Goal: Task Accomplishment & Management: Manage account settings

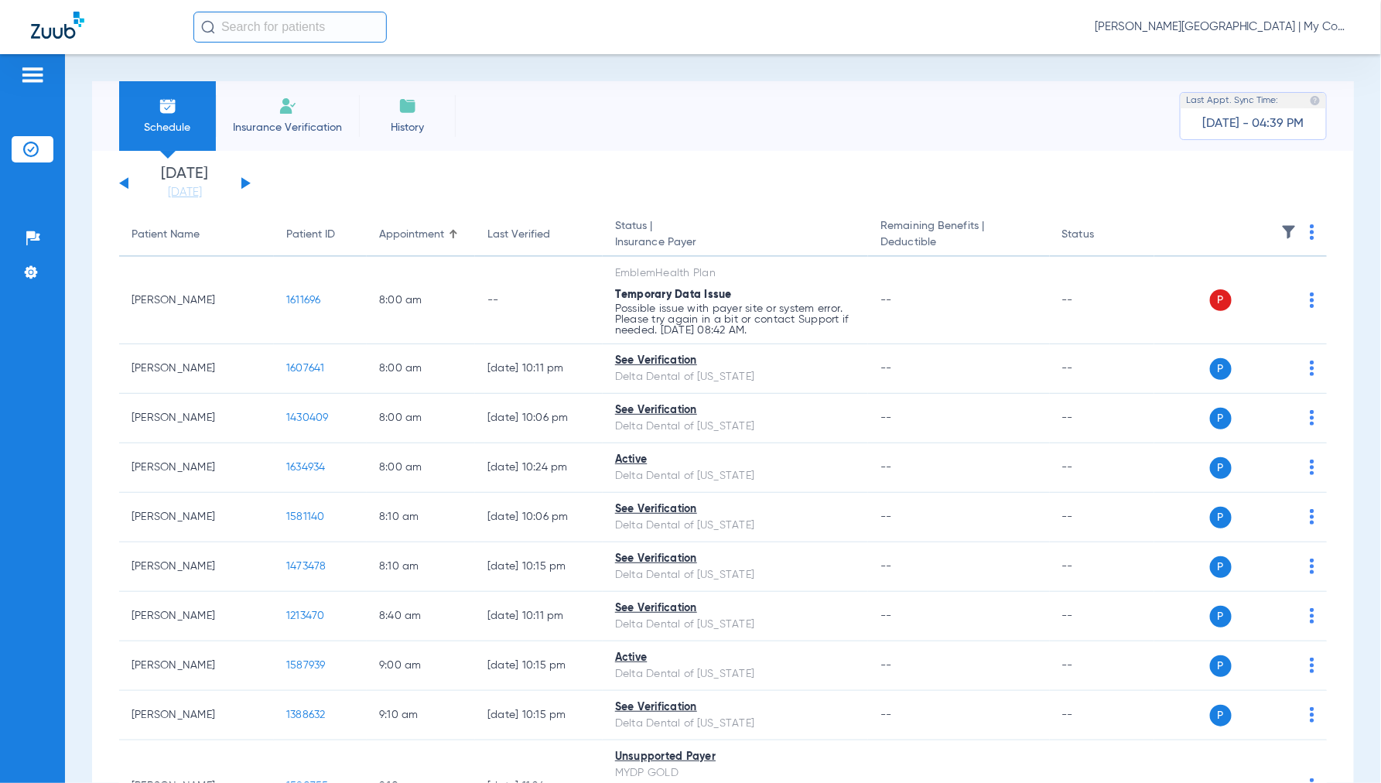
click at [1225, 27] on span "[PERSON_NAME][GEOGRAPHIC_DATA] | My Community Dental Centers" at bounding box center [1221, 26] width 255 height 15
click at [1265, 52] on span "Account Selection" at bounding box center [1291, 55] width 87 height 11
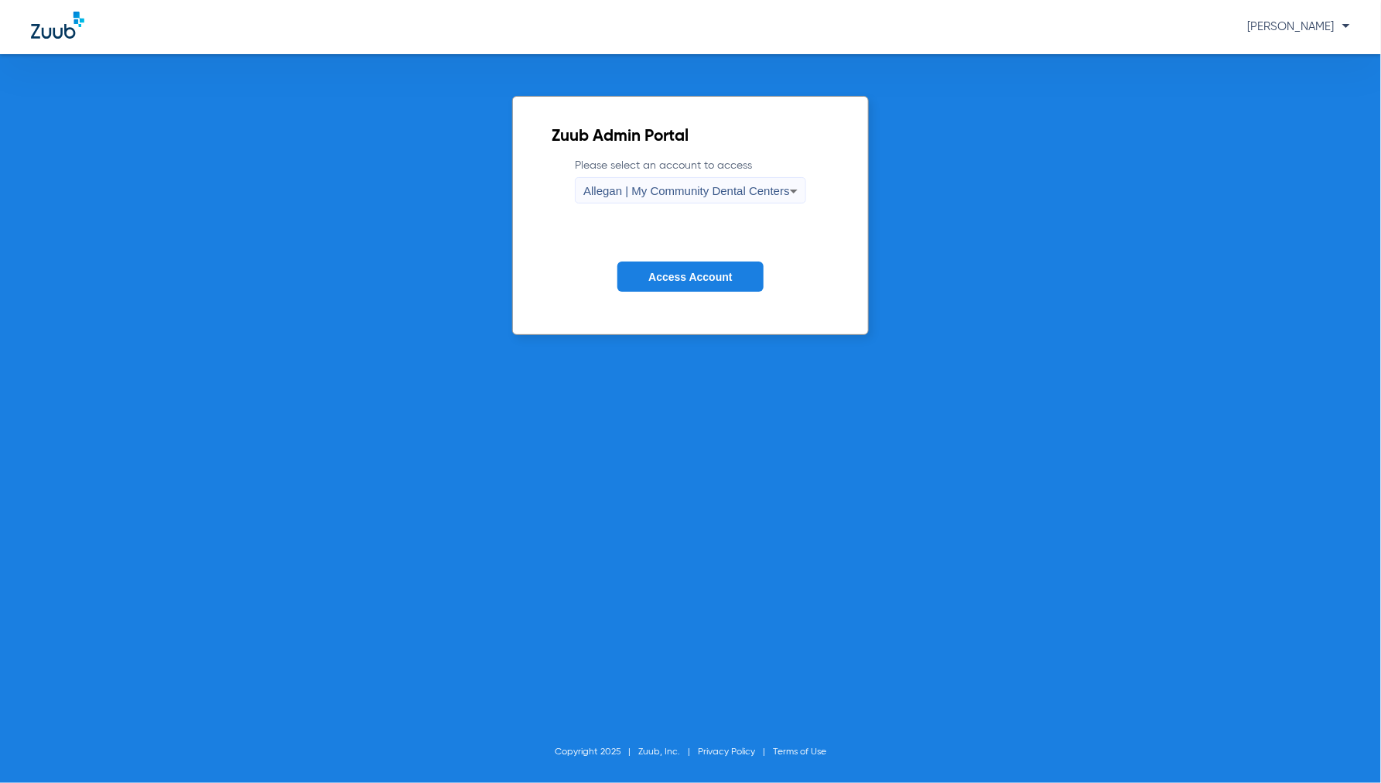
click at [733, 182] on div "Allegan | My Community Dental Centers" at bounding box center [686, 191] width 207 height 26
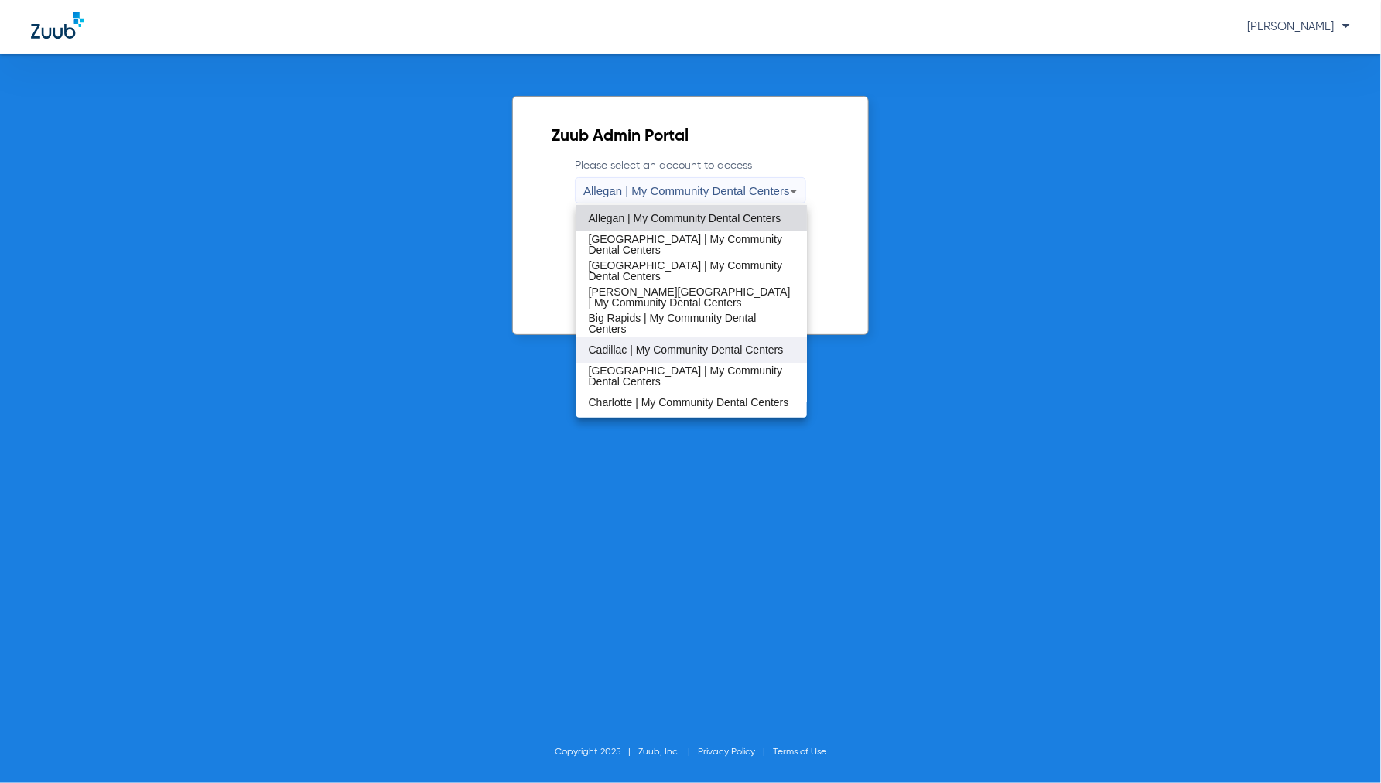
click at [617, 344] on span "Cadillac | My Community Dental Centers" at bounding box center [686, 349] width 195 height 11
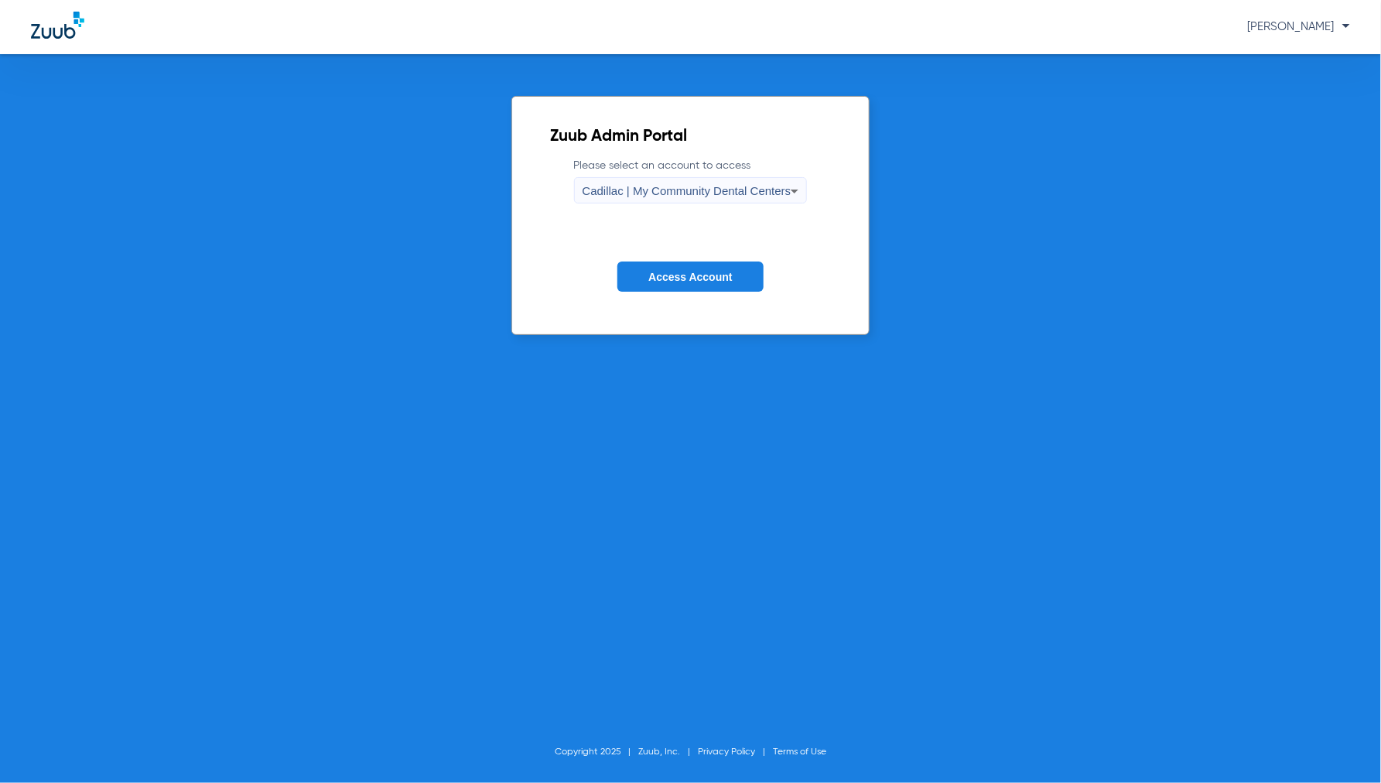
click at [676, 274] on span "Access Account" at bounding box center [690, 277] width 84 height 12
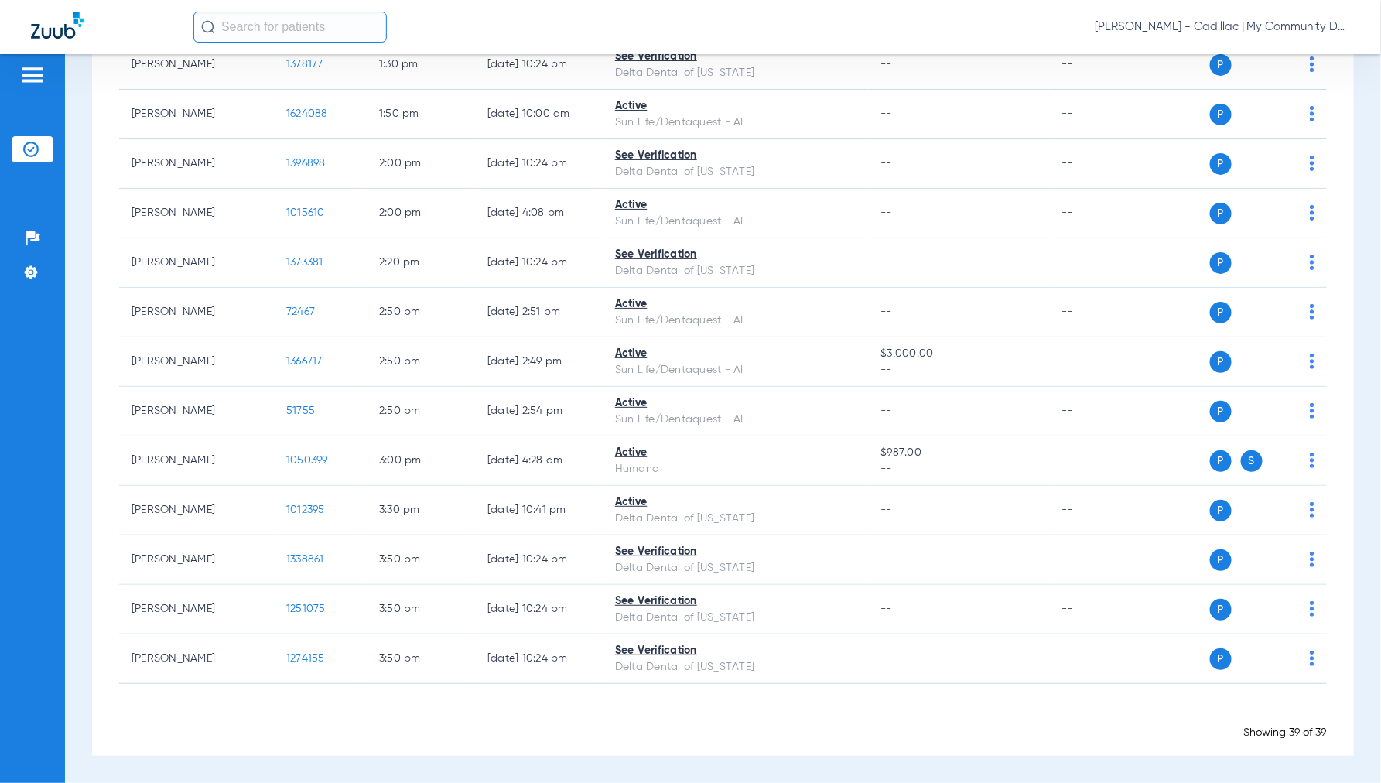
scroll to position [1583, 0]
click at [1231, 23] on span "[PERSON_NAME] - Cadillac | My Community Dental Centers" at bounding box center [1221, 26] width 255 height 15
click at [1289, 54] on span "Account Selection" at bounding box center [1291, 55] width 87 height 11
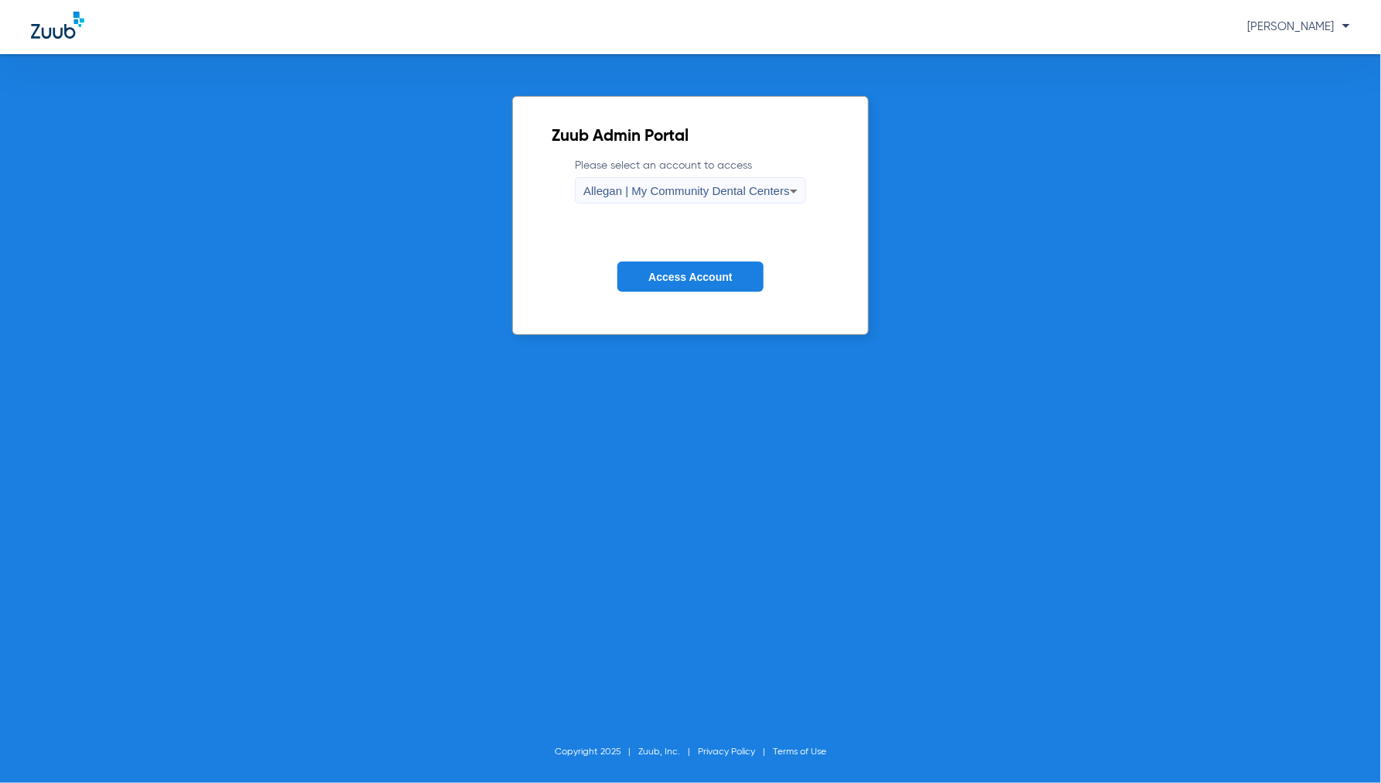
click at [787, 188] on icon at bounding box center [793, 191] width 19 height 19
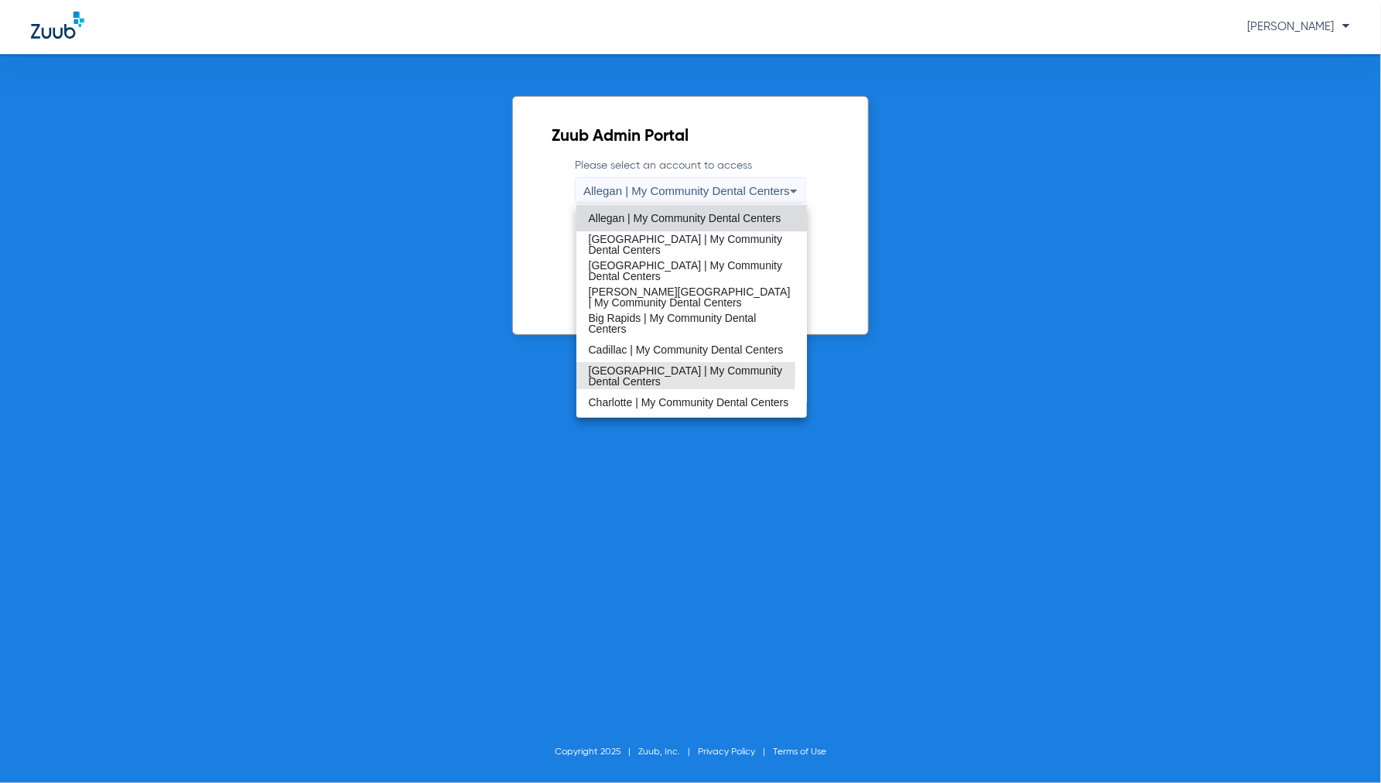
drag, startPoint x: 627, startPoint y: 373, endPoint x: 650, endPoint y: 330, distance: 48.5
click at [627, 374] on span "[GEOGRAPHIC_DATA] | My Community Dental Centers" at bounding box center [692, 376] width 207 height 22
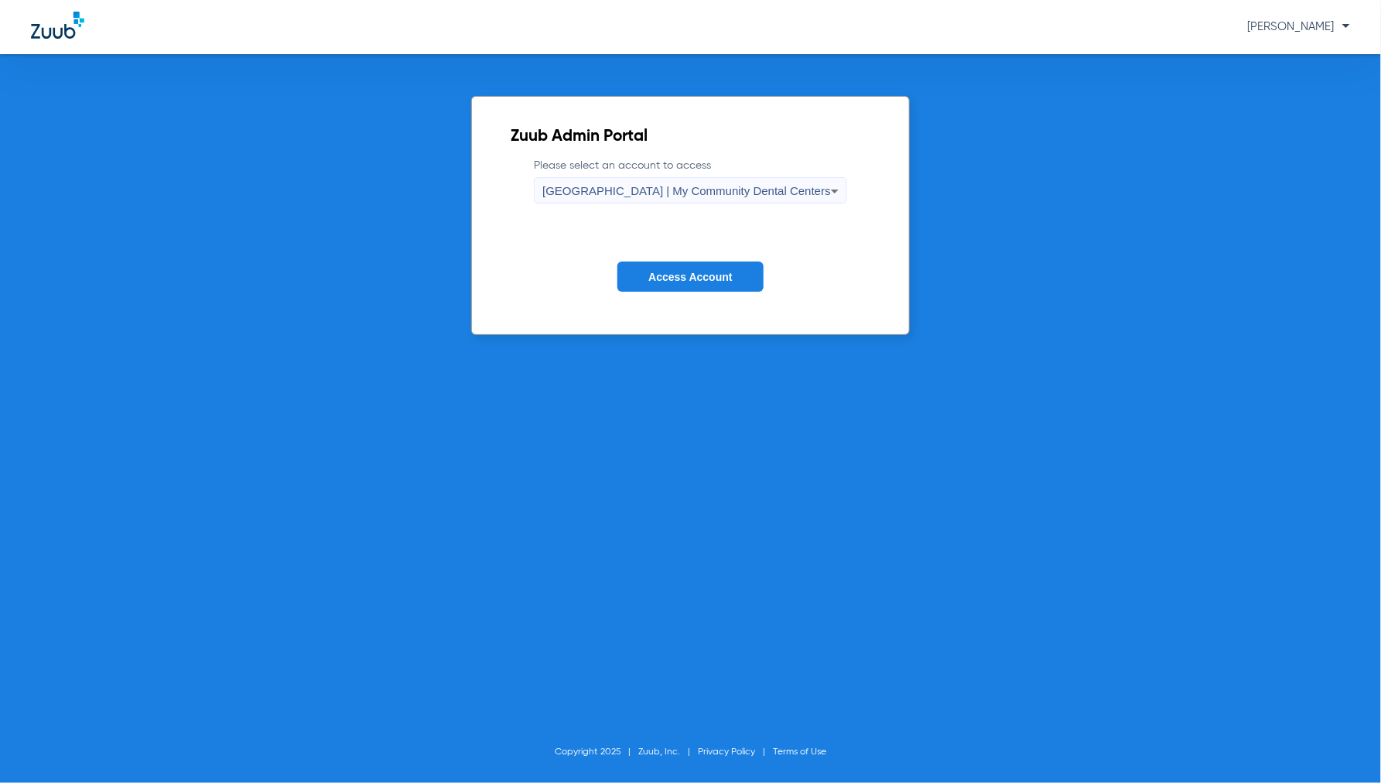
click at [668, 267] on button "Access Account" at bounding box center [689, 276] width 145 height 30
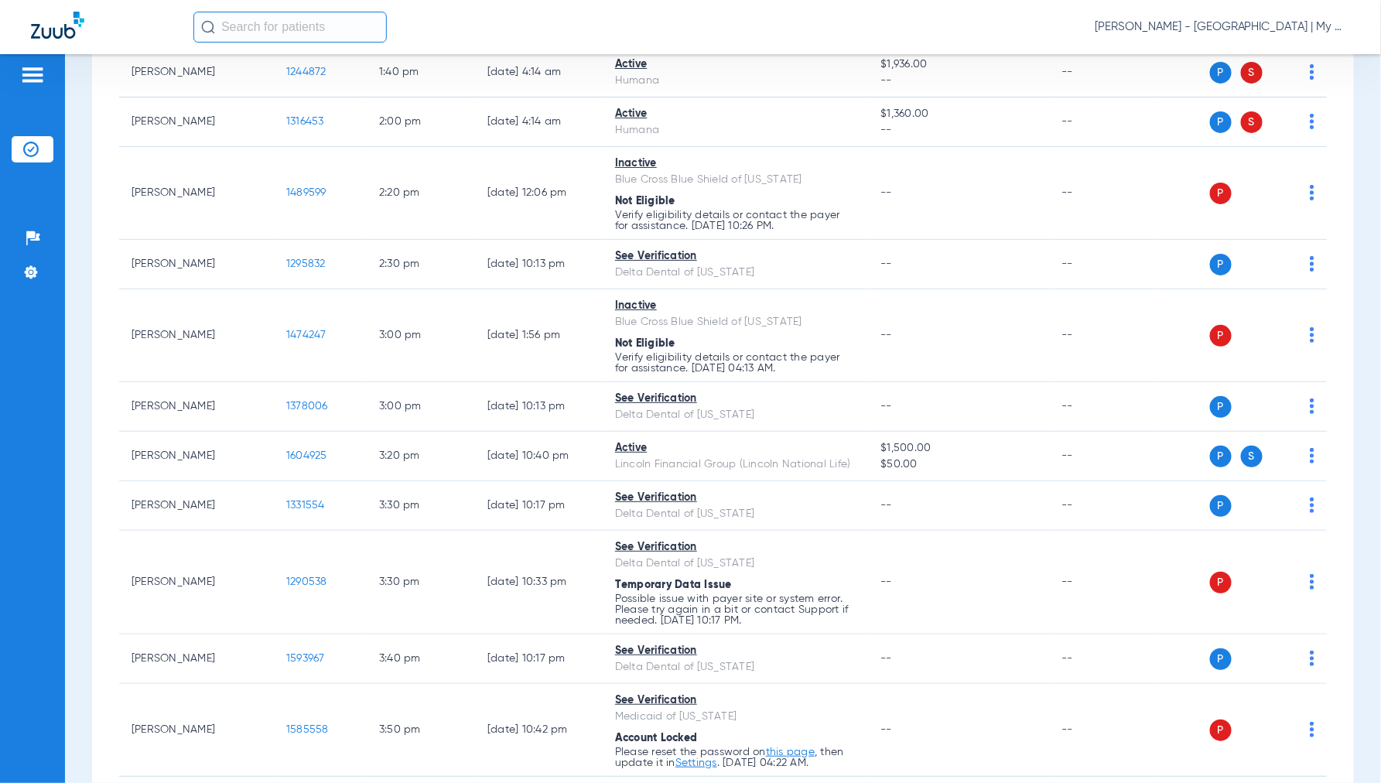
scroll to position [1633, 0]
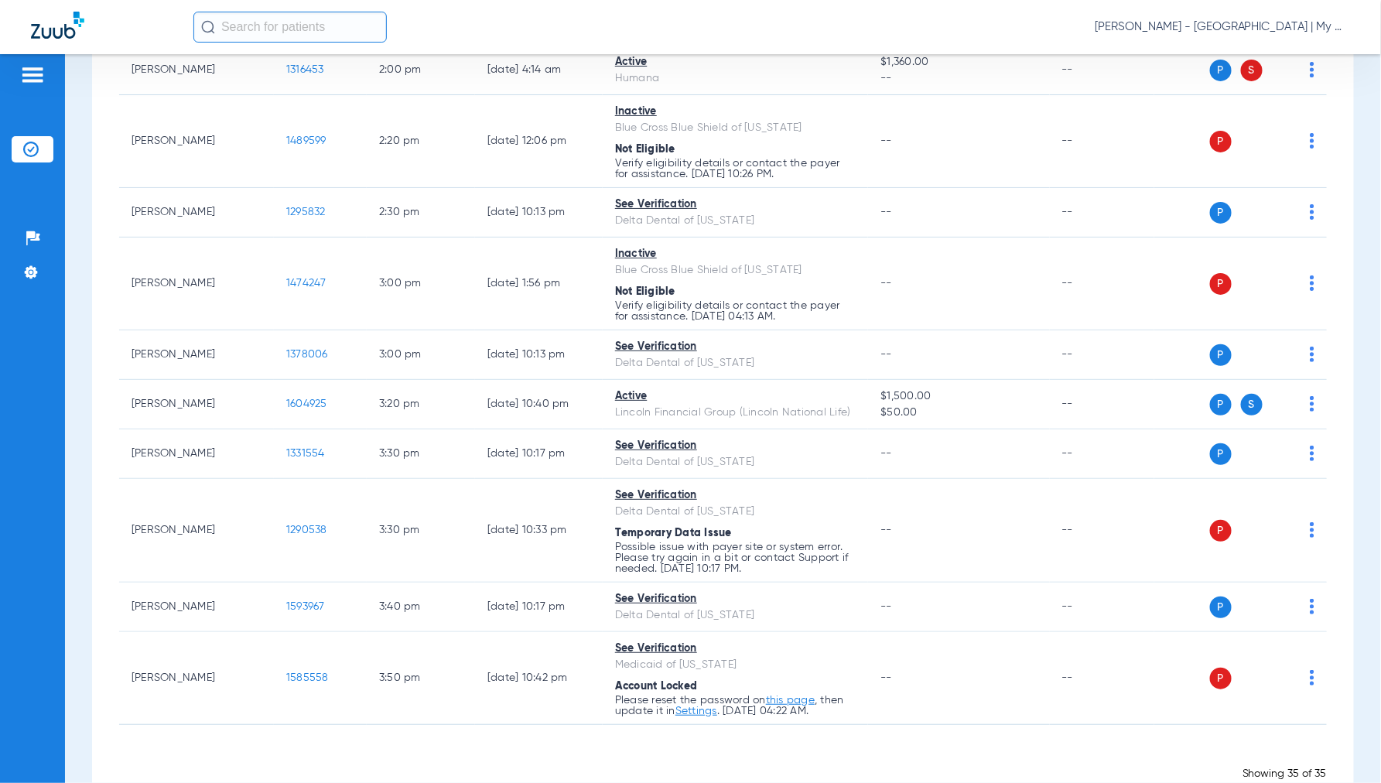
click at [1253, 29] on span "[PERSON_NAME] - [GEOGRAPHIC_DATA] | My Community Dental Centers" at bounding box center [1221, 26] width 255 height 15
click at [1295, 63] on button "Account Selection" at bounding box center [1291, 54] width 111 height 31
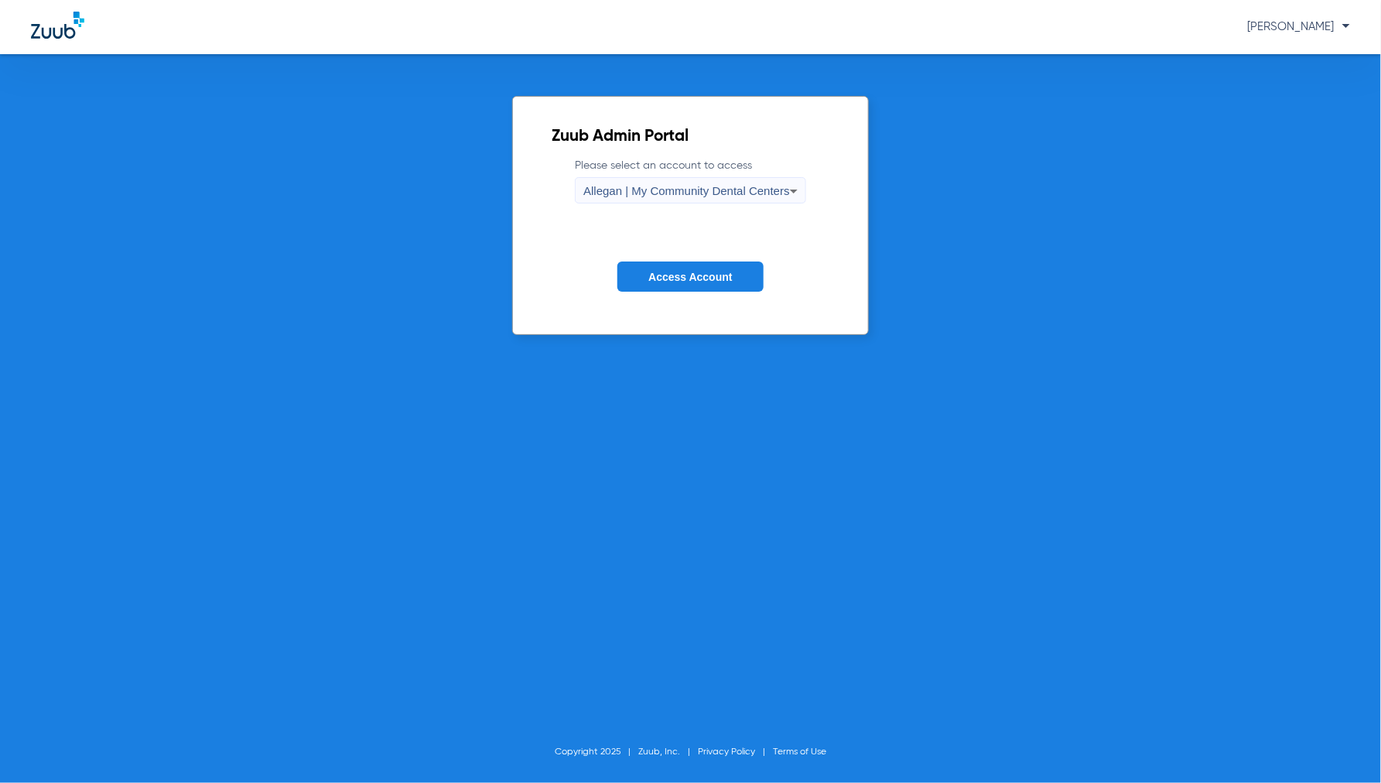
click at [650, 190] on span "Allegan | My Community Dental Centers" at bounding box center [686, 190] width 207 height 13
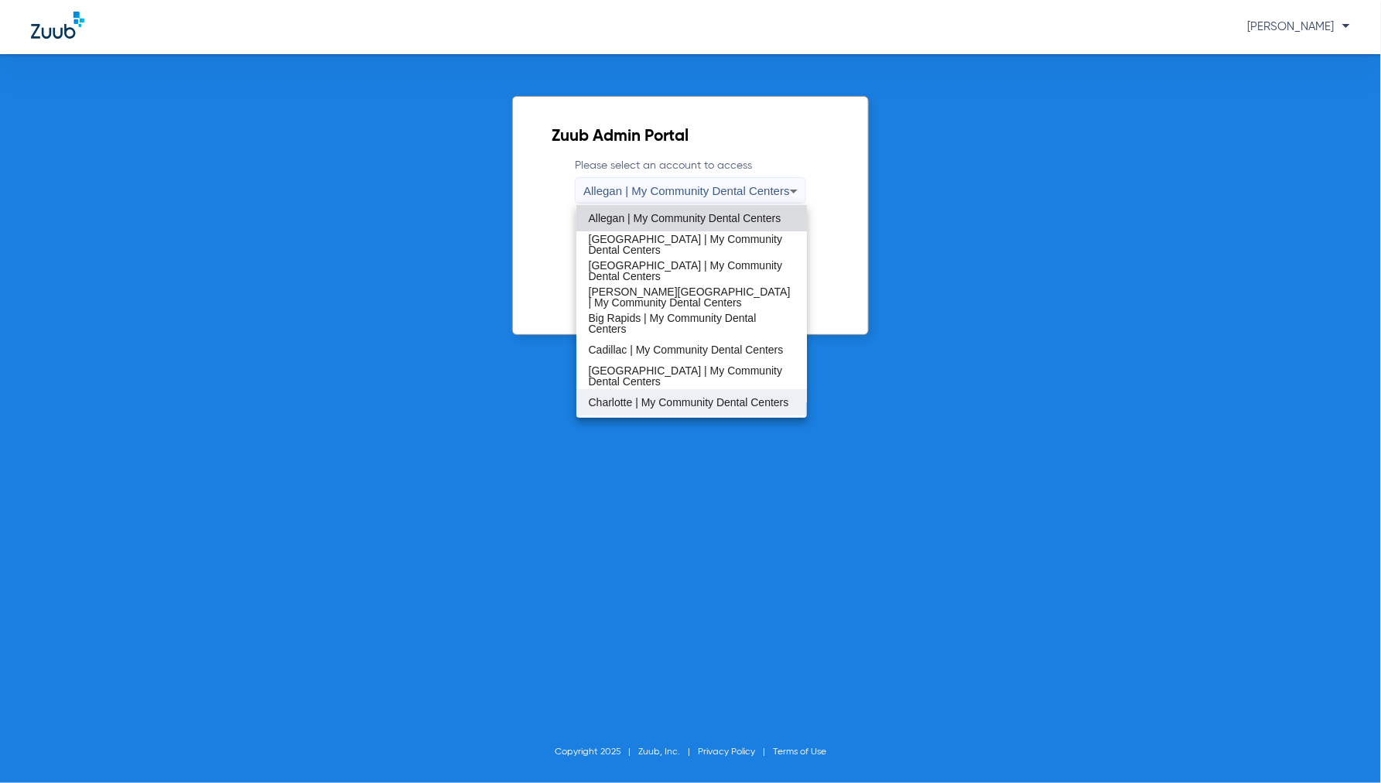
click at [620, 407] on span "Charlotte | My Community Dental Centers" at bounding box center [689, 402] width 200 height 11
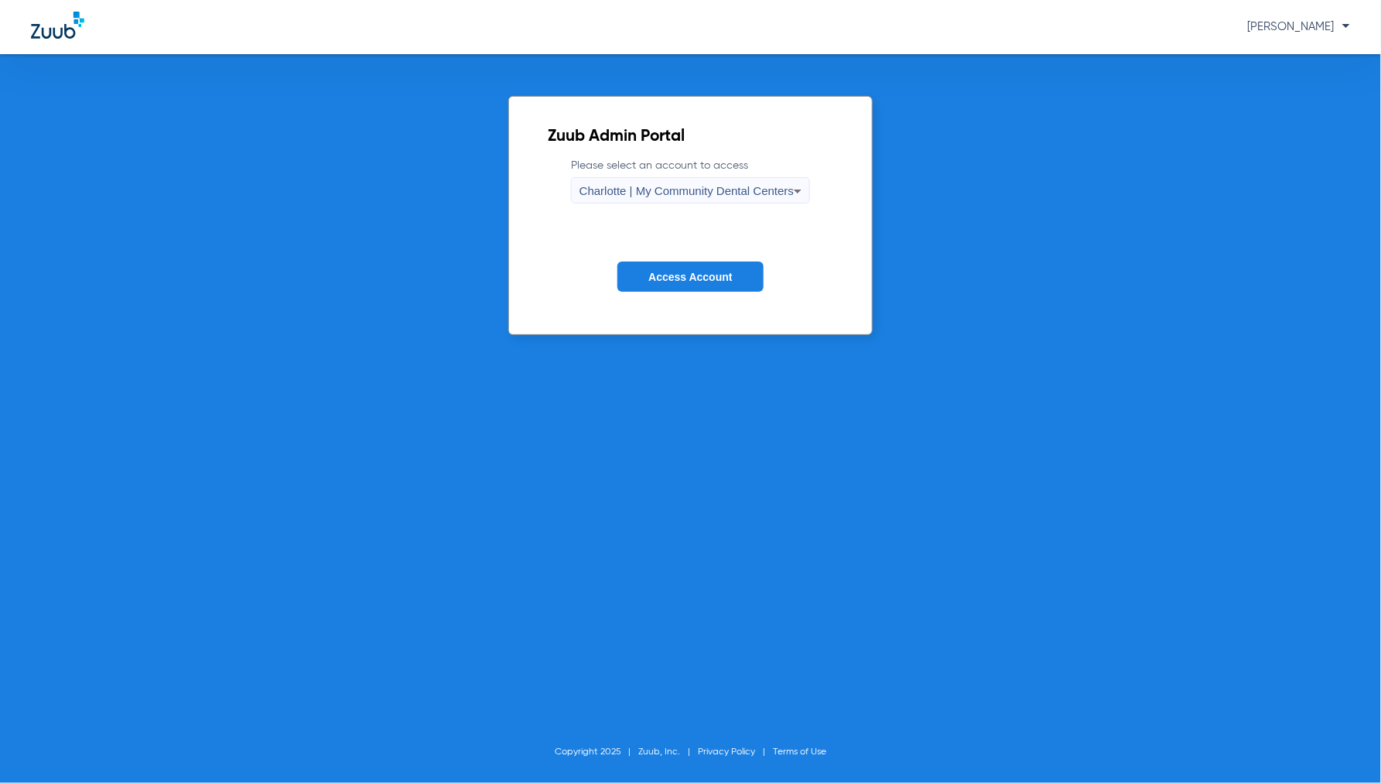
click at [661, 295] on form "Please select an account to access Charlotte | My Community Dental Centers Acce…" at bounding box center [690, 236] width 285 height 157
click at [662, 290] on button "Access Account" at bounding box center [689, 276] width 145 height 30
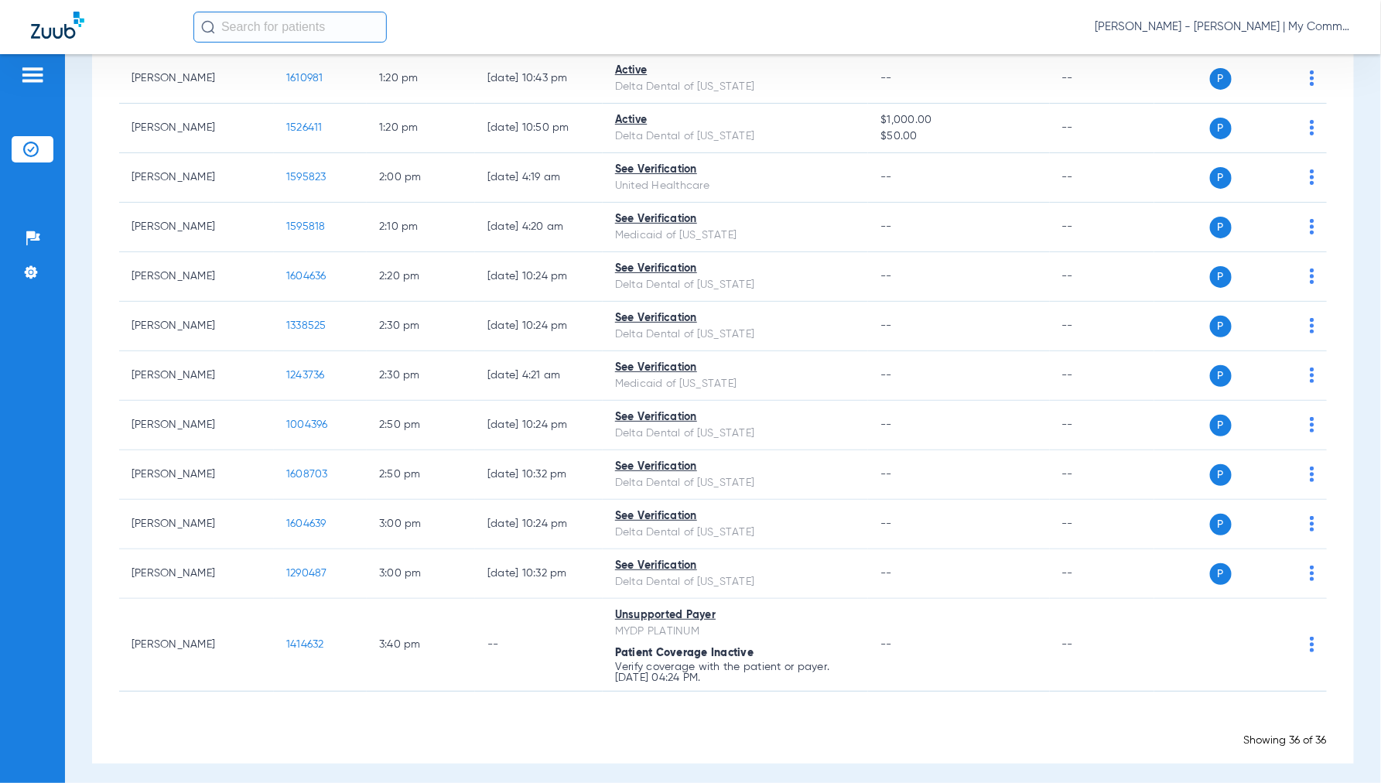
scroll to position [1479, 0]
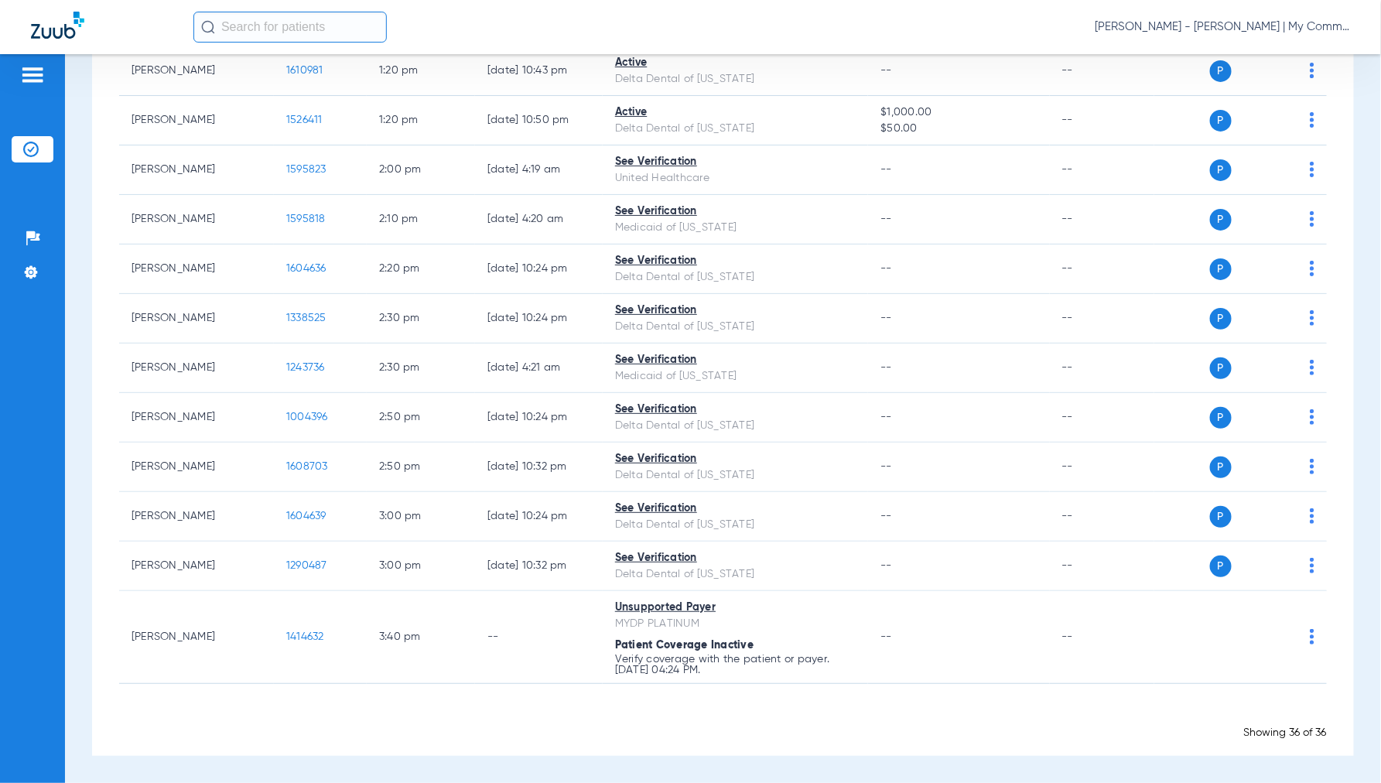
click at [1222, 24] on span "Jennifer Dziamski - Charlotte | My Community Dental Centers" at bounding box center [1221, 26] width 255 height 15
click at [1259, 56] on span "Account Selection" at bounding box center [1291, 55] width 87 height 11
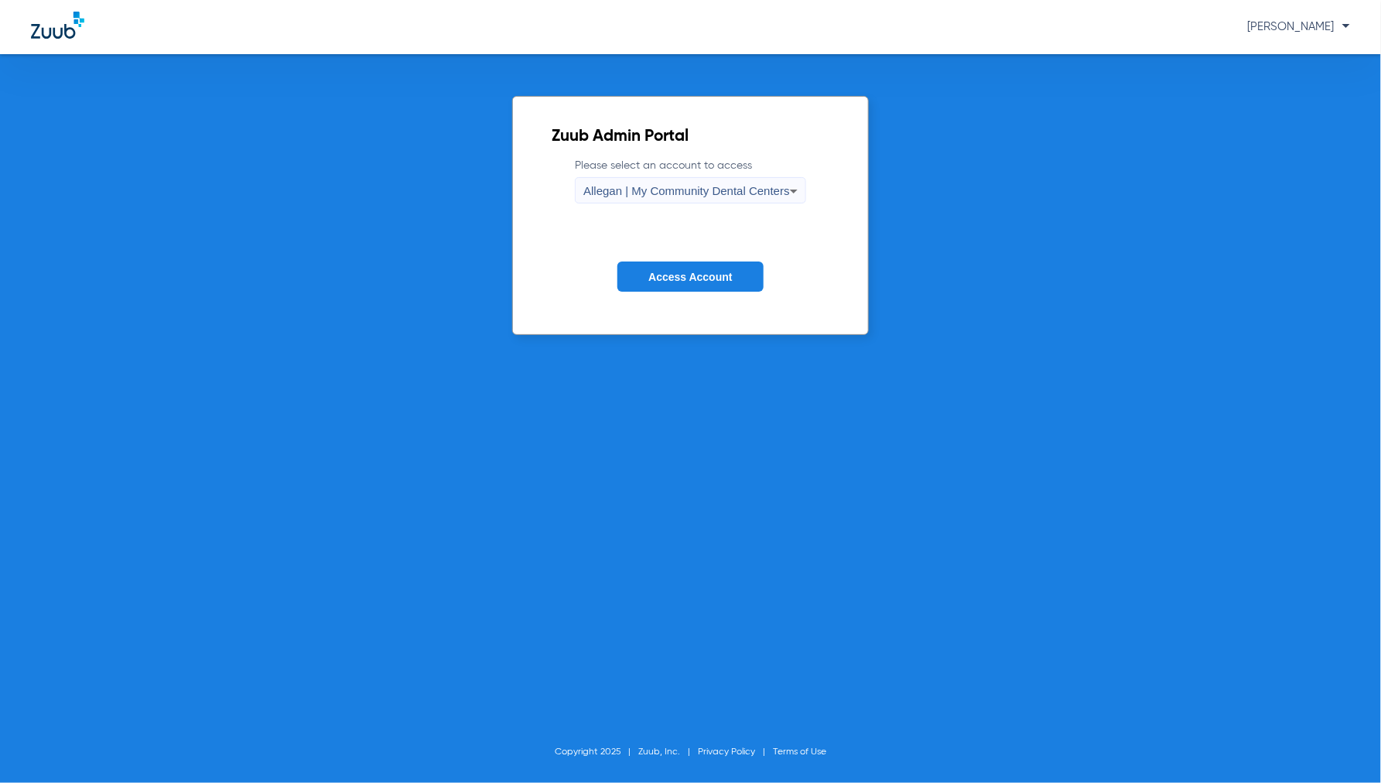
click at [677, 199] on div "Allegan | My Community Dental Centers" at bounding box center [686, 191] width 207 height 26
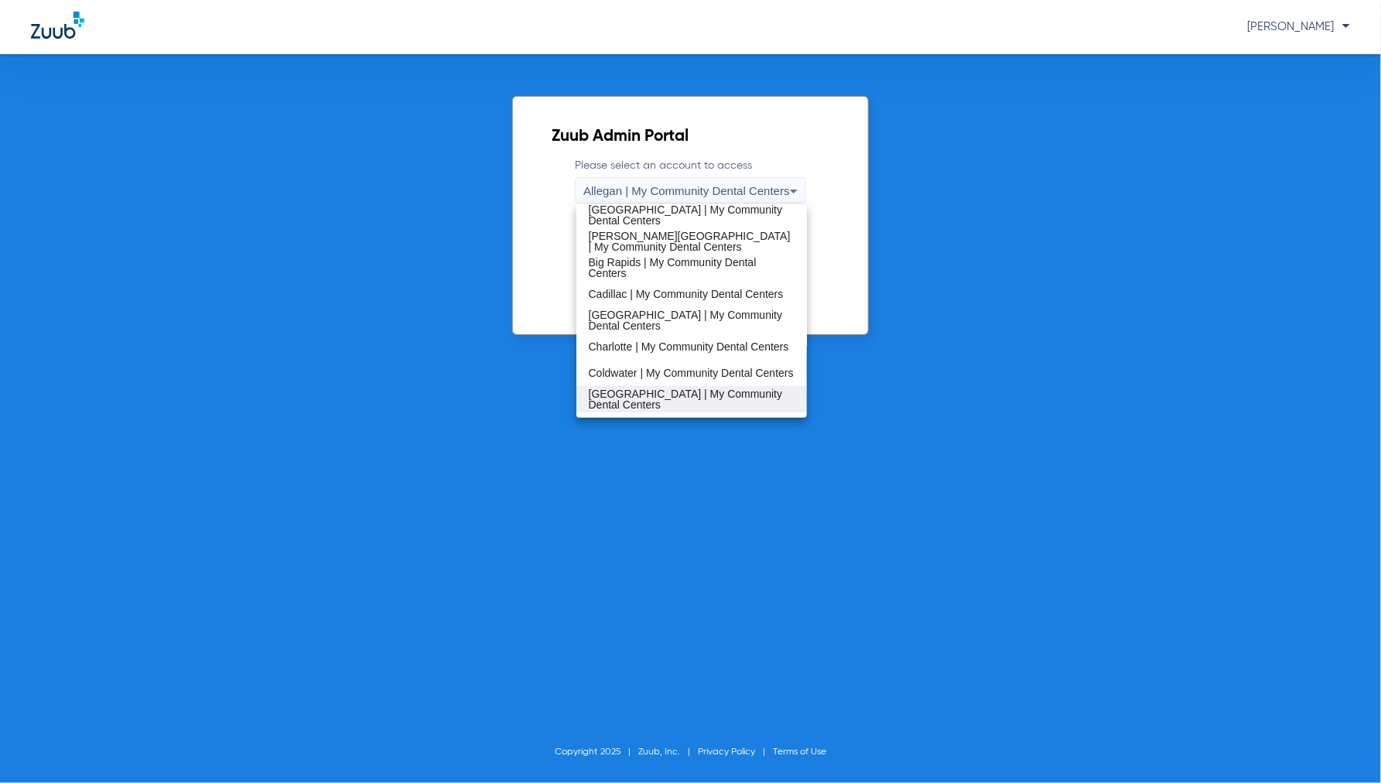
scroll to position [86, 0]
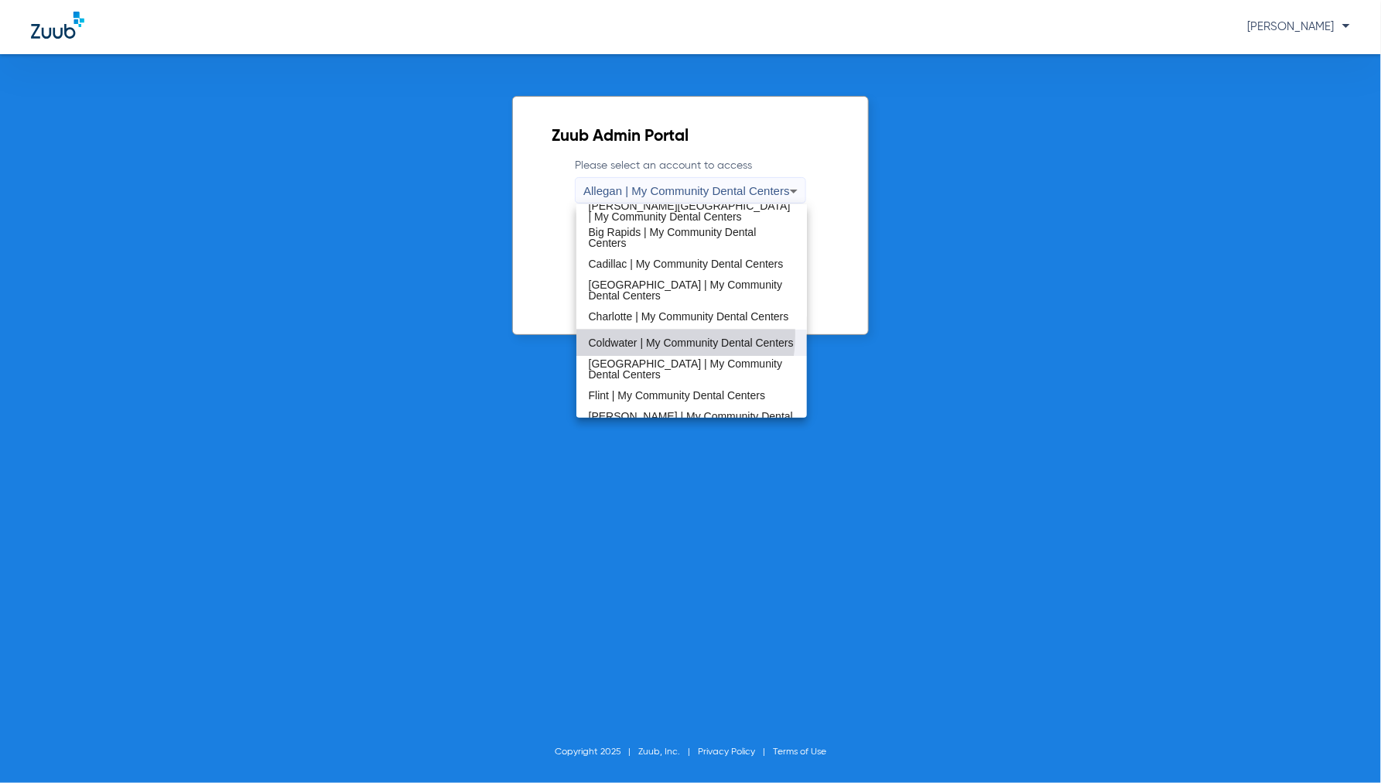
click at [630, 337] on span "Coldwater | My Community Dental Centers" at bounding box center [691, 342] width 205 height 11
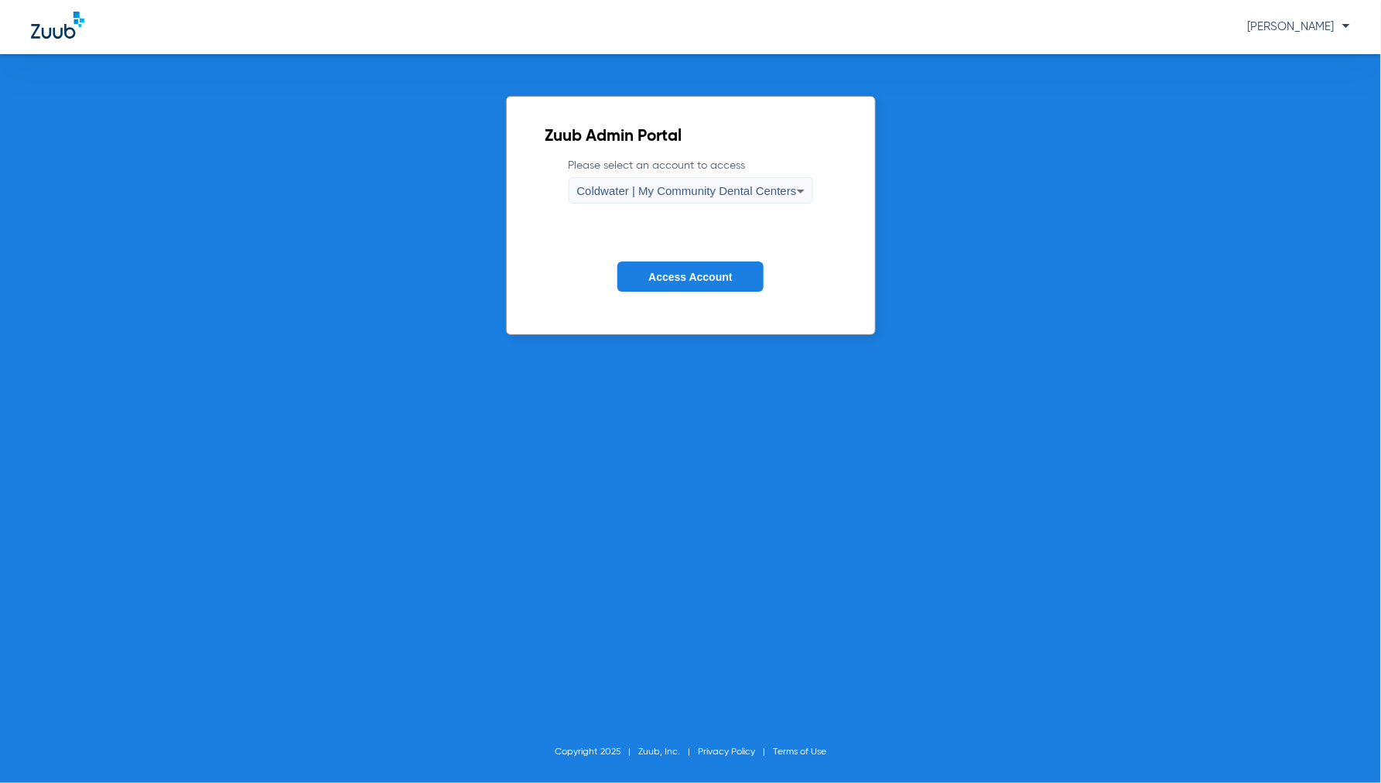
click at [695, 278] on span "Access Account" at bounding box center [690, 277] width 84 height 12
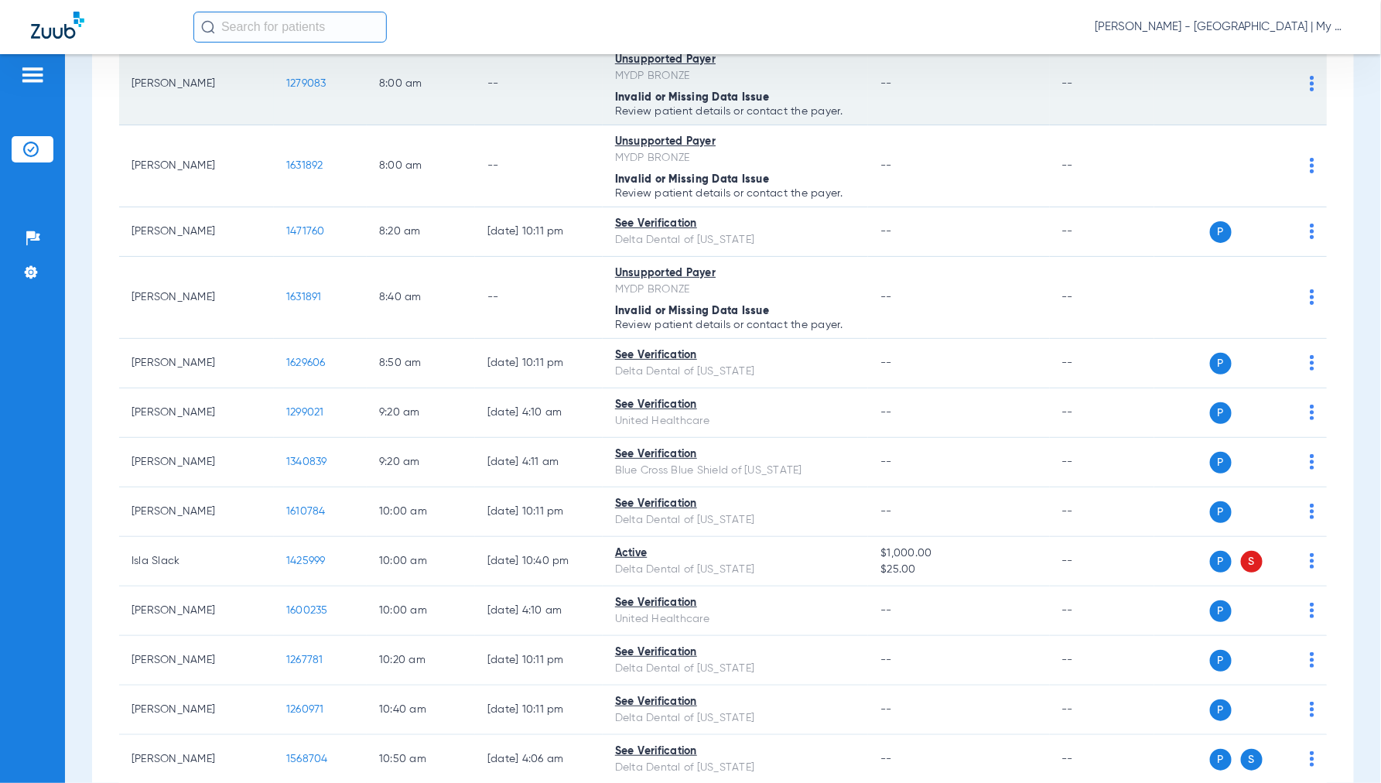
scroll to position [343, 0]
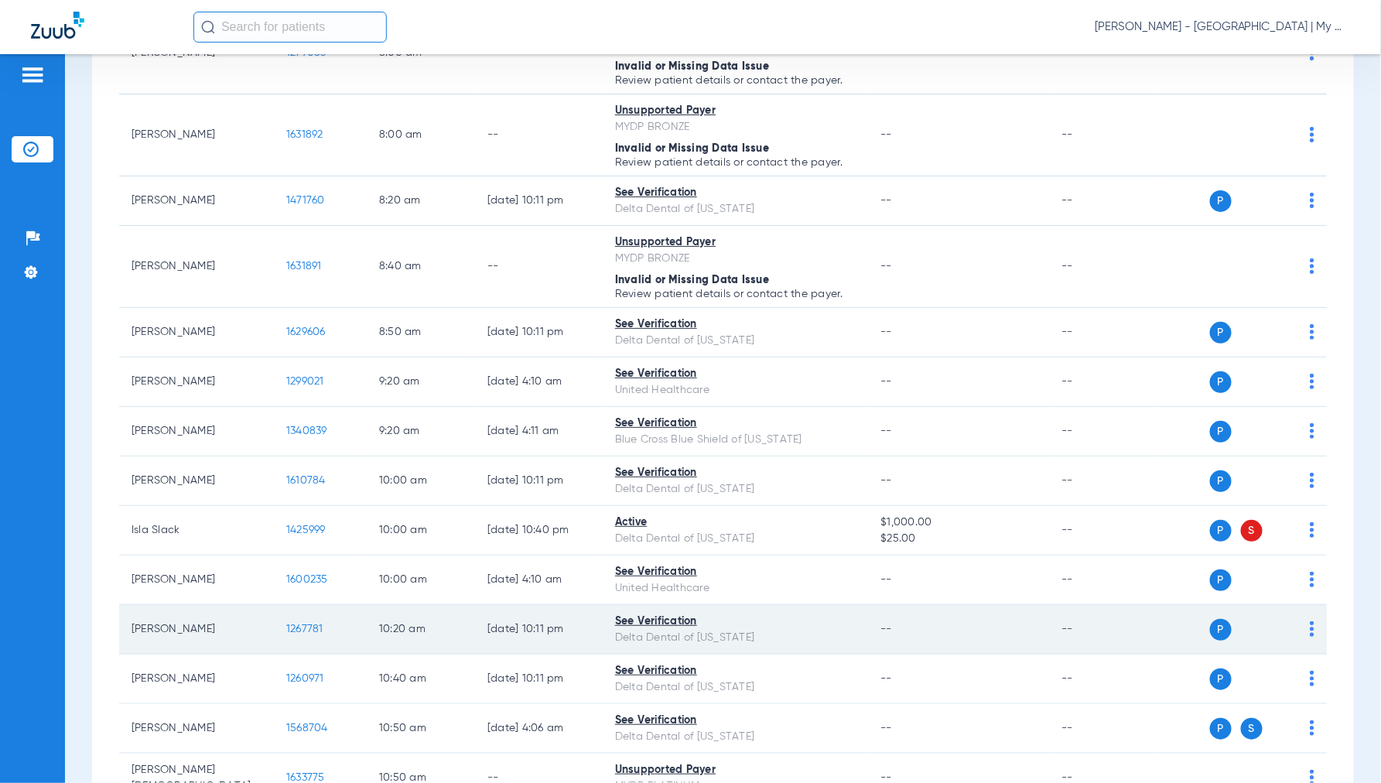
click at [300, 630] on span "1267781" at bounding box center [304, 628] width 37 height 11
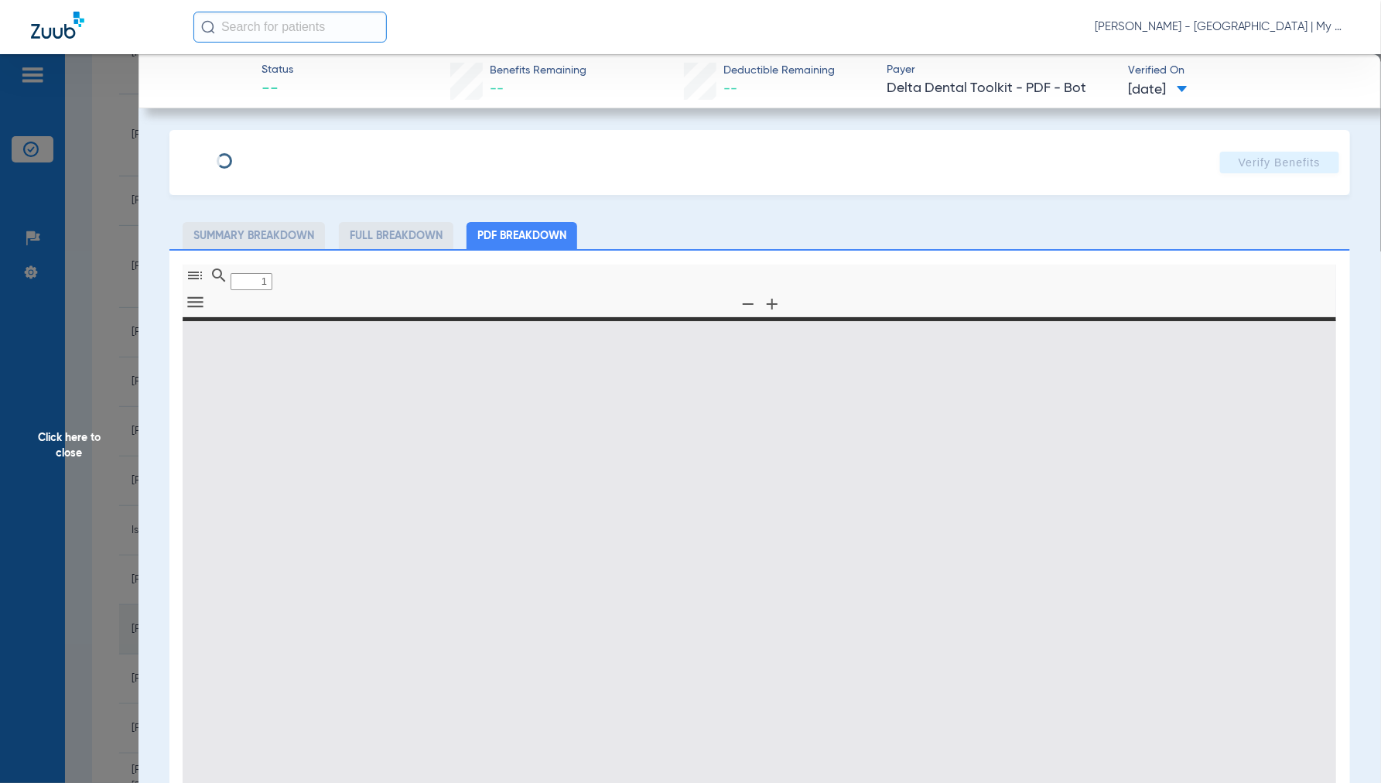
type input "0"
select select "page-width"
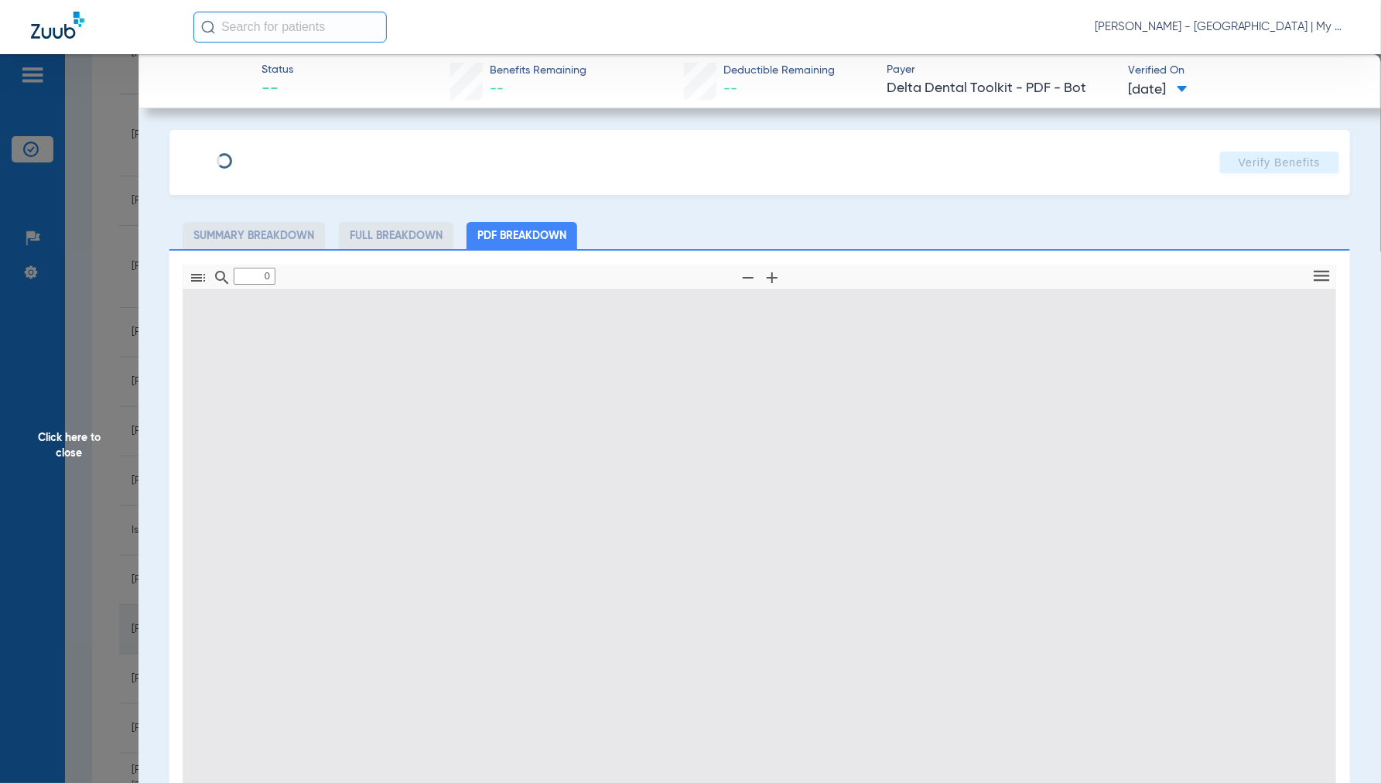
type input "1"
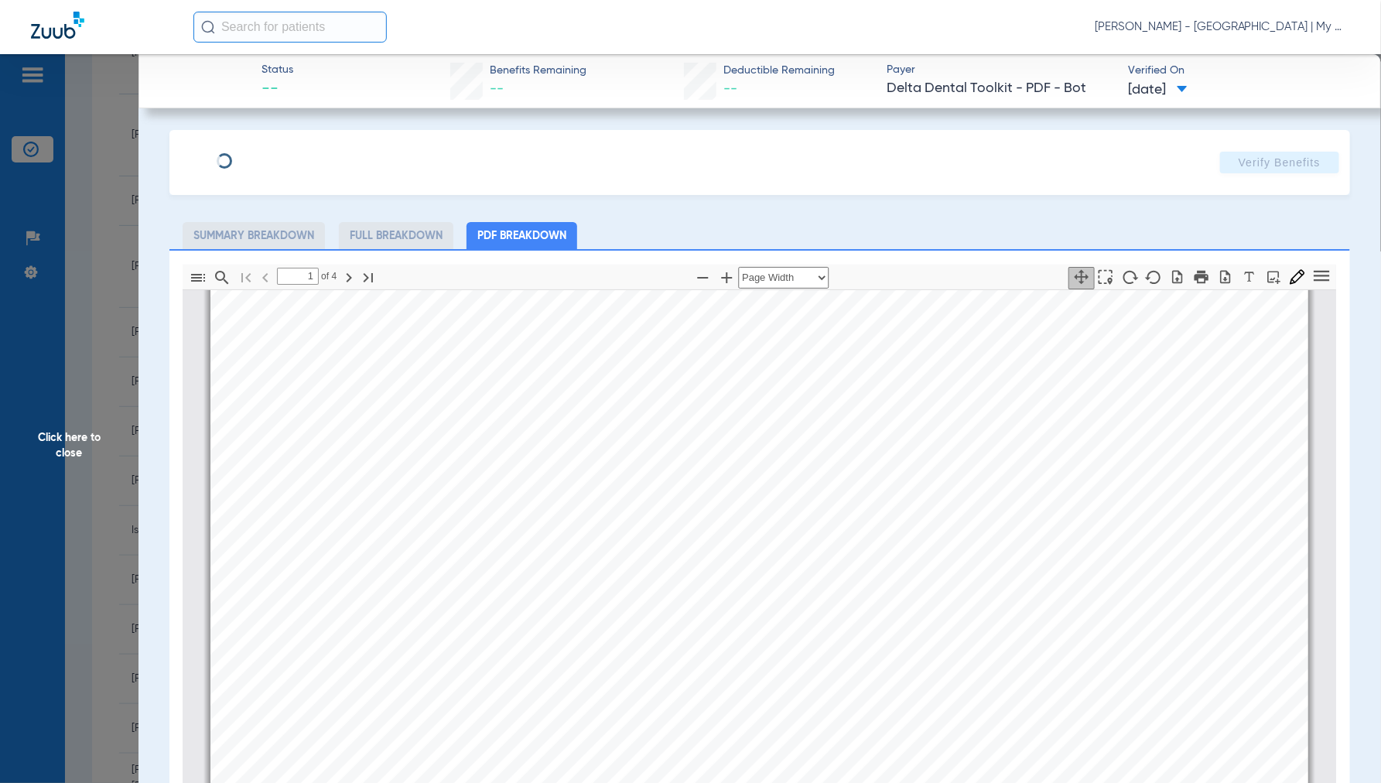
scroll to position [265, 0]
click at [86, 432] on span "Click here to close" at bounding box center [69, 445] width 138 height 783
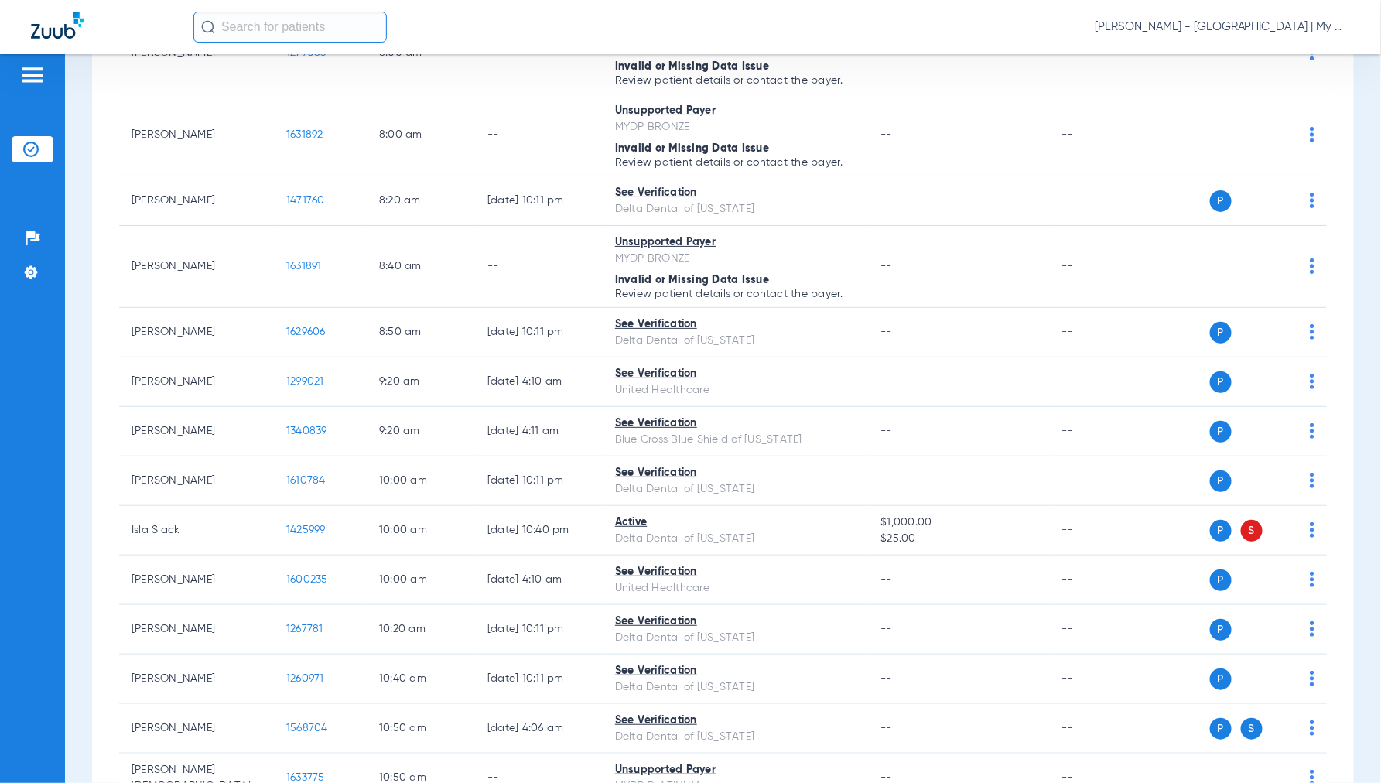
click at [1209, 24] on span "Jennifer Dziamski - Coldwater | My Community Dental Centers" at bounding box center [1221, 26] width 255 height 15
click at [1265, 57] on span "Account Selection" at bounding box center [1291, 55] width 87 height 11
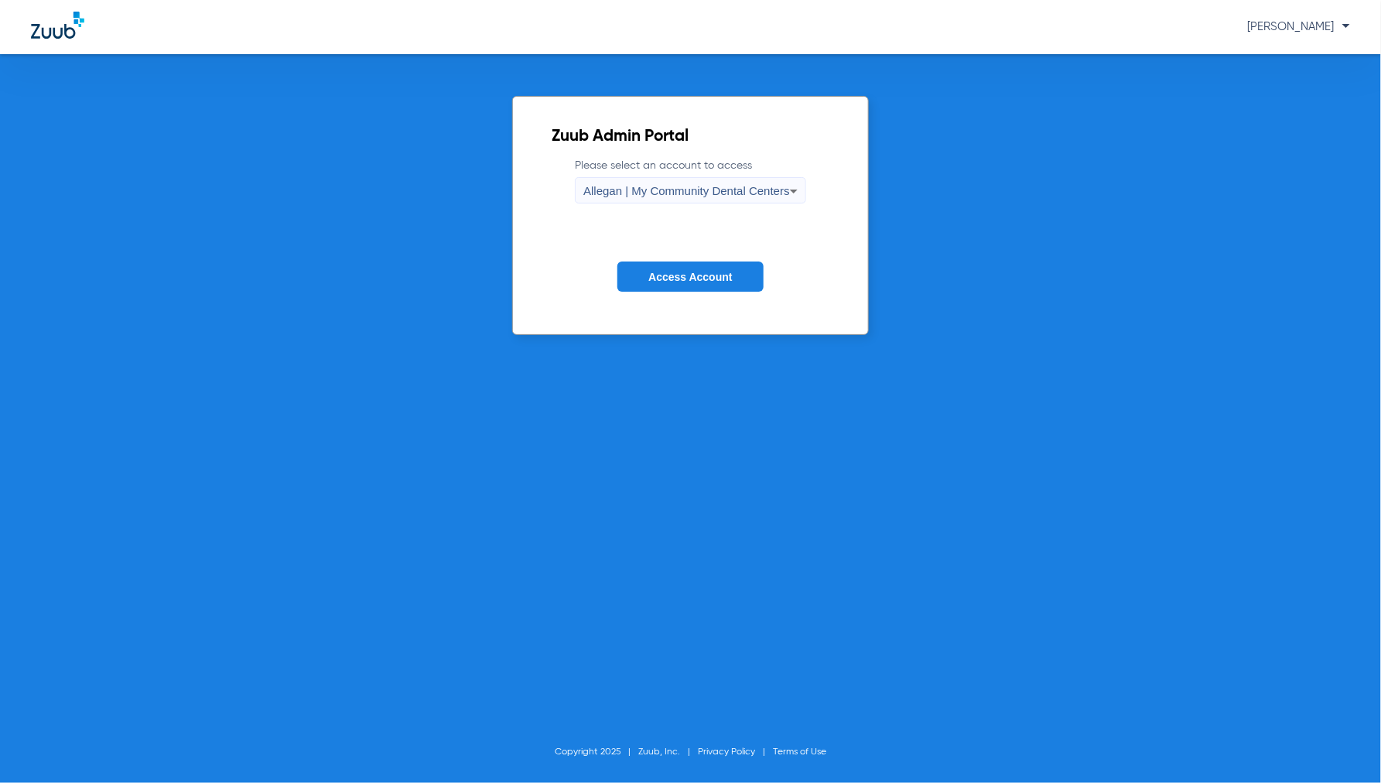
click at [688, 205] on form "Please select an account to access Allegan | My Community Dental Centers Access…" at bounding box center [690, 236] width 278 height 157
click at [687, 189] on span "Allegan | My Community Dental Centers" at bounding box center [686, 190] width 207 height 13
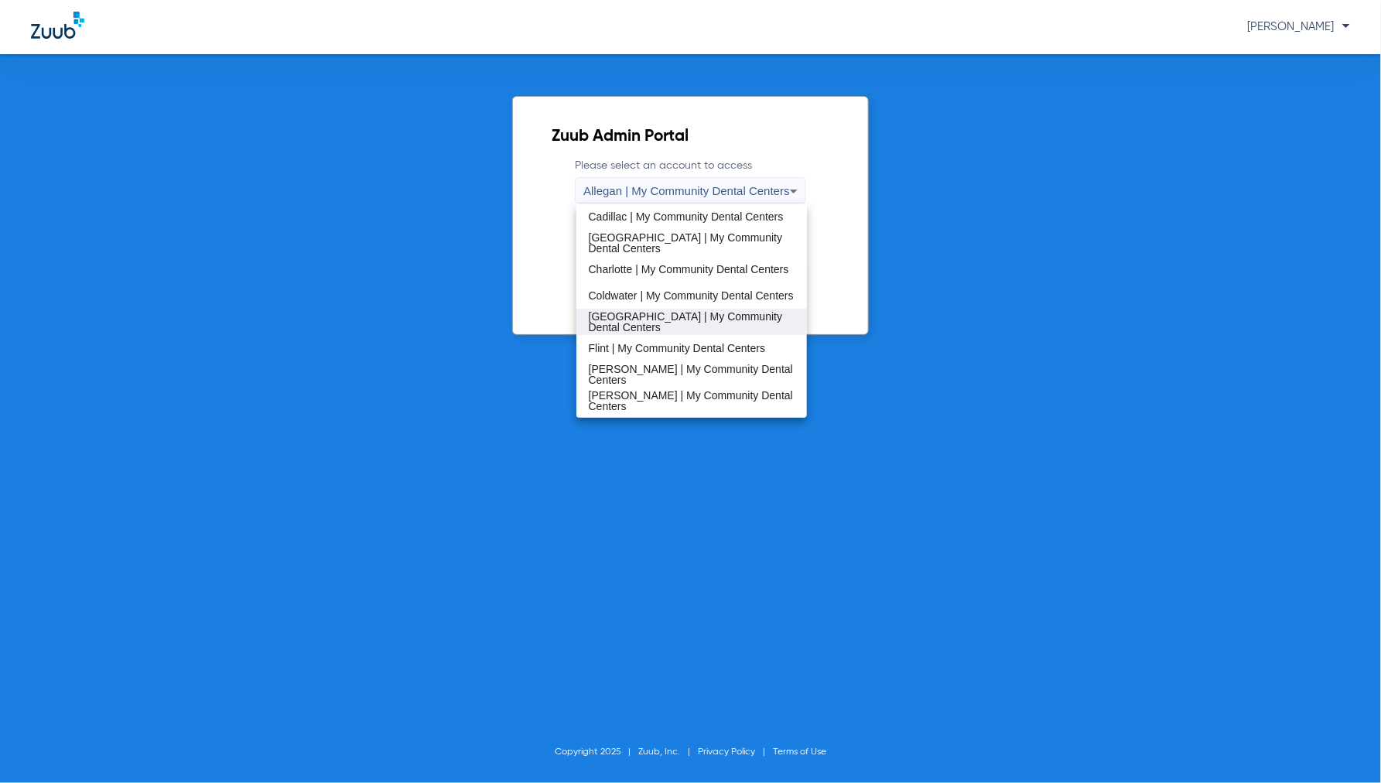
scroll to position [172, 0]
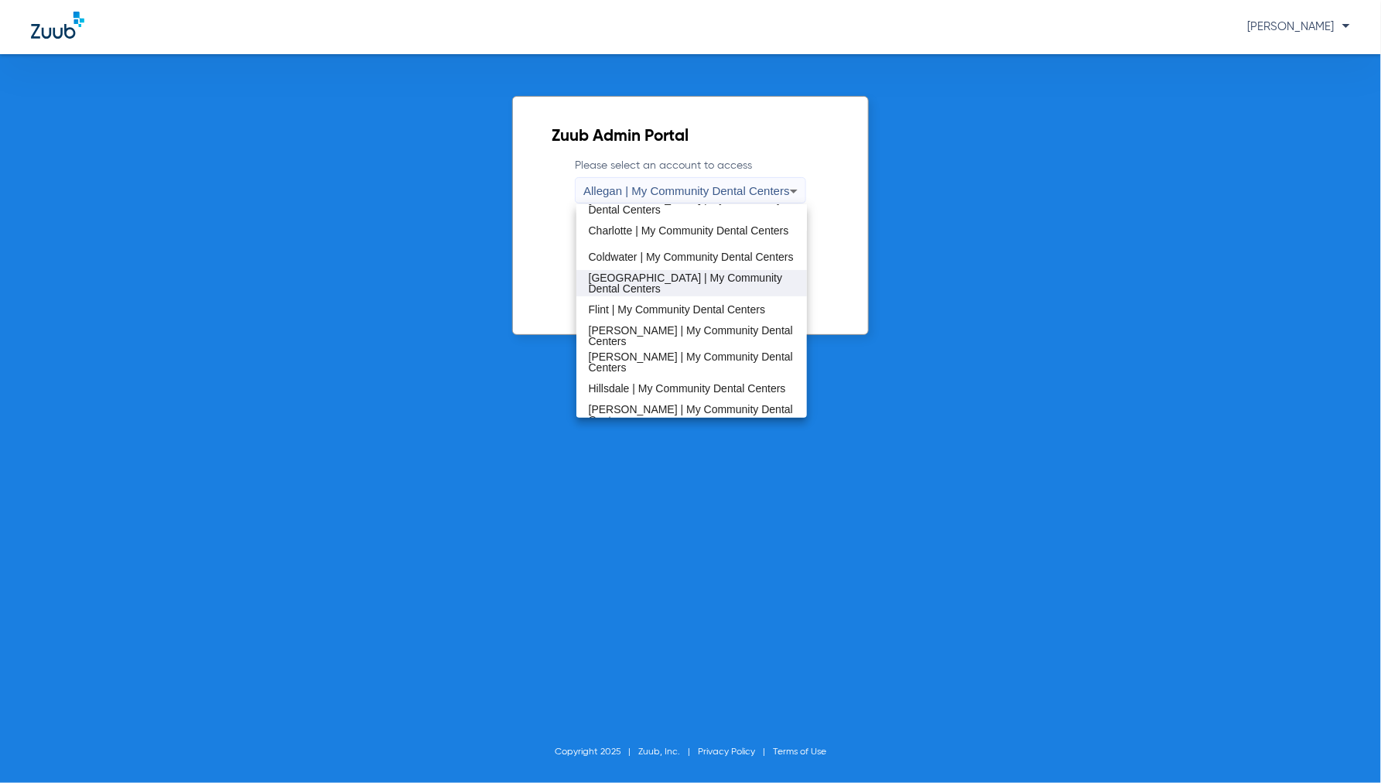
click at [646, 275] on span "Detroit | My Community Dental Centers" at bounding box center [692, 283] width 207 height 22
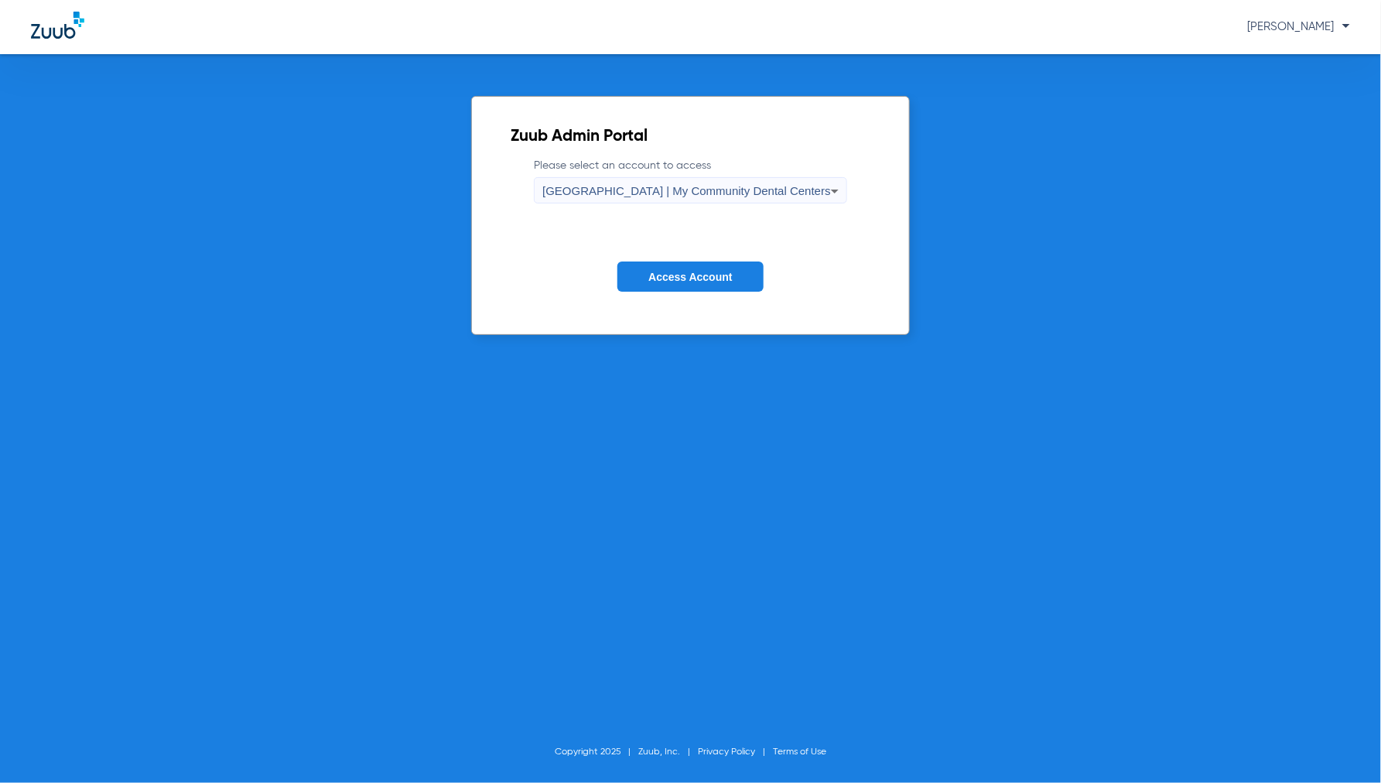
click at [674, 290] on button "Access Account" at bounding box center [689, 276] width 145 height 30
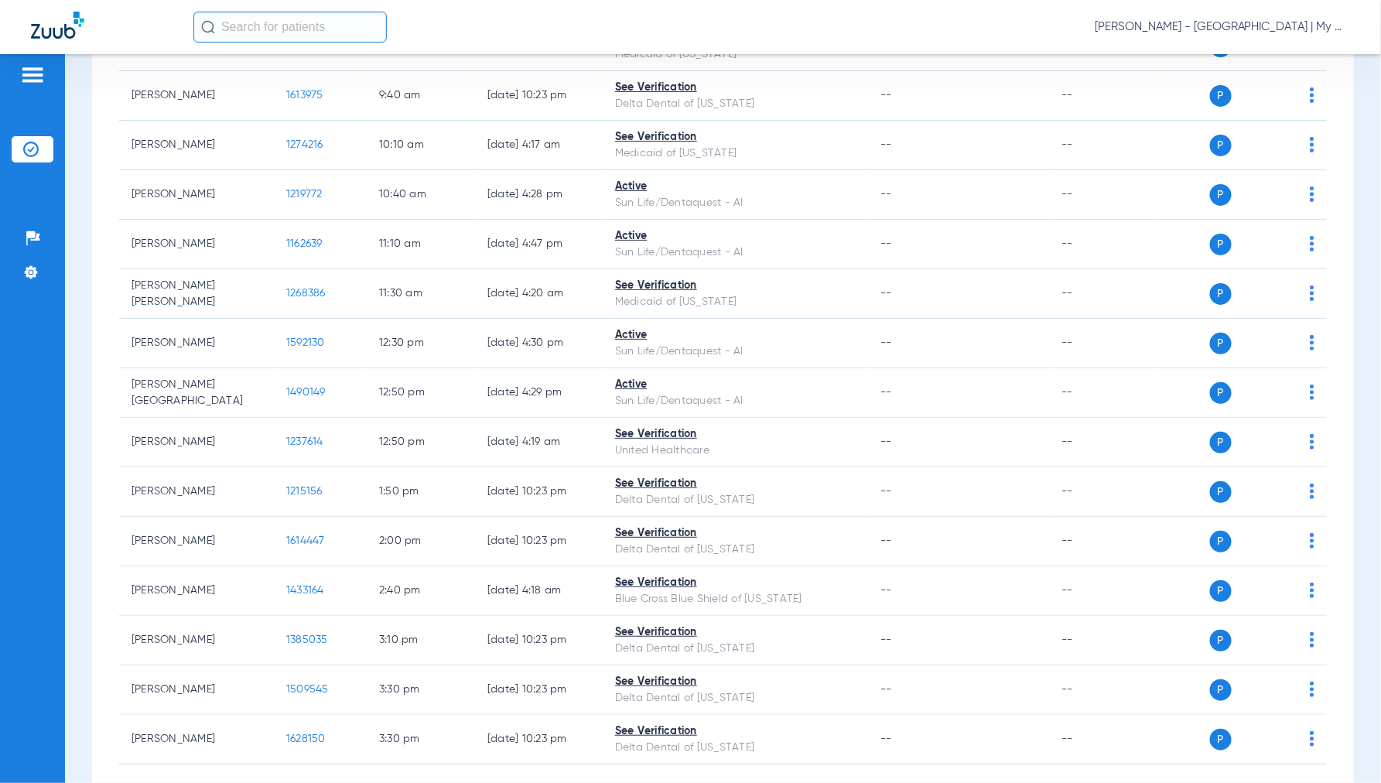
scroll to position [657, 0]
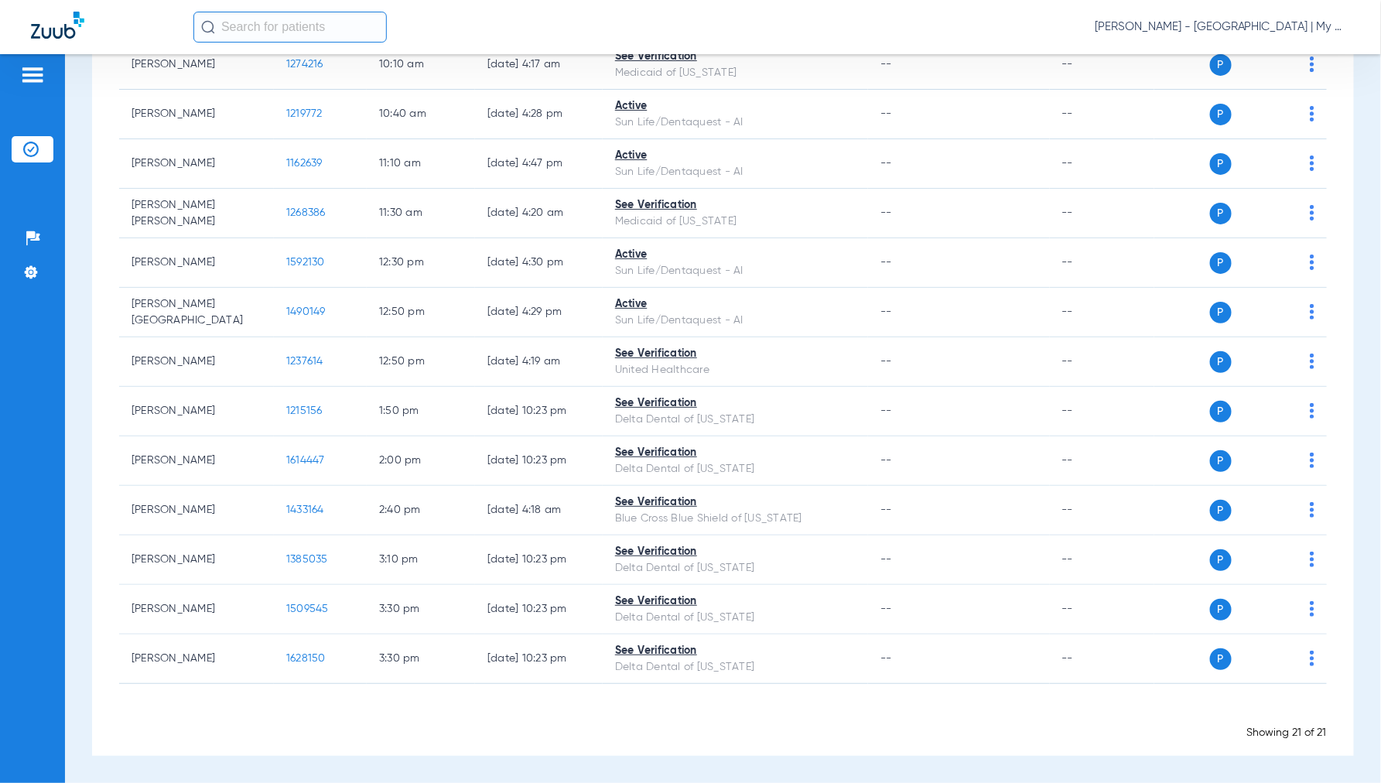
click at [1220, 29] on span "Jennifer Dziamski - Detroit | My Community Dental Centers" at bounding box center [1221, 26] width 255 height 15
click at [1273, 64] on button "Account Selection" at bounding box center [1291, 54] width 111 height 31
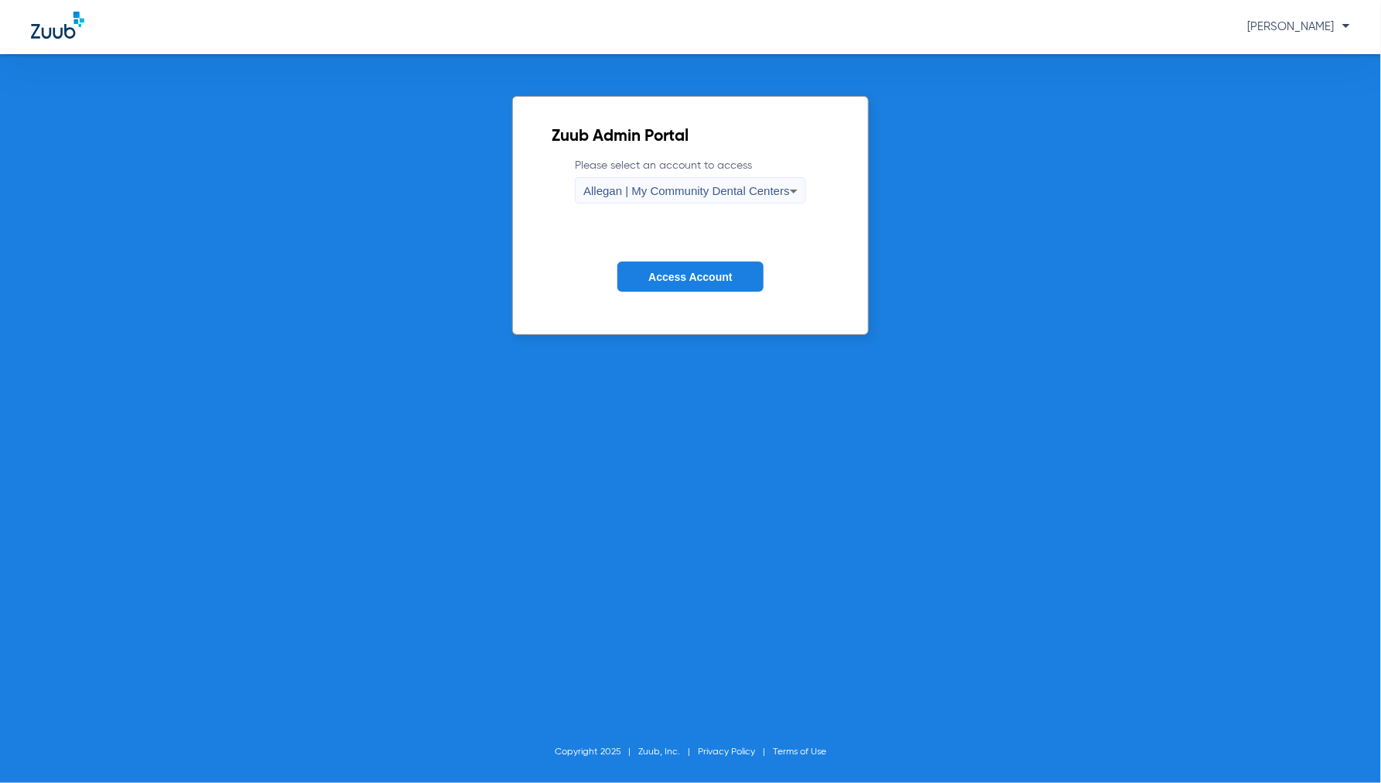
click at [654, 188] on span "Allegan | My Community Dental Centers" at bounding box center [686, 190] width 207 height 13
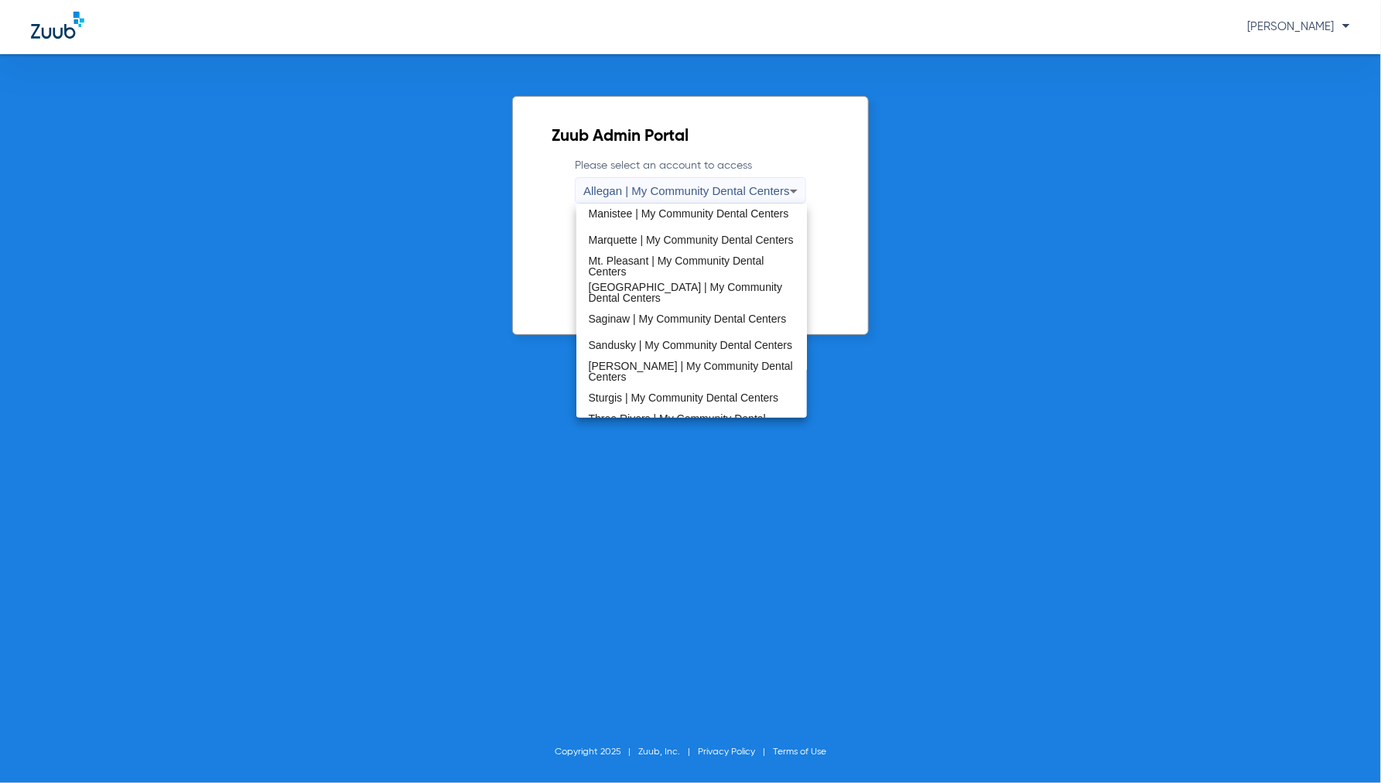
scroll to position [429, 0]
click at [631, 352] on mat-option "Sandusky | My Community Dental Centers" at bounding box center [691, 341] width 231 height 26
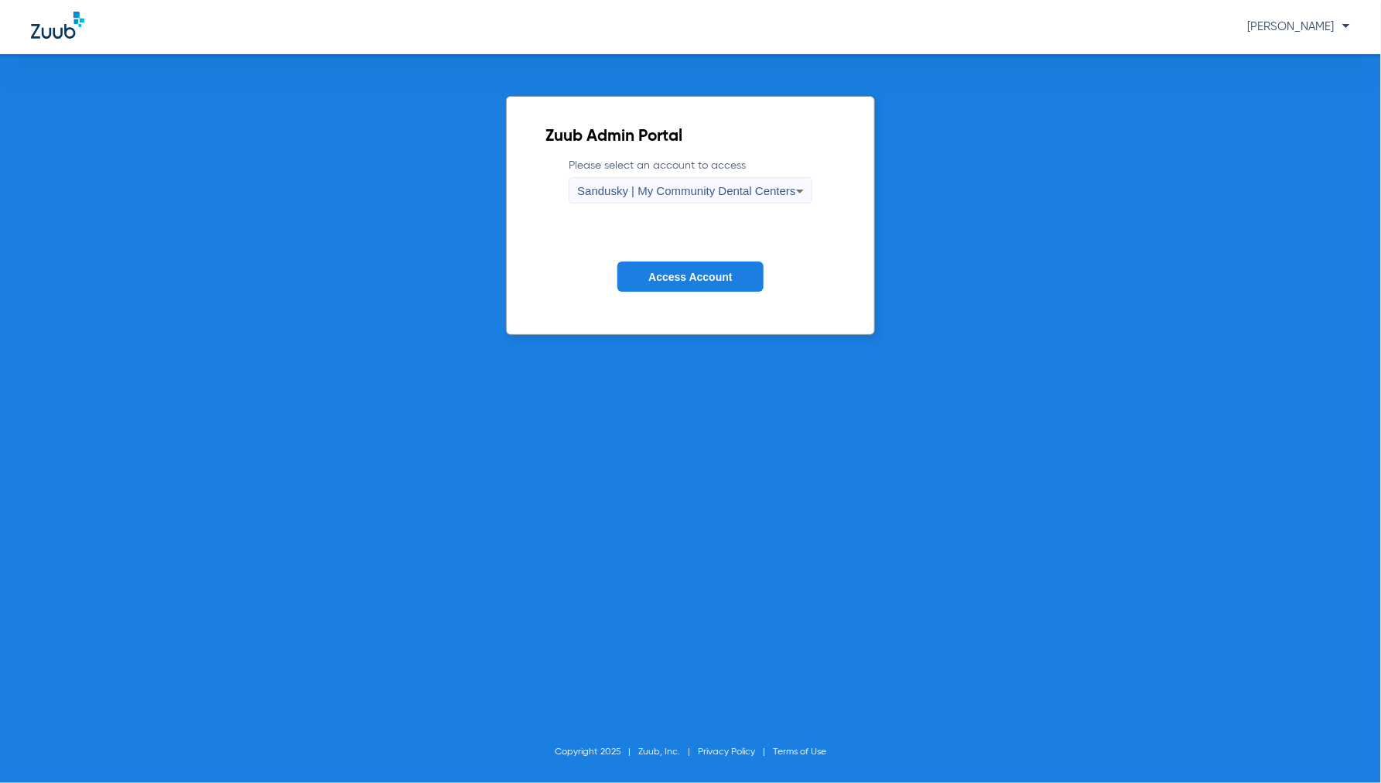
click at [697, 188] on span "Sandusky | My Community Dental Centers" at bounding box center [686, 190] width 218 height 13
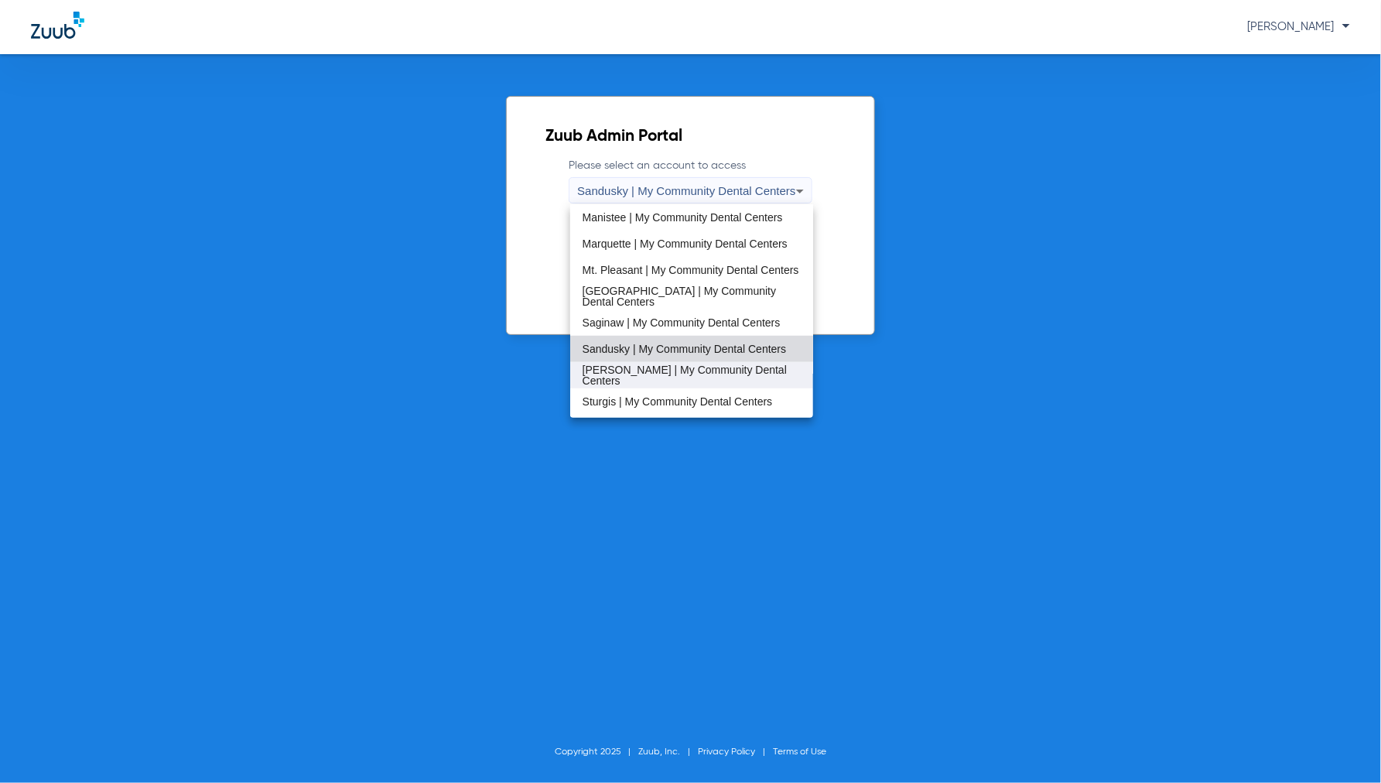
scroll to position [452, 0]
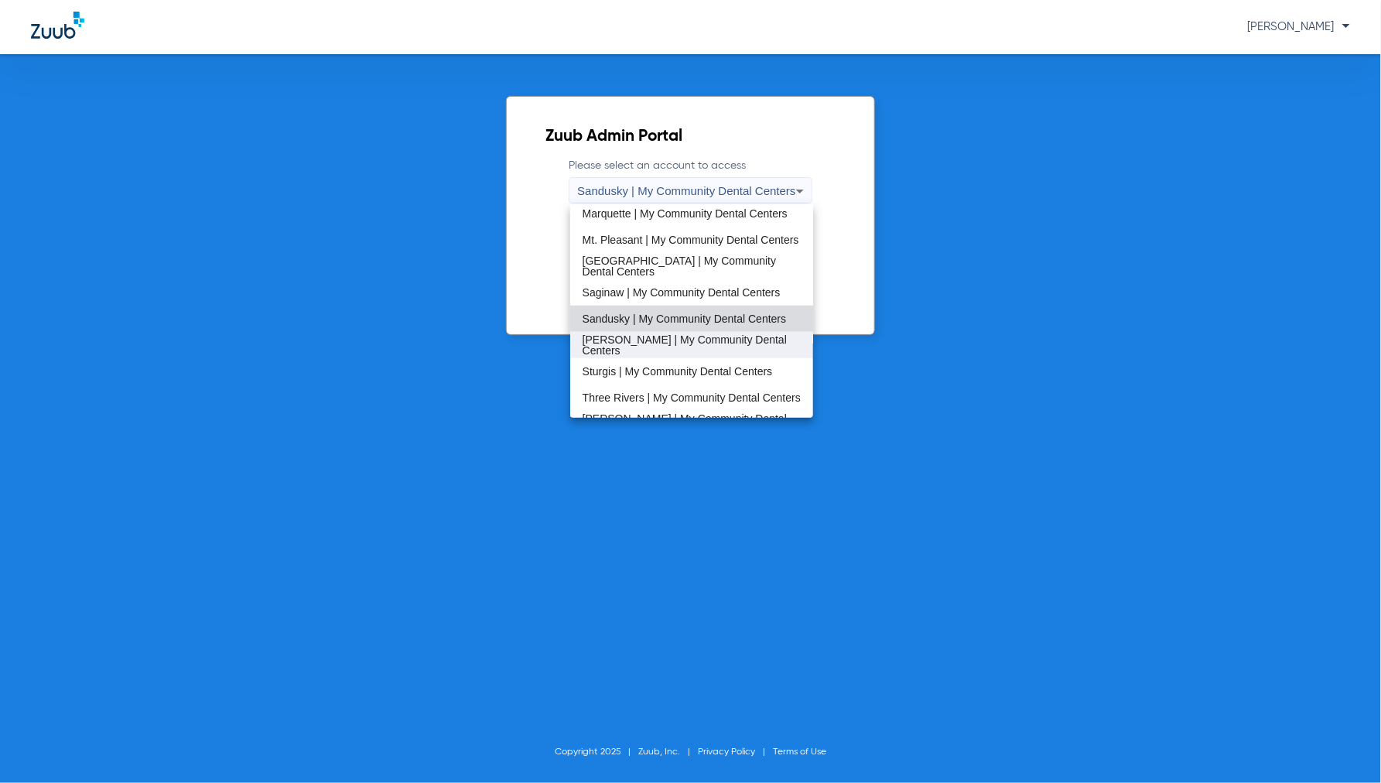
click at [630, 338] on span "[PERSON_NAME] | My Community Dental Centers" at bounding box center [691, 345] width 219 height 22
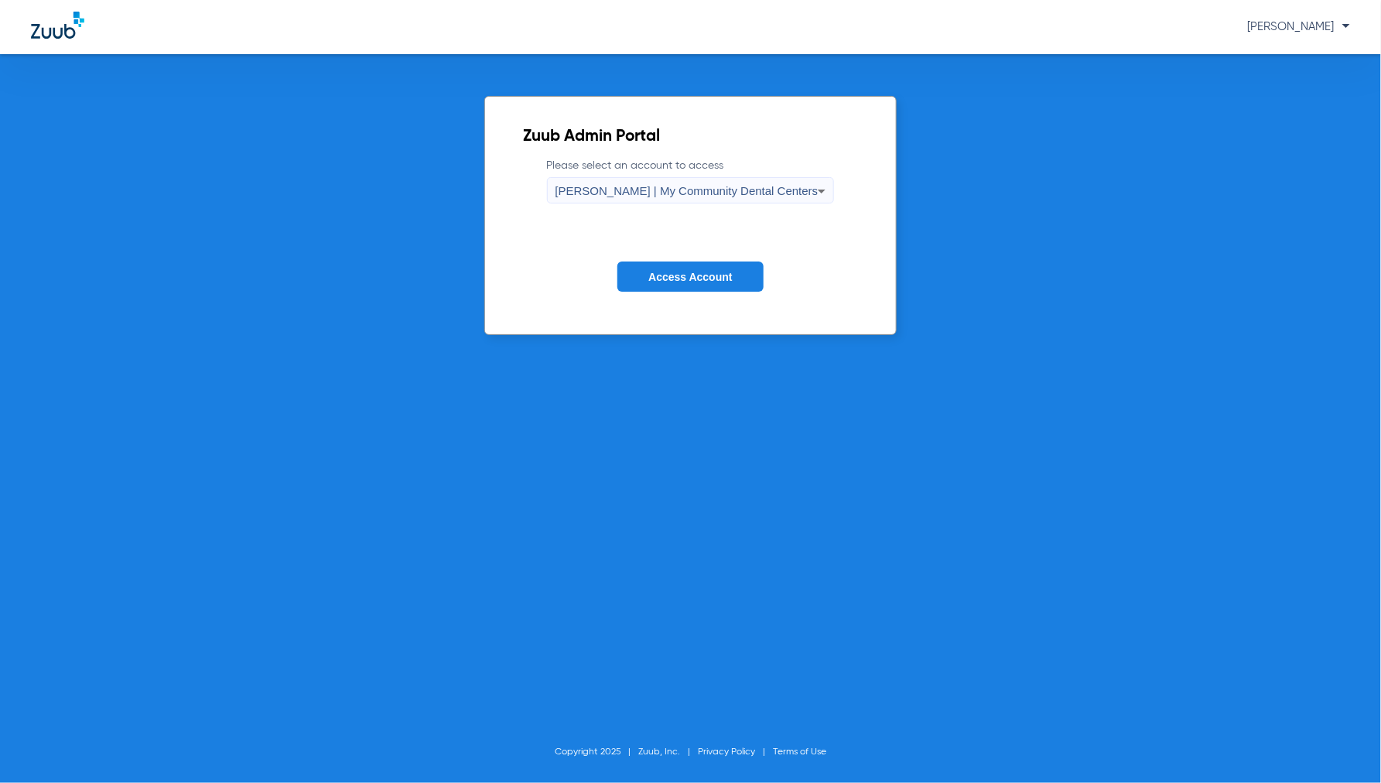
click at [697, 266] on button "Access Account" at bounding box center [689, 276] width 145 height 30
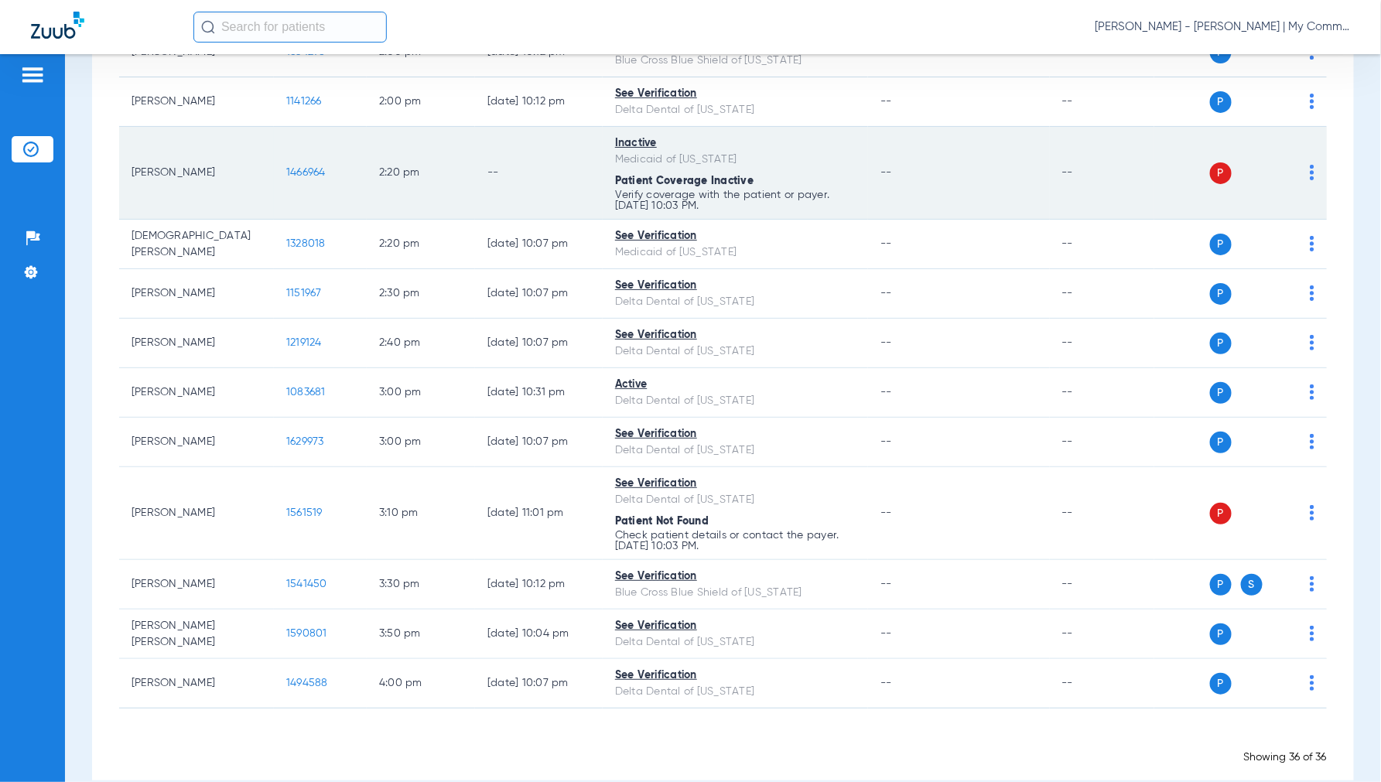
scroll to position [1545, 0]
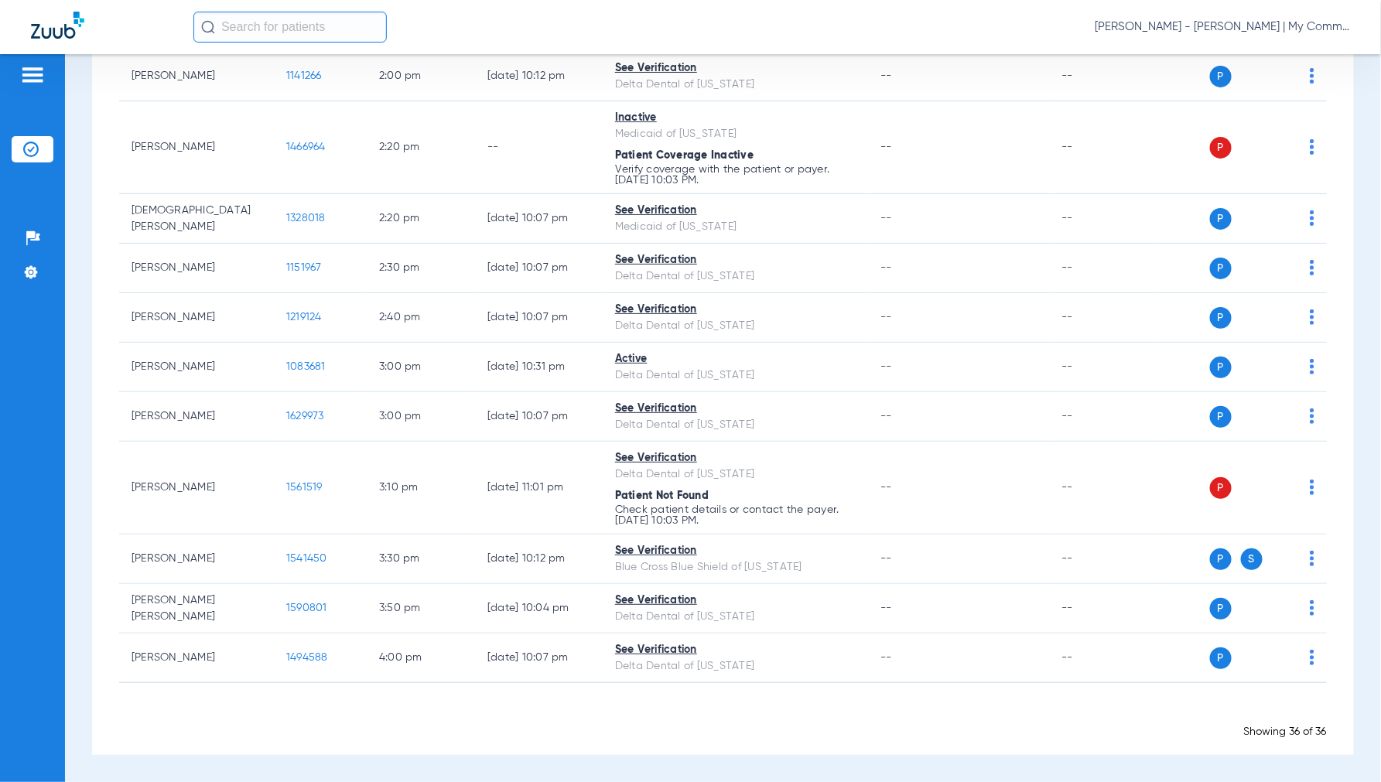
click at [1214, 23] on span "Jennifer Dziamski - Sidney | My Community Dental Centers" at bounding box center [1221, 26] width 255 height 15
drag, startPoint x: 1214, startPoint y: 23, endPoint x: 1271, endPoint y: 62, distance: 68.4
click at [1271, 62] on button "Account Selection" at bounding box center [1291, 54] width 111 height 31
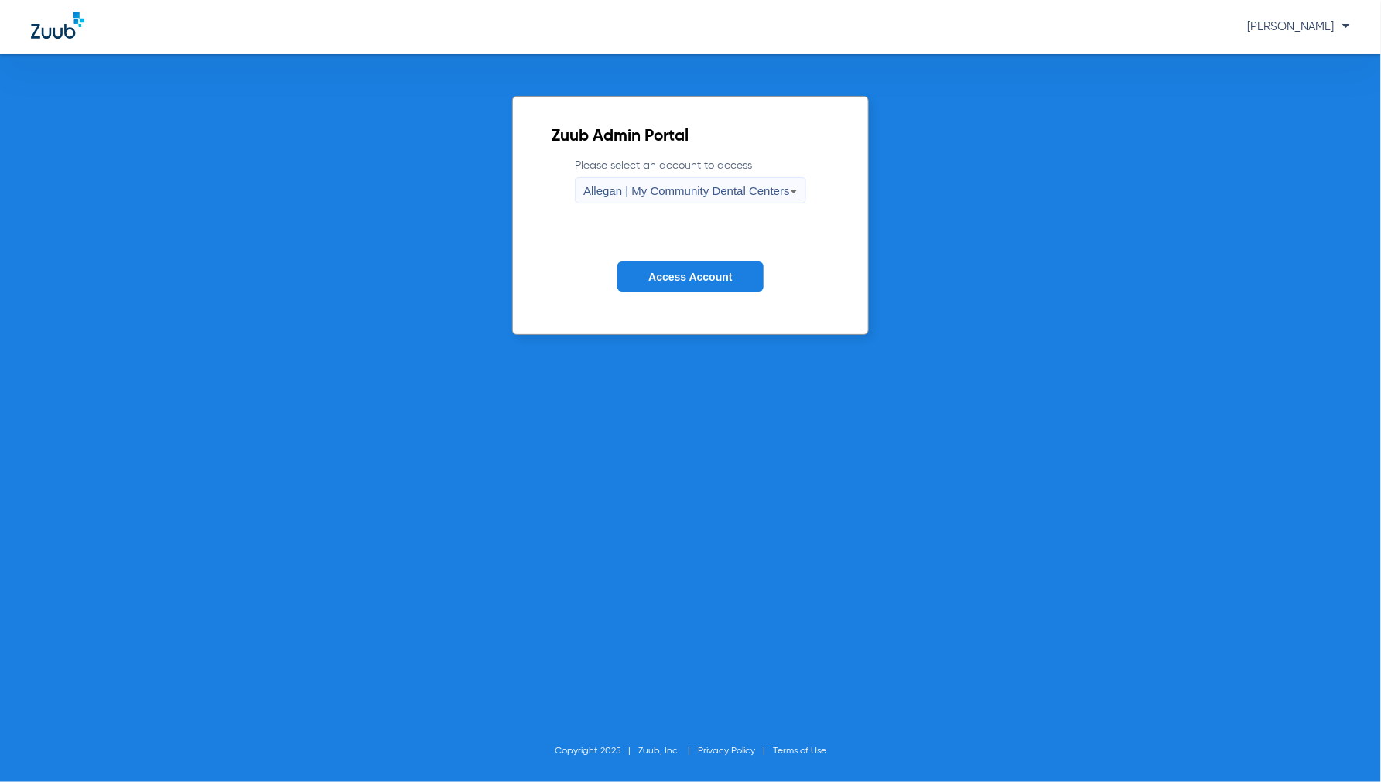
click at [769, 190] on span "Allegan | My Community Dental Centers" at bounding box center [686, 190] width 207 height 13
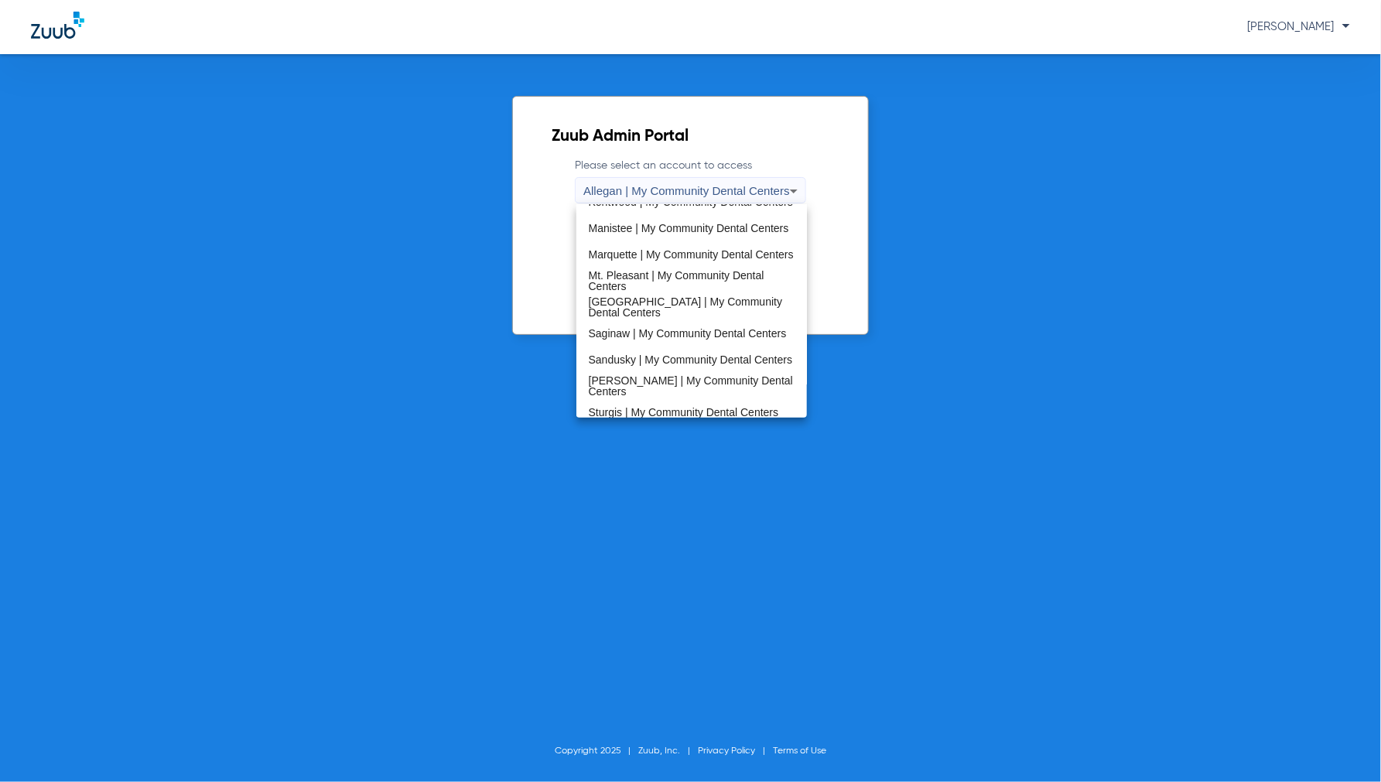
scroll to position [497, 0]
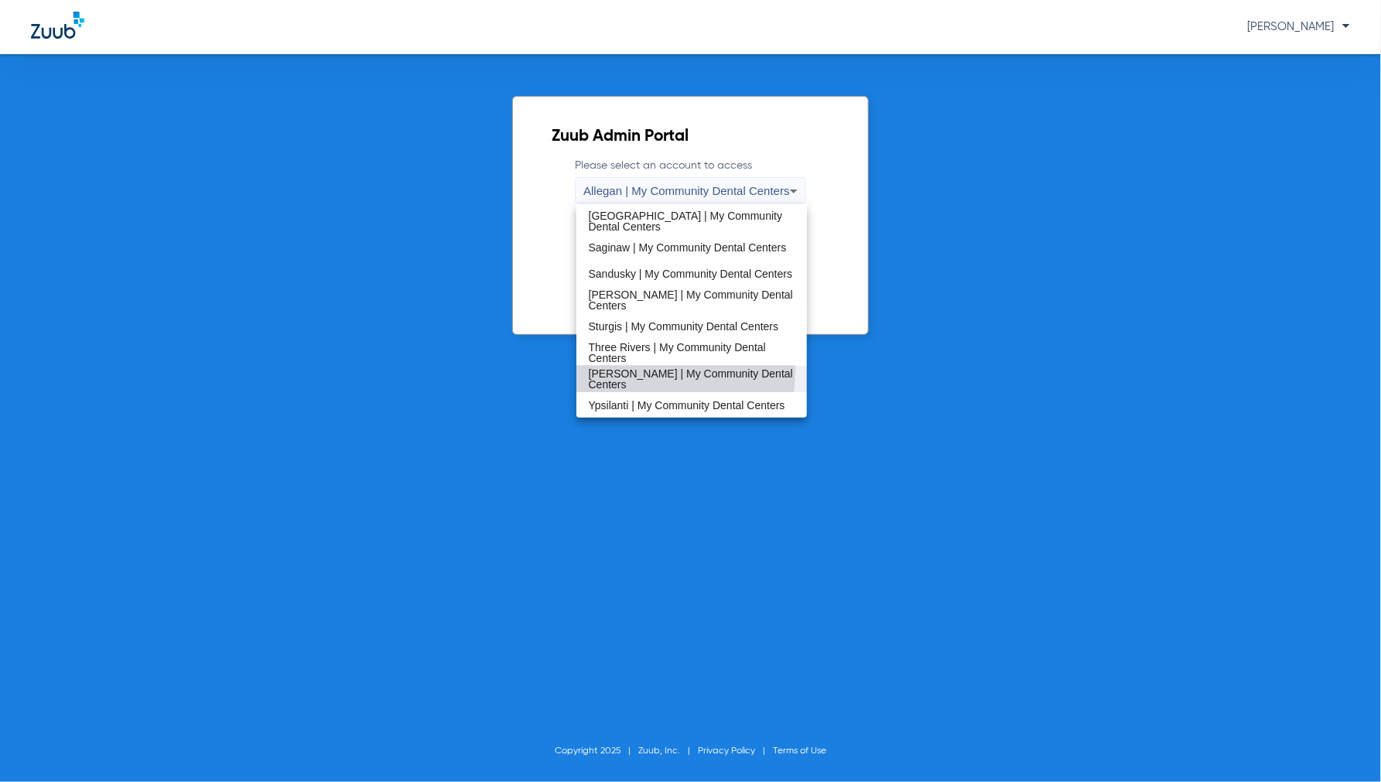
click at [627, 370] on mat-option "[PERSON_NAME] | My Community Dental Centers" at bounding box center [691, 379] width 231 height 26
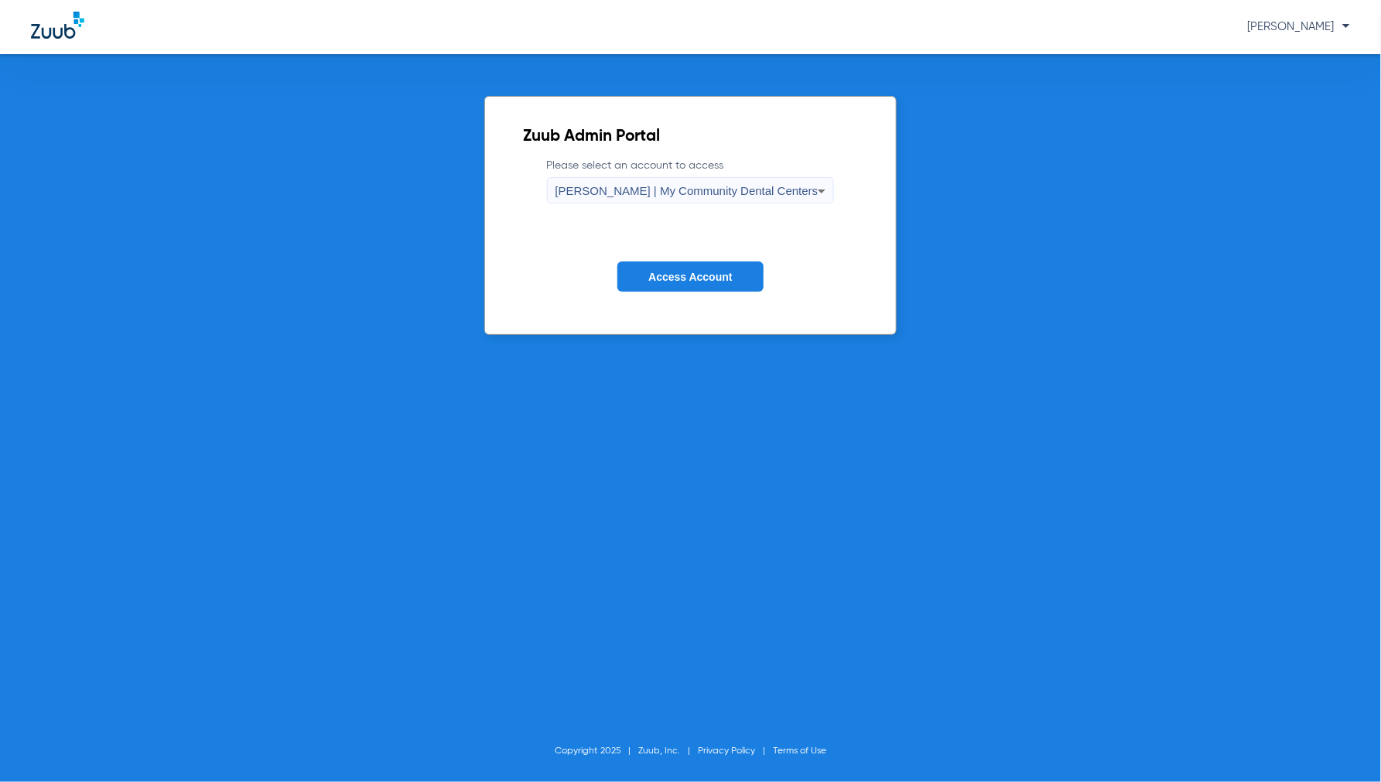
click at [698, 265] on button "Access Account" at bounding box center [689, 276] width 145 height 30
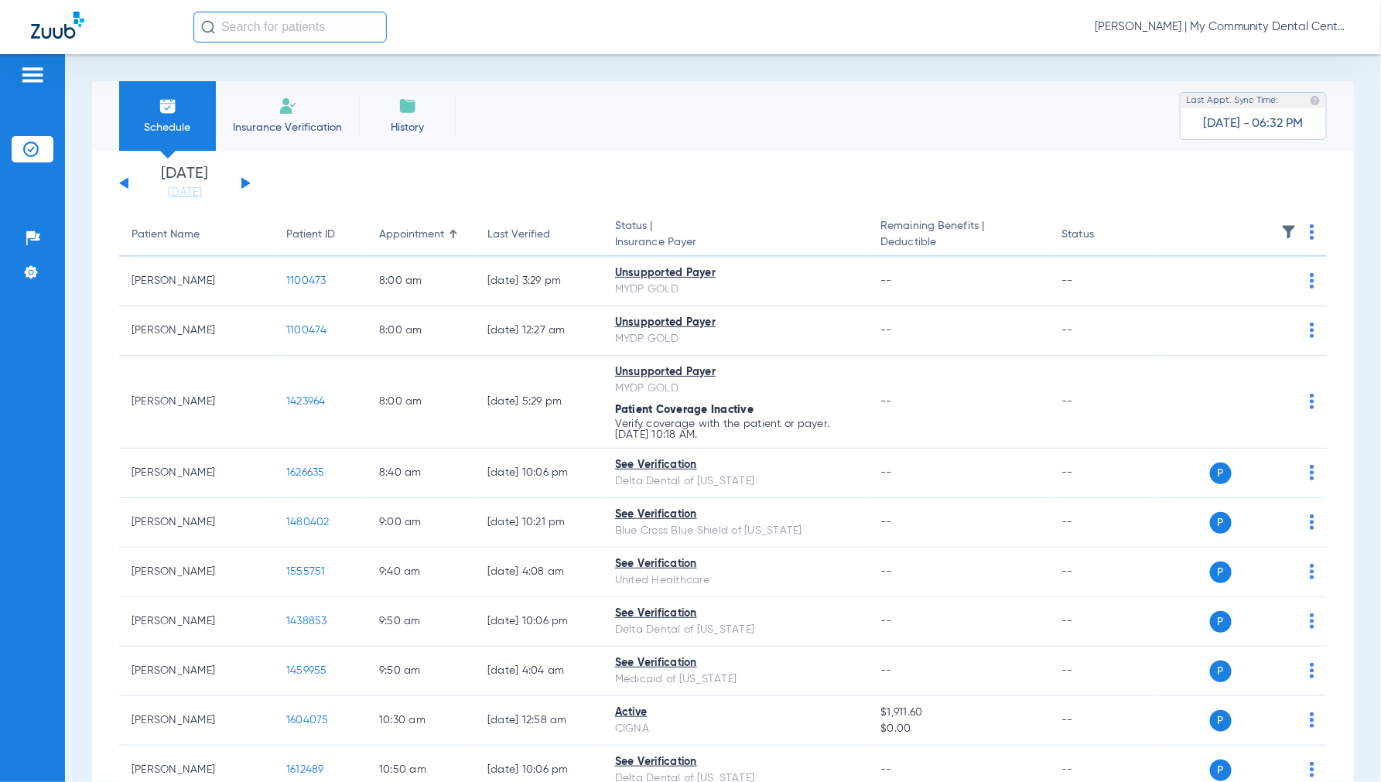
click at [1219, 27] on span "Jennifer Dziamski - Walker | My Community Dental Centers" at bounding box center [1221, 26] width 255 height 15
click at [1279, 63] on button "Account Selection" at bounding box center [1291, 54] width 111 height 31
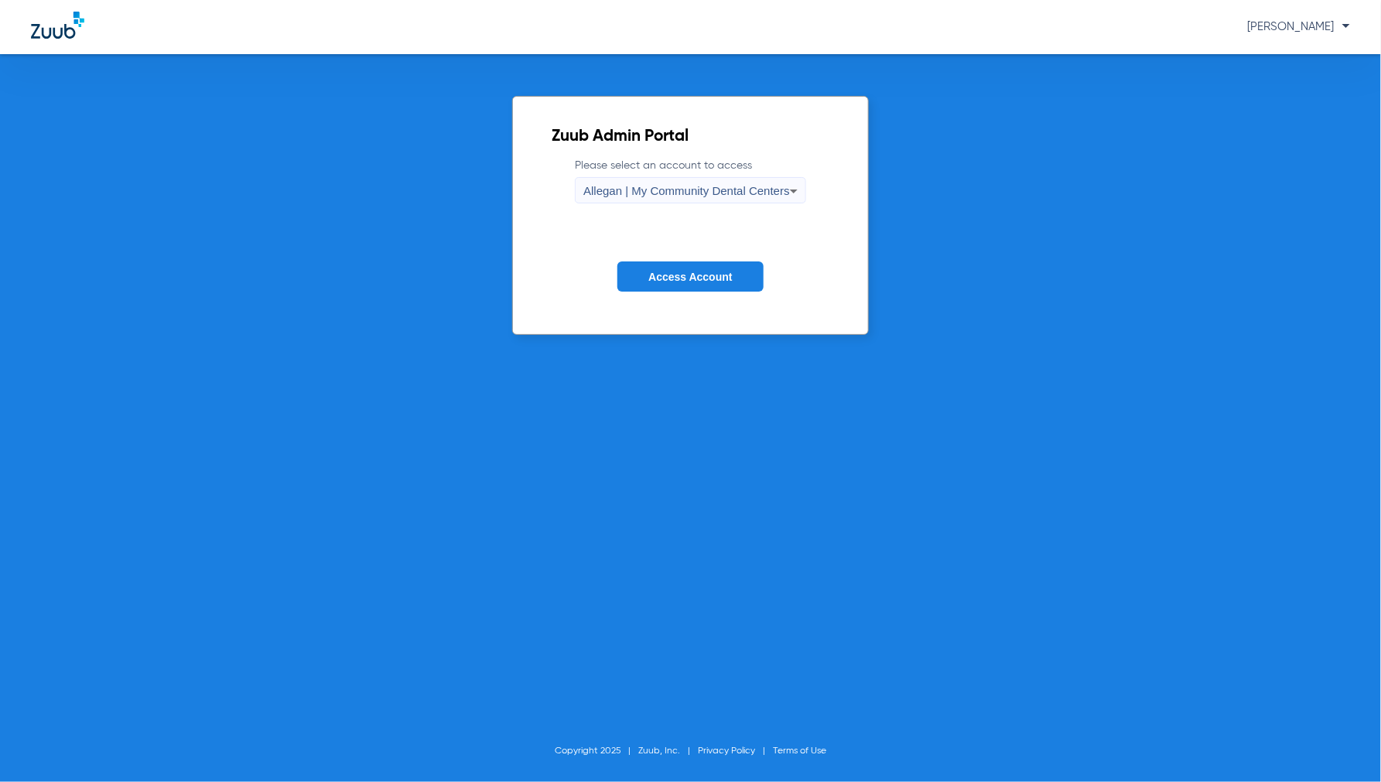
click at [743, 186] on span "Allegan | My Community Dental Centers" at bounding box center [686, 190] width 207 height 13
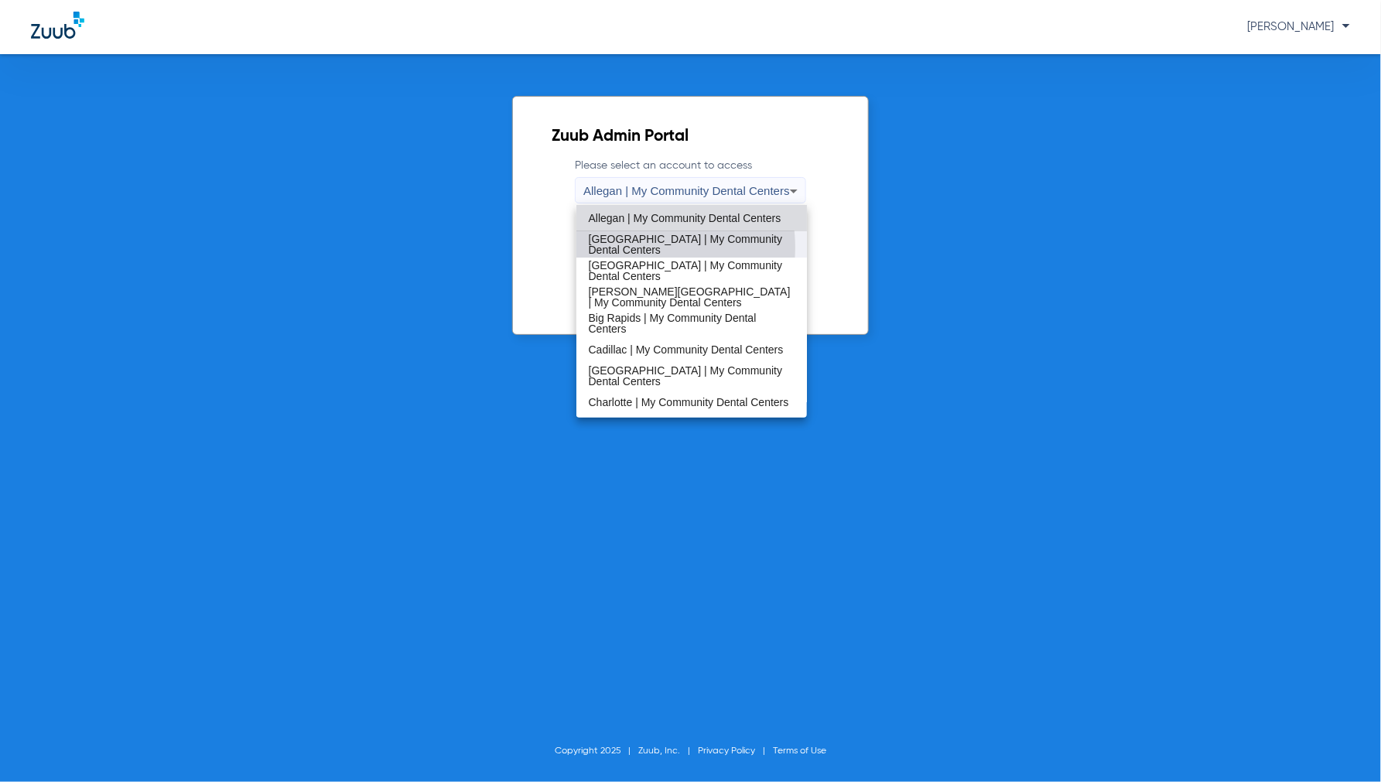
click at [638, 246] on span "[GEOGRAPHIC_DATA] | My Community Dental Centers" at bounding box center [692, 245] width 207 height 22
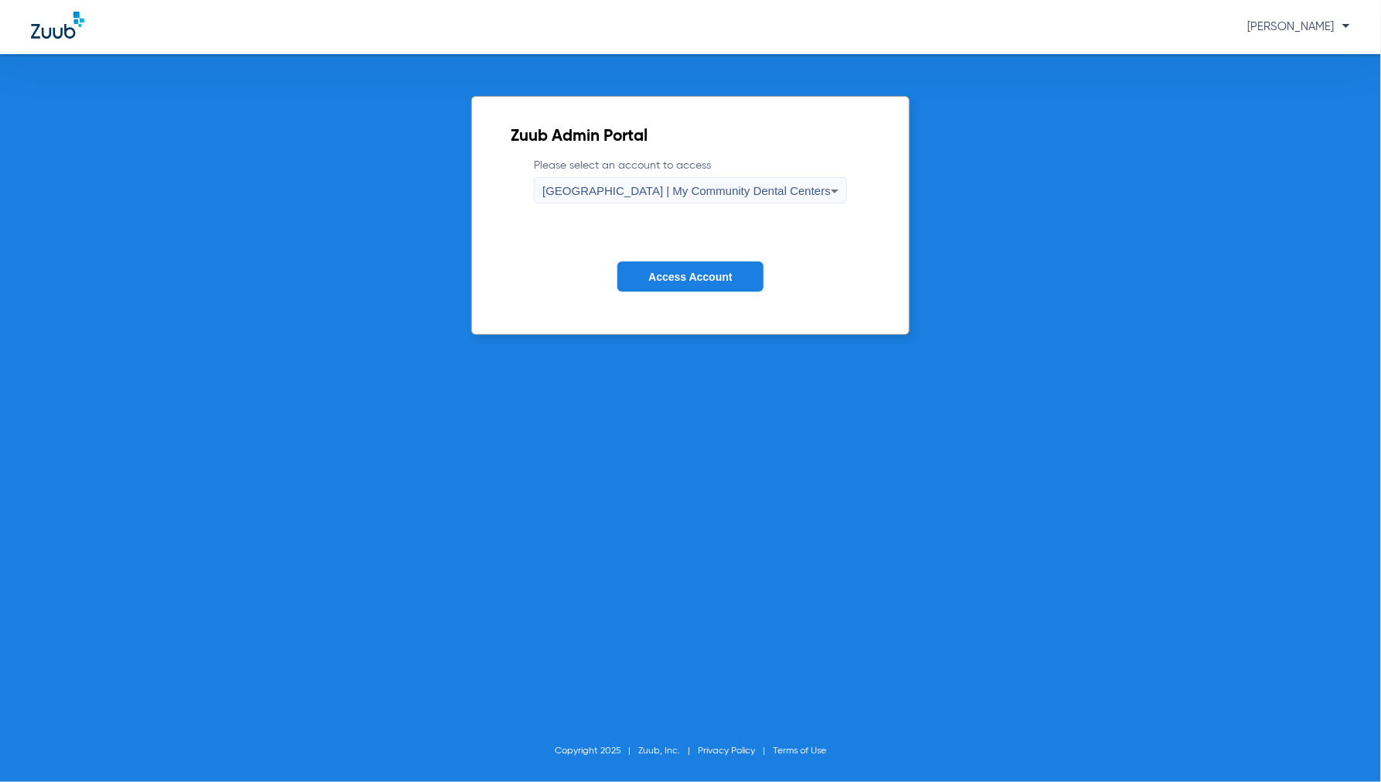
click at [719, 190] on span "[GEOGRAPHIC_DATA] | My Community Dental Centers" at bounding box center [686, 190] width 289 height 13
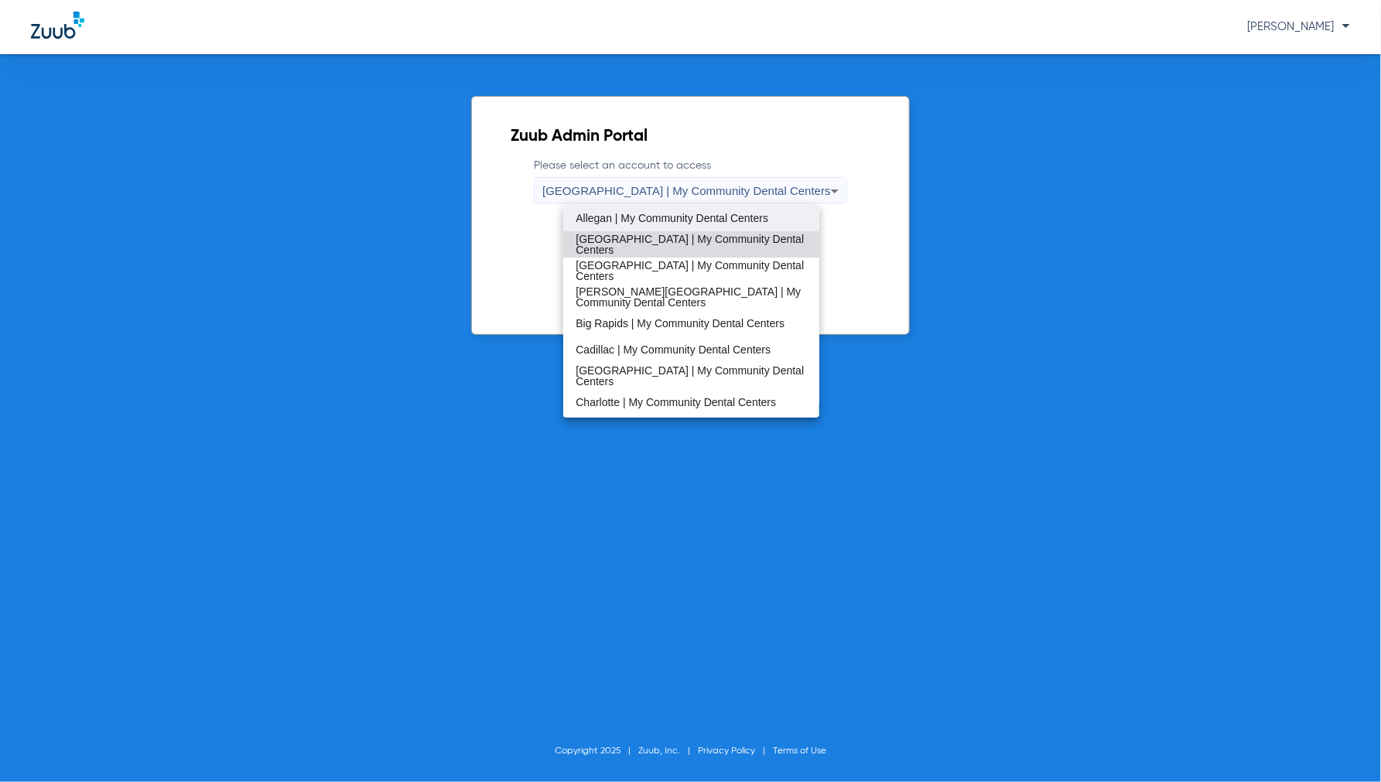
click at [621, 223] on mat-option "Allegan | My Community Dental Centers" at bounding box center [691, 218] width 256 height 26
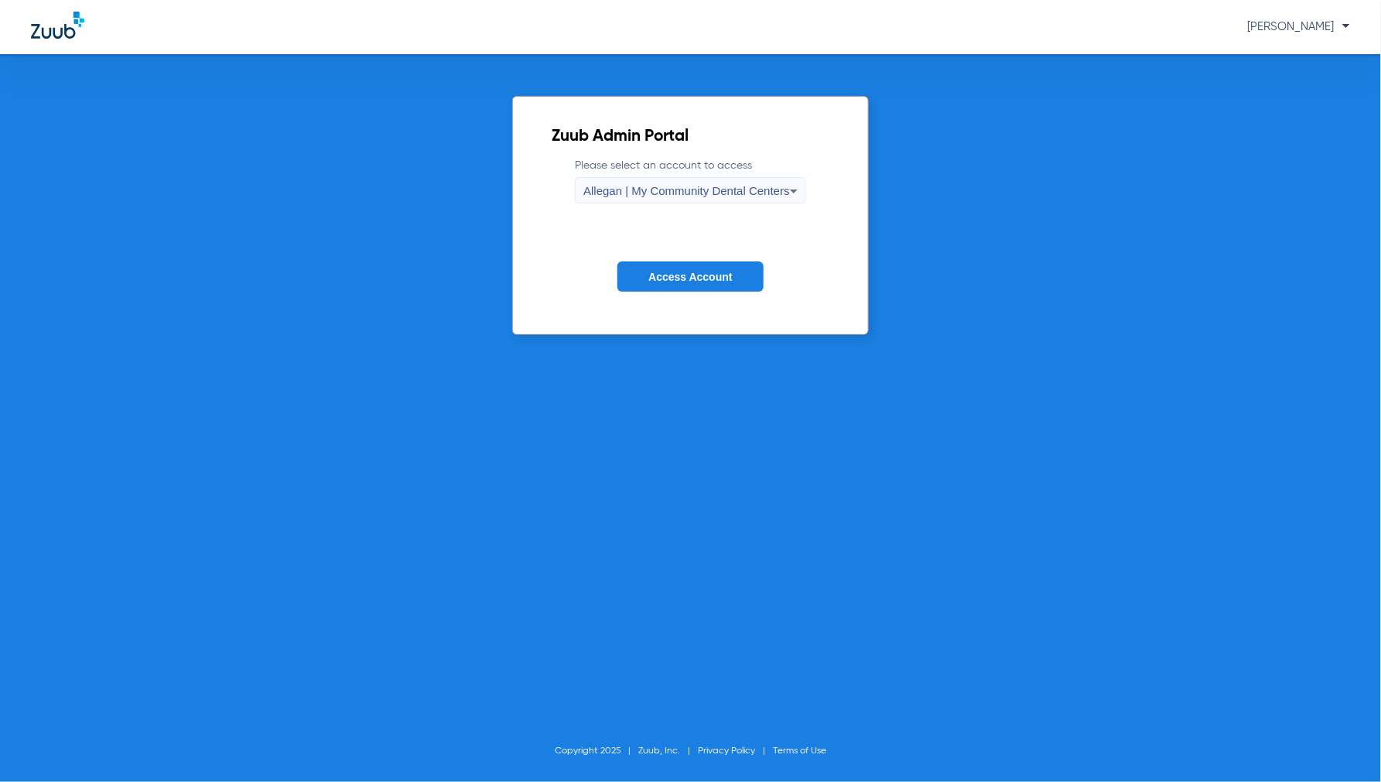
click at [671, 267] on button "Access Account" at bounding box center [689, 276] width 145 height 30
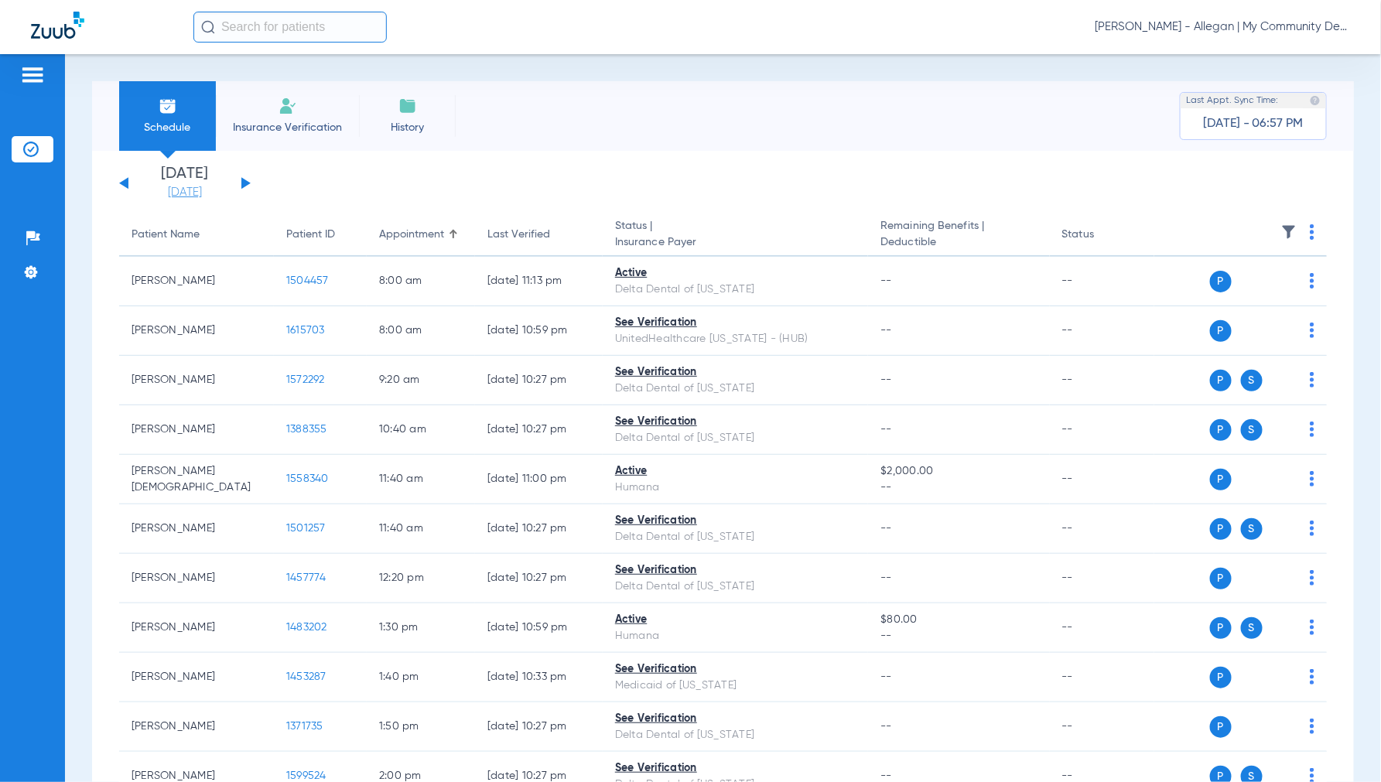
click at [171, 193] on link "[DATE]" at bounding box center [184, 192] width 93 height 15
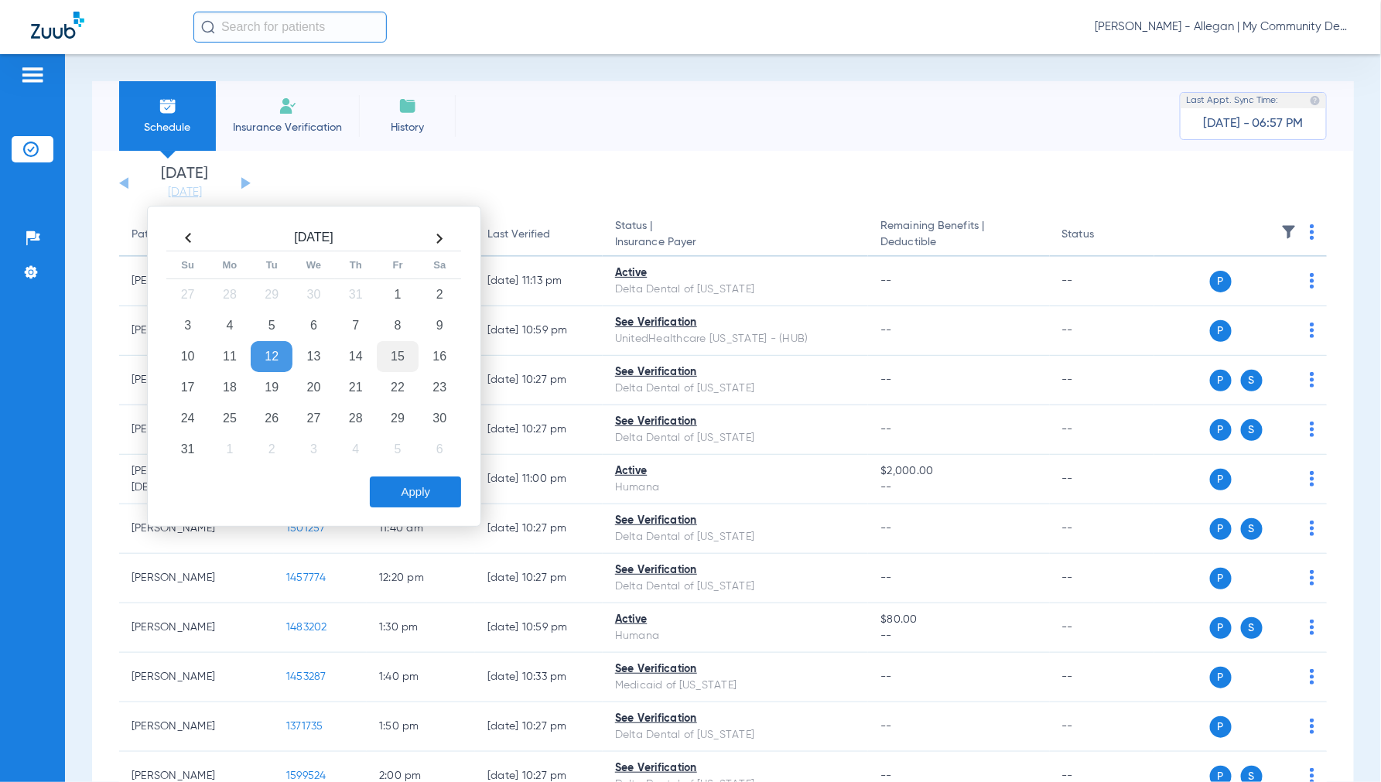
click at [398, 359] on td "15" at bounding box center [398, 356] width 42 height 31
click at [423, 490] on button "Apply" at bounding box center [415, 491] width 91 height 31
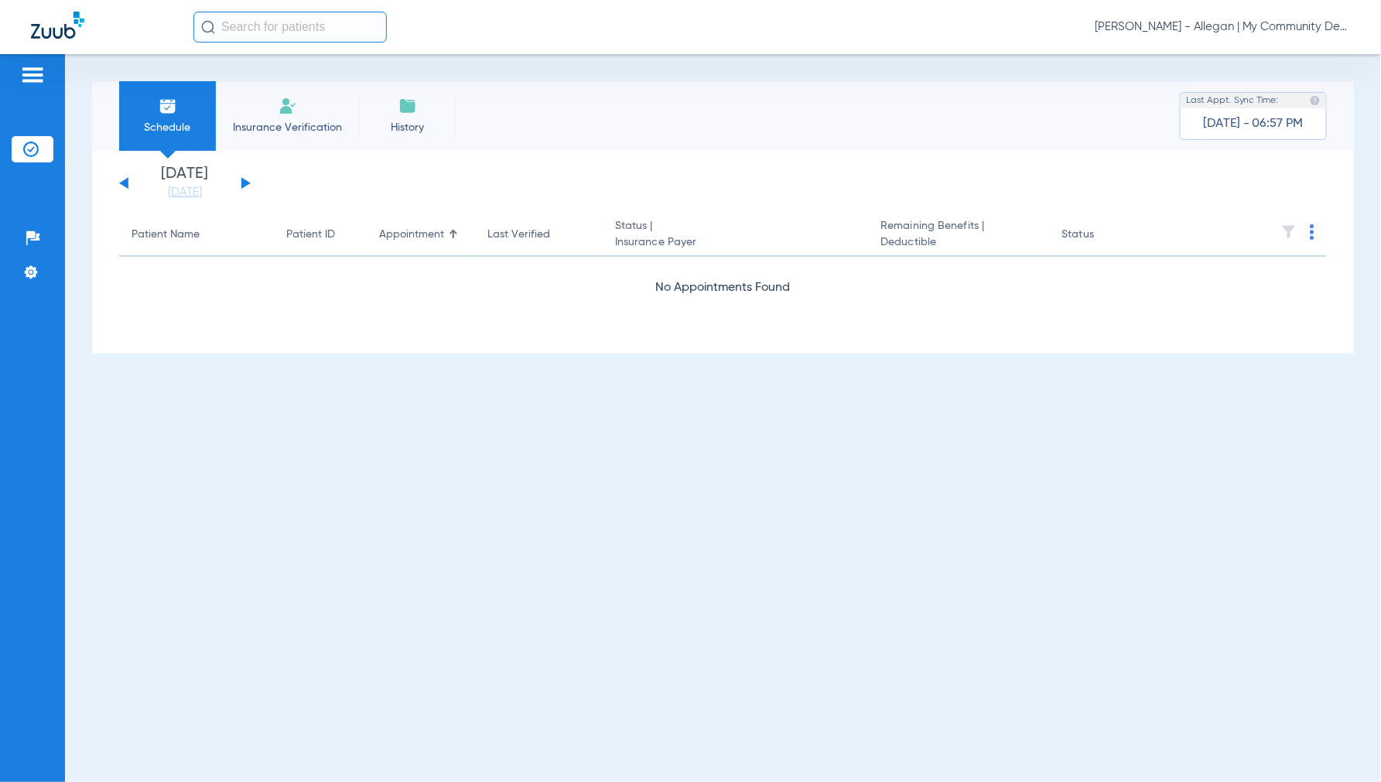
click at [1224, 29] on span "Jennifer Dziamski - Allegan | My Community Dental Centers" at bounding box center [1221, 26] width 255 height 15
click at [1254, 52] on span "Account Selection" at bounding box center [1291, 55] width 87 height 11
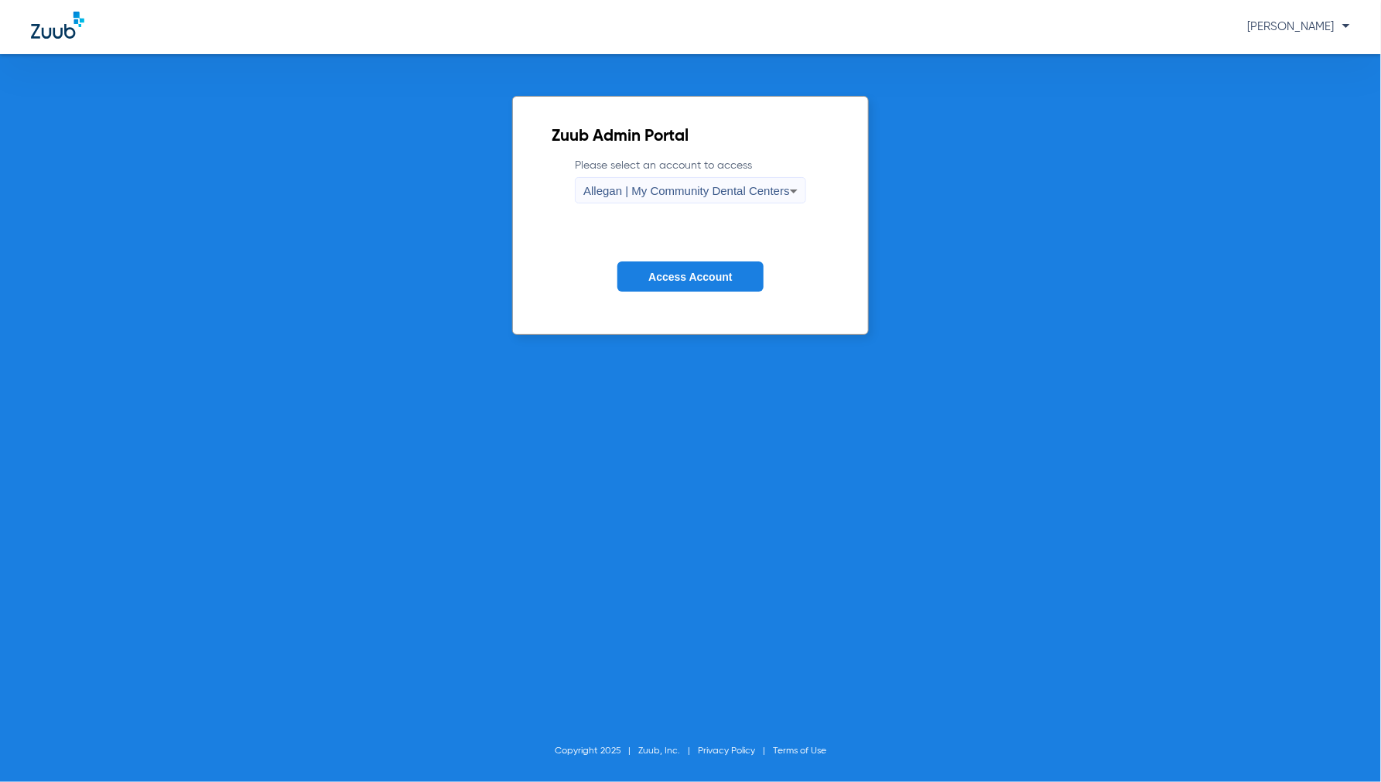
click at [596, 198] on div "Allegan | My Community Dental Centers" at bounding box center [686, 191] width 207 height 26
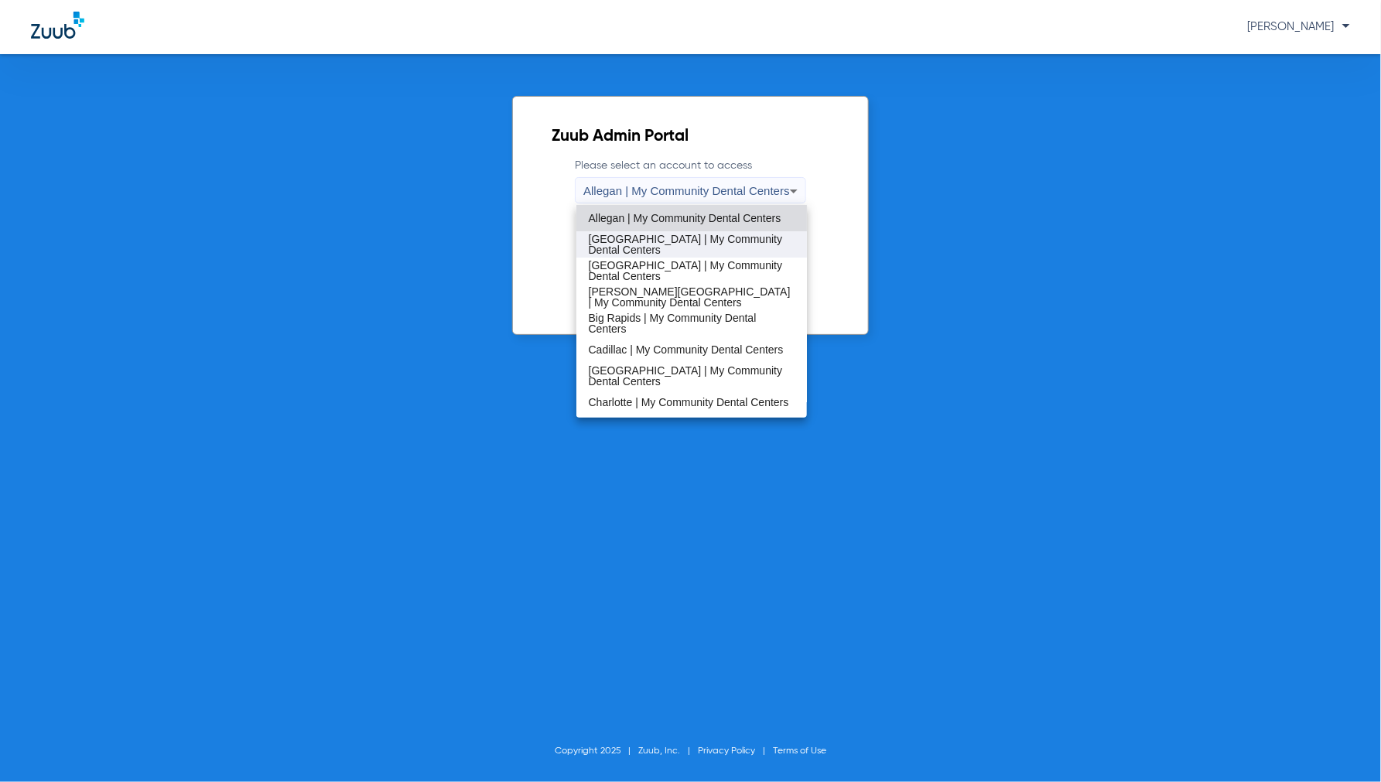
click at [629, 248] on span "[GEOGRAPHIC_DATA] | My Community Dental Centers" at bounding box center [692, 245] width 207 height 22
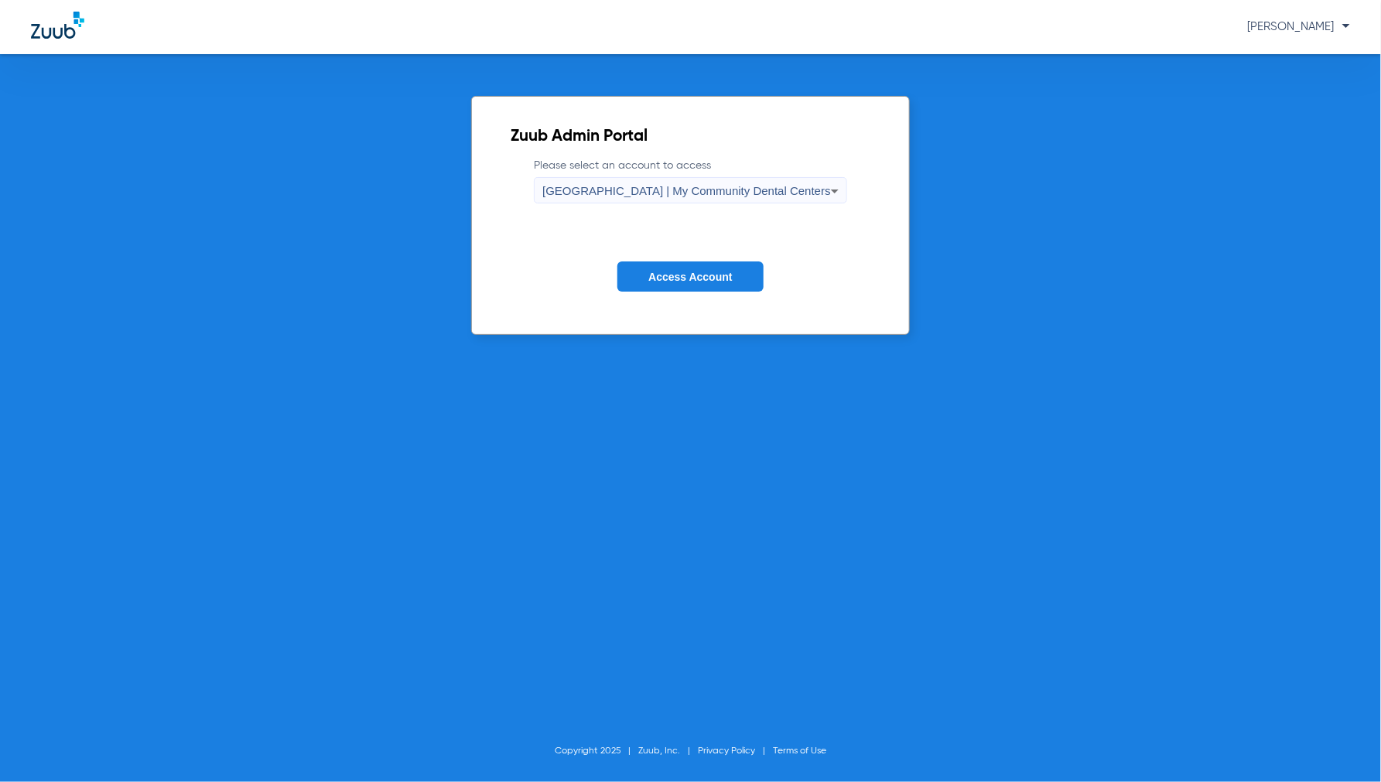
click at [679, 281] on span "Access Account" at bounding box center [690, 277] width 84 height 12
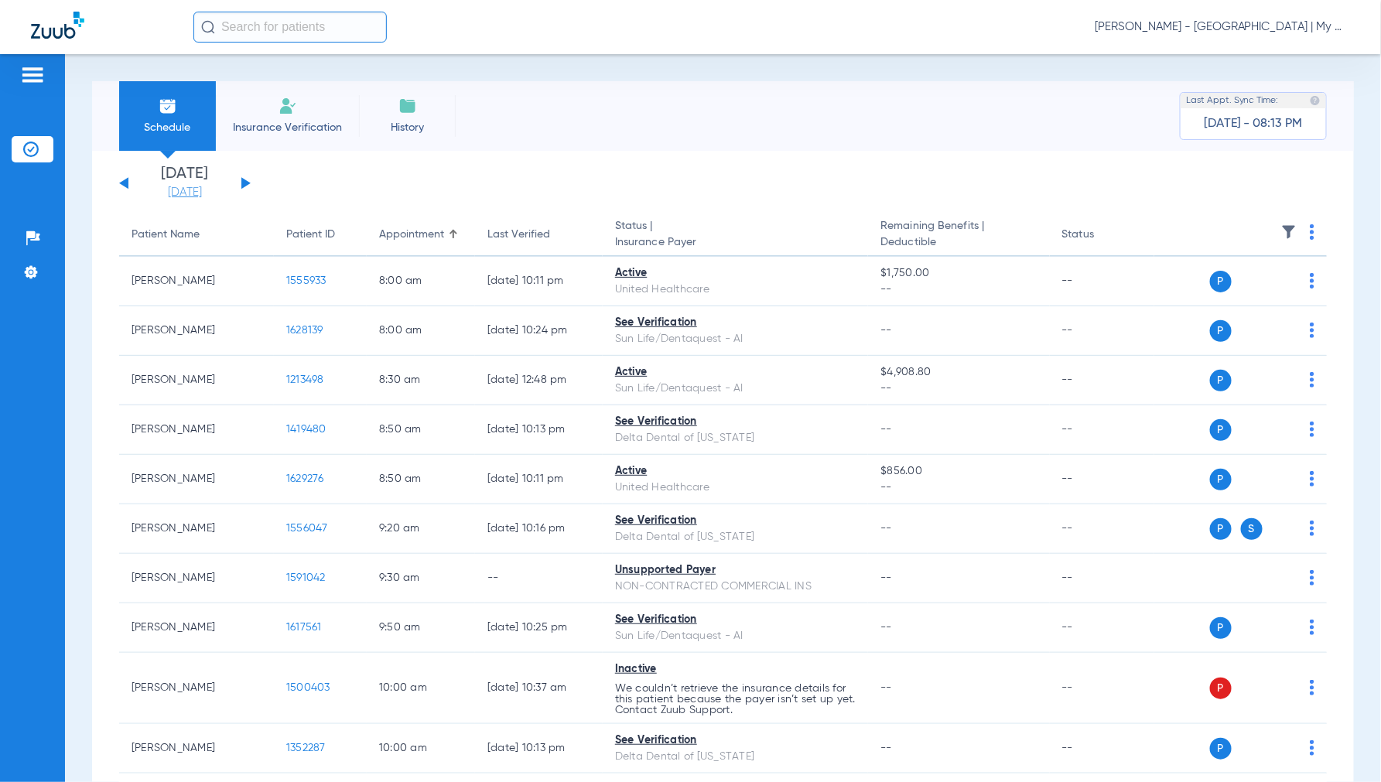
click at [174, 192] on link "[DATE]" at bounding box center [184, 192] width 93 height 15
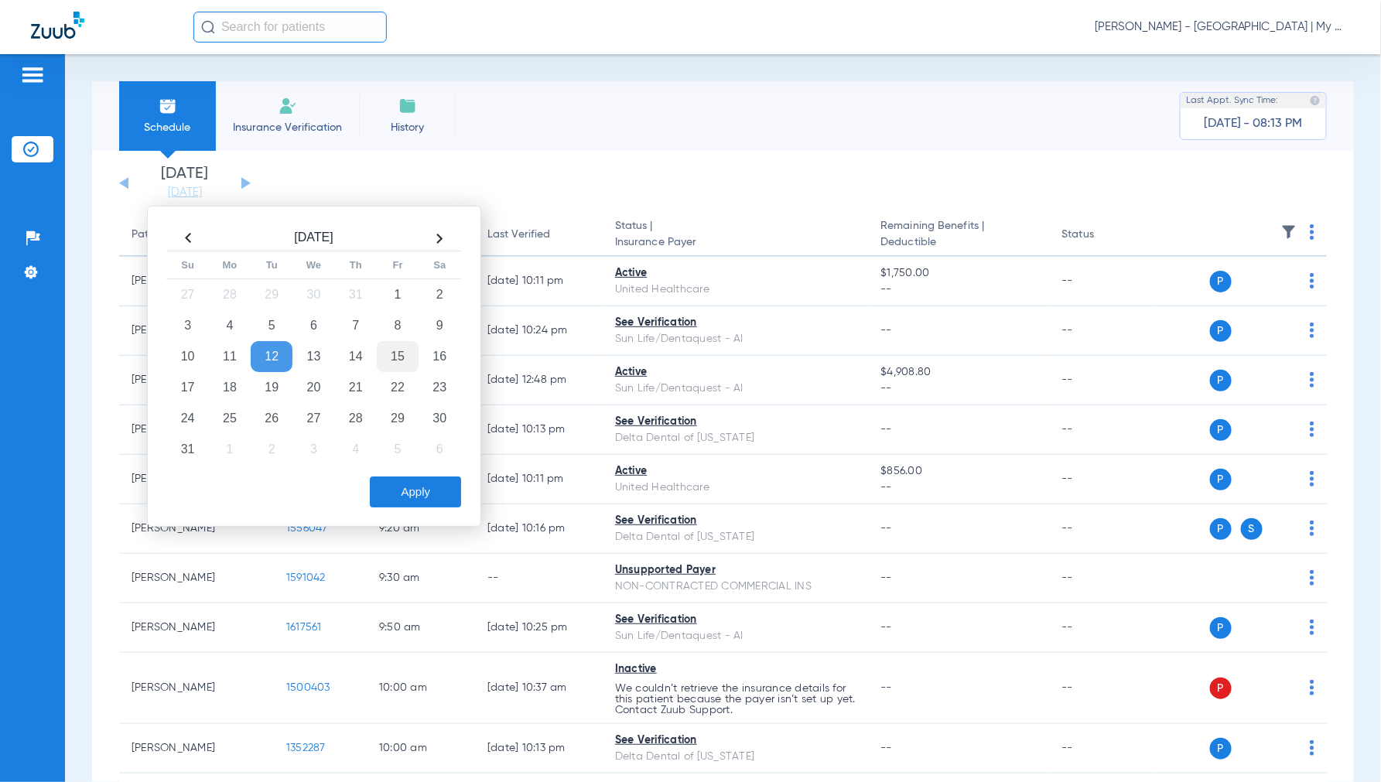
click at [400, 356] on td "15" at bounding box center [398, 356] width 42 height 31
click at [421, 499] on button "Apply" at bounding box center [415, 491] width 91 height 31
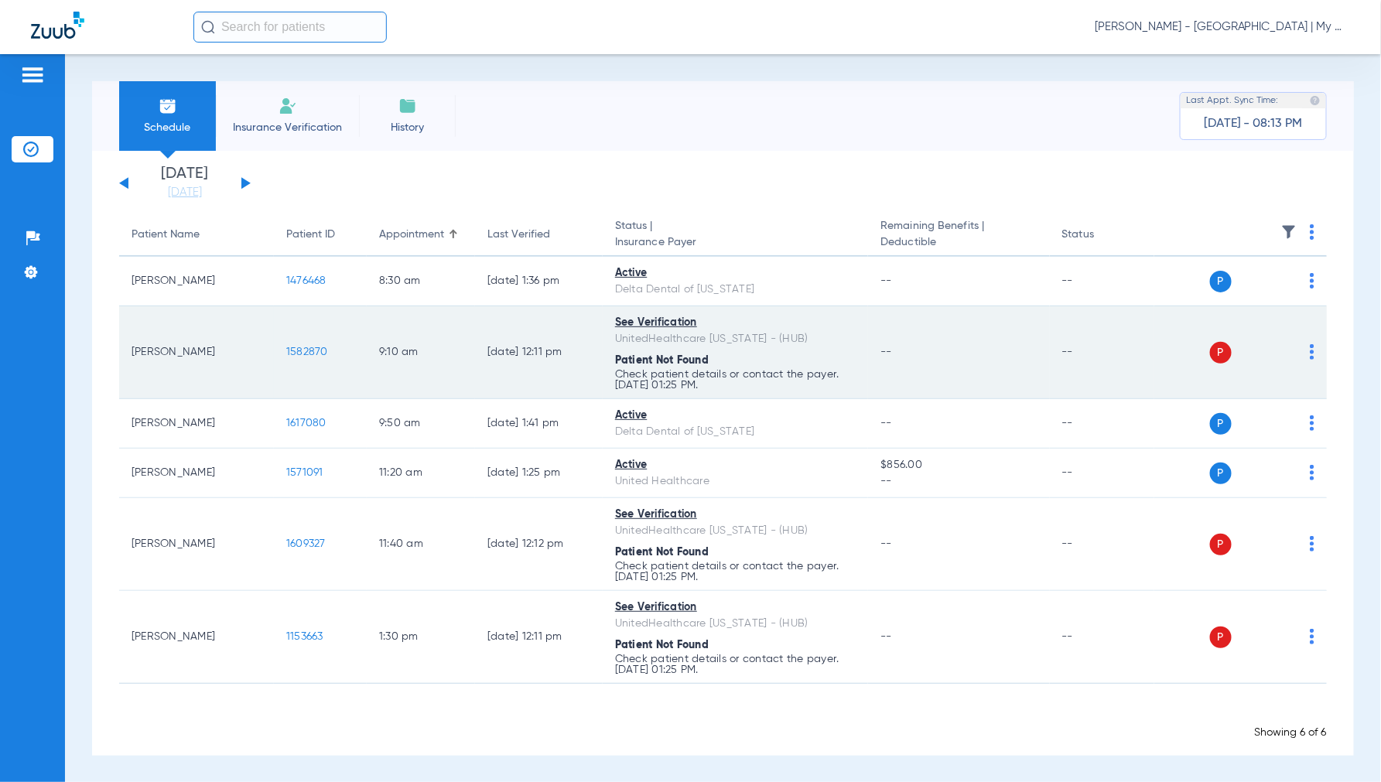
click at [1303, 348] on td "P S" at bounding box center [1240, 352] width 172 height 93
click at [1309, 352] on img at bounding box center [1311, 351] width 5 height 15
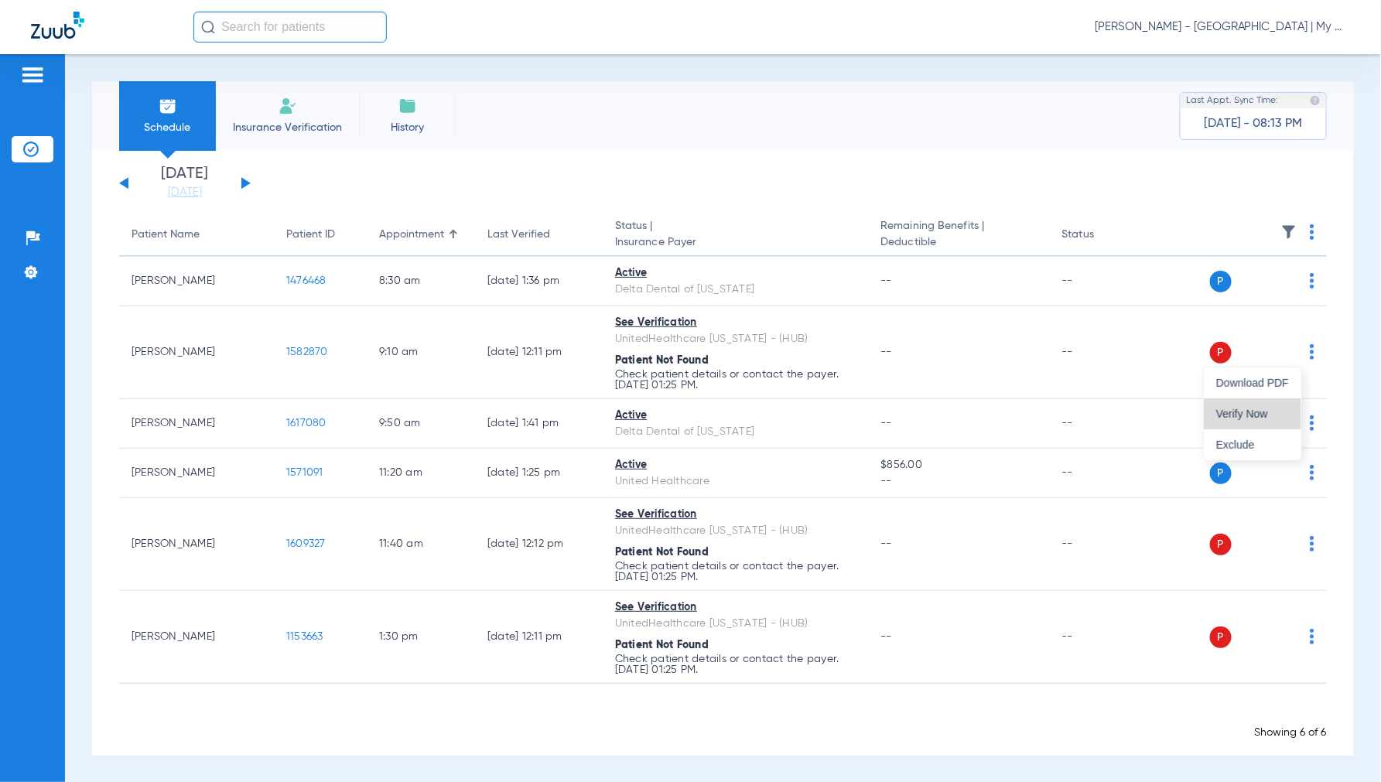
click at [1251, 408] on span "Verify Now" at bounding box center [1252, 413] width 73 height 11
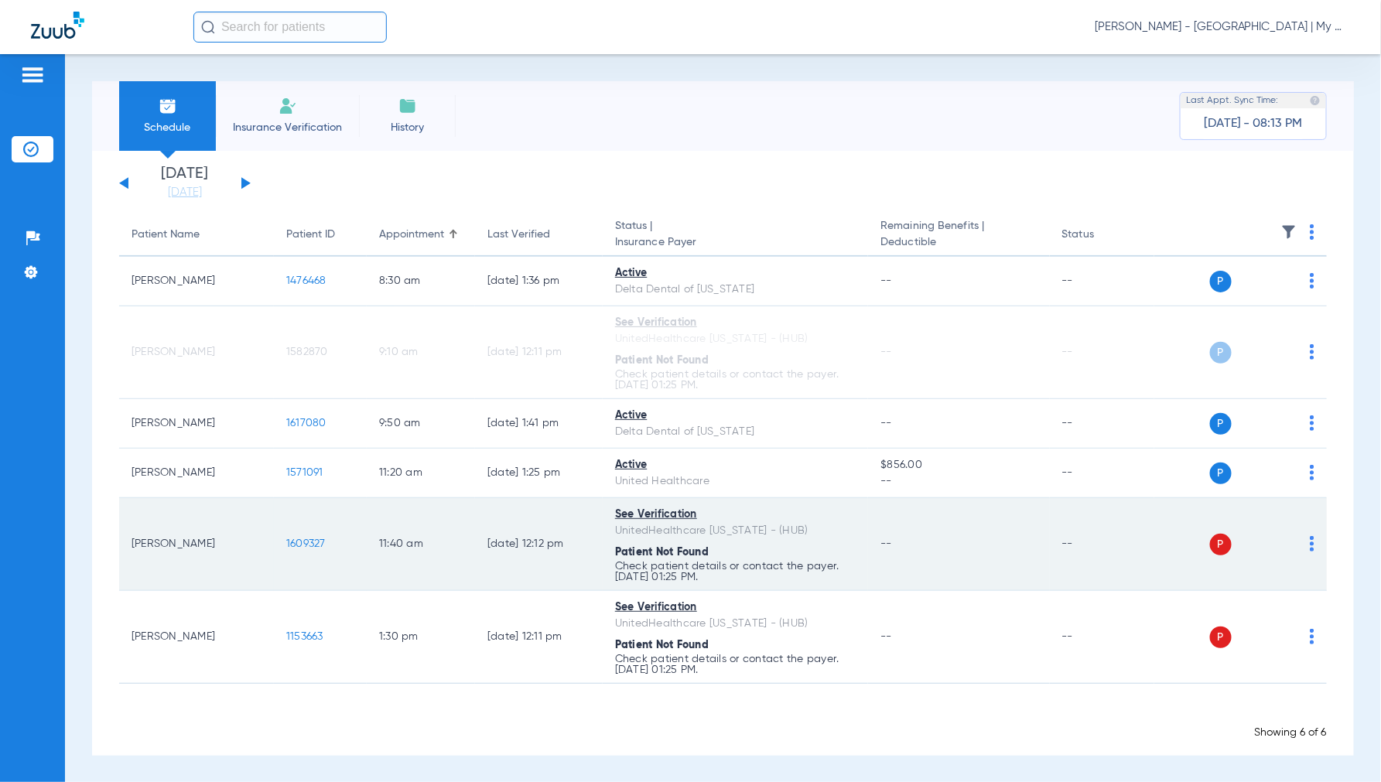
click at [1309, 549] on img at bounding box center [1311, 543] width 5 height 15
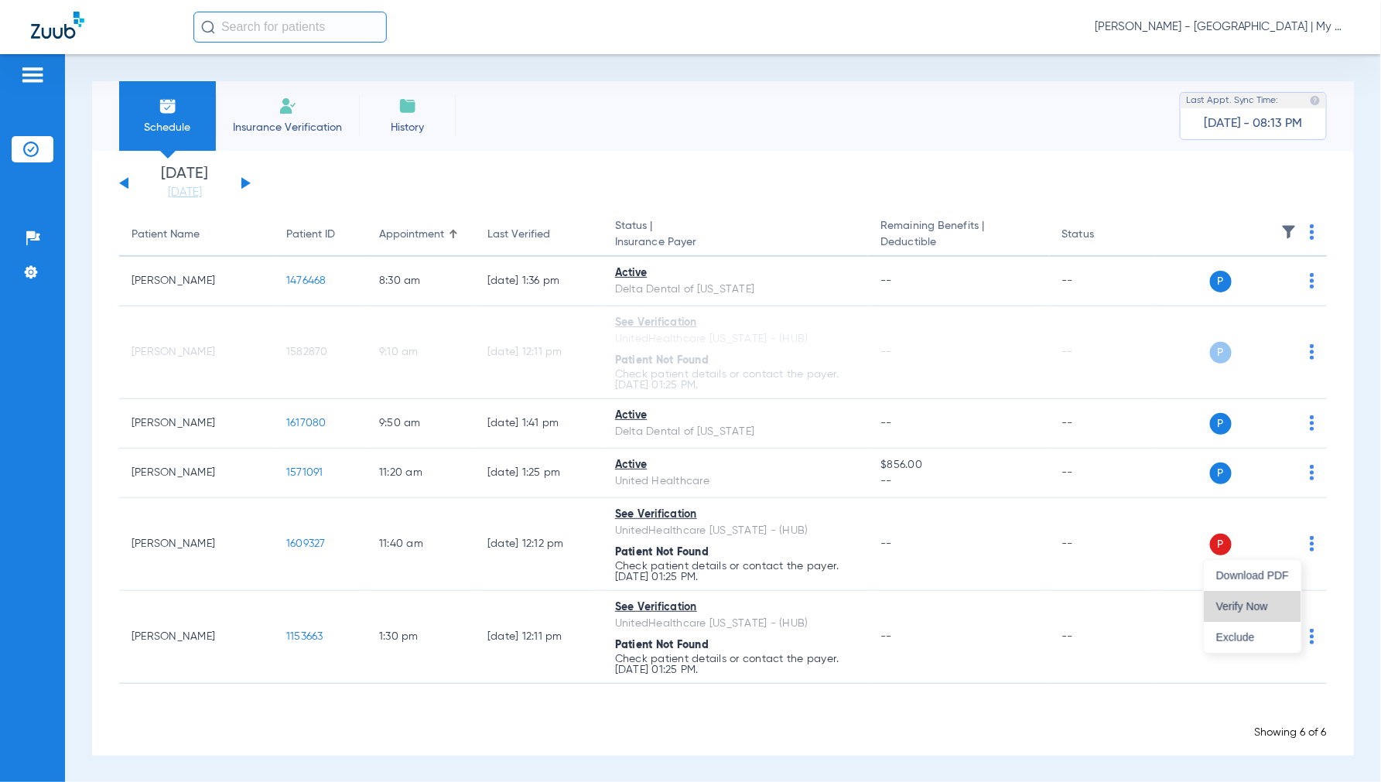
click at [1258, 598] on button "Verify Now" at bounding box center [1252, 606] width 97 height 31
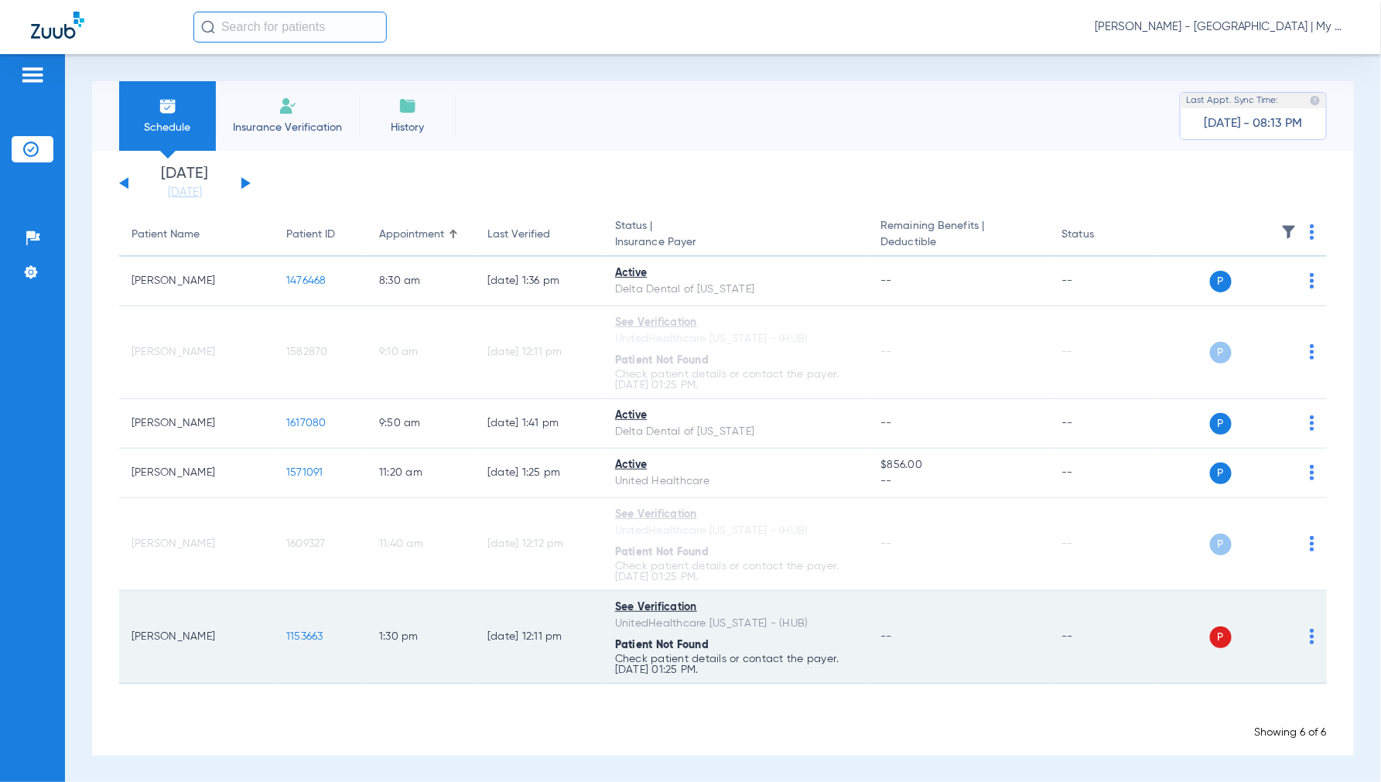
click at [1309, 635] on img at bounding box center [1311, 636] width 5 height 15
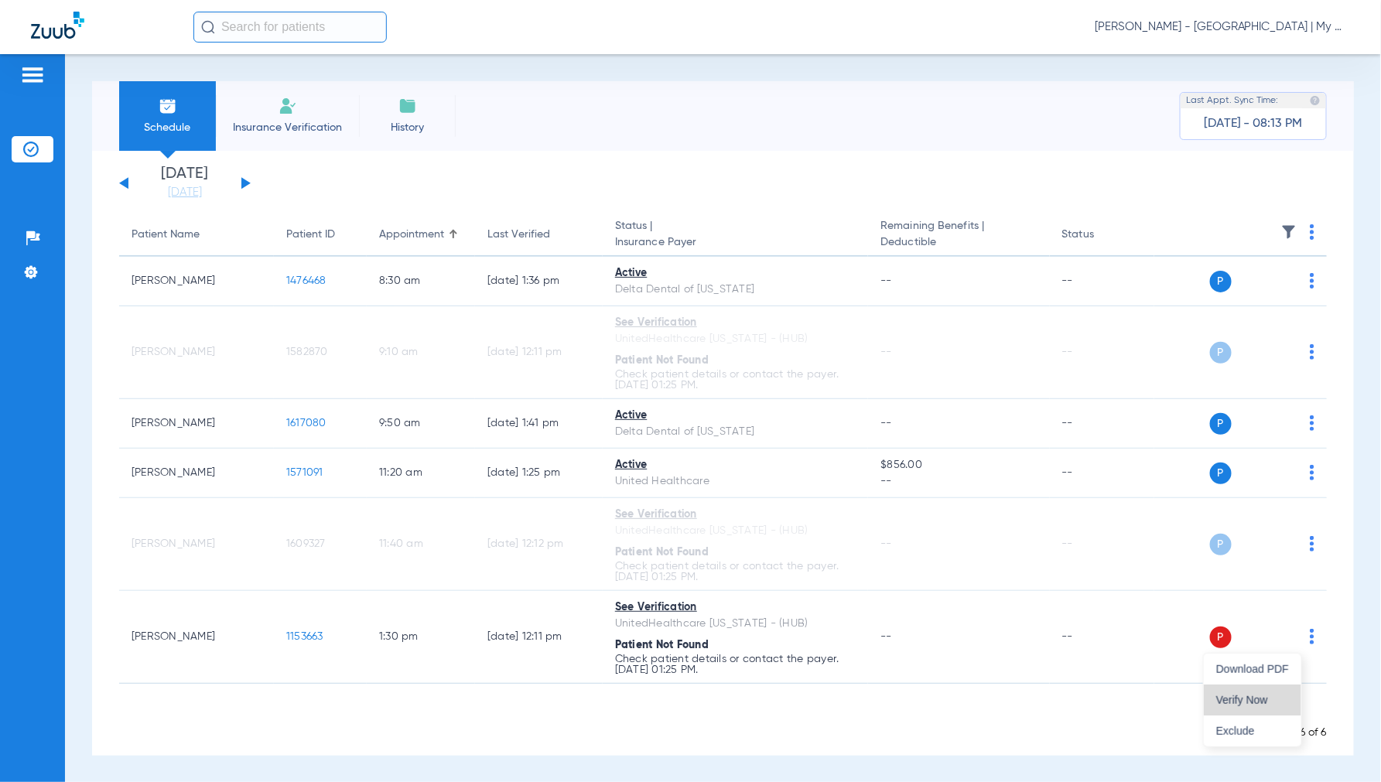
click at [1241, 696] on span "Verify Now" at bounding box center [1252, 700] width 73 height 11
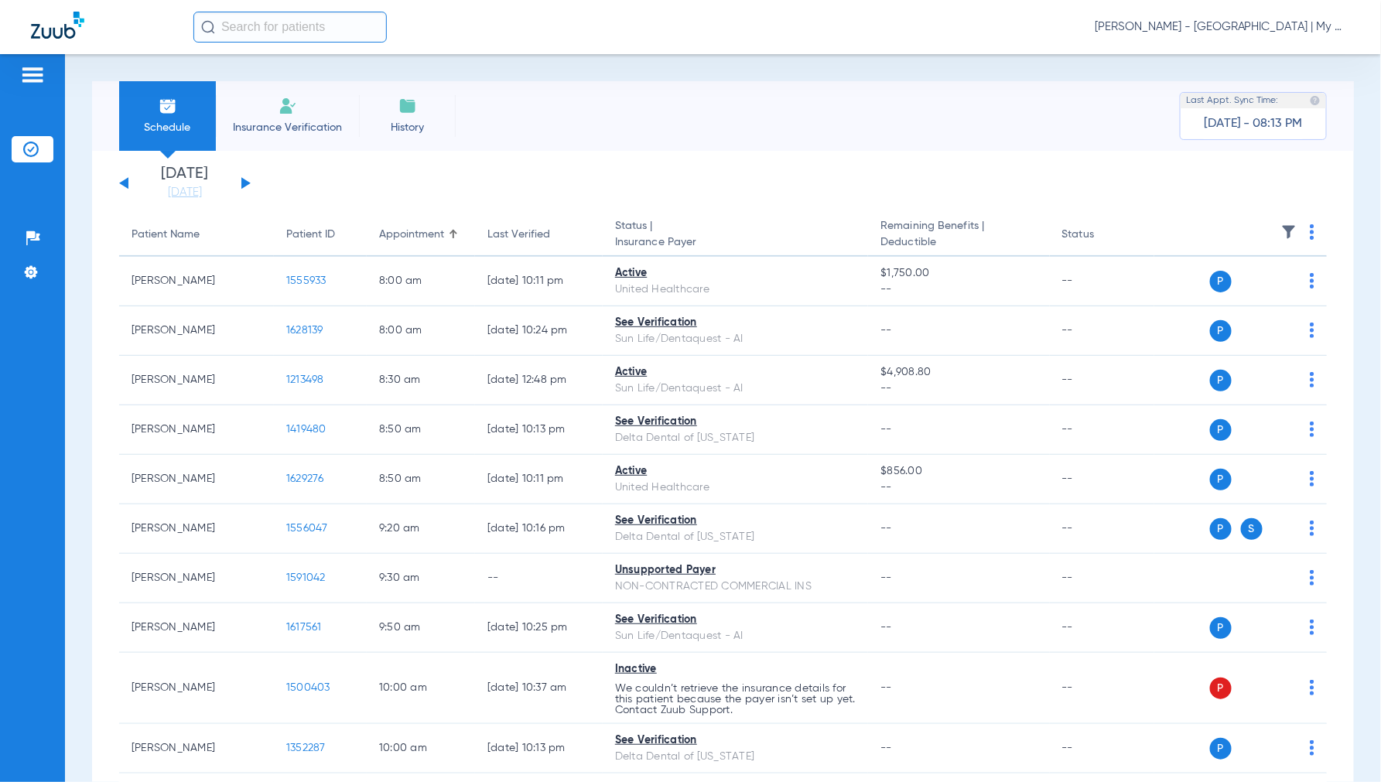
click at [1236, 23] on span "[PERSON_NAME] - [GEOGRAPHIC_DATA] | My Community Dental Centers" at bounding box center [1221, 26] width 255 height 15
click at [1270, 64] on button "Account Selection" at bounding box center [1291, 54] width 111 height 31
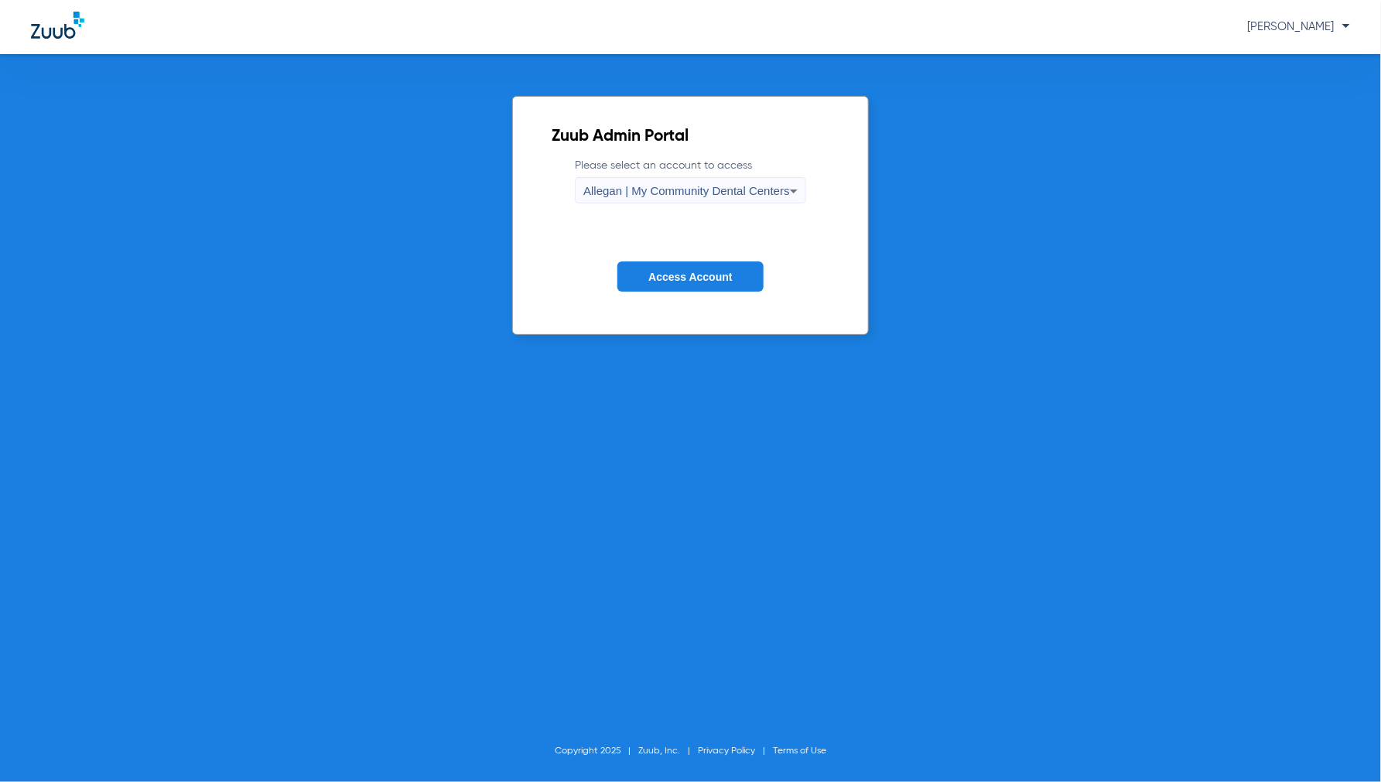
click at [654, 196] on span "Allegan | My Community Dental Centers" at bounding box center [686, 190] width 207 height 13
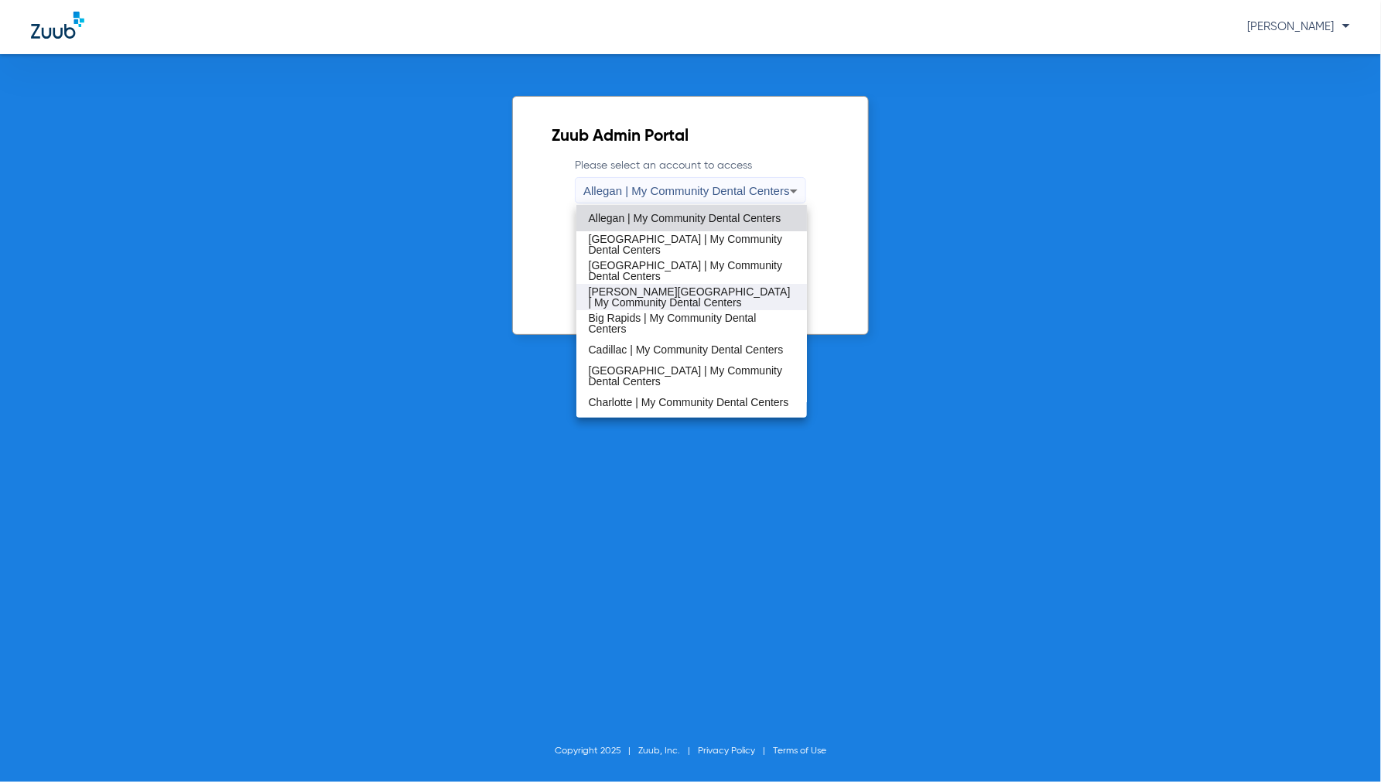
click at [647, 294] on span "[PERSON_NAME][GEOGRAPHIC_DATA] | My Community Dental Centers" at bounding box center [692, 297] width 207 height 22
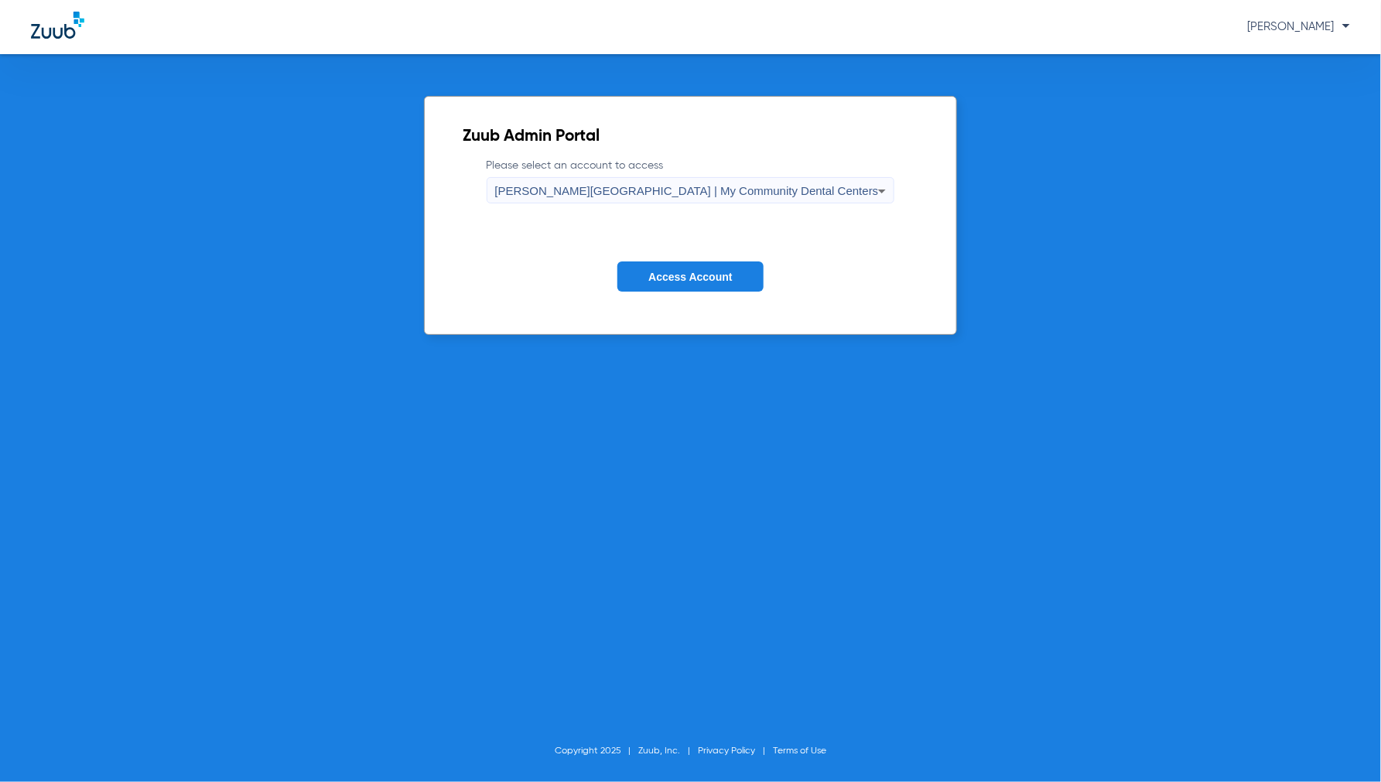
click at [654, 277] on span "Access Account" at bounding box center [690, 277] width 84 height 12
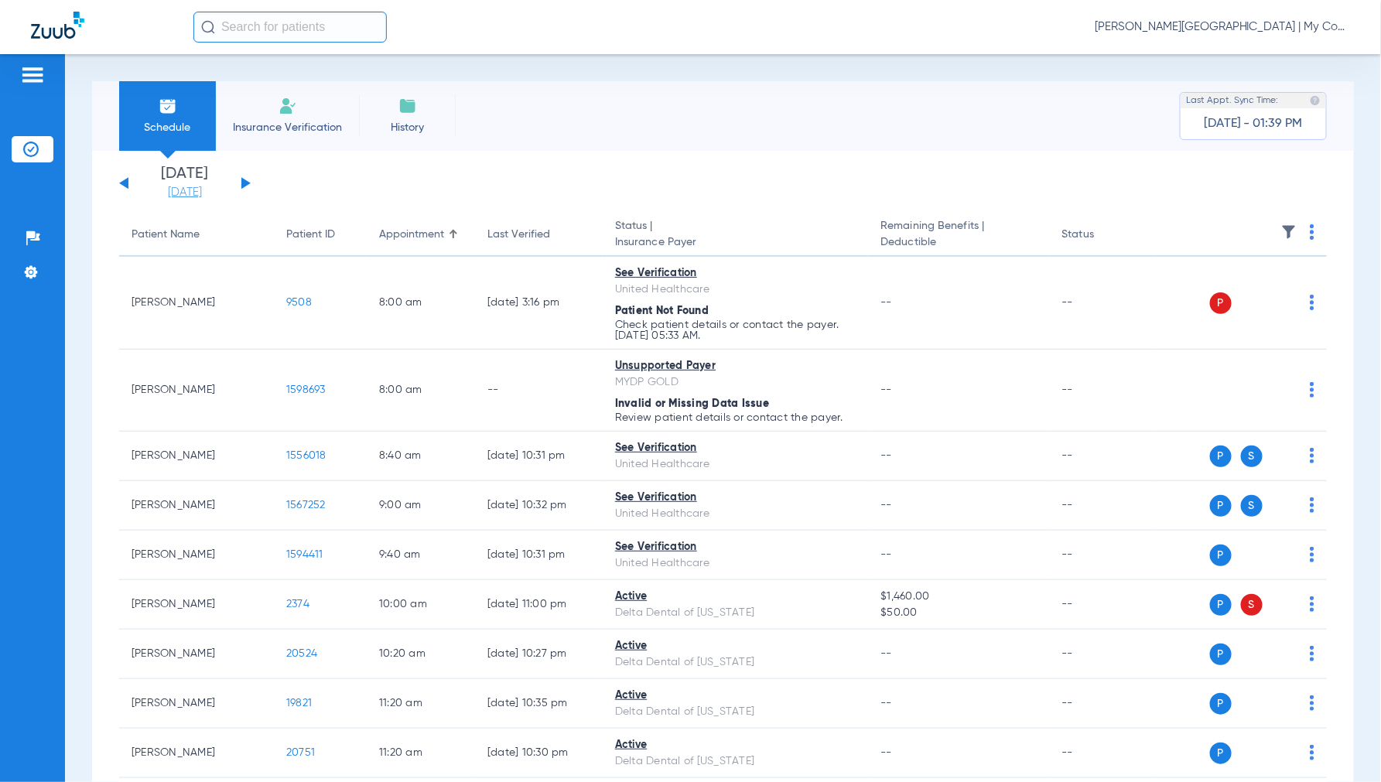
click at [196, 189] on link "[DATE]" at bounding box center [184, 192] width 93 height 15
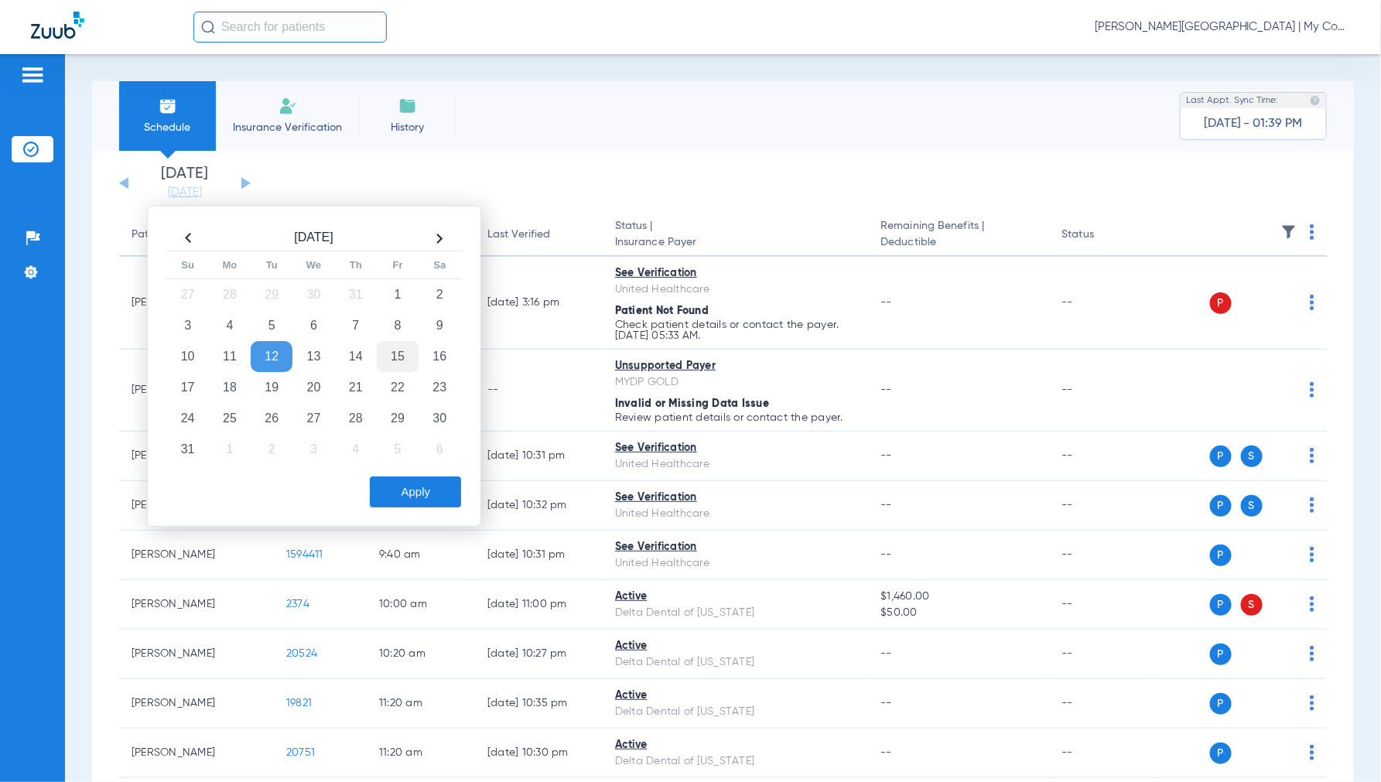
click at [395, 357] on td "15" at bounding box center [398, 356] width 42 height 31
click at [424, 496] on button "Apply" at bounding box center [415, 491] width 91 height 31
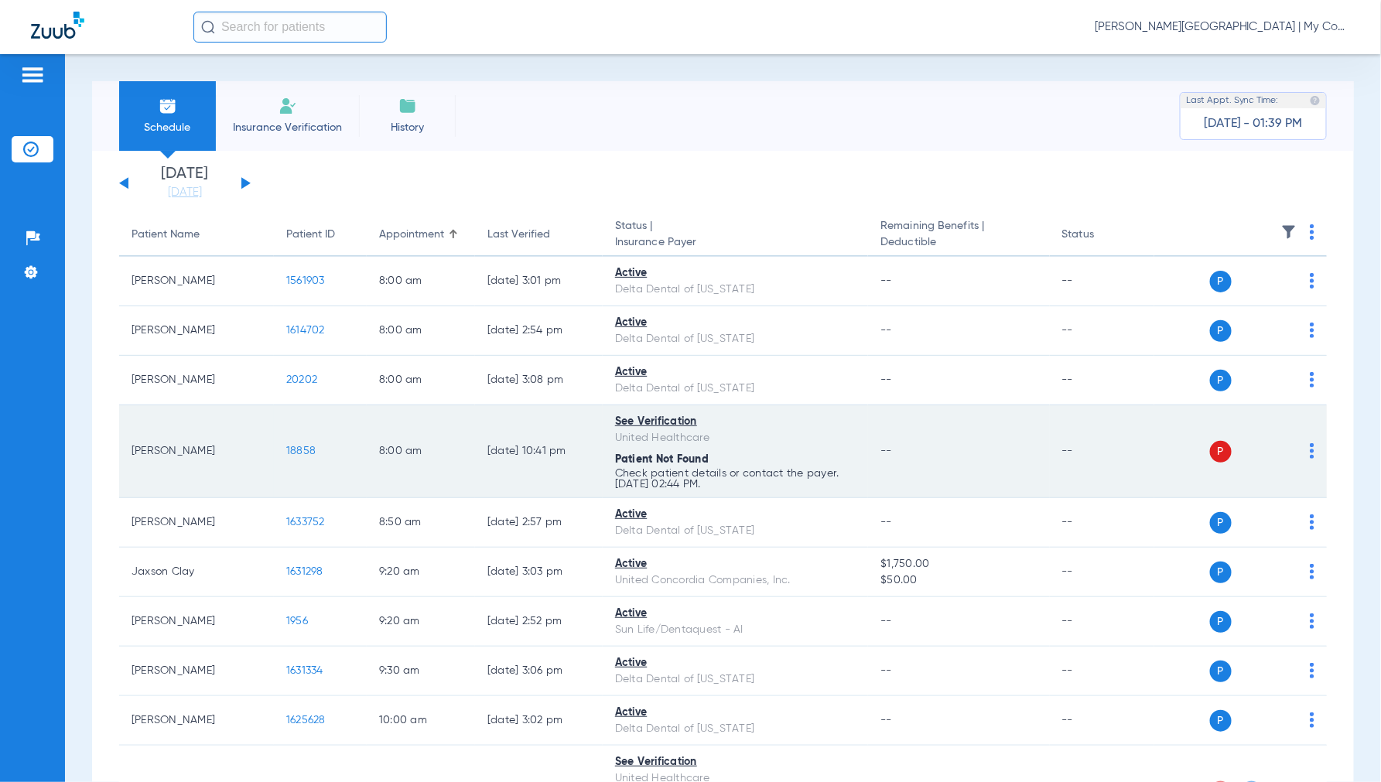
click at [1309, 450] on img at bounding box center [1311, 450] width 5 height 15
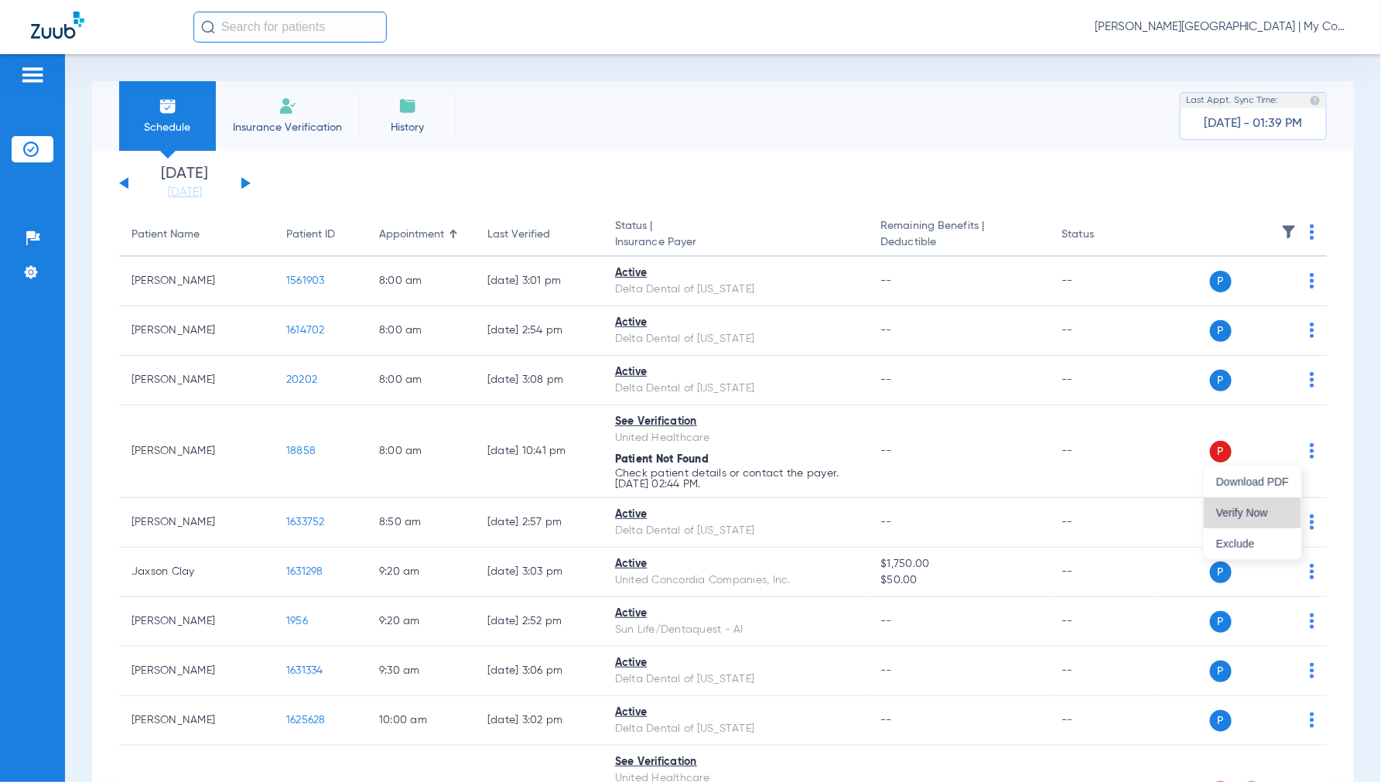
click at [1251, 509] on span "Verify Now" at bounding box center [1252, 512] width 73 height 11
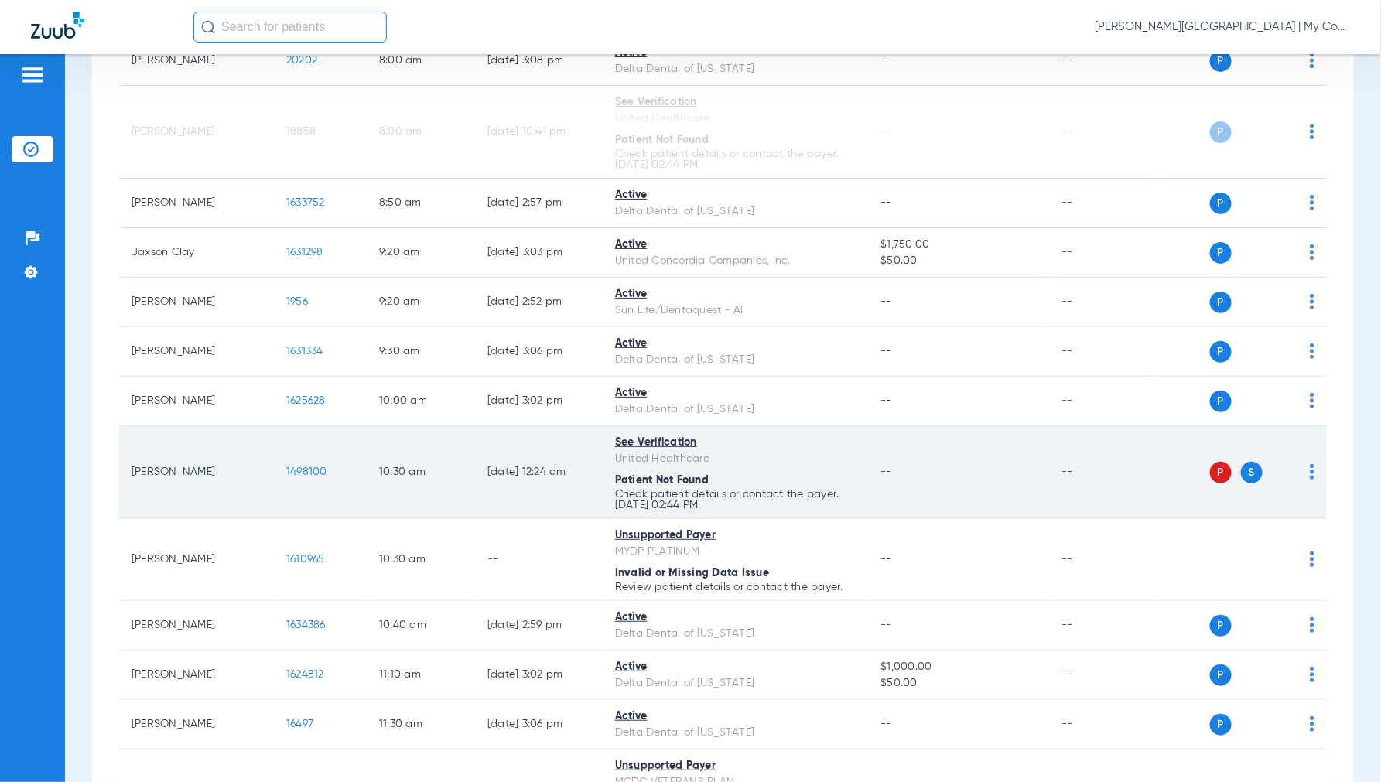
scroll to position [343, 0]
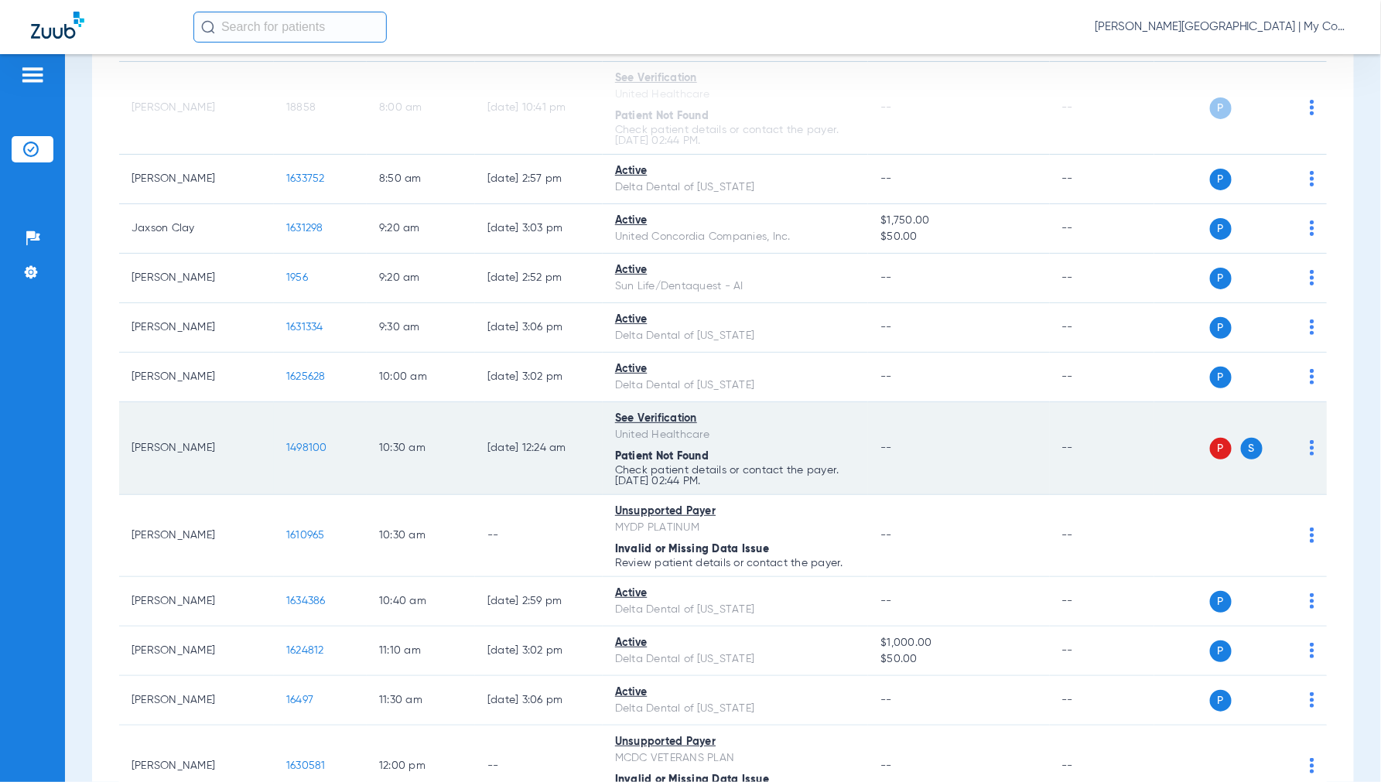
click at [1309, 449] on img at bounding box center [1311, 447] width 5 height 15
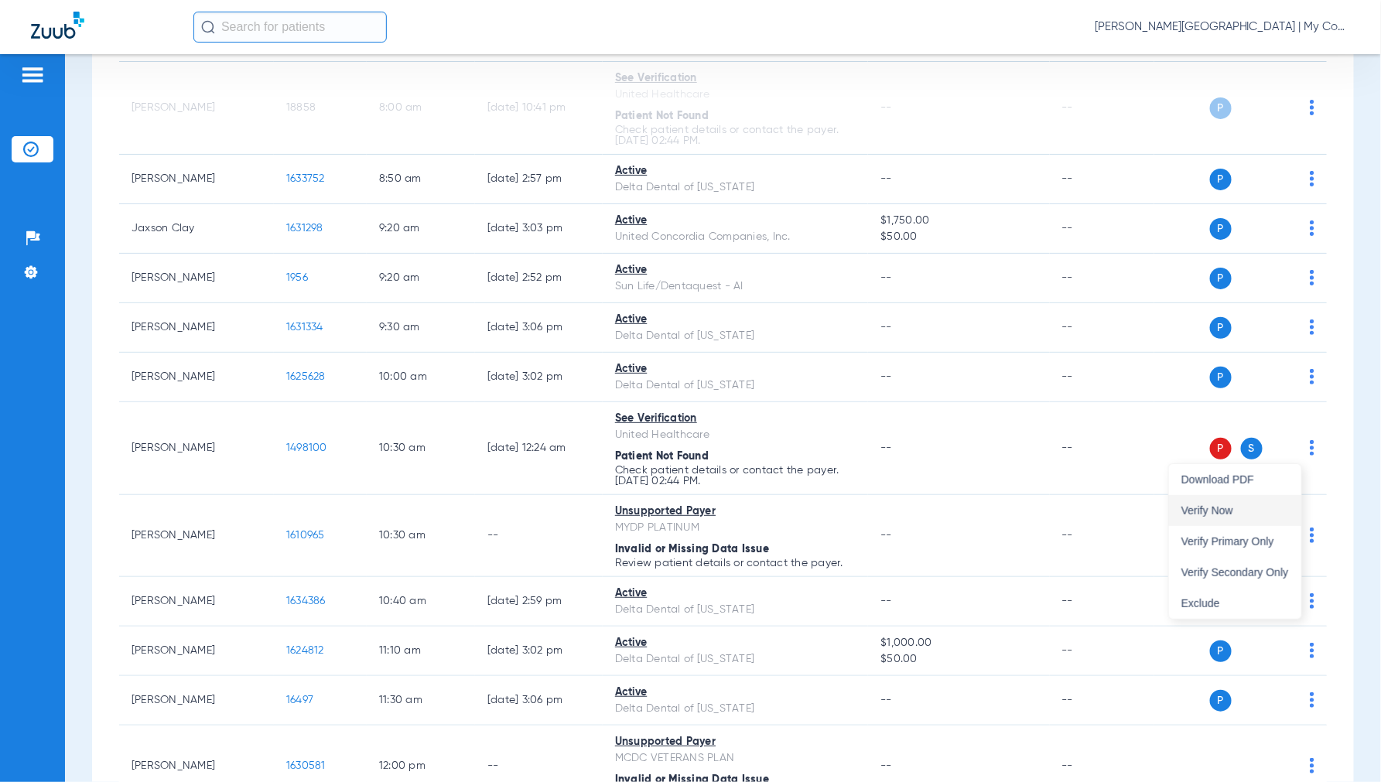
click at [1234, 504] on button "Verify Now" at bounding box center [1235, 510] width 132 height 31
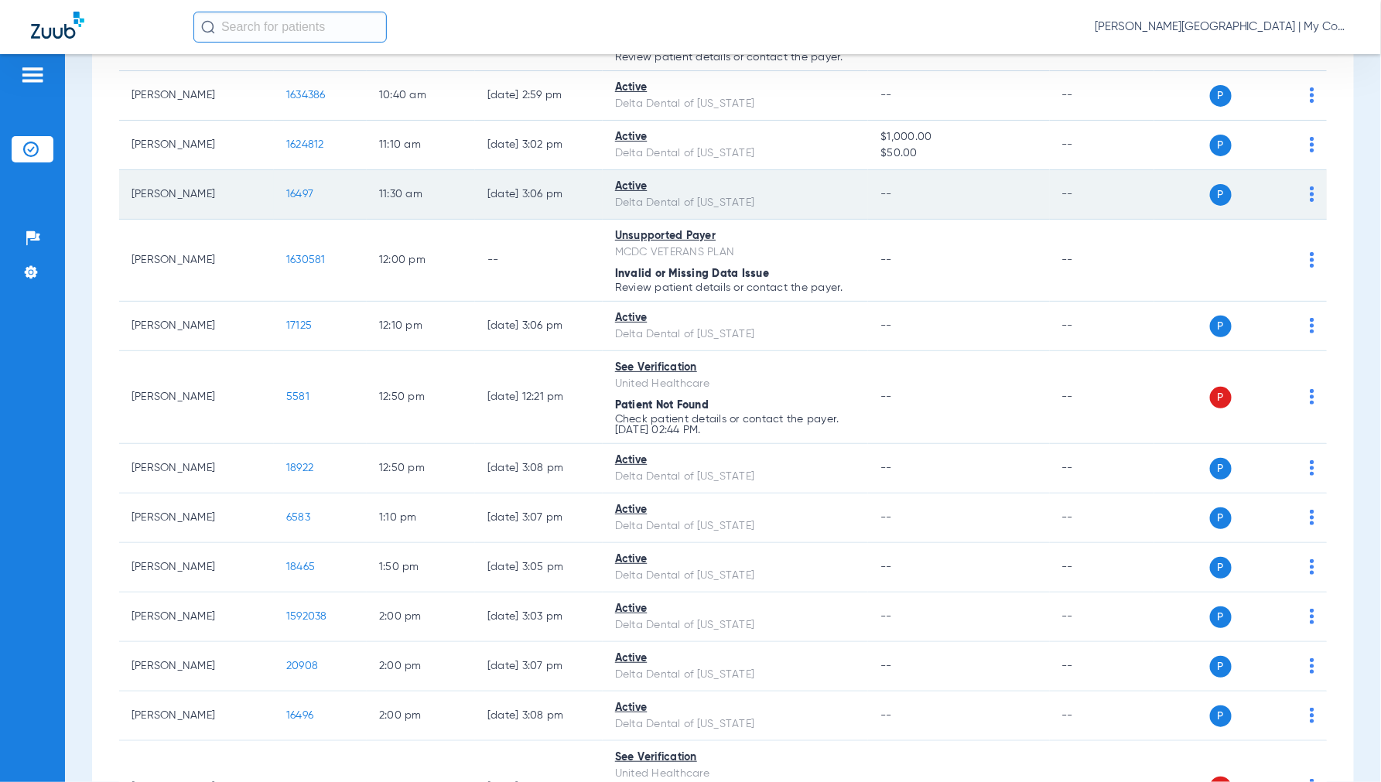
scroll to position [859, 0]
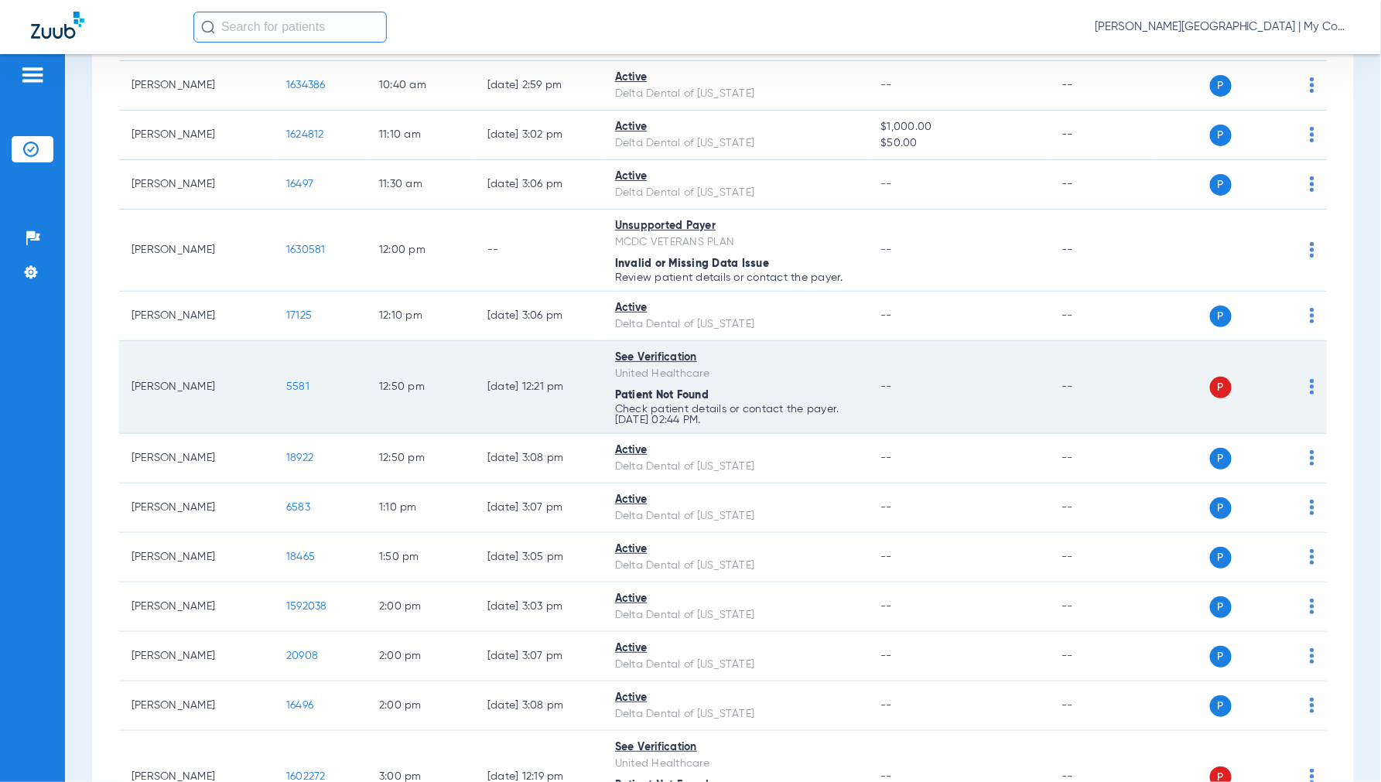
click at [1309, 384] on img at bounding box center [1311, 386] width 5 height 15
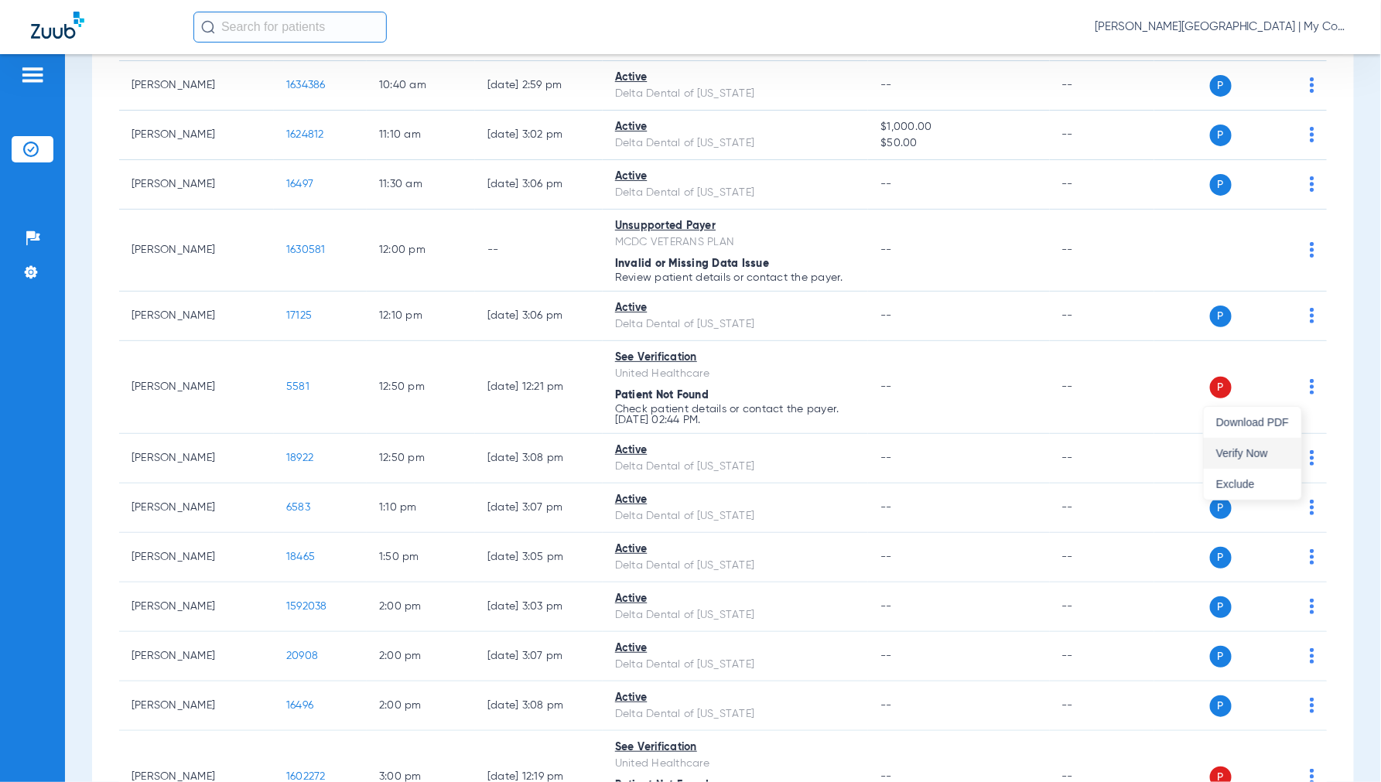
click at [1218, 452] on span "Verify Now" at bounding box center [1252, 453] width 73 height 11
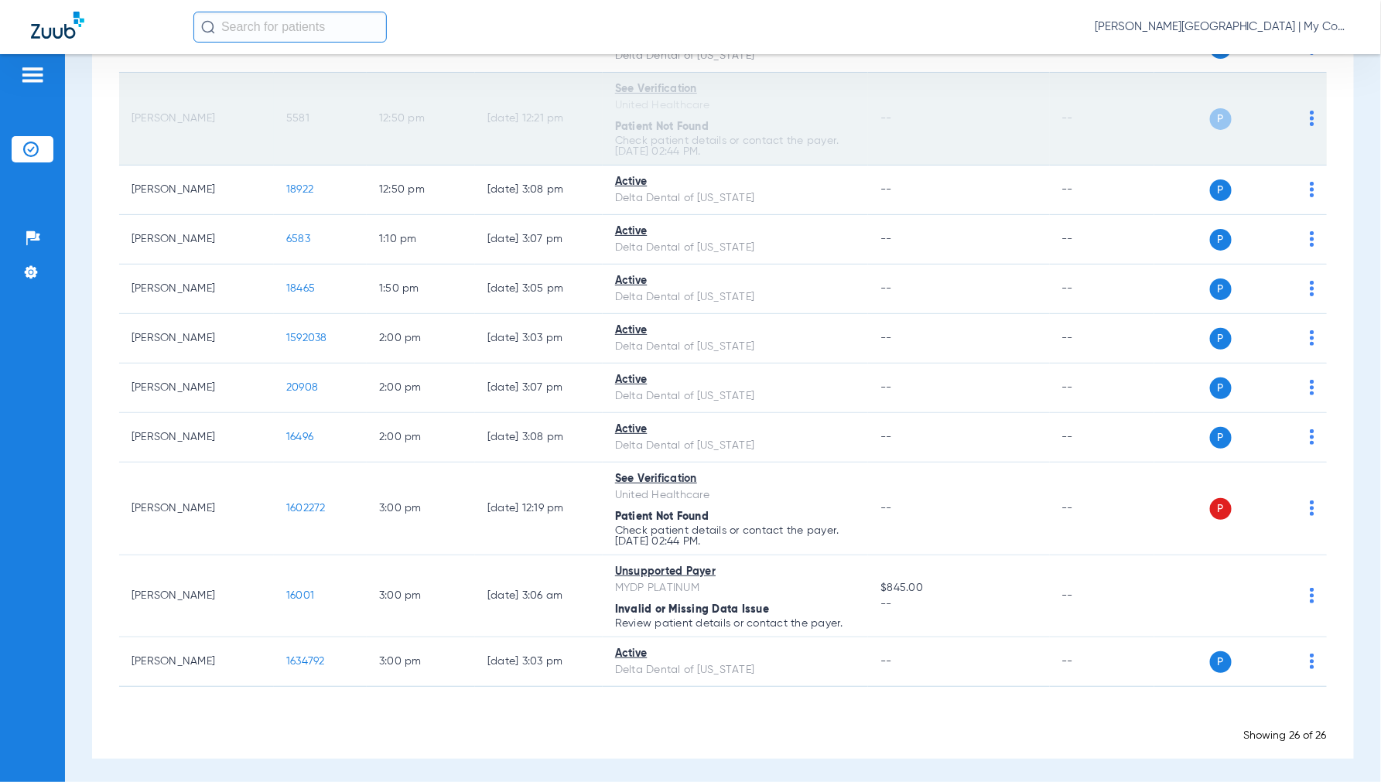
scroll to position [1139, 0]
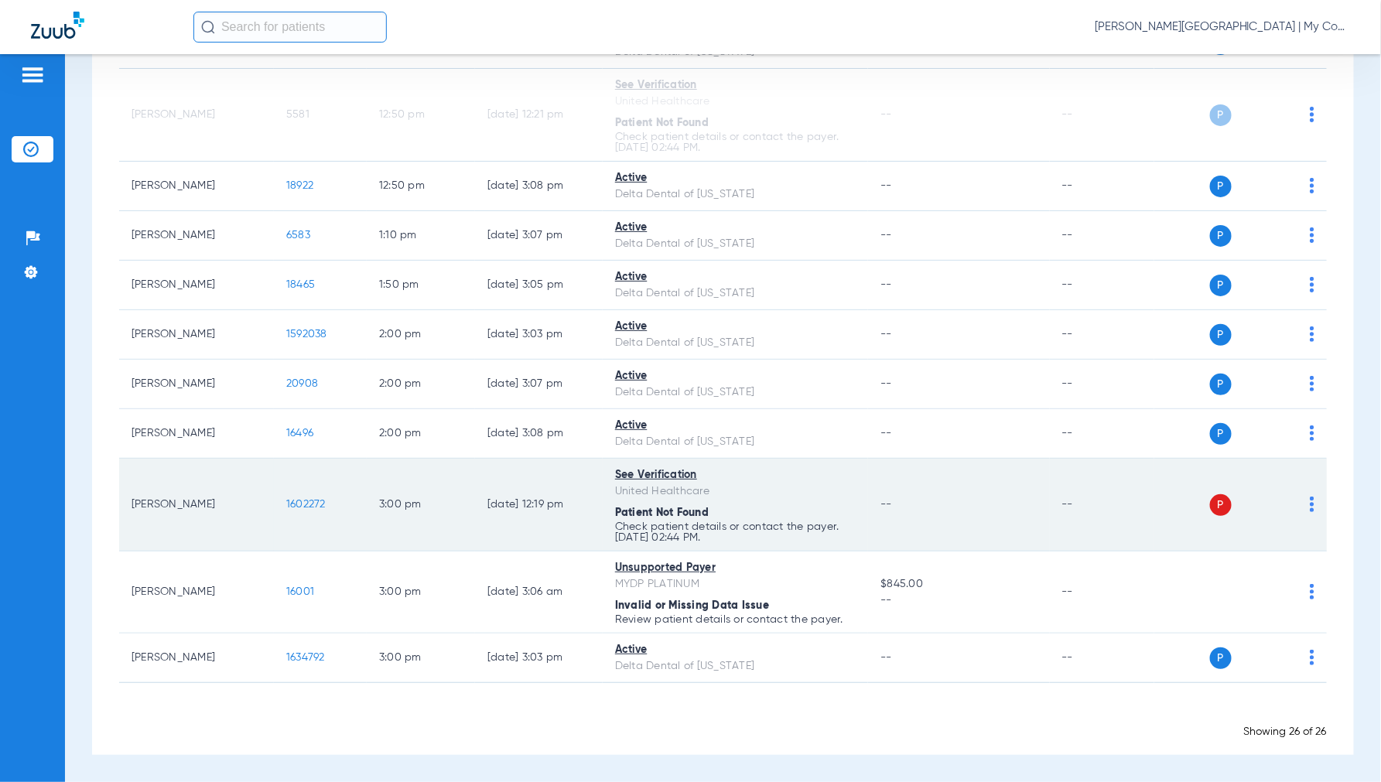
click at [1309, 501] on img at bounding box center [1311, 504] width 5 height 15
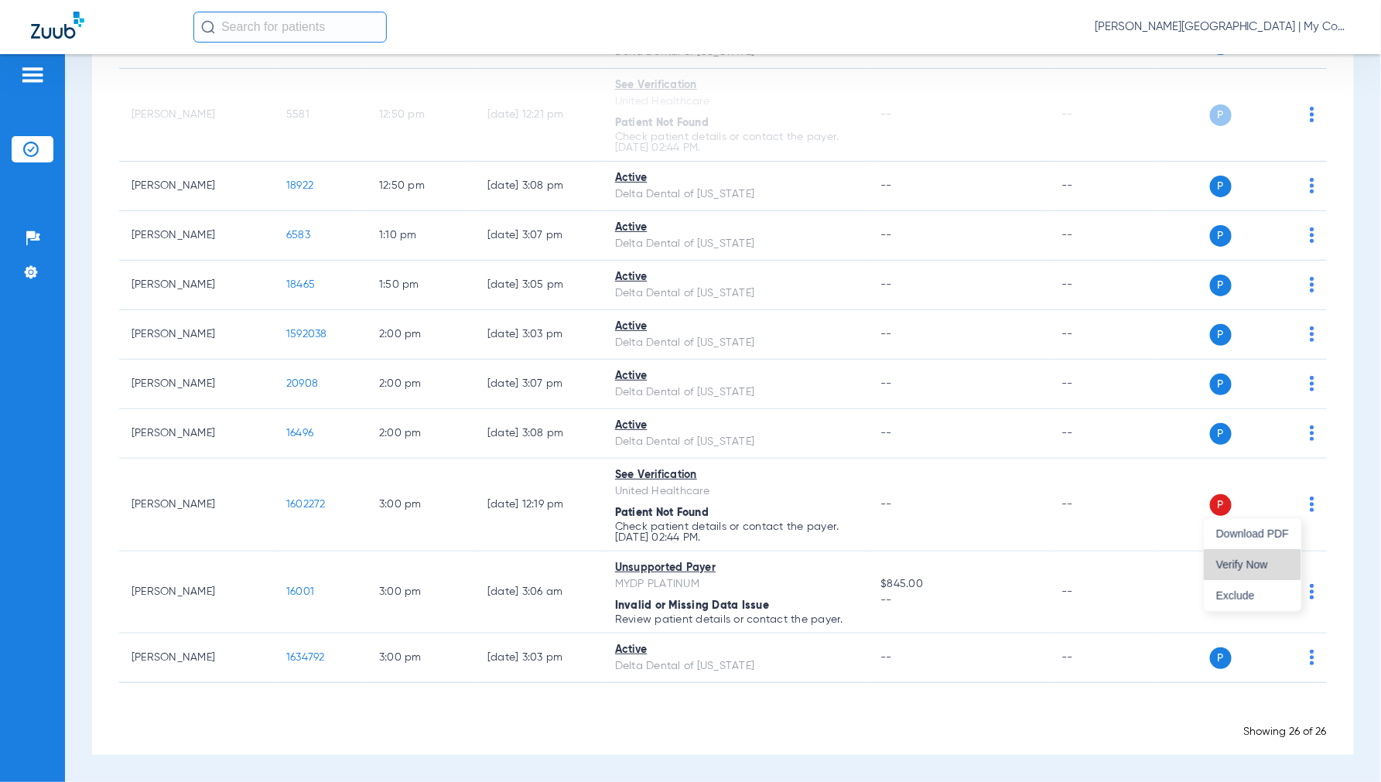
click at [1251, 557] on button "Verify Now" at bounding box center [1252, 564] width 97 height 31
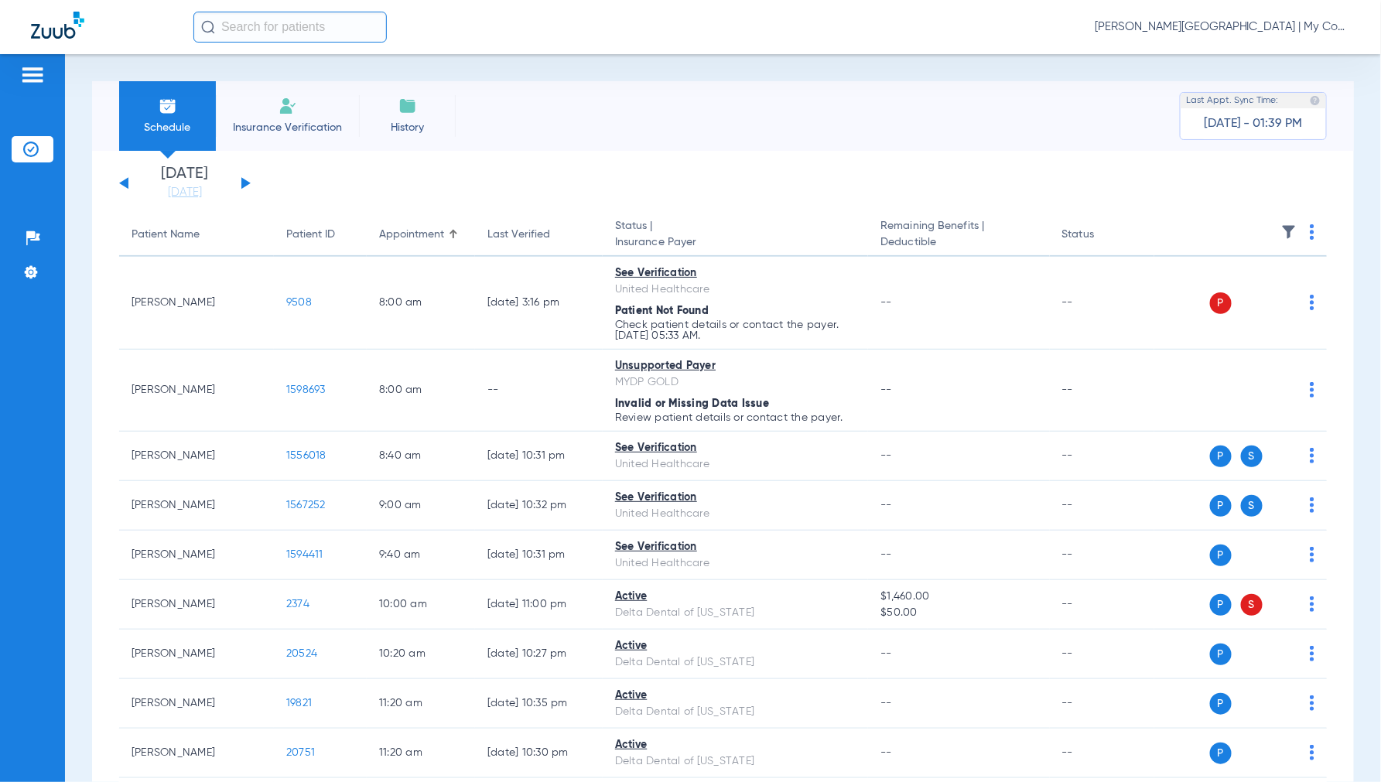
click at [1227, 22] on span "Jennifer Dziamski - Benton Harbor | My Community Dental Centers" at bounding box center [1221, 26] width 255 height 15
click at [1265, 48] on button "Account Selection" at bounding box center [1291, 54] width 111 height 31
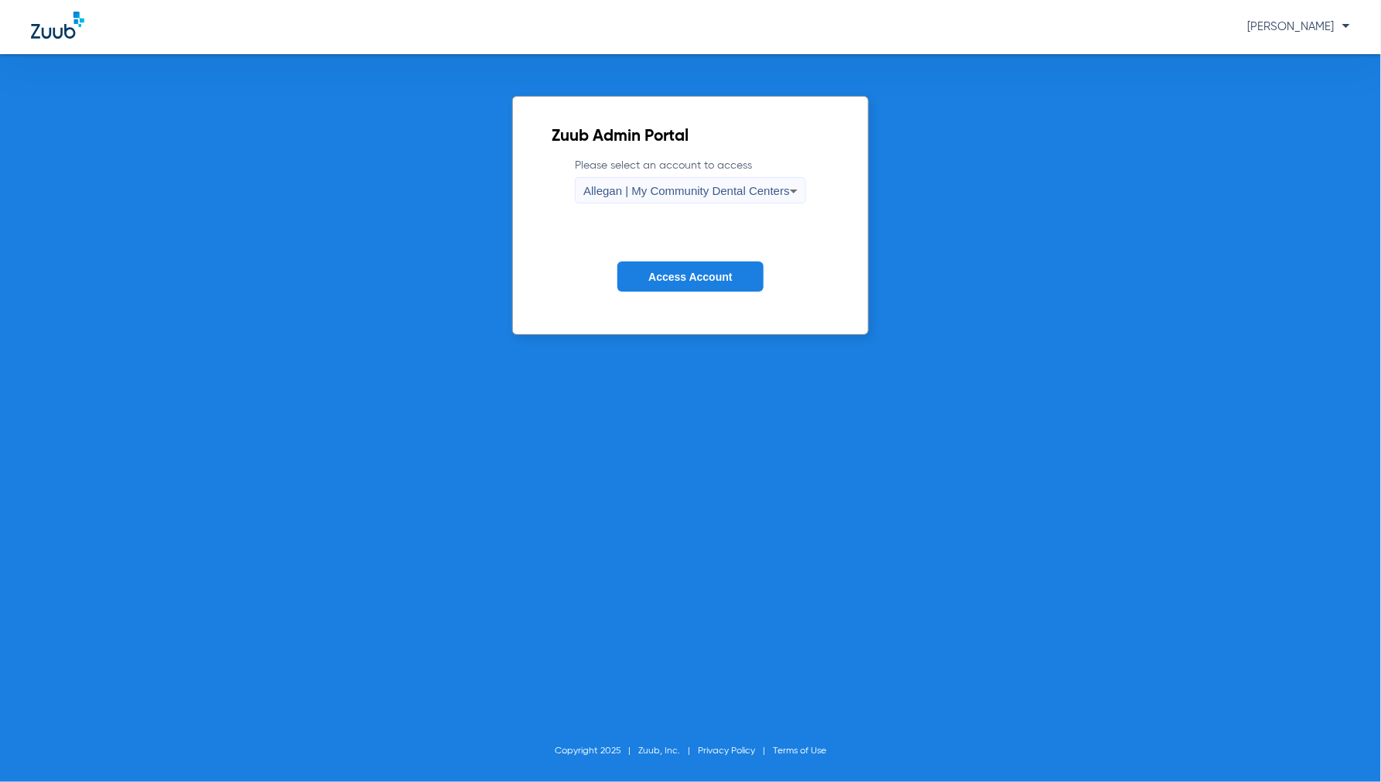
click at [708, 189] on span "Allegan | My Community Dental Centers" at bounding box center [686, 190] width 207 height 13
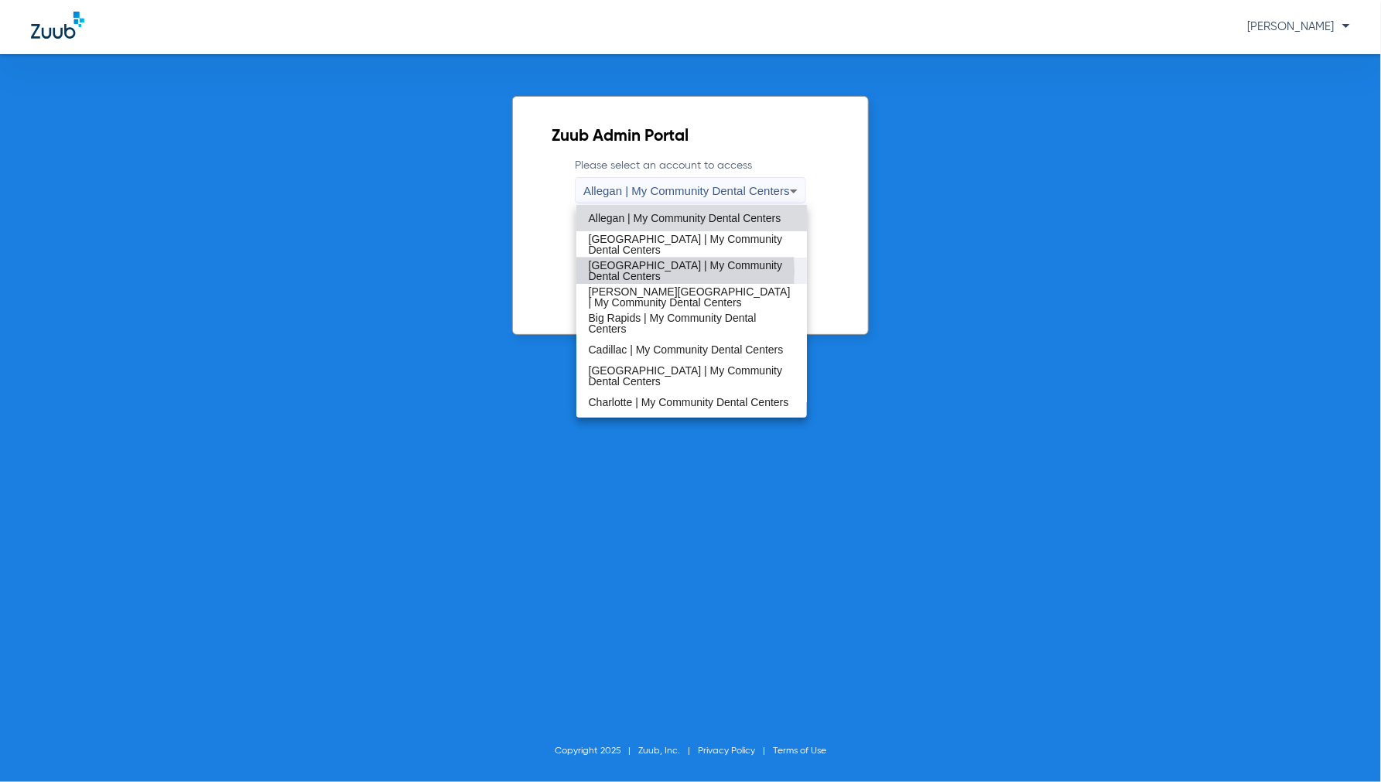
click at [667, 271] on span "[GEOGRAPHIC_DATA] | My Community Dental Centers" at bounding box center [692, 271] width 207 height 22
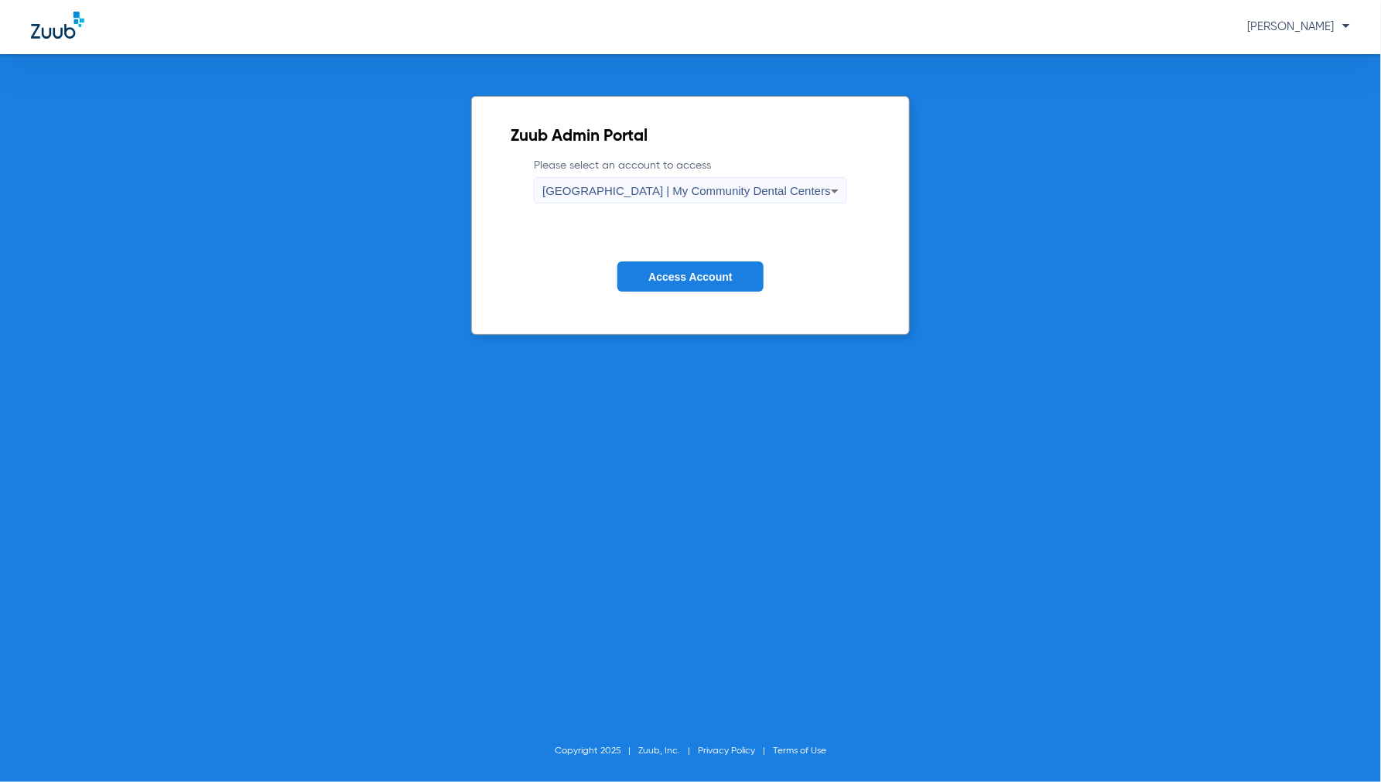
click at [685, 264] on button "Access Account" at bounding box center [689, 276] width 145 height 30
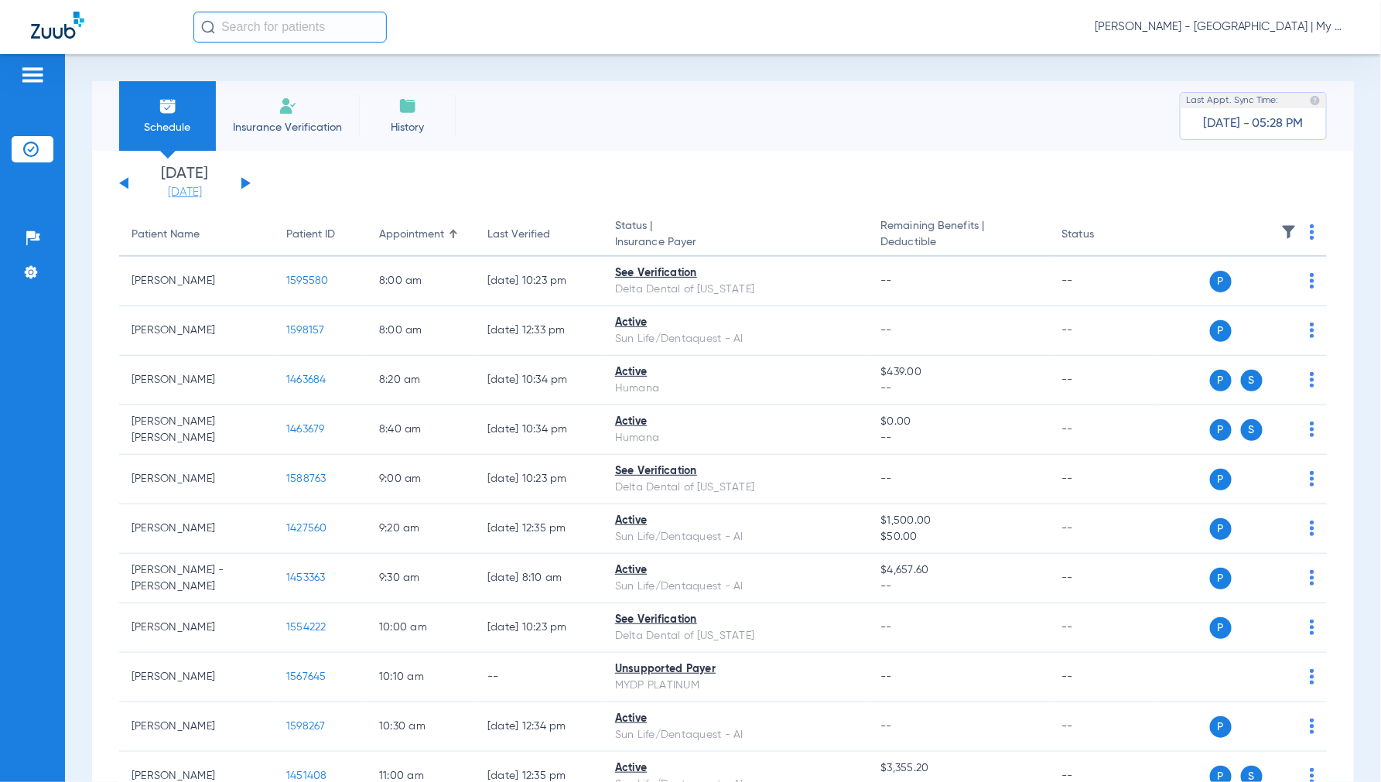
click at [196, 198] on link "[DATE]" at bounding box center [184, 192] width 93 height 15
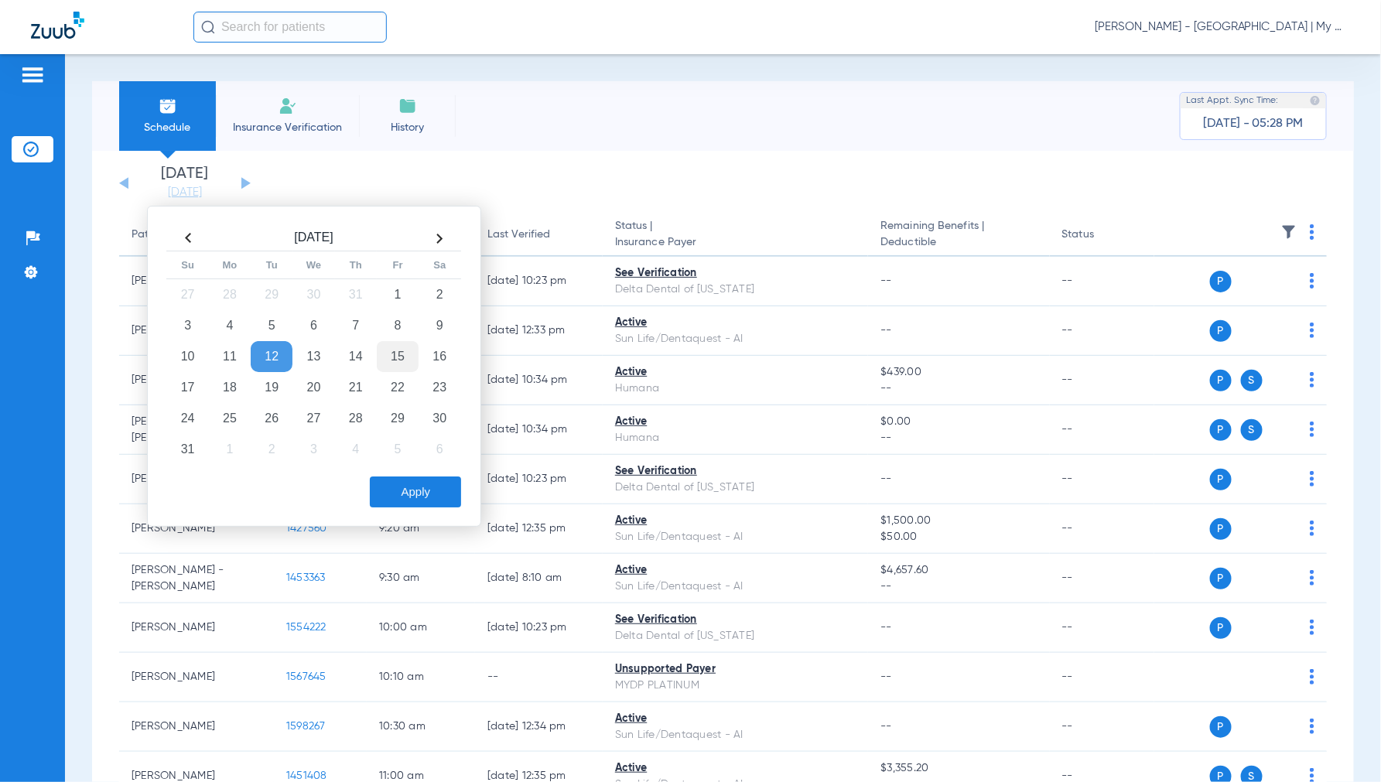
click at [404, 351] on td "15" at bounding box center [398, 356] width 42 height 31
click at [421, 493] on button "Apply" at bounding box center [415, 491] width 91 height 31
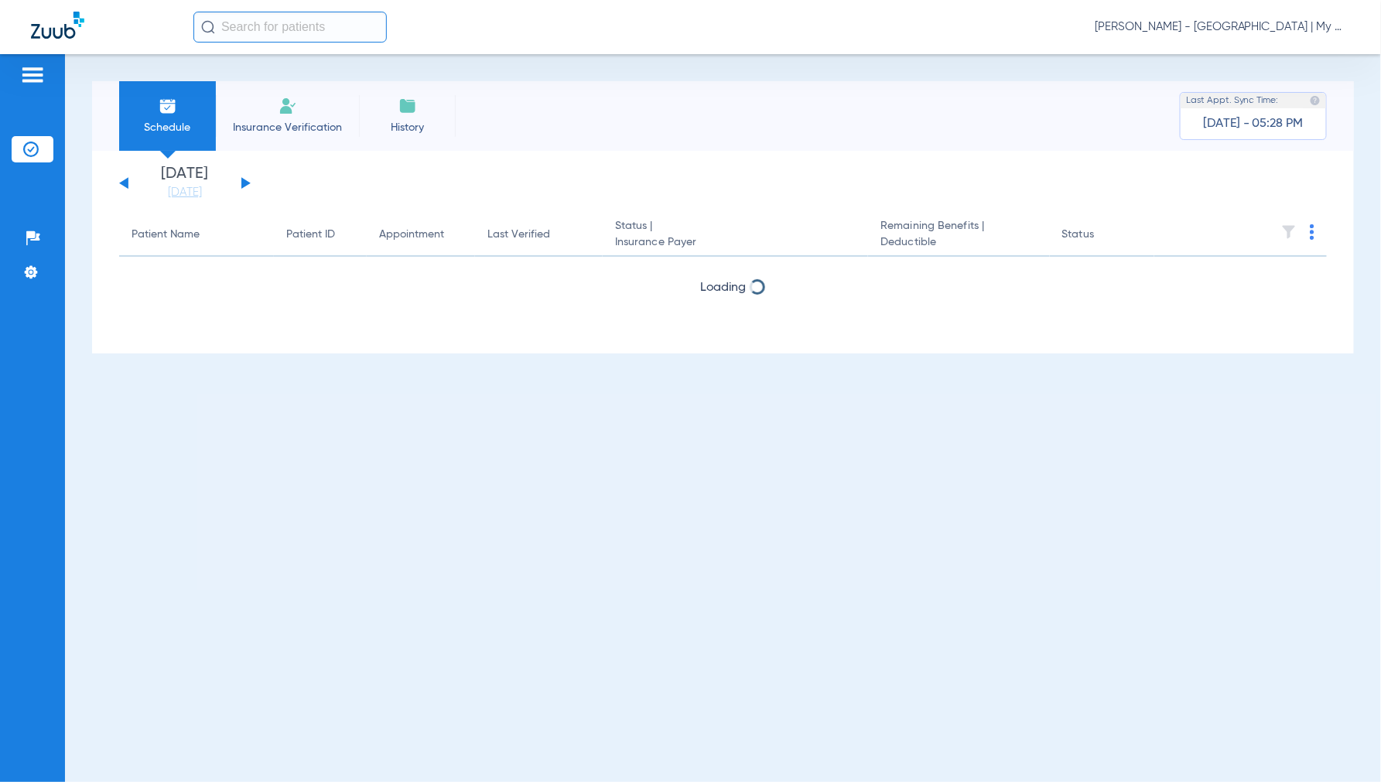
click at [1217, 24] on span "Jennifer Dziamski - Bay City | My Community Dental Centers" at bounding box center [1221, 26] width 255 height 15
click at [1242, 48] on button "Account Selection" at bounding box center [1291, 54] width 111 height 31
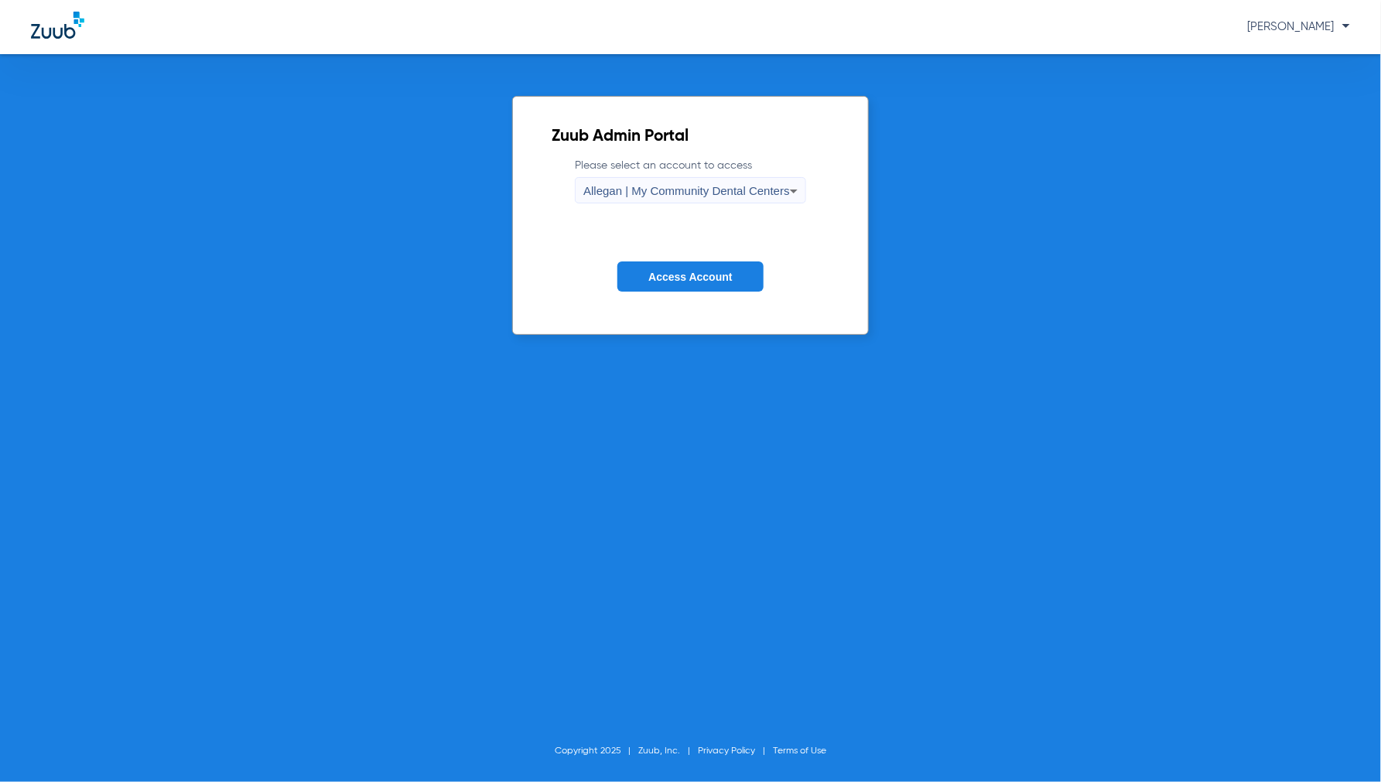
click at [700, 197] on div "Allegan | My Community Dental Centers" at bounding box center [686, 191] width 207 height 26
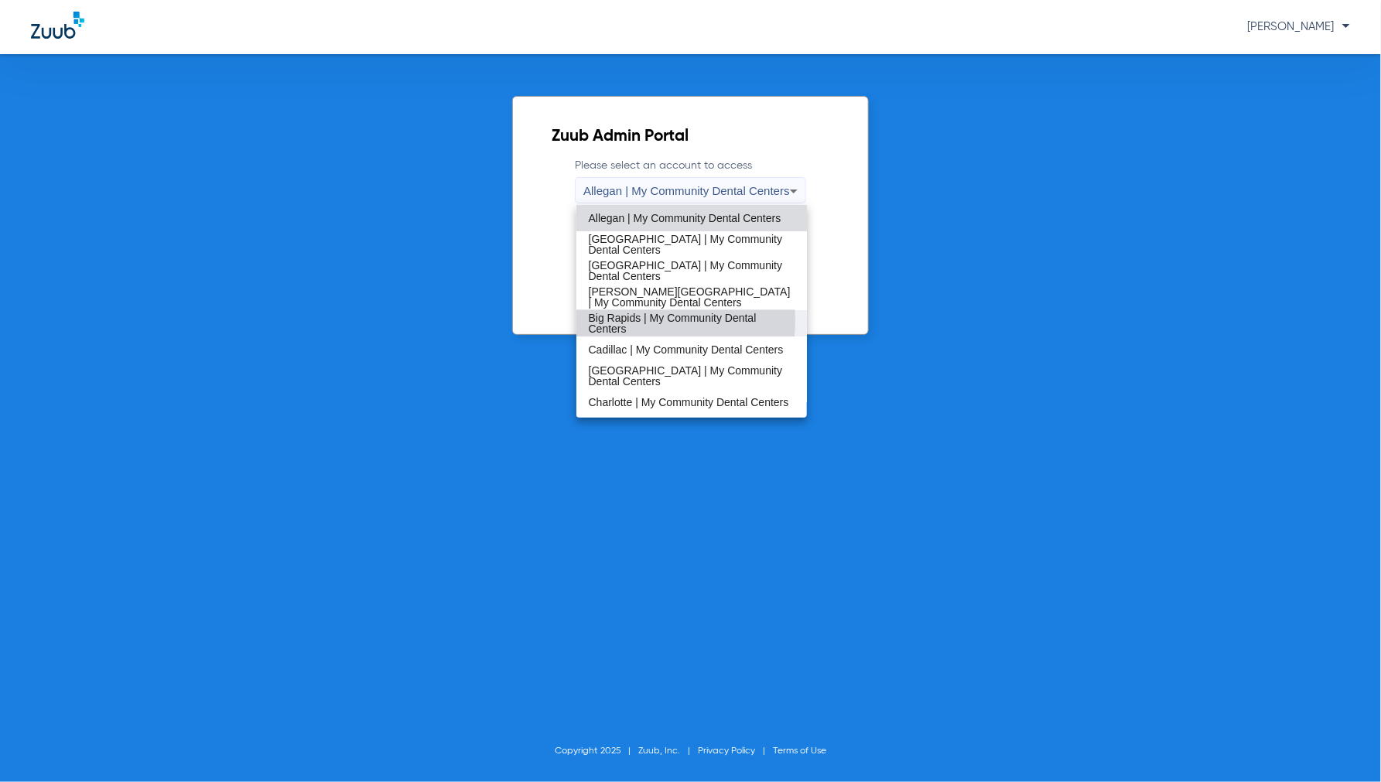
click at [629, 320] on span "Big Rapids | My Community Dental Centers" at bounding box center [692, 323] width 207 height 22
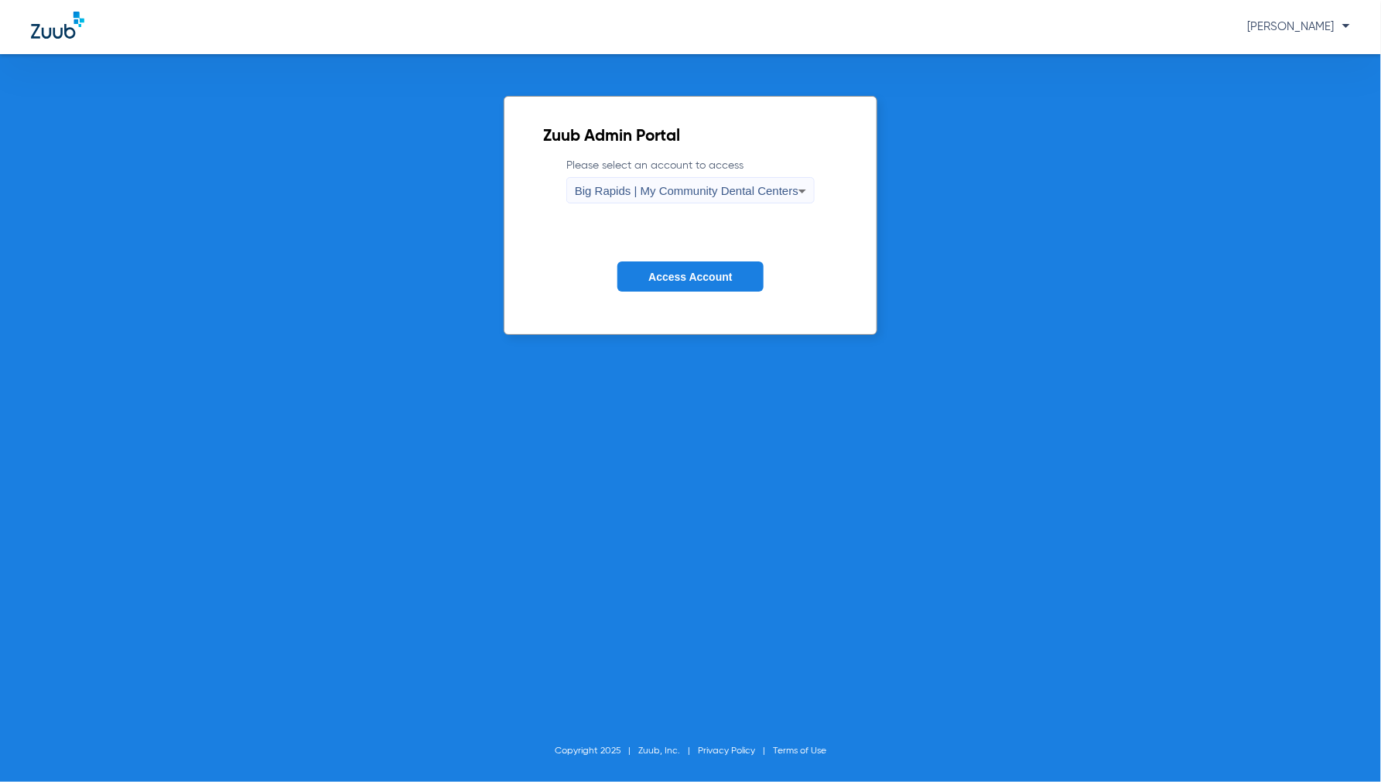
click at [657, 306] on form "Please select an account to access Big Rapids | My Community Dental Centers Acc…" at bounding box center [690, 236] width 295 height 157
click at [667, 284] on button "Access Account" at bounding box center [689, 276] width 145 height 30
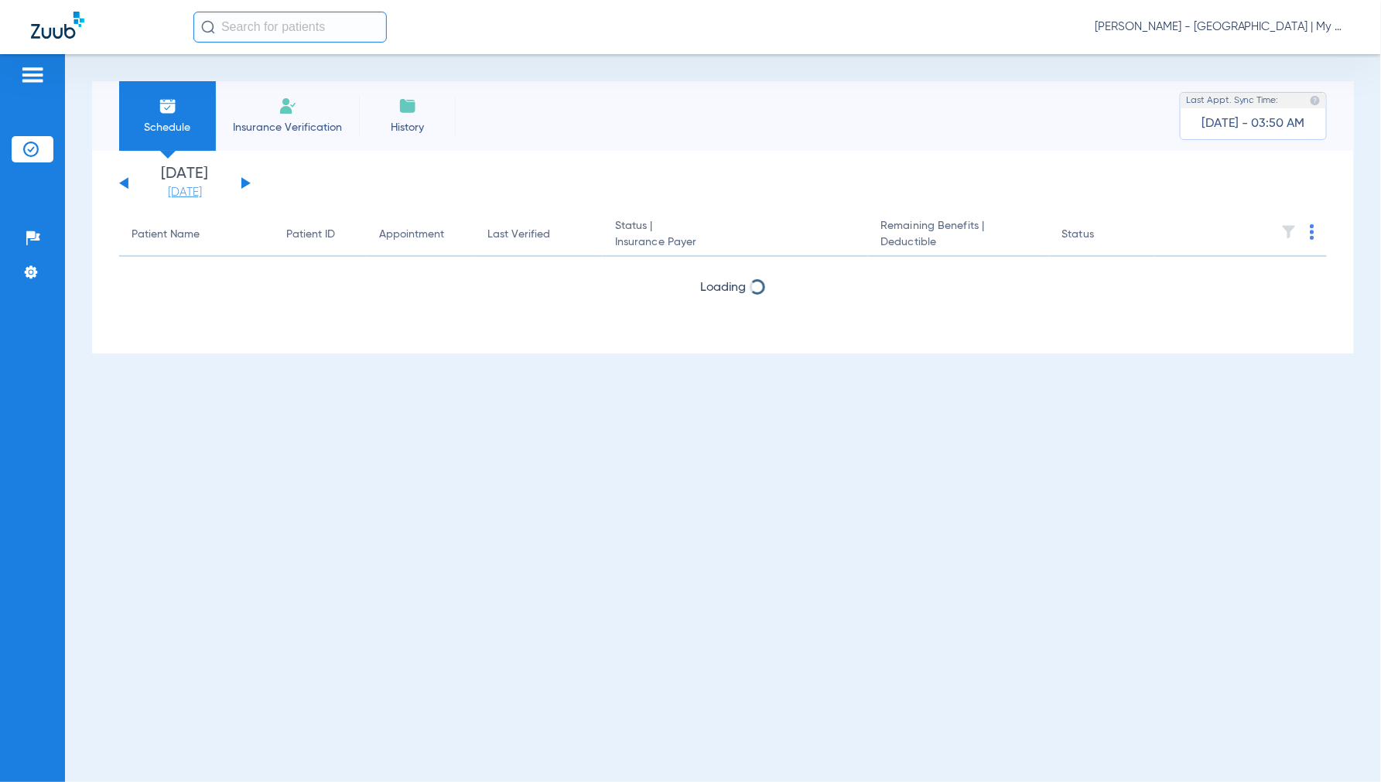
click at [196, 195] on link "[DATE]" at bounding box center [184, 192] width 93 height 15
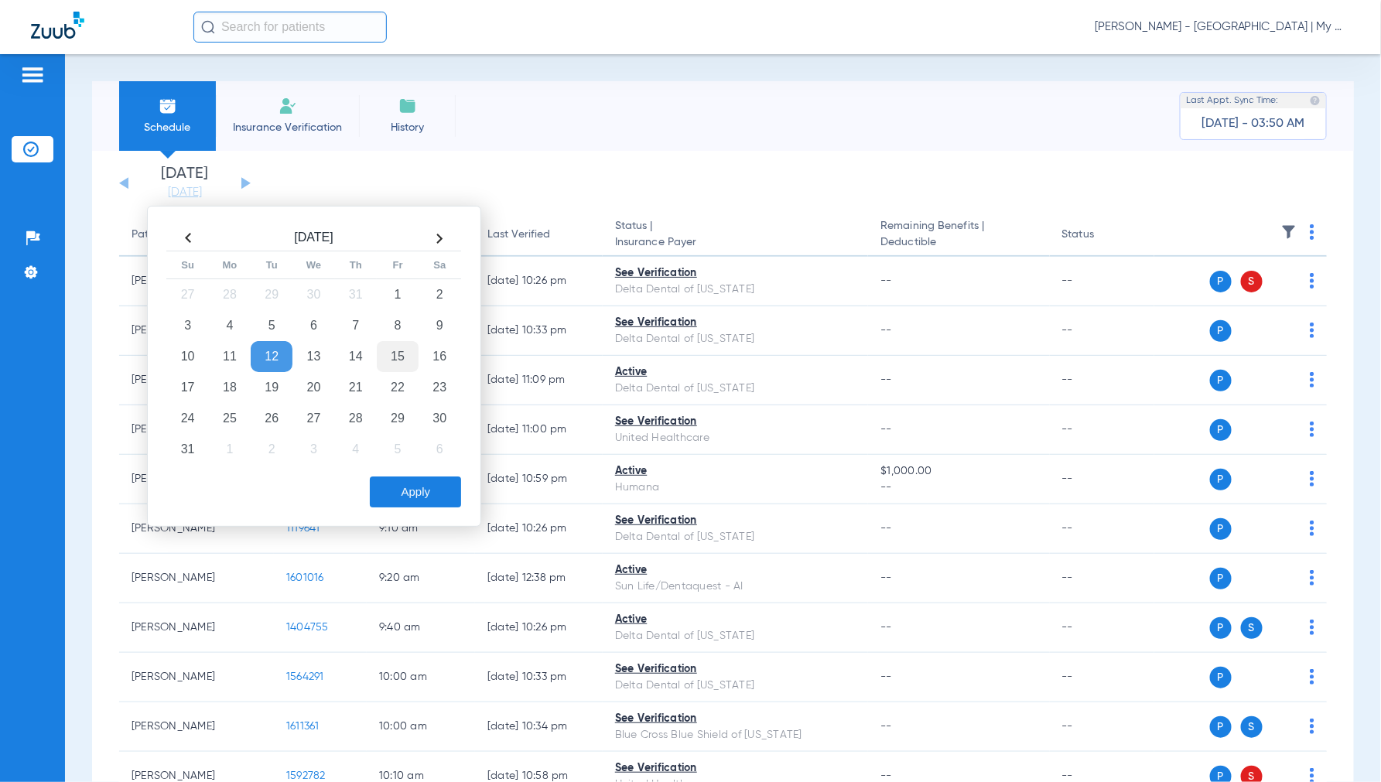
click at [389, 351] on td "15" at bounding box center [398, 356] width 42 height 31
click at [408, 492] on button "Apply" at bounding box center [415, 491] width 91 height 31
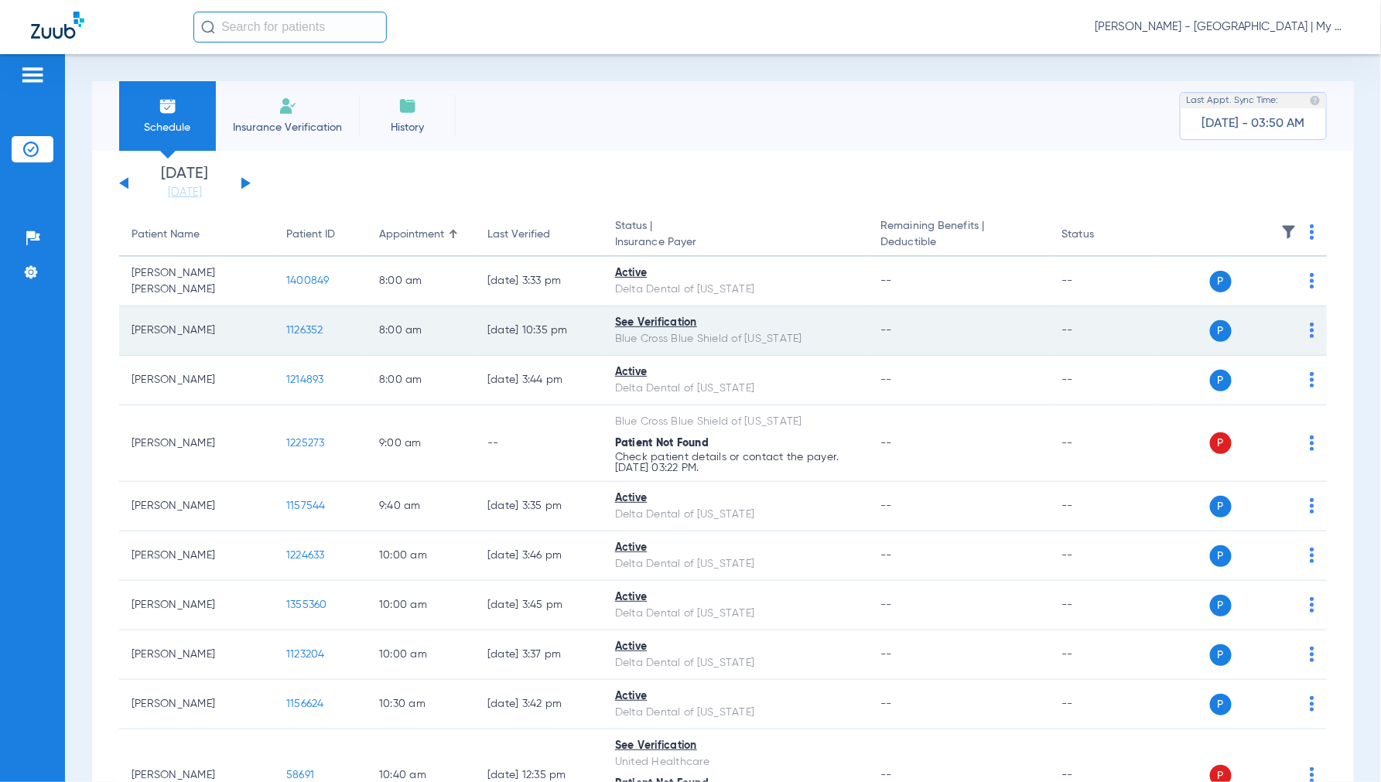
click at [1309, 328] on img at bounding box center [1311, 330] width 5 height 15
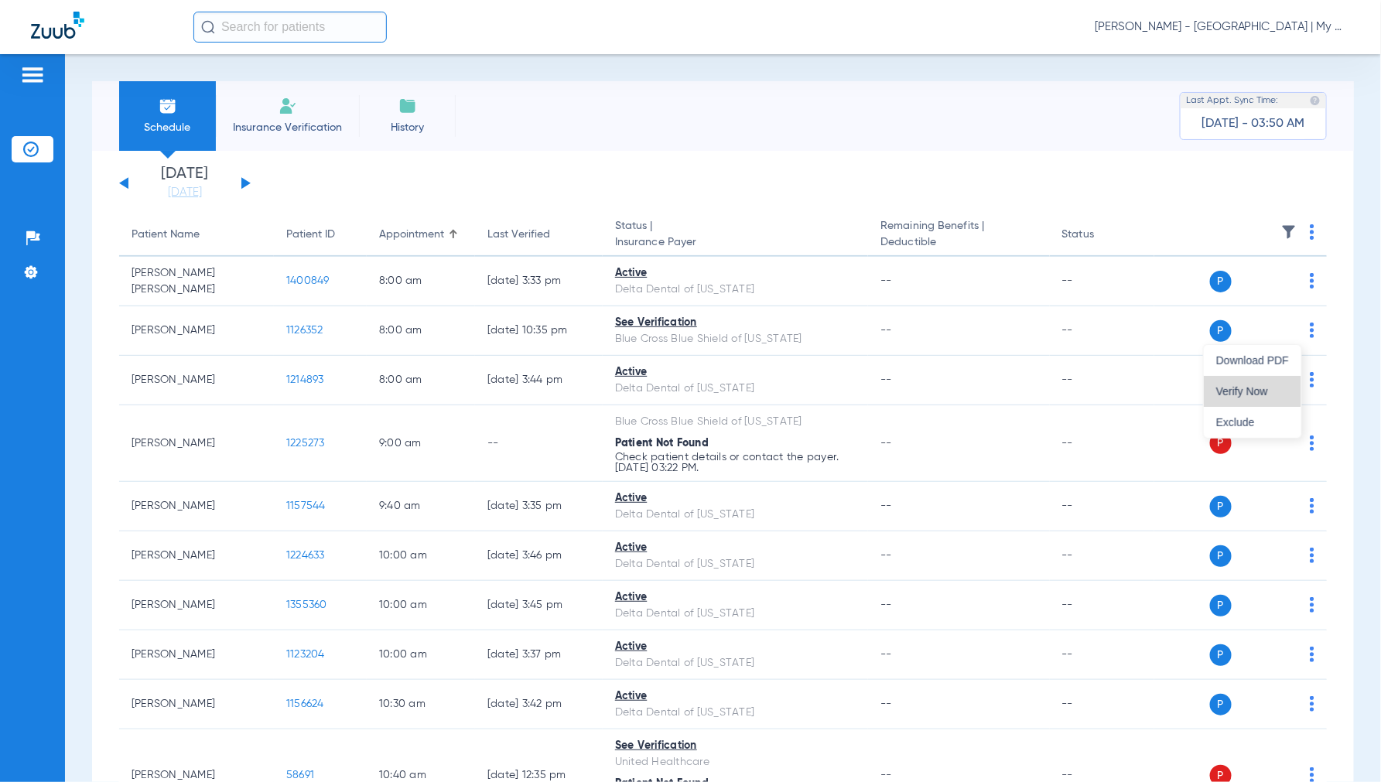
click at [1239, 387] on span "Verify Now" at bounding box center [1252, 391] width 73 height 11
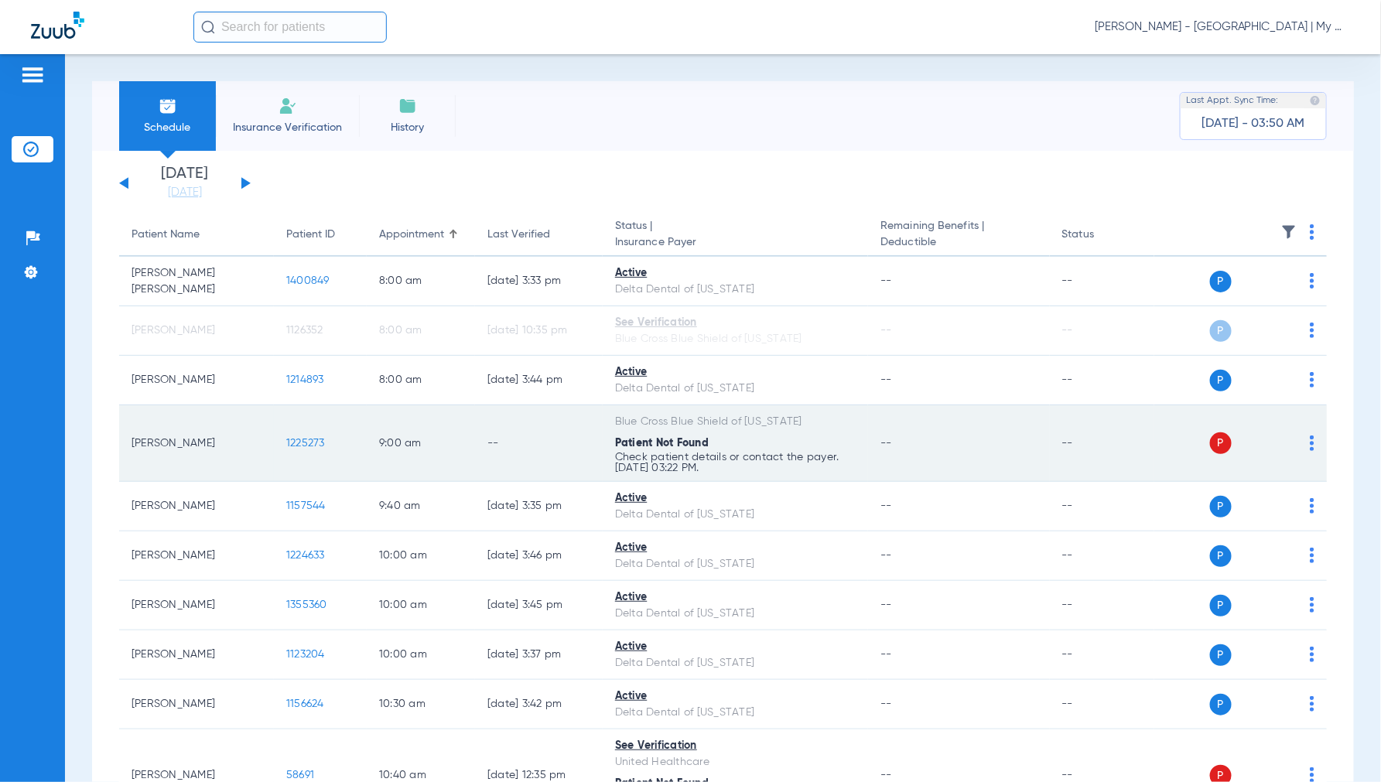
click at [1302, 443] on td "P S" at bounding box center [1240, 443] width 172 height 77
click at [1294, 446] on div "P S" at bounding box center [1234, 443] width 160 height 22
click at [1309, 446] on img at bounding box center [1311, 442] width 5 height 15
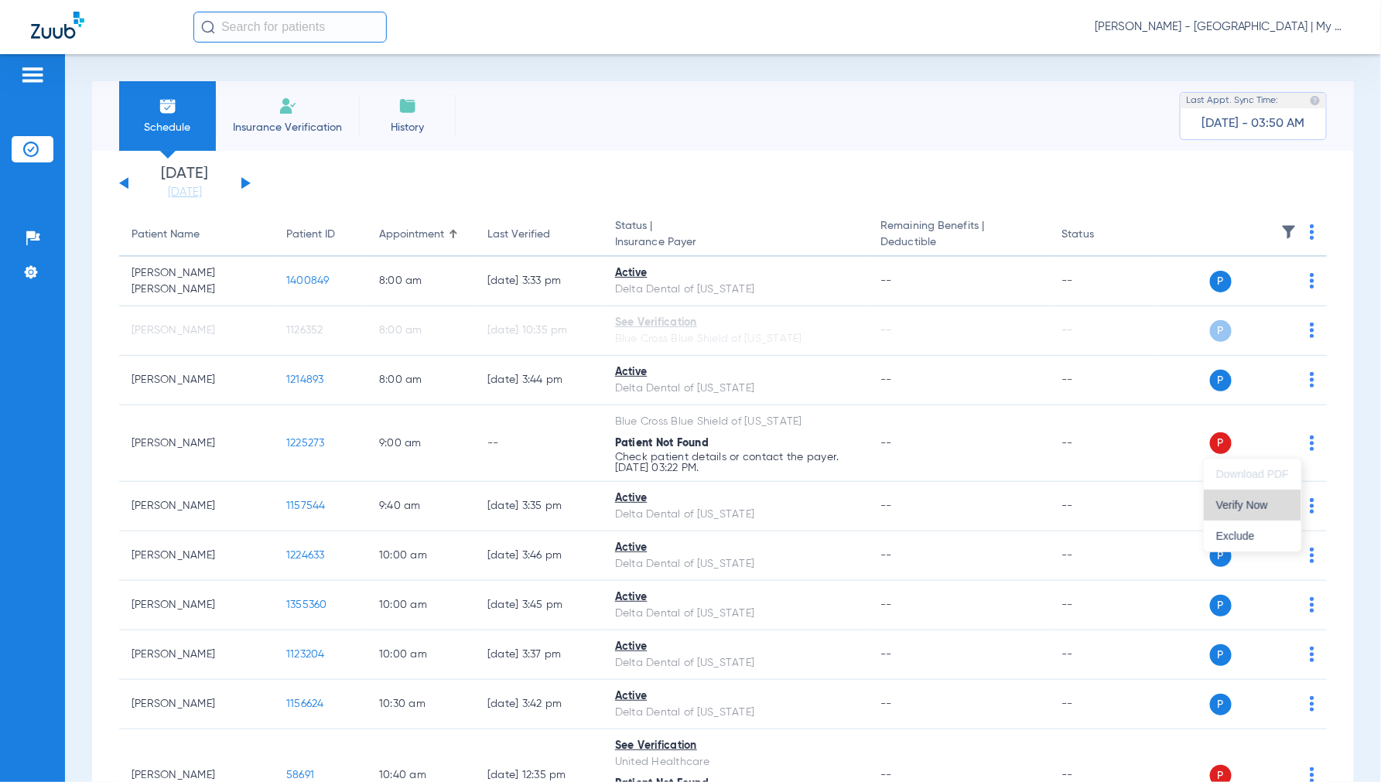
click at [1233, 504] on span "Verify Now" at bounding box center [1252, 505] width 73 height 11
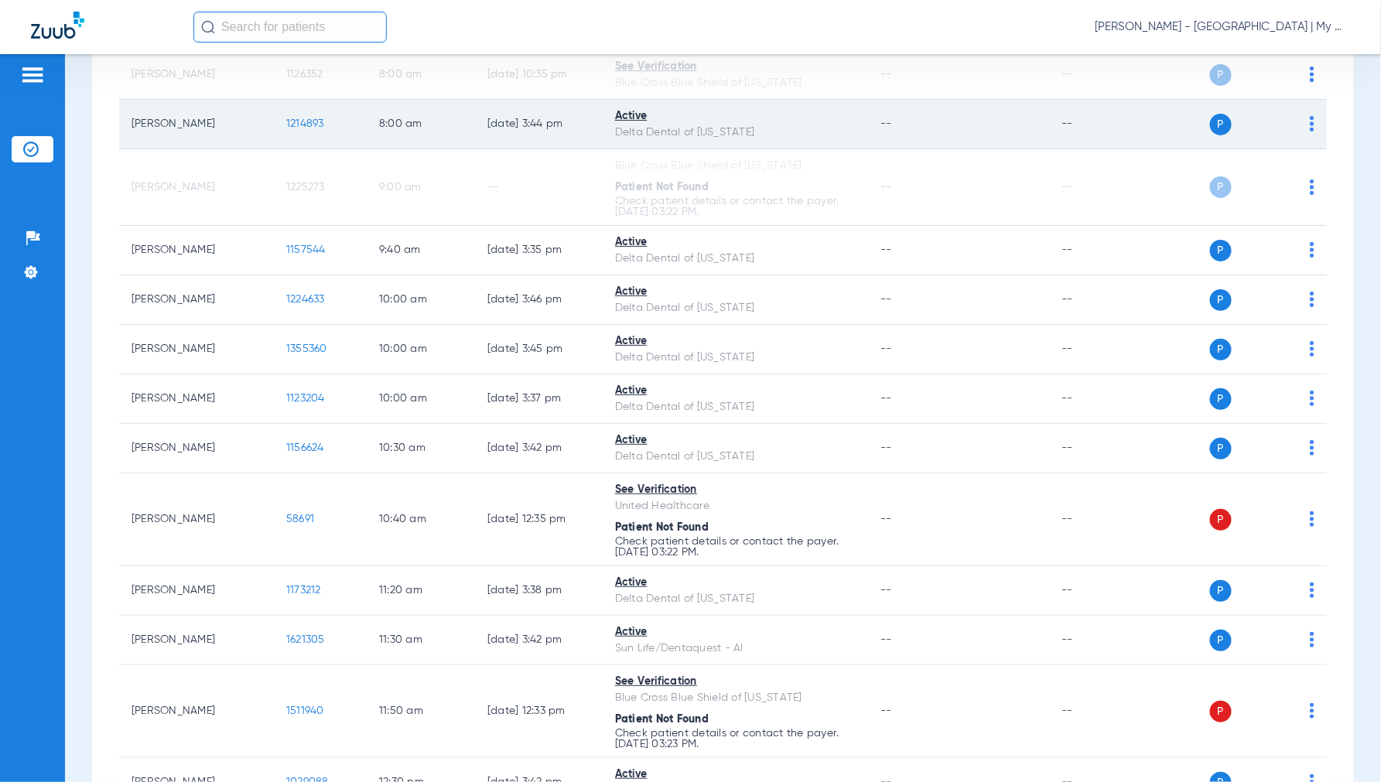
scroll to position [343, 0]
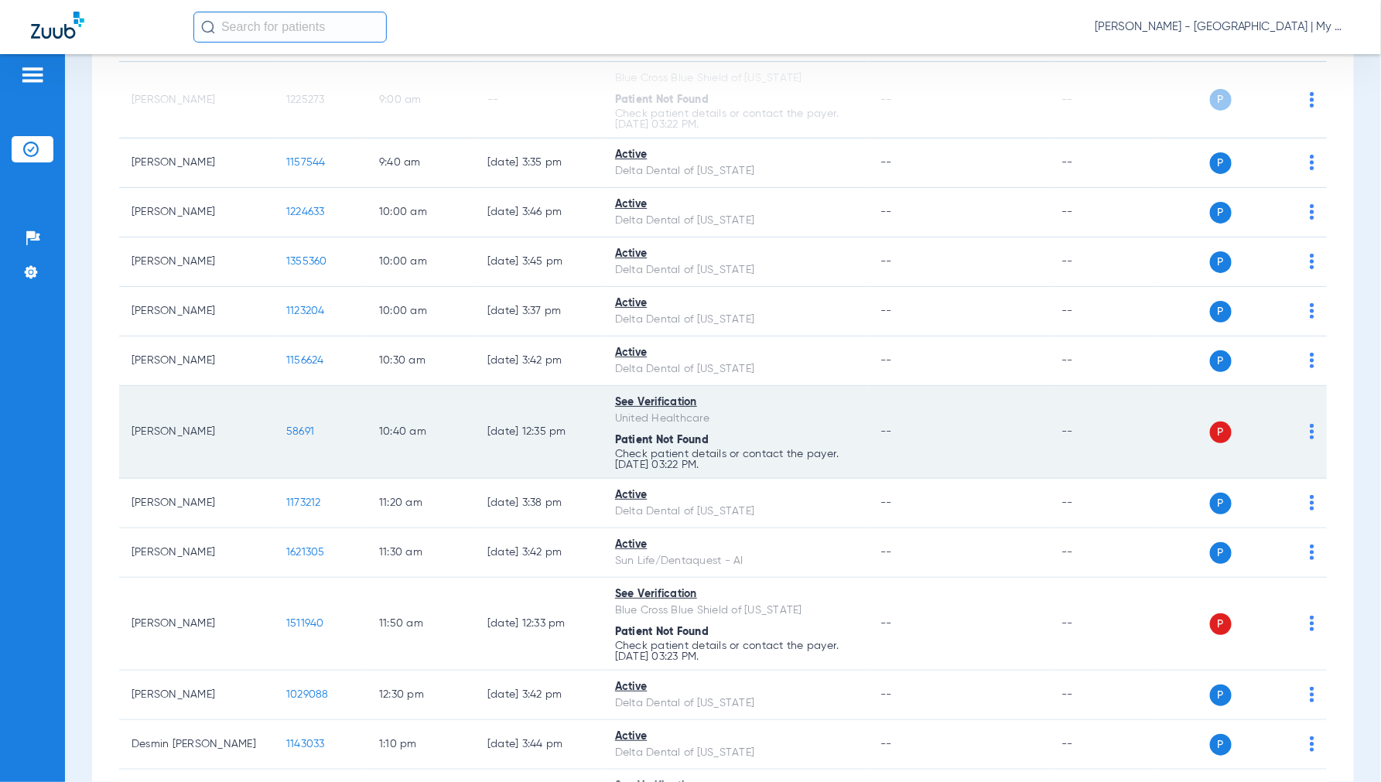
click at [1296, 432] on div "P S" at bounding box center [1234, 433] width 160 height 22
click at [1309, 431] on img at bounding box center [1311, 431] width 5 height 15
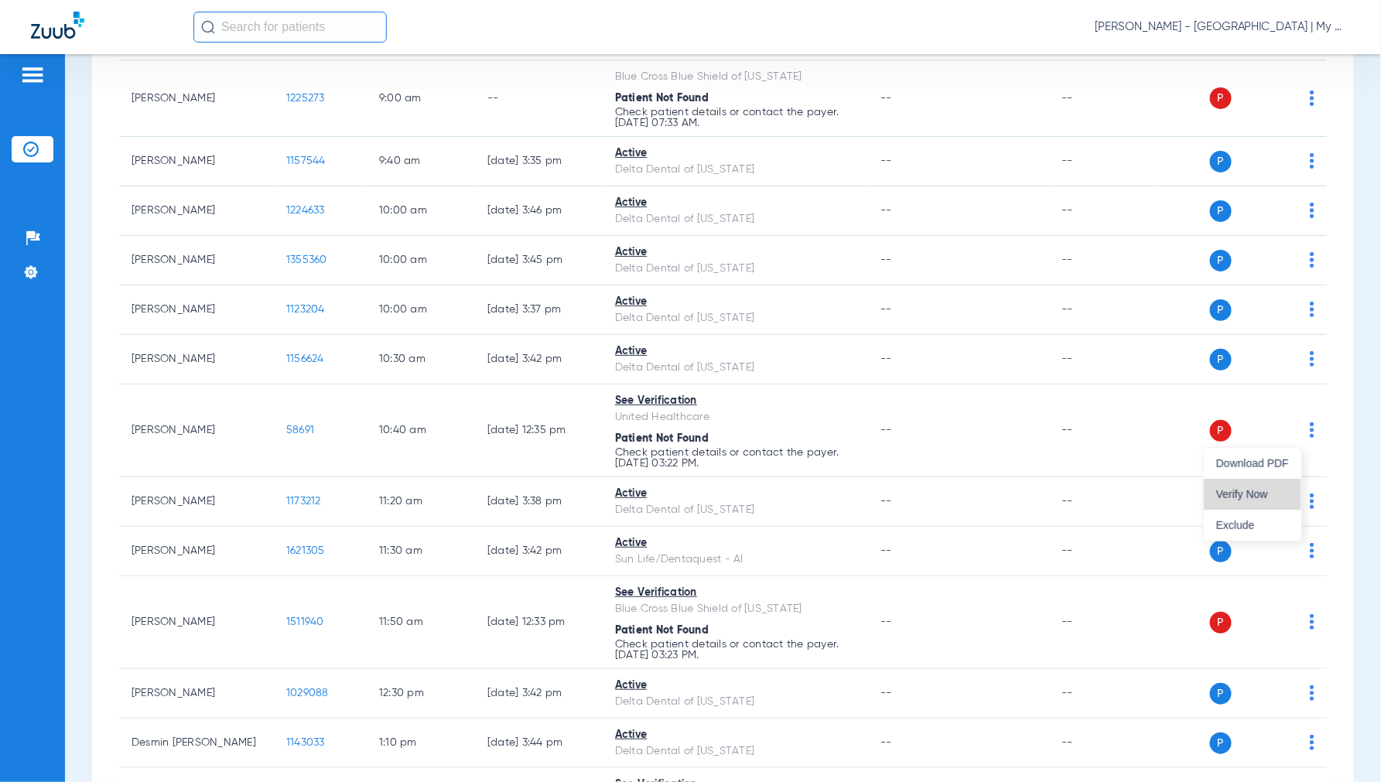
click at [1242, 480] on button "Verify Now" at bounding box center [1252, 494] width 97 height 31
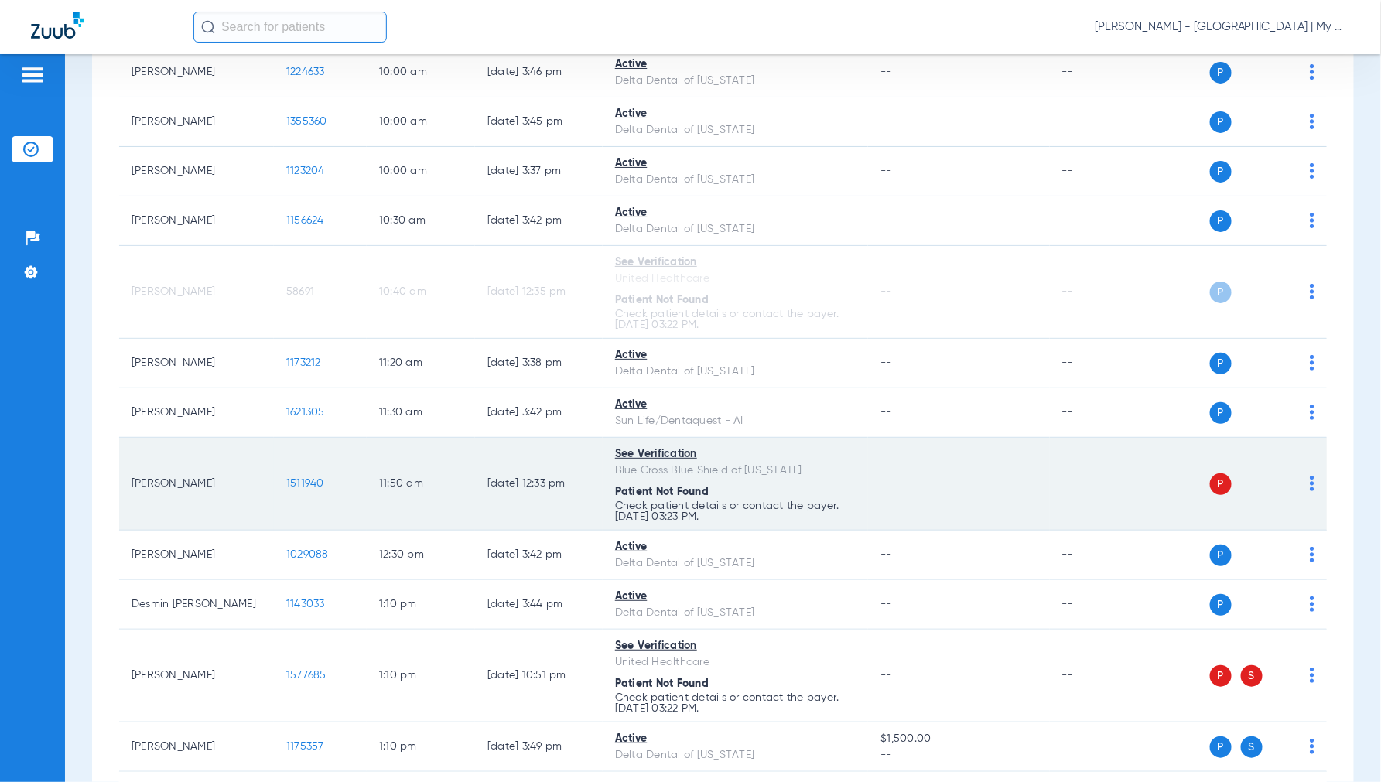
scroll to position [560, 0]
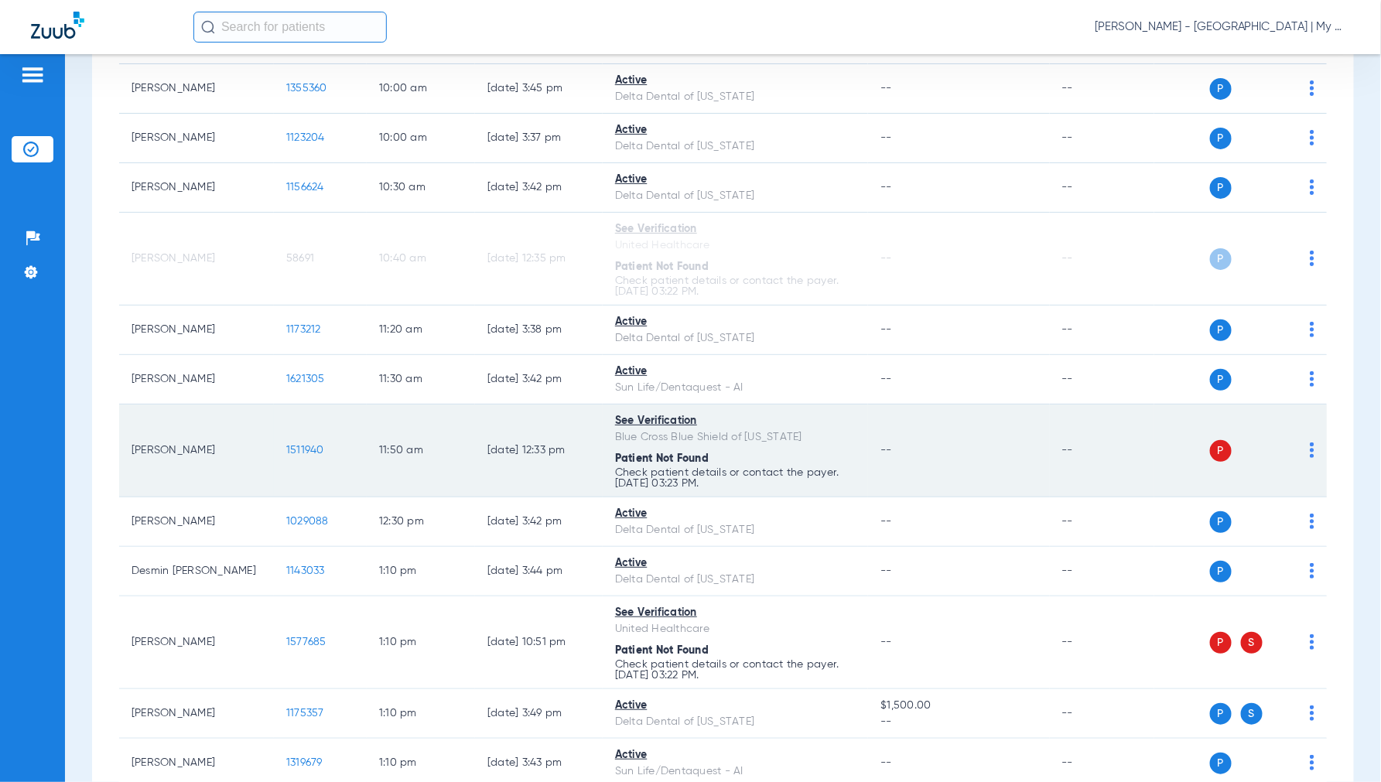
click at [1309, 452] on img at bounding box center [1311, 449] width 5 height 15
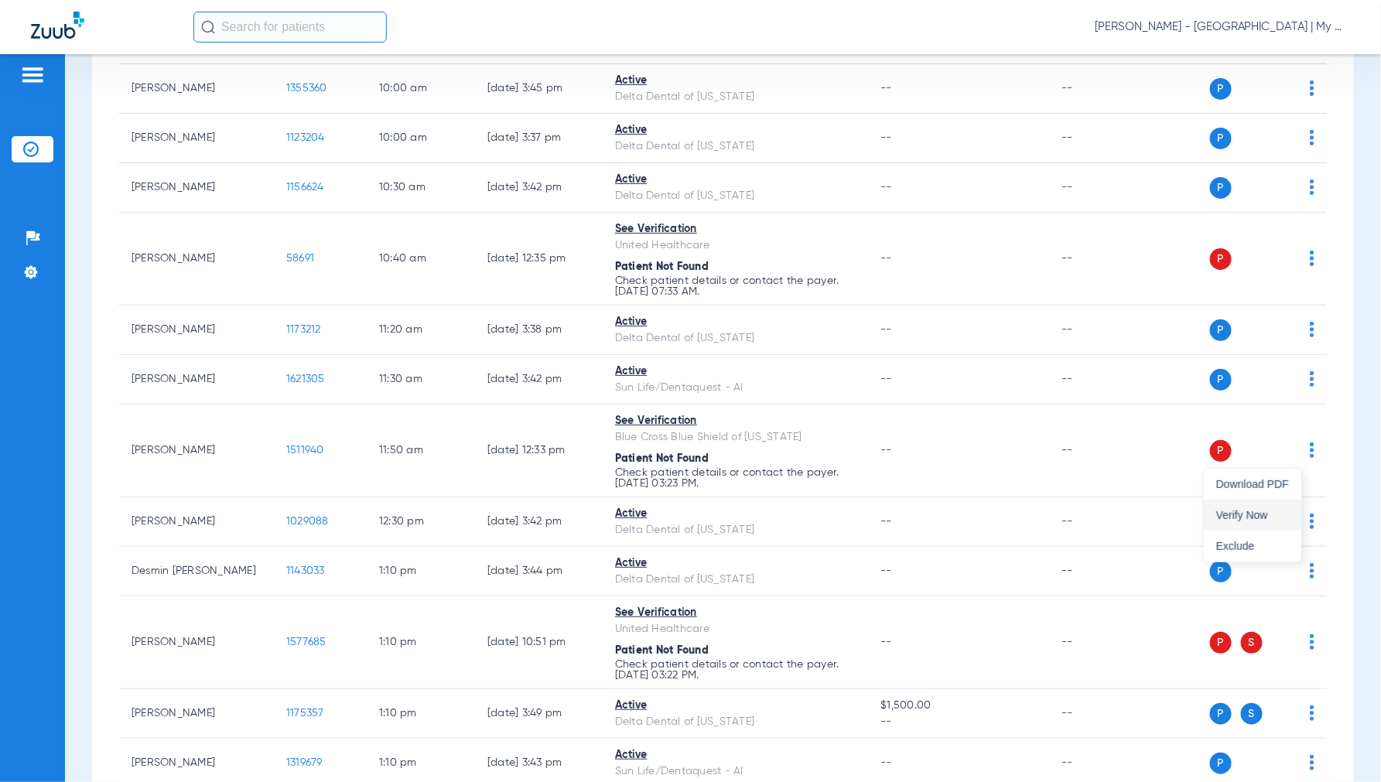
click at [1245, 507] on button "Verify Now" at bounding box center [1252, 515] width 97 height 31
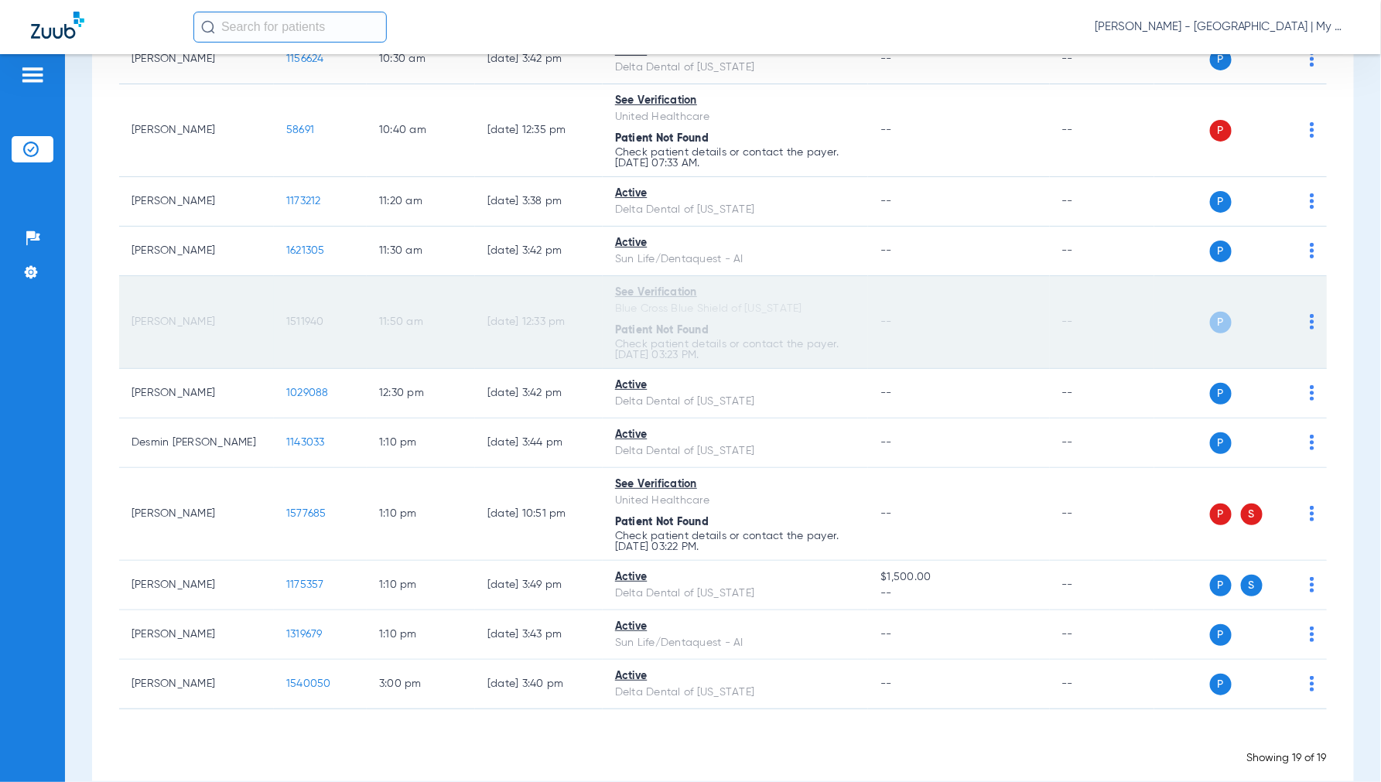
scroll to position [720, 0]
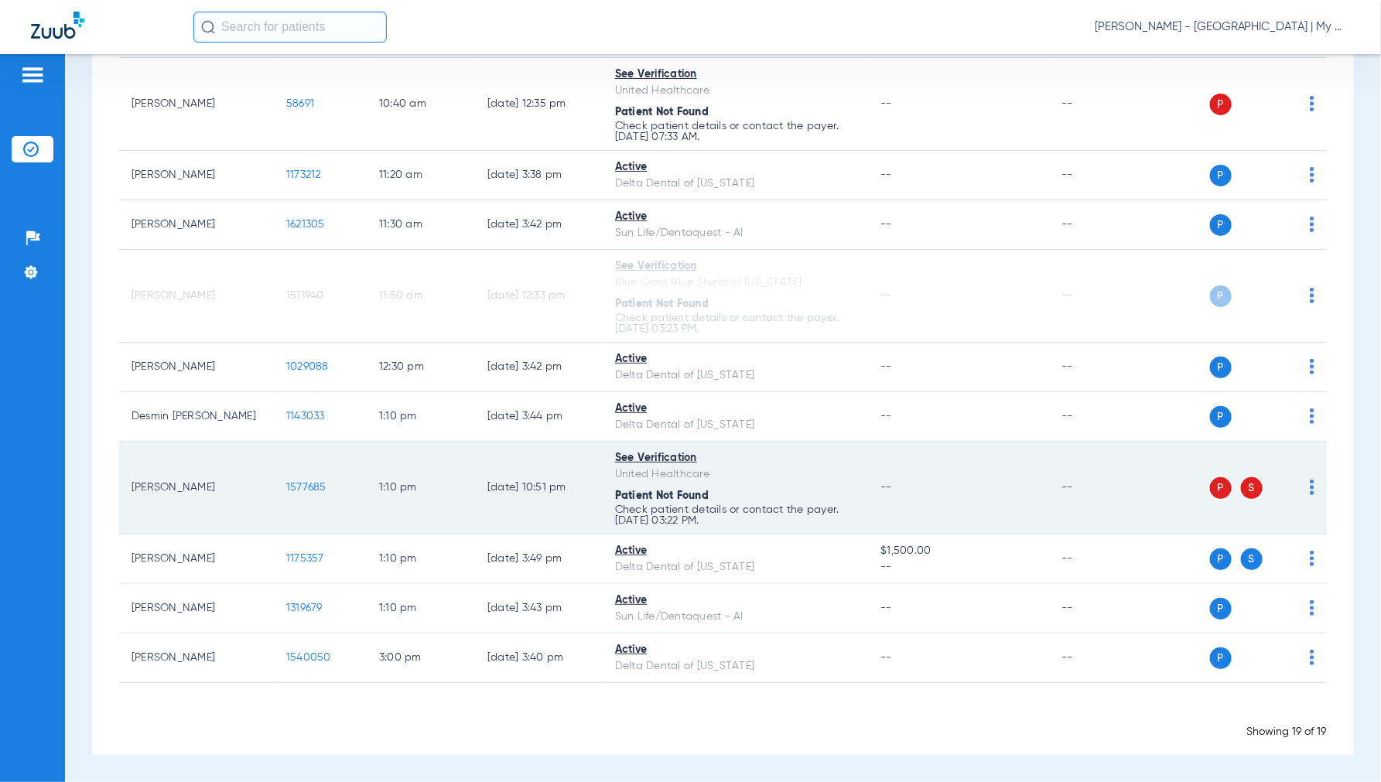
click at [1309, 483] on img at bounding box center [1311, 487] width 5 height 15
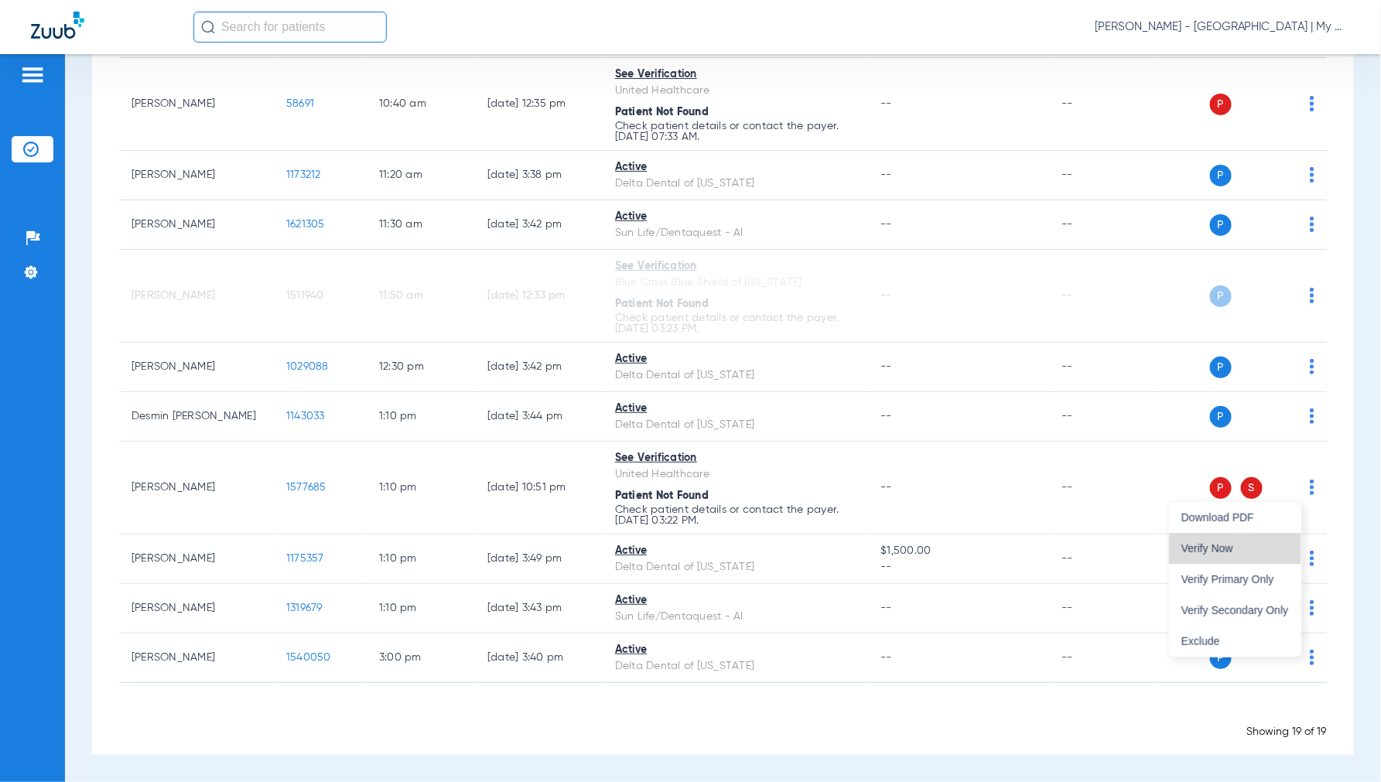
click at [1204, 541] on button "Verify Now" at bounding box center [1235, 548] width 132 height 31
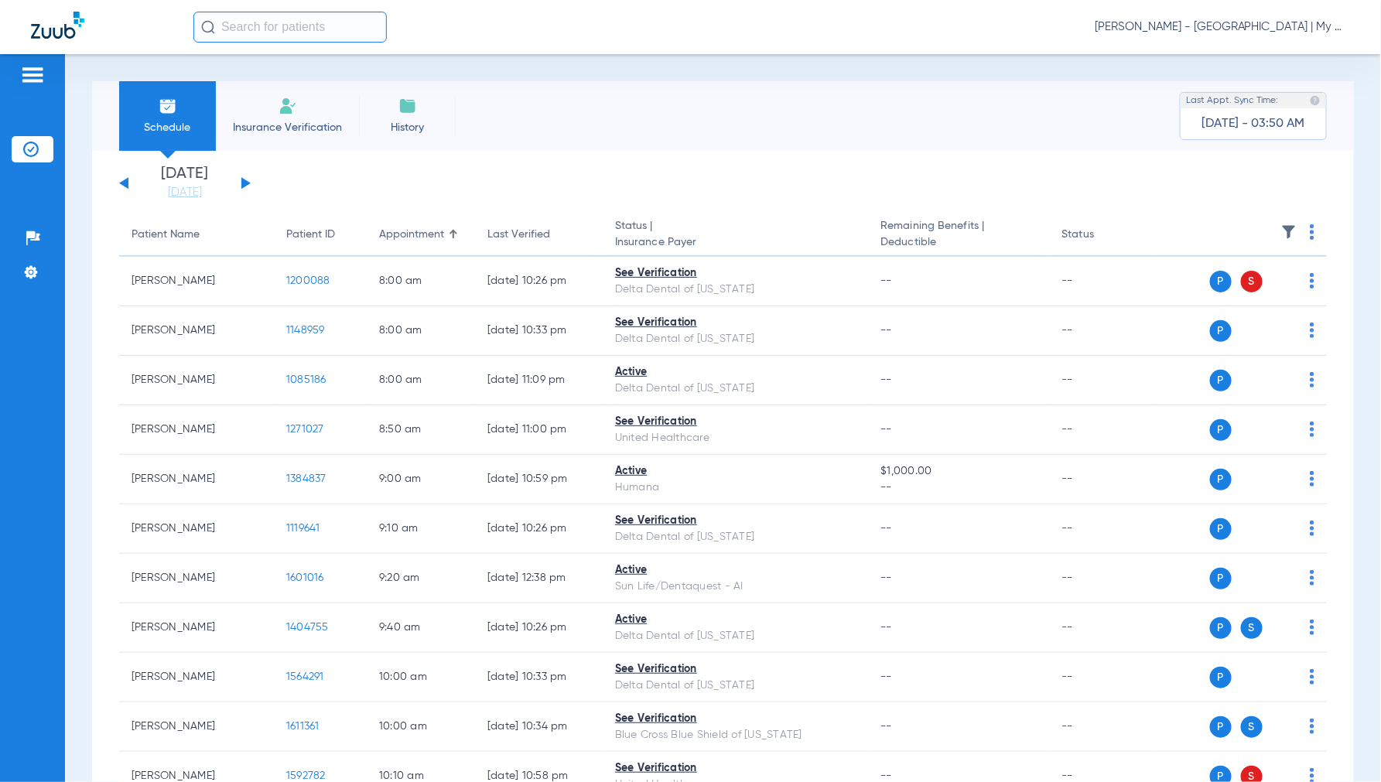
click at [1232, 26] on span "[PERSON_NAME] - [GEOGRAPHIC_DATA] | My Community Dental Centers" at bounding box center [1221, 26] width 255 height 15
click at [1266, 60] on span "Account Selection" at bounding box center [1291, 55] width 87 height 11
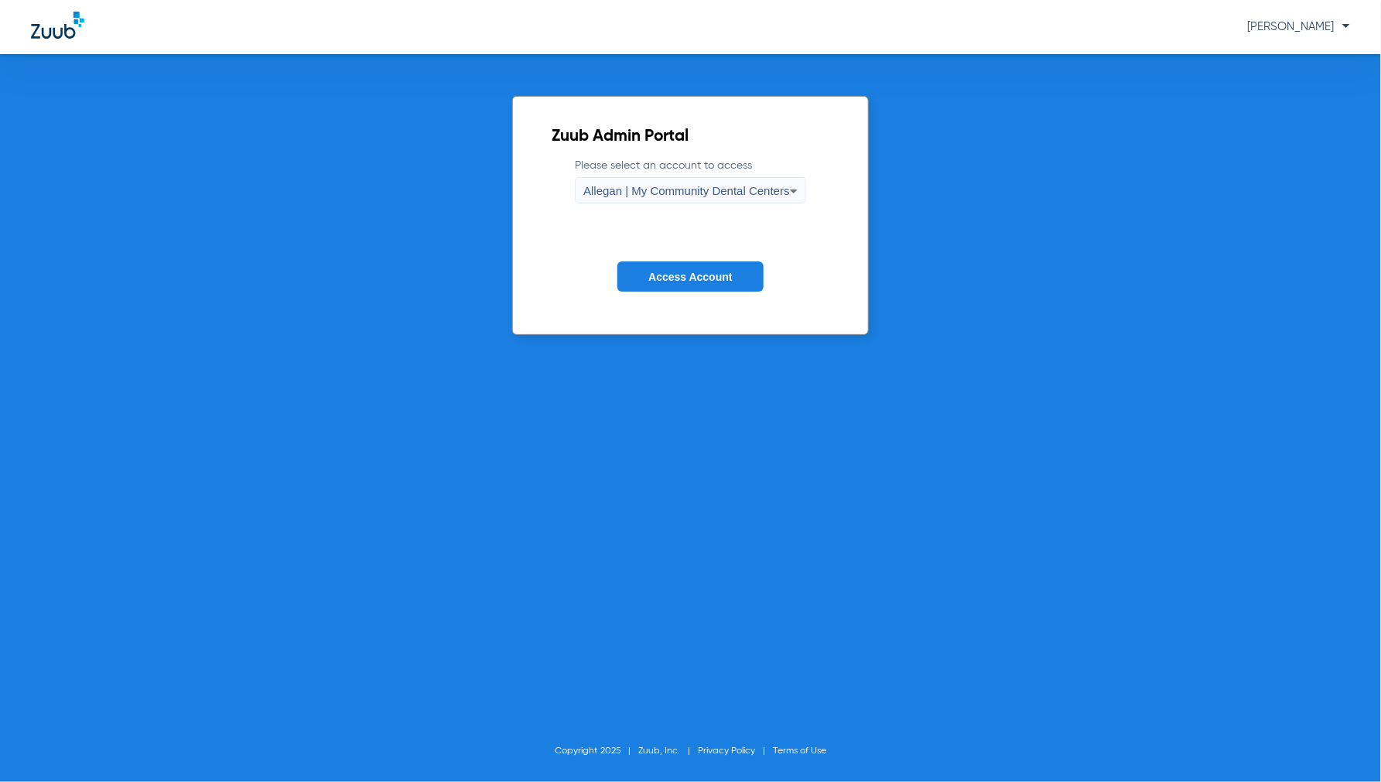
click at [627, 188] on span "Allegan | My Community Dental Centers" at bounding box center [686, 190] width 207 height 13
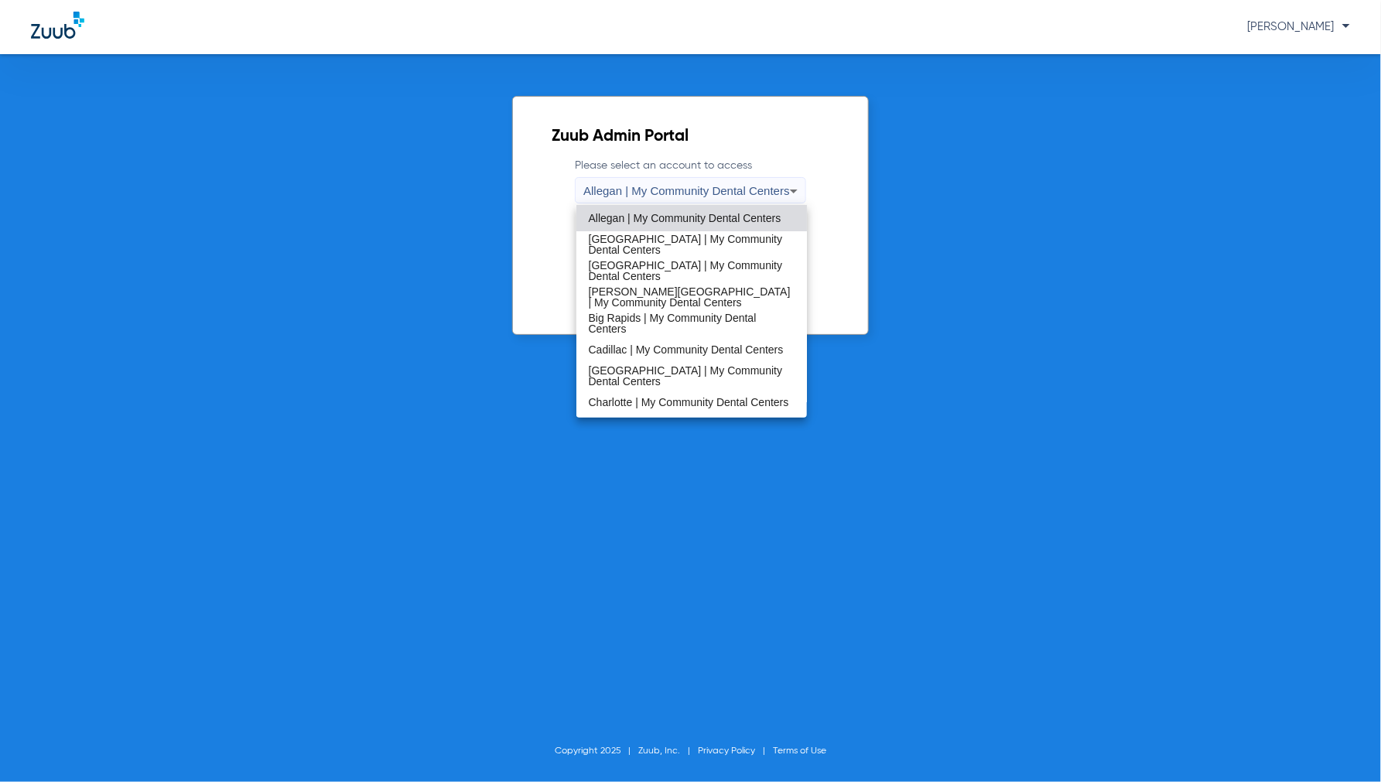
drag, startPoint x: 647, startPoint y: 375, endPoint x: 690, endPoint y: 341, distance: 55.1
click at [647, 375] on span "Cedar Springs | My Community Dental Centers" at bounding box center [692, 376] width 207 height 22
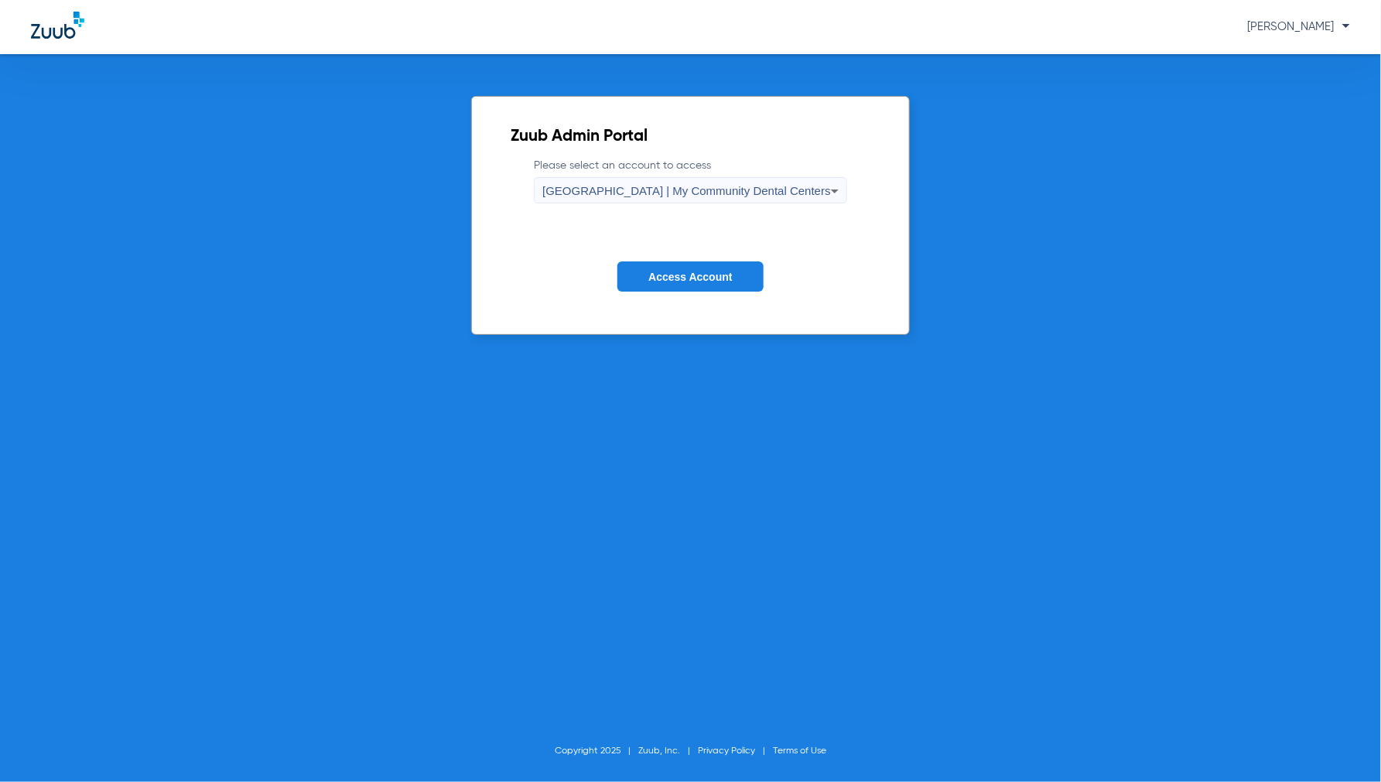
click at [705, 268] on button "Access Account" at bounding box center [689, 276] width 145 height 30
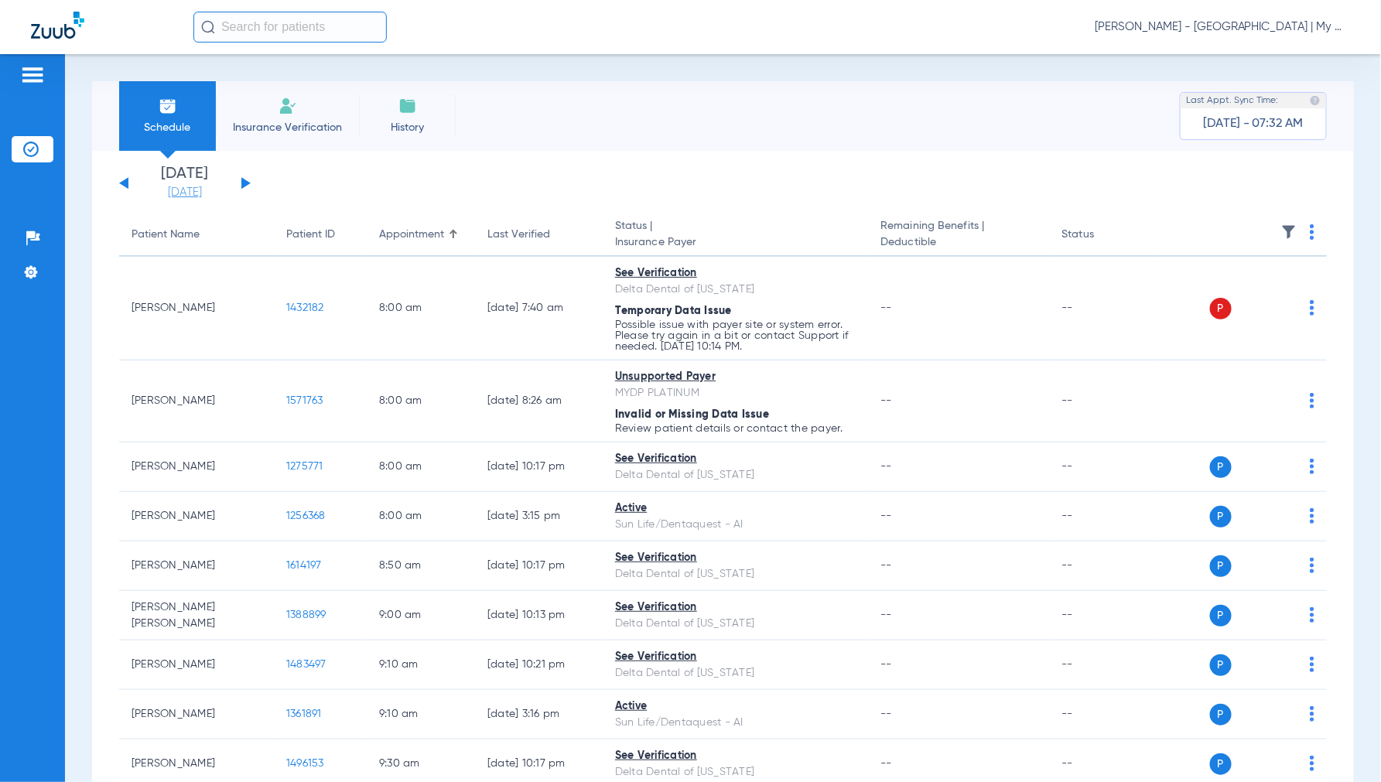
click at [224, 188] on link "[DATE]" at bounding box center [184, 192] width 93 height 15
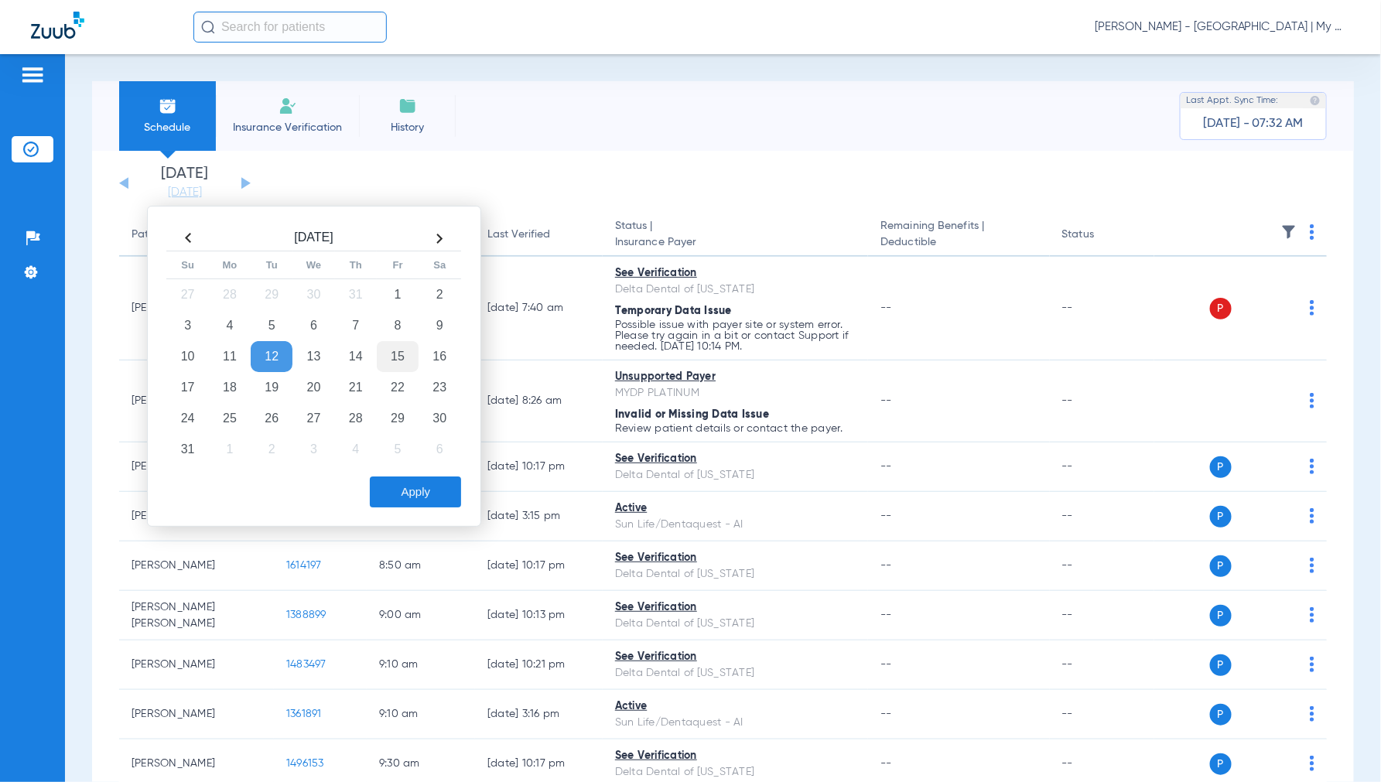
click at [405, 360] on td "15" at bounding box center [398, 356] width 42 height 31
click at [420, 488] on button "Apply" at bounding box center [415, 491] width 91 height 31
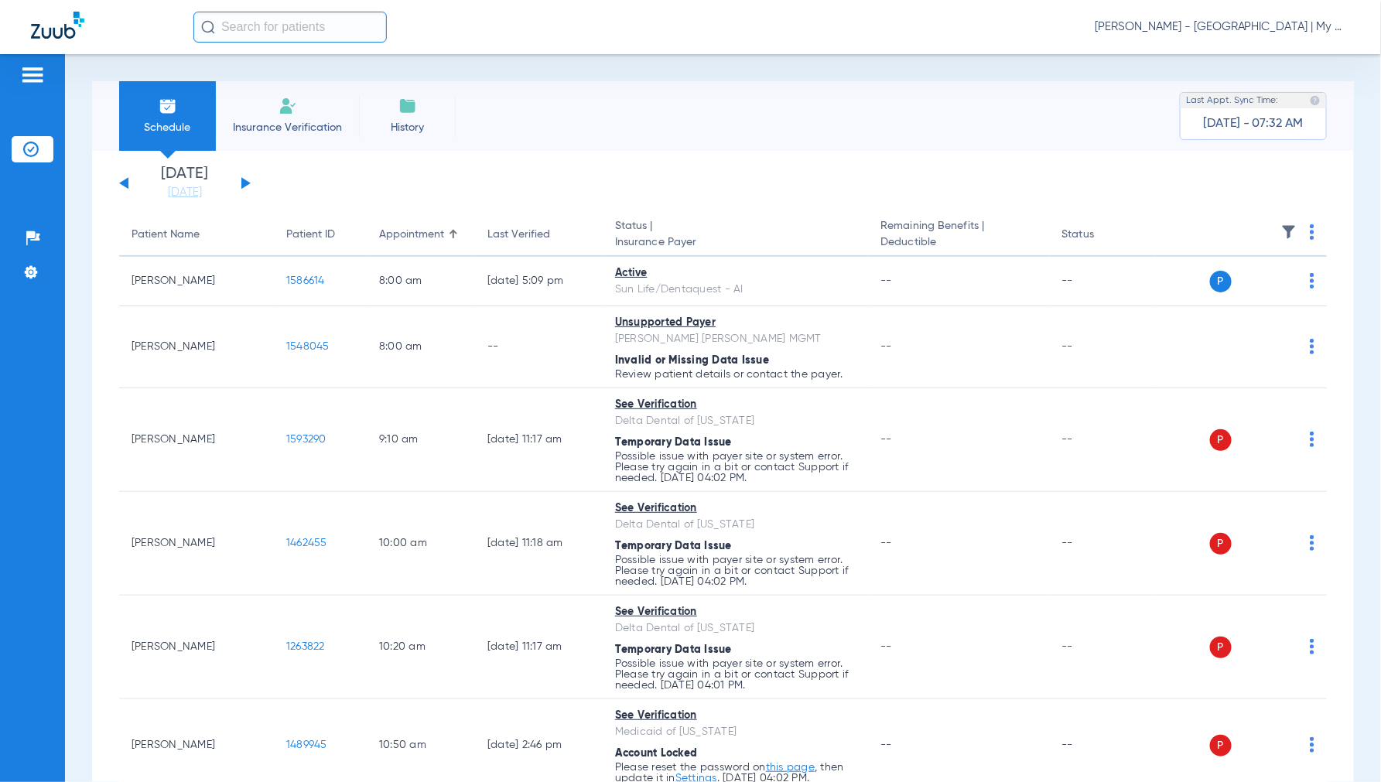
click at [1309, 227] on img at bounding box center [1311, 231] width 5 height 15
click at [1241, 286] on button "Verify All" at bounding box center [1240, 293] width 121 height 31
click at [1309, 227] on img at bounding box center [1311, 231] width 5 height 15
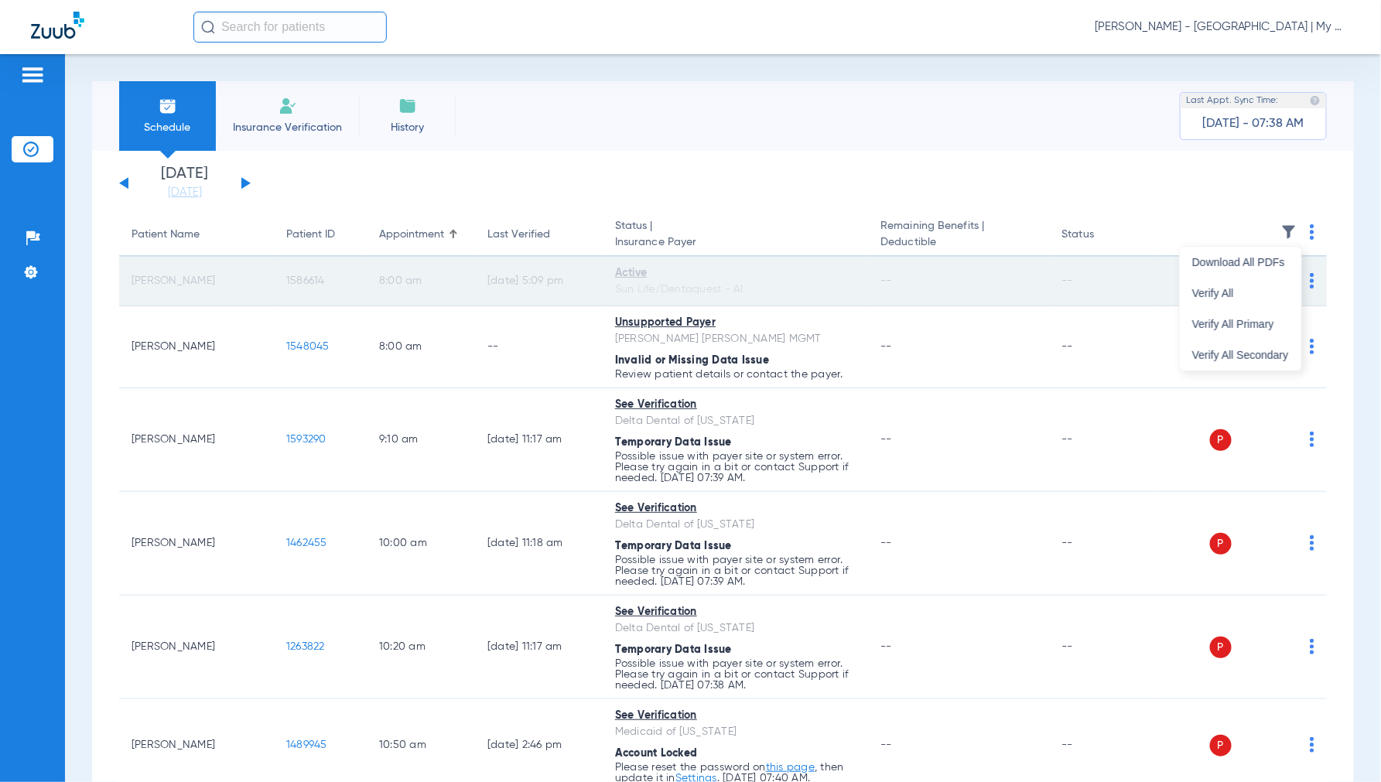
click at [1226, 302] on button "Verify All" at bounding box center [1240, 293] width 121 height 31
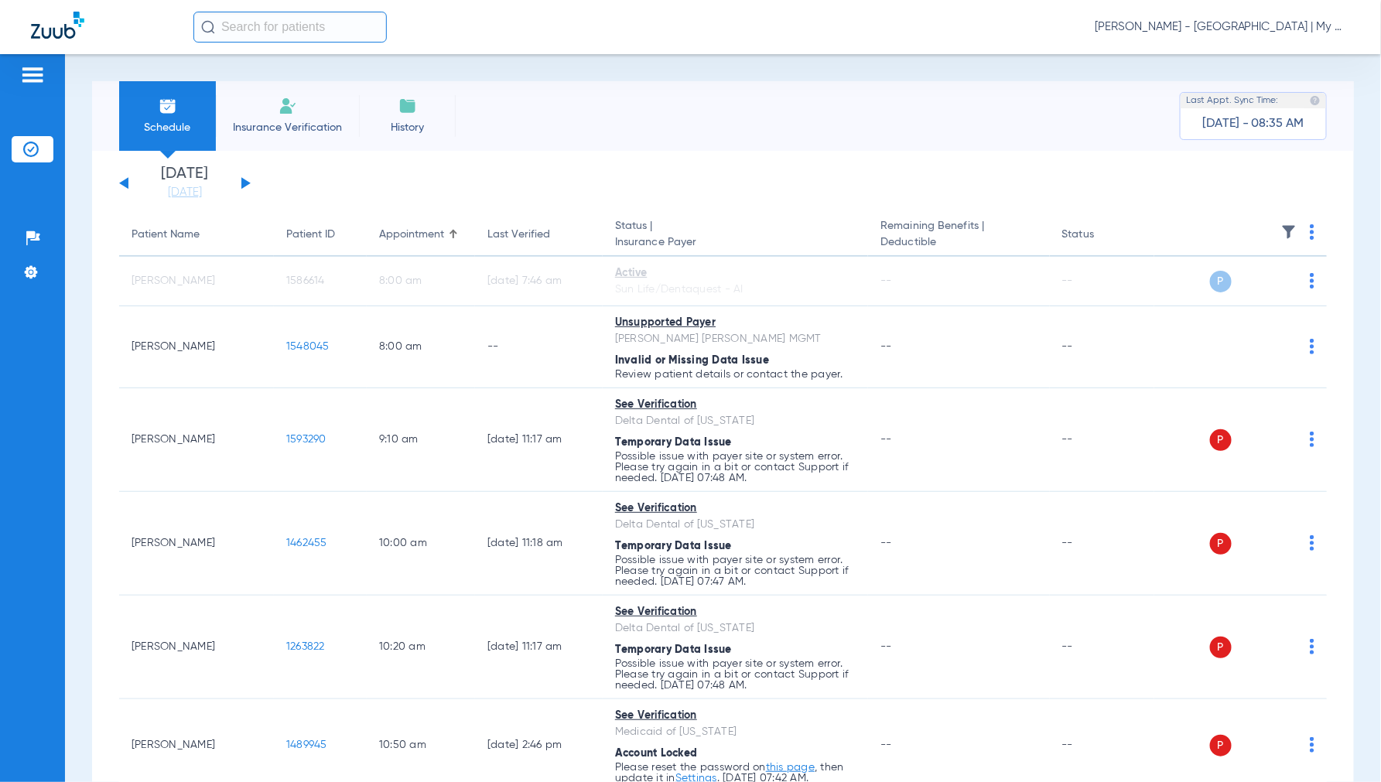
click at [1309, 230] on img at bounding box center [1311, 231] width 5 height 15
click at [1239, 295] on span "Verify All" at bounding box center [1240, 293] width 97 height 11
click at [168, 196] on link "[DATE]" at bounding box center [184, 192] width 93 height 15
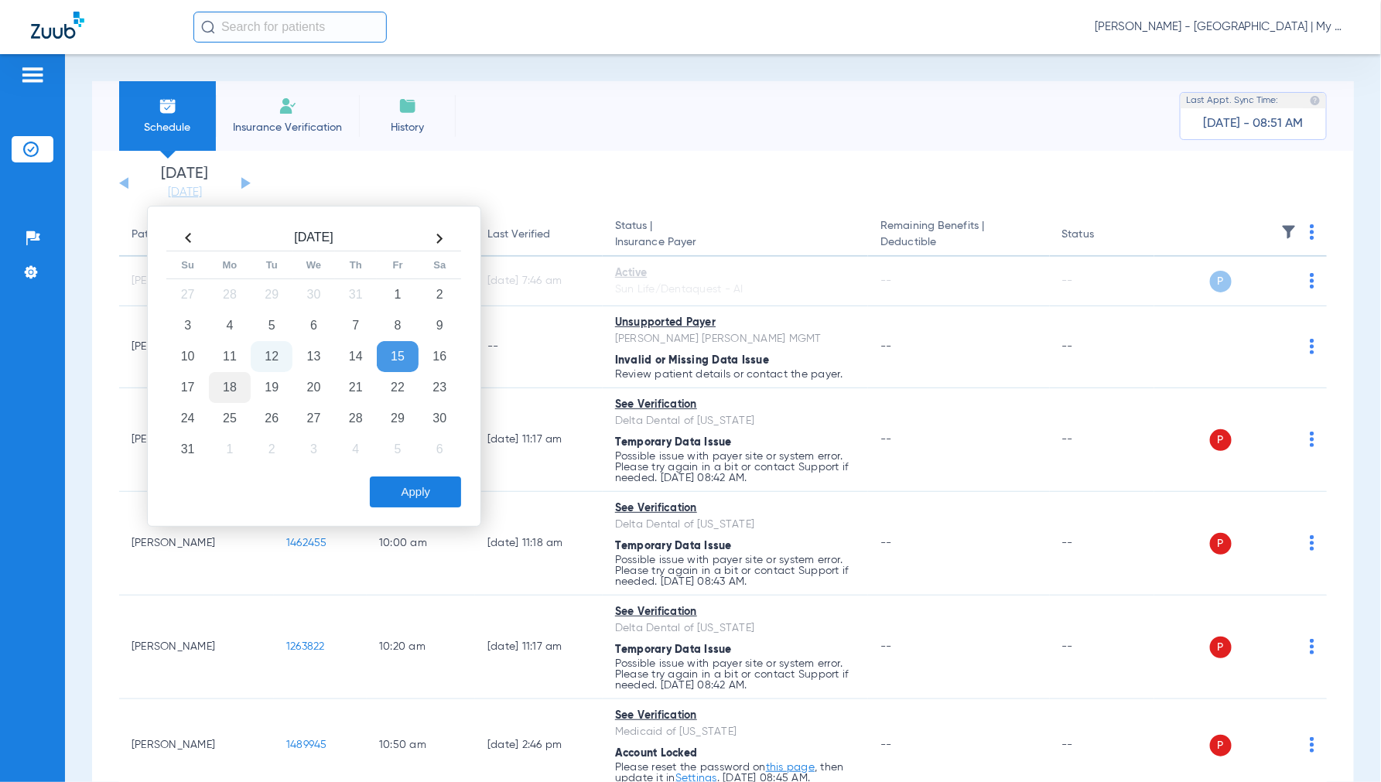
click at [234, 389] on td "18" at bounding box center [230, 387] width 42 height 31
click at [410, 496] on button "Apply" at bounding box center [415, 491] width 91 height 31
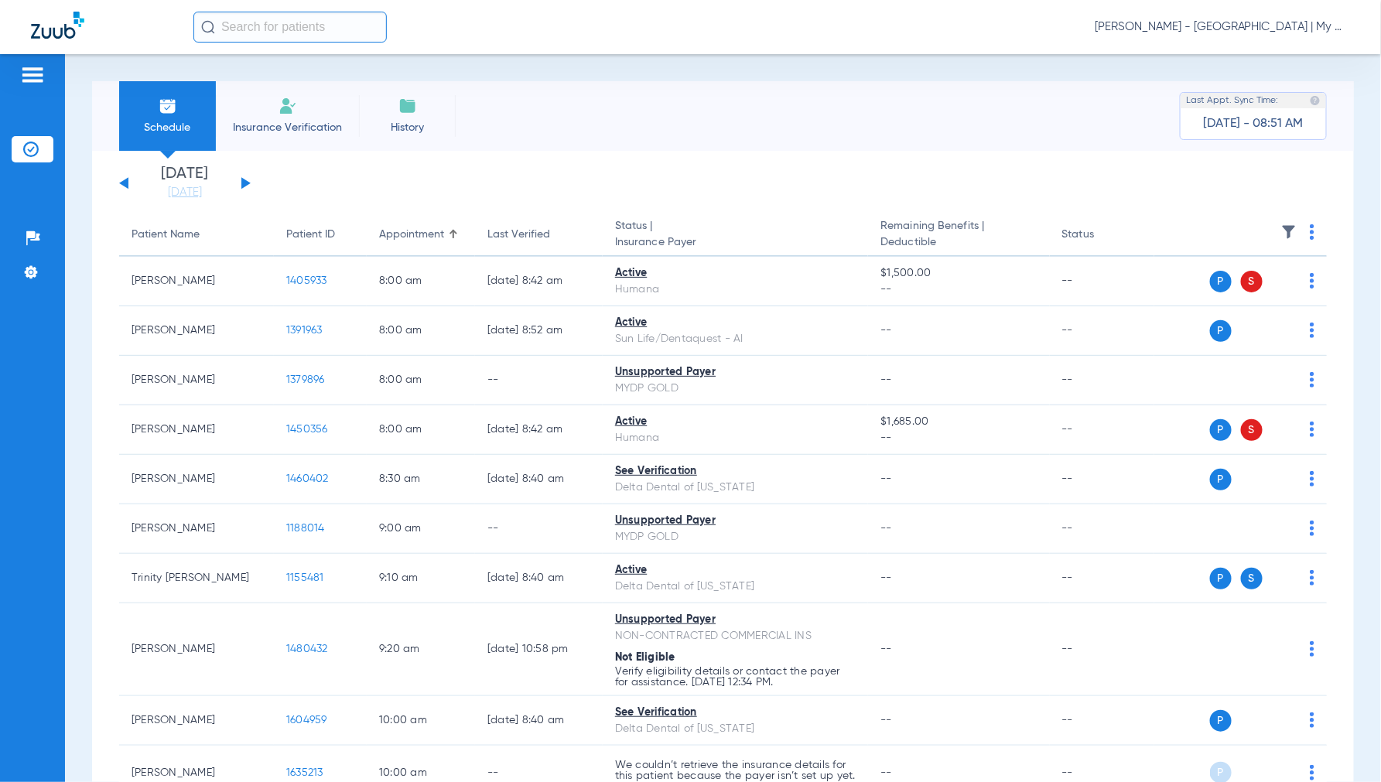
click at [1309, 227] on img at bounding box center [1311, 231] width 5 height 15
click at [1223, 291] on span "Verify All" at bounding box center [1240, 293] width 97 height 11
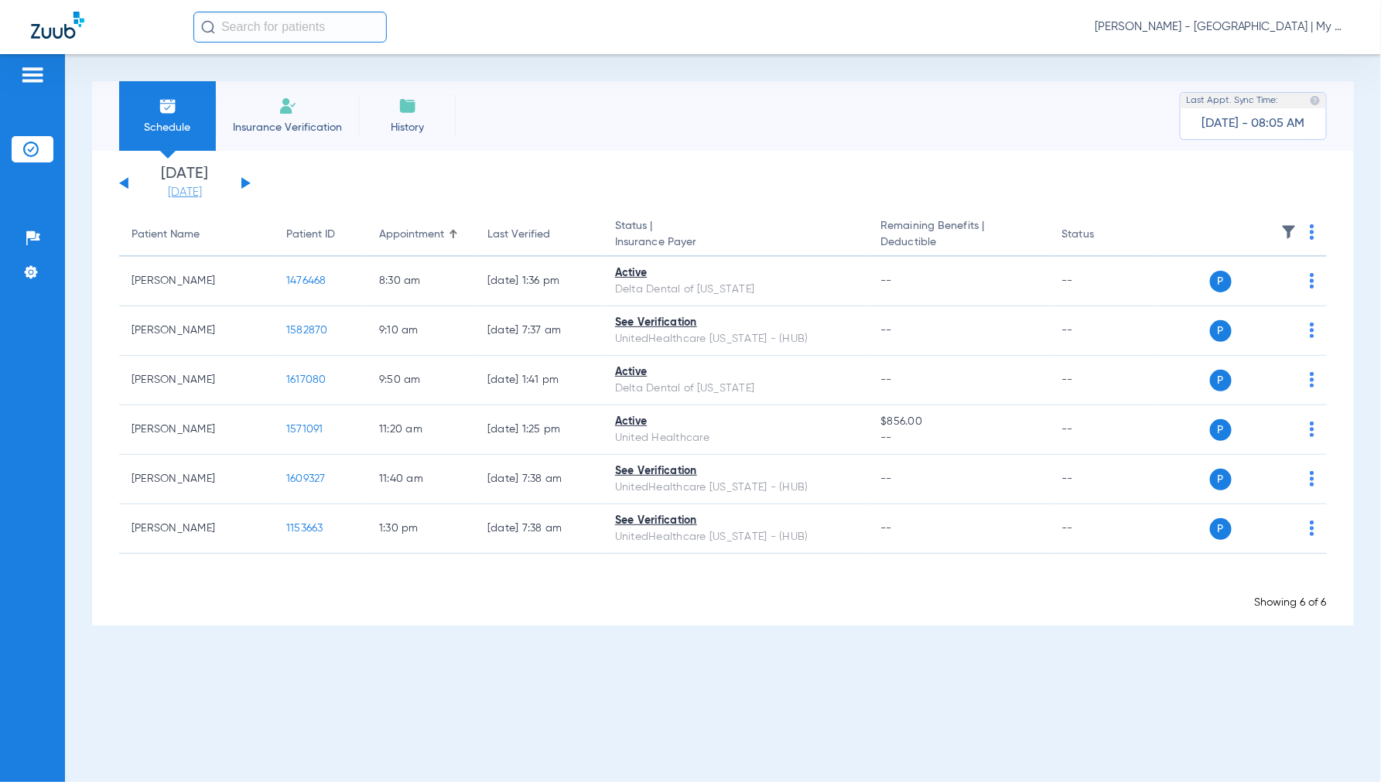
click at [172, 190] on link "[DATE]" at bounding box center [184, 192] width 93 height 15
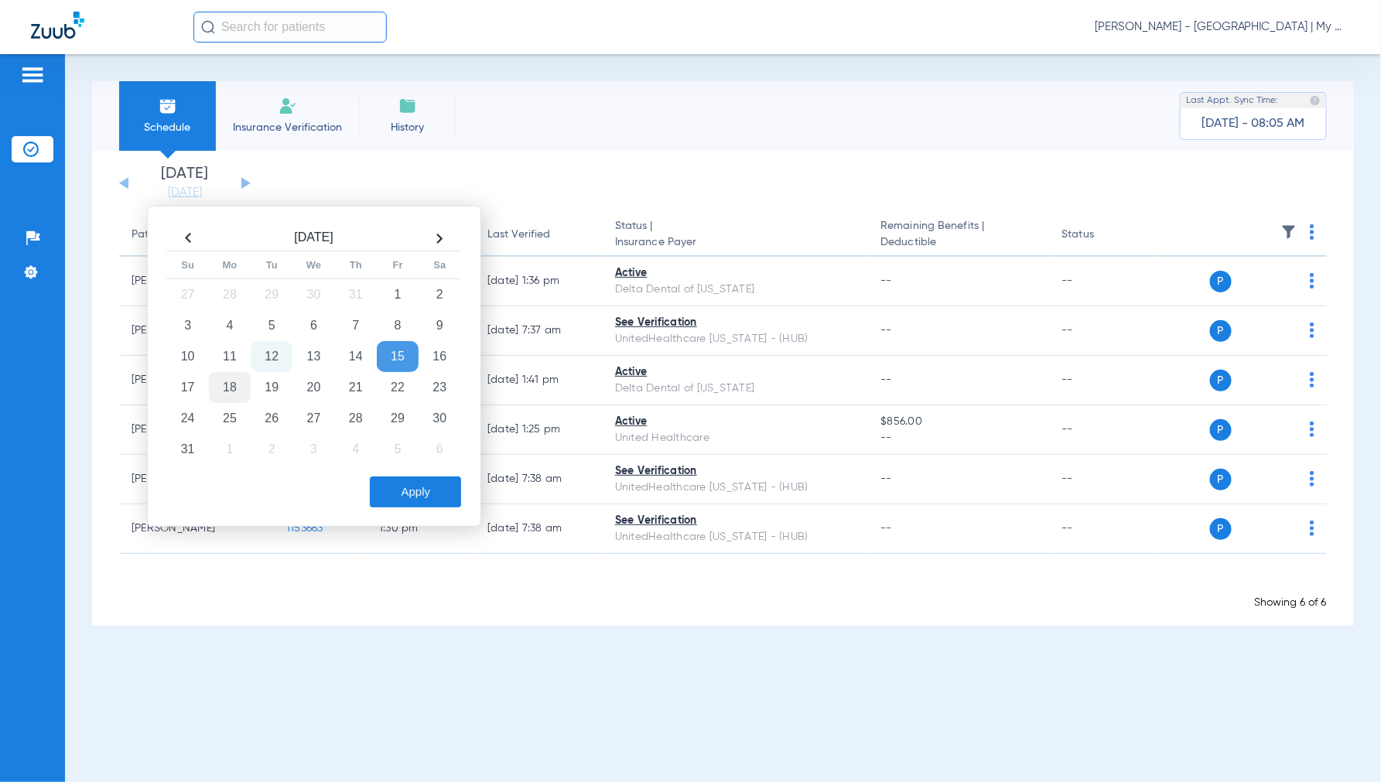
click at [220, 390] on td "18" at bounding box center [230, 387] width 42 height 31
click at [410, 486] on button "Apply" at bounding box center [415, 491] width 91 height 31
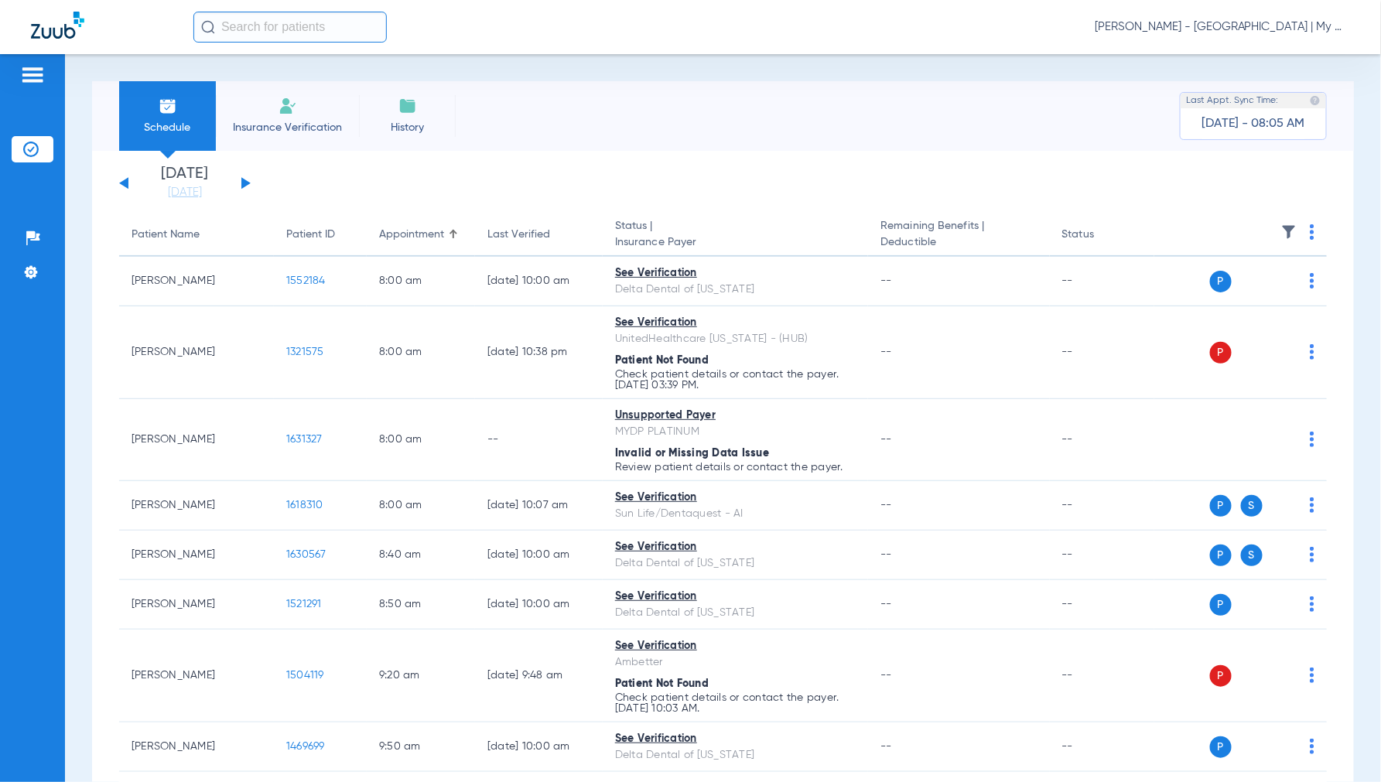
click at [1309, 230] on img at bounding box center [1311, 231] width 5 height 15
click at [1225, 287] on button "Verify All" at bounding box center [1240, 293] width 121 height 31
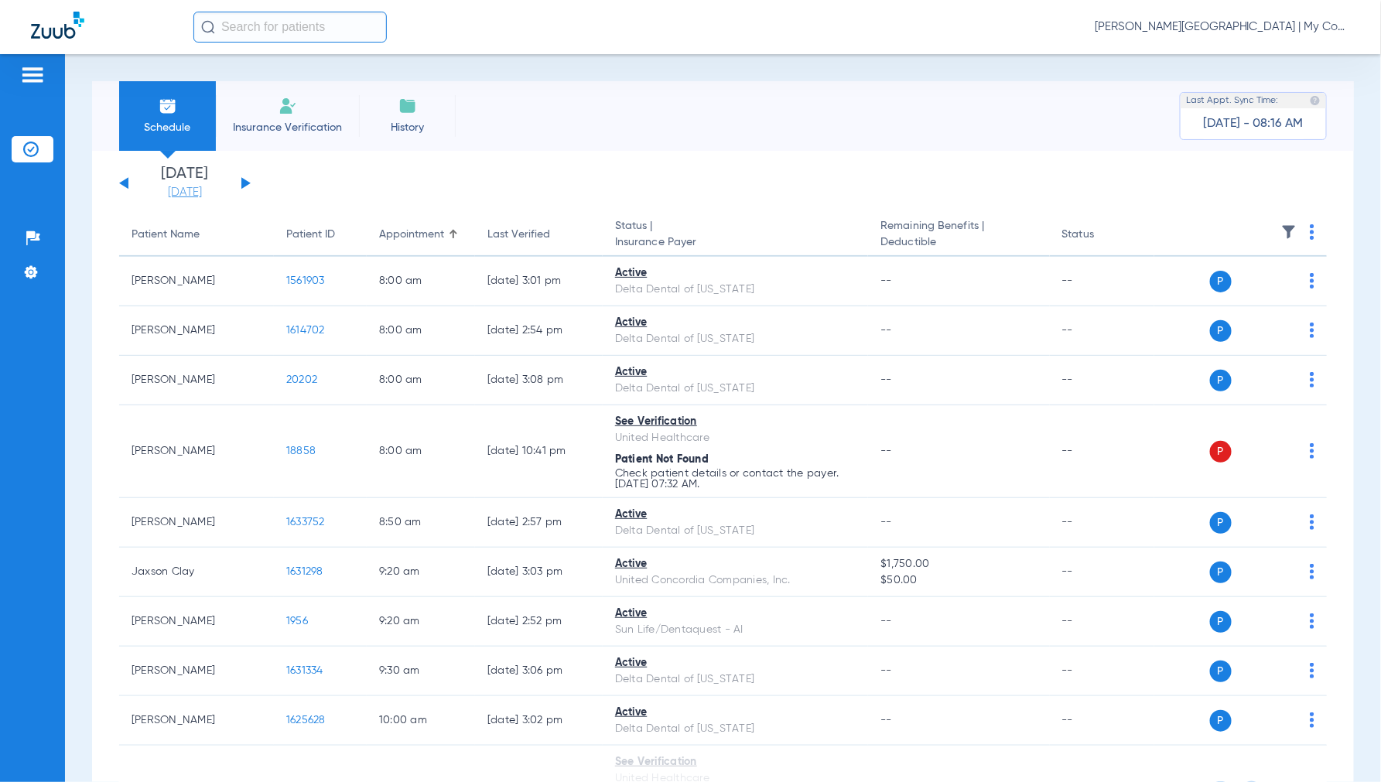
click at [172, 198] on link "[DATE]" at bounding box center [184, 192] width 93 height 15
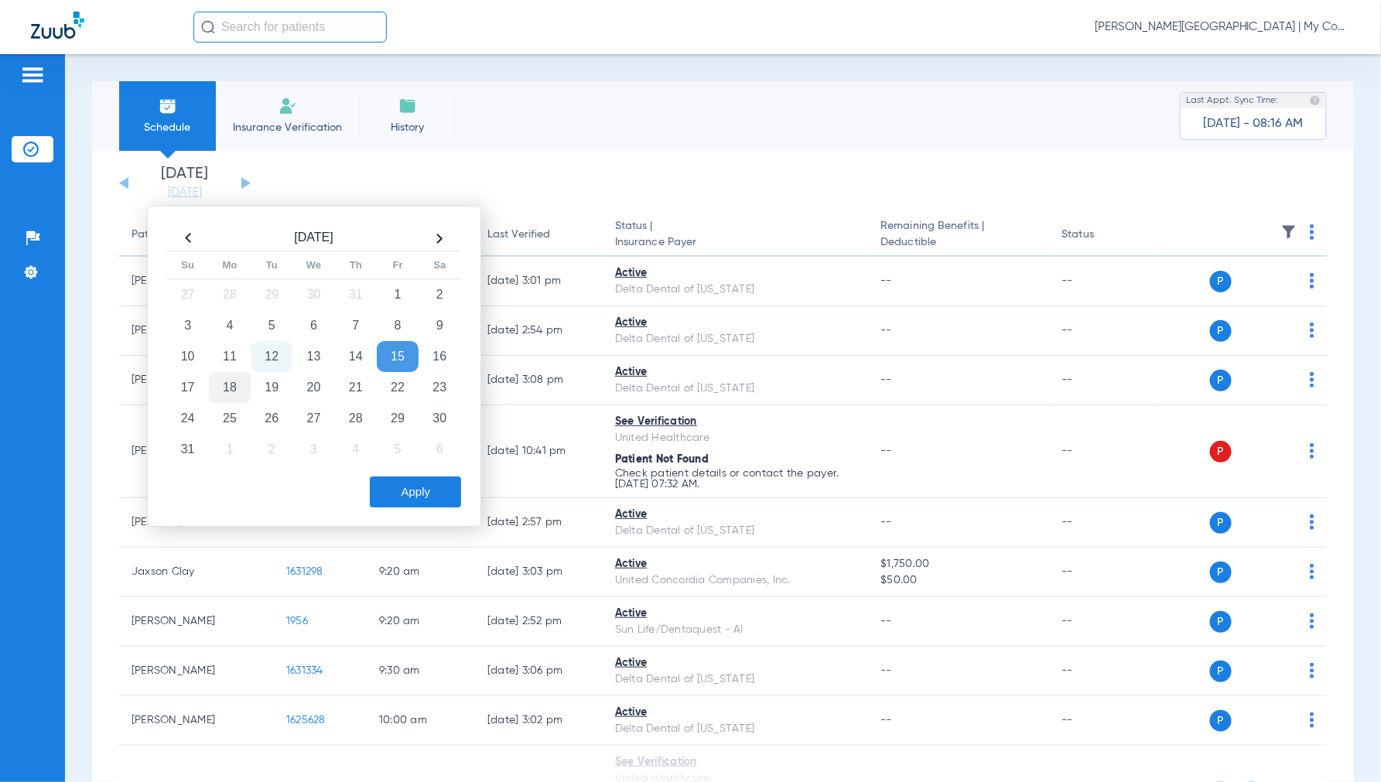
click at [234, 389] on td "18" at bounding box center [230, 387] width 42 height 31
click at [410, 488] on button "Apply" at bounding box center [415, 491] width 91 height 31
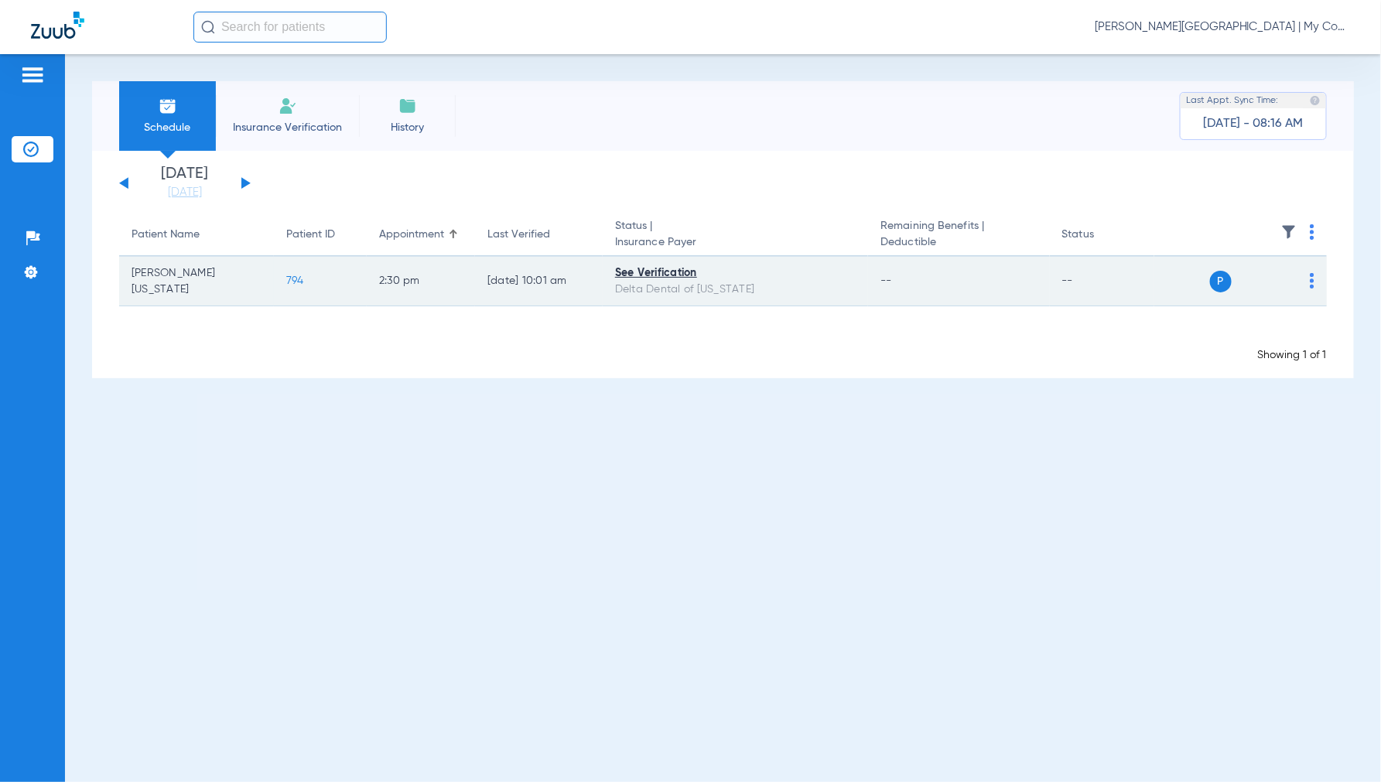
click at [1313, 284] on img at bounding box center [1311, 280] width 5 height 15
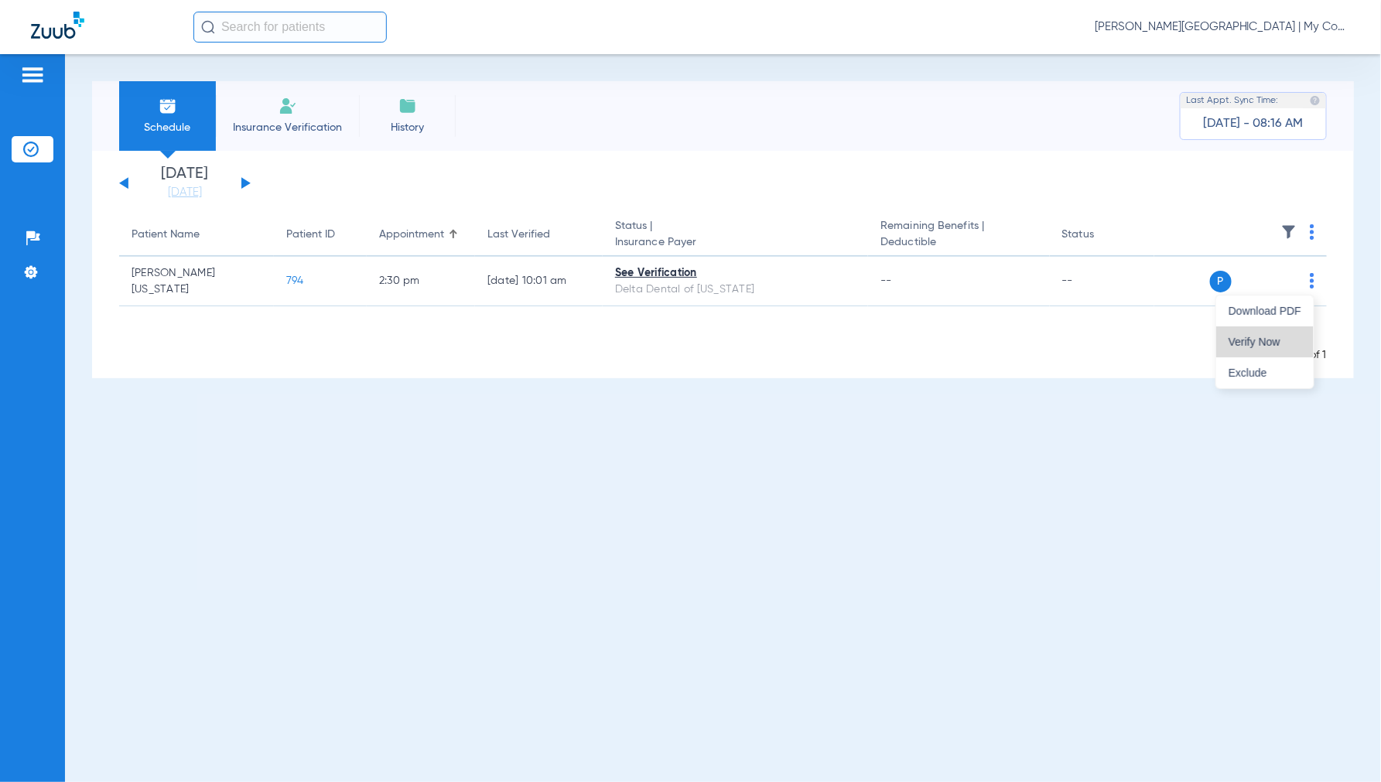
click at [1258, 336] on span "Verify Now" at bounding box center [1264, 341] width 73 height 11
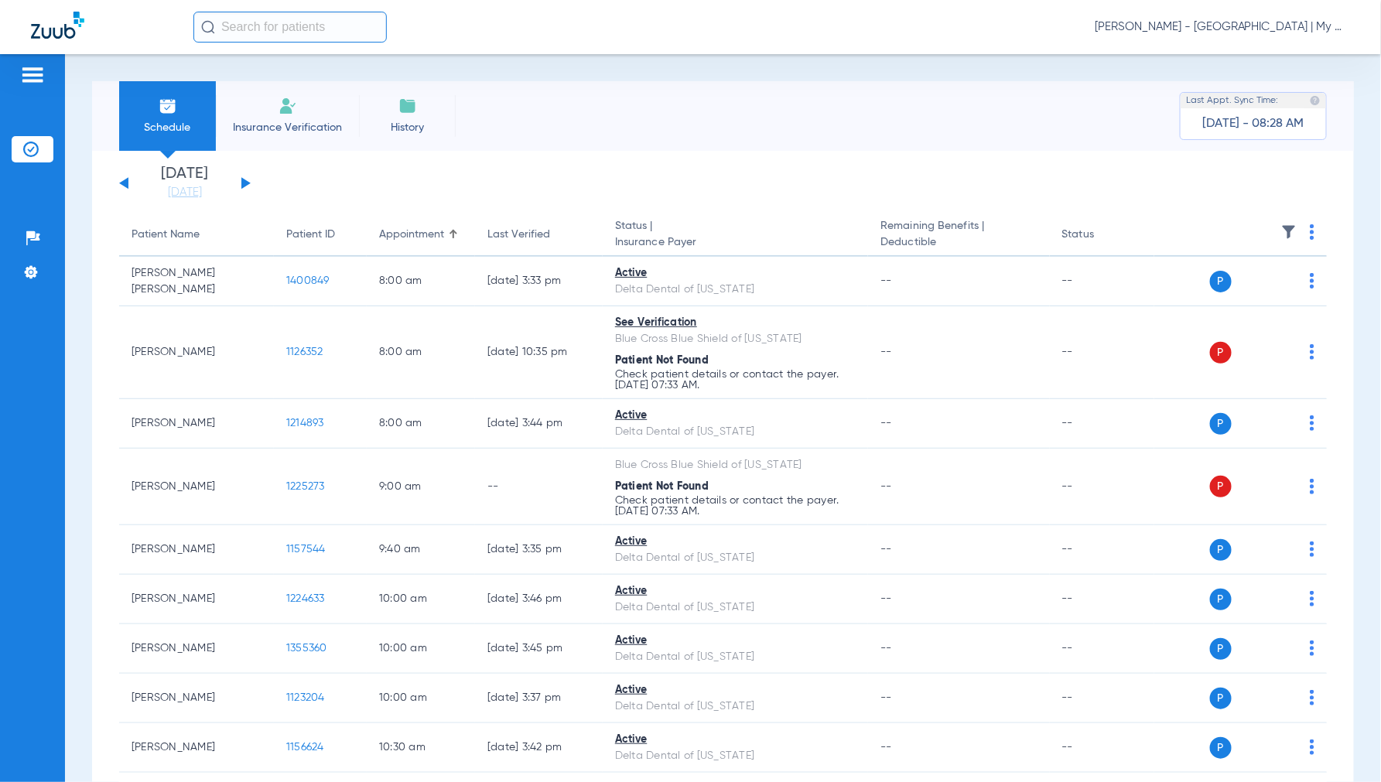
drag, startPoint x: 172, startPoint y: 195, endPoint x: 200, endPoint y: 236, distance: 49.6
click at [172, 195] on link "[DATE]" at bounding box center [184, 192] width 93 height 15
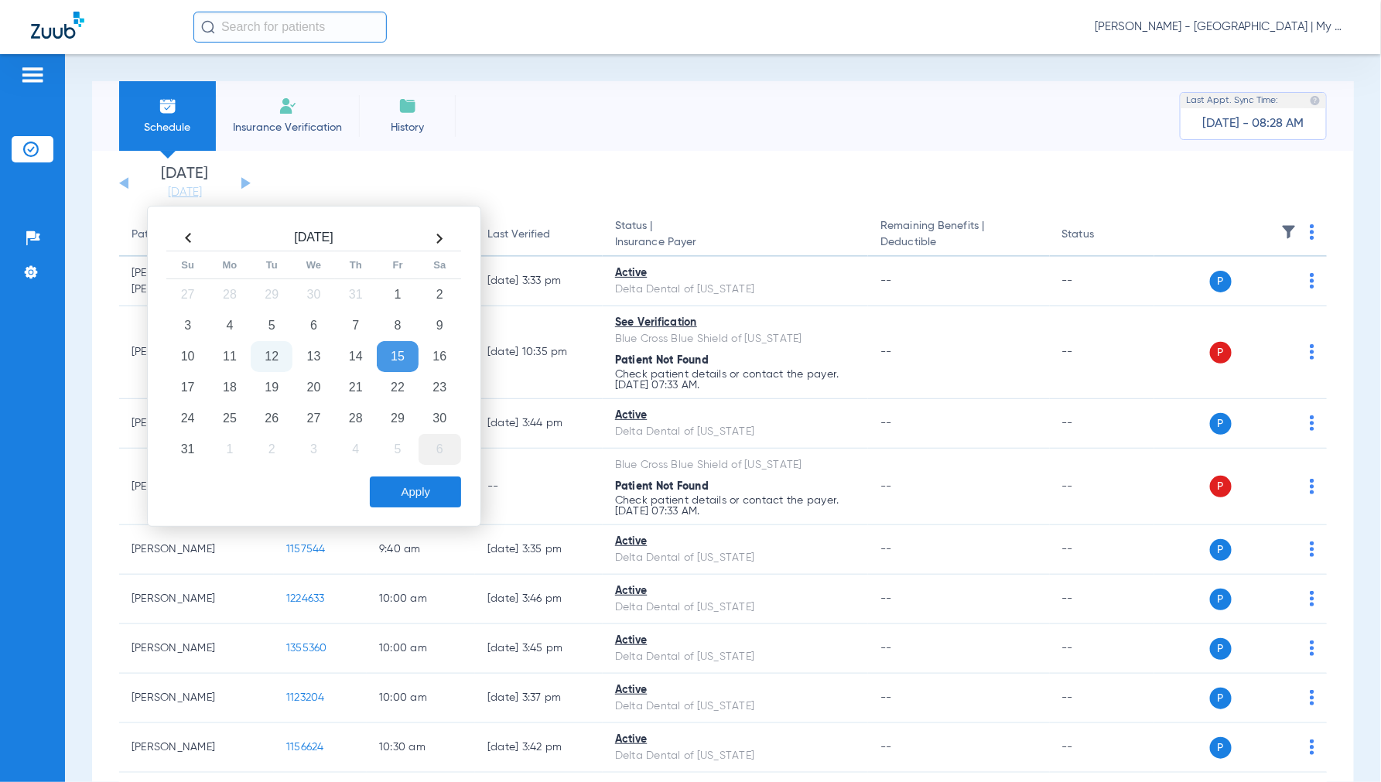
drag, startPoint x: 235, startPoint y: 381, endPoint x: 421, endPoint y: 453, distance: 199.1
click at [235, 382] on td "18" at bounding box center [230, 387] width 42 height 31
click at [396, 495] on button "Apply" at bounding box center [415, 491] width 91 height 31
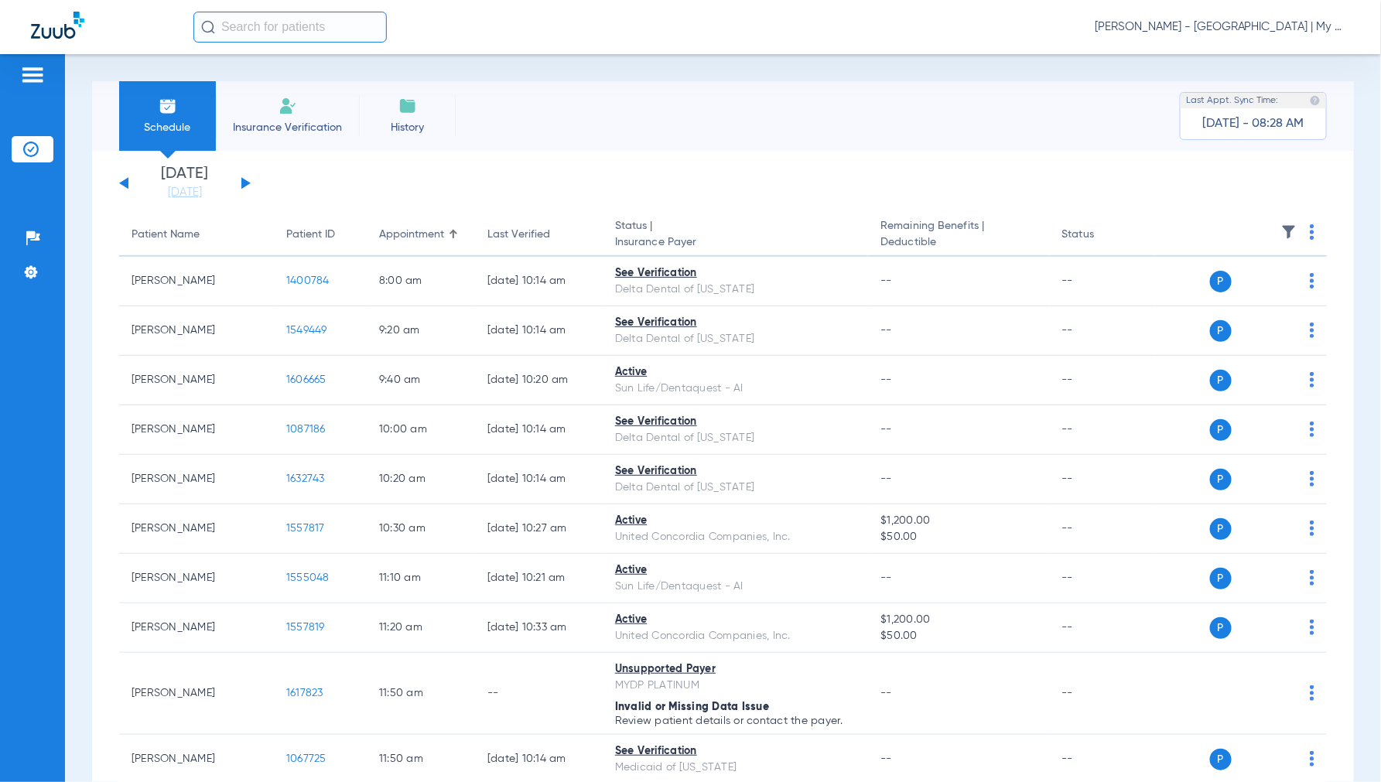
click at [1309, 234] on img at bounding box center [1311, 231] width 5 height 15
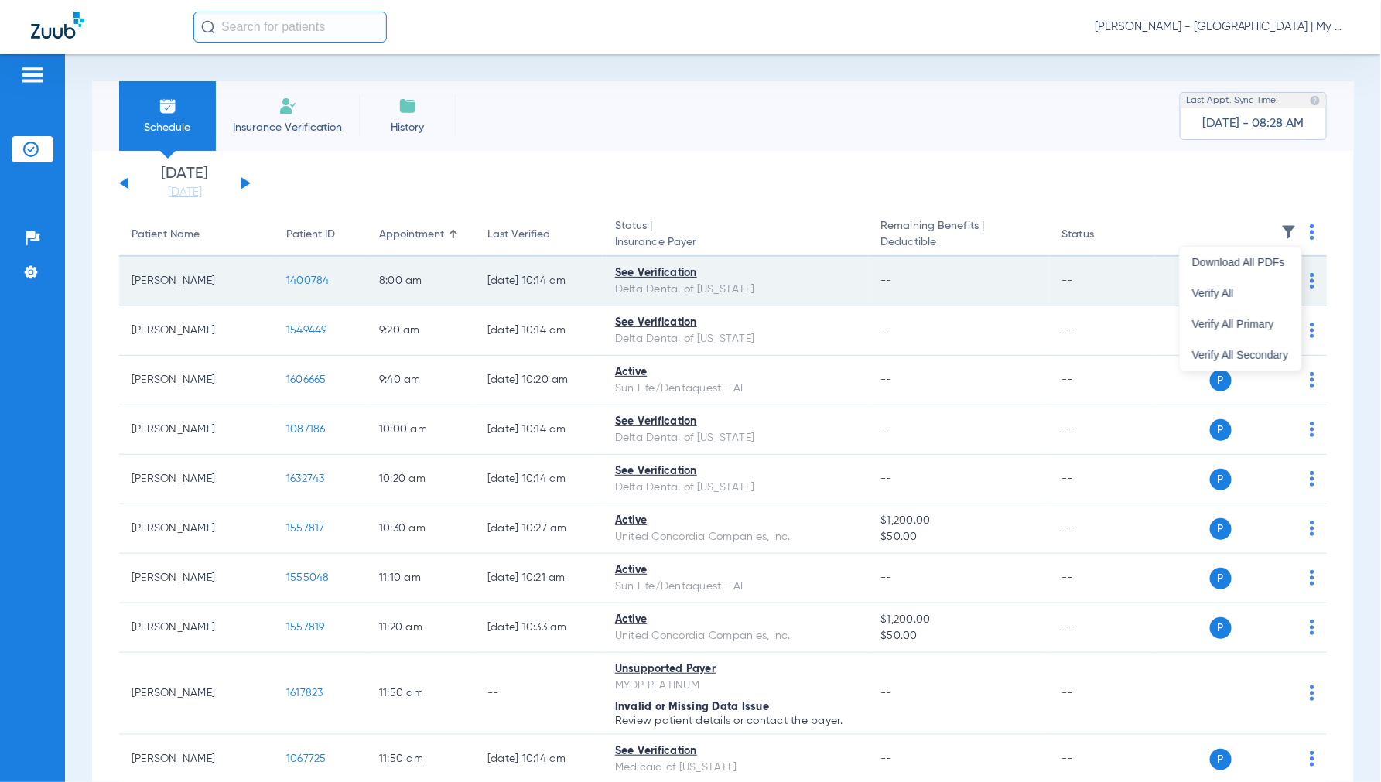
click at [1242, 290] on span "Verify All" at bounding box center [1240, 293] width 97 height 11
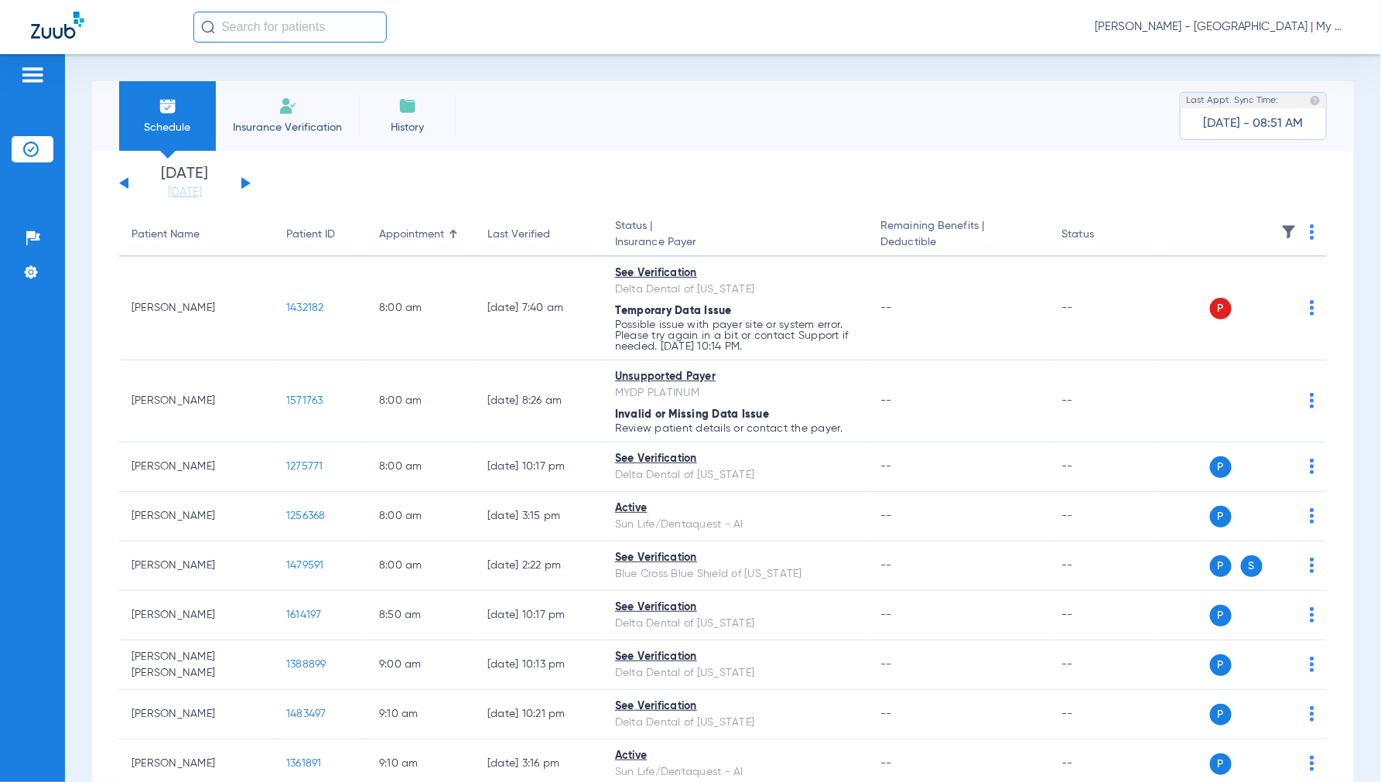
click at [1225, 26] on span "[PERSON_NAME] - [GEOGRAPHIC_DATA] | My Community Dental Centers" at bounding box center [1221, 26] width 255 height 15
click at [1269, 57] on span "Account Selection" at bounding box center [1291, 55] width 87 height 11
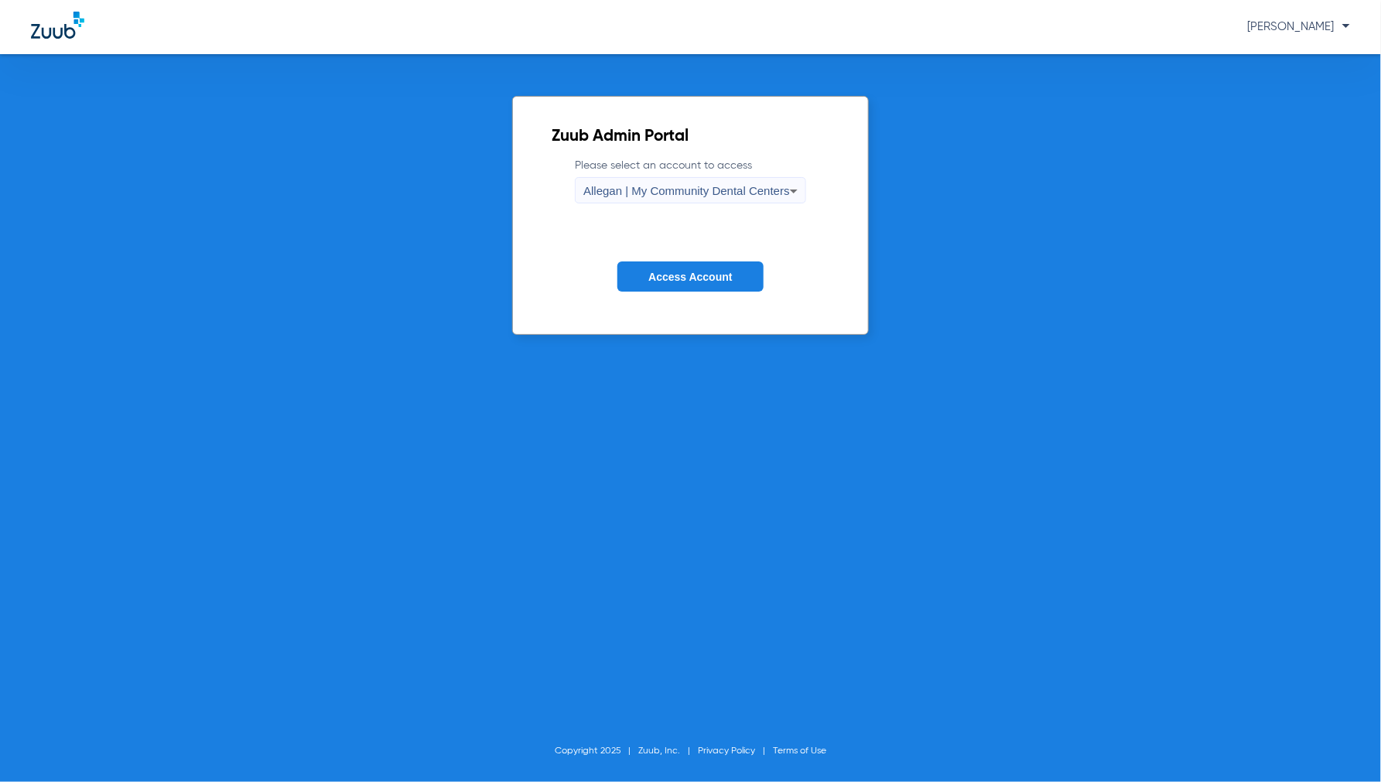
click at [717, 195] on span "Allegan | My Community Dental Centers" at bounding box center [686, 190] width 207 height 13
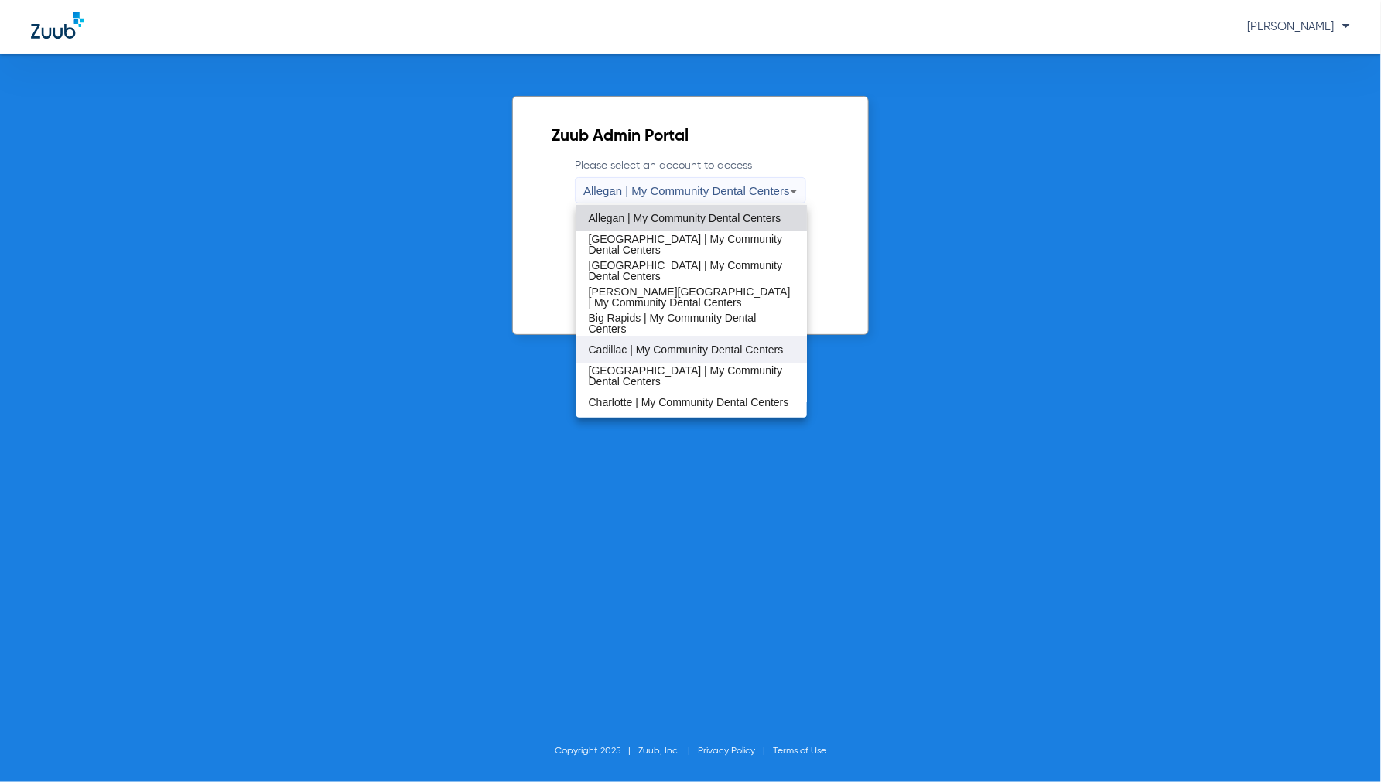
click at [621, 344] on span "Cadillac | My Community Dental Centers" at bounding box center [686, 349] width 195 height 11
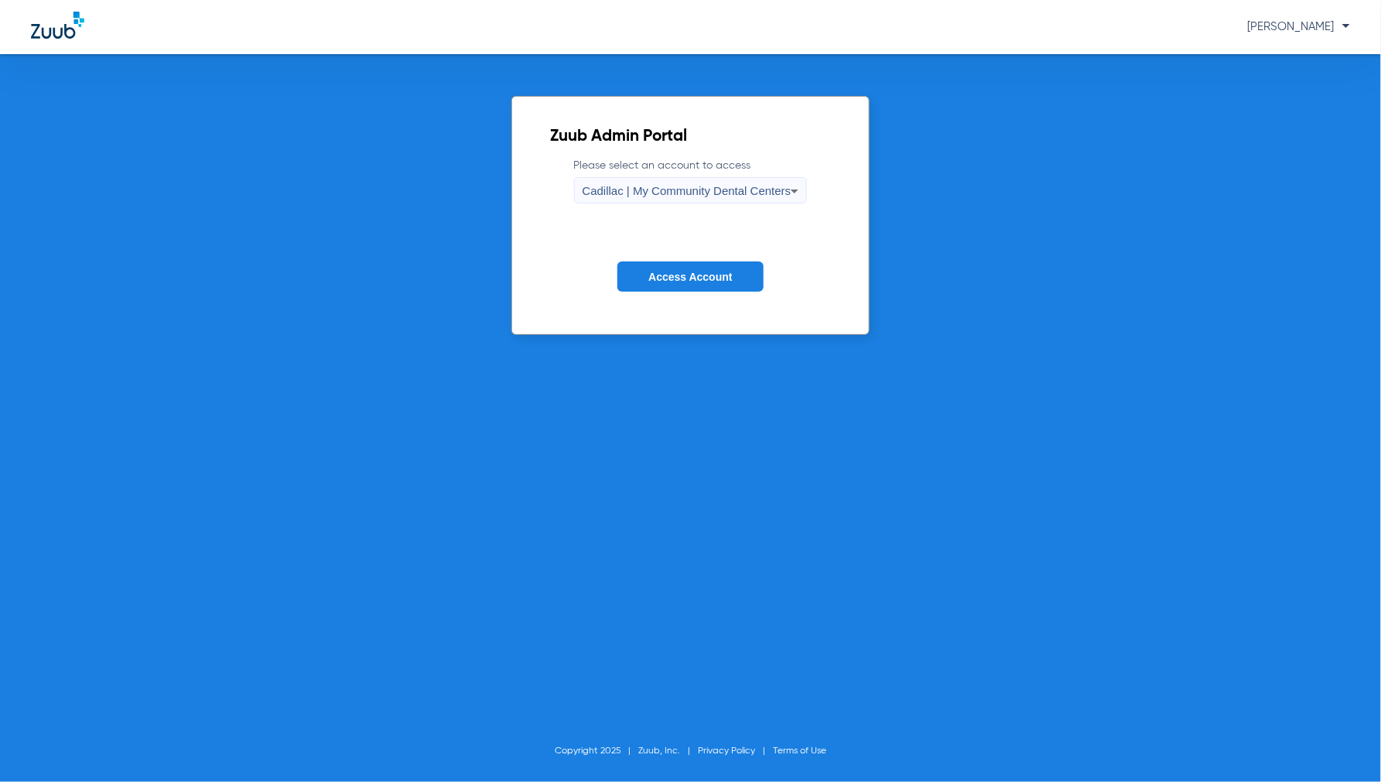
click at [687, 277] on span "Access Account" at bounding box center [690, 277] width 84 height 12
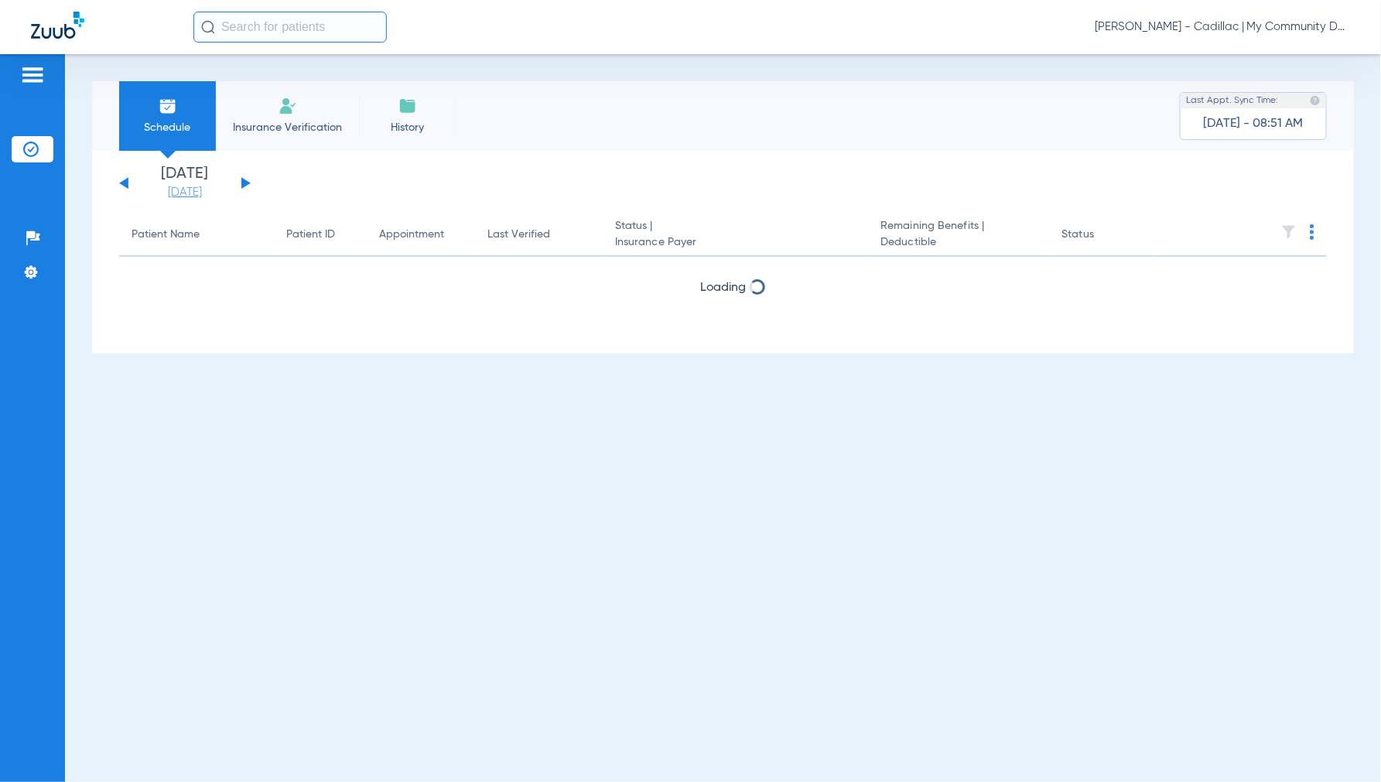
click at [187, 191] on link "[DATE]" at bounding box center [184, 192] width 93 height 15
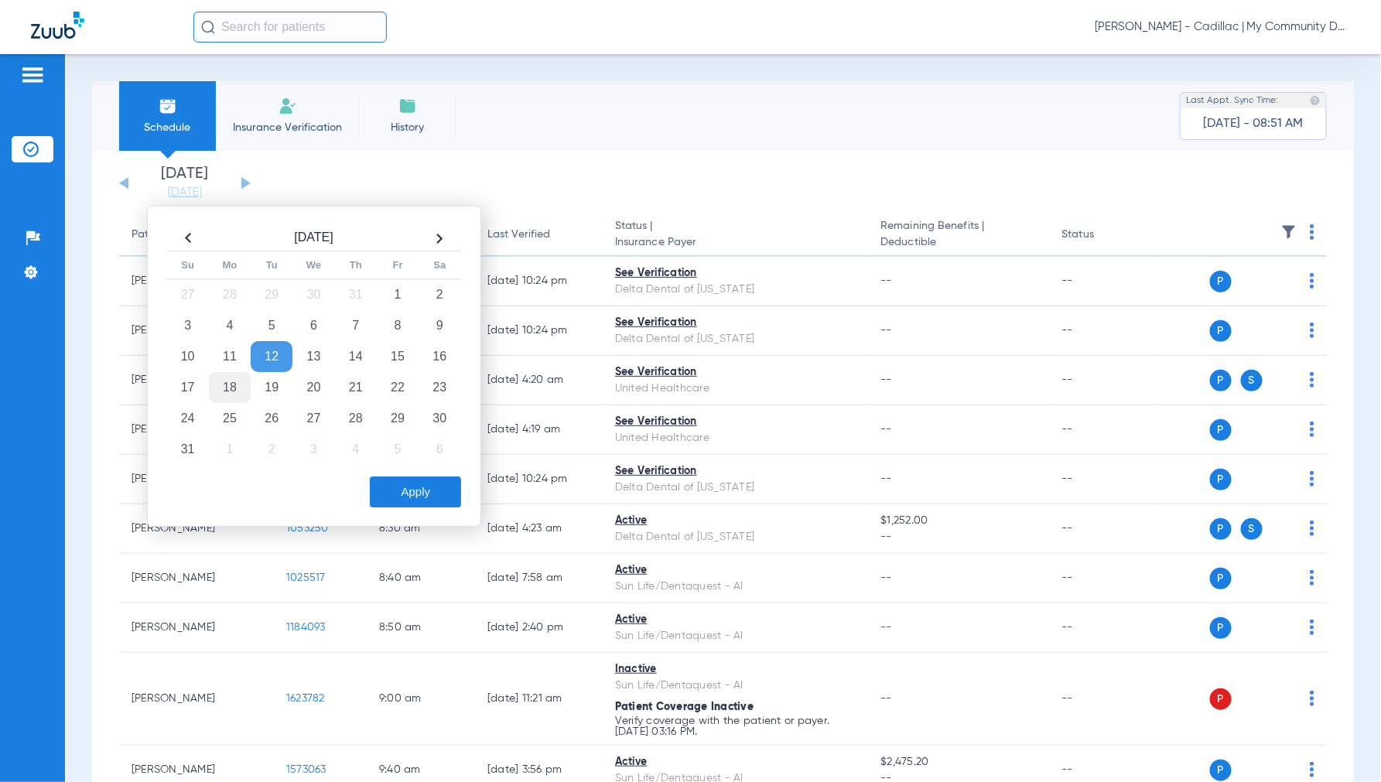
click at [230, 388] on td "18" at bounding box center [230, 387] width 42 height 31
click at [418, 497] on button "Apply" at bounding box center [415, 491] width 91 height 31
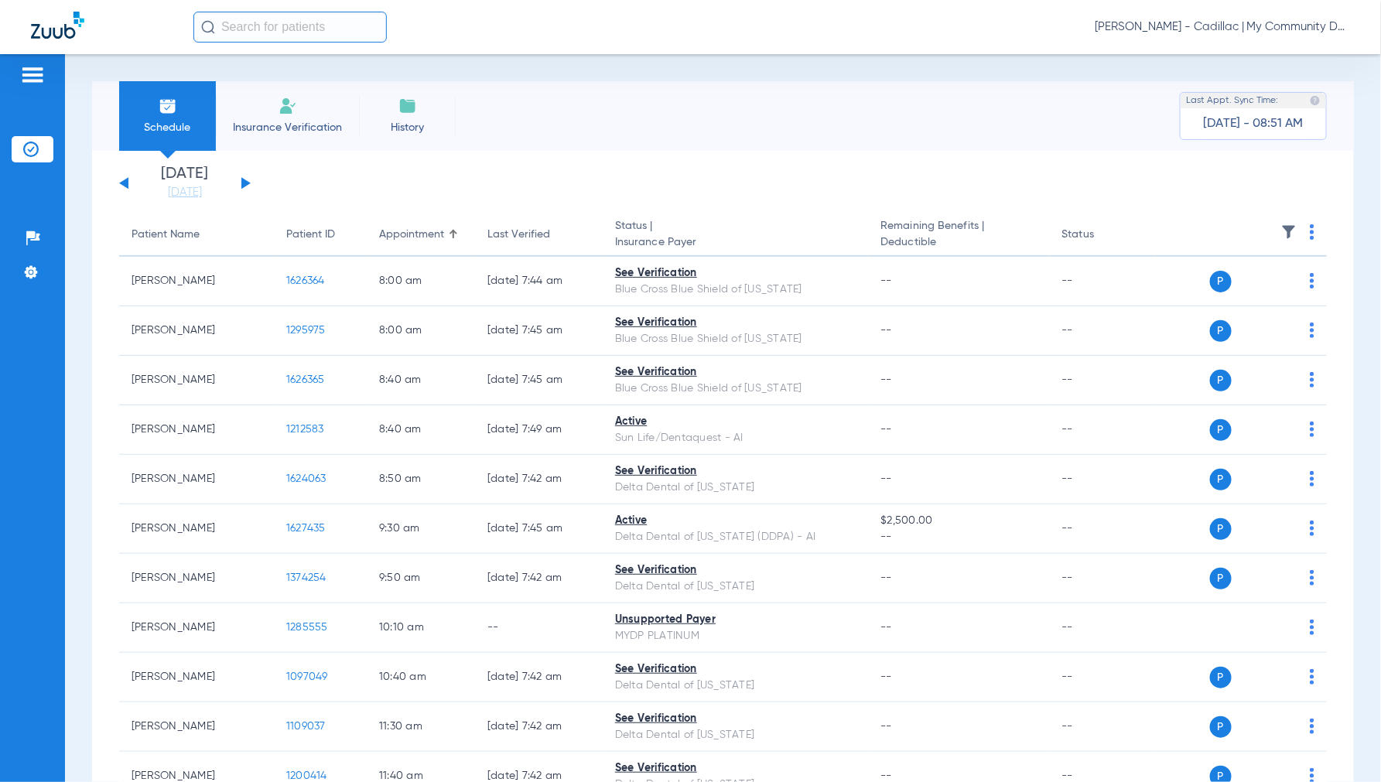
click at [1309, 233] on img at bounding box center [1311, 231] width 5 height 15
click at [1246, 283] on button "Verify All" at bounding box center [1240, 293] width 121 height 31
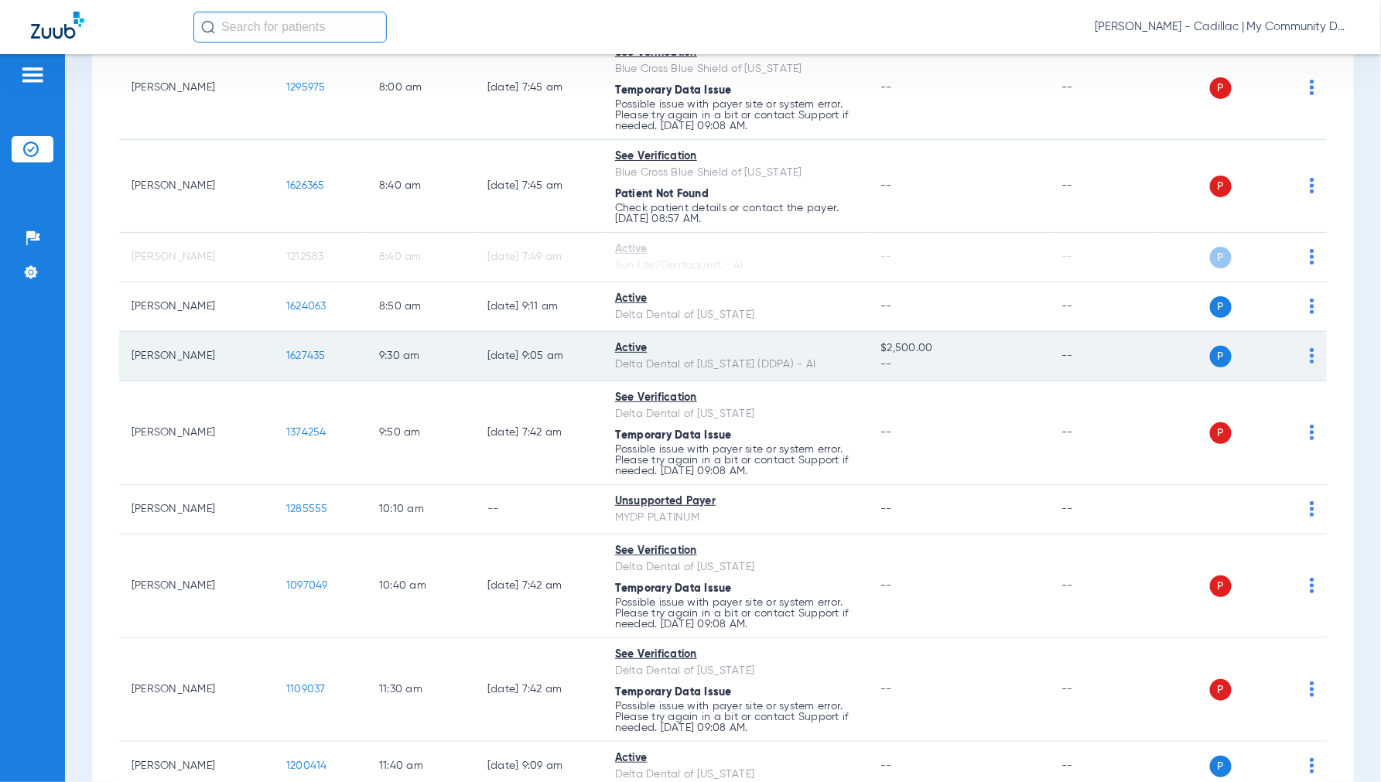
scroll to position [295, 0]
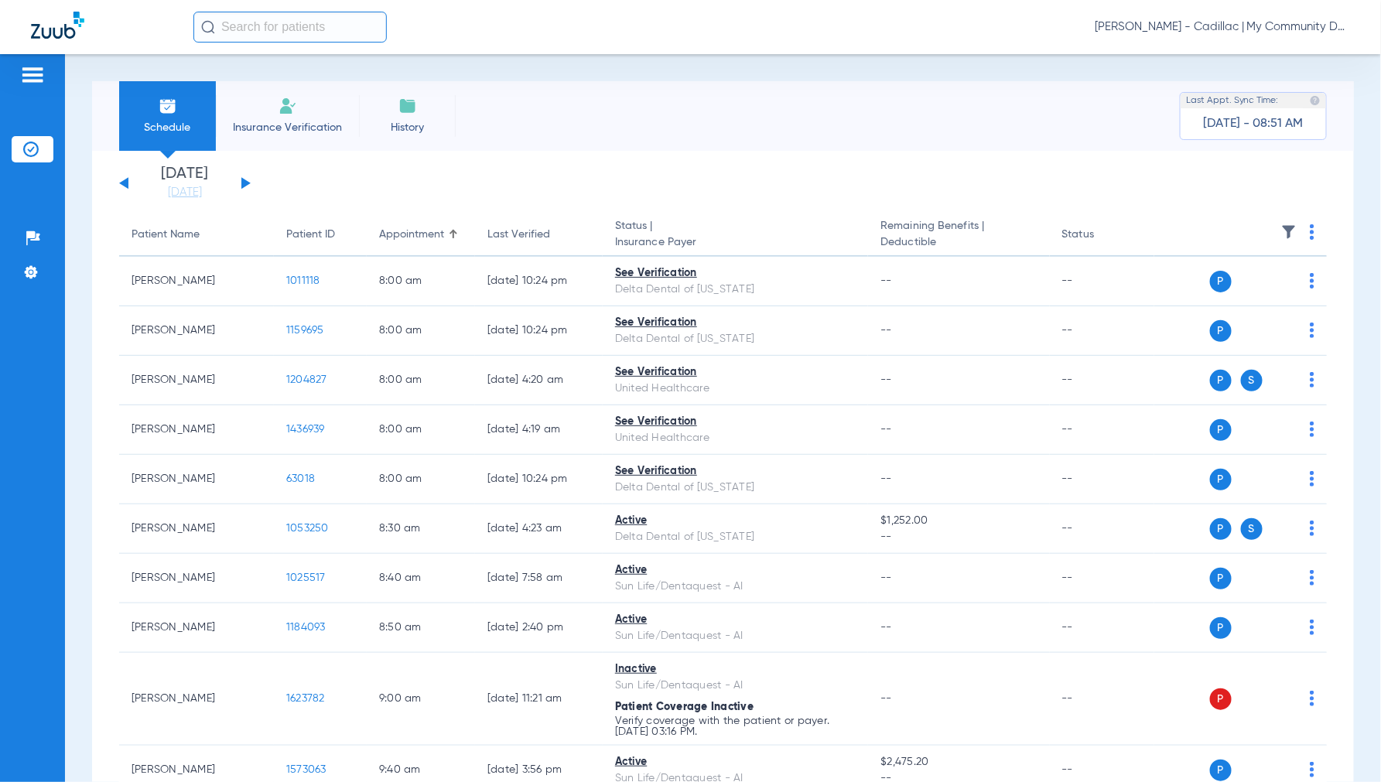
click at [1220, 33] on span "Jennifer Dziamski - Cadillac | My Community Dental Centers" at bounding box center [1221, 26] width 255 height 15
click at [1261, 47] on button "Account Selection" at bounding box center [1291, 54] width 111 height 31
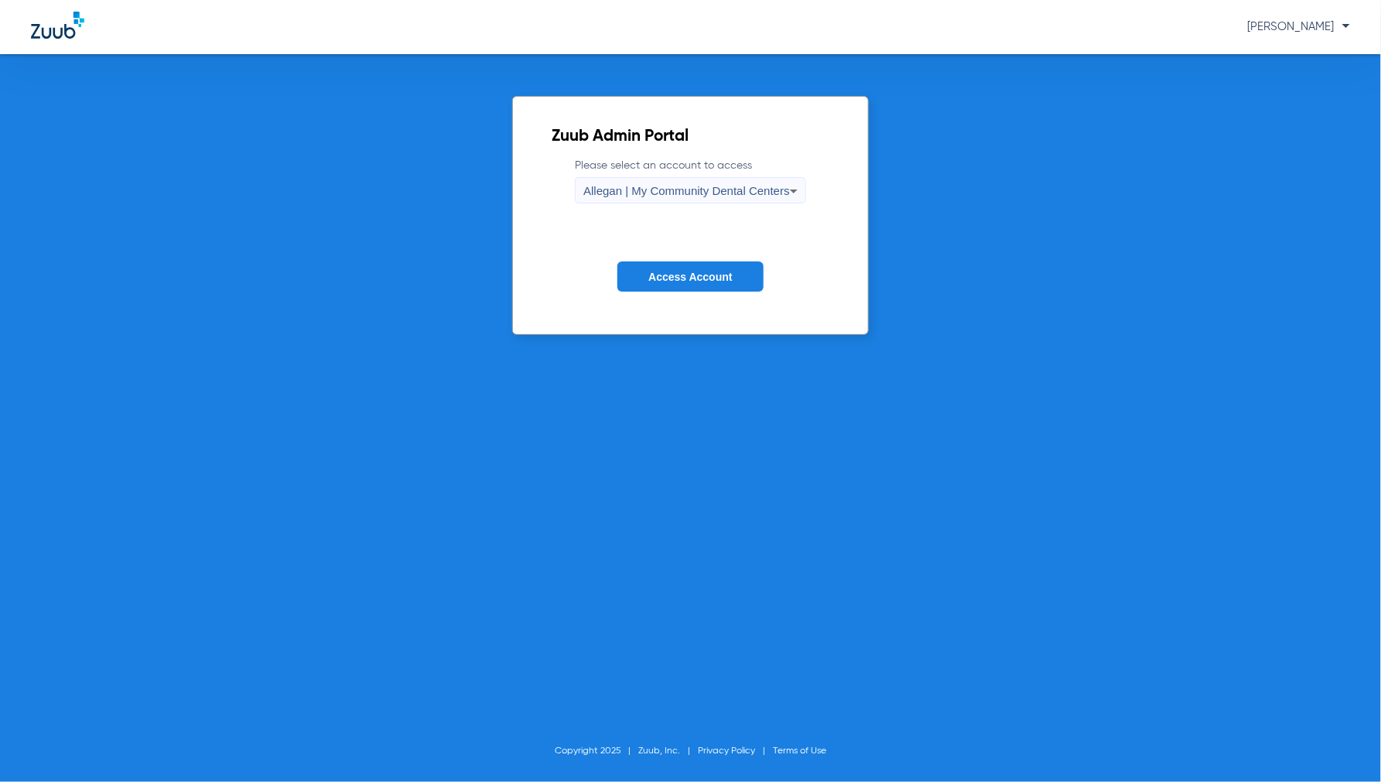
click at [617, 181] on div "Allegan | My Community Dental Centers" at bounding box center [686, 191] width 207 height 26
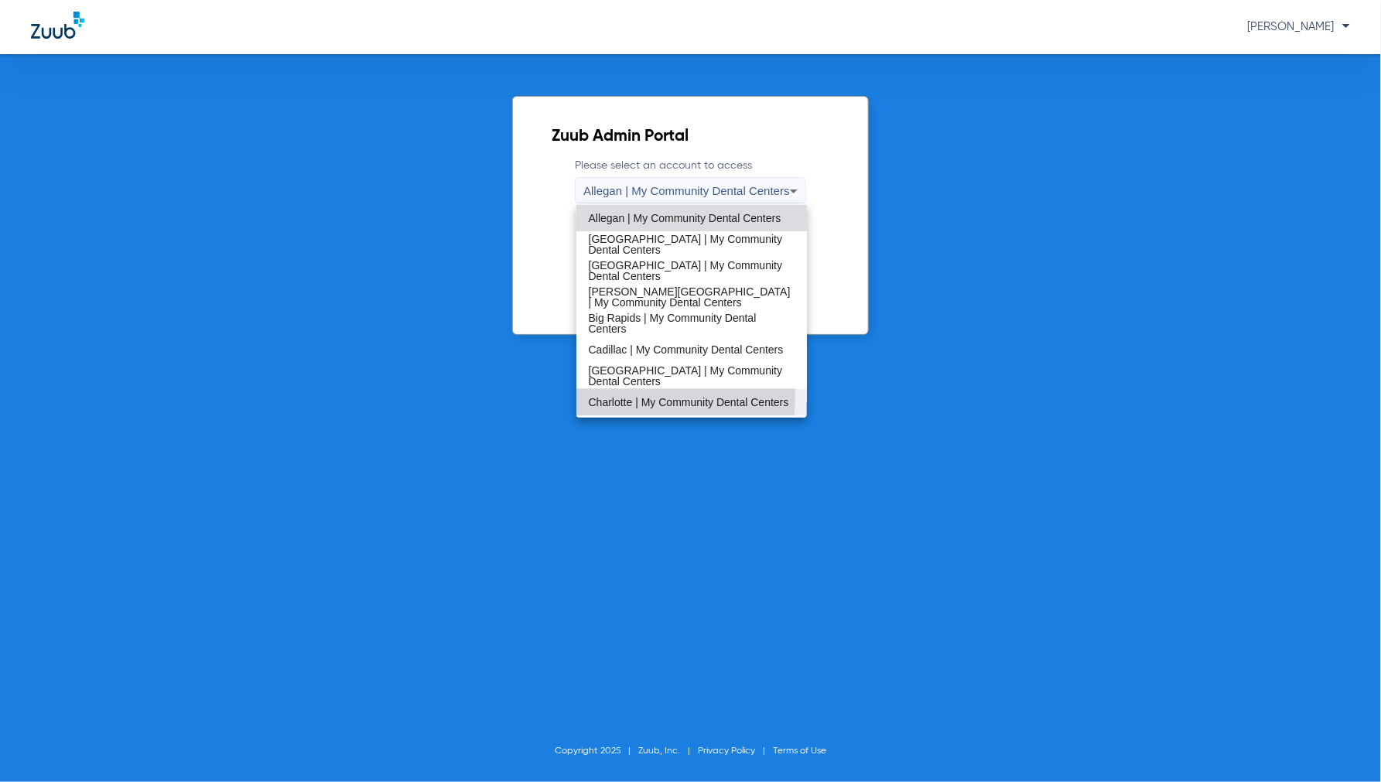
click at [620, 397] on span "Charlotte | My Community Dental Centers" at bounding box center [689, 402] width 200 height 11
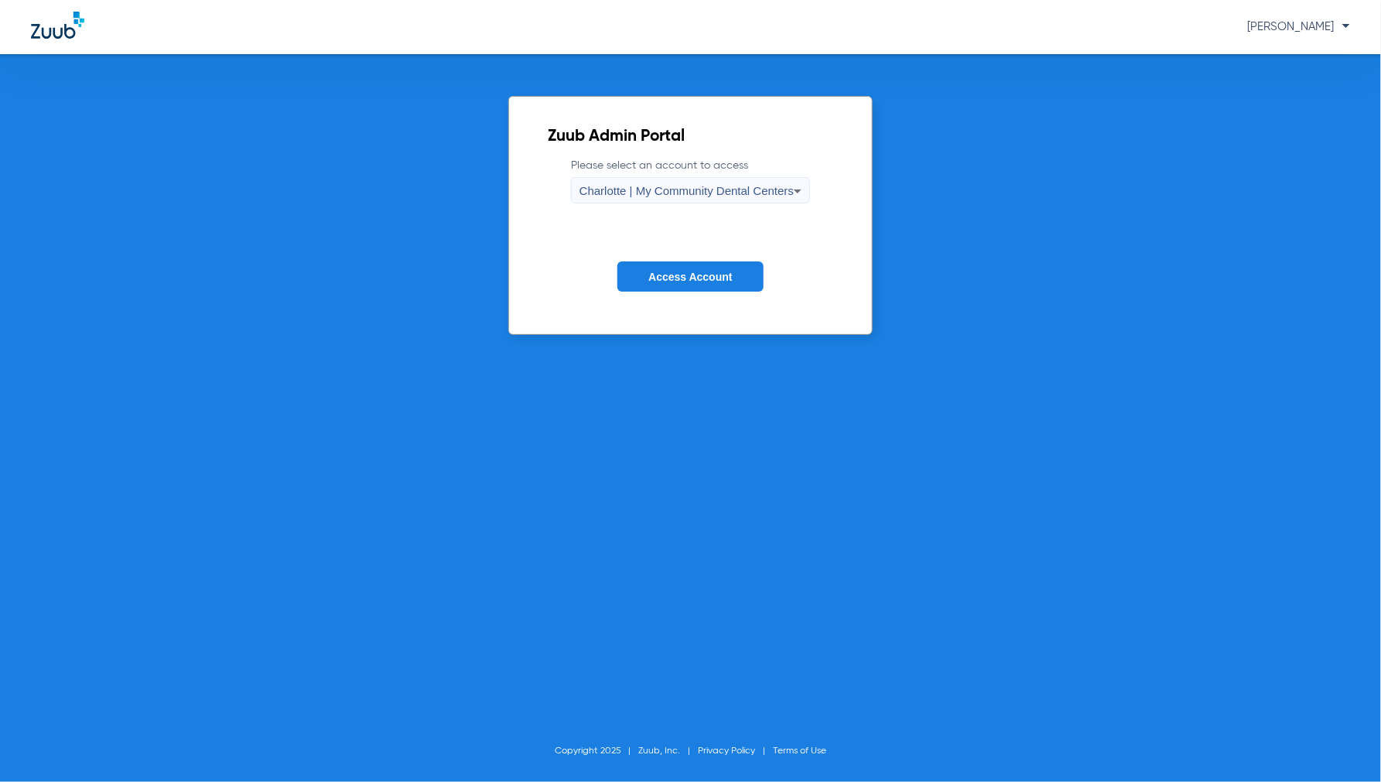
click at [705, 276] on span "Access Account" at bounding box center [690, 277] width 84 height 12
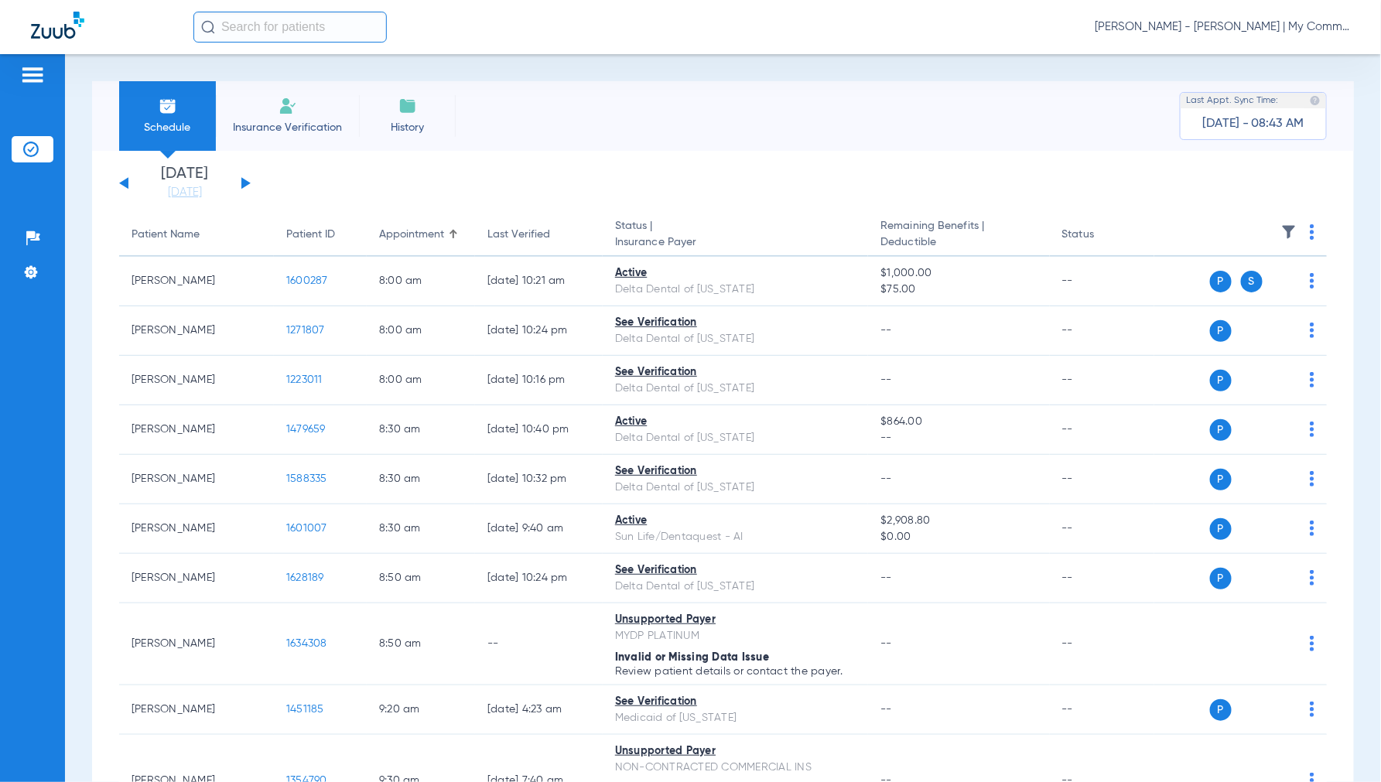
click at [167, 197] on link "08-12-2025" at bounding box center [184, 192] width 93 height 15
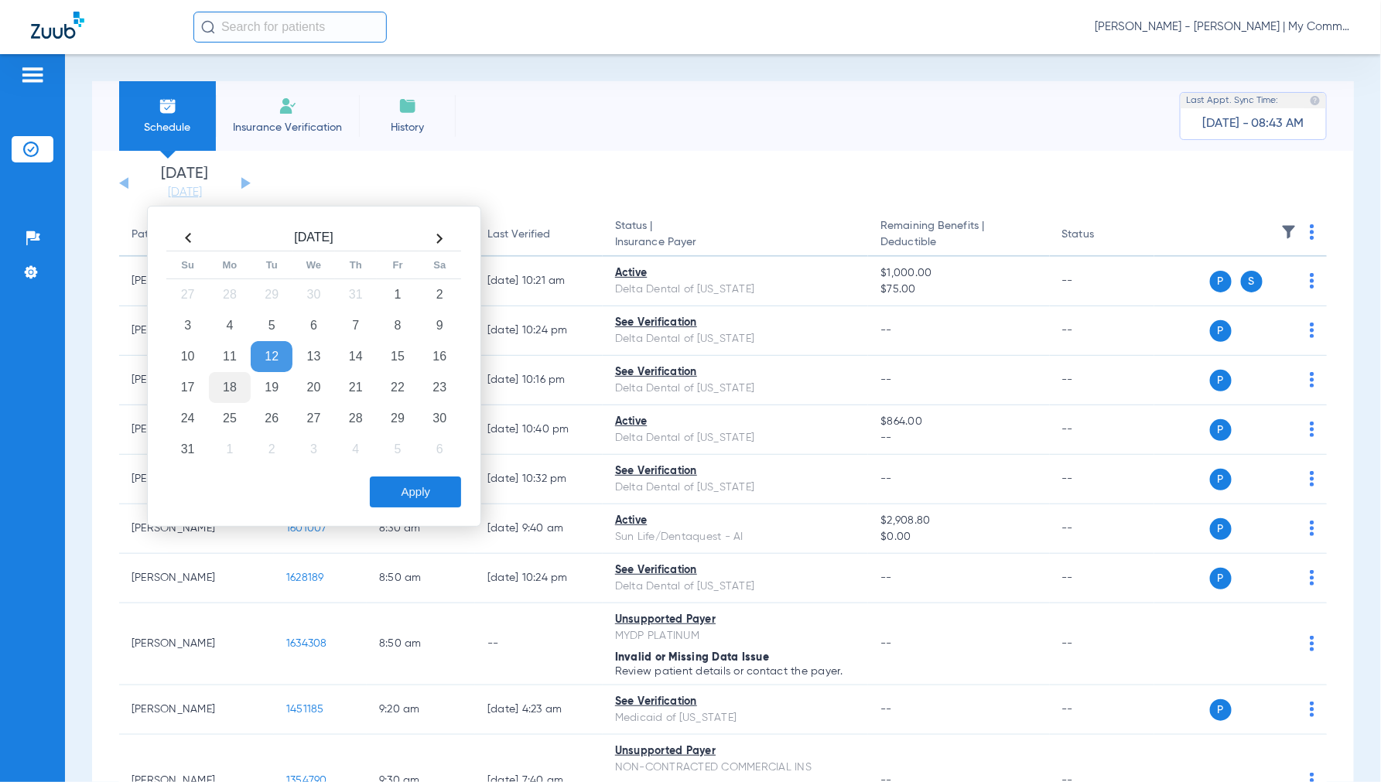
click at [241, 384] on td "18" at bounding box center [230, 387] width 42 height 31
click at [393, 476] on button "Apply" at bounding box center [415, 491] width 91 height 31
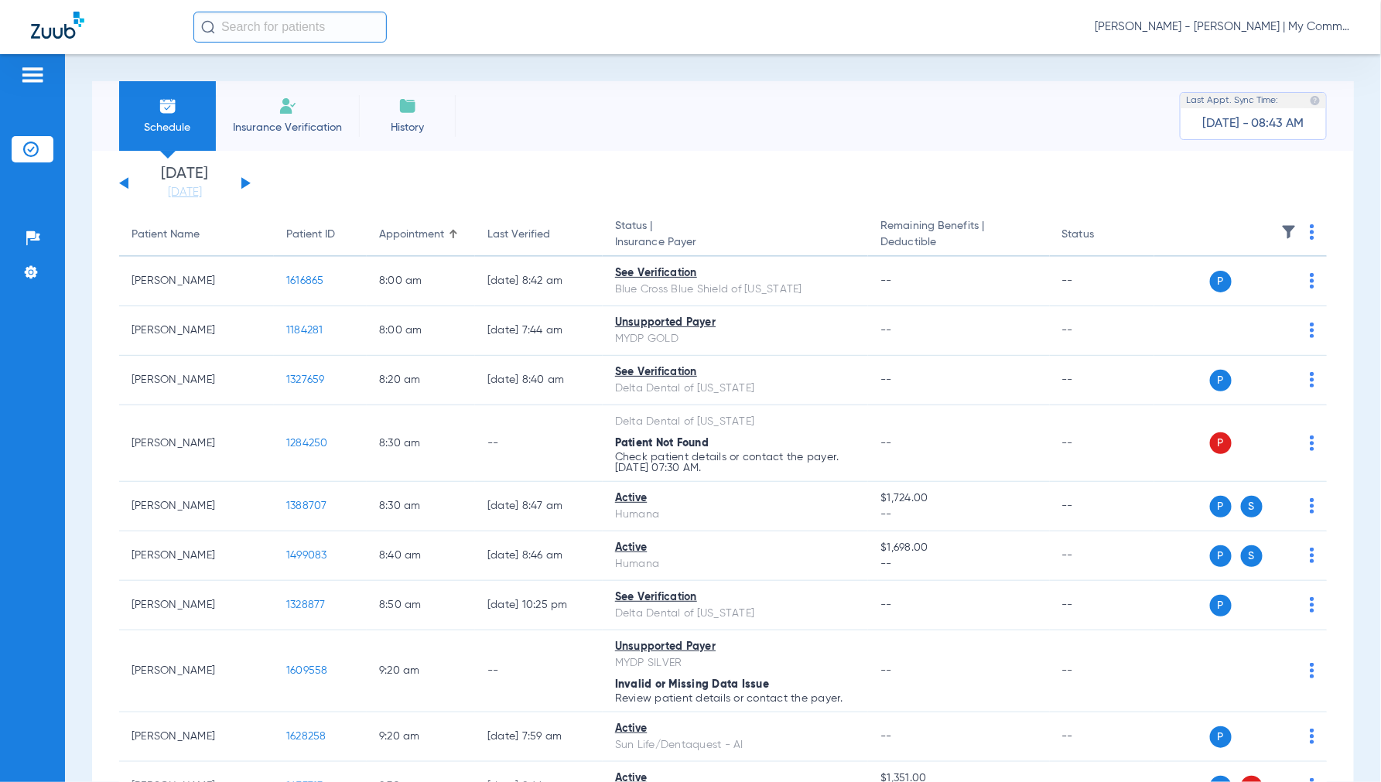
click at [1309, 234] on img at bounding box center [1311, 231] width 5 height 15
click at [1205, 295] on span "Verify All" at bounding box center [1240, 293] width 97 height 11
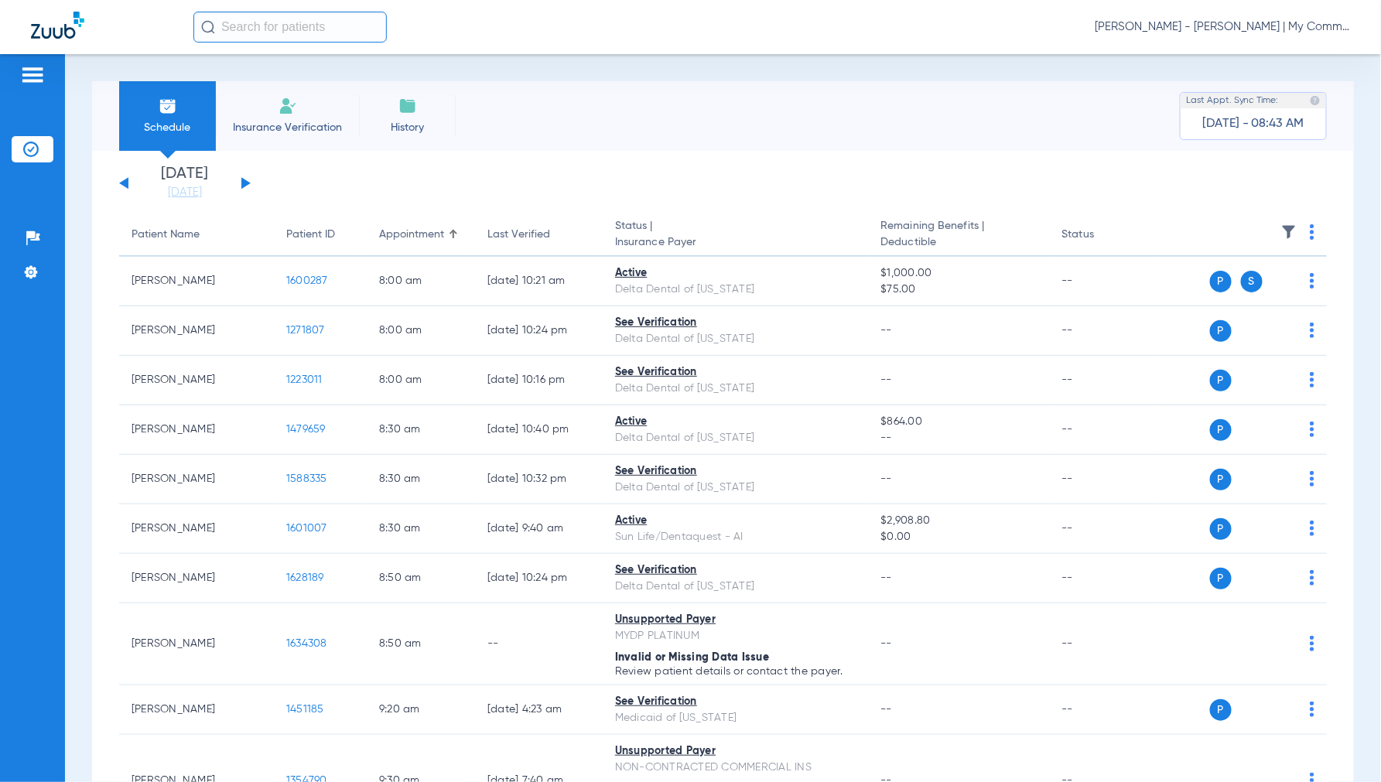
click at [1234, 26] on span "[PERSON_NAME] - [PERSON_NAME] | My Community Dental Centers" at bounding box center [1221, 26] width 255 height 15
click at [1279, 56] on span "Account Selection" at bounding box center [1291, 55] width 87 height 11
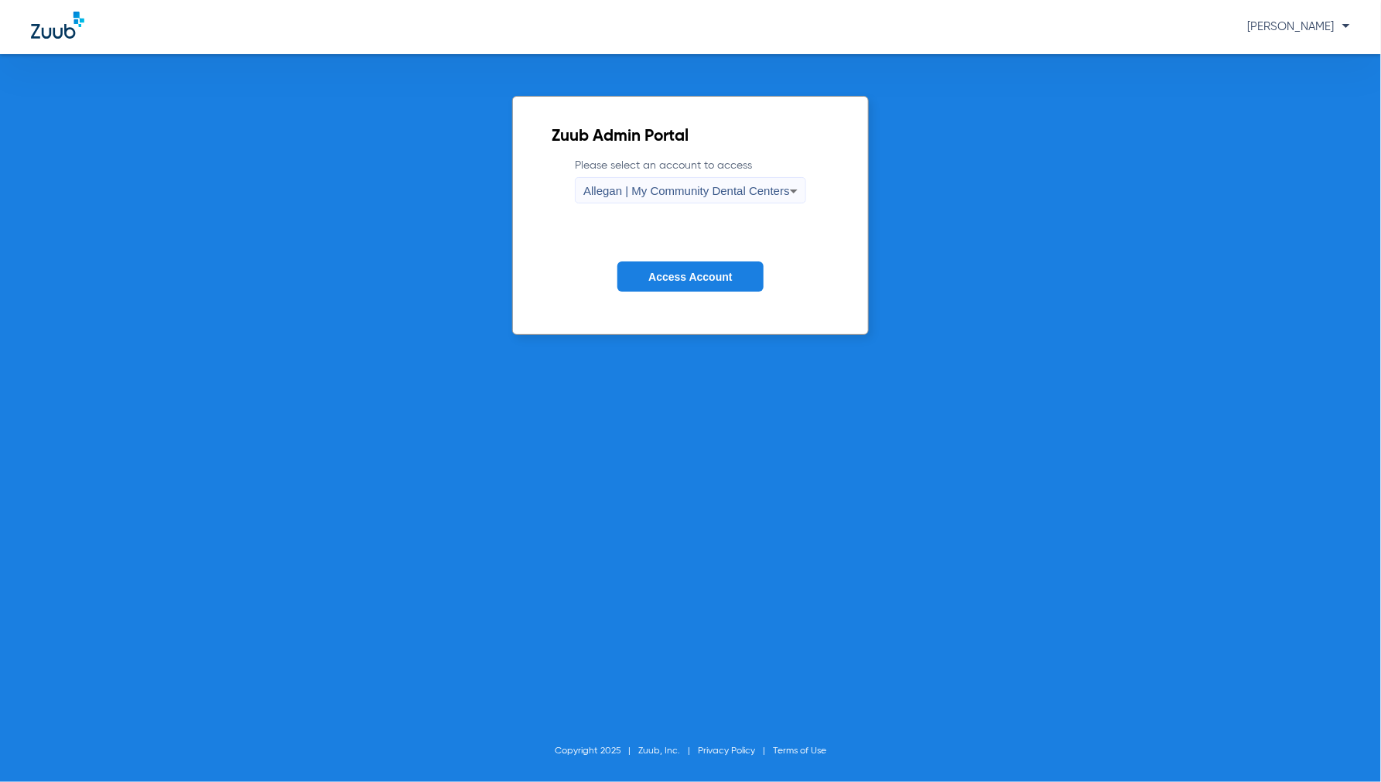
click at [677, 198] on div "Allegan | My Community Dental Centers" at bounding box center [686, 191] width 207 height 26
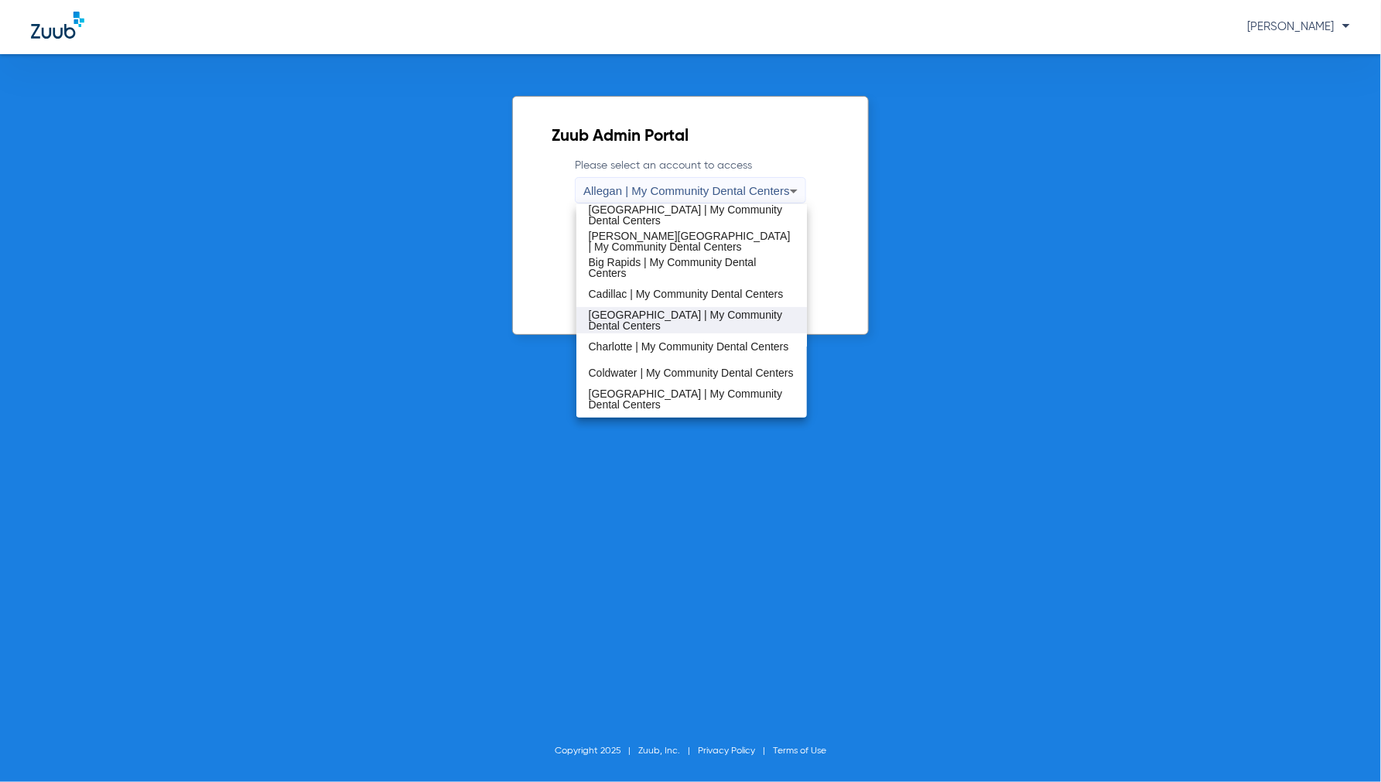
scroll to position [86, 0]
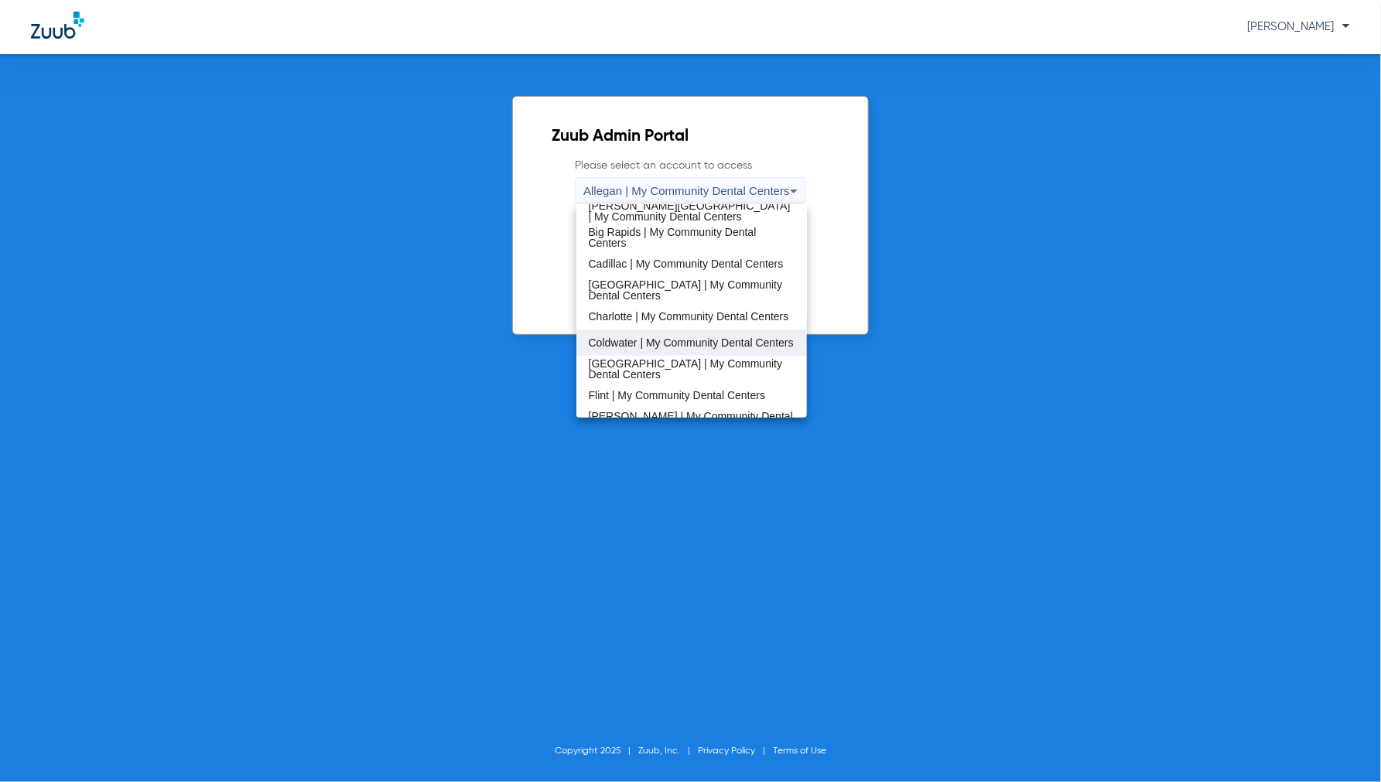
click at [630, 339] on span "Coldwater | My Community Dental Centers" at bounding box center [691, 342] width 205 height 11
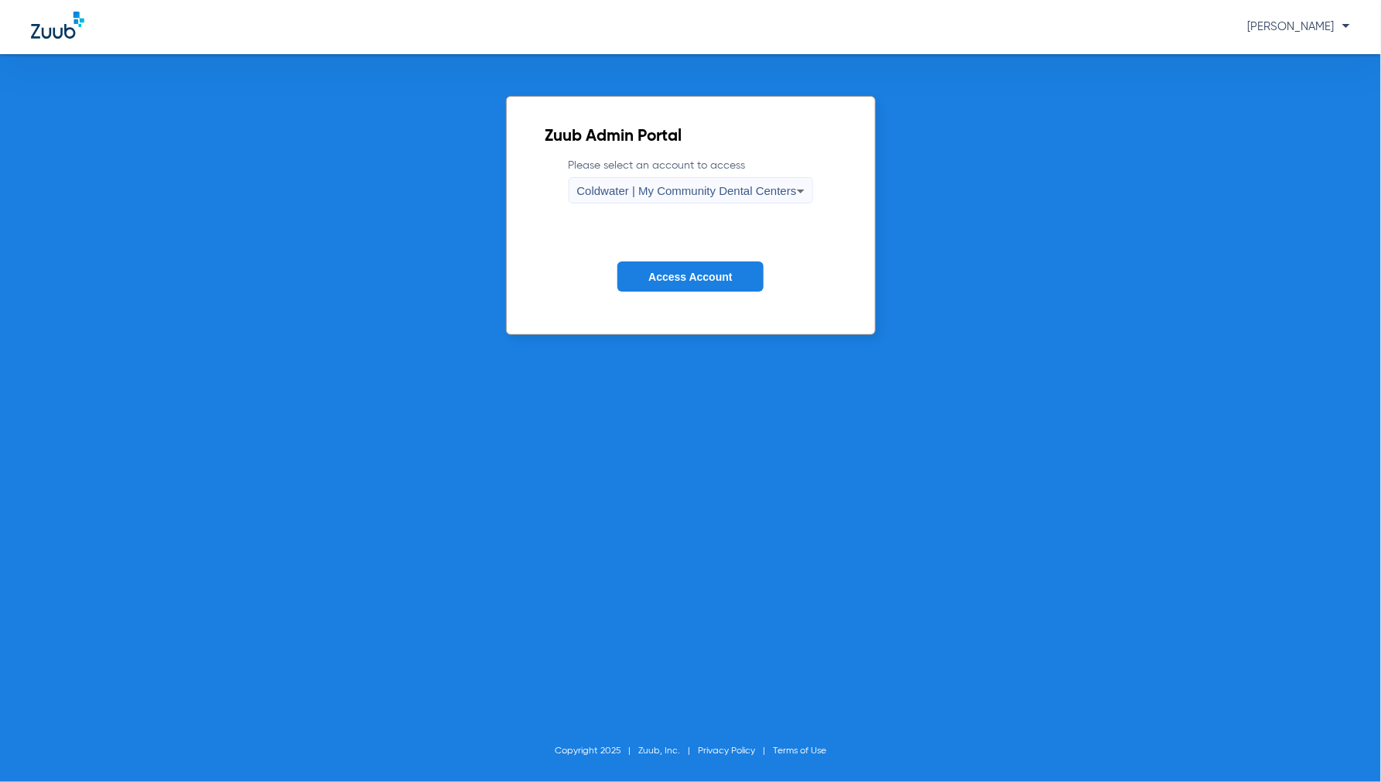
click at [709, 273] on span "Access Account" at bounding box center [690, 277] width 84 height 12
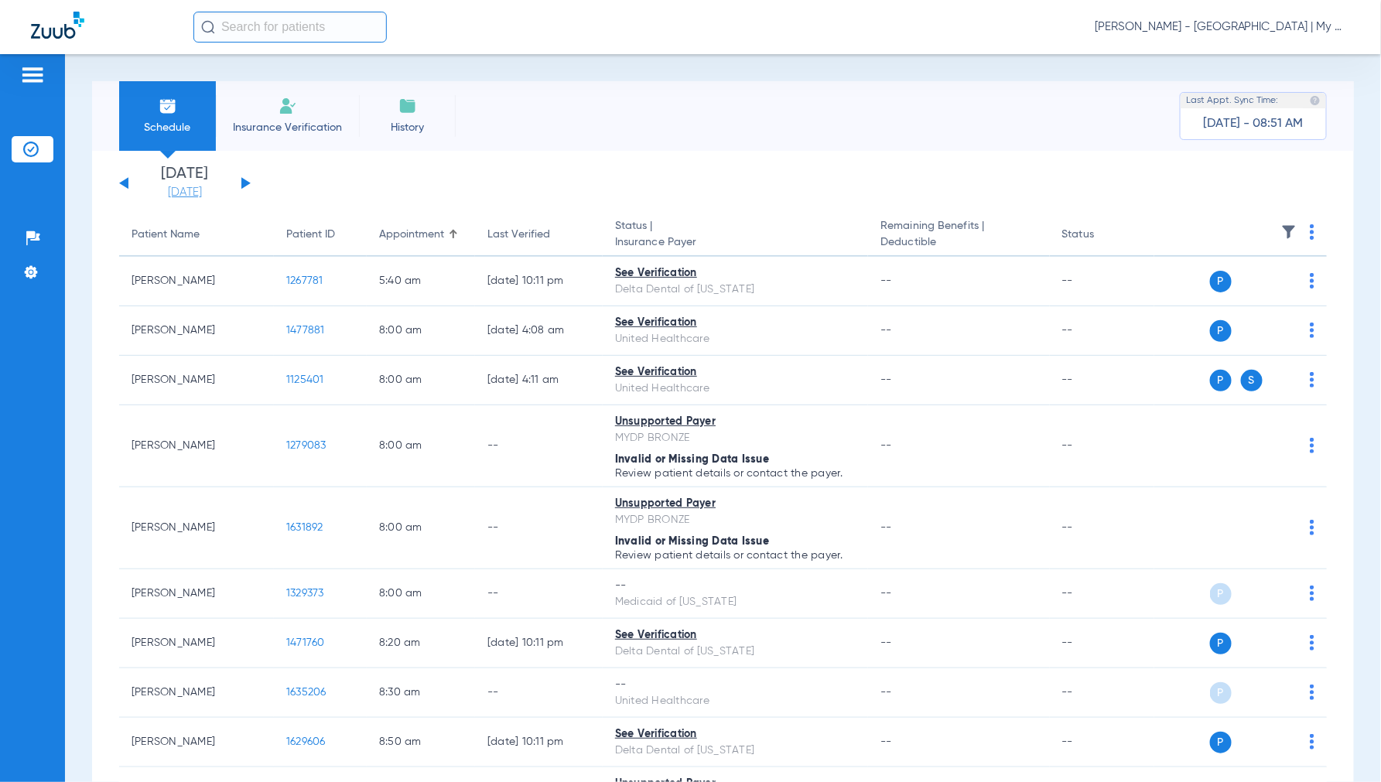
click at [186, 193] on link "[DATE]" at bounding box center [184, 192] width 93 height 15
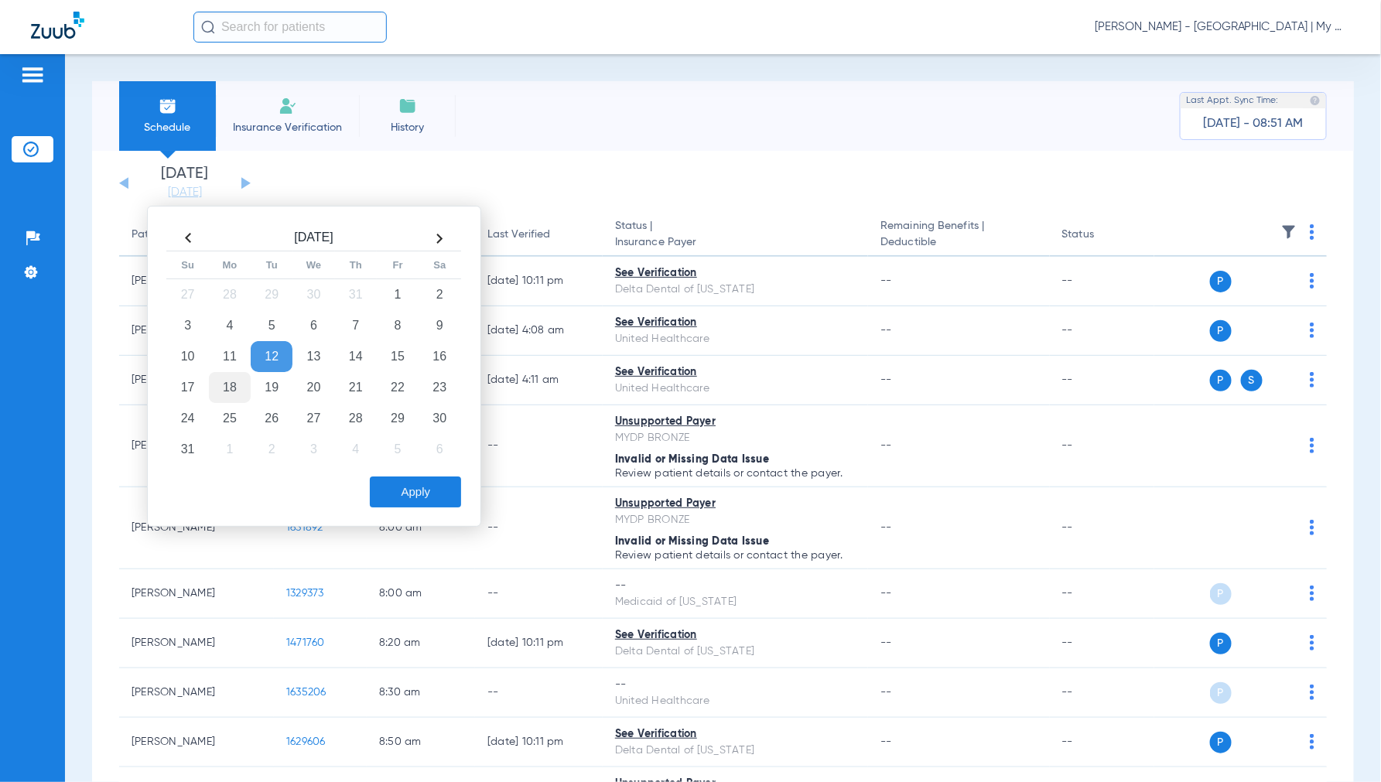
click at [234, 388] on td "18" at bounding box center [230, 387] width 42 height 31
click at [396, 491] on button "Apply" at bounding box center [415, 491] width 91 height 31
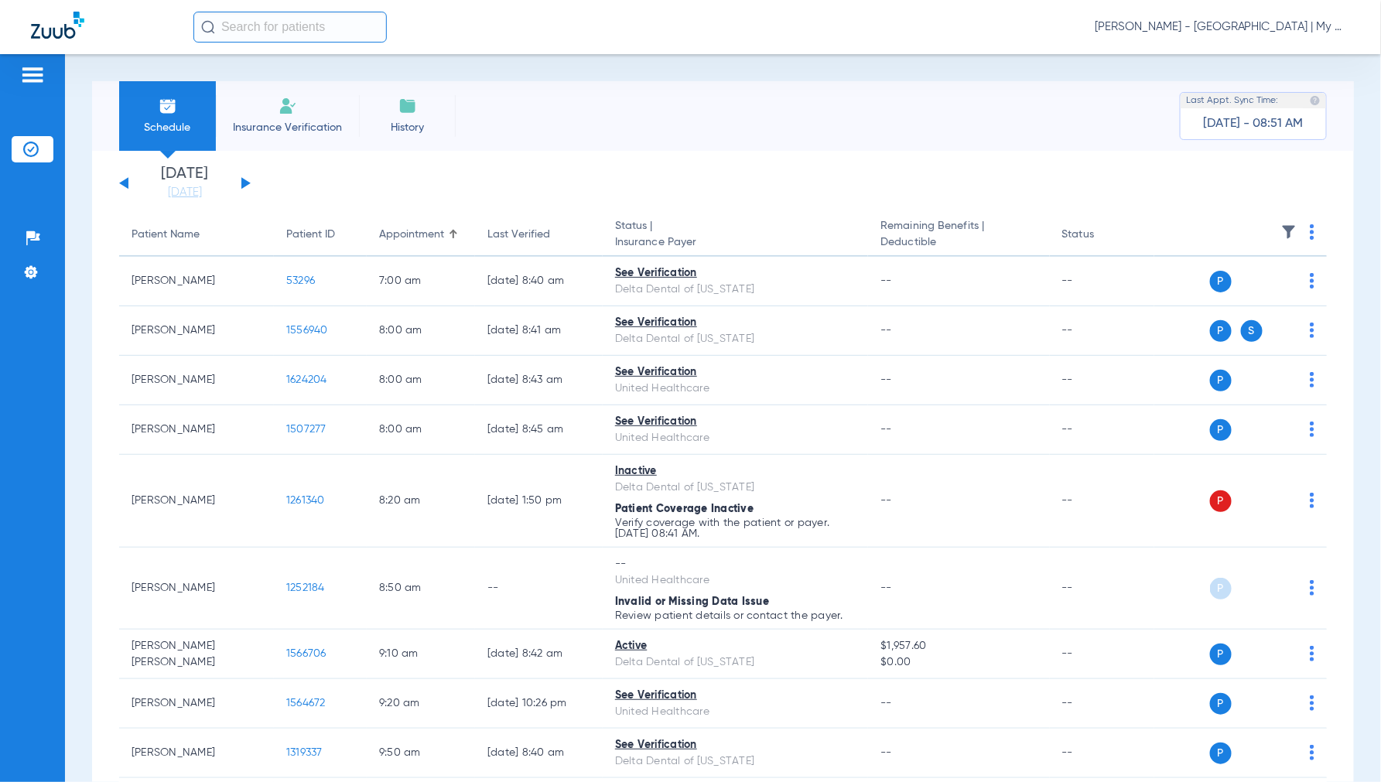
click at [1309, 234] on img at bounding box center [1311, 231] width 5 height 15
click at [1258, 287] on button "Verify All" at bounding box center [1240, 293] width 121 height 31
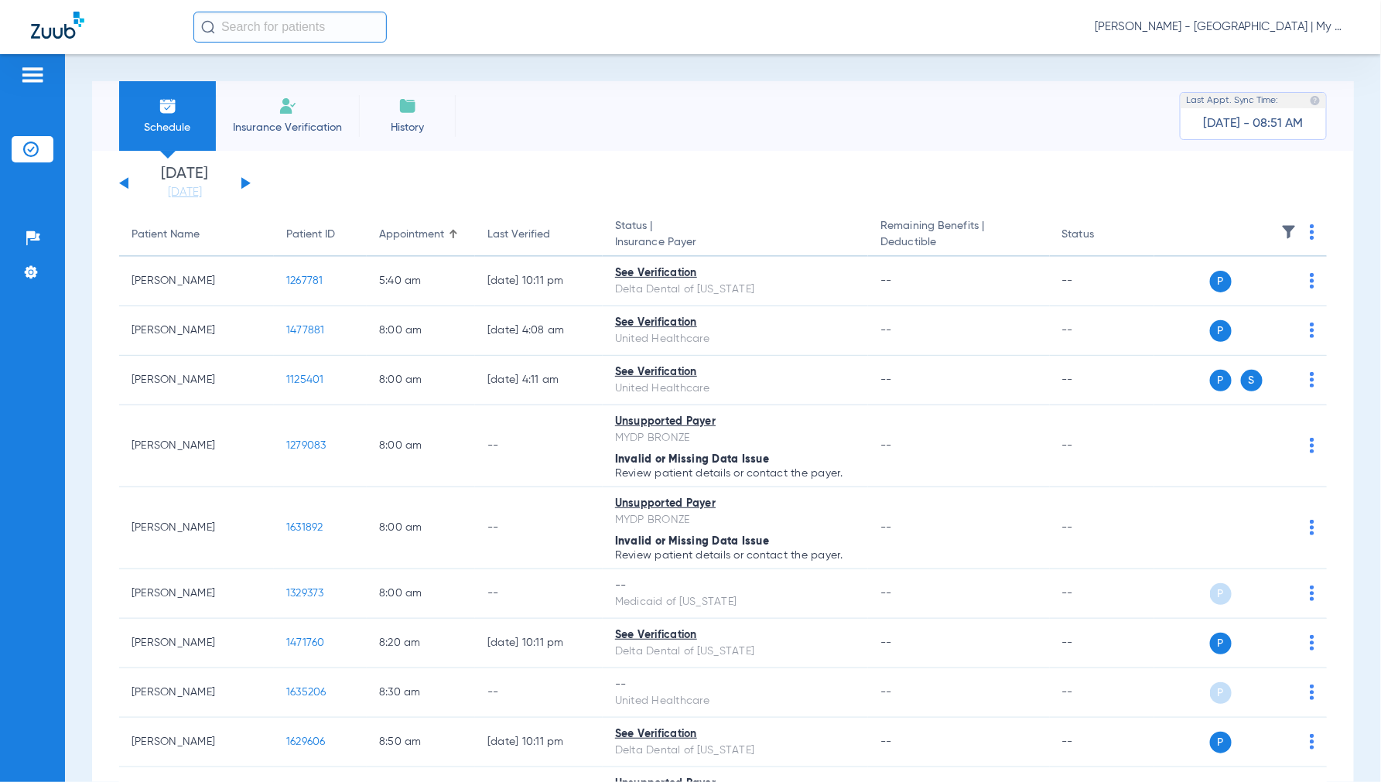
click at [1204, 26] on span "[PERSON_NAME] - [GEOGRAPHIC_DATA] | My Community Dental Centers" at bounding box center [1221, 26] width 255 height 15
click at [1248, 56] on span "Account Selection" at bounding box center [1291, 55] width 87 height 11
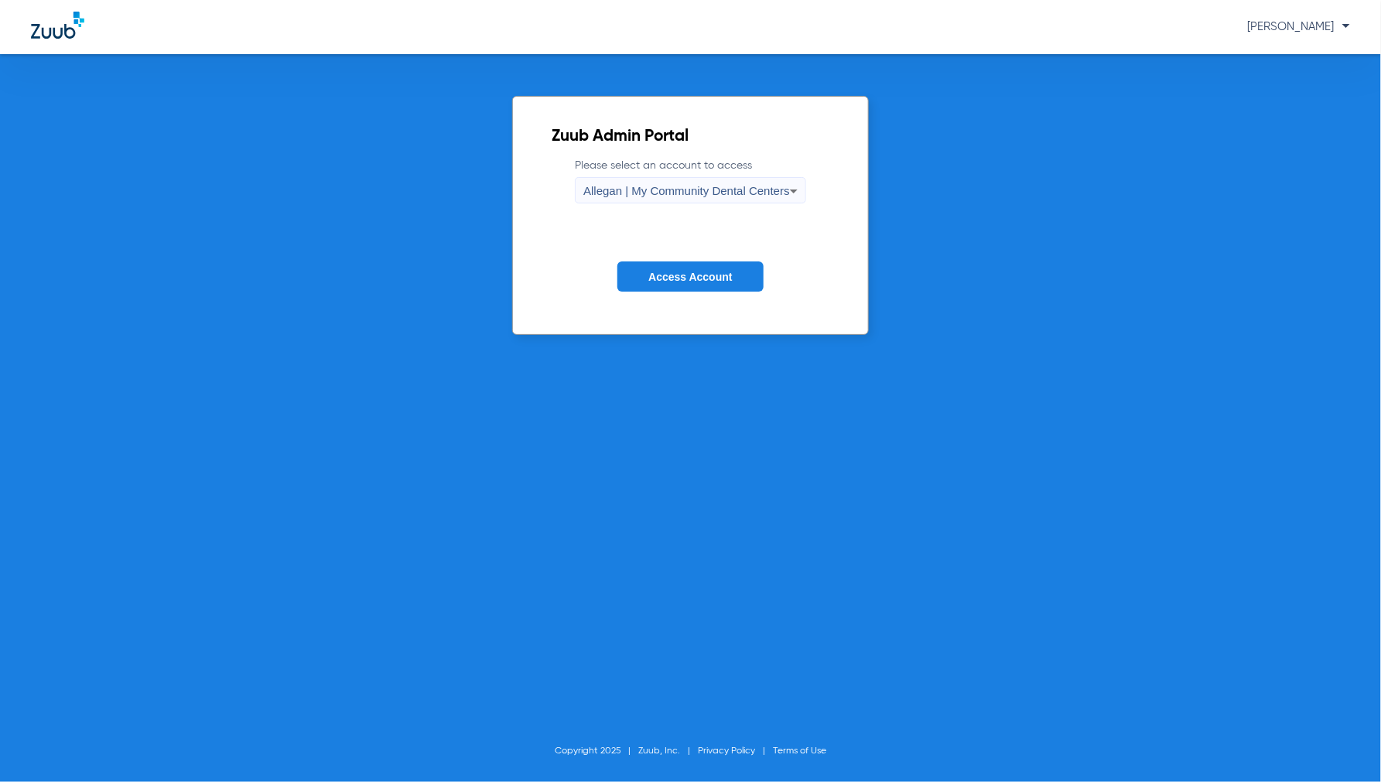
click at [635, 195] on span "Allegan | My Community Dental Centers" at bounding box center [686, 190] width 207 height 13
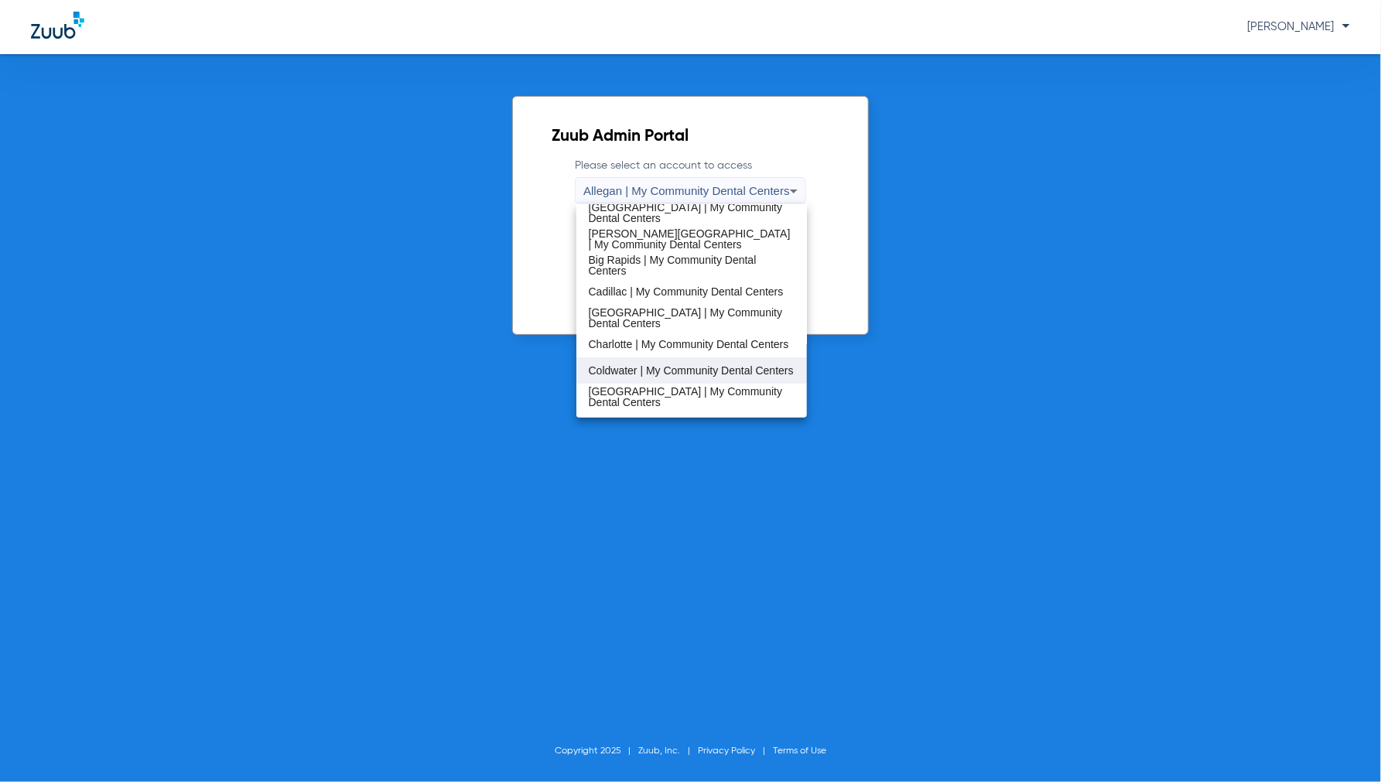
scroll to position [86, 0]
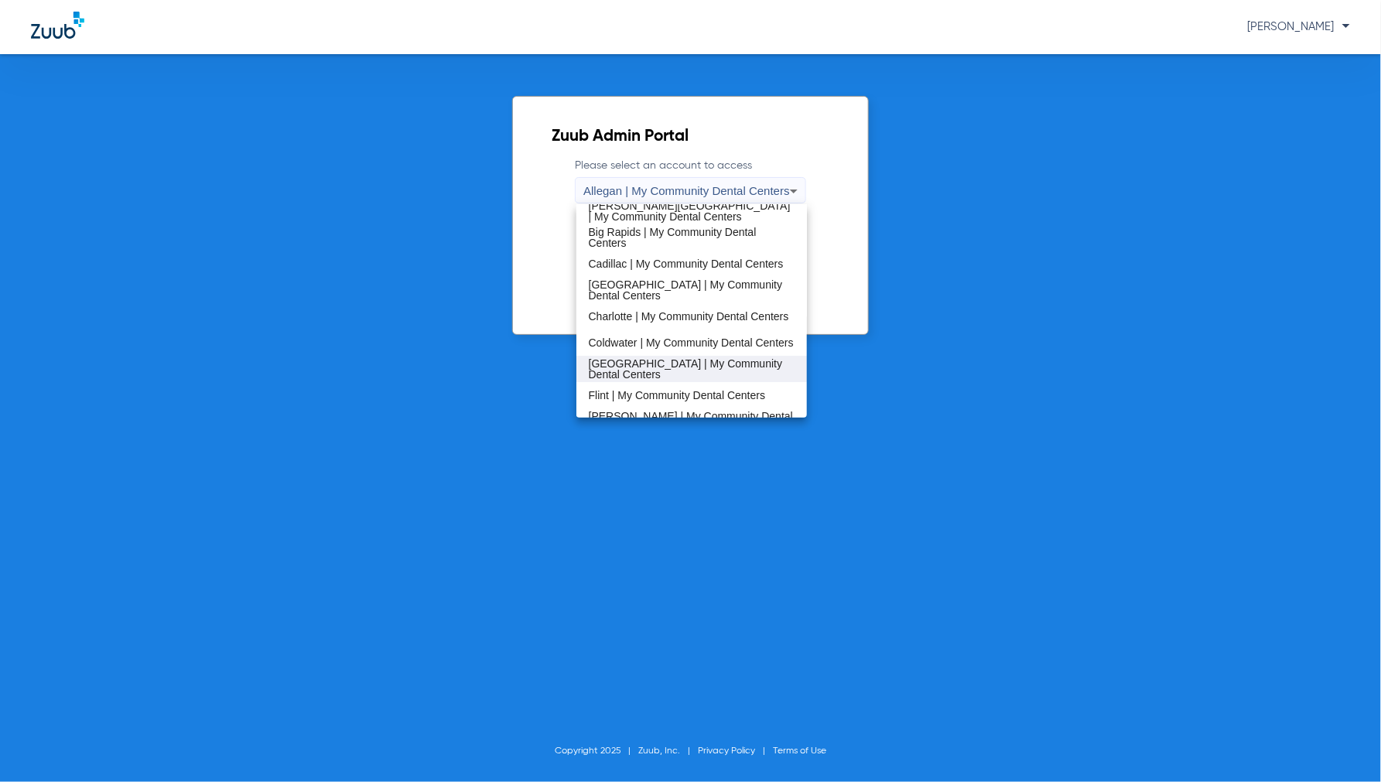
click at [614, 361] on span "[GEOGRAPHIC_DATA] | My Community Dental Centers" at bounding box center [692, 369] width 207 height 22
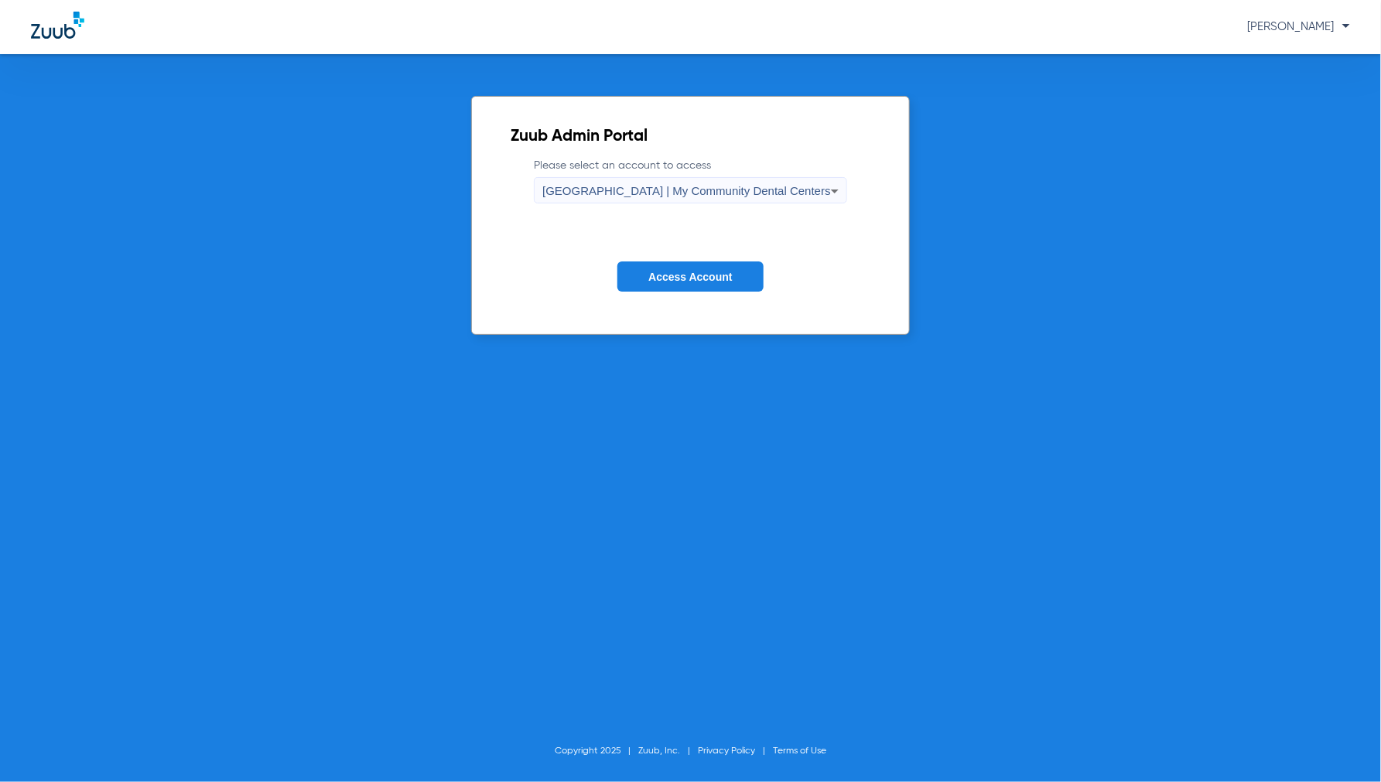
click at [709, 274] on span "Access Account" at bounding box center [690, 277] width 84 height 12
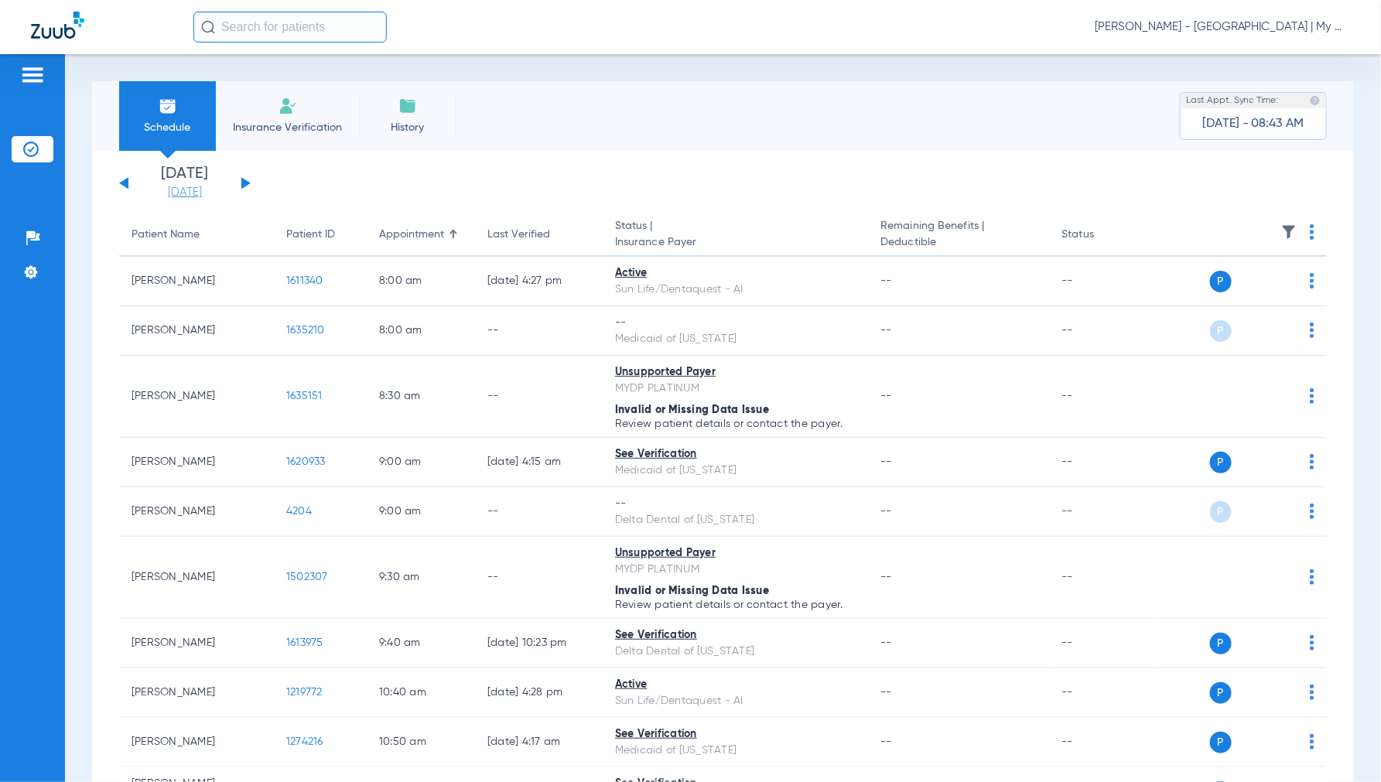
click at [203, 195] on link "[DATE]" at bounding box center [184, 192] width 93 height 15
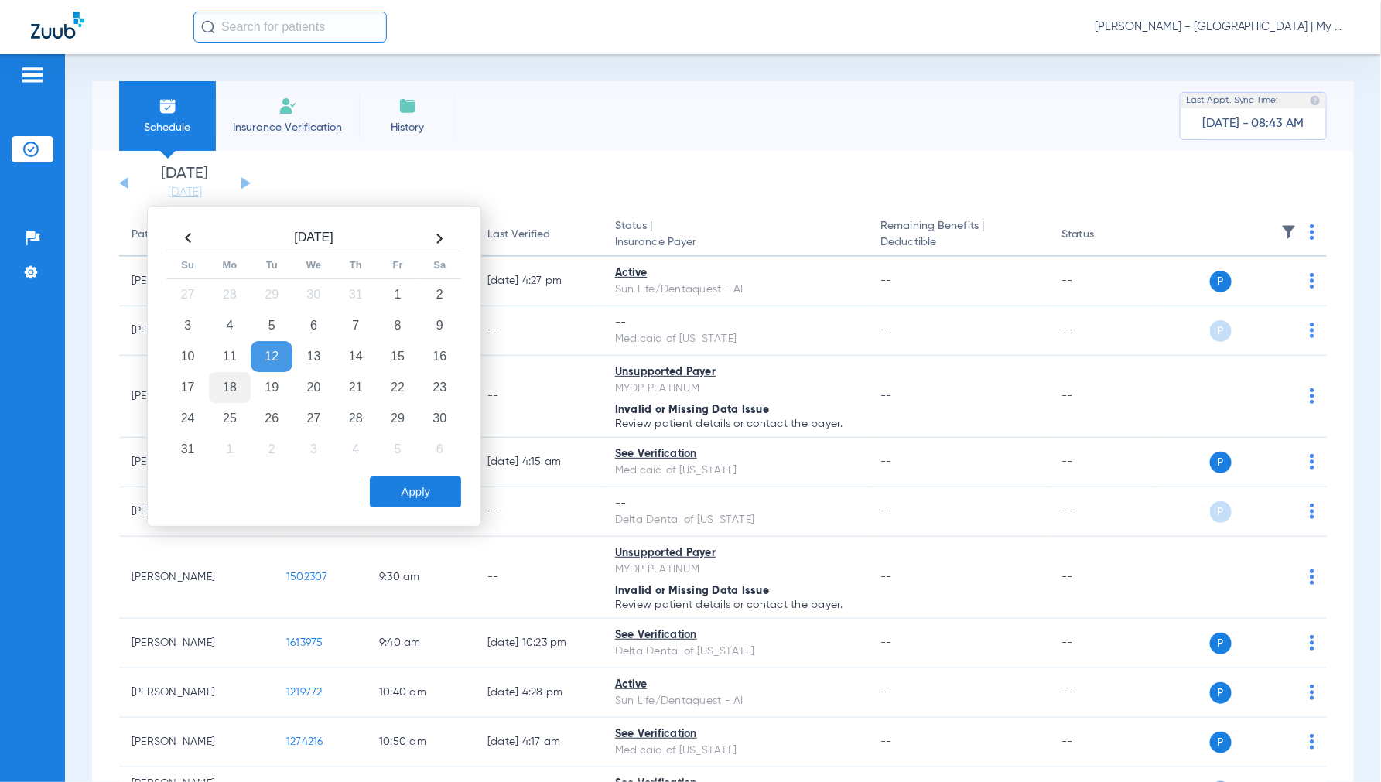
click at [229, 385] on td "18" at bounding box center [230, 387] width 42 height 31
click at [414, 476] on button "Apply" at bounding box center [415, 491] width 91 height 31
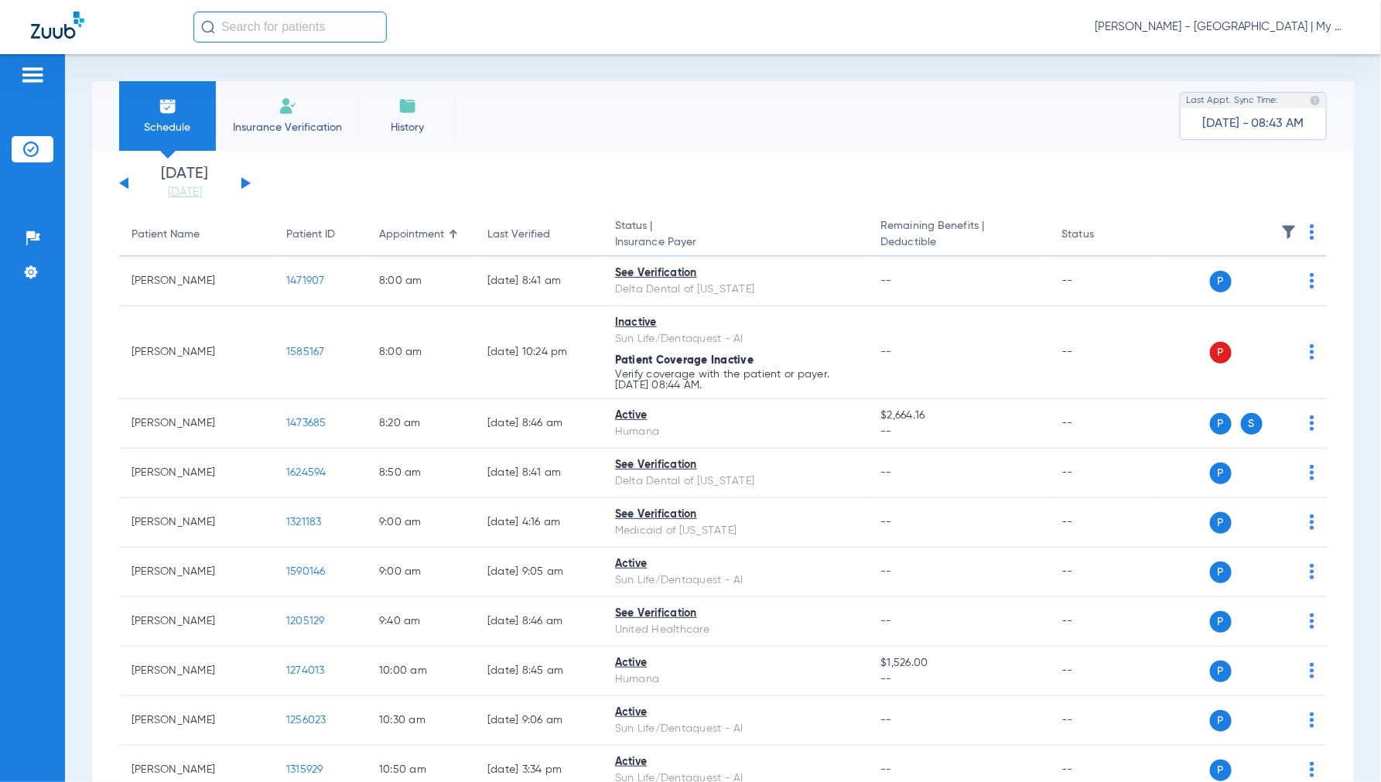
click at [1309, 230] on img at bounding box center [1311, 231] width 5 height 15
click at [1259, 287] on button "Verify All" at bounding box center [1240, 293] width 121 height 31
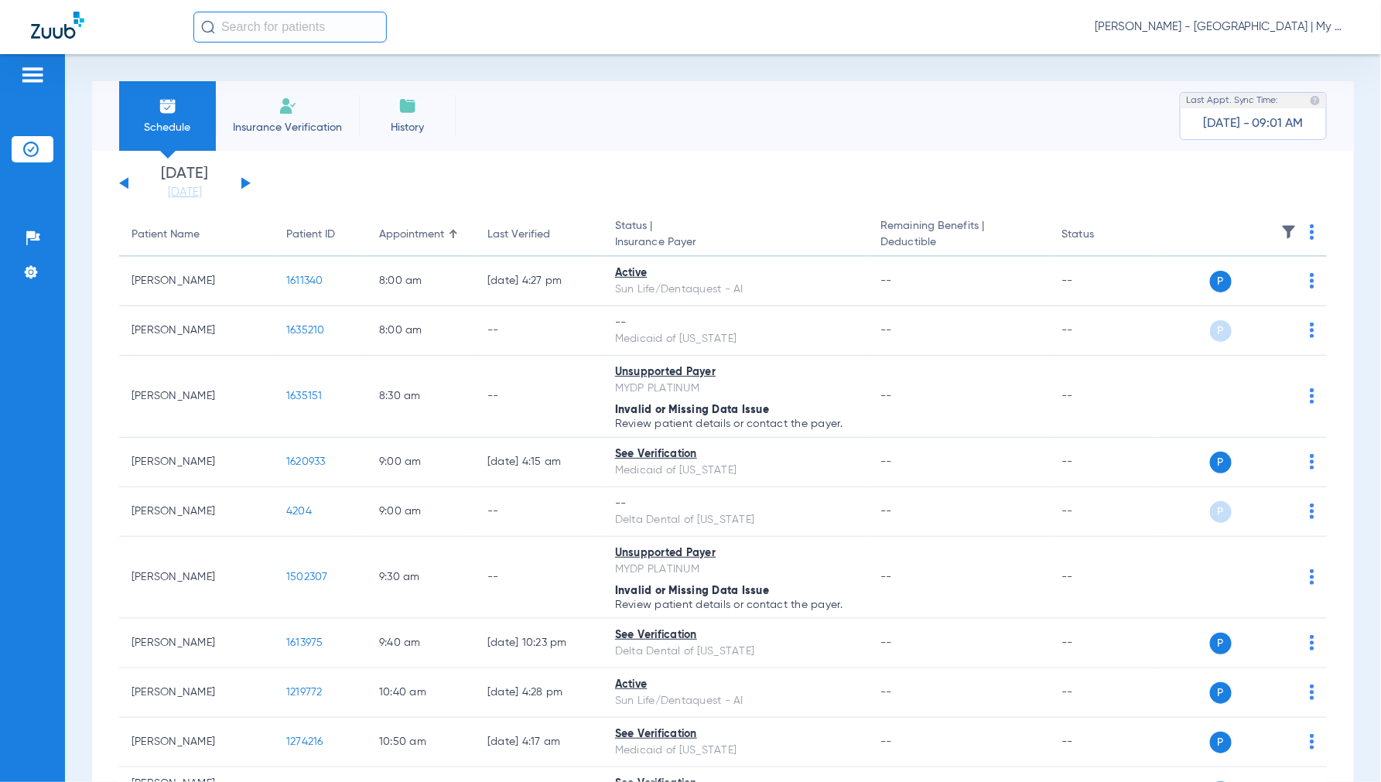
click at [1221, 25] on span "[PERSON_NAME] - [GEOGRAPHIC_DATA] | My Community Dental Centers" at bounding box center [1221, 26] width 255 height 15
click at [1292, 51] on span "Account Selection" at bounding box center [1291, 55] width 87 height 11
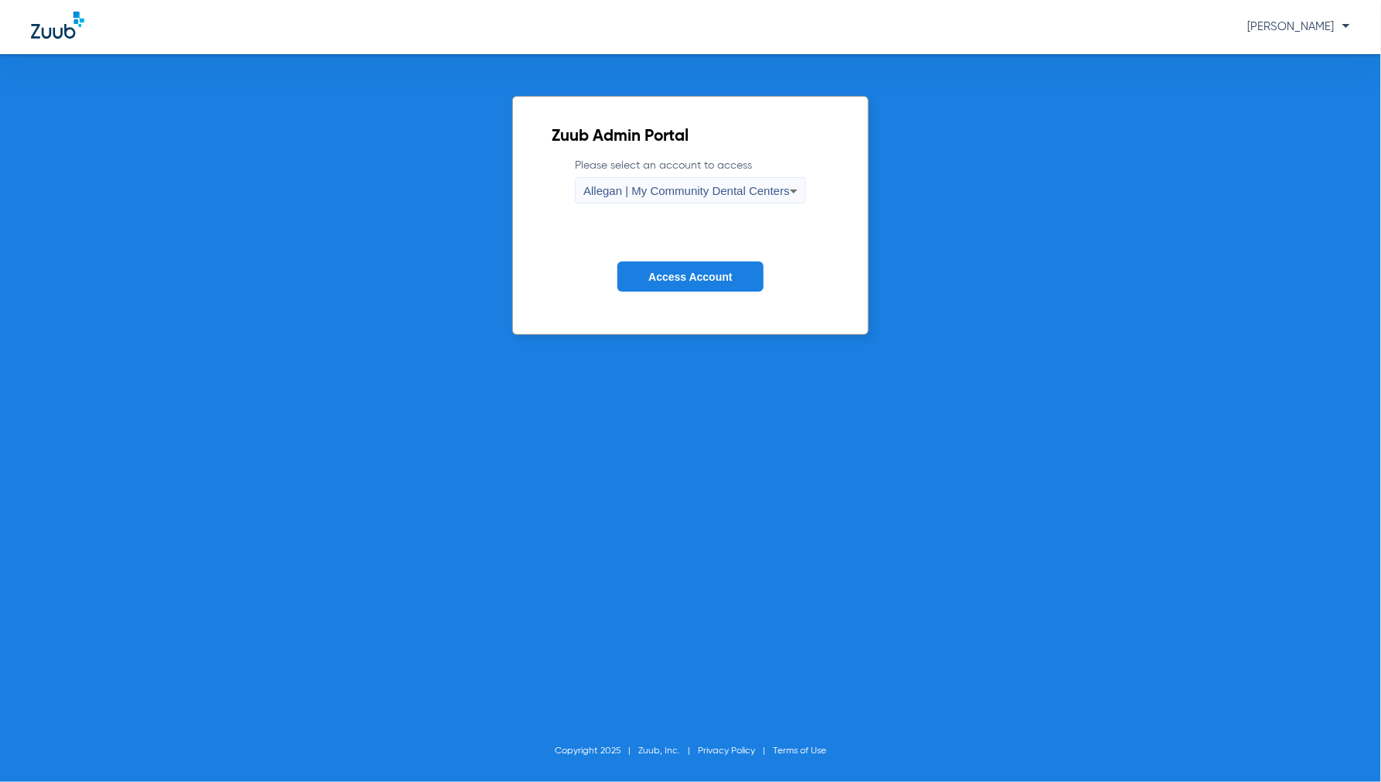
click at [648, 199] on div "Allegan | My Community Dental Centers" at bounding box center [686, 191] width 207 height 26
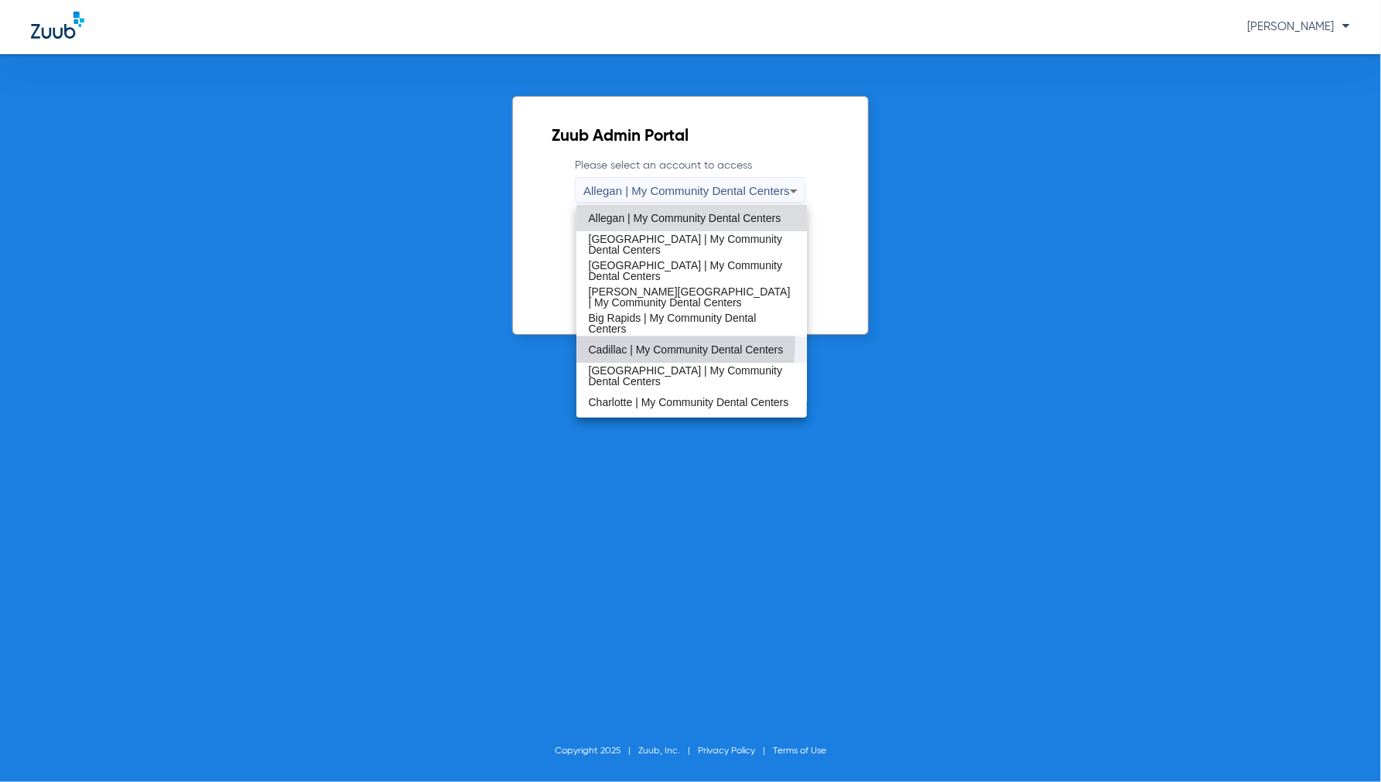
click at [622, 344] on span "Cadillac | My Community Dental Centers" at bounding box center [686, 349] width 195 height 11
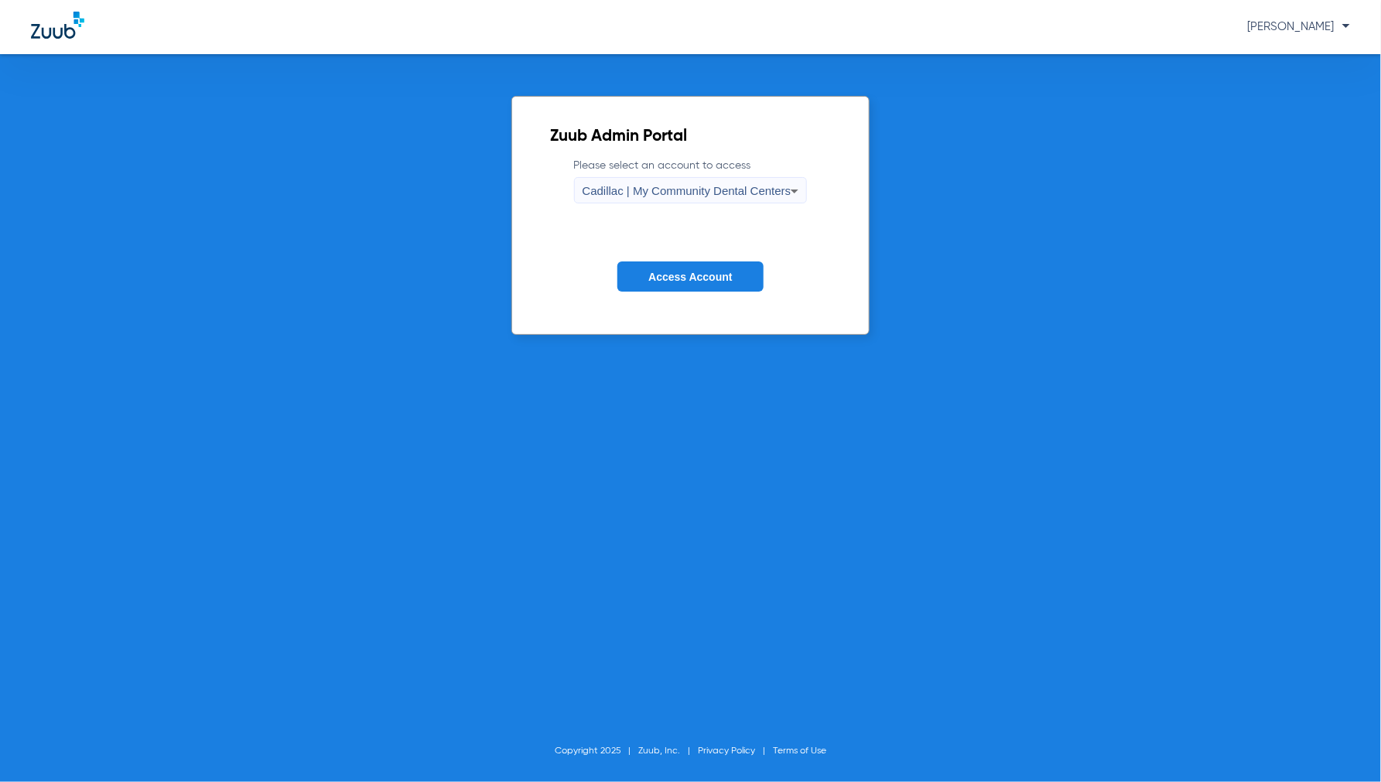
click at [675, 275] on span "Access Account" at bounding box center [690, 277] width 84 height 12
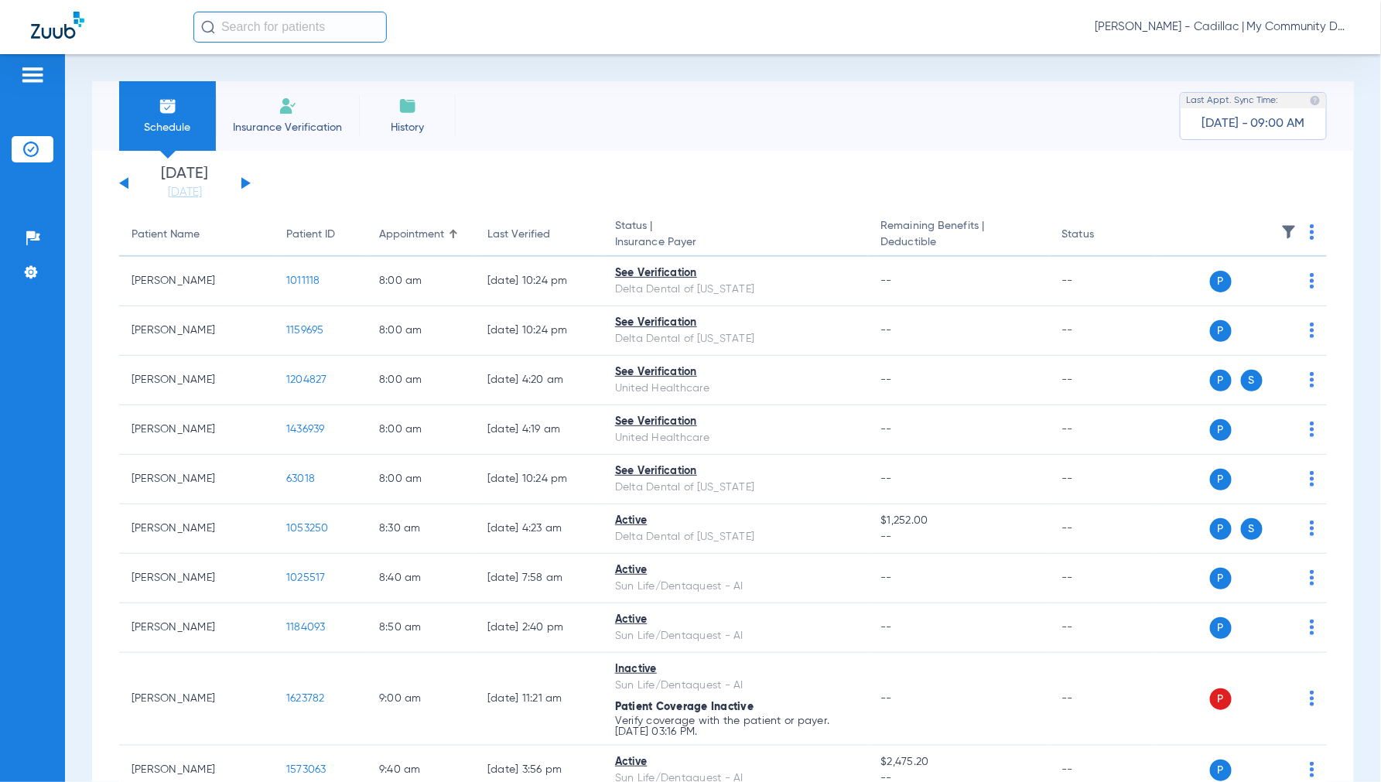
drag, startPoint x: 183, startPoint y: 191, endPoint x: 223, endPoint y: 210, distance: 43.6
click at [184, 191] on link "[DATE]" at bounding box center [184, 192] width 93 height 15
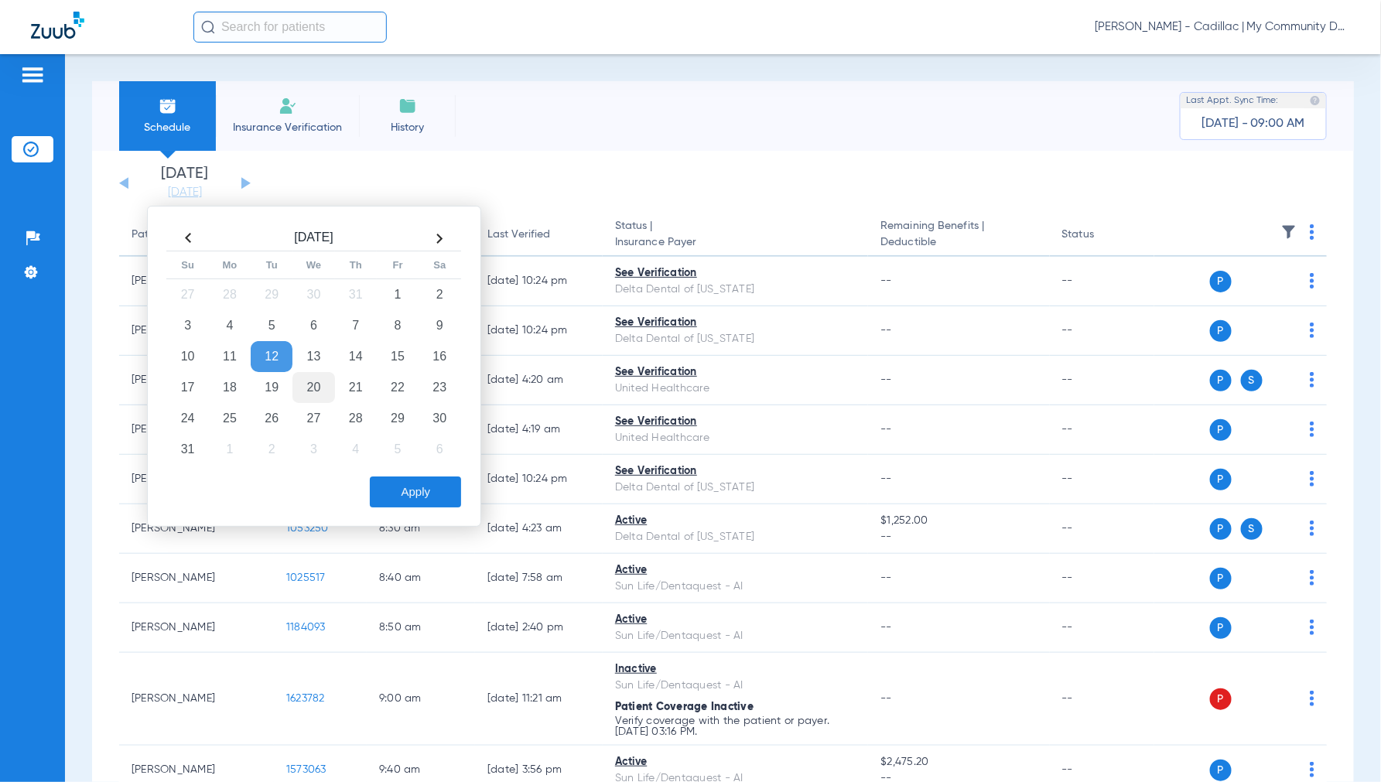
click at [313, 384] on td "20" at bounding box center [313, 387] width 42 height 31
click at [413, 486] on button "Apply" at bounding box center [415, 491] width 91 height 31
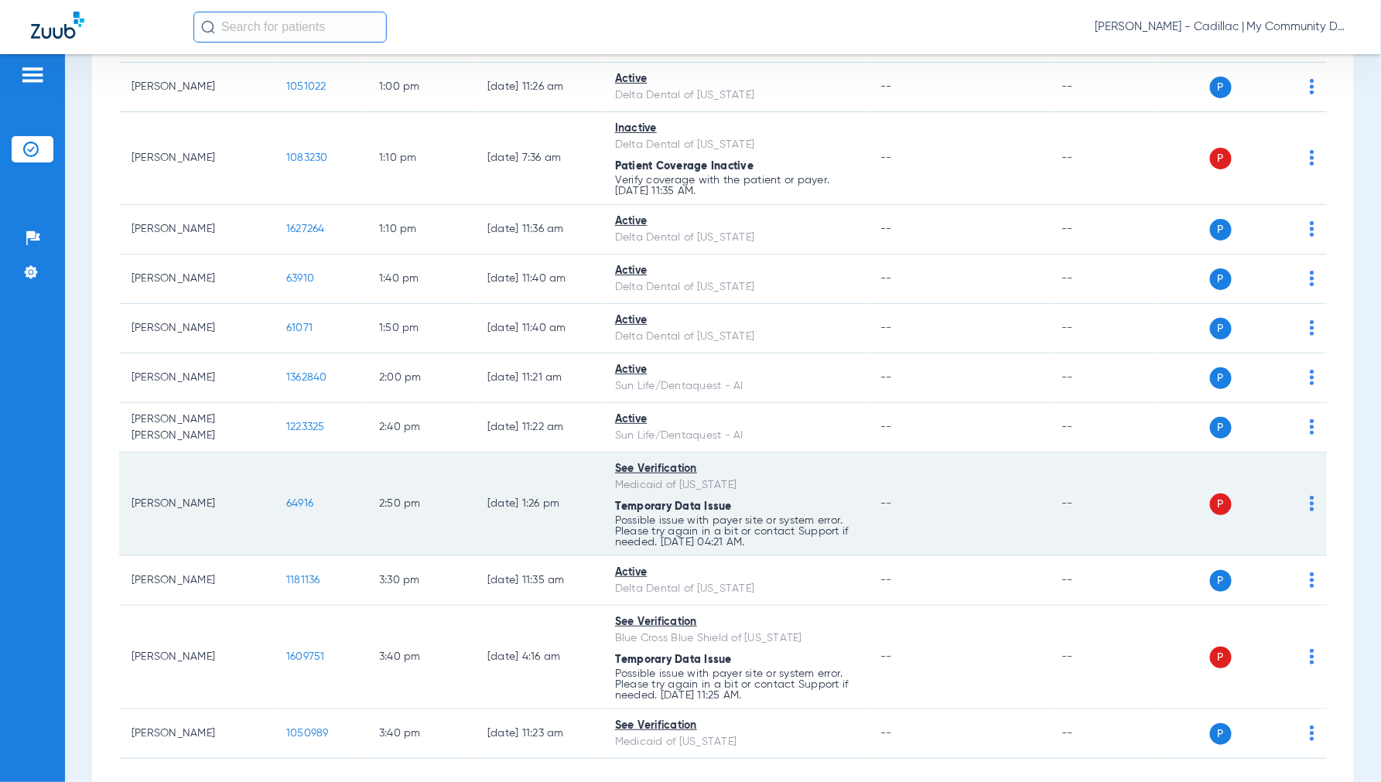
scroll to position [2063, 0]
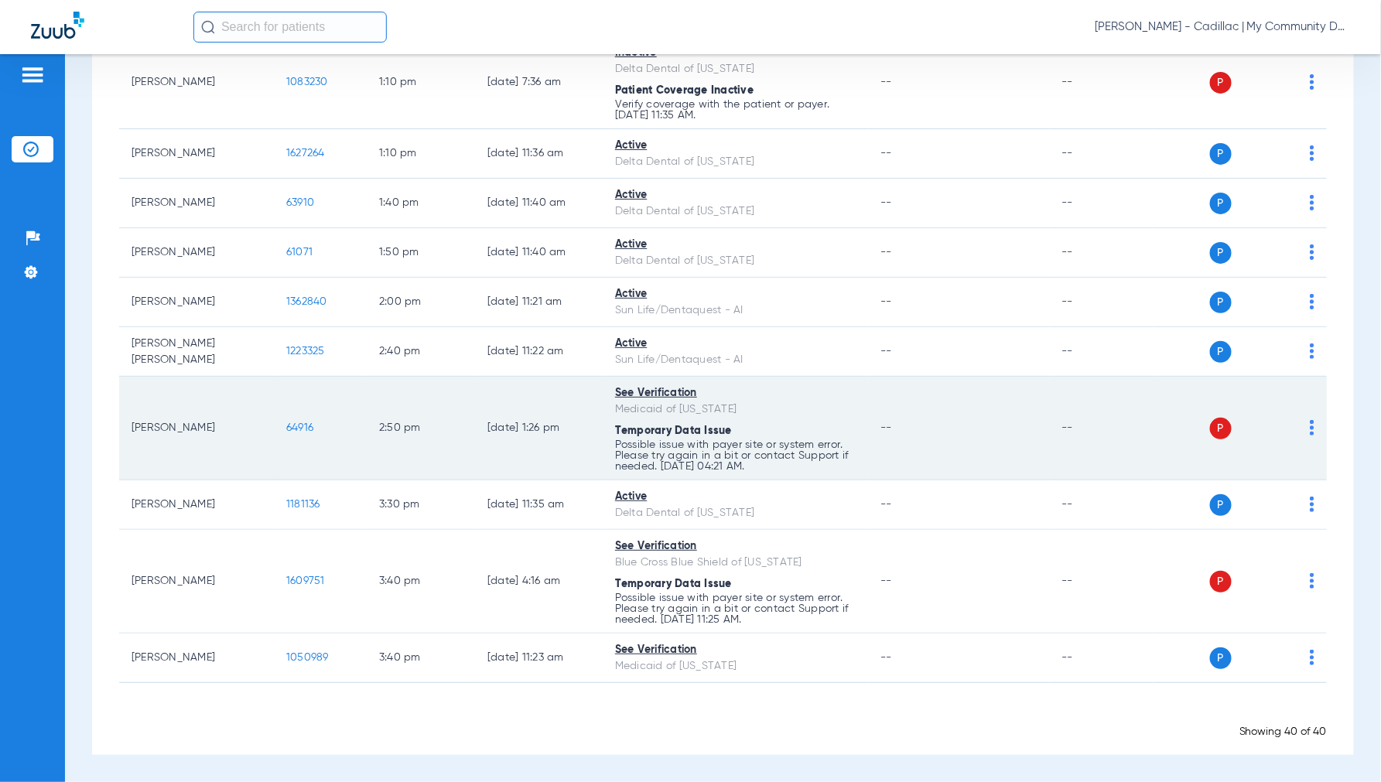
click at [1309, 424] on img at bounding box center [1311, 427] width 5 height 15
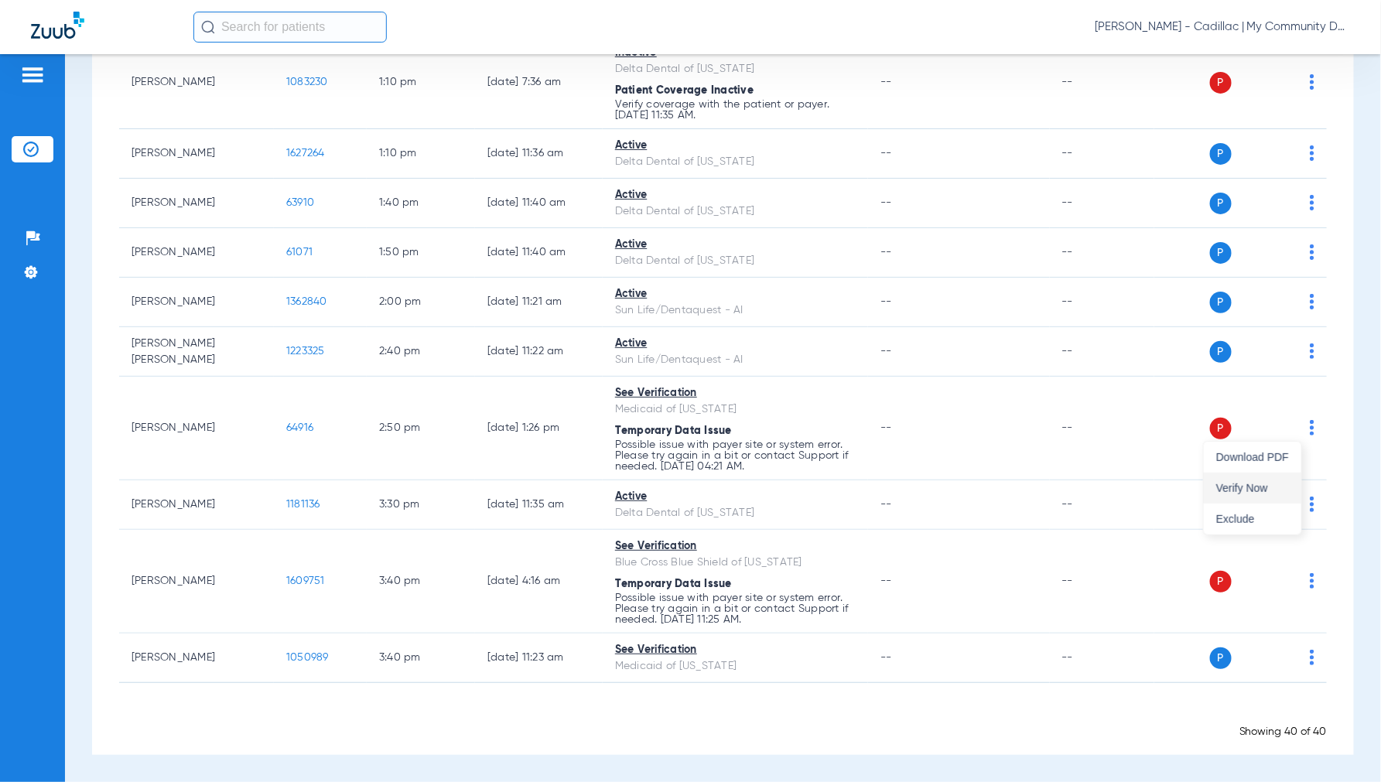
click at [1257, 485] on span "Verify Now" at bounding box center [1252, 488] width 73 height 11
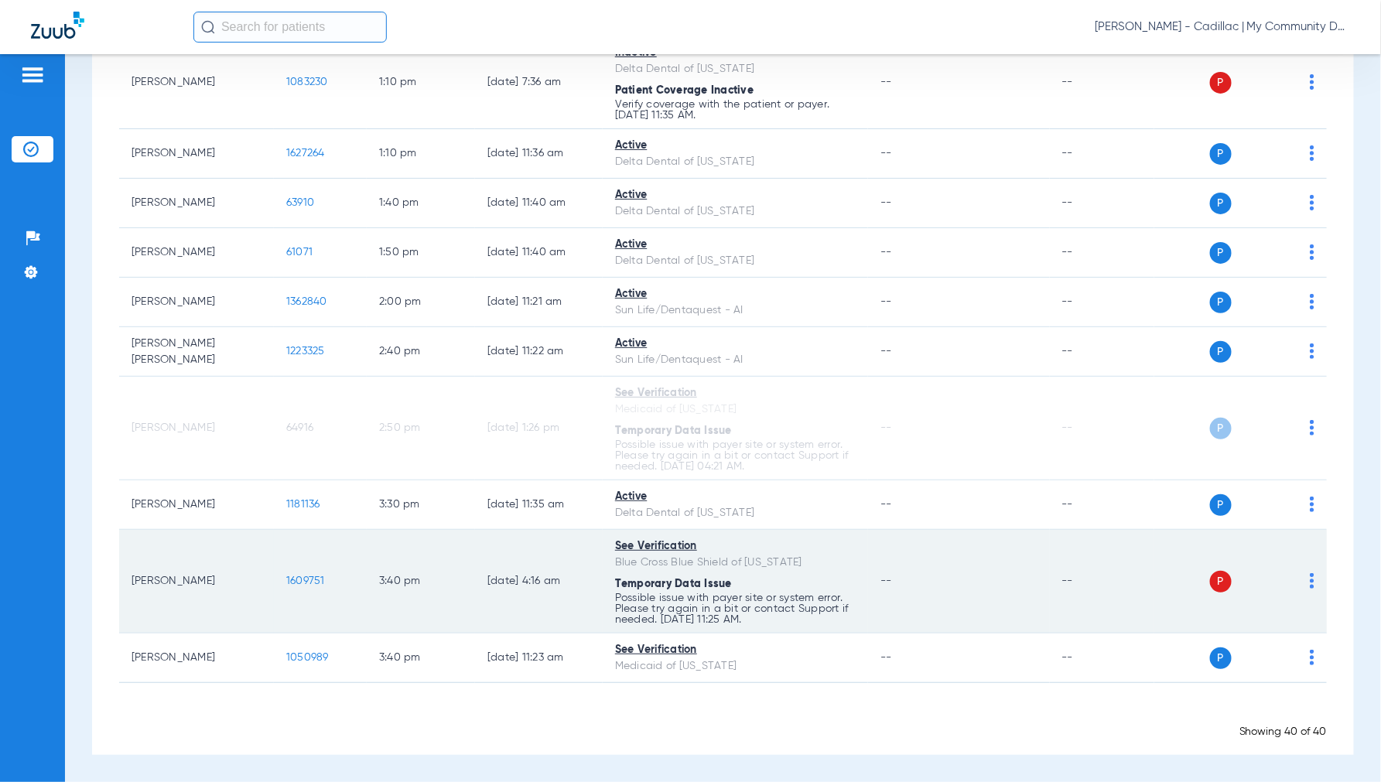
click at [1309, 579] on img at bounding box center [1311, 580] width 5 height 15
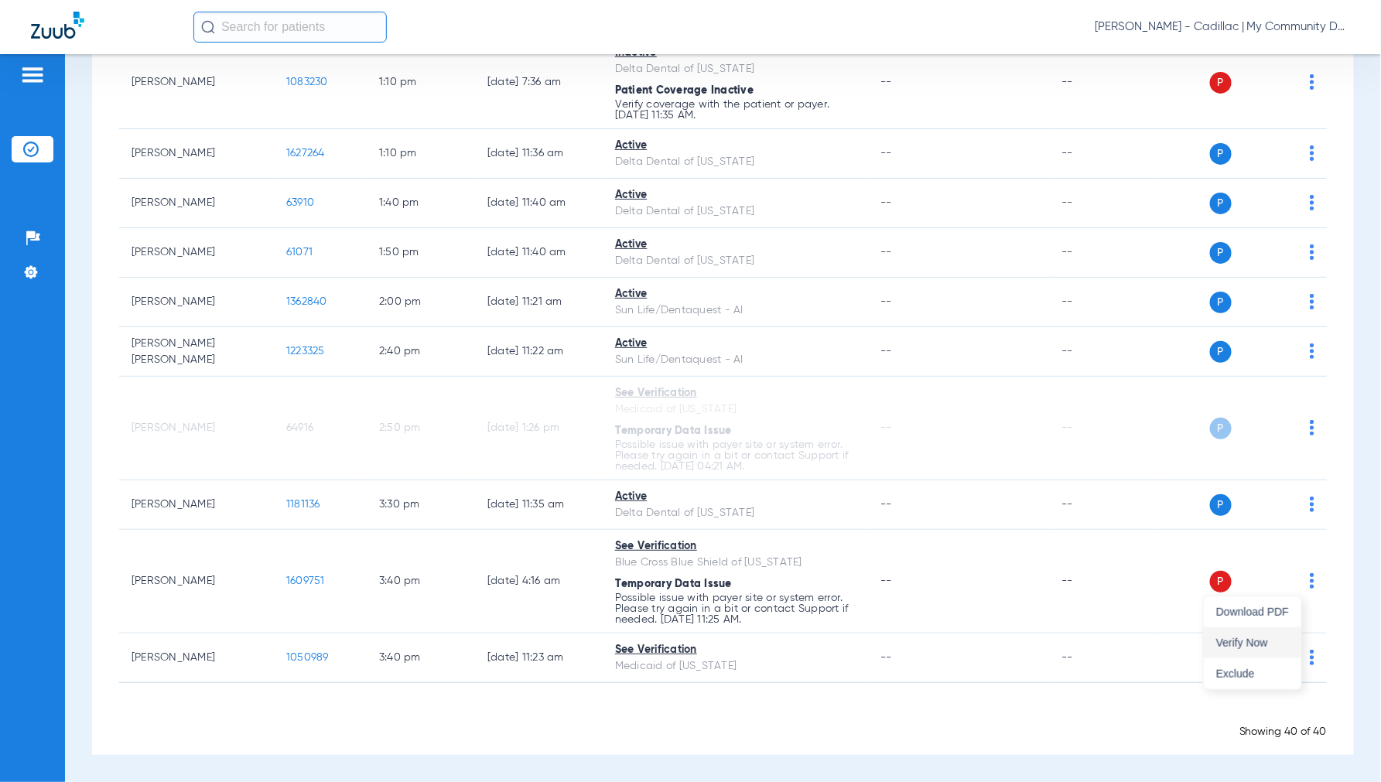
click at [1248, 634] on button "Verify Now" at bounding box center [1252, 642] width 97 height 31
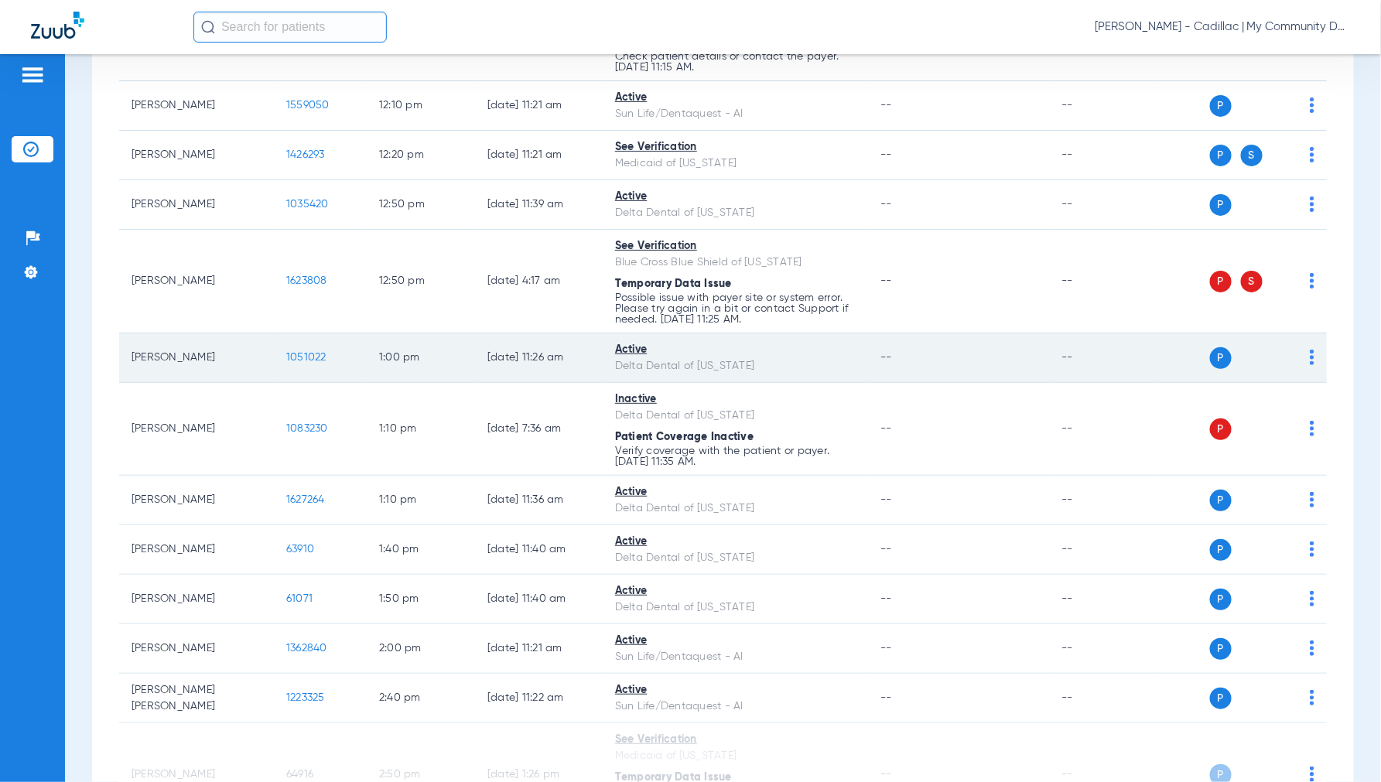
scroll to position [1634, 0]
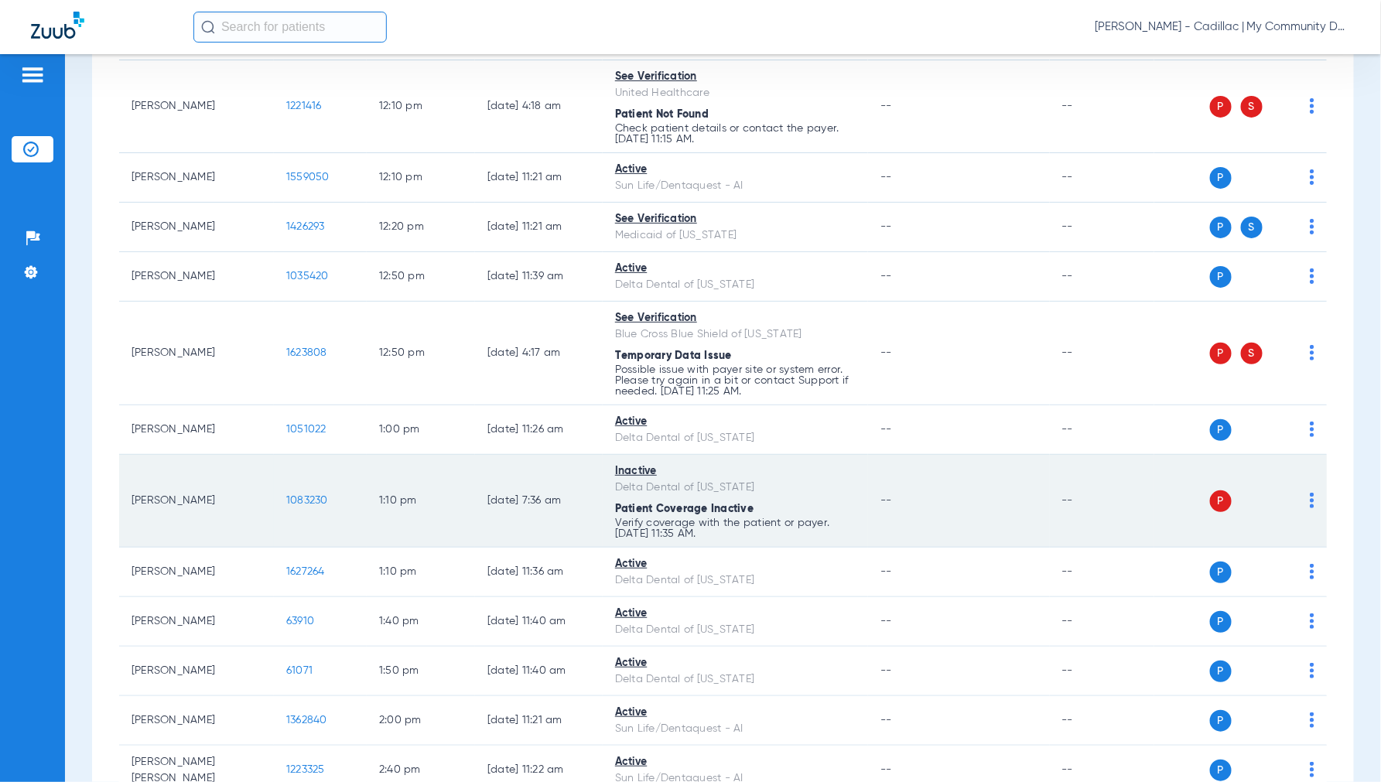
click at [1309, 507] on img at bounding box center [1311, 500] width 5 height 15
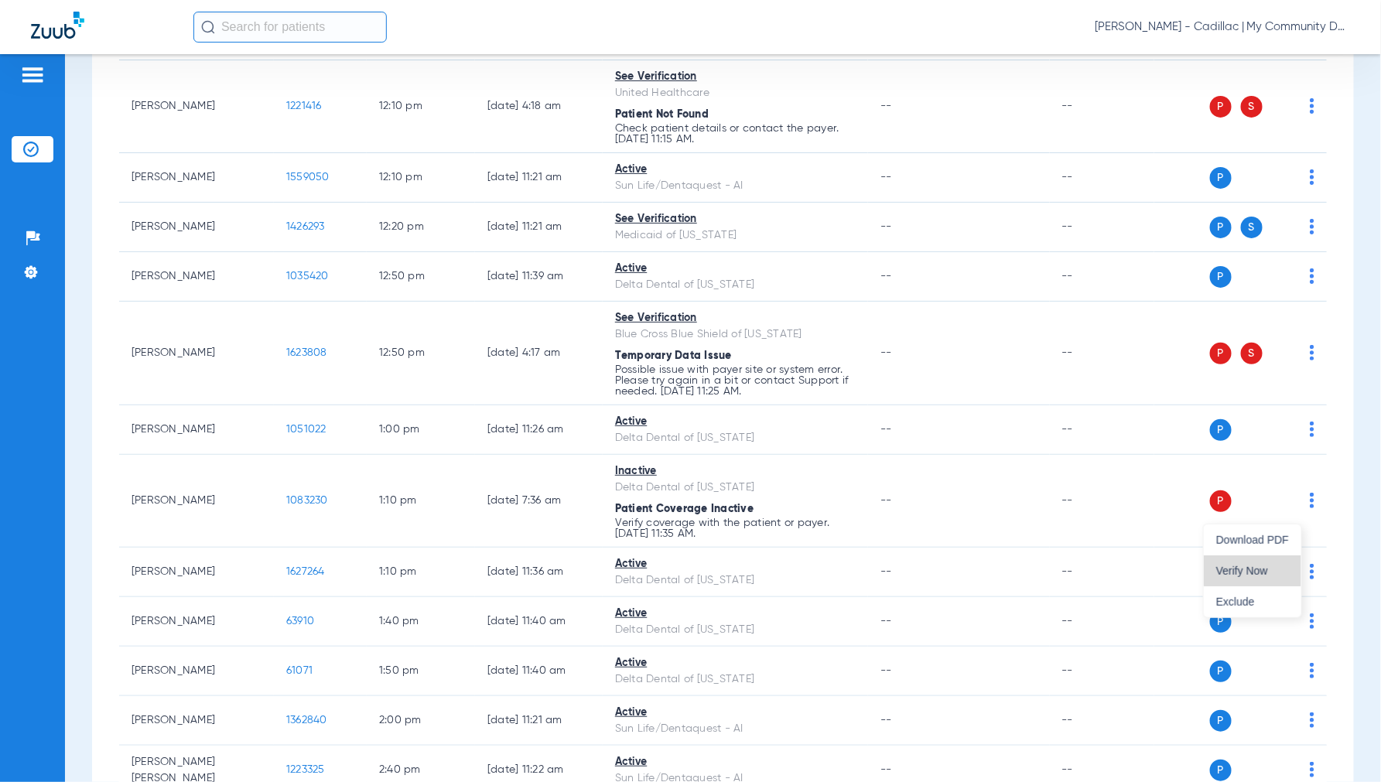
click at [1255, 568] on span "Verify Now" at bounding box center [1252, 570] width 73 height 11
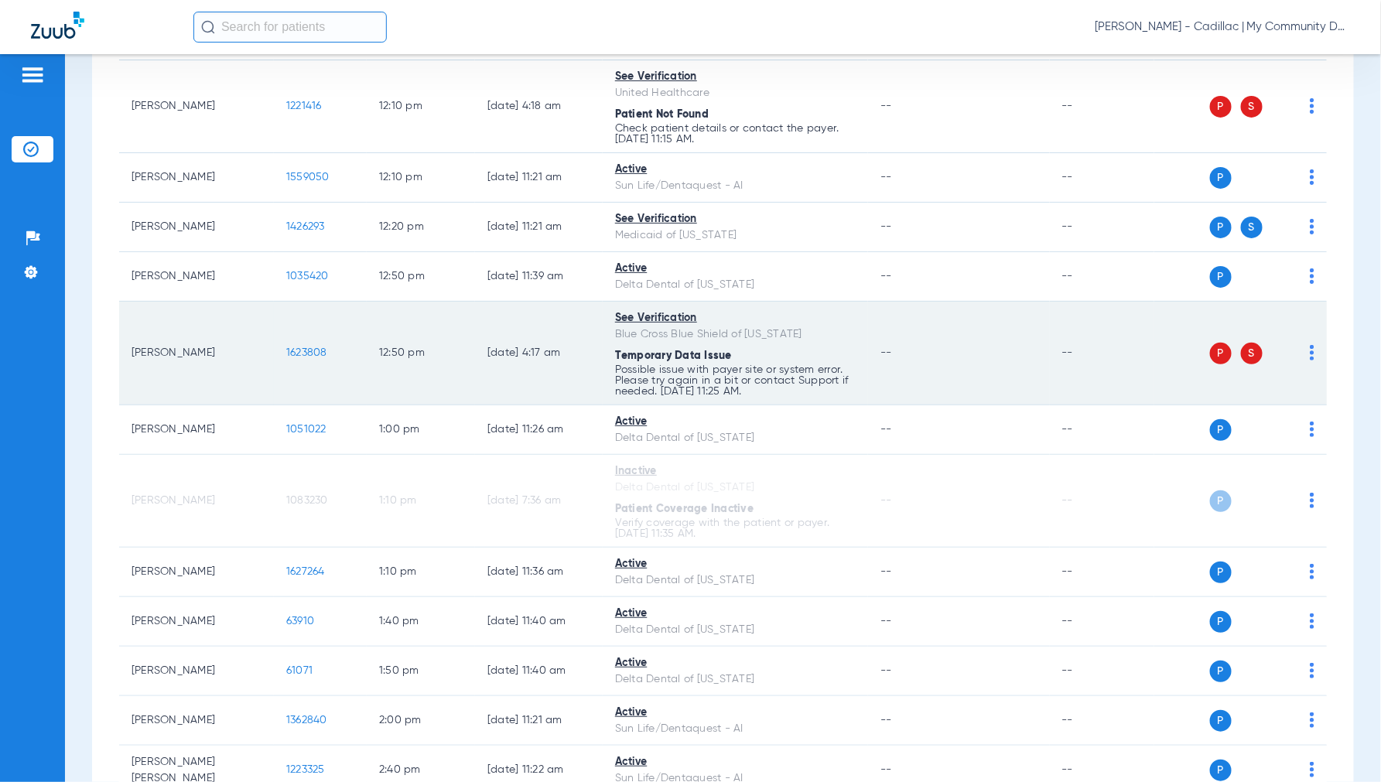
click at [1309, 353] on img at bounding box center [1311, 352] width 5 height 15
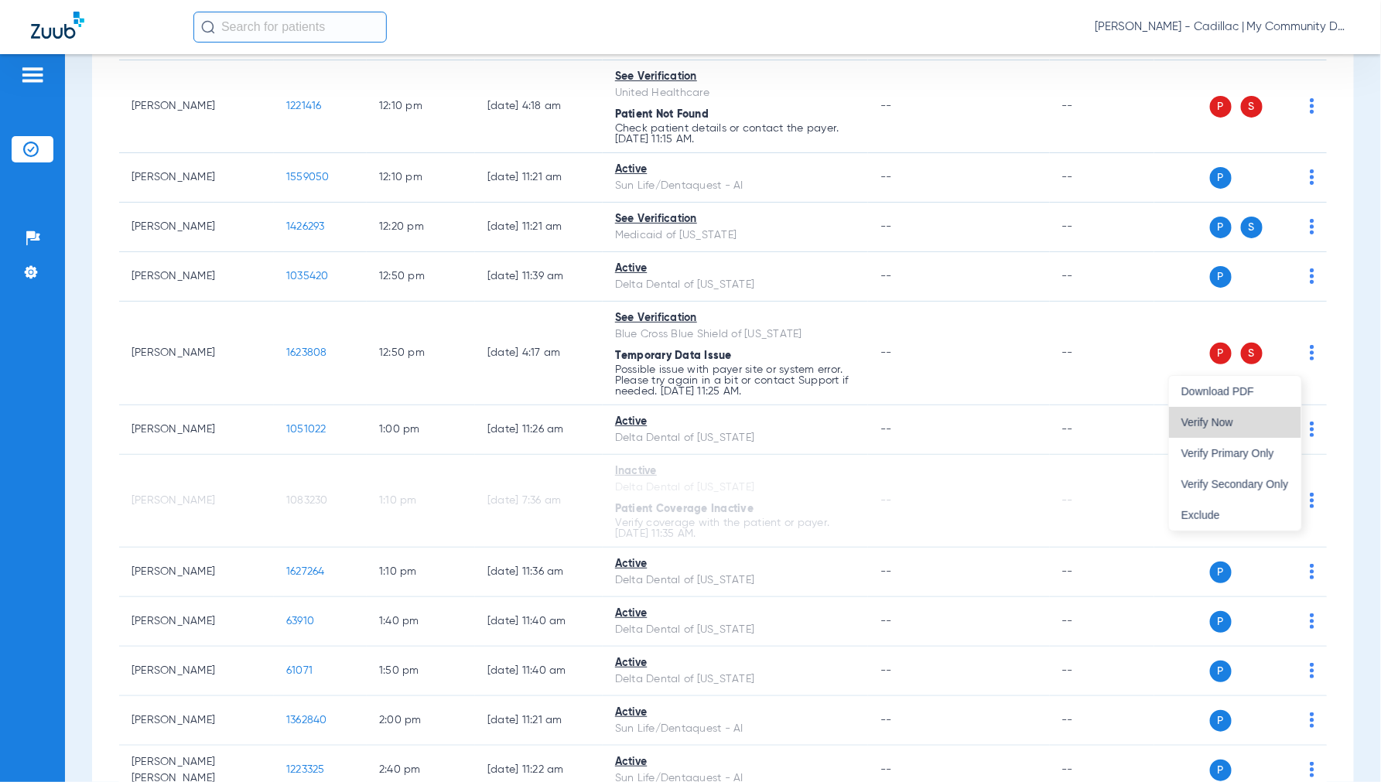
click at [1231, 422] on span "Verify Now" at bounding box center [1235, 422] width 108 height 11
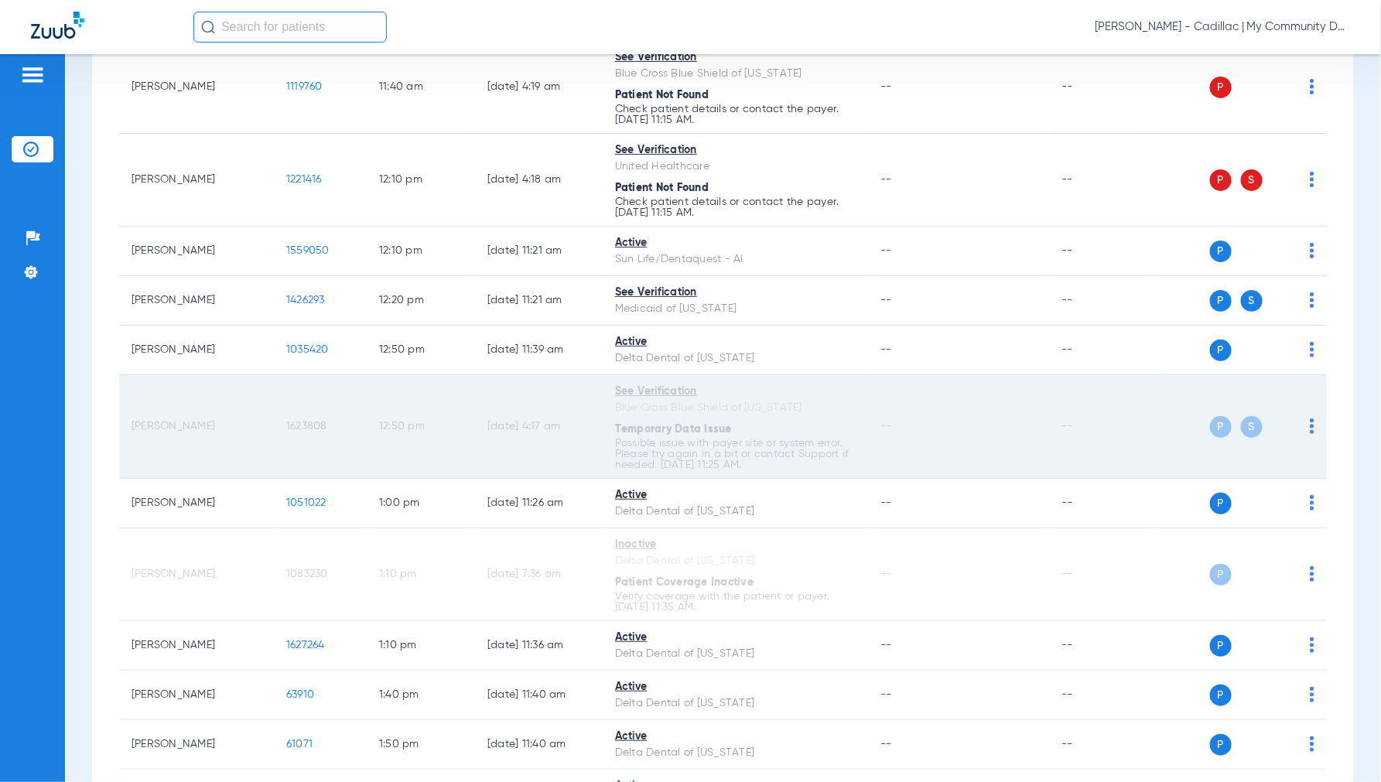
scroll to position [1462, 0]
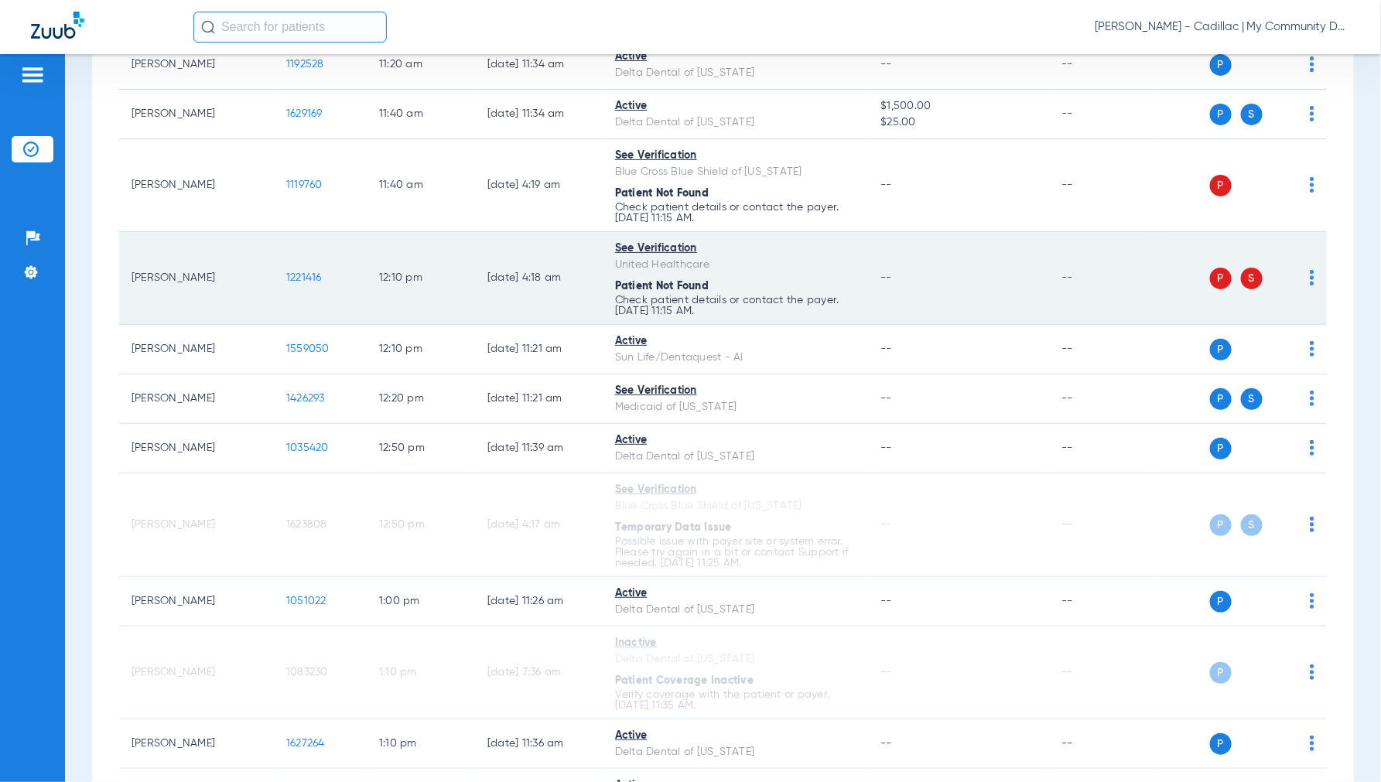
click at [1309, 284] on img at bounding box center [1311, 277] width 5 height 15
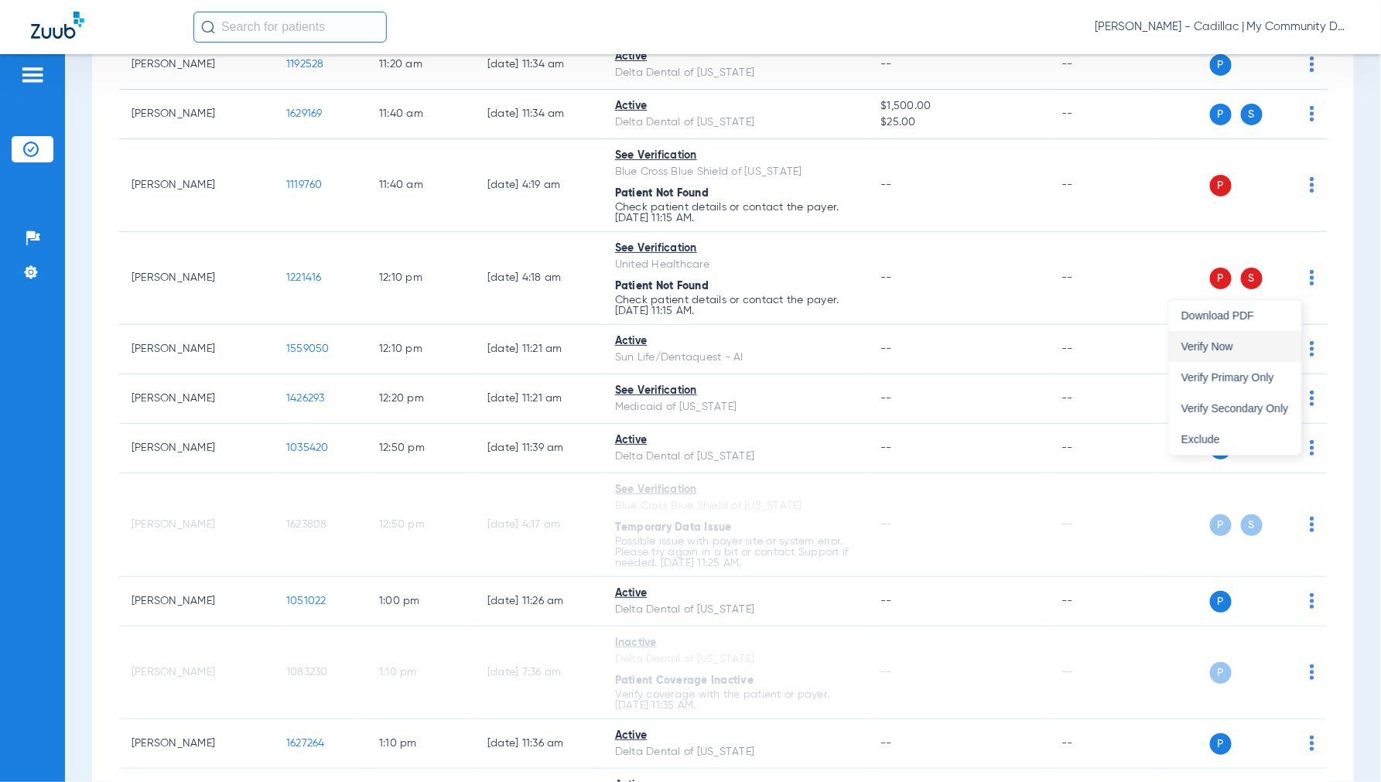
click at [1232, 343] on span "Verify Now" at bounding box center [1235, 346] width 108 height 11
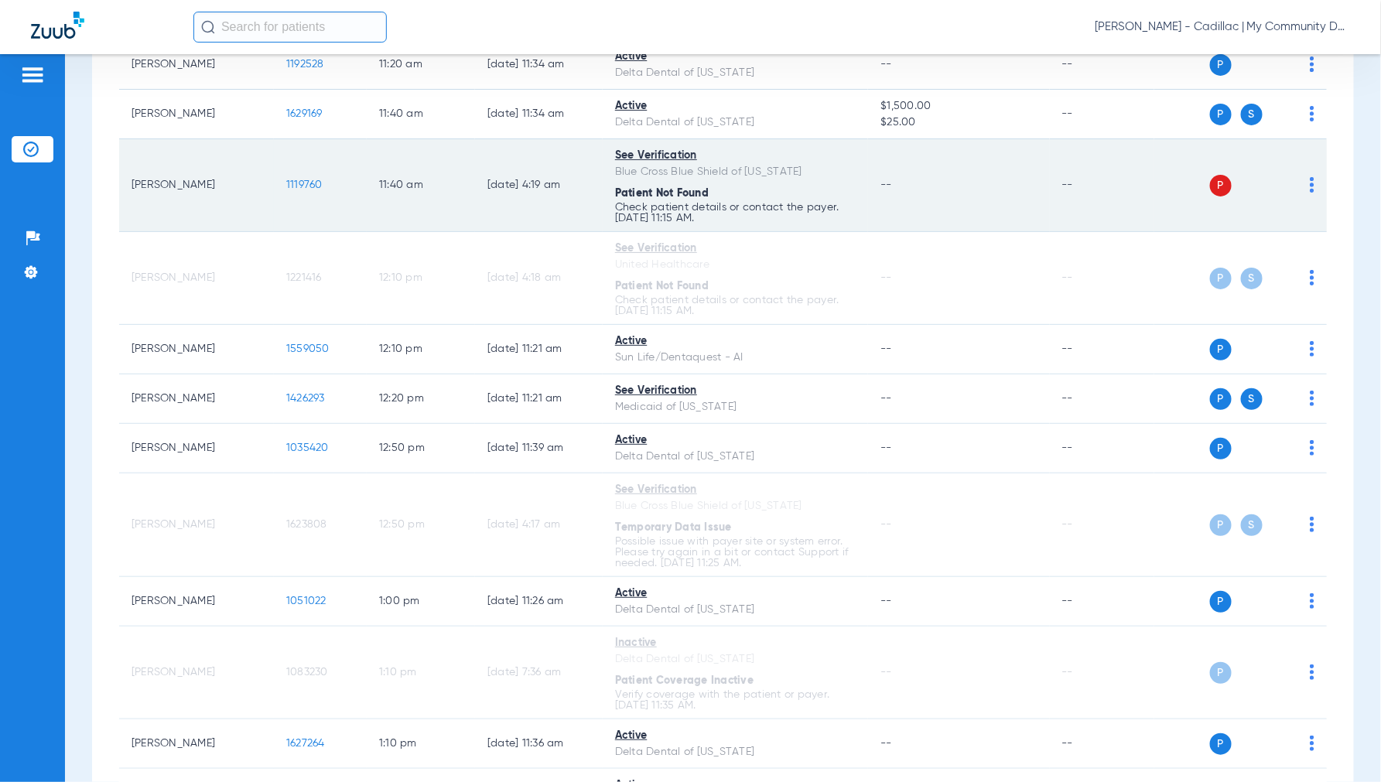
click at [1309, 190] on img at bounding box center [1311, 184] width 5 height 15
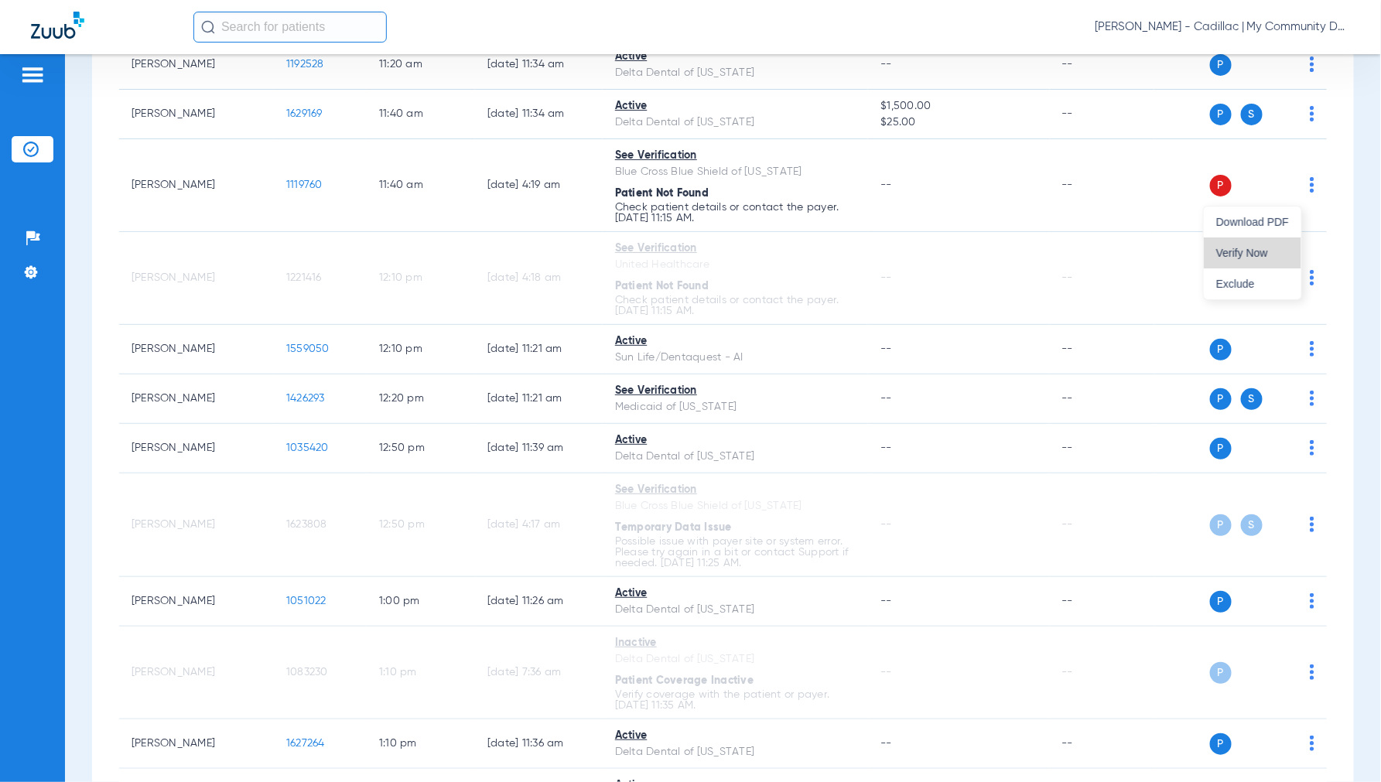
click at [1241, 253] on span "Verify Now" at bounding box center [1252, 253] width 73 height 11
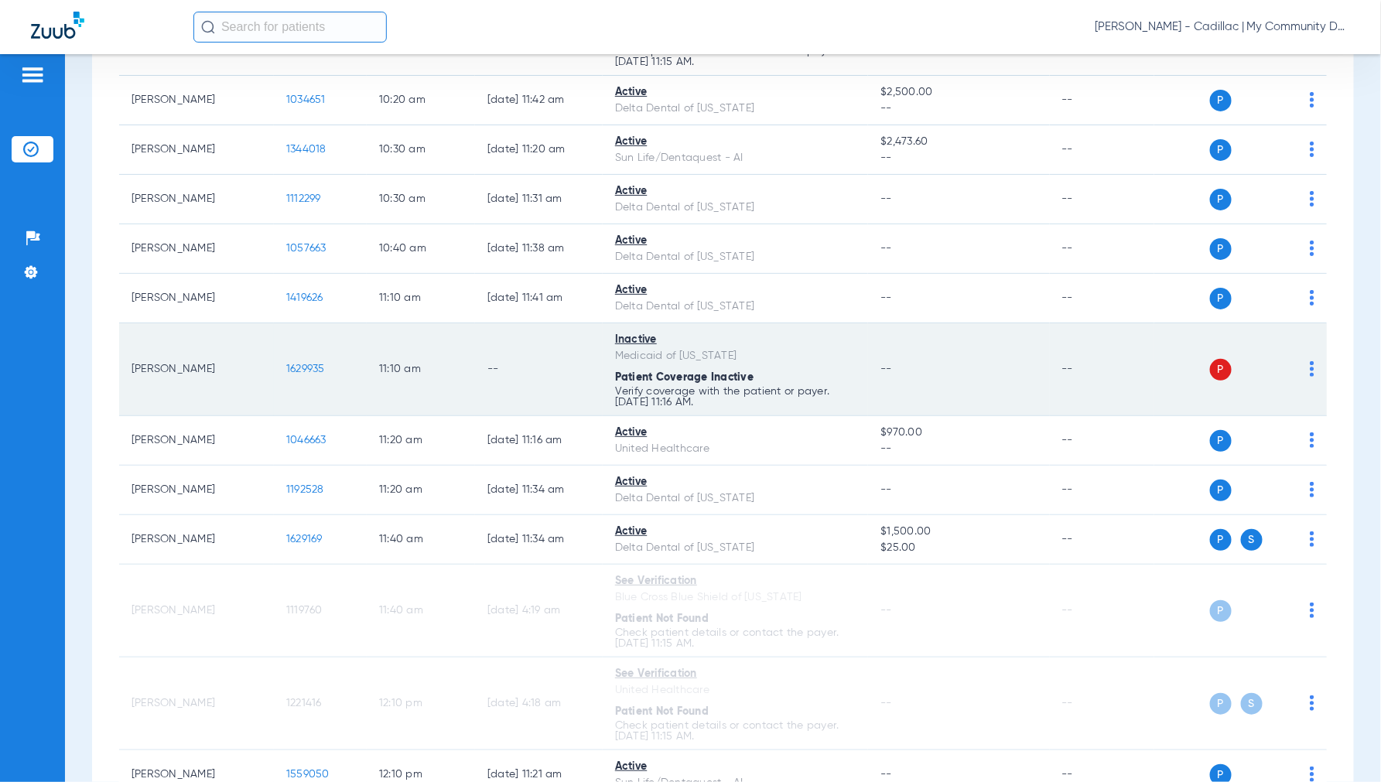
scroll to position [1032, 0]
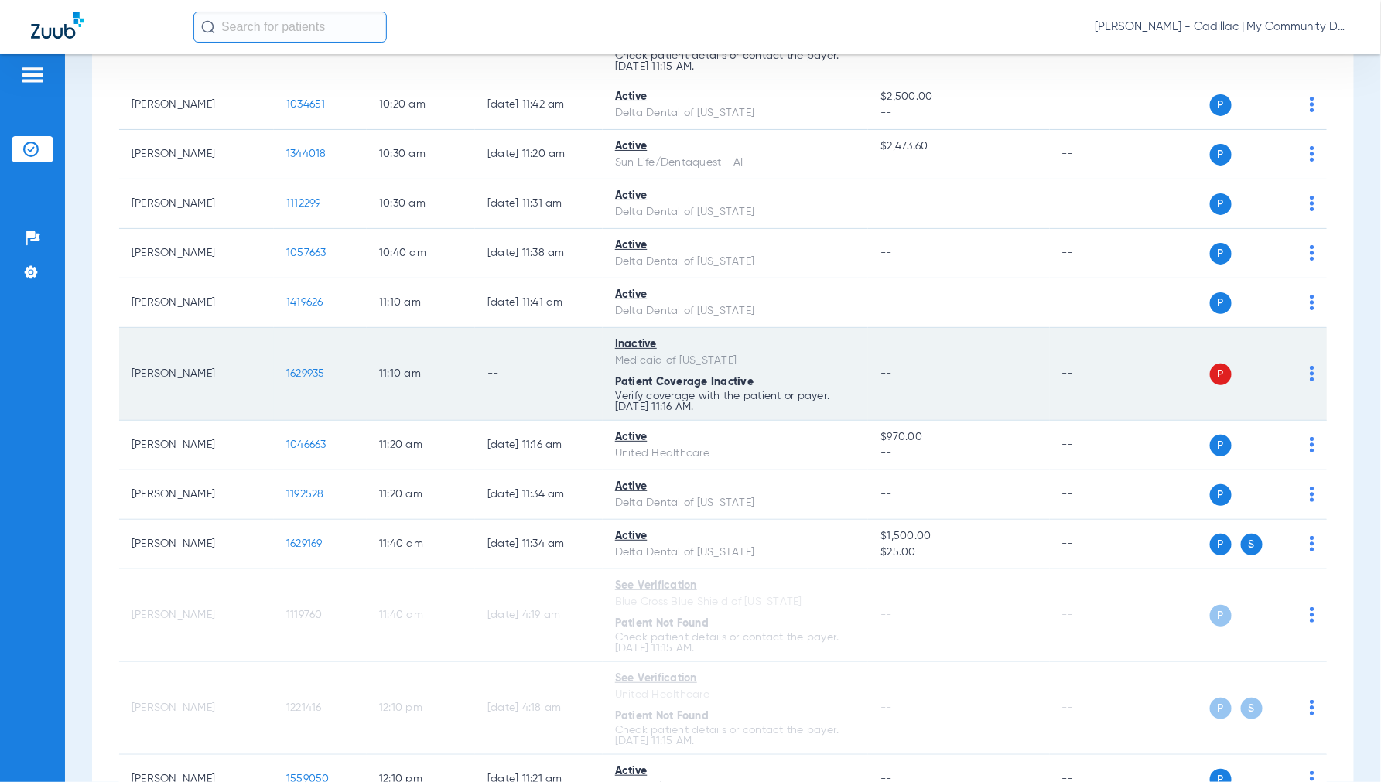
click at [1294, 379] on div "P S" at bounding box center [1234, 375] width 160 height 22
click at [1309, 374] on img at bounding box center [1311, 373] width 5 height 15
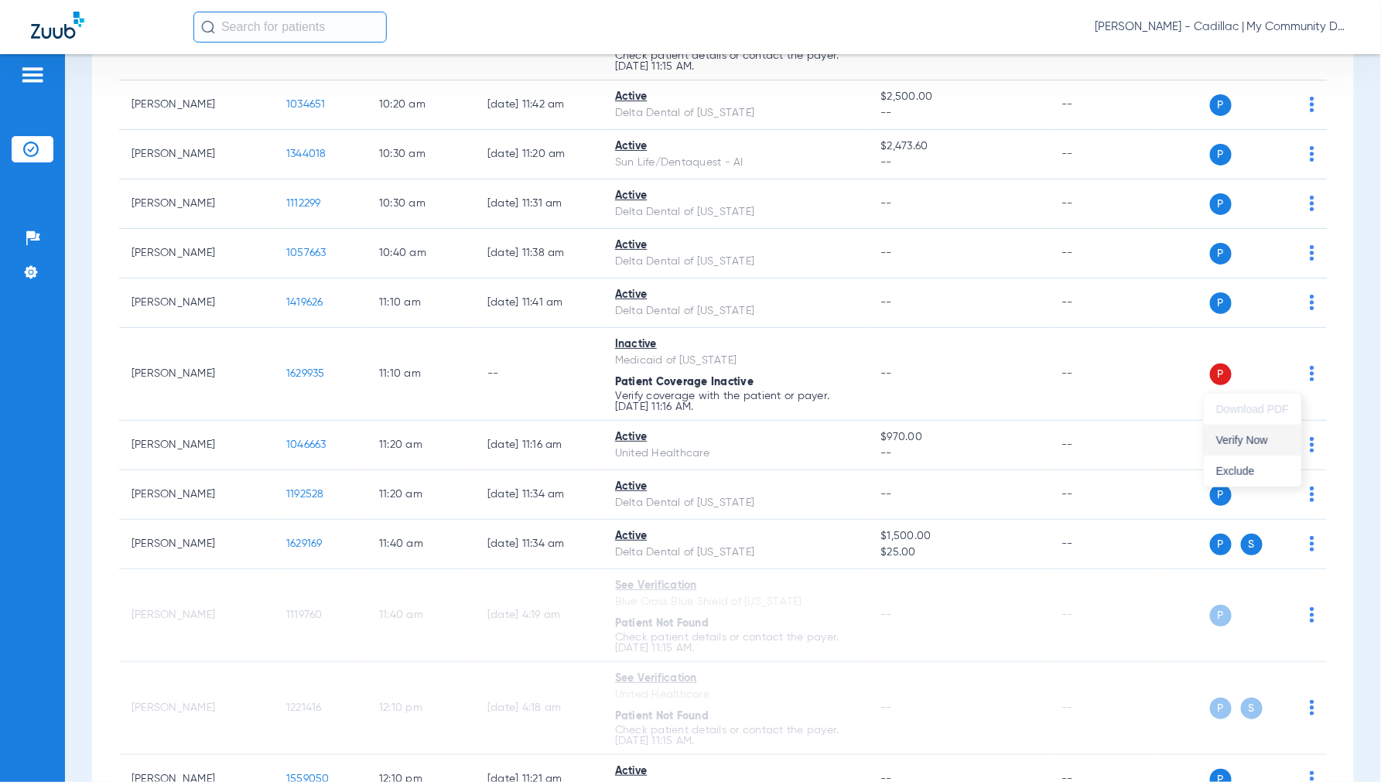
click at [1248, 441] on span "Verify Now" at bounding box center [1252, 440] width 73 height 11
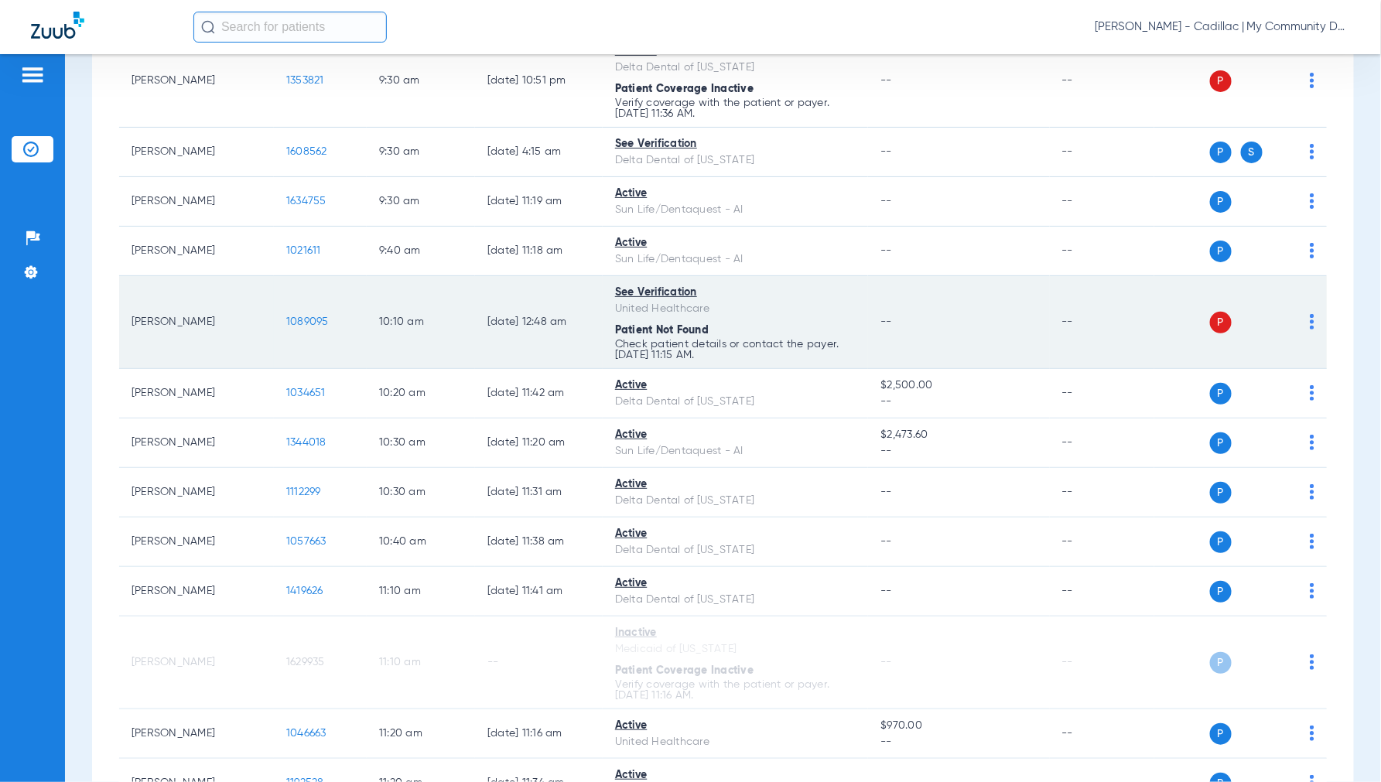
scroll to position [688, 0]
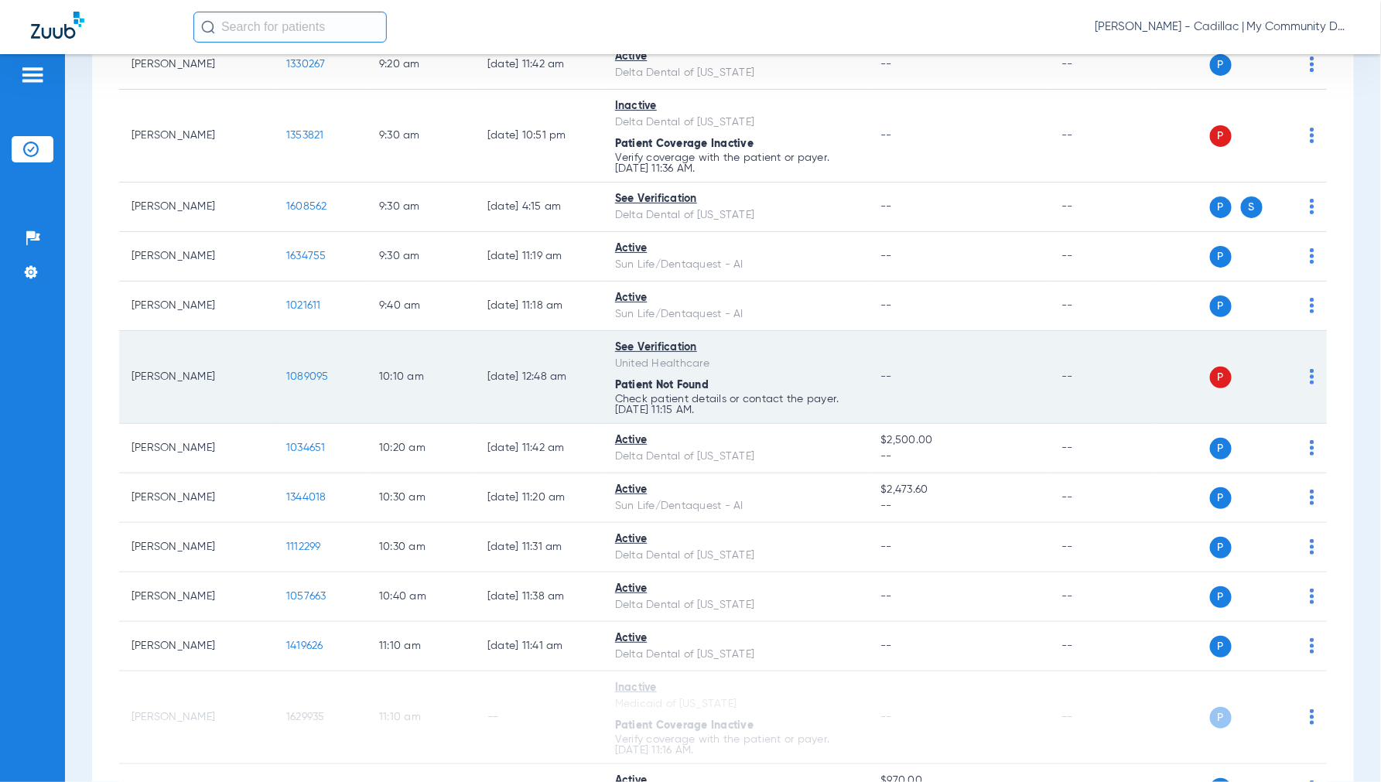
click at [1309, 379] on img at bounding box center [1311, 376] width 5 height 15
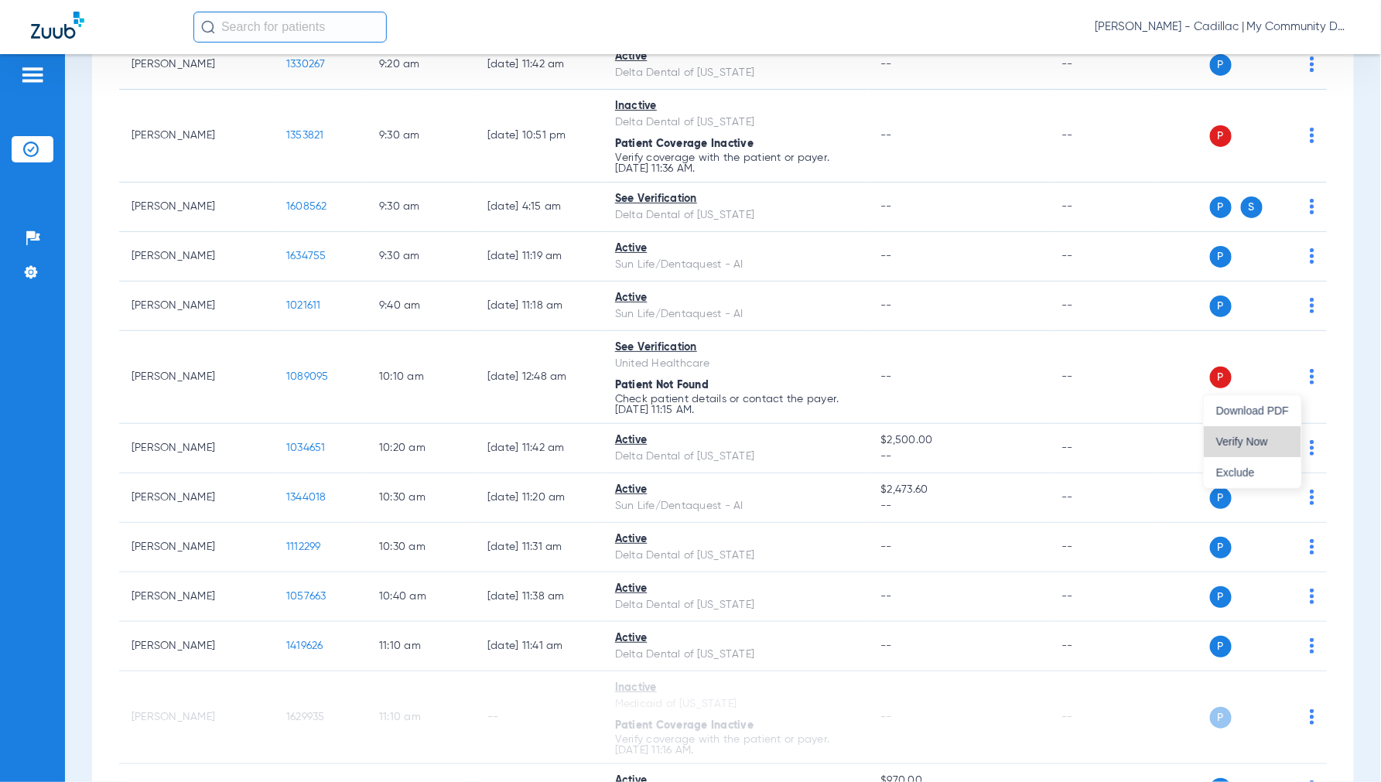
click at [1216, 436] on span "Verify Now" at bounding box center [1252, 441] width 73 height 11
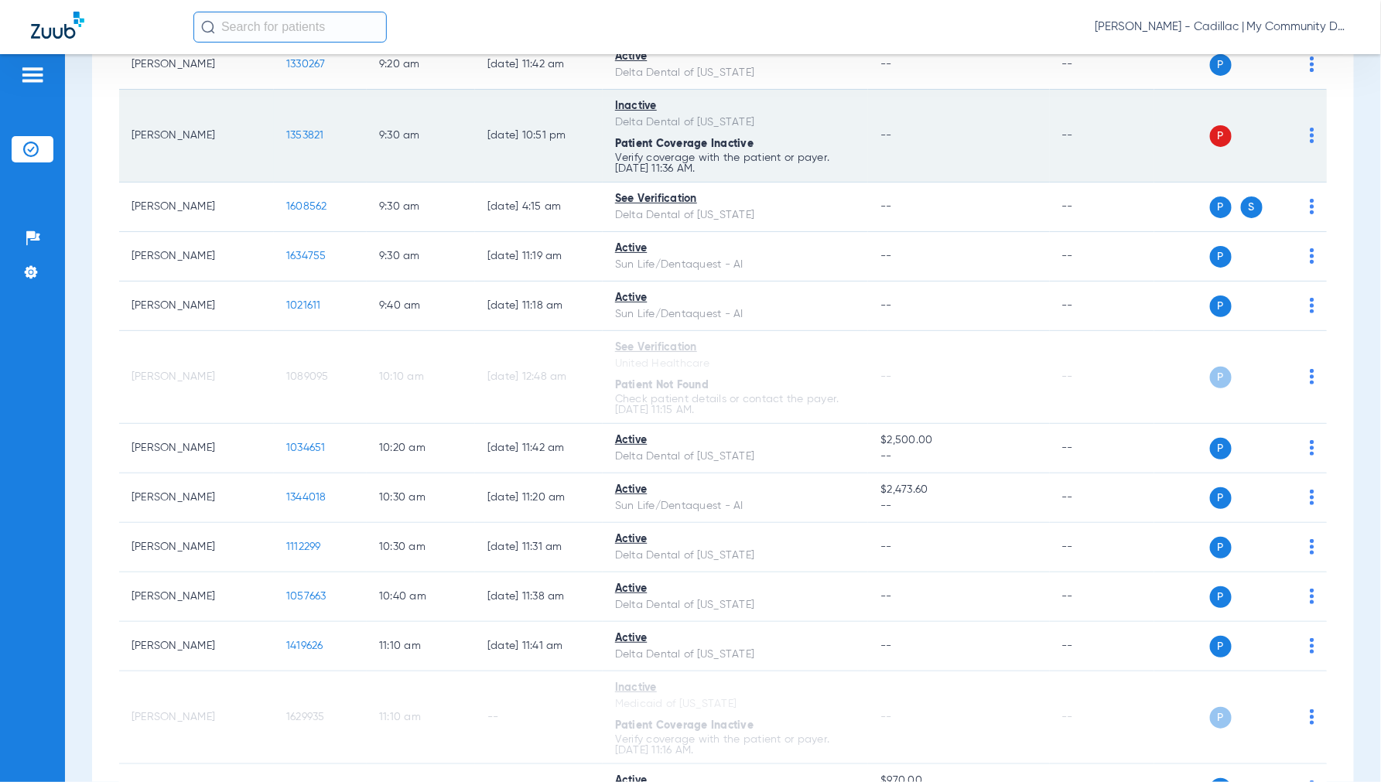
click at [1309, 143] on img at bounding box center [1311, 135] width 5 height 15
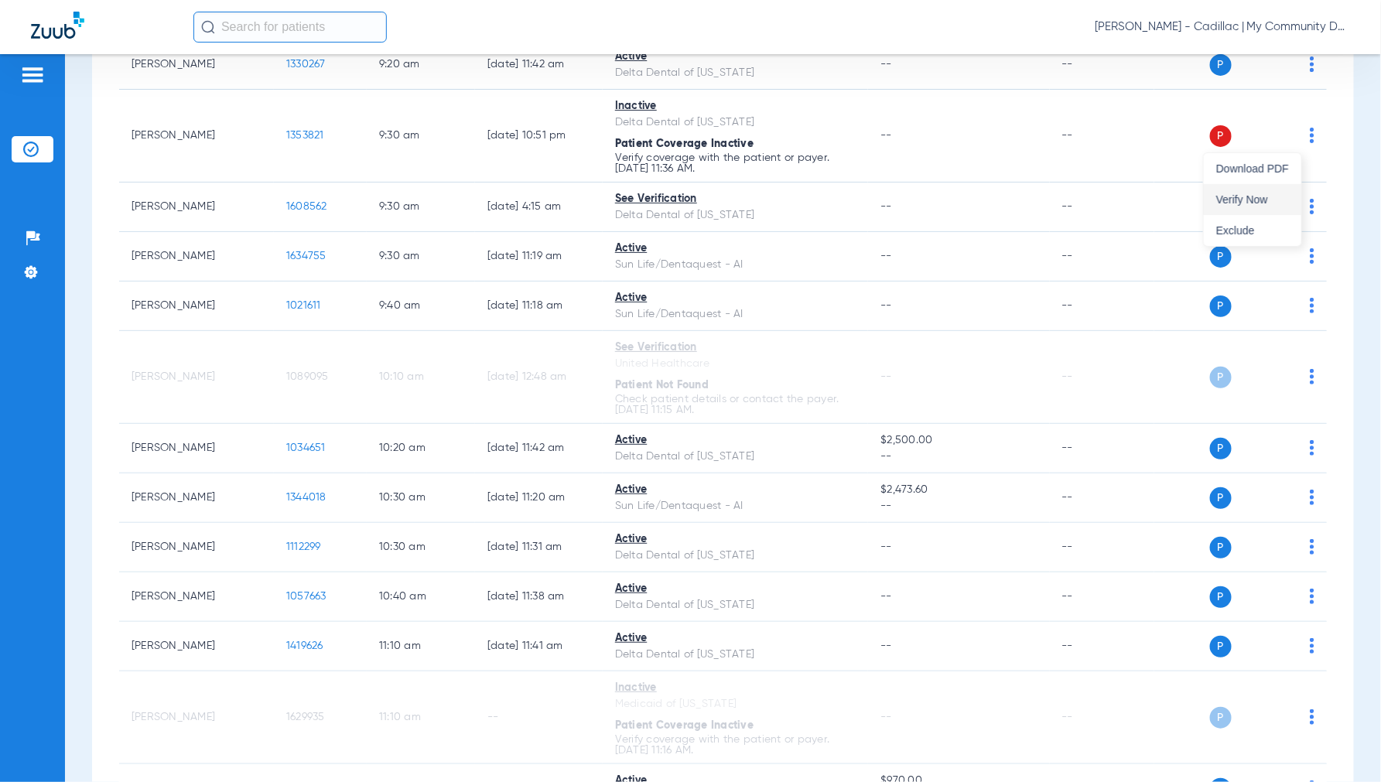
click at [1223, 205] on button "Verify Now" at bounding box center [1252, 199] width 97 height 31
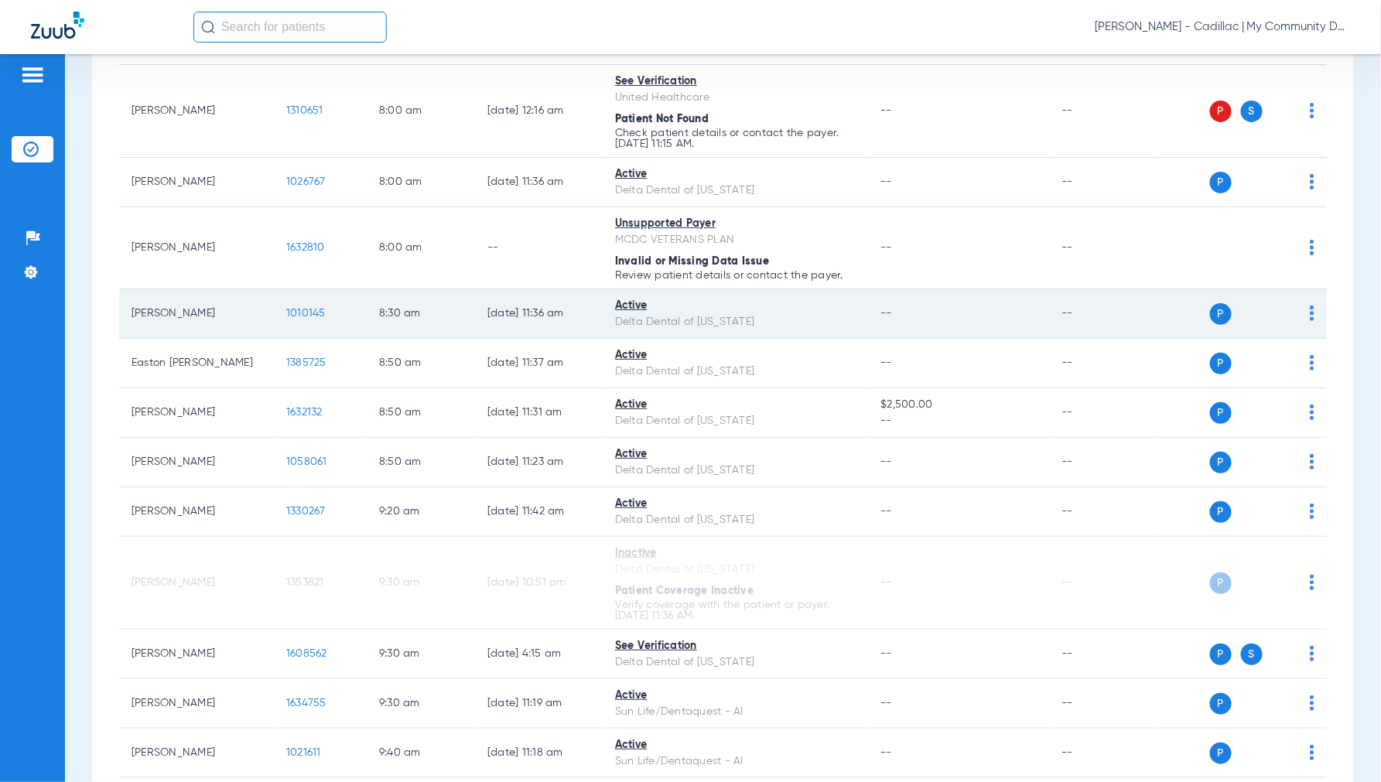
scroll to position [87, 0]
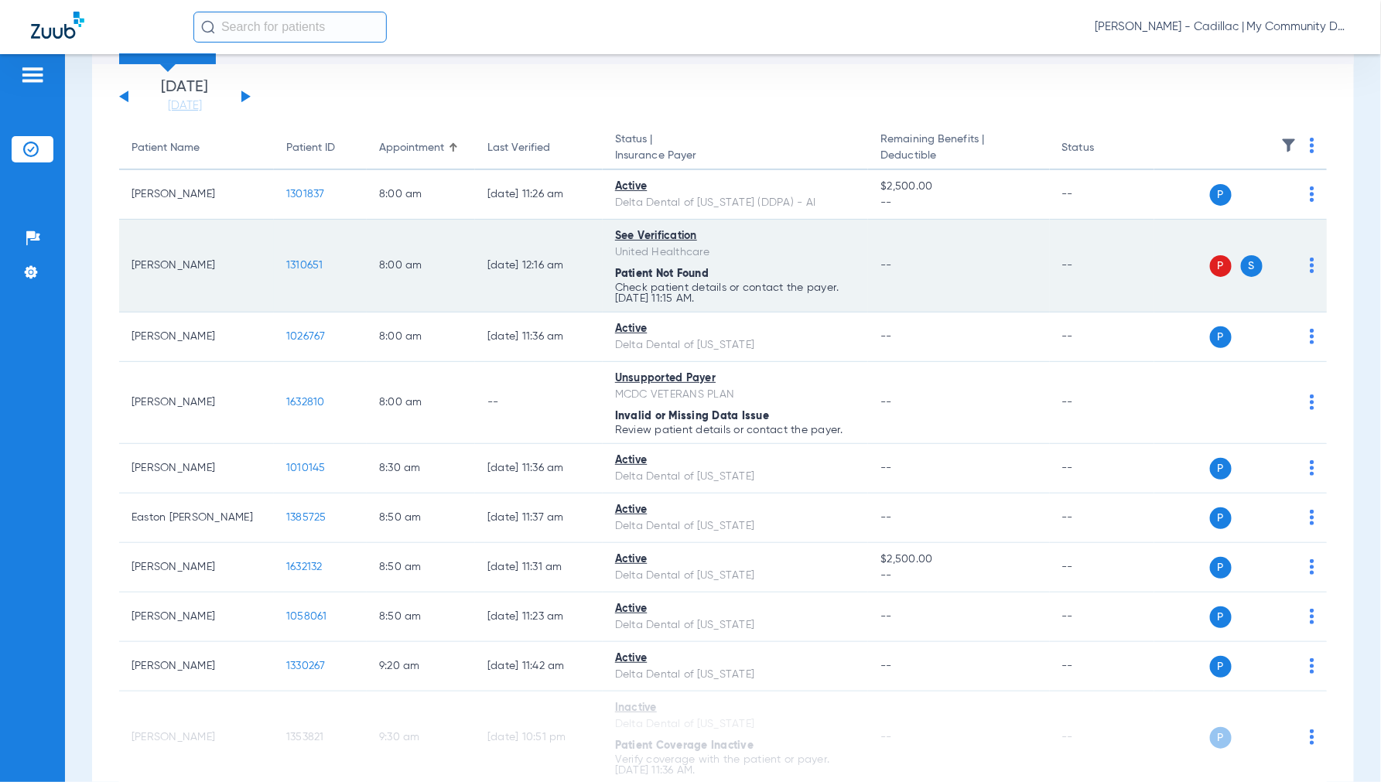
click at [1309, 263] on img at bounding box center [1311, 265] width 5 height 15
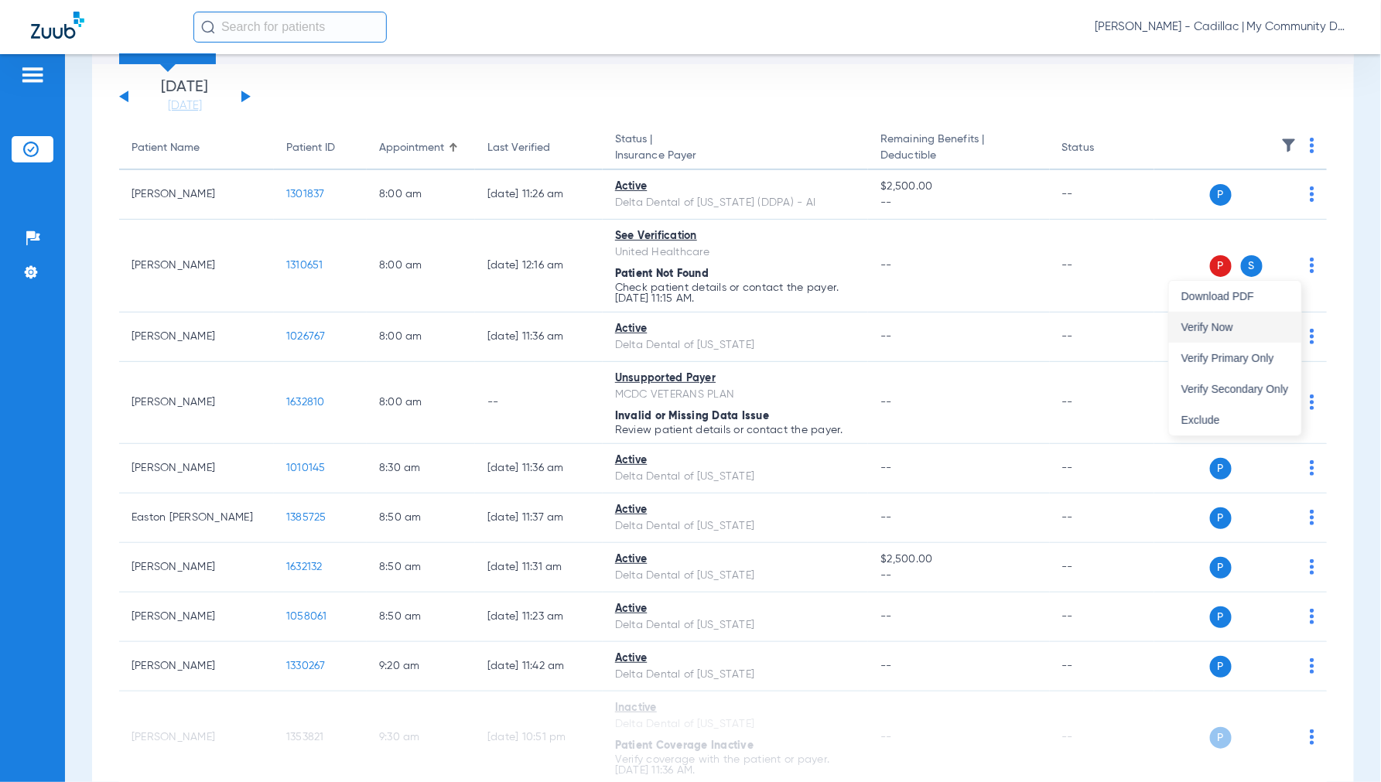
click at [1242, 320] on button "Verify Now" at bounding box center [1235, 327] width 132 height 31
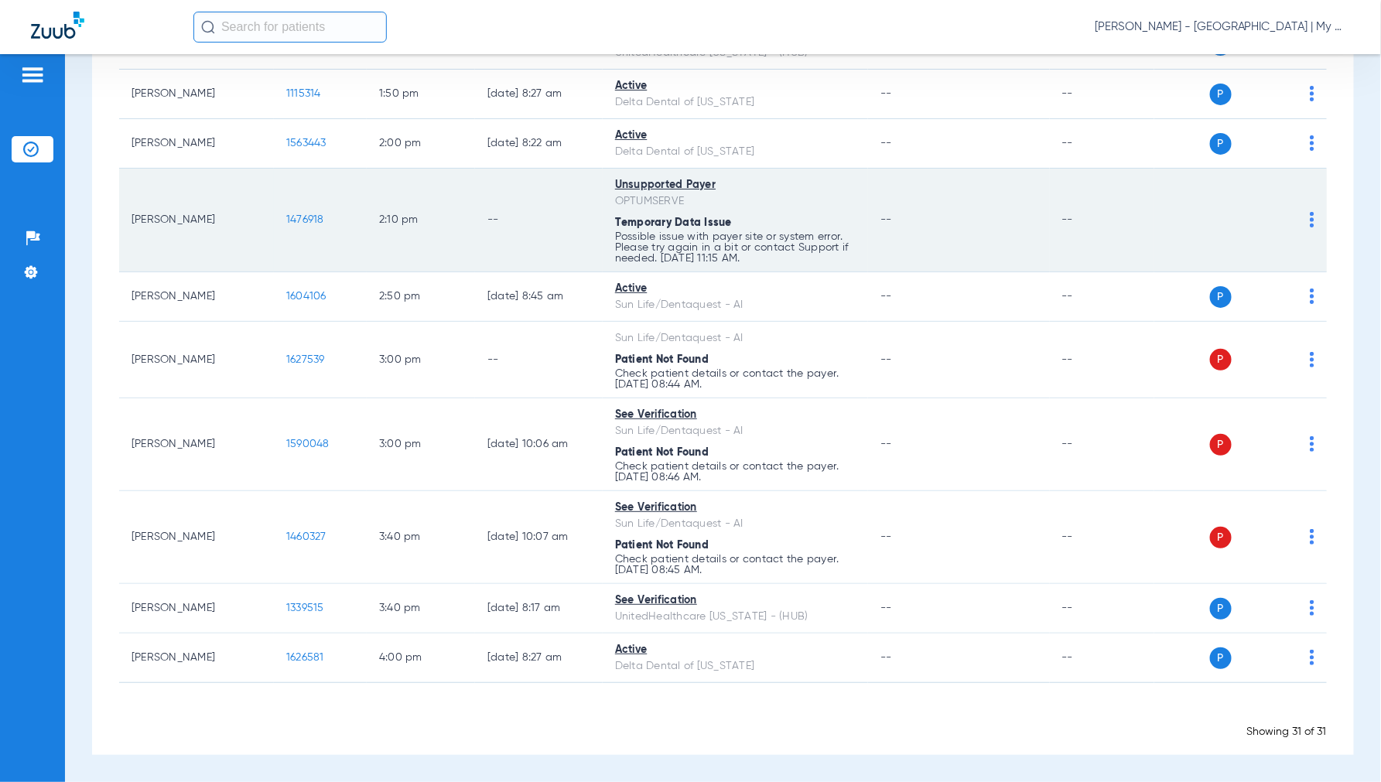
scroll to position [1403, 0]
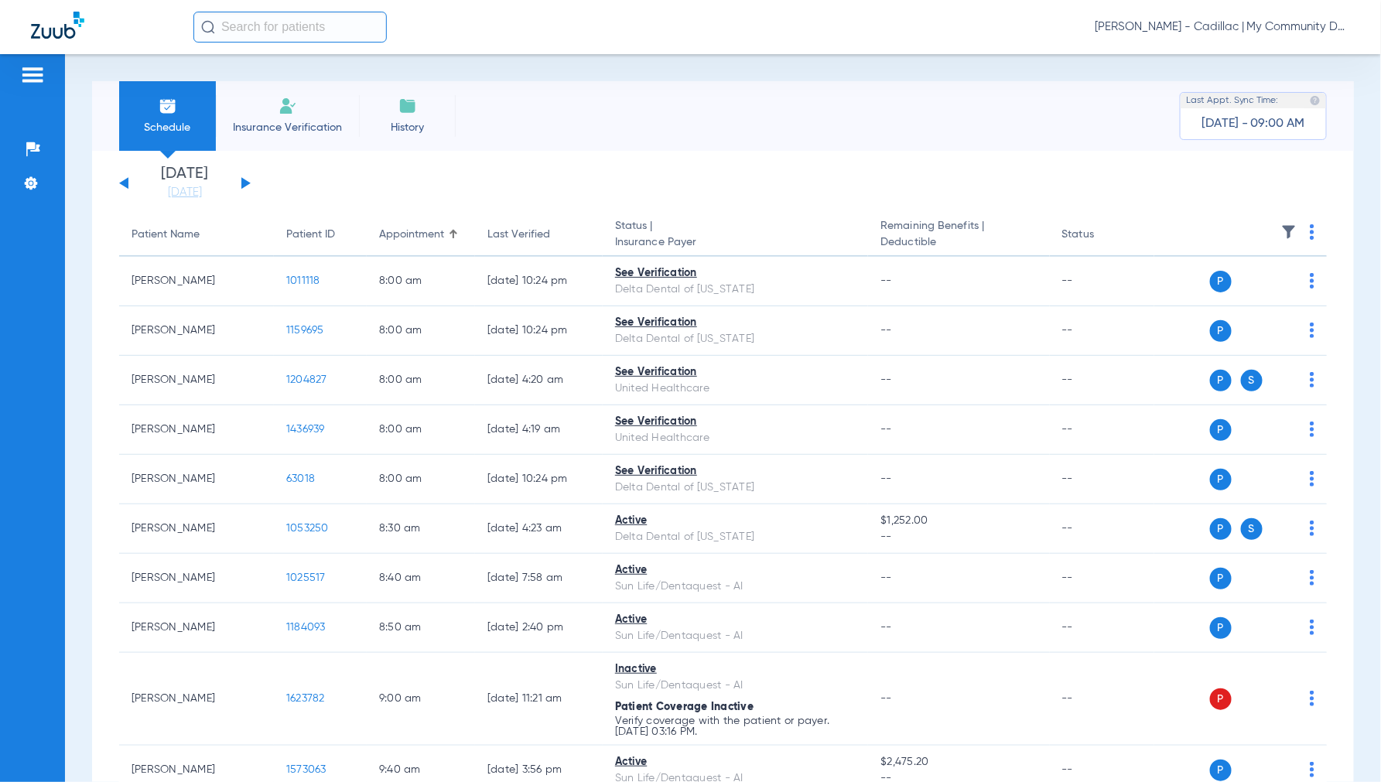
click at [1221, 28] on span "Jennifer Dziamski - Cadillac | My Community Dental Centers" at bounding box center [1221, 26] width 255 height 15
click at [1275, 56] on span "Account Selection" at bounding box center [1291, 55] width 87 height 11
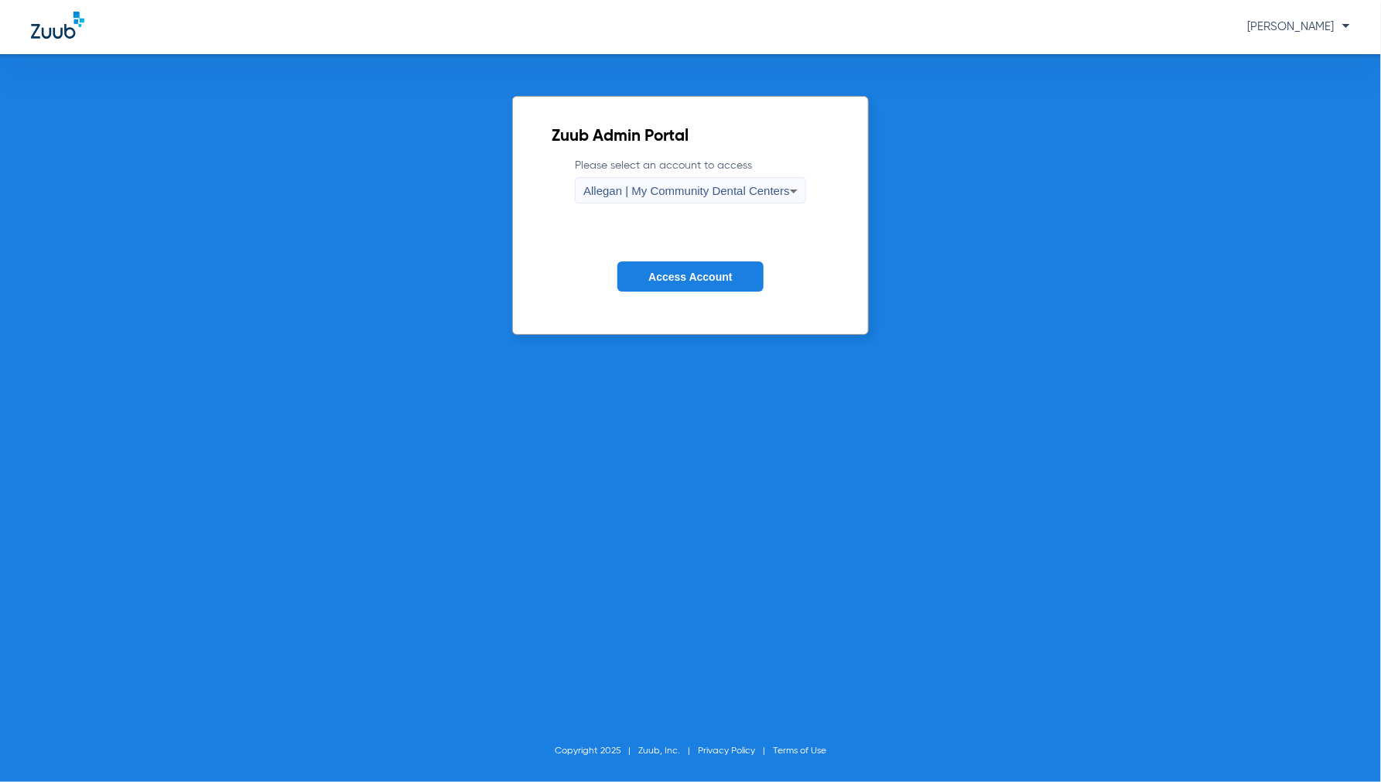
click at [639, 198] on div "Allegan | My Community Dental Centers" at bounding box center [686, 191] width 207 height 26
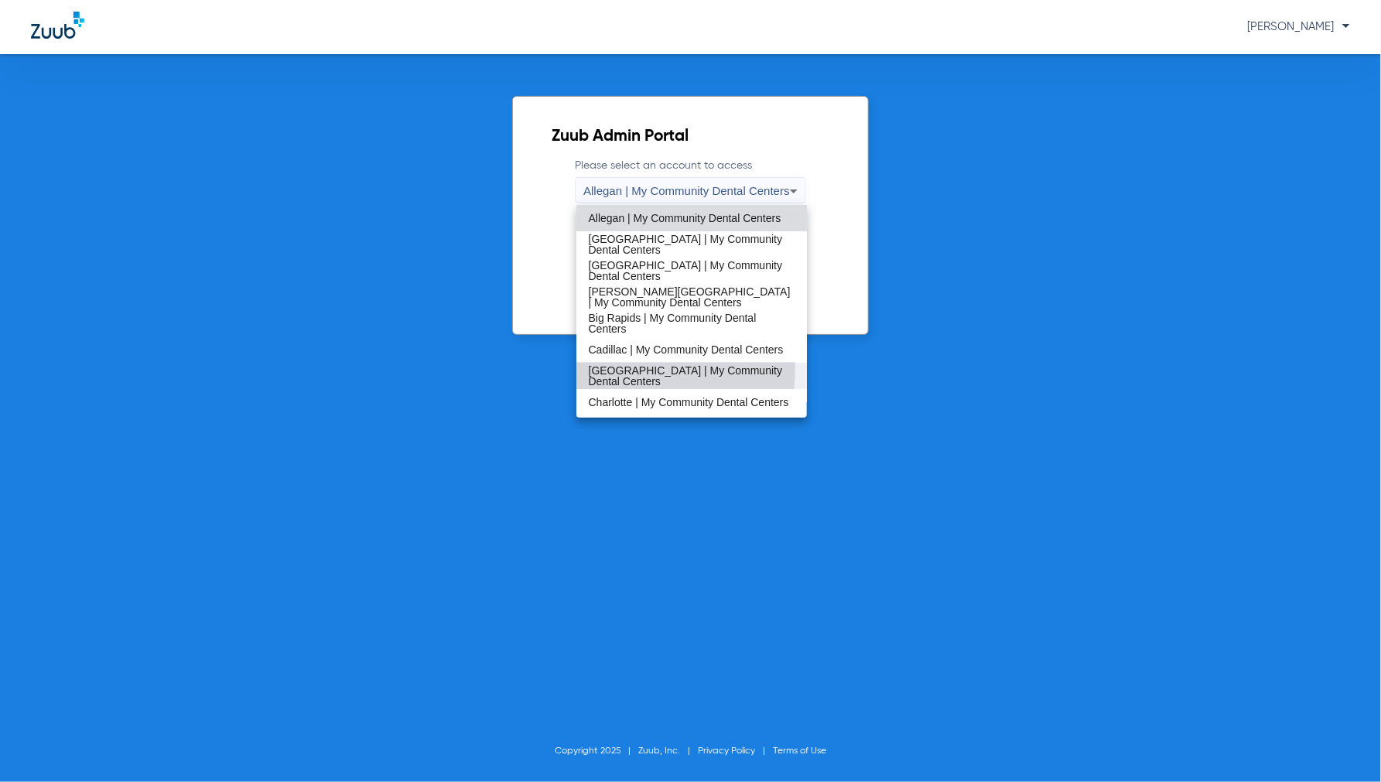
click at [627, 368] on span "[GEOGRAPHIC_DATA] | My Community Dental Centers" at bounding box center [692, 376] width 207 height 22
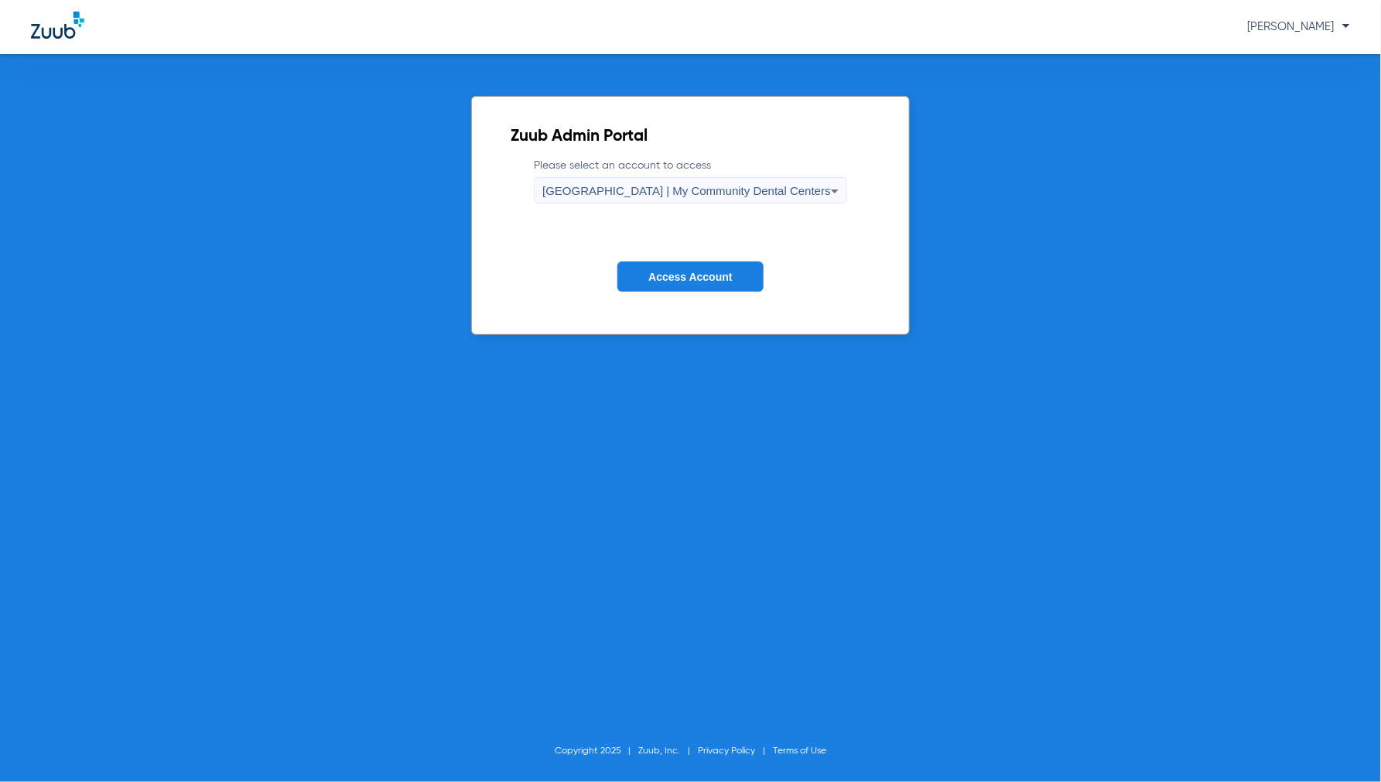
click at [688, 276] on span "Access Account" at bounding box center [690, 277] width 84 height 12
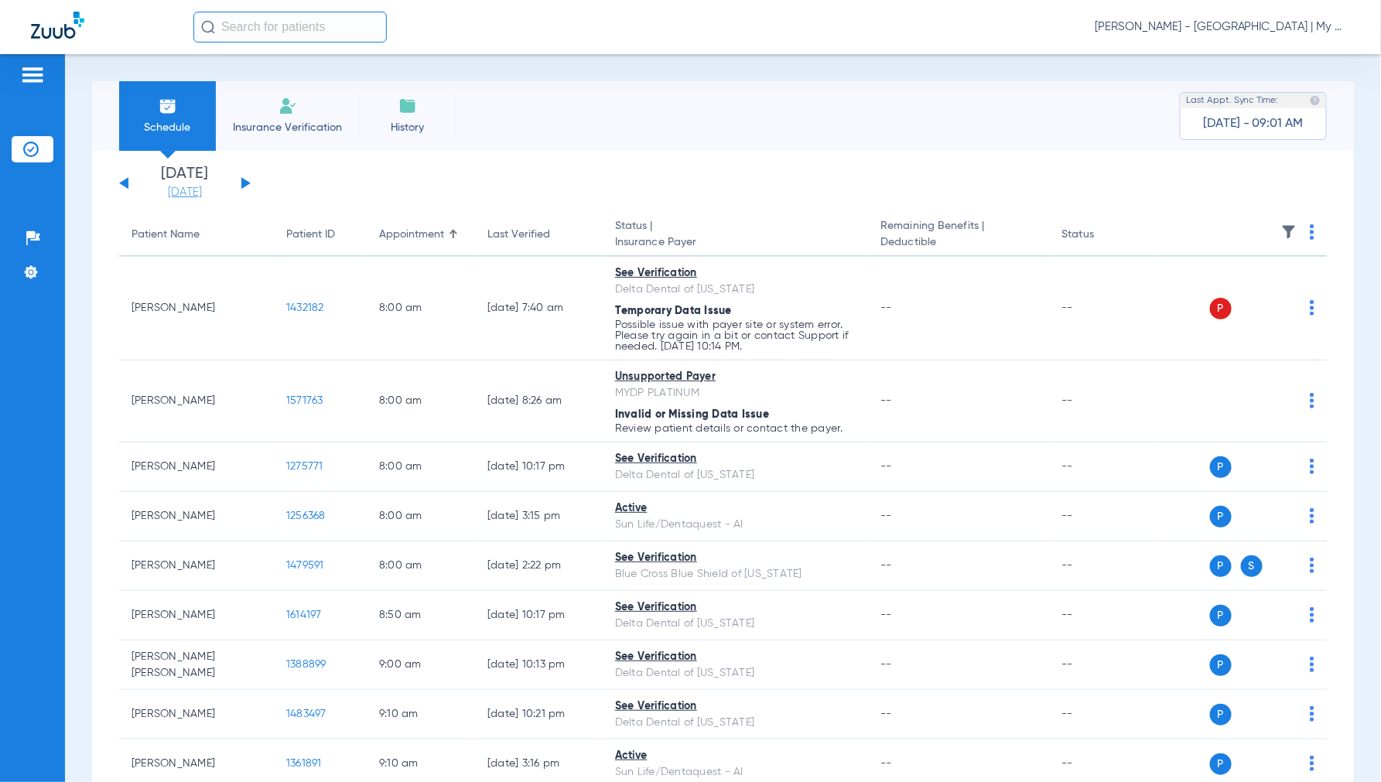
click at [176, 187] on link "[DATE]" at bounding box center [184, 192] width 93 height 15
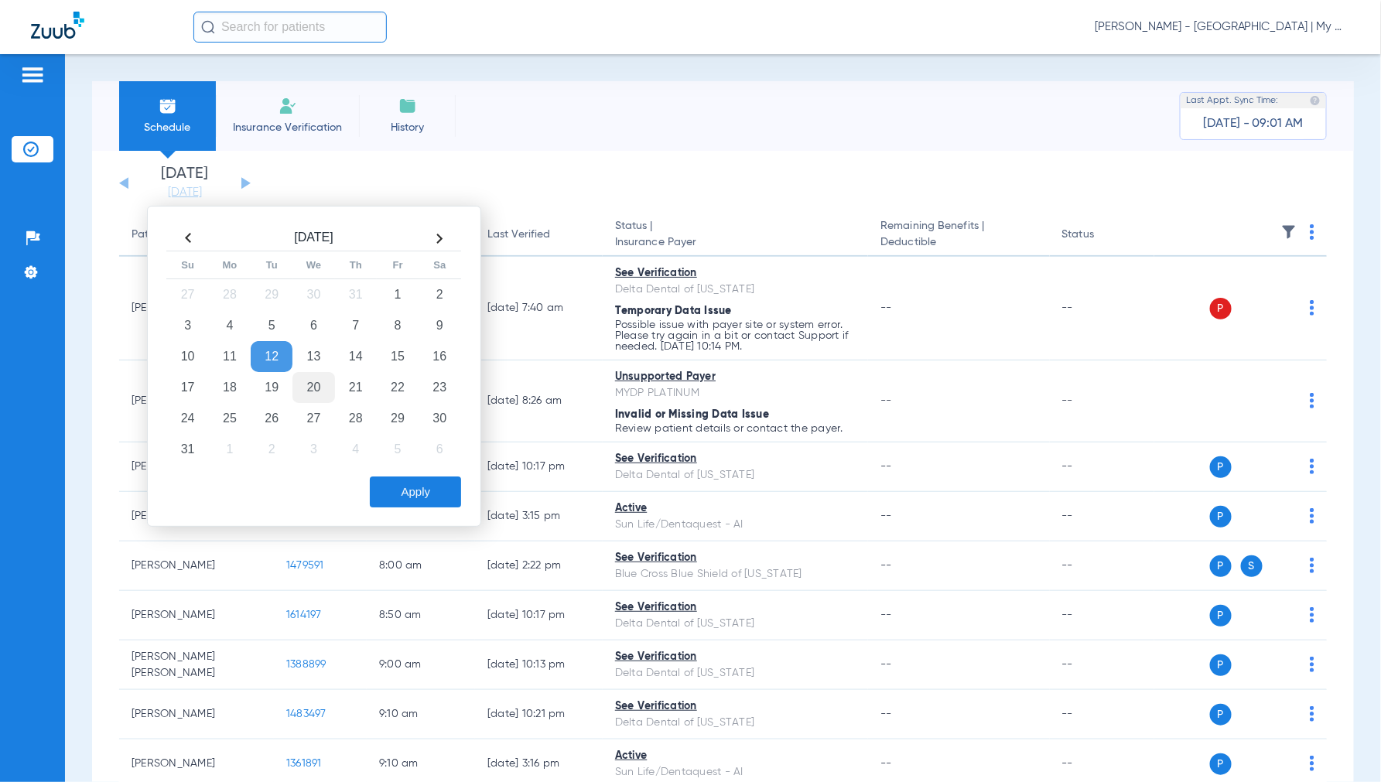
click at [298, 385] on td "20" at bounding box center [313, 387] width 42 height 31
click at [405, 483] on button "Apply" at bounding box center [415, 491] width 91 height 31
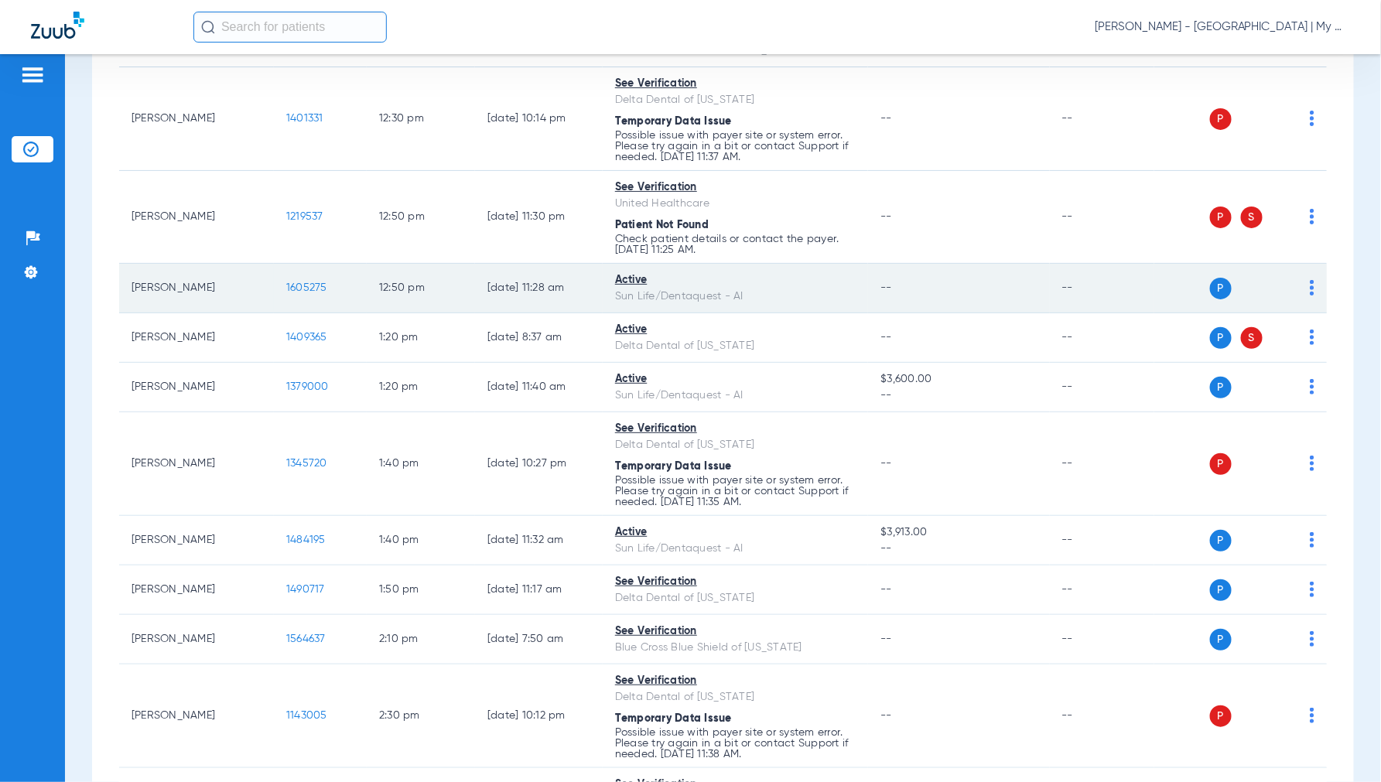
scroll to position [1719, 0]
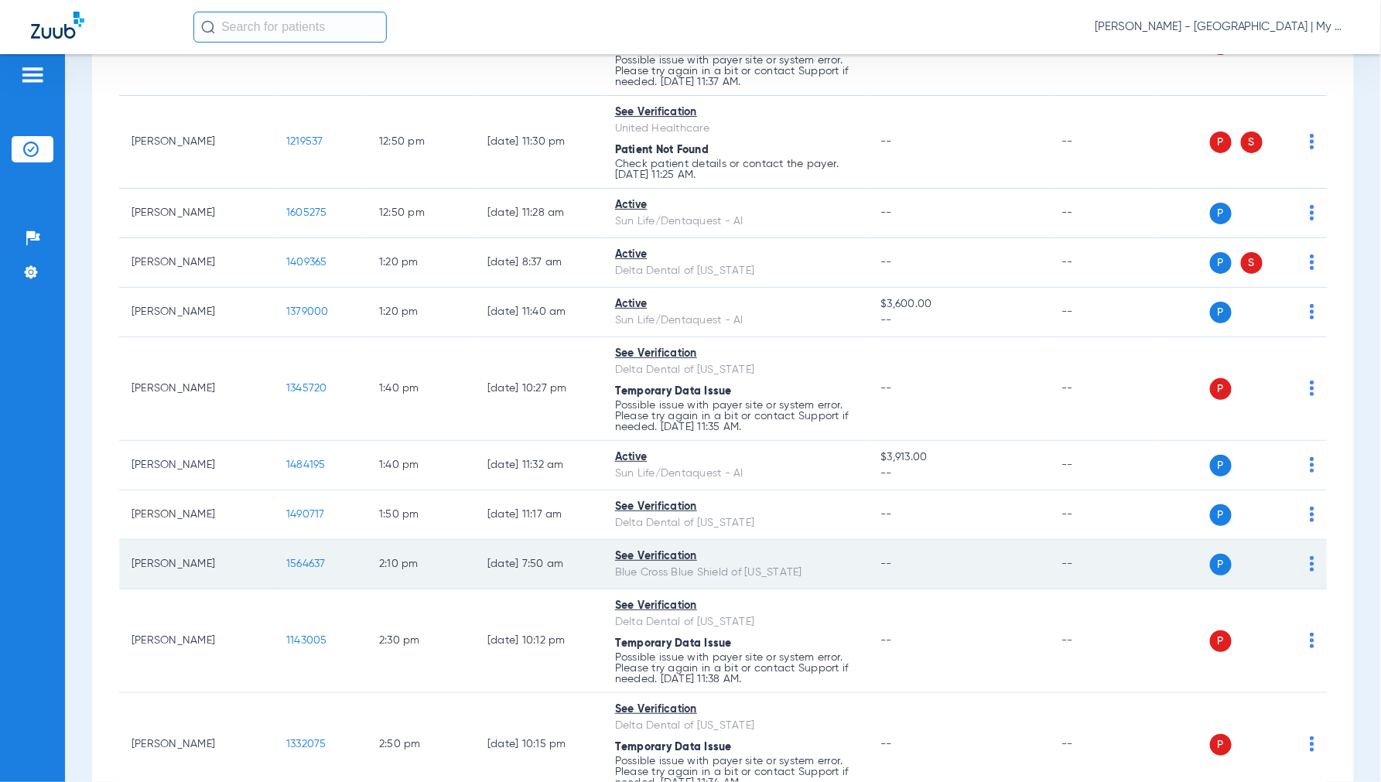
click at [1309, 572] on img at bounding box center [1311, 563] width 5 height 15
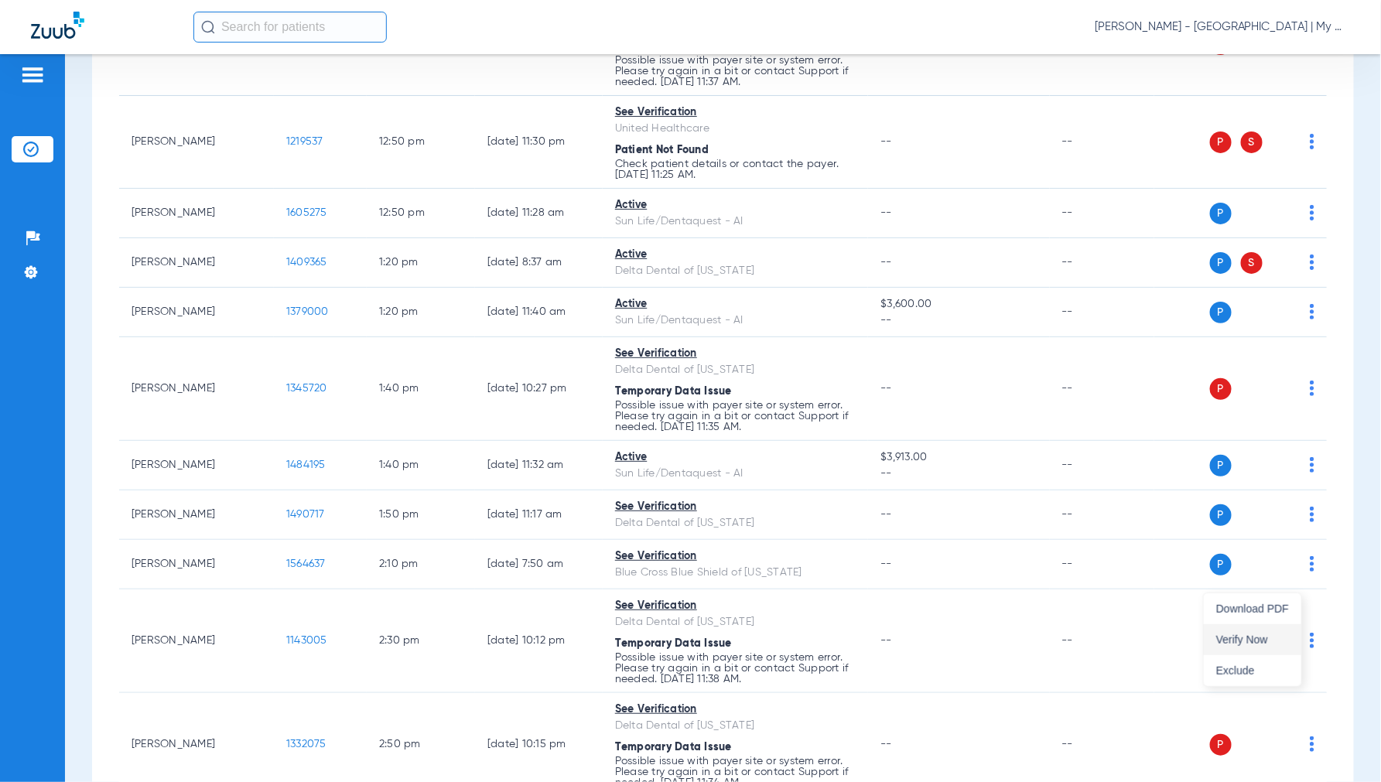
click at [1247, 637] on span "Verify Now" at bounding box center [1252, 639] width 73 height 11
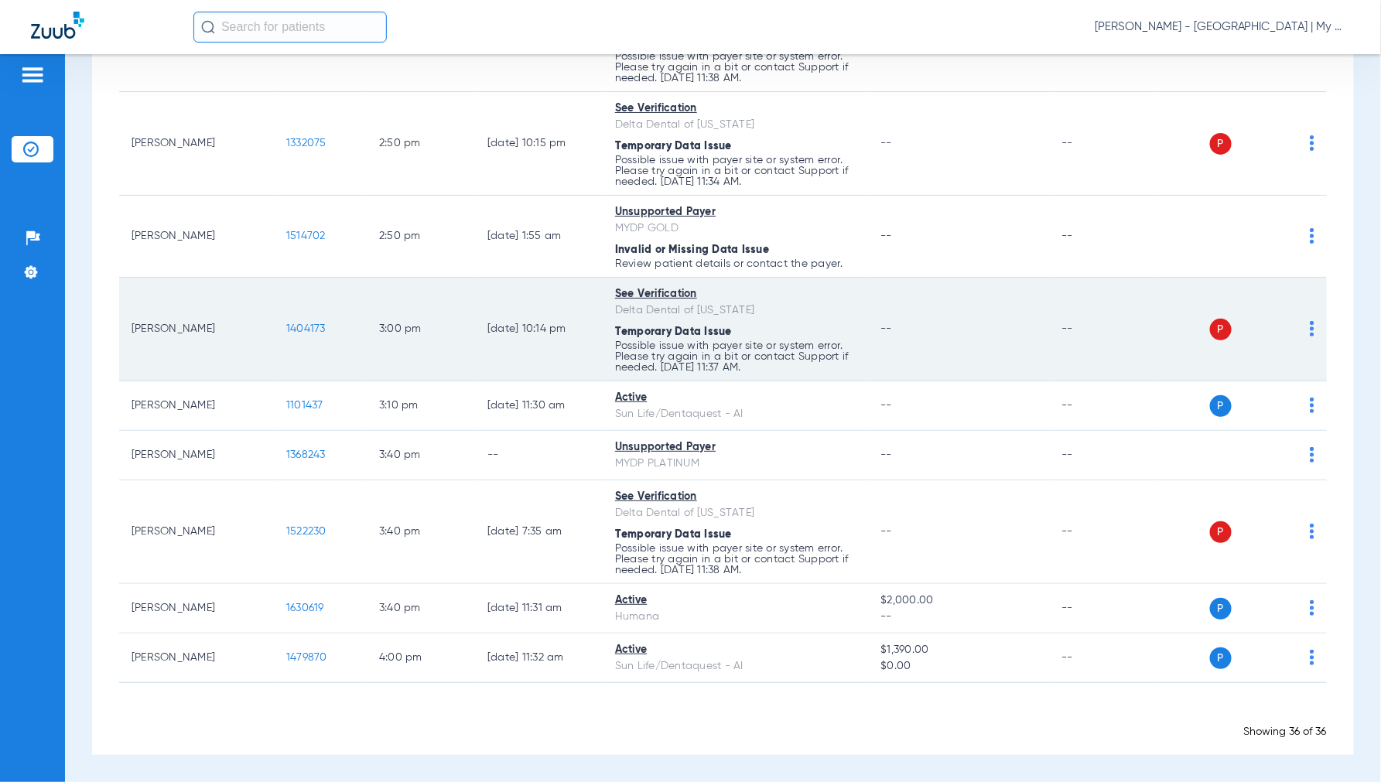
scroll to position [2383, 0]
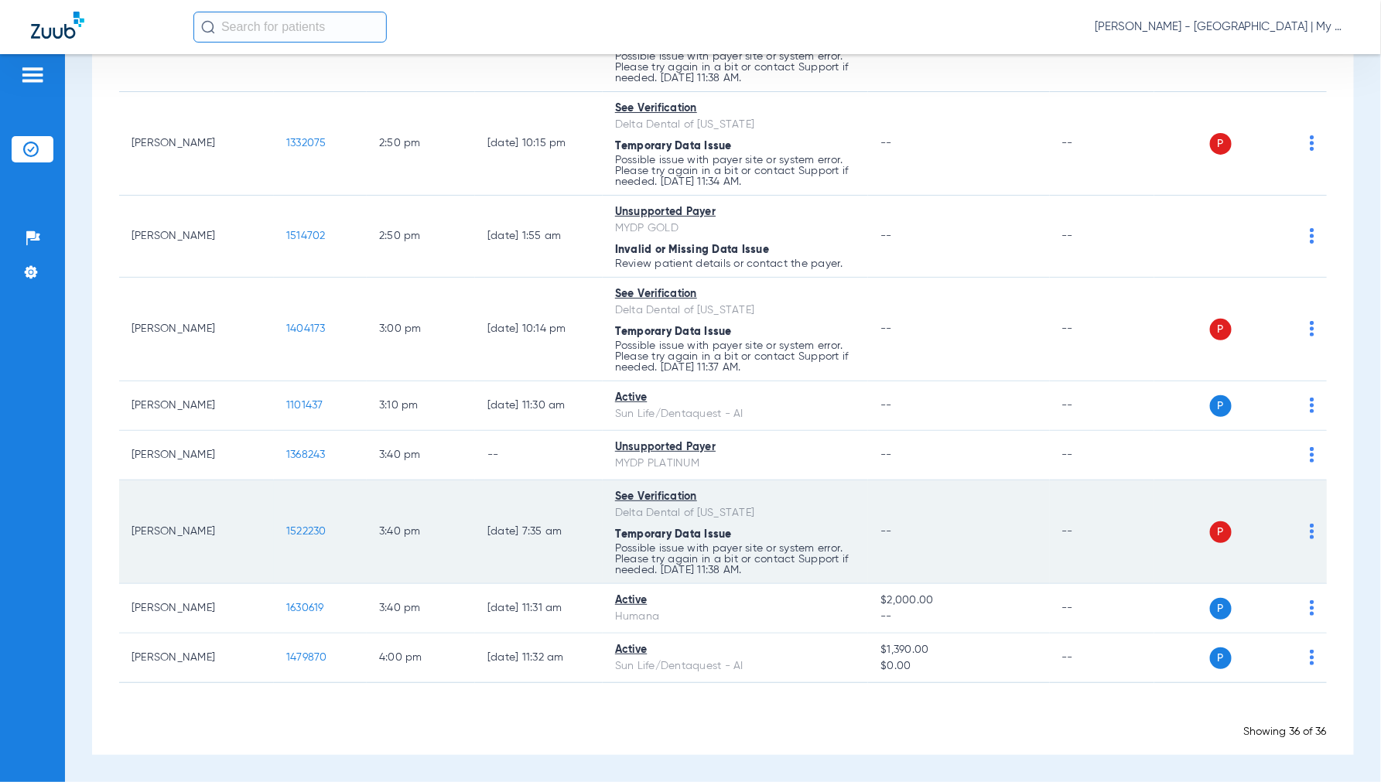
click at [1302, 534] on td "P S" at bounding box center [1240, 532] width 172 height 104
click at [1309, 534] on img at bounding box center [1311, 531] width 5 height 15
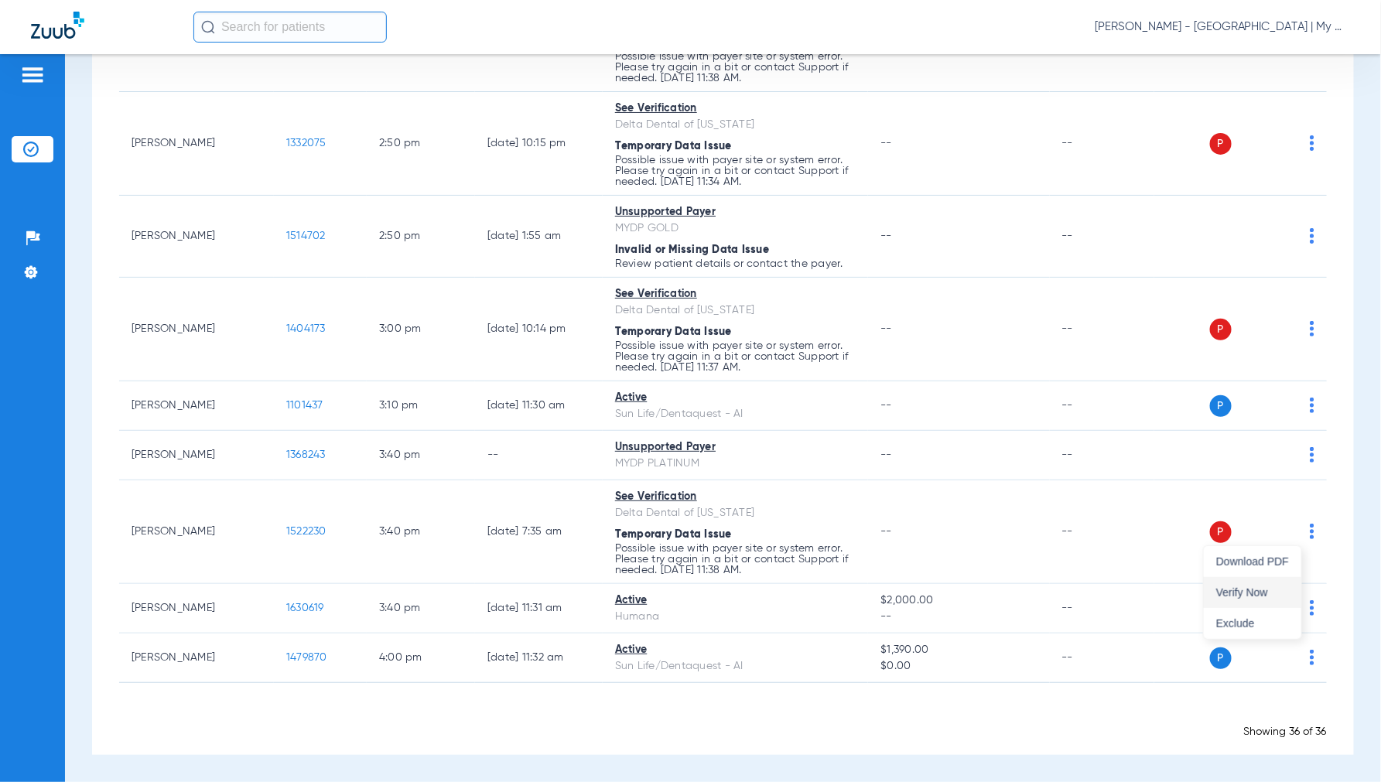
click at [1251, 588] on span "Verify Now" at bounding box center [1252, 592] width 73 height 11
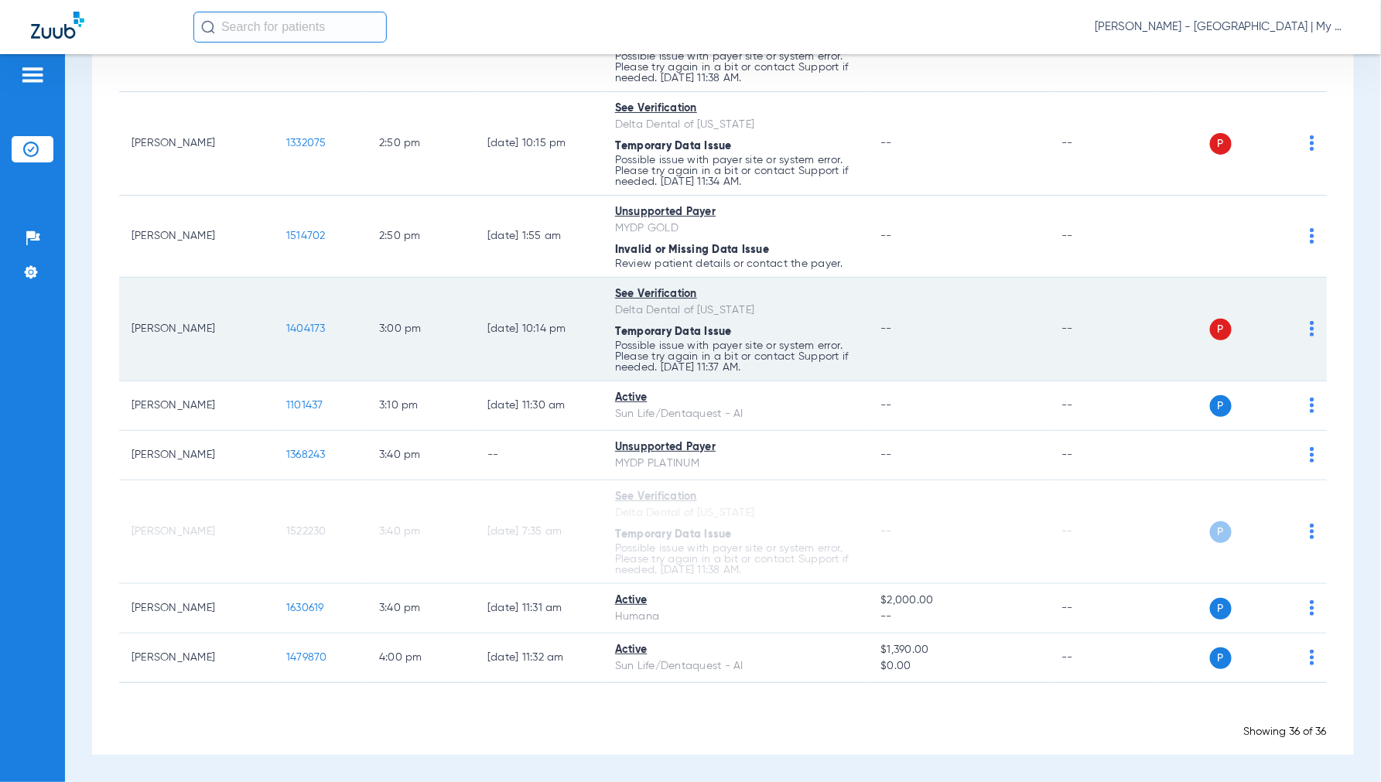
click at [1309, 326] on img at bounding box center [1311, 328] width 5 height 15
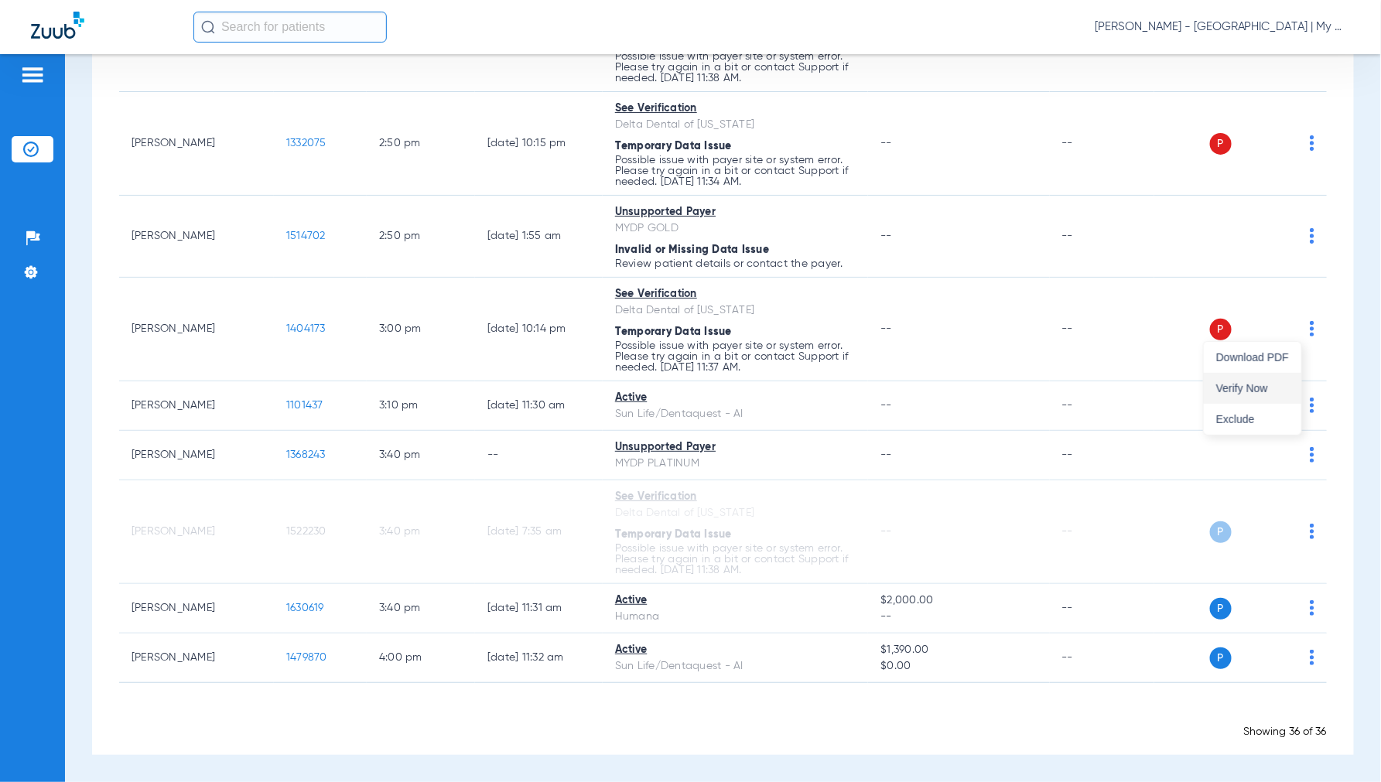
click at [1245, 387] on span "Verify Now" at bounding box center [1252, 388] width 73 height 11
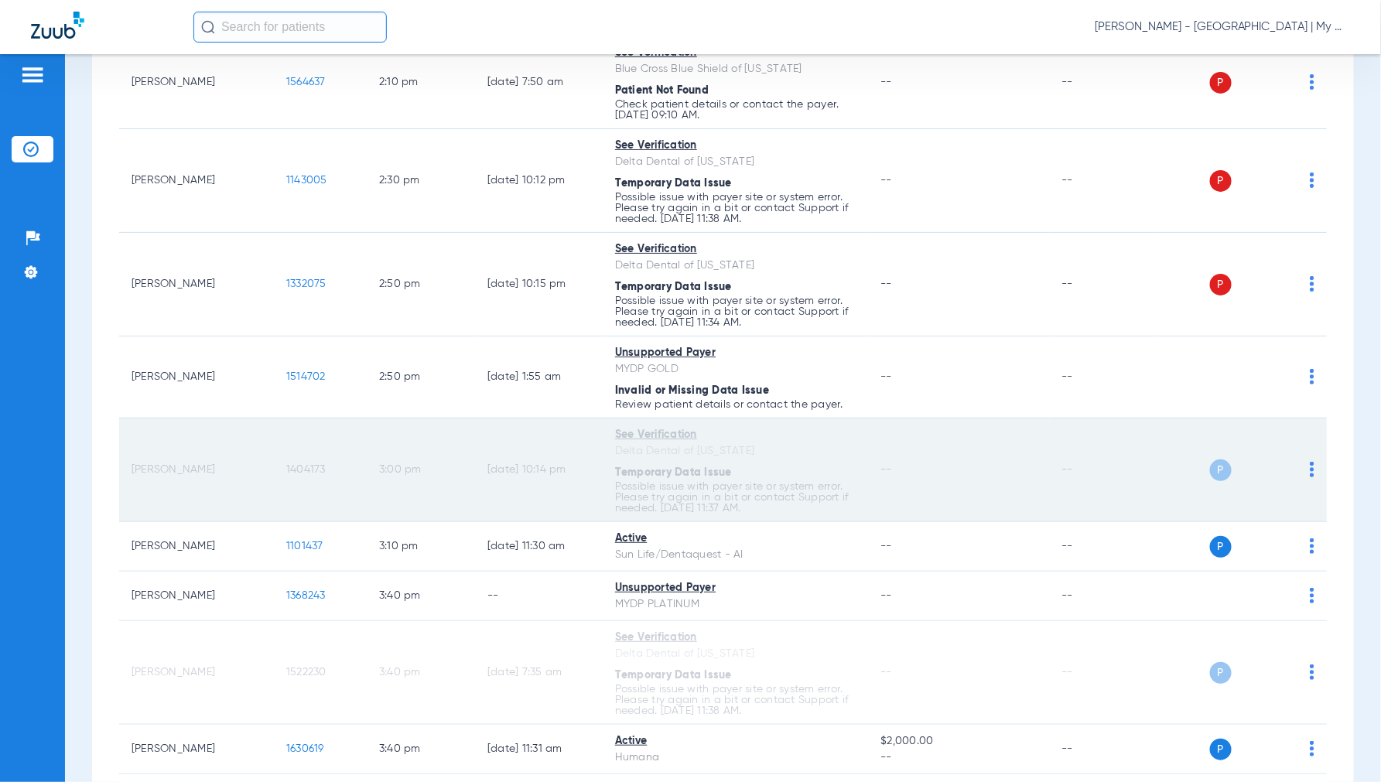
scroll to position [2211, 0]
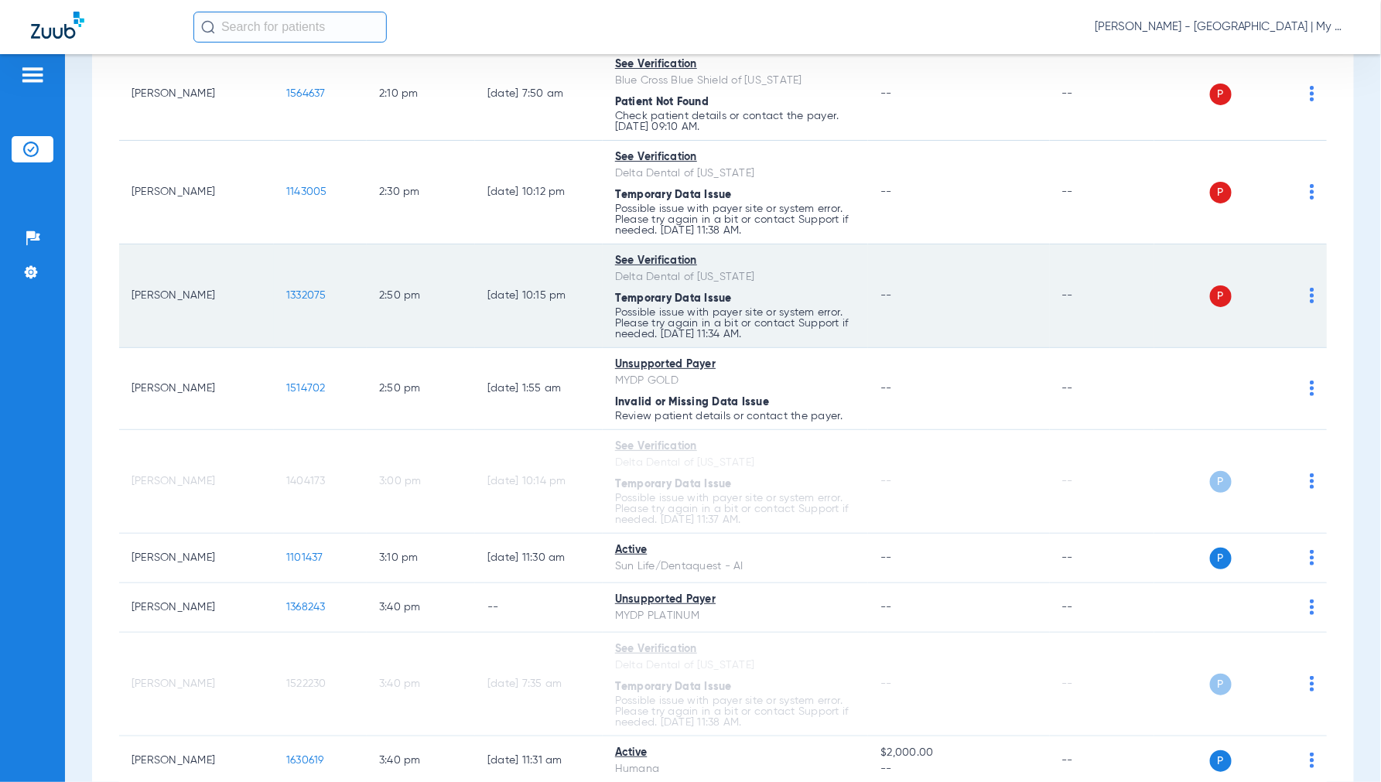
click at [1309, 303] on img at bounding box center [1311, 295] width 5 height 15
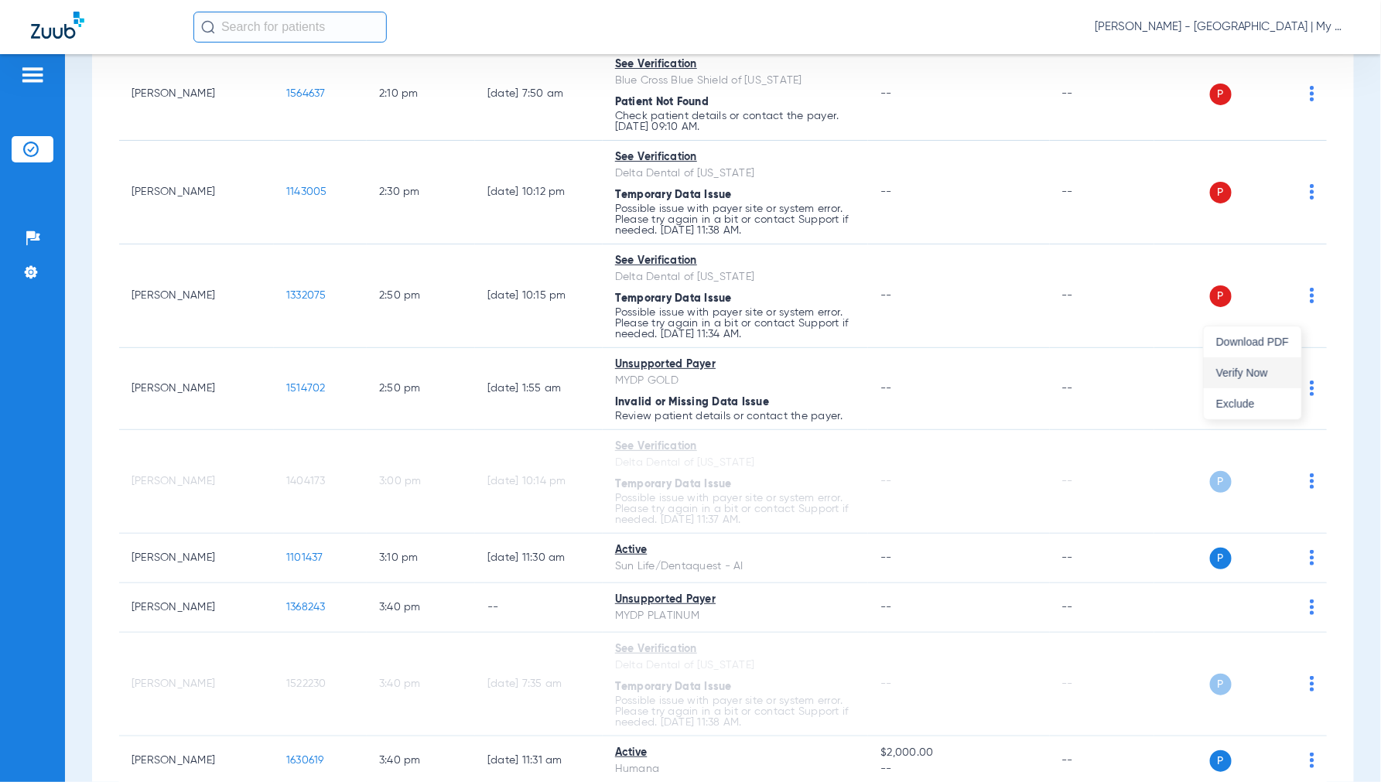
click at [1269, 370] on span "Verify Now" at bounding box center [1252, 372] width 73 height 11
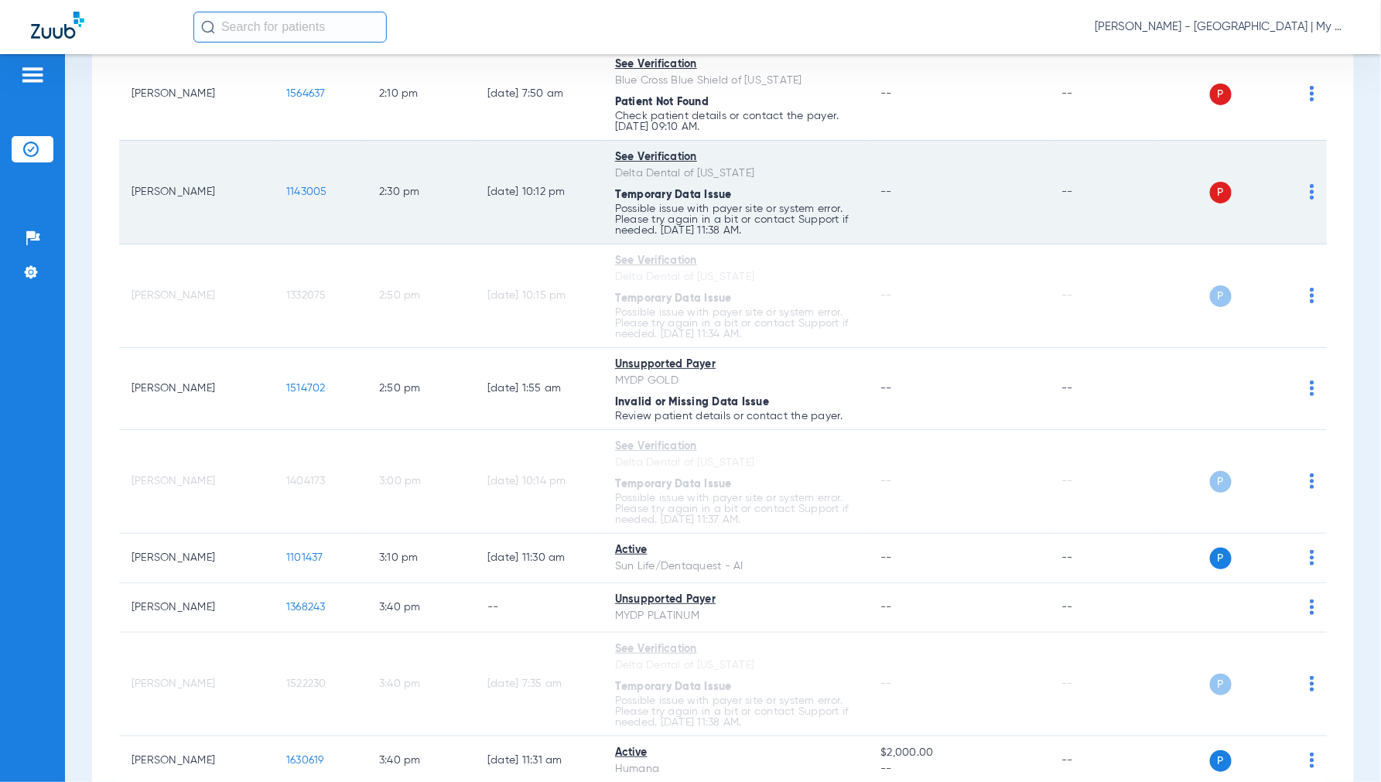
click at [1309, 200] on img at bounding box center [1311, 191] width 5 height 15
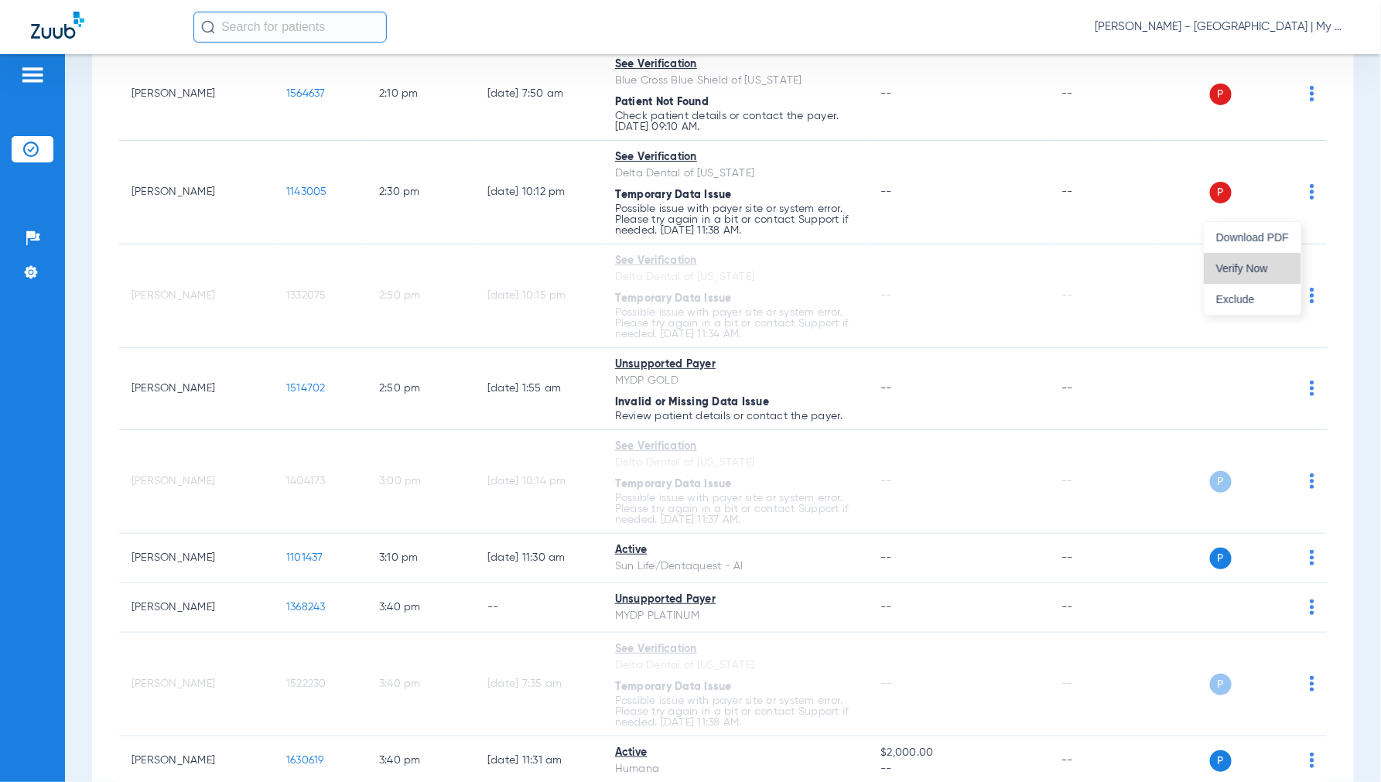
click at [1255, 258] on button "Verify Now" at bounding box center [1252, 268] width 97 height 31
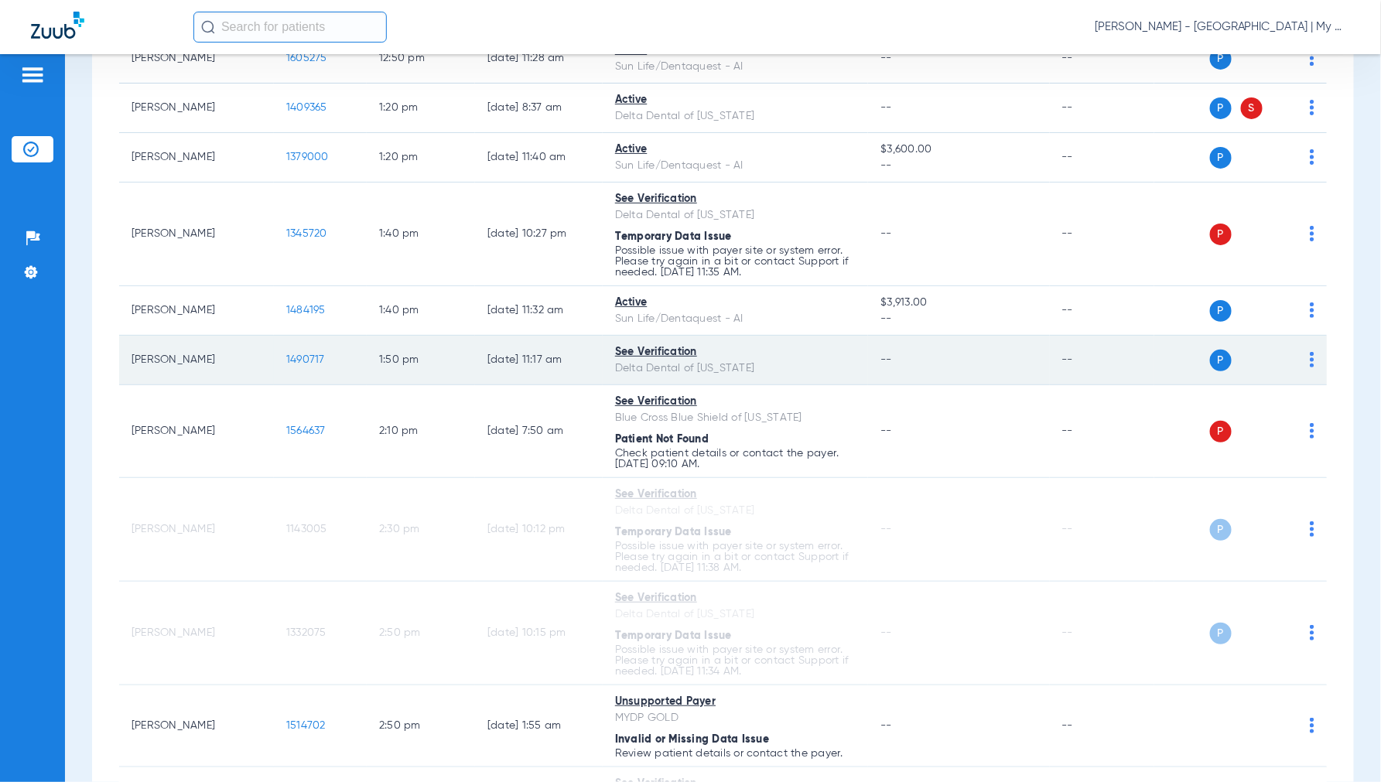
scroll to position [1867, 0]
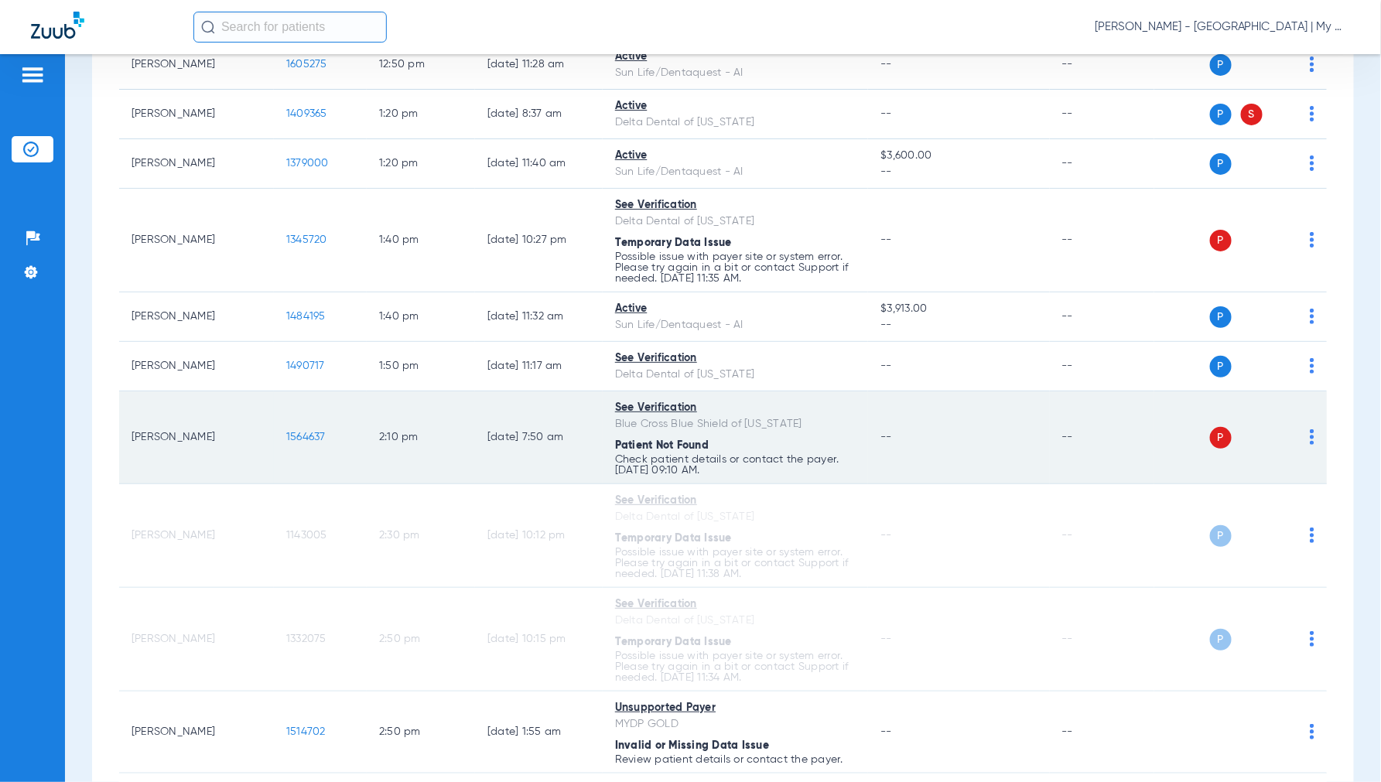
click at [1309, 445] on img at bounding box center [1311, 436] width 5 height 15
drag, startPoint x: 1244, startPoint y: 511, endPoint x: 1256, endPoint y: 462, distance: 51.0
click at [1244, 512] on span "Verify Now" at bounding box center [1252, 512] width 73 height 11
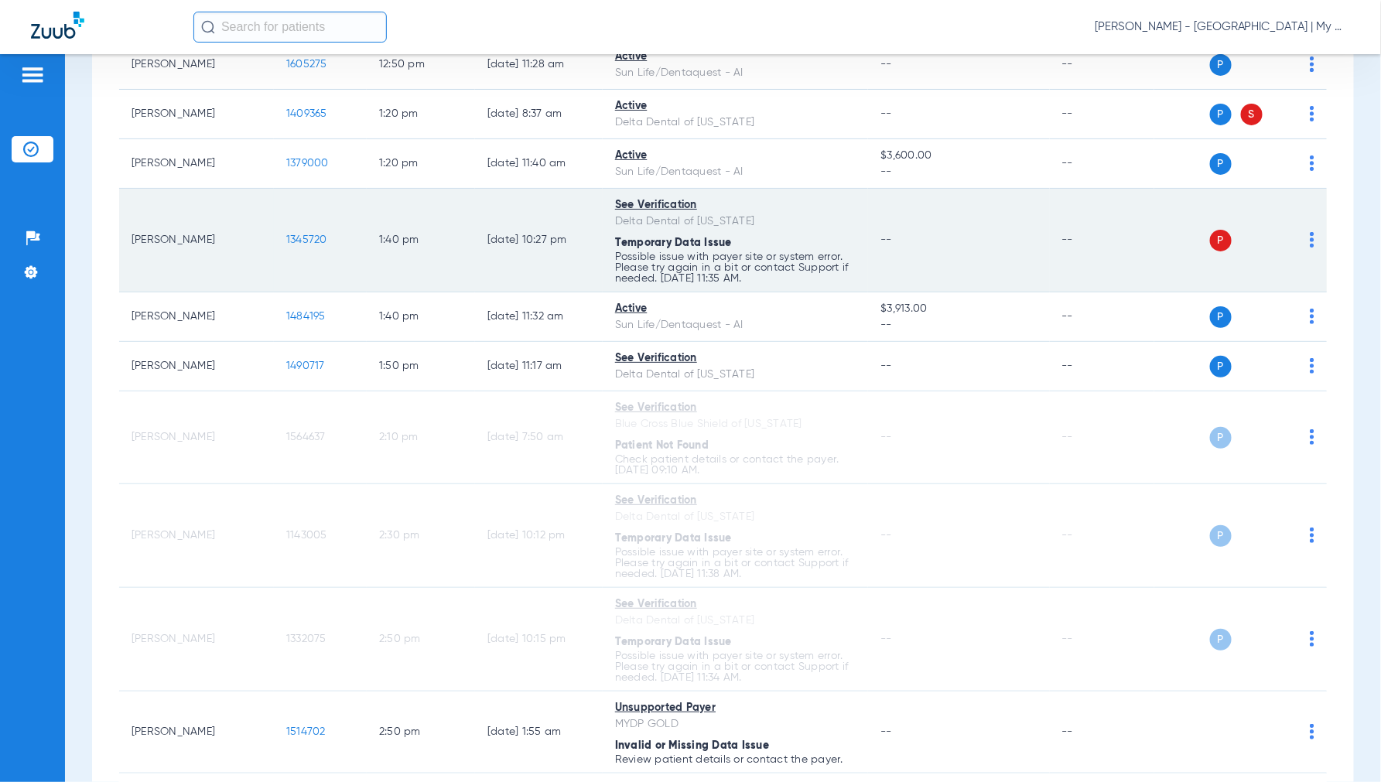
click at [1309, 248] on img at bounding box center [1311, 239] width 5 height 15
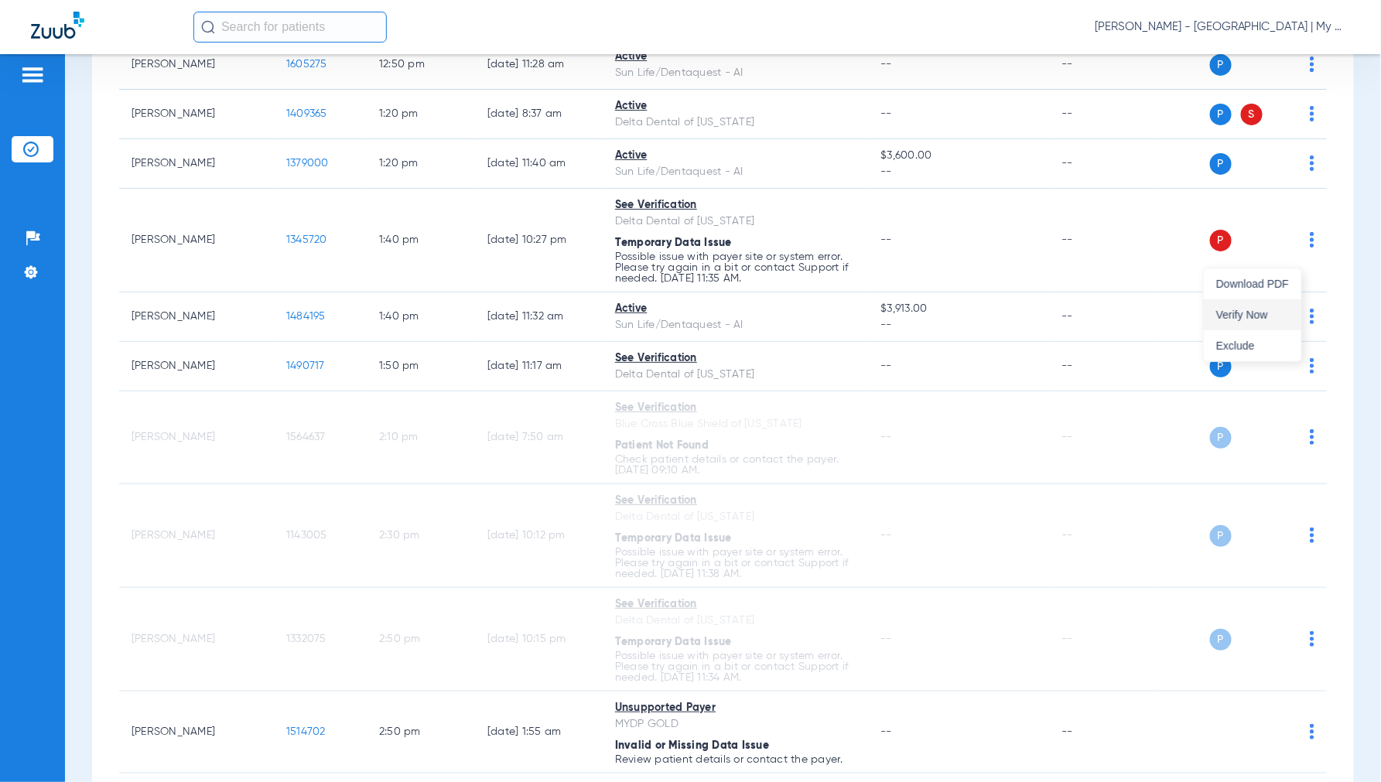
click at [1256, 303] on button "Verify Now" at bounding box center [1252, 314] width 97 height 31
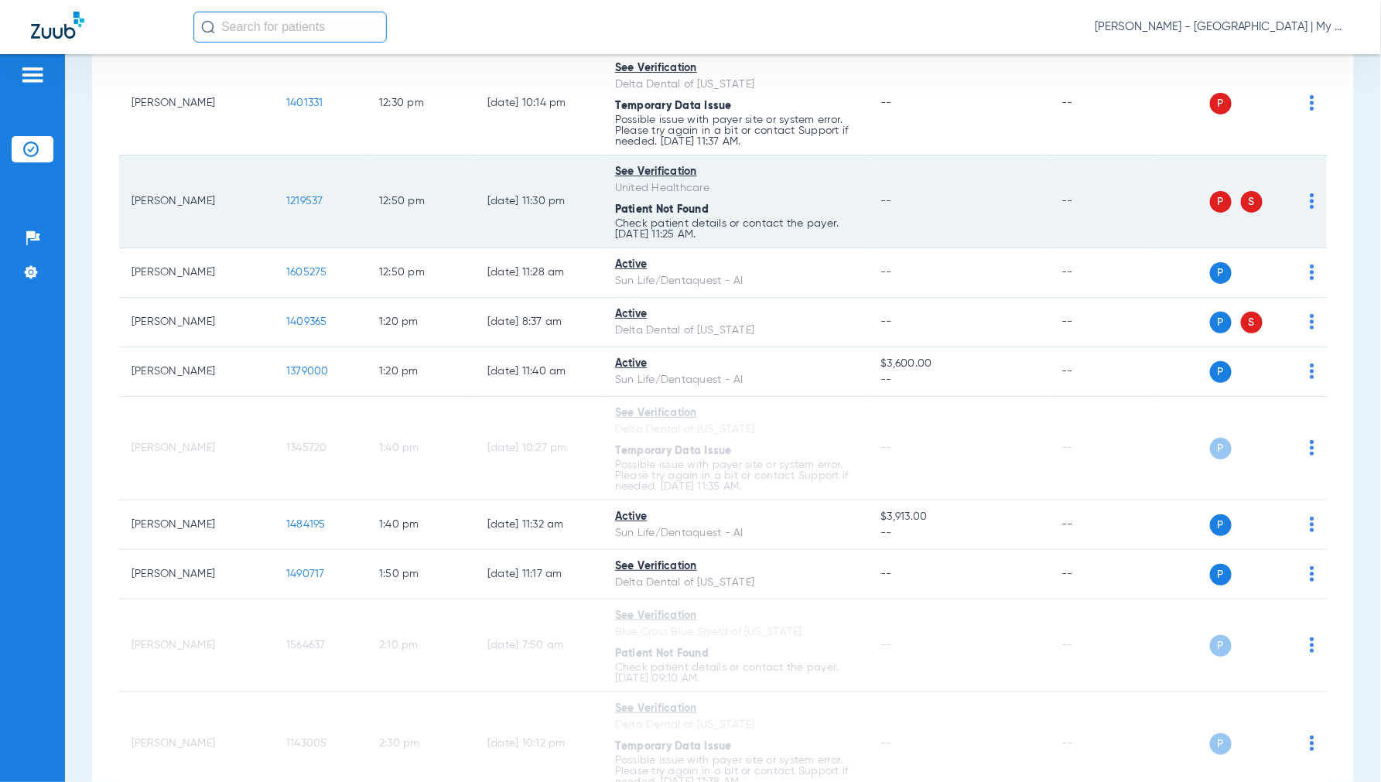
scroll to position [1610, 0]
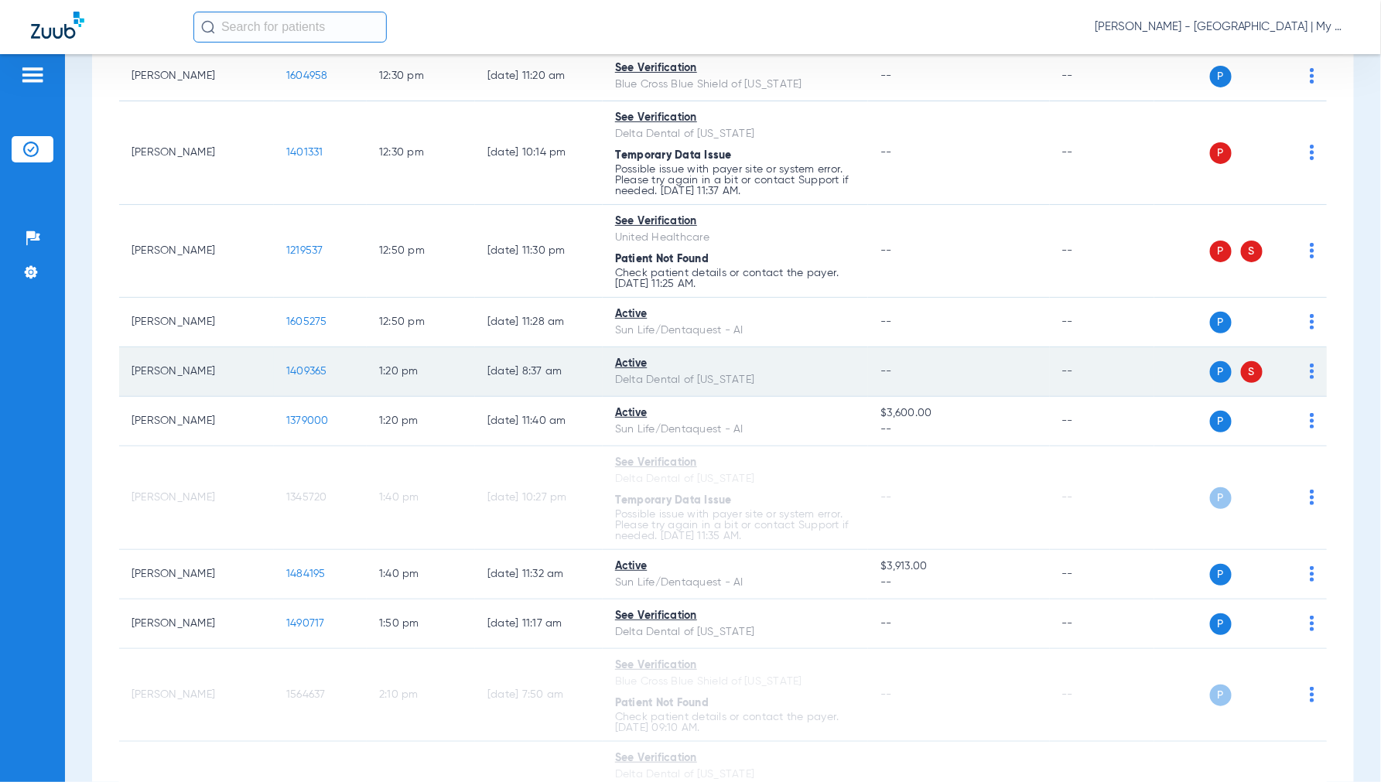
click at [1309, 379] on img at bounding box center [1311, 371] width 5 height 15
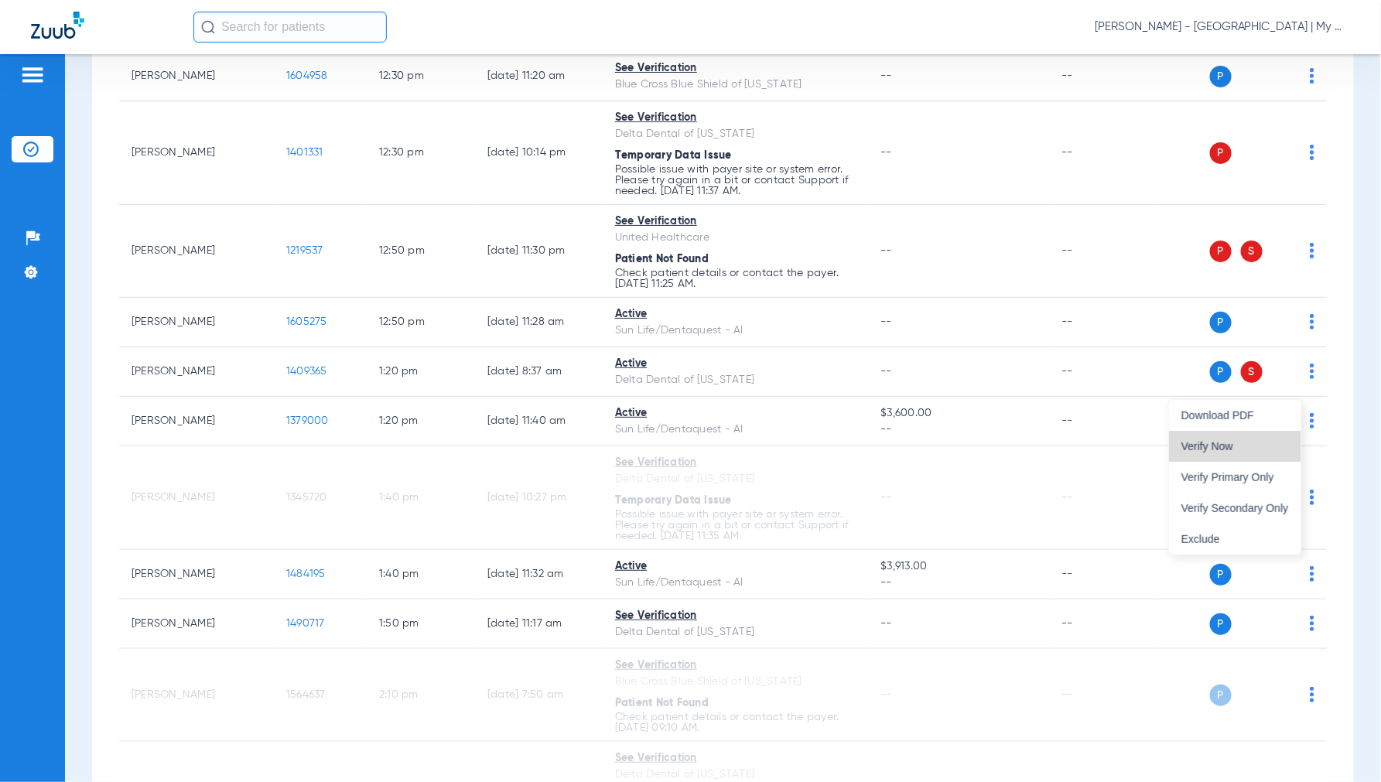
click at [1265, 437] on button "Verify Now" at bounding box center [1235, 446] width 132 height 31
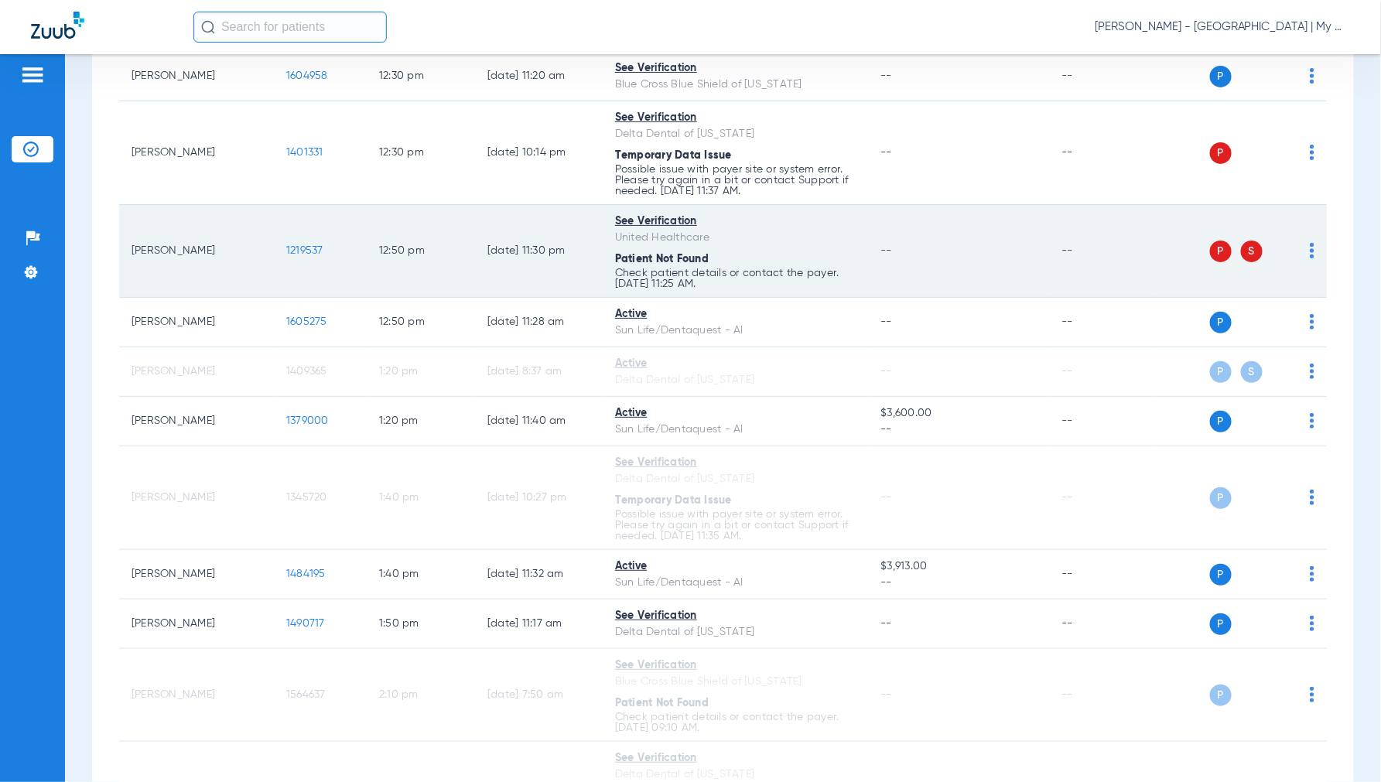
click at [1309, 258] on img at bounding box center [1311, 250] width 5 height 15
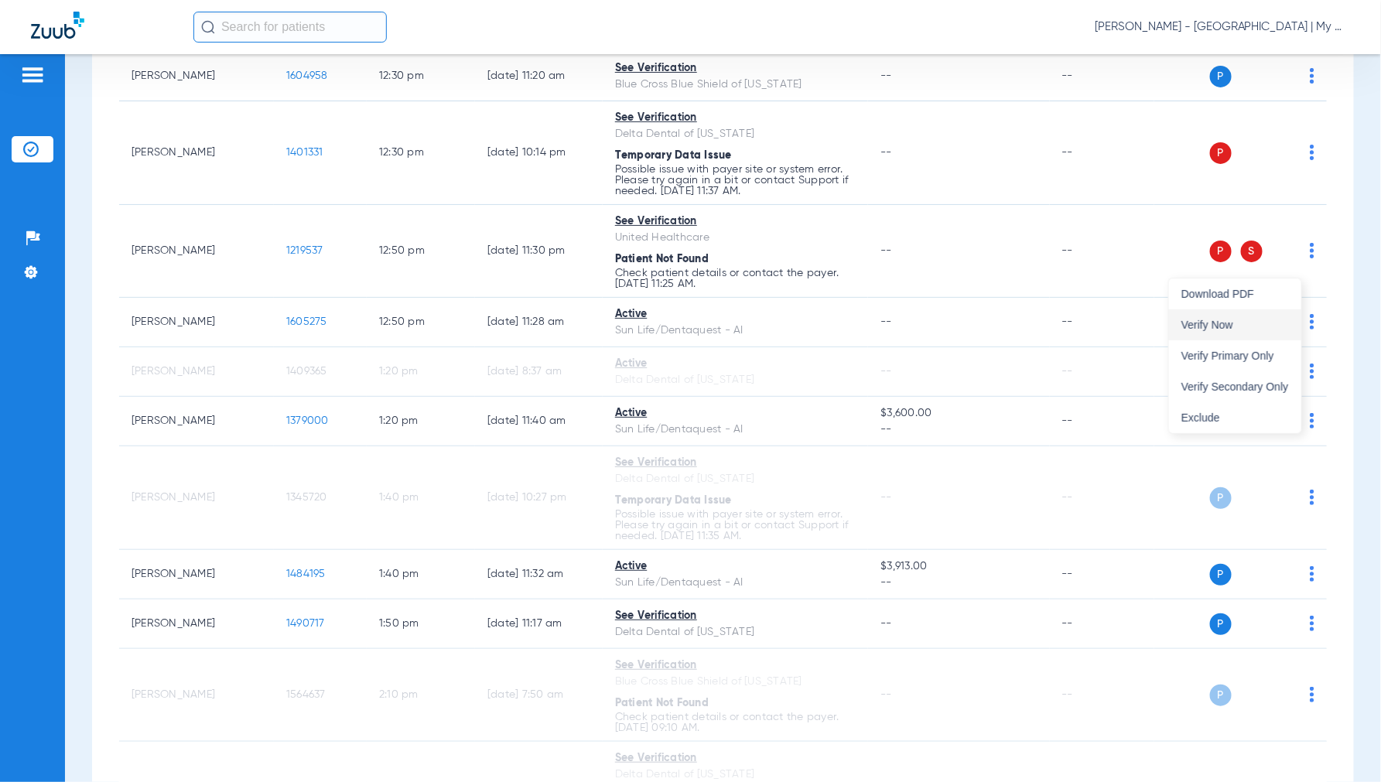
click at [1243, 326] on span "Verify Now" at bounding box center [1235, 324] width 108 height 11
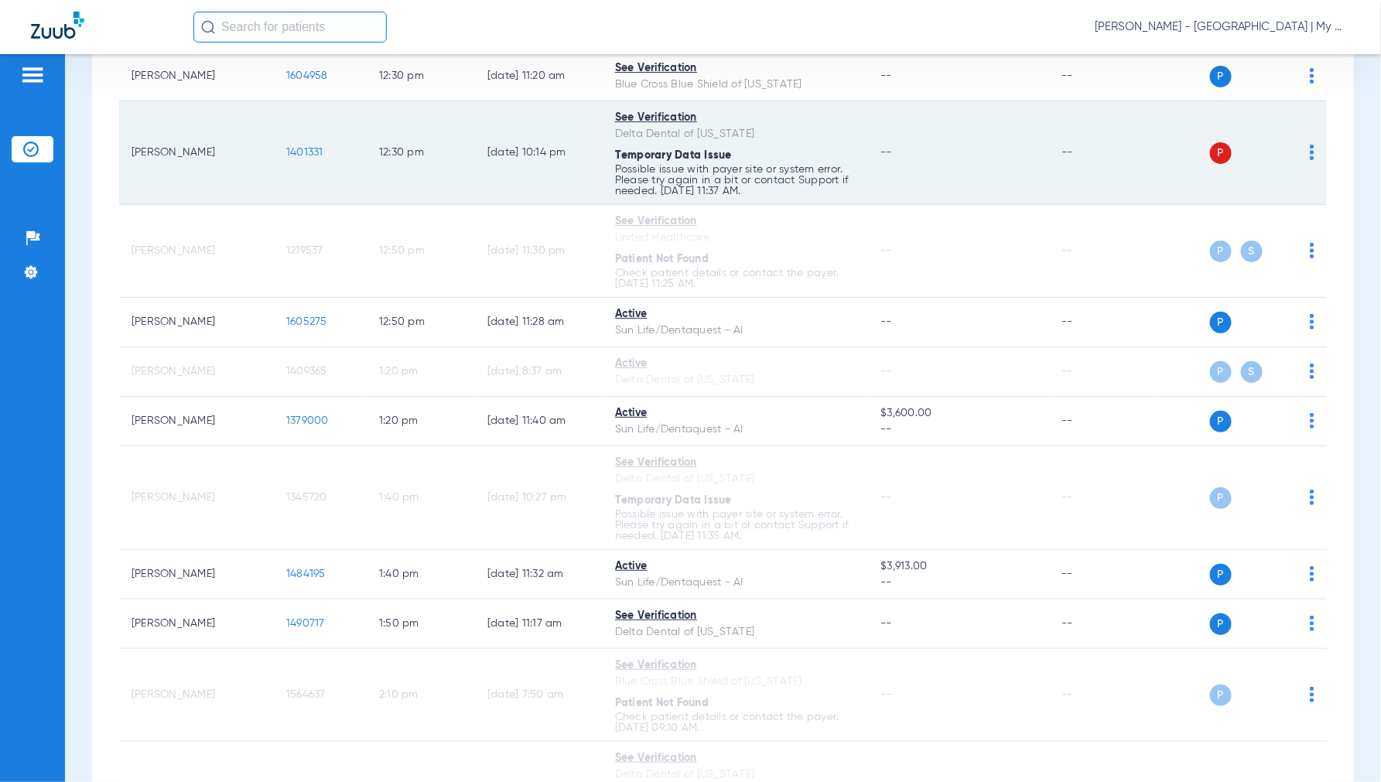
click at [1296, 164] on div "P S" at bounding box center [1234, 153] width 160 height 22
click at [1309, 160] on img at bounding box center [1311, 152] width 5 height 15
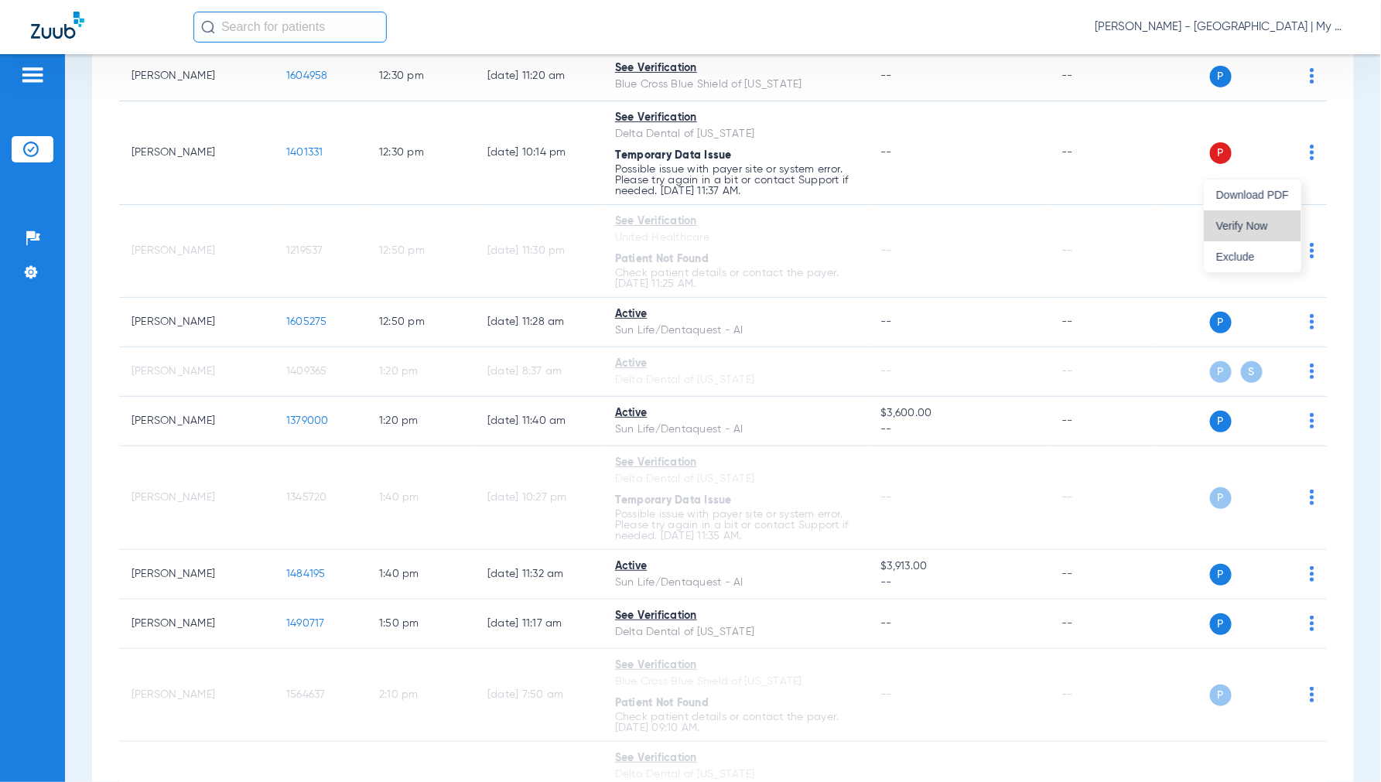
click at [1238, 226] on span "Verify Now" at bounding box center [1252, 225] width 73 height 11
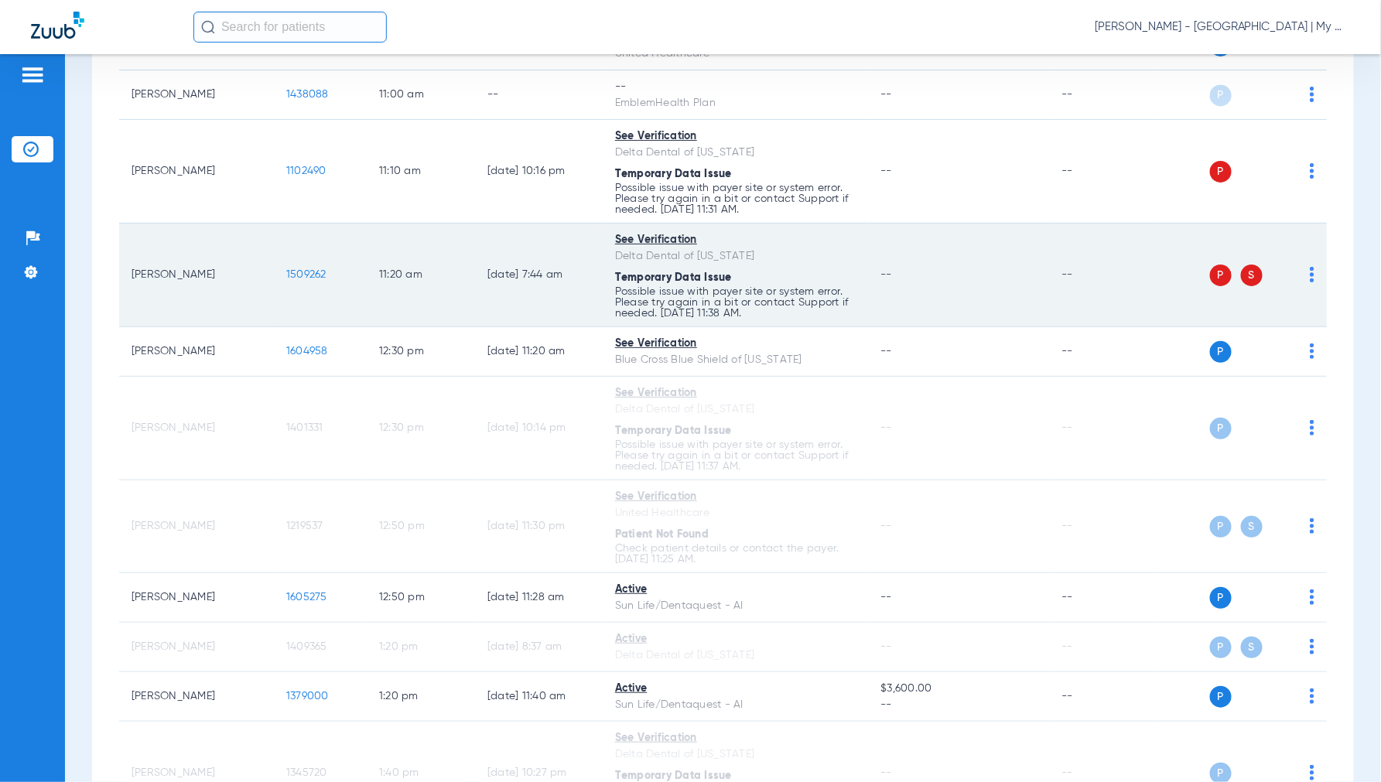
scroll to position [1180, 0]
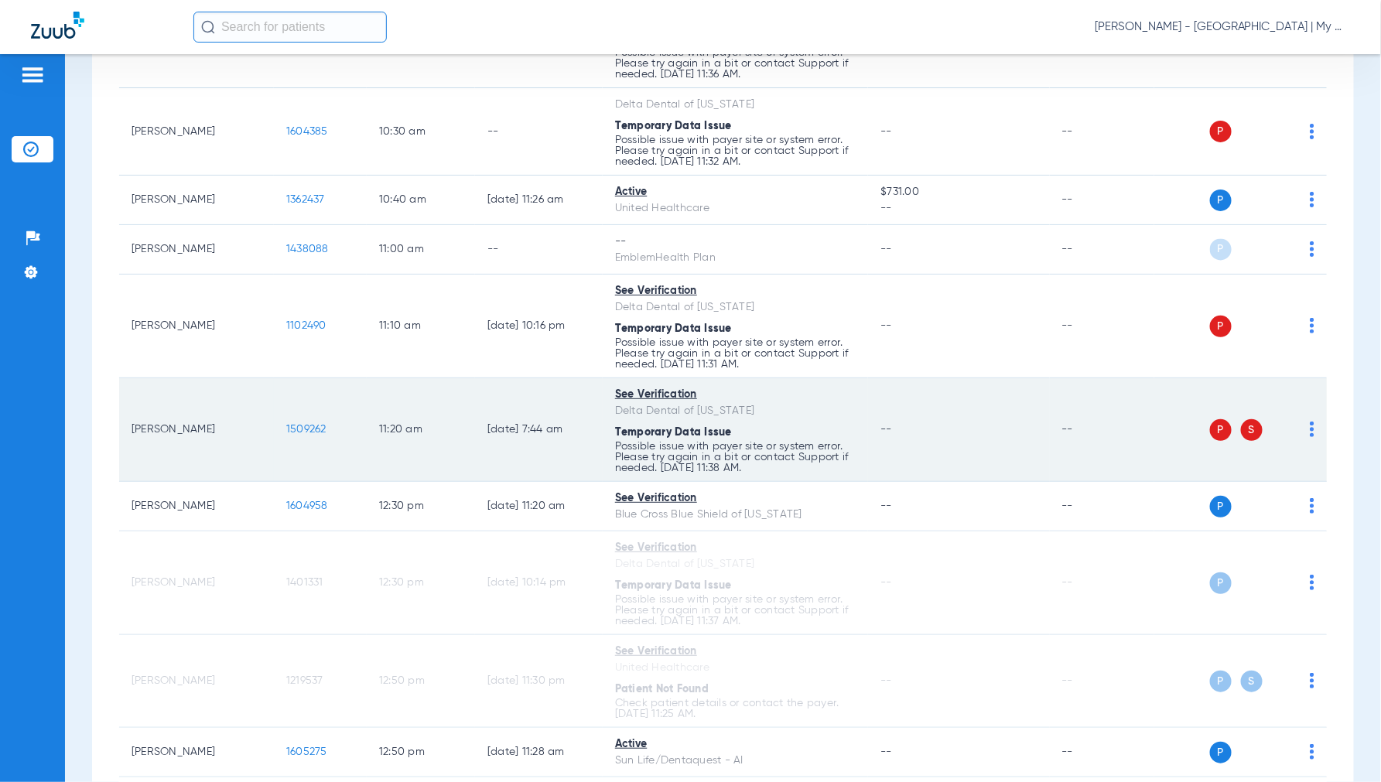
click at [1309, 432] on img at bounding box center [1311, 429] width 5 height 15
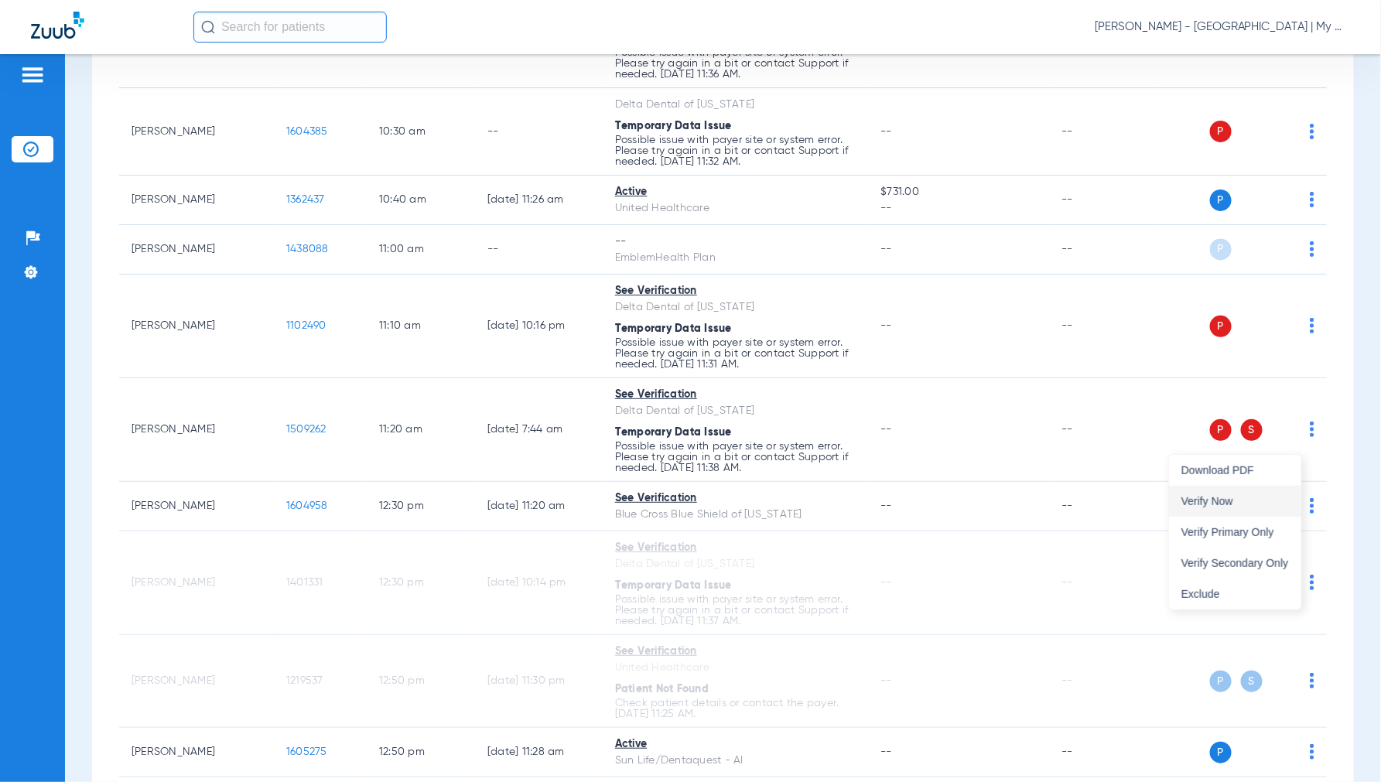
click at [1255, 504] on span "Verify Now" at bounding box center [1235, 501] width 108 height 11
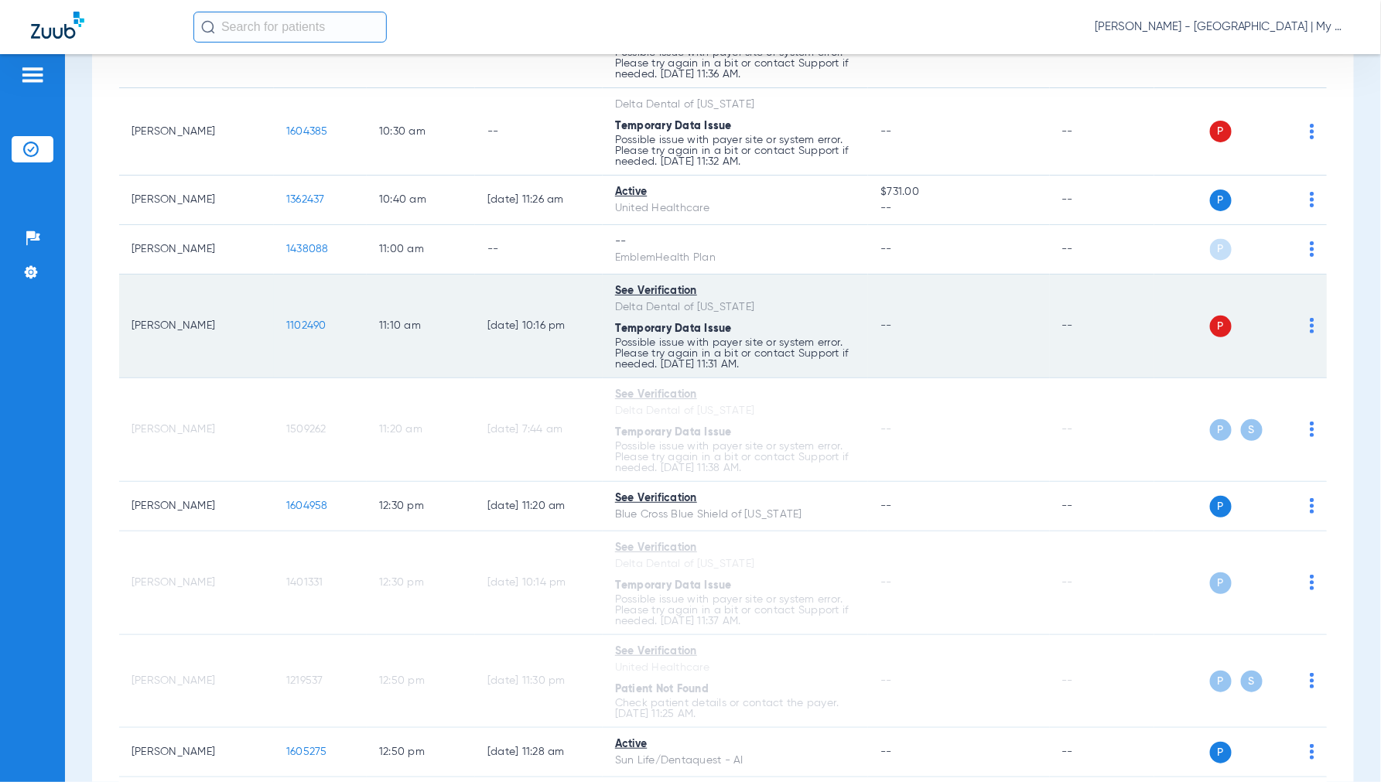
click at [1309, 333] on img at bounding box center [1311, 325] width 5 height 15
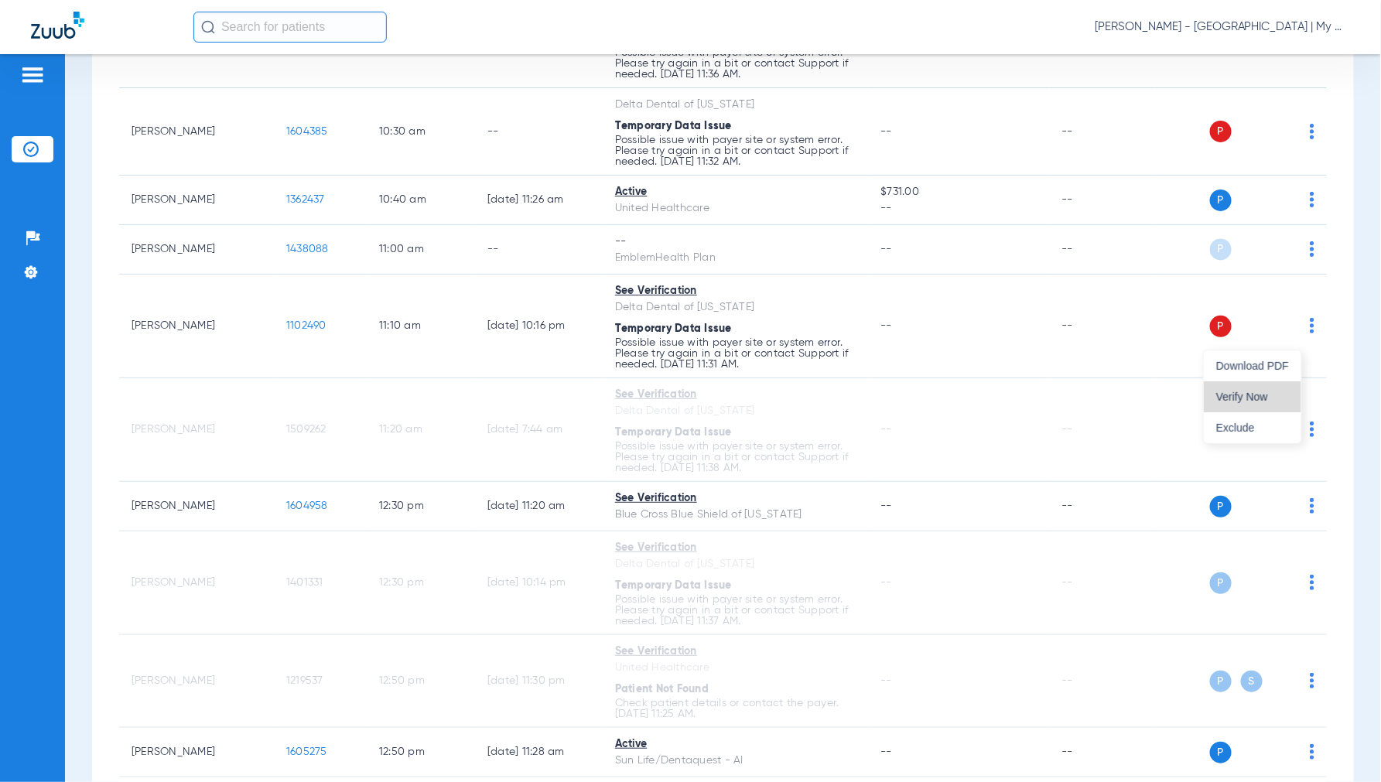
click at [1264, 396] on span "Verify Now" at bounding box center [1252, 396] width 73 height 11
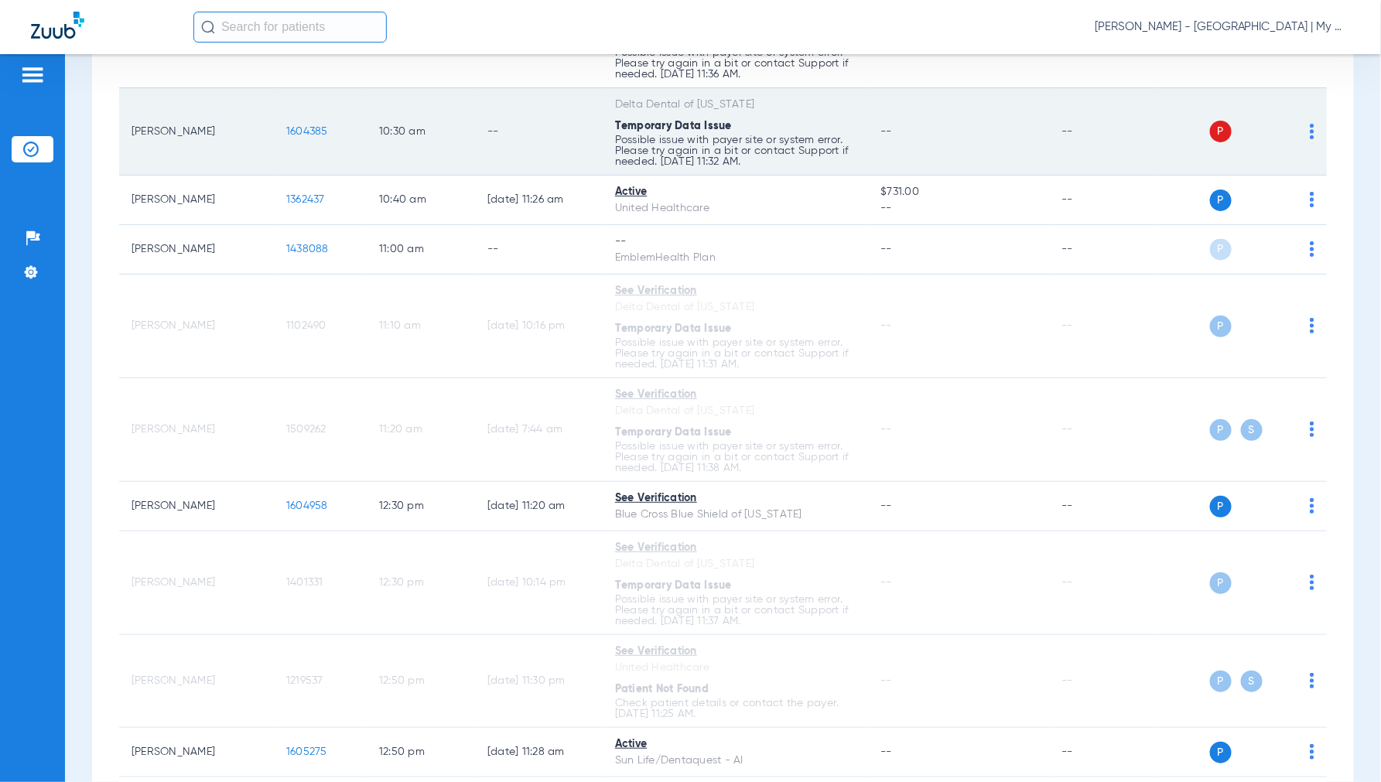
click at [1309, 139] on img at bounding box center [1311, 131] width 5 height 15
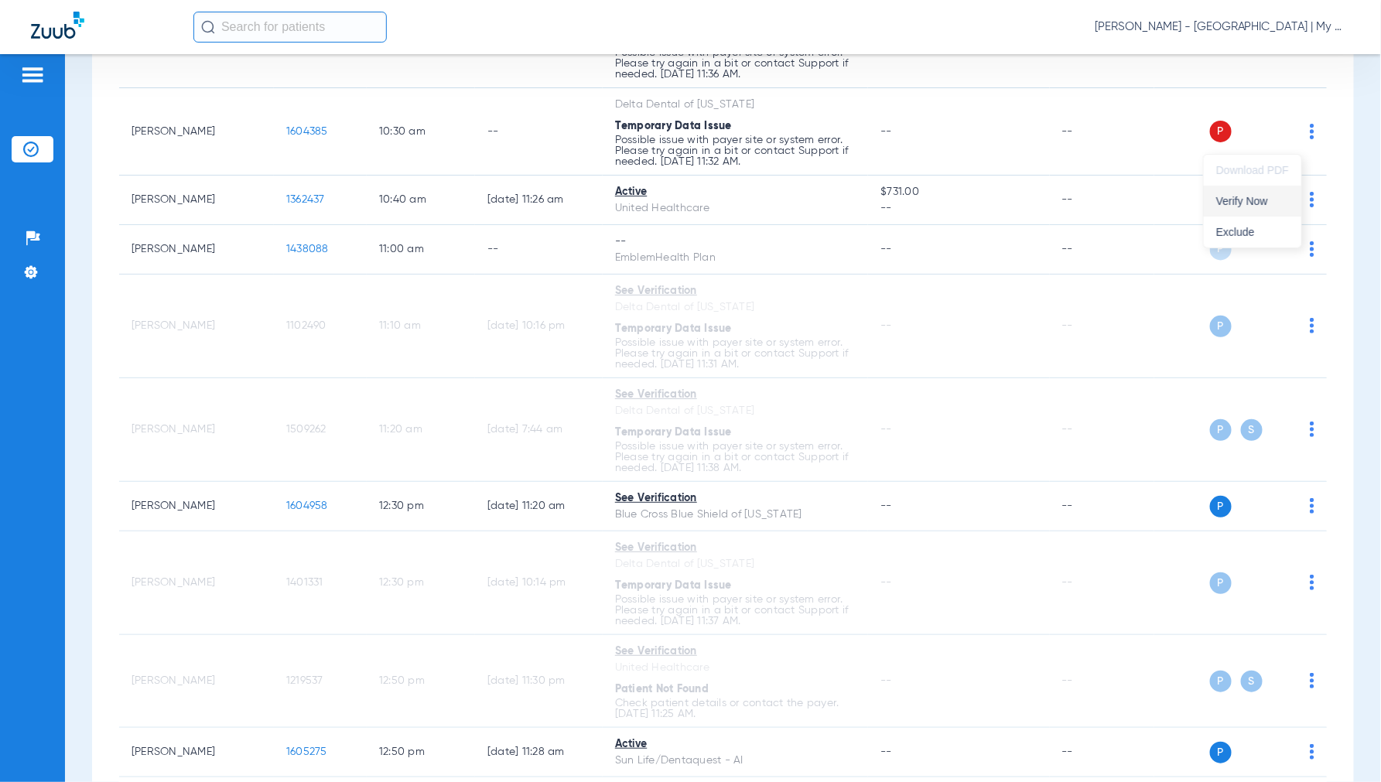
click at [1241, 205] on span "Verify Now" at bounding box center [1252, 201] width 73 height 11
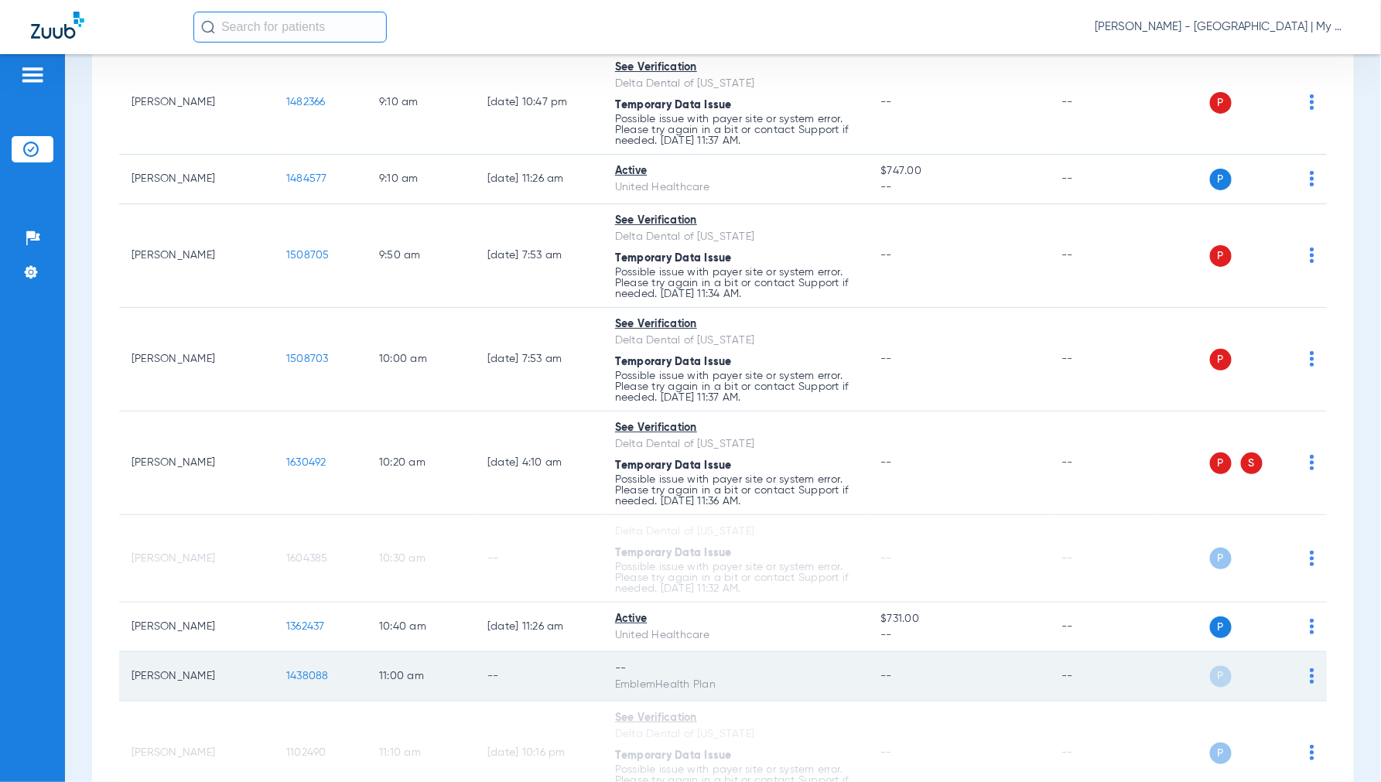
scroll to position [750, 0]
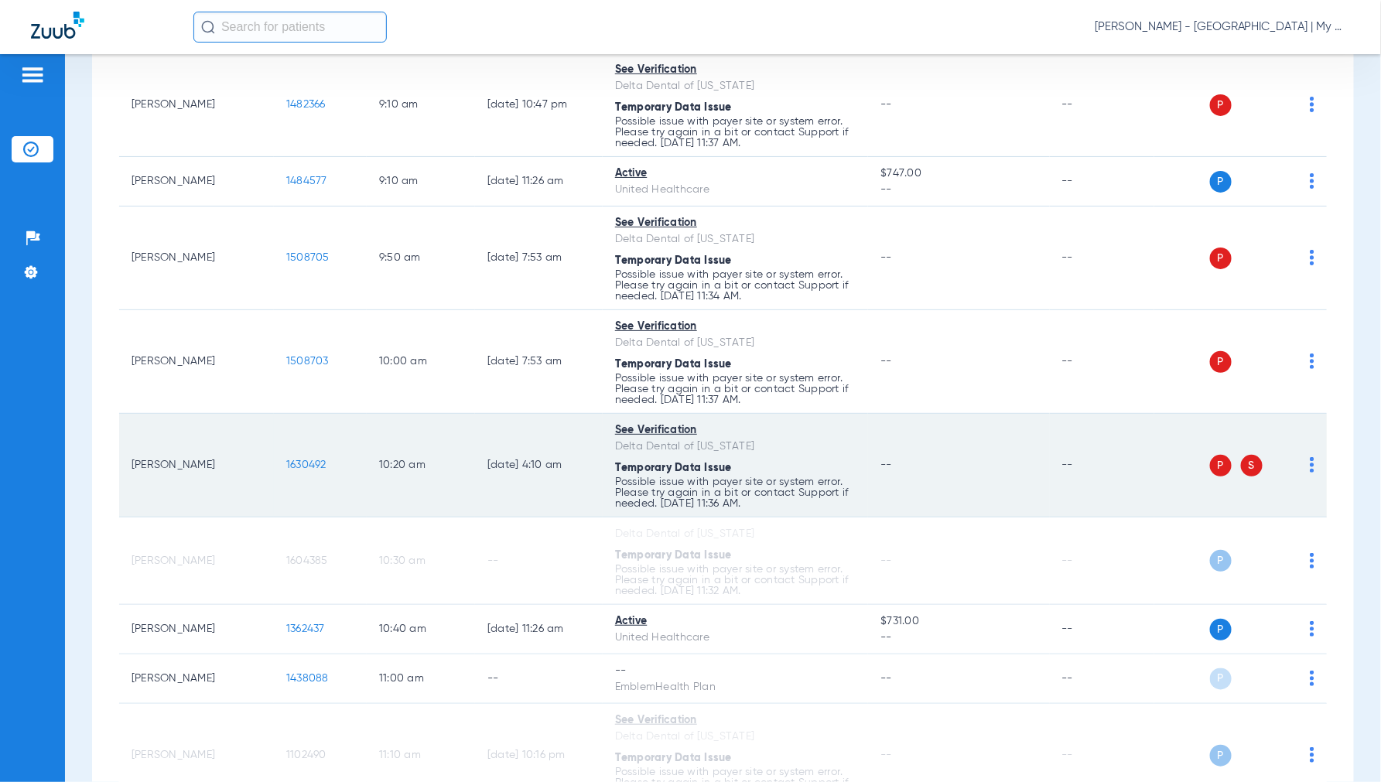
click at [1309, 469] on img at bounding box center [1311, 464] width 5 height 15
drag, startPoint x: 1239, startPoint y: 528, endPoint x: 1275, endPoint y: 462, distance: 75.4
click at [1240, 528] on button "Verify Now" at bounding box center [1235, 534] width 132 height 31
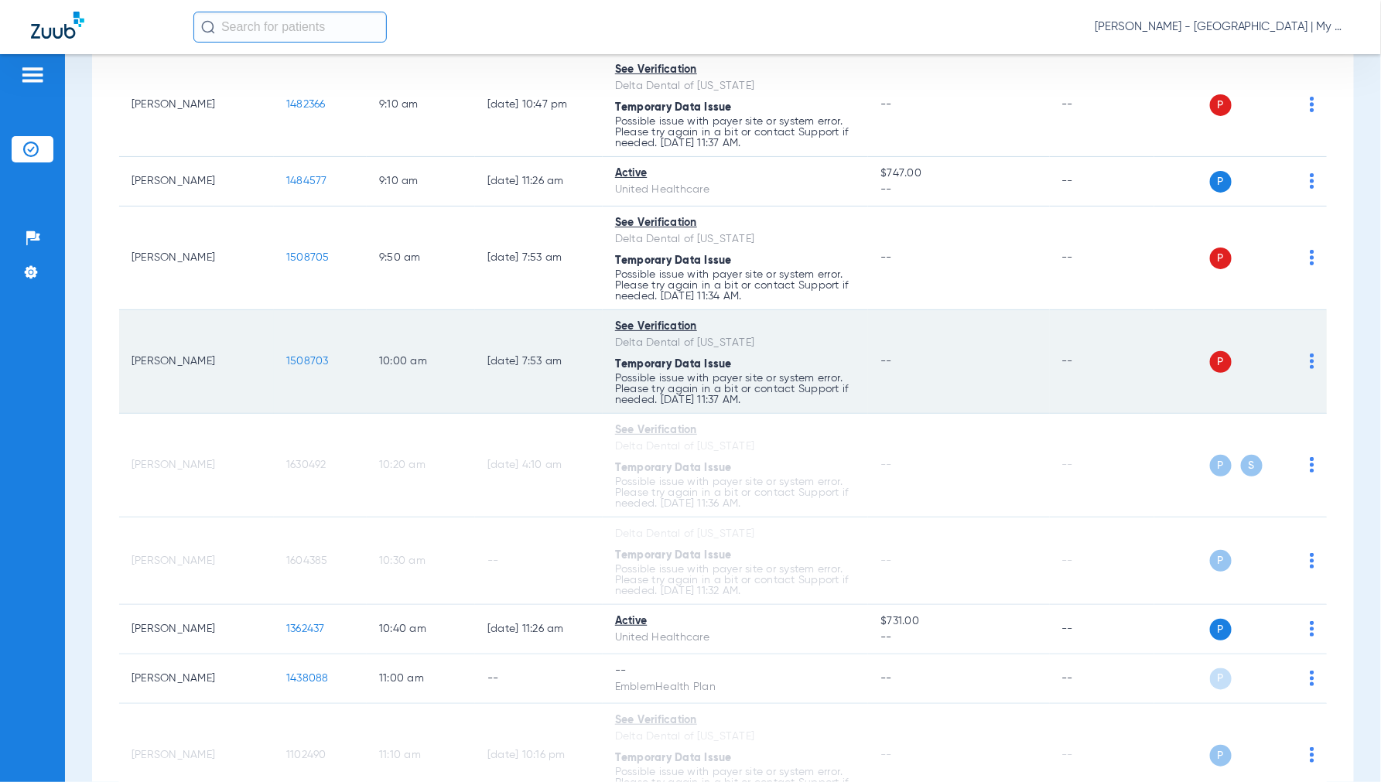
click at [1309, 369] on img at bounding box center [1311, 360] width 5 height 15
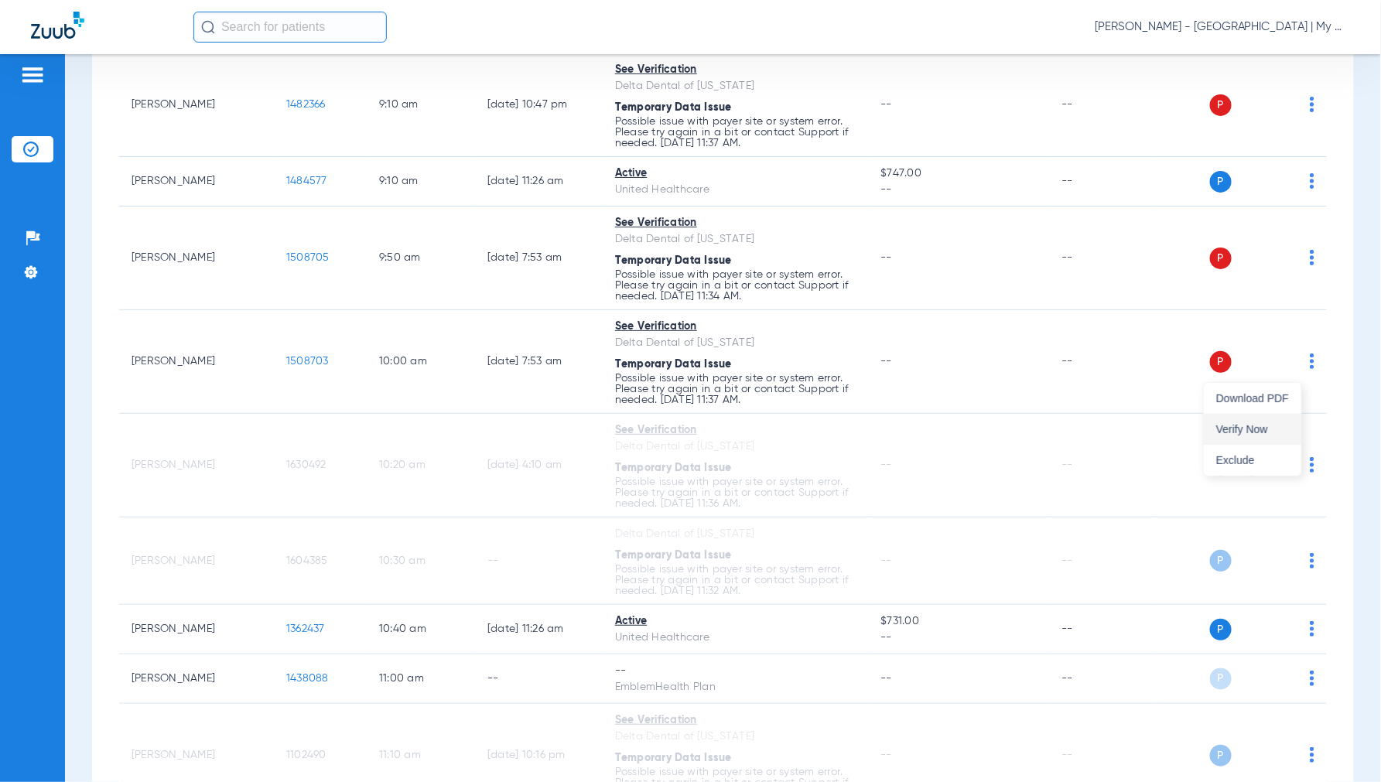
click at [1248, 427] on span "Verify Now" at bounding box center [1252, 429] width 73 height 11
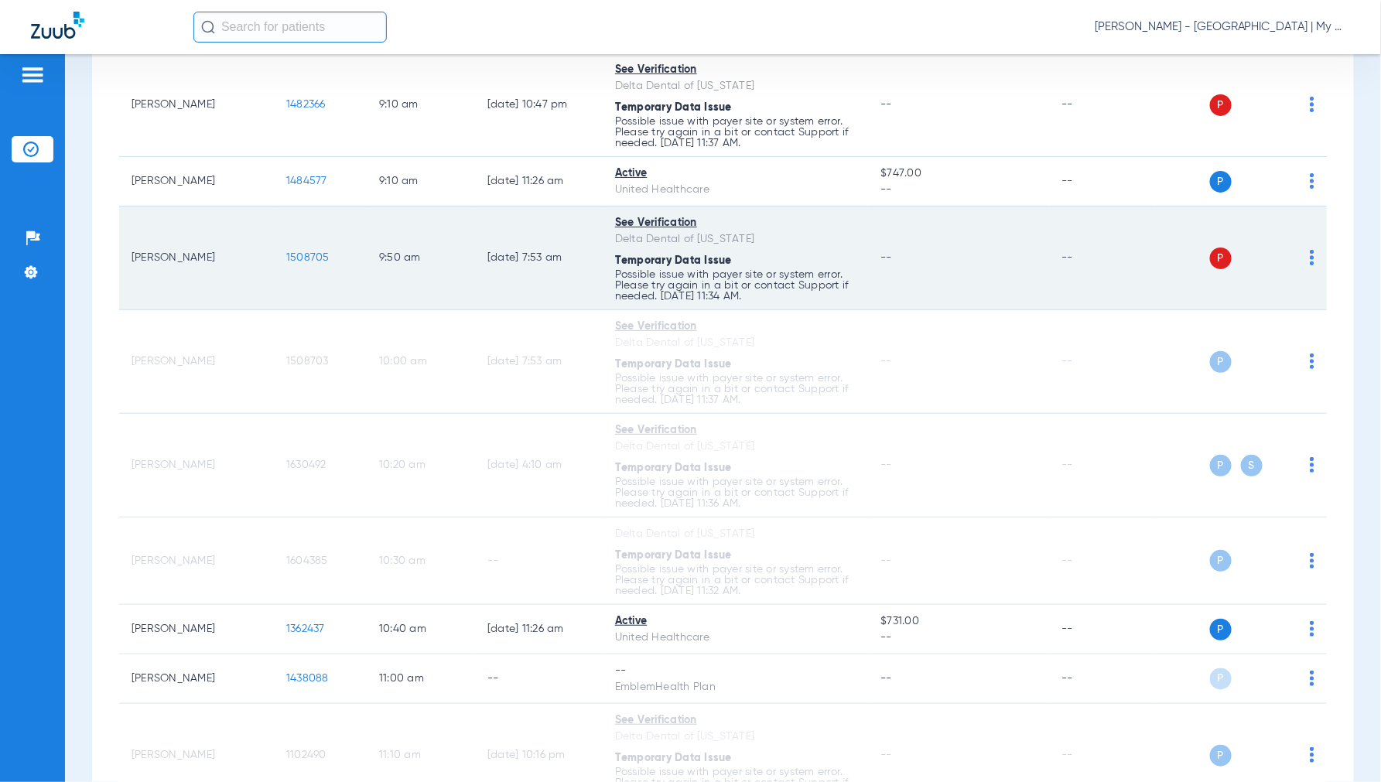
click at [1309, 261] on img at bounding box center [1311, 257] width 5 height 15
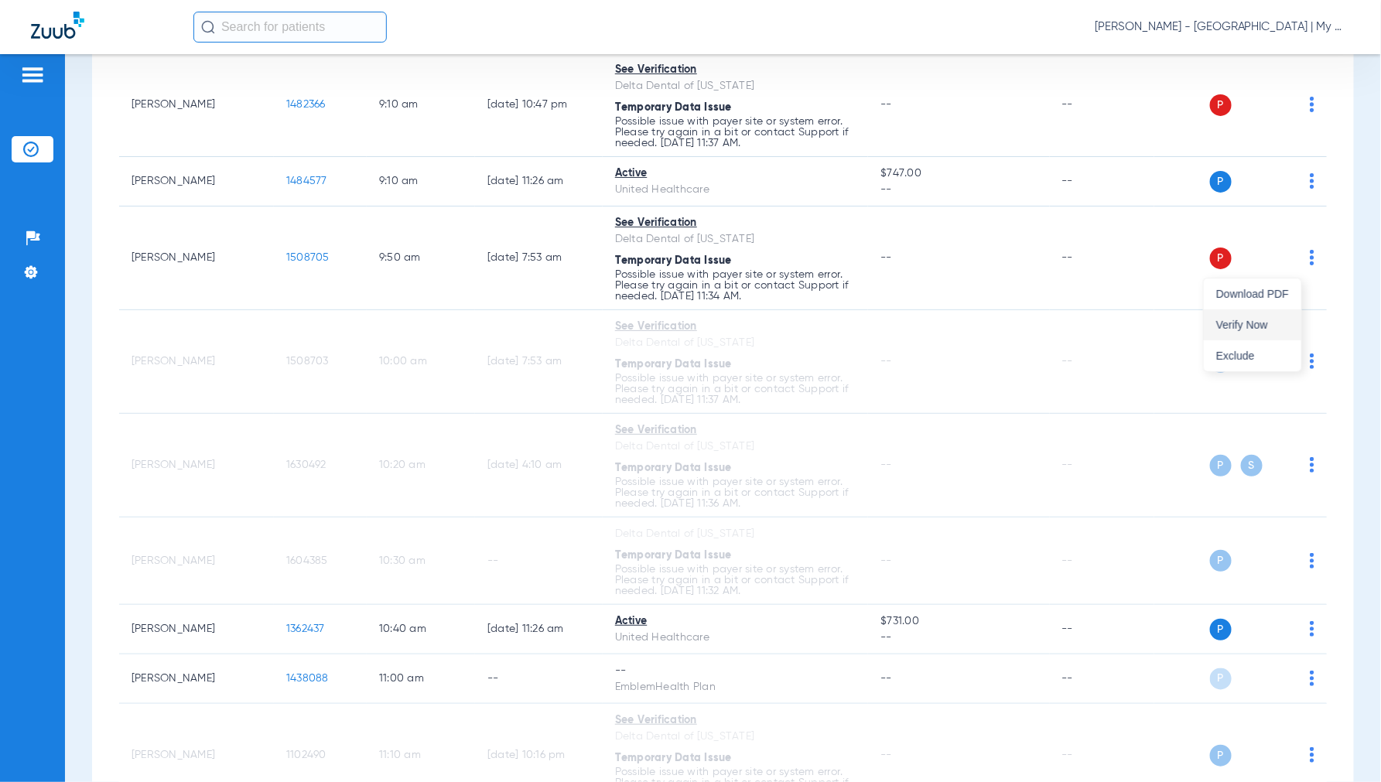
click at [1242, 319] on span "Verify Now" at bounding box center [1252, 324] width 73 height 11
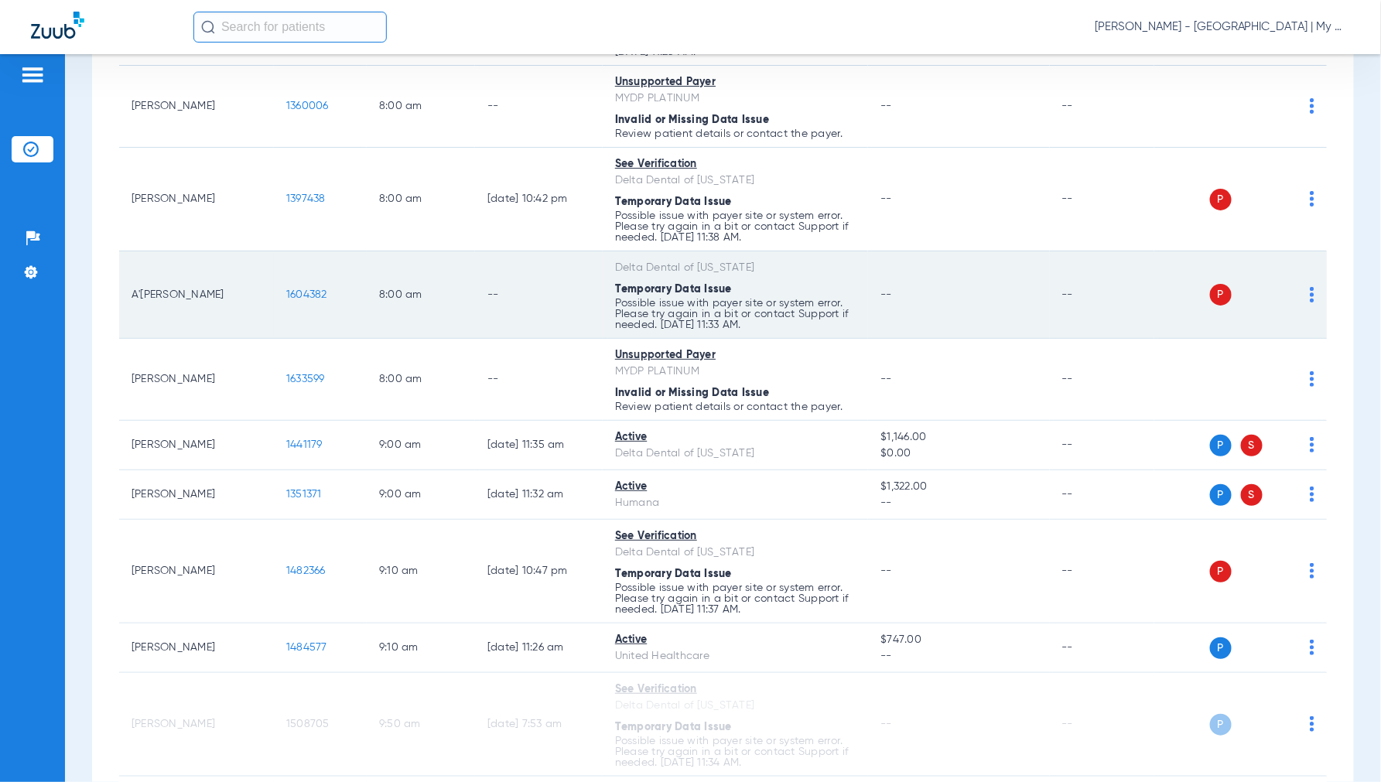
scroll to position [234, 0]
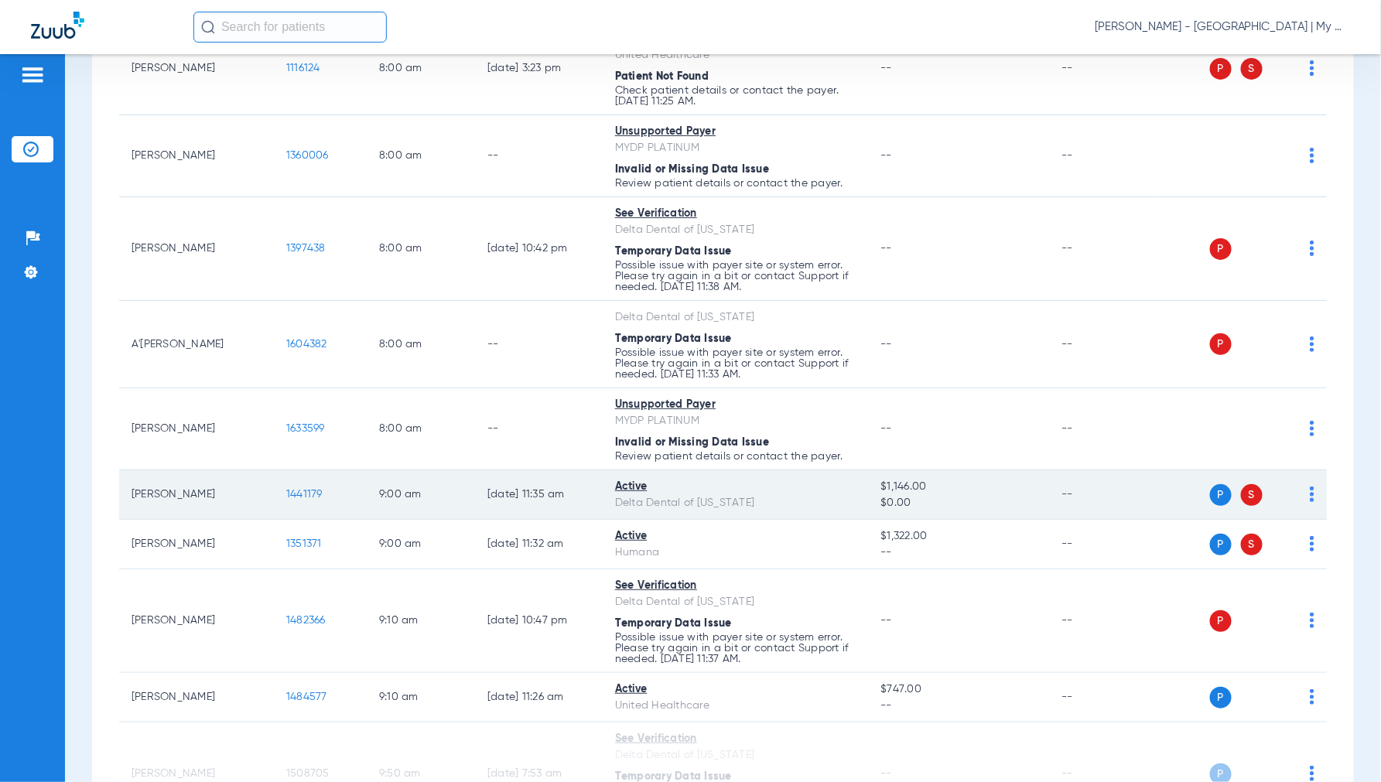
click at [1309, 493] on img at bounding box center [1311, 494] width 5 height 15
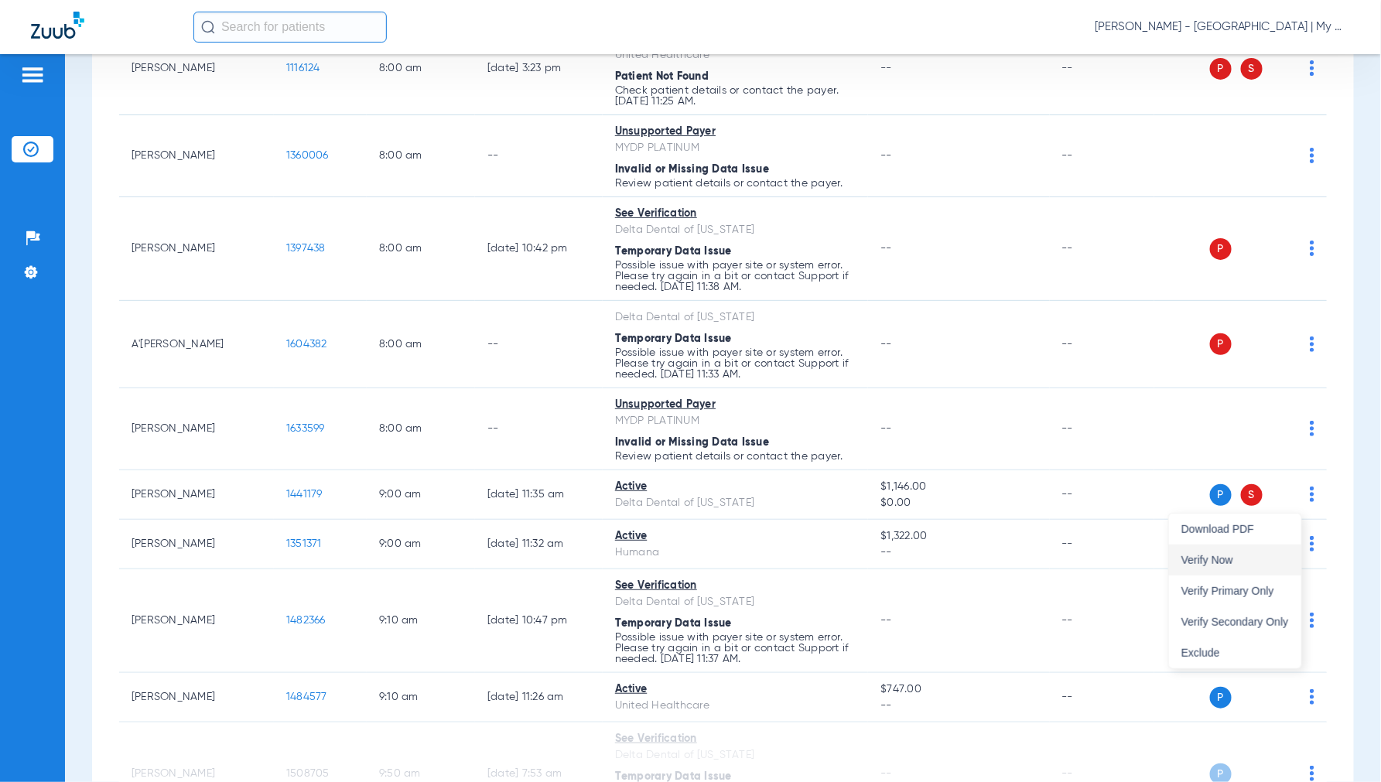
click at [1228, 555] on span "Verify Now" at bounding box center [1235, 560] width 108 height 11
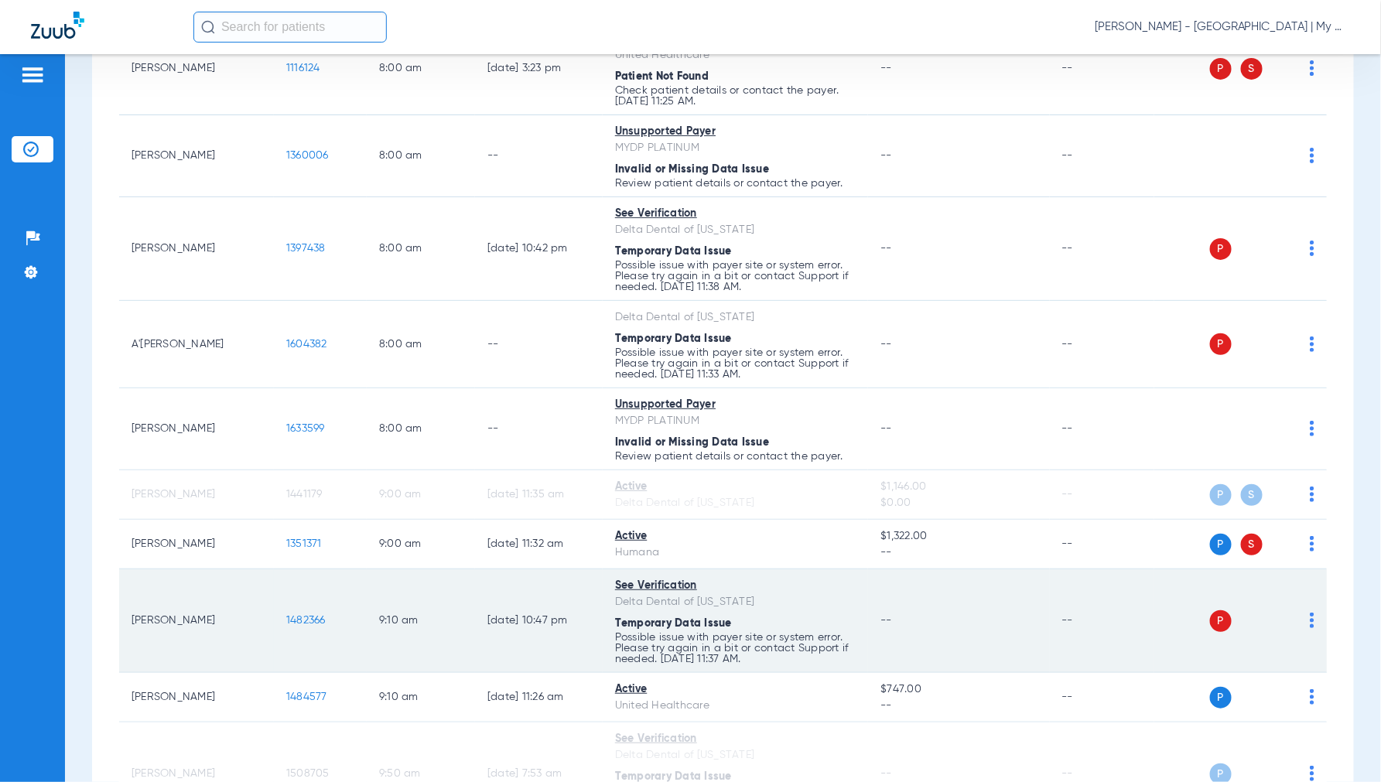
click at [1309, 621] on img at bounding box center [1311, 620] width 5 height 15
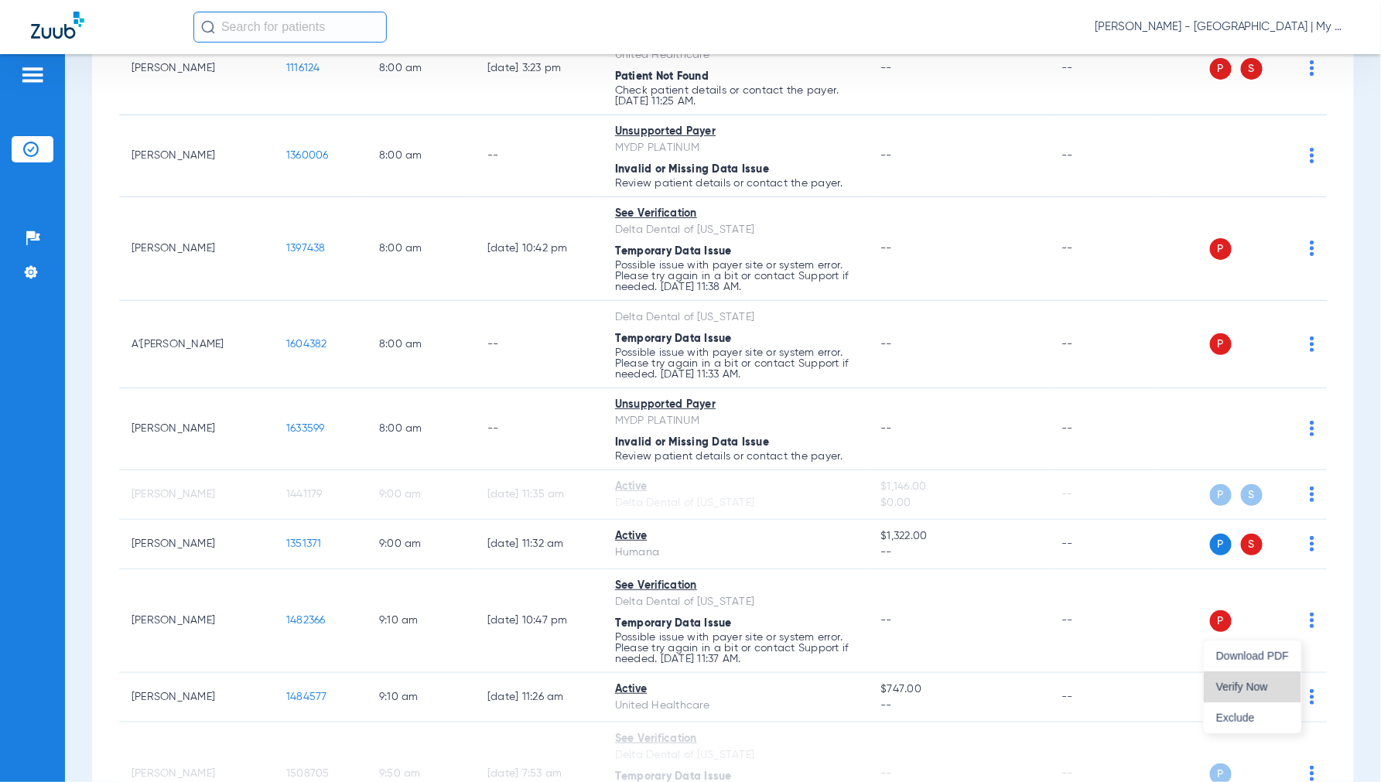
click at [1241, 676] on button "Verify Now" at bounding box center [1252, 686] width 97 height 31
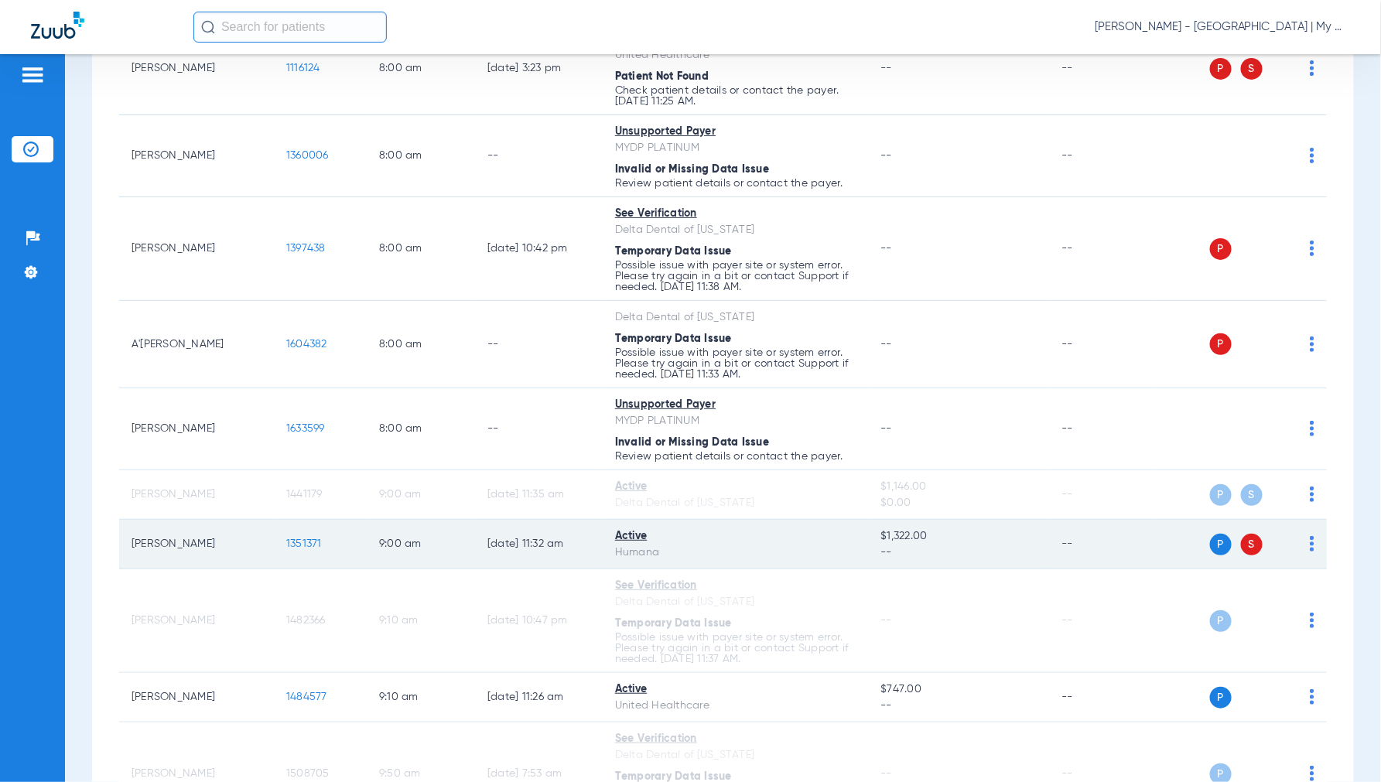
click at [1309, 549] on img at bounding box center [1311, 543] width 5 height 15
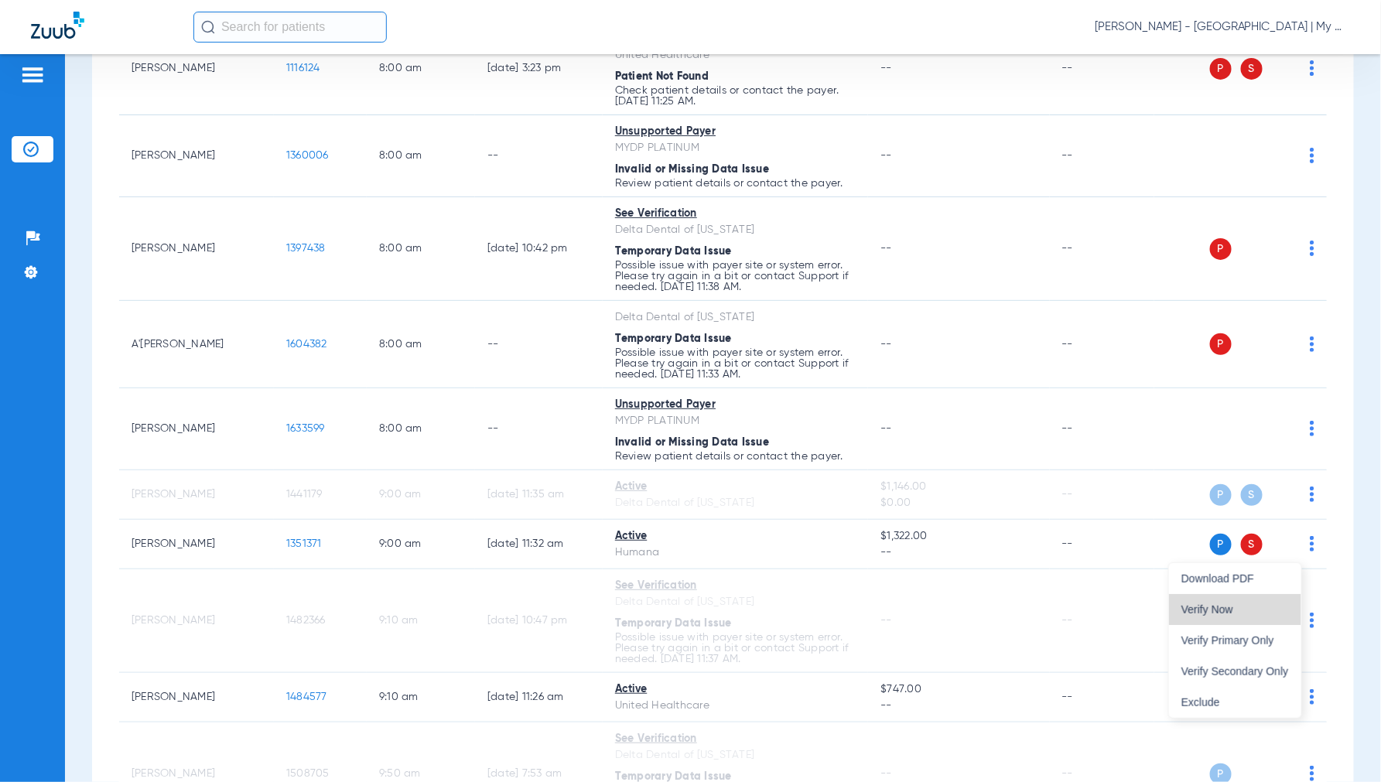
click at [1223, 616] on button "Verify Now" at bounding box center [1235, 609] width 132 height 31
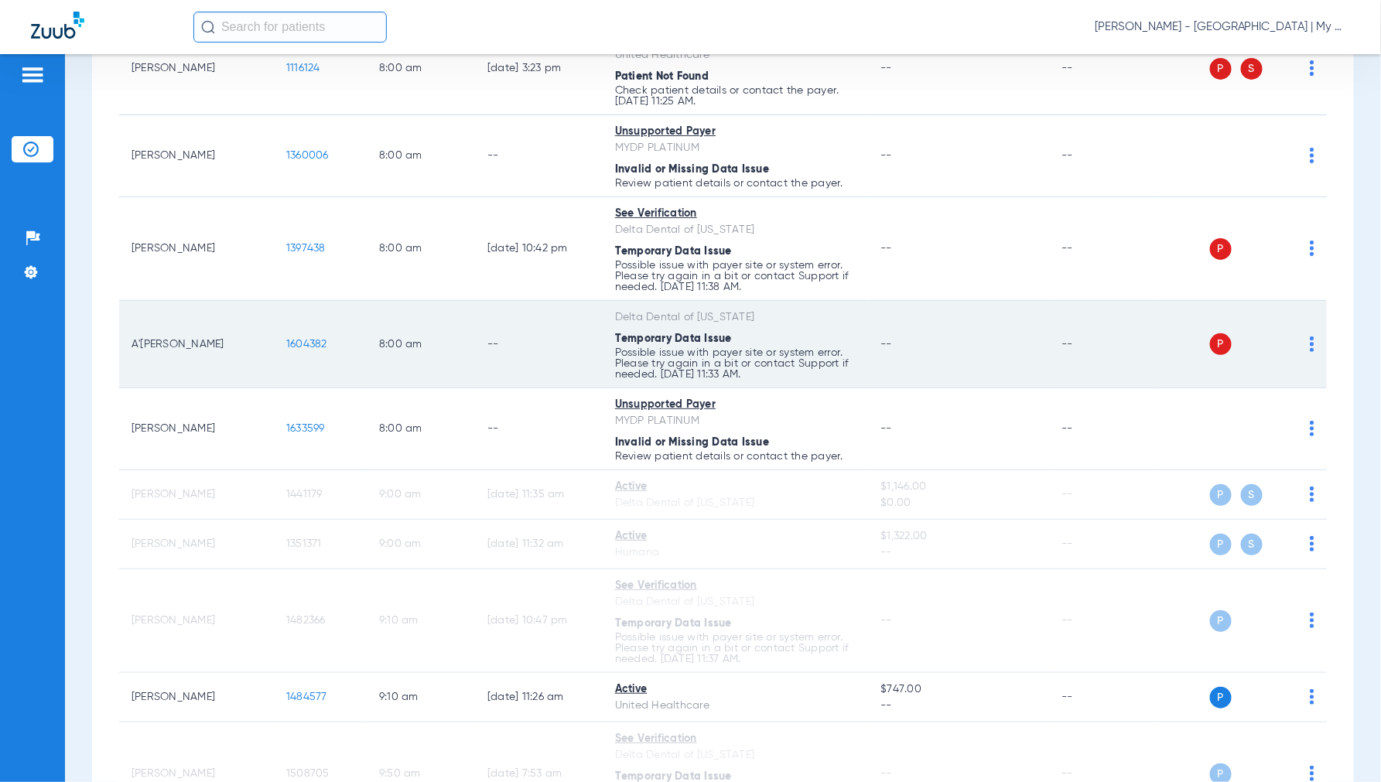
click at [1309, 352] on img at bounding box center [1311, 343] width 5 height 15
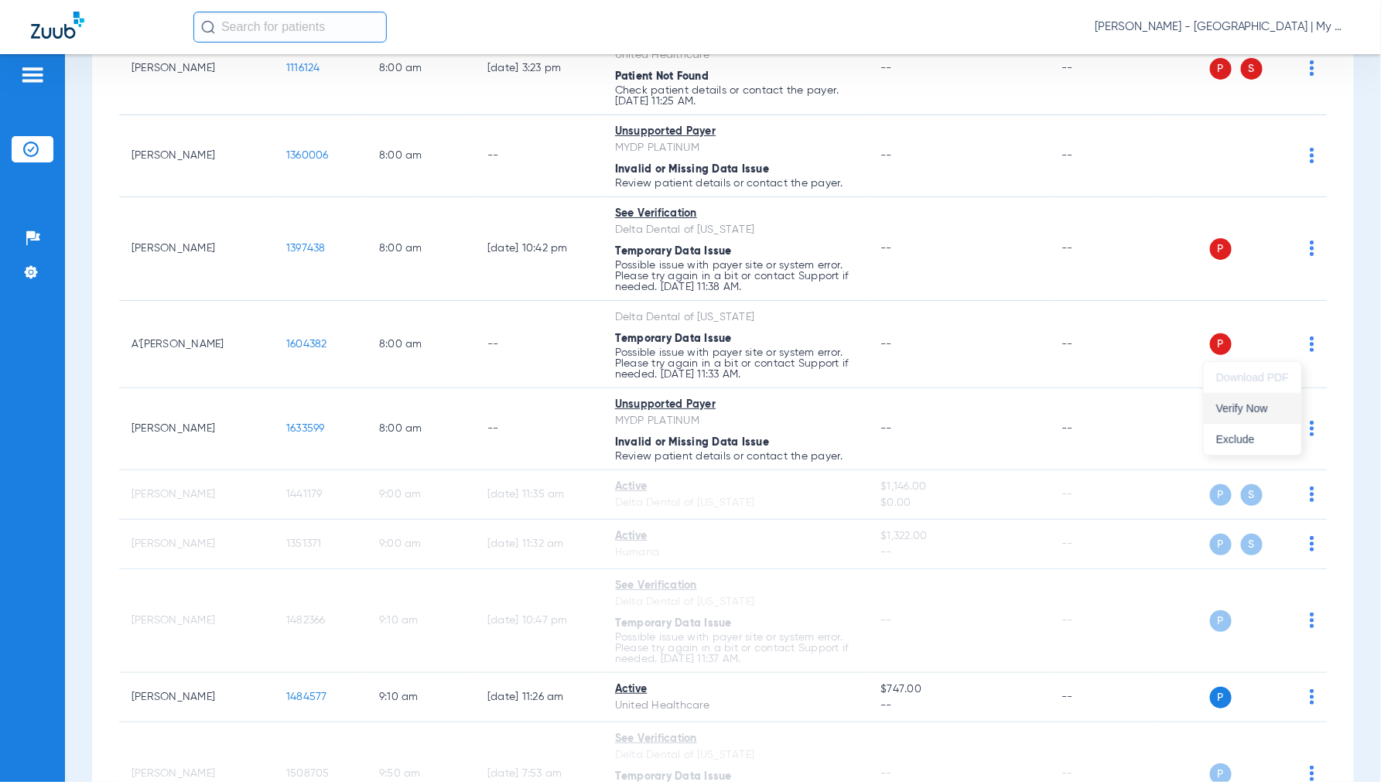
click at [1211, 407] on button "Verify Now" at bounding box center [1252, 408] width 97 height 31
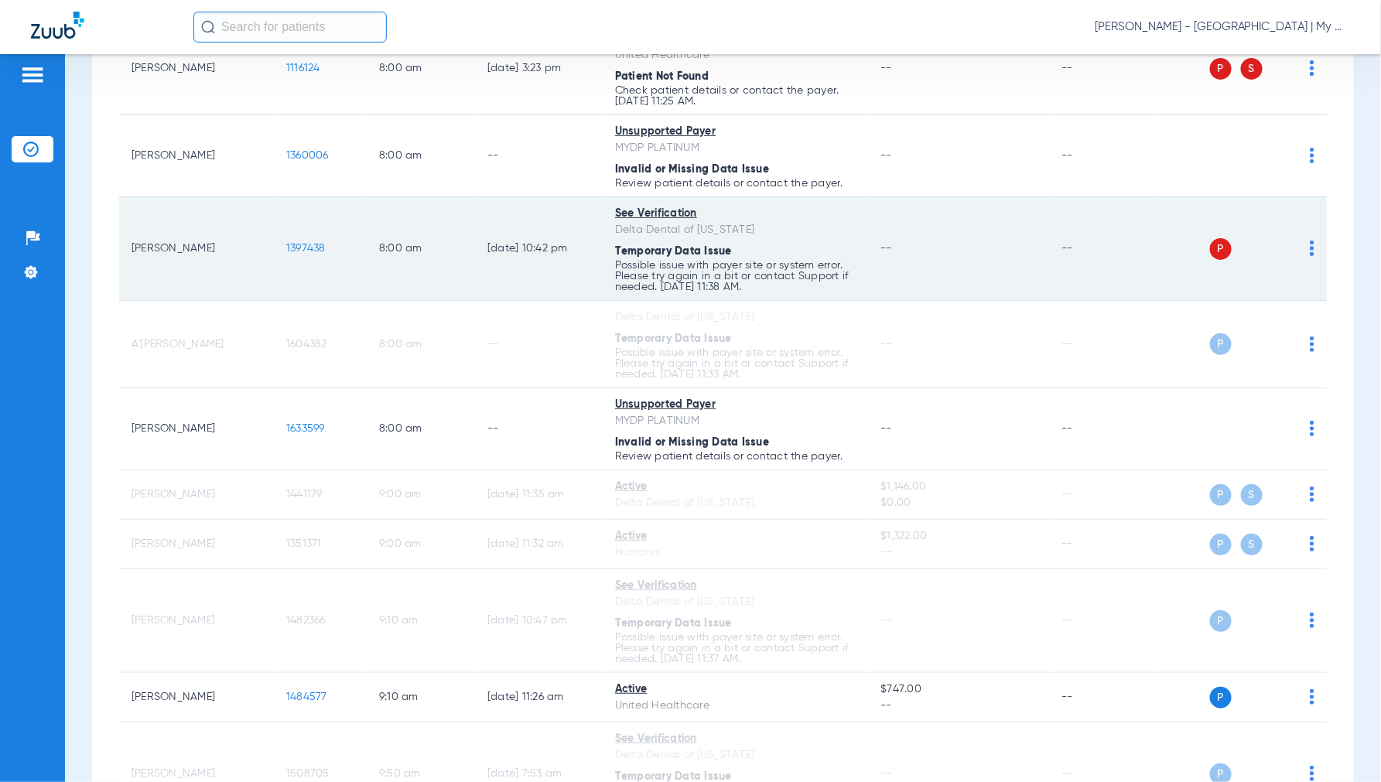
click at [1305, 243] on td "P S" at bounding box center [1240, 249] width 172 height 104
click at [1309, 250] on img at bounding box center [1311, 248] width 5 height 15
click at [1241, 304] on button "Verify Now" at bounding box center [1252, 311] width 97 height 31
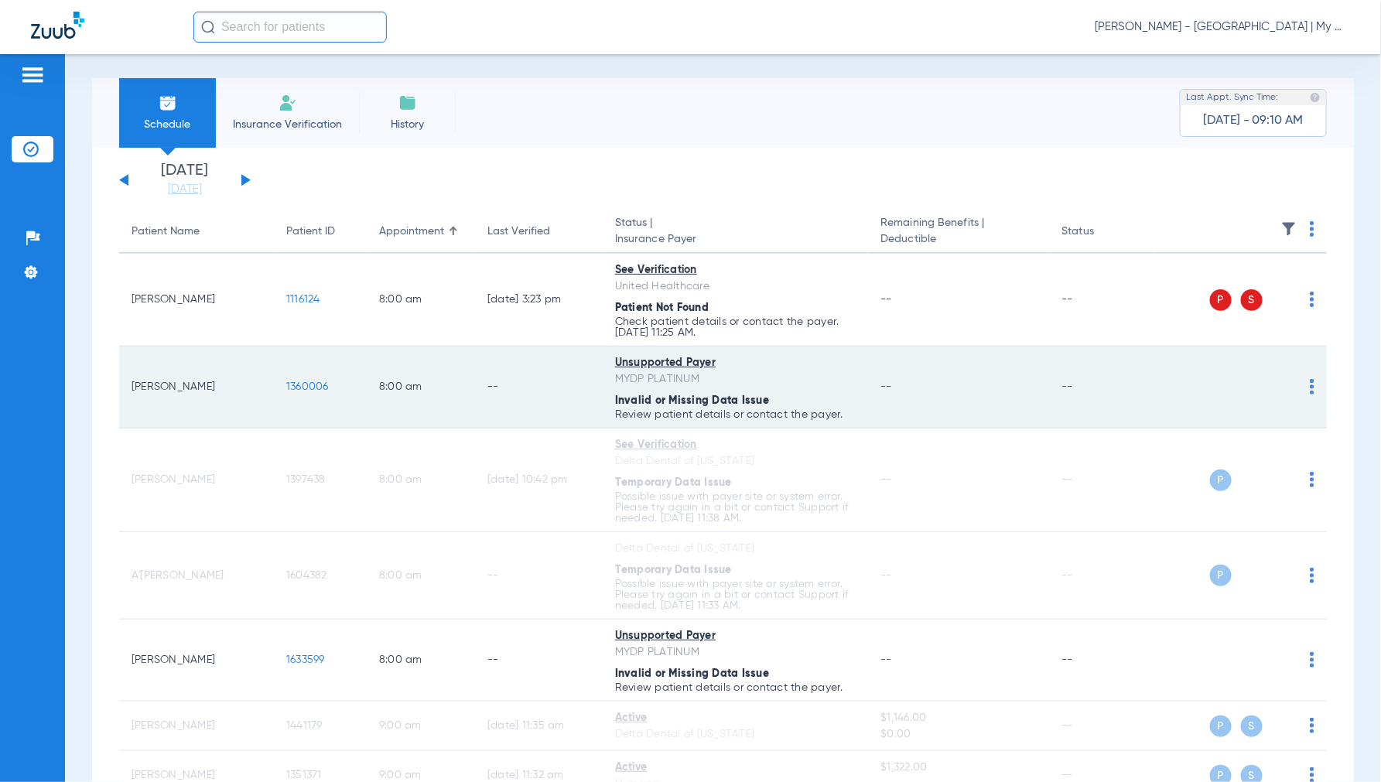
scroll to position [0, 0]
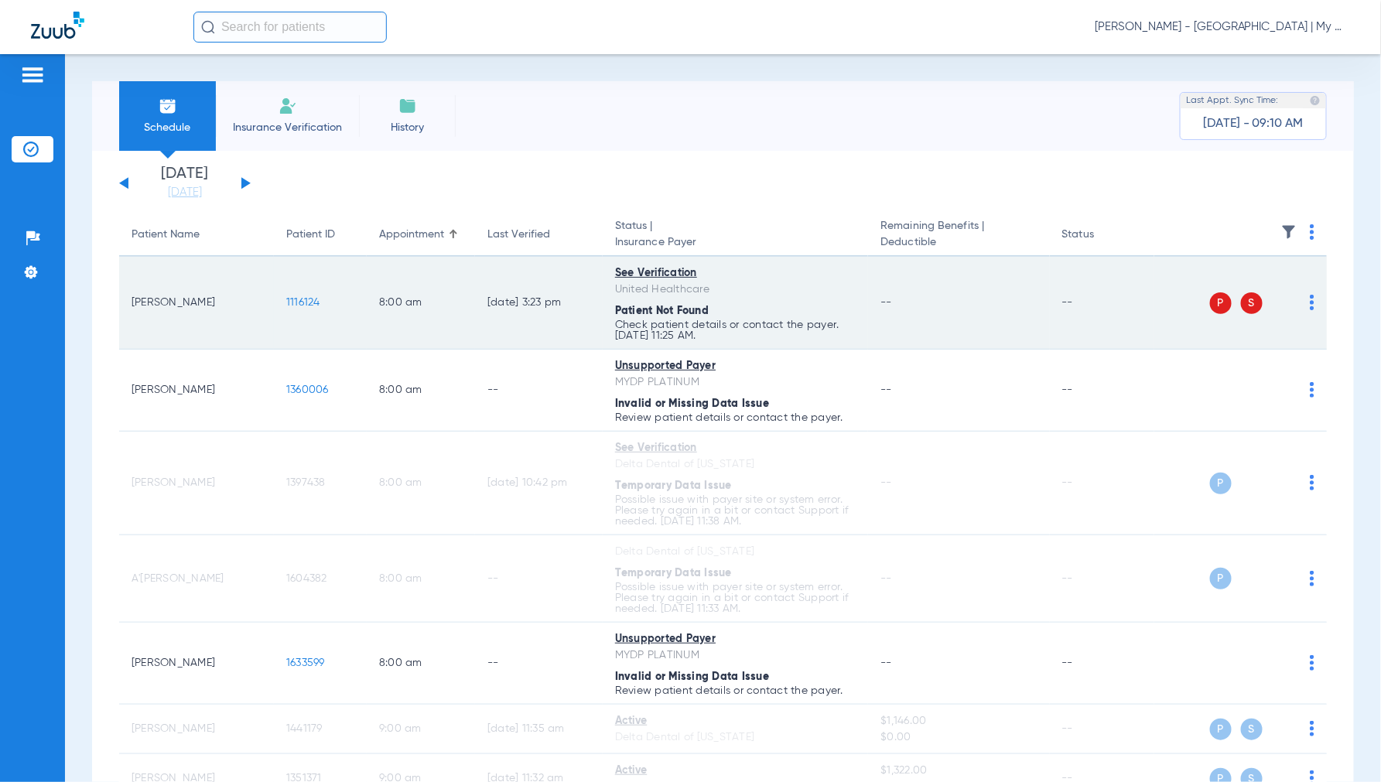
click at [1309, 297] on img at bounding box center [1311, 302] width 5 height 15
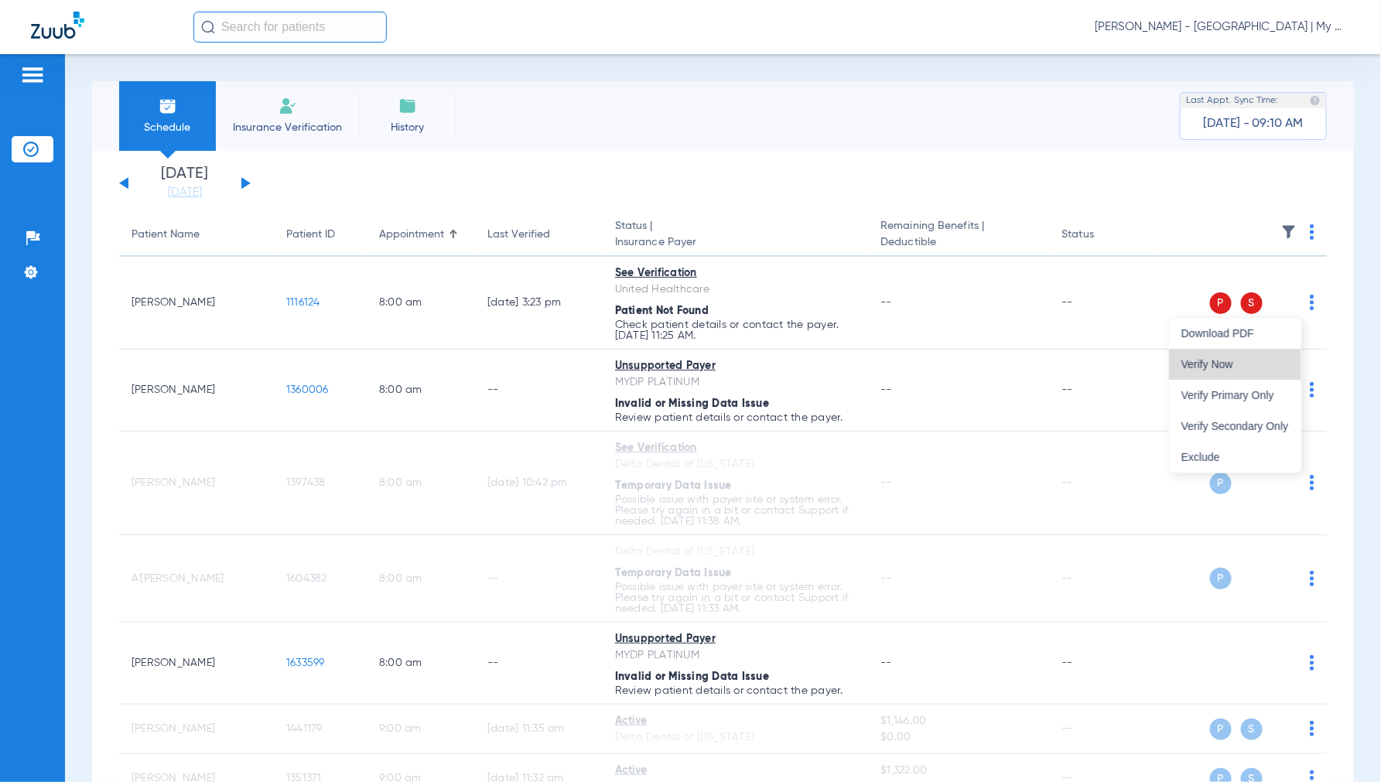
click at [1217, 374] on button "Verify Now" at bounding box center [1235, 364] width 132 height 31
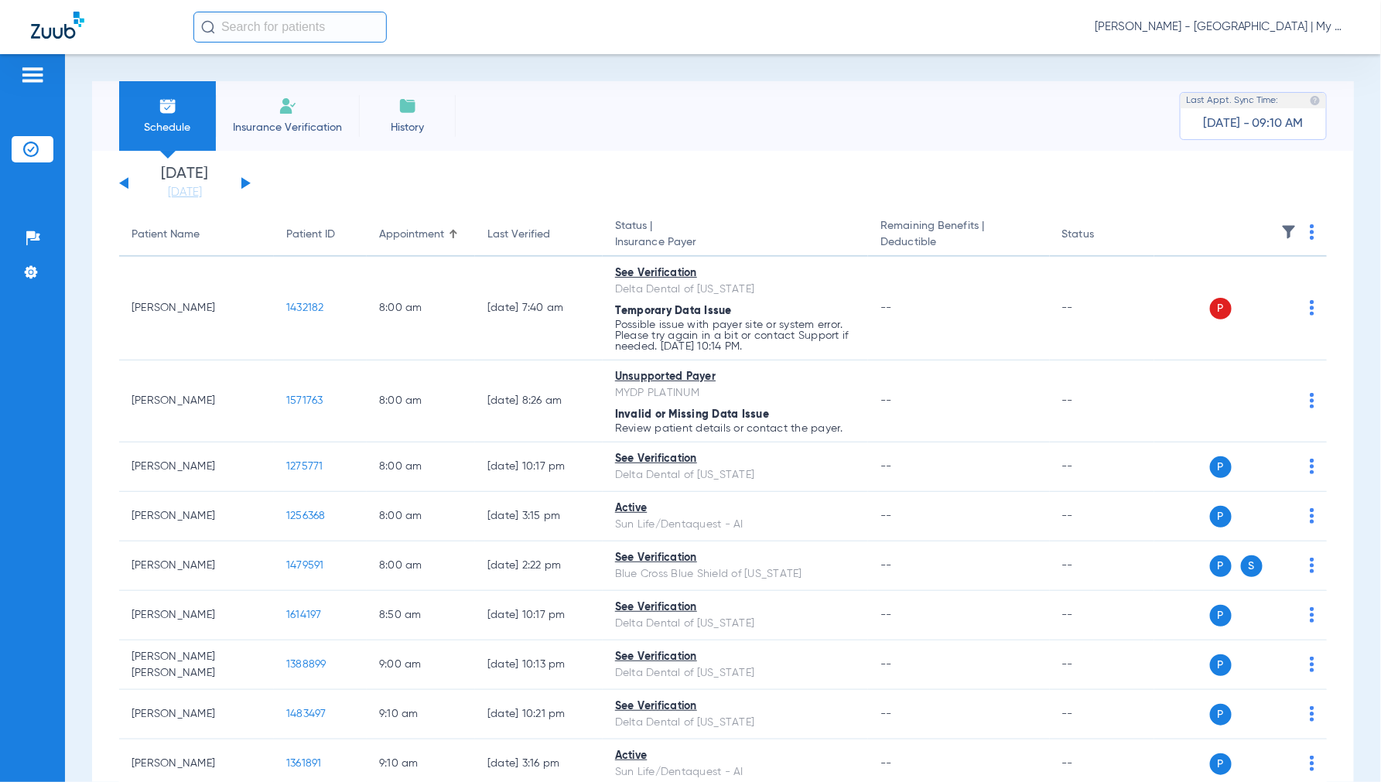
click at [1255, 35] on div "[PERSON_NAME] - [GEOGRAPHIC_DATA] | My Community Dental Centers" at bounding box center [771, 27] width 1156 height 31
click at [1254, 32] on span "[PERSON_NAME] - [GEOGRAPHIC_DATA] | My Community Dental Centers" at bounding box center [1221, 26] width 255 height 15
click at [1287, 56] on span "Account Selection" at bounding box center [1291, 55] width 87 height 11
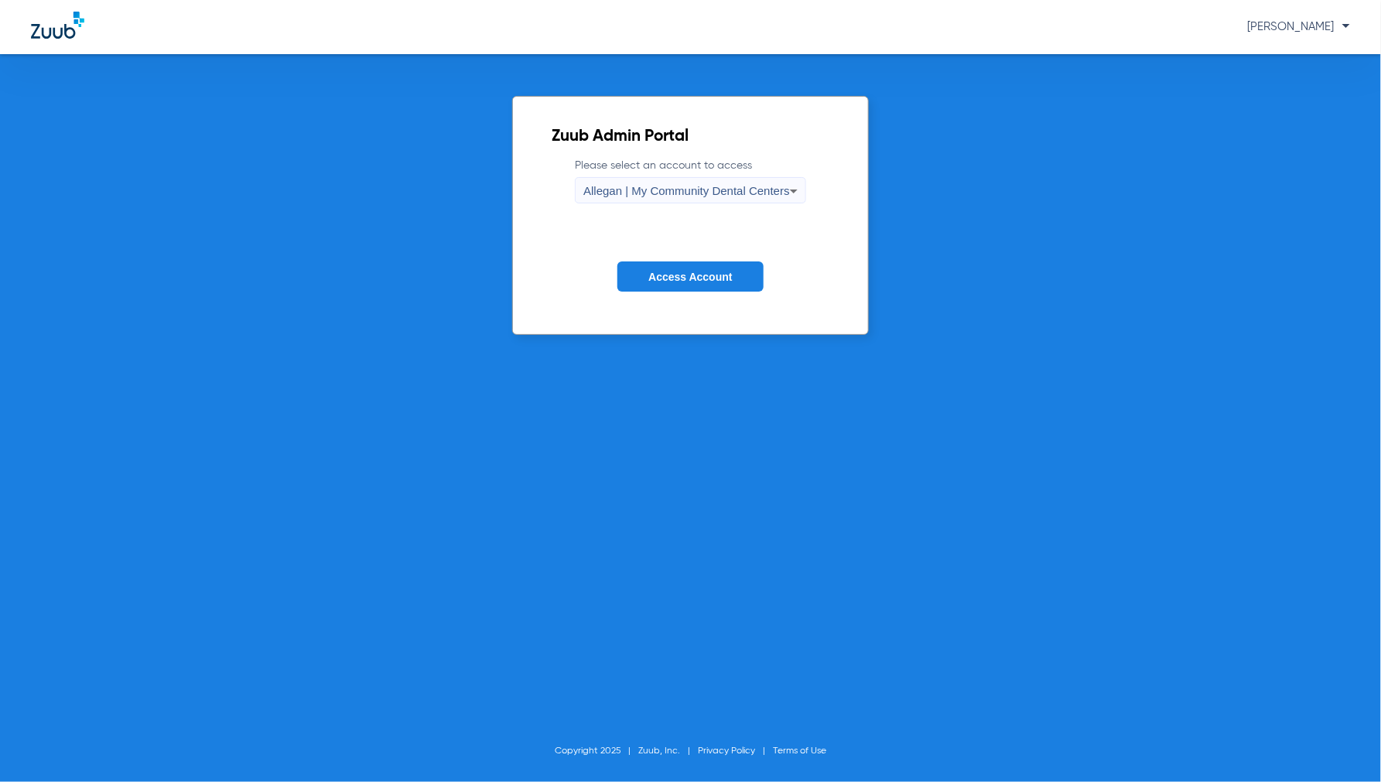
click at [674, 186] on span "Allegan | My Community Dental Centers" at bounding box center [686, 190] width 207 height 13
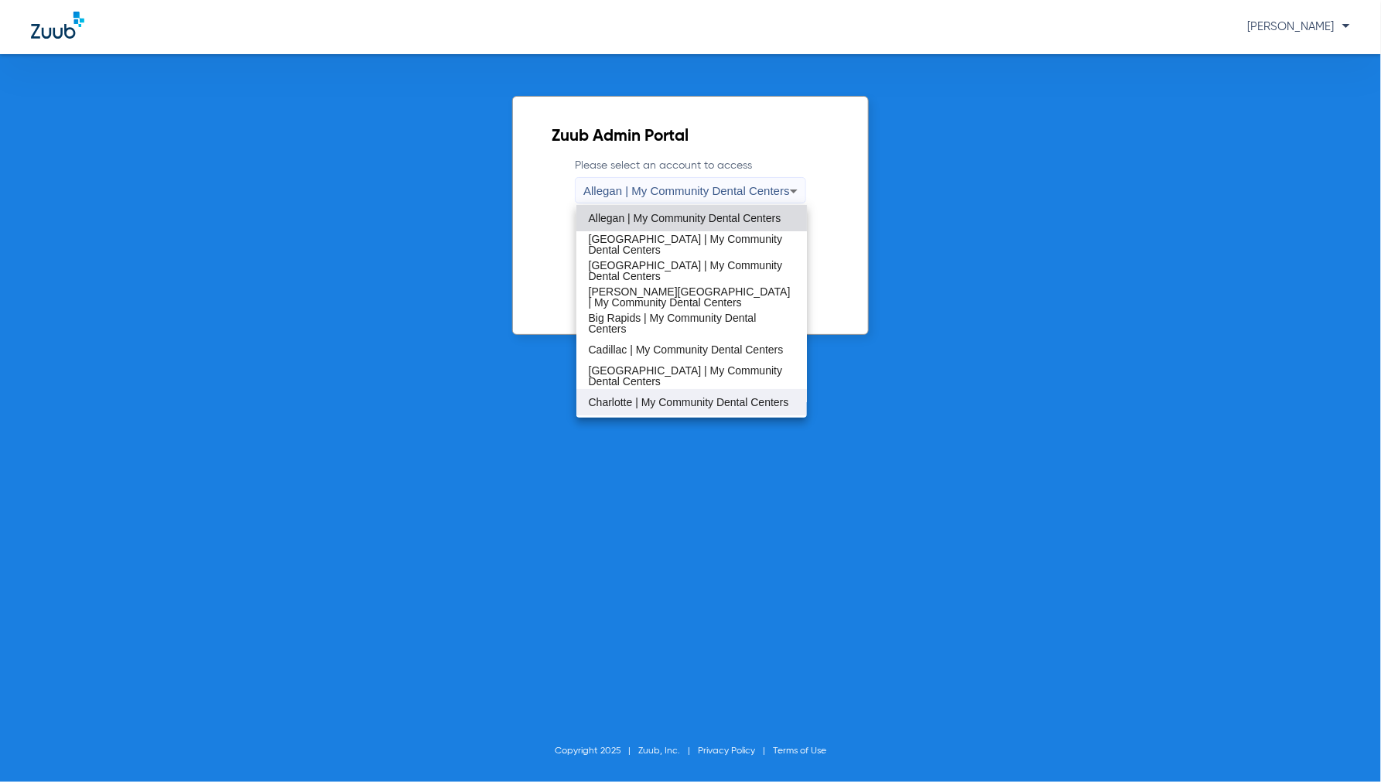
click at [632, 397] on span "Charlotte | My Community Dental Centers" at bounding box center [689, 402] width 200 height 11
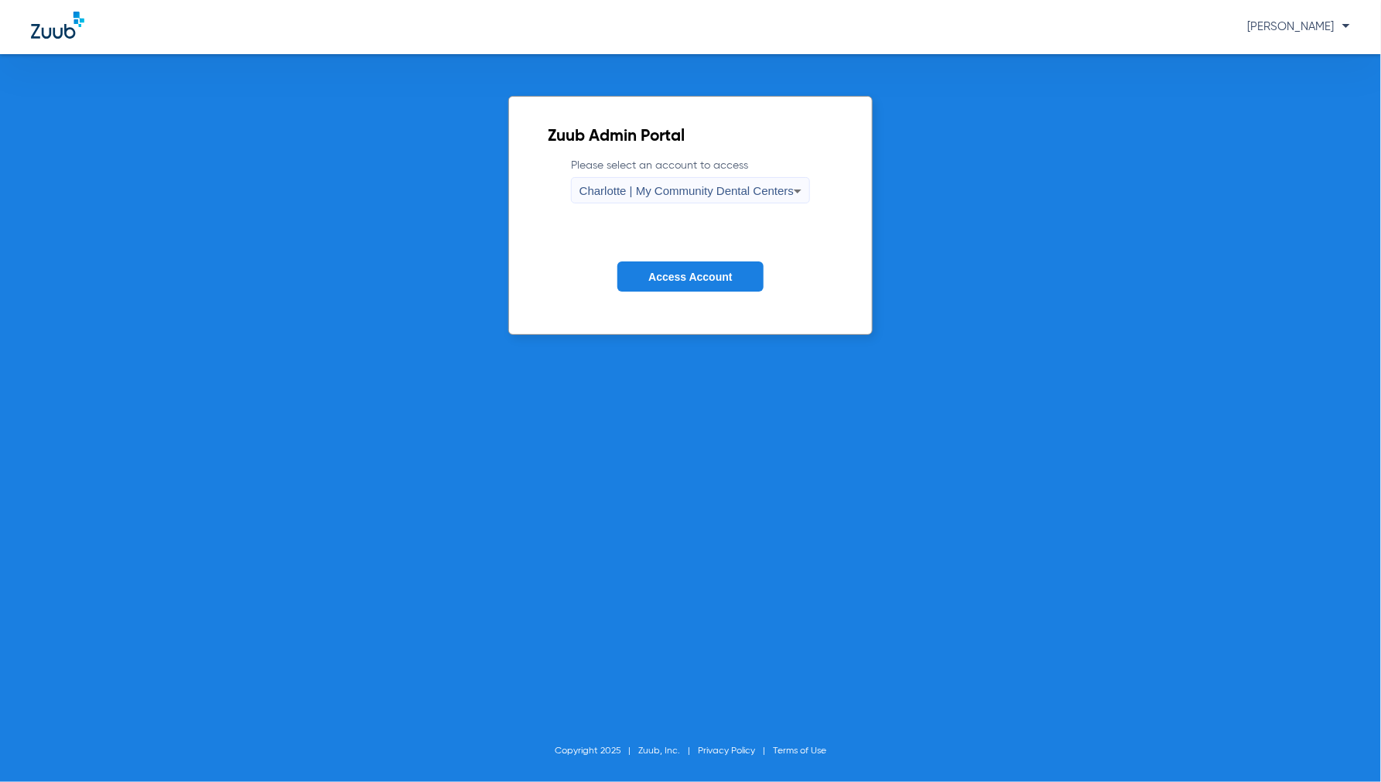
click at [678, 273] on span "Access Account" at bounding box center [690, 277] width 84 height 12
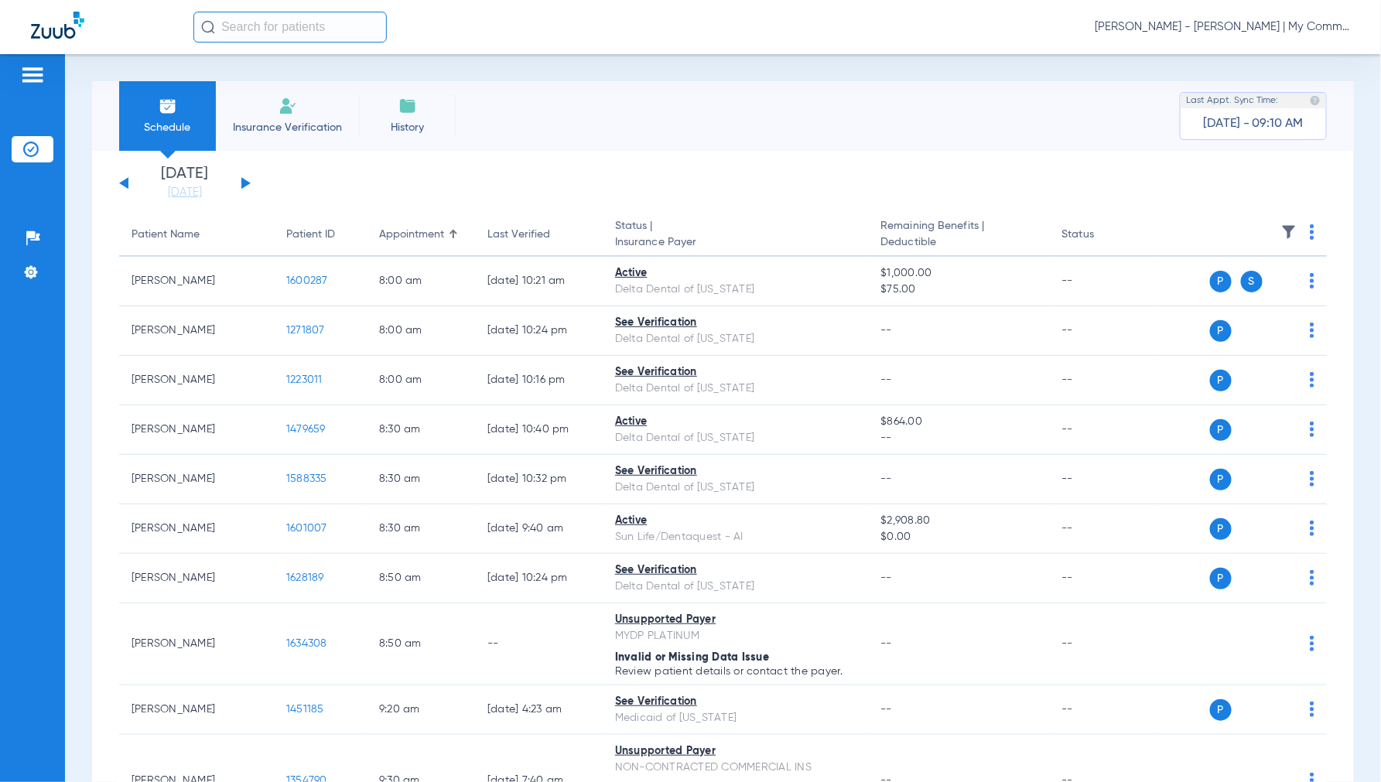
drag, startPoint x: 193, startPoint y: 192, endPoint x: 207, endPoint y: 236, distance: 46.0
click at [194, 192] on link "[DATE]" at bounding box center [184, 192] width 93 height 15
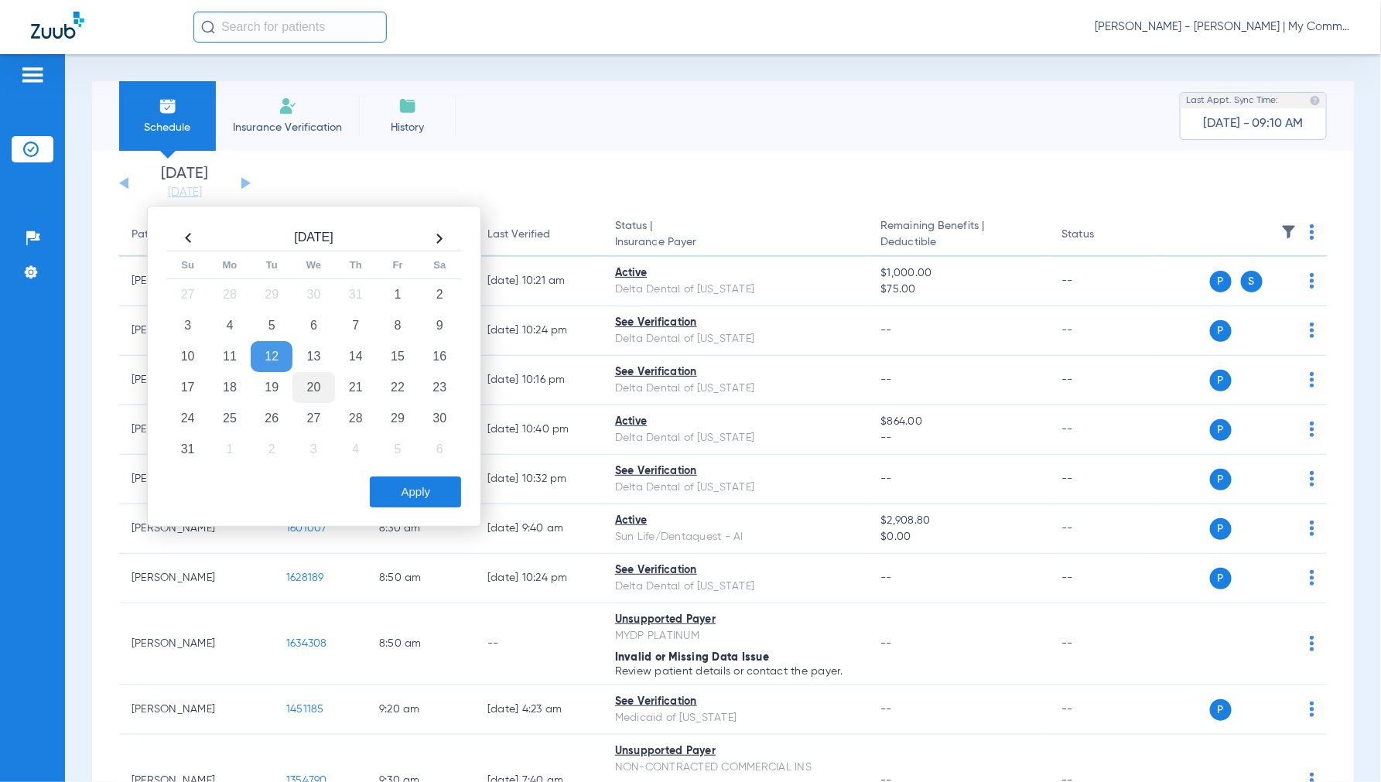
click at [300, 385] on td "20" at bounding box center [313, 387] width 42 height 31
click at [421, 497] on button "Apply" at bounding box center [415, 491] width 91 height 31
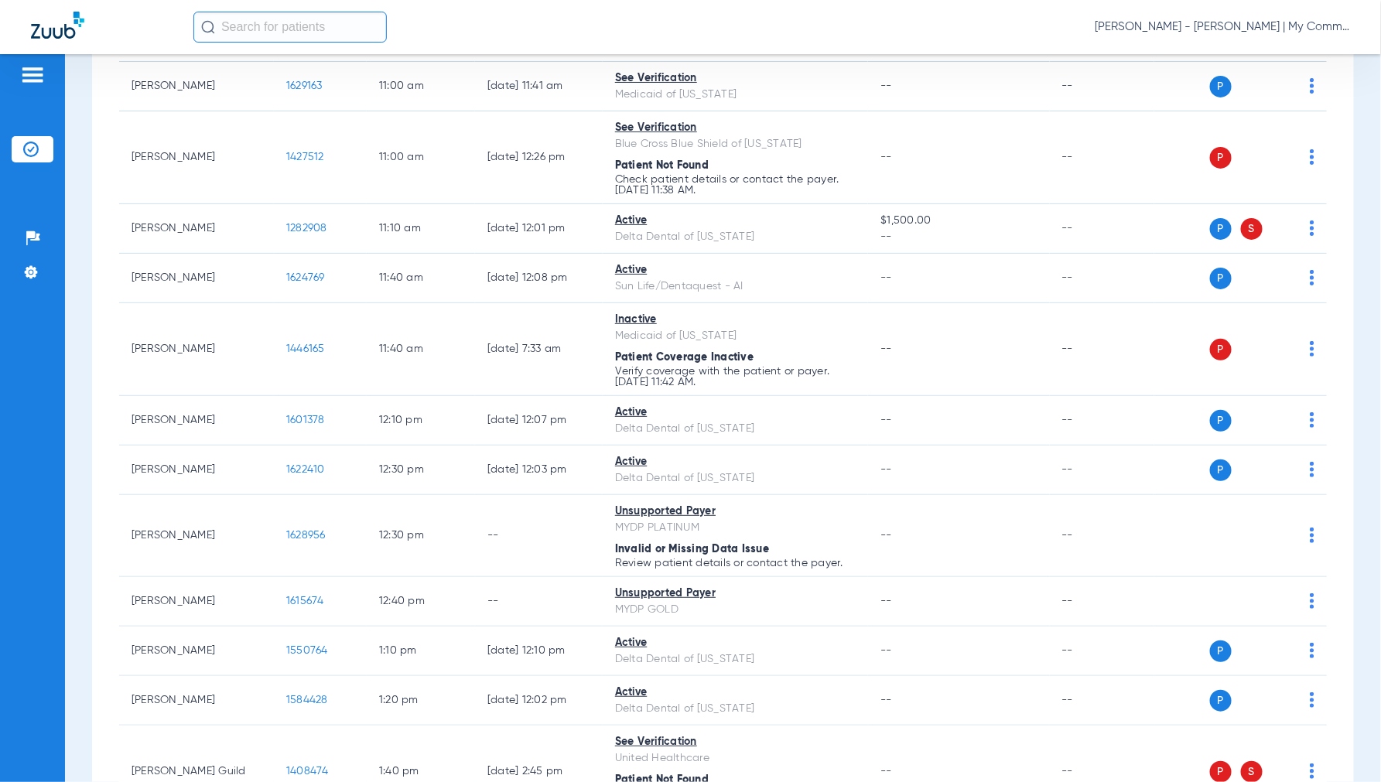
scroll to position [1663, 0]
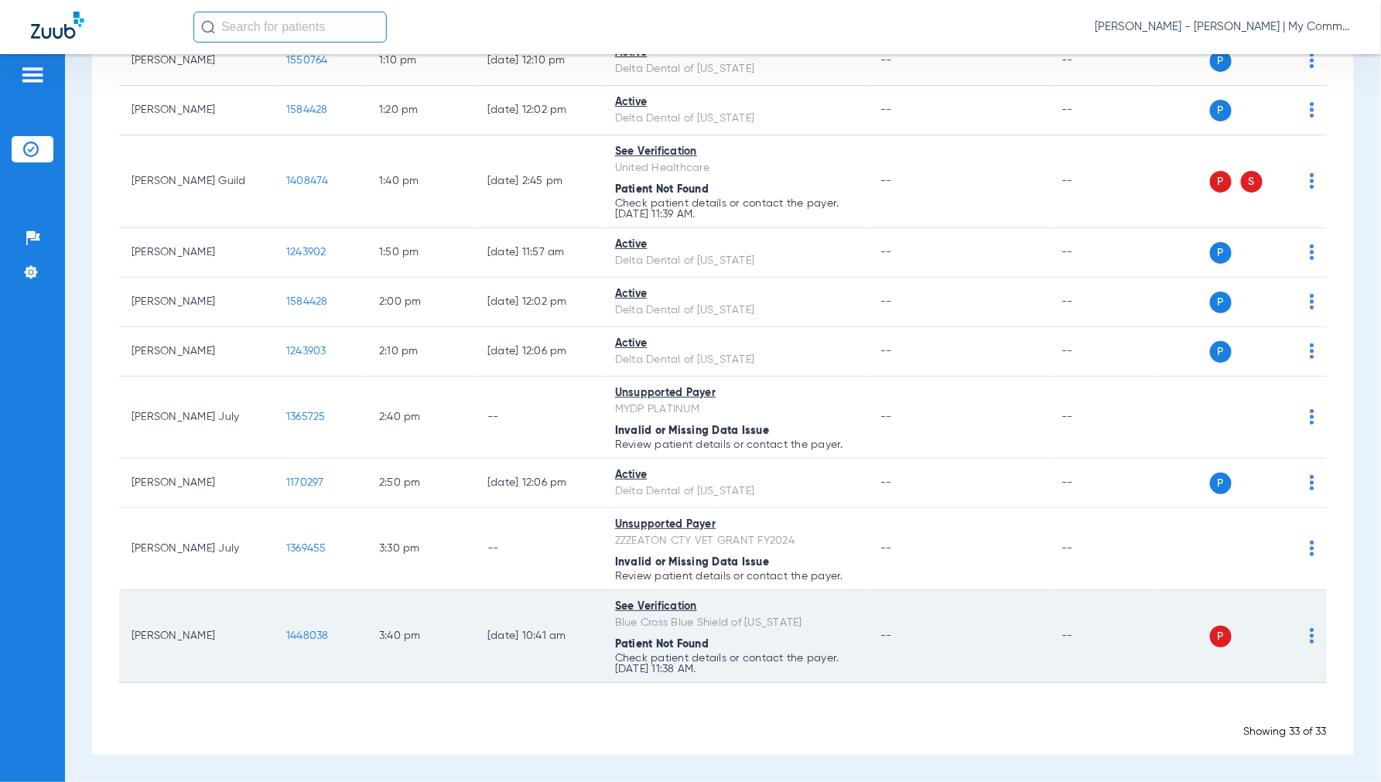
click at [1309, 637] on img at bounding box center [1311, 635] width 5 height 15
drag, startPoint x: 1258, startPoint y: 689, endPoint x: 1264, endPoint y: 679, distance: 11.4
click at [1259, 689] on button "Verify Now" at bounding box center [1252, 696] width 97 height 31
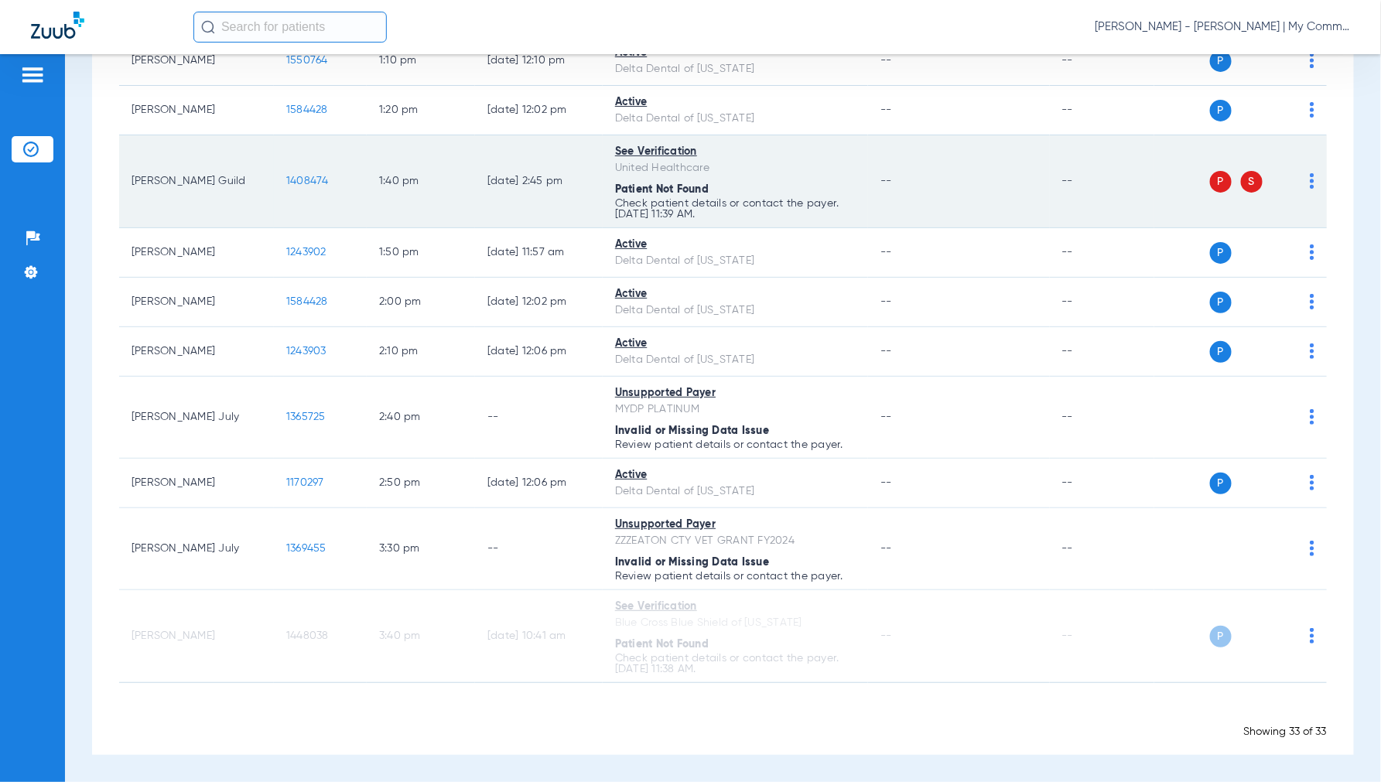
click at [1309, 176] on img at bounding box center [1311, 180] width 5 height 15
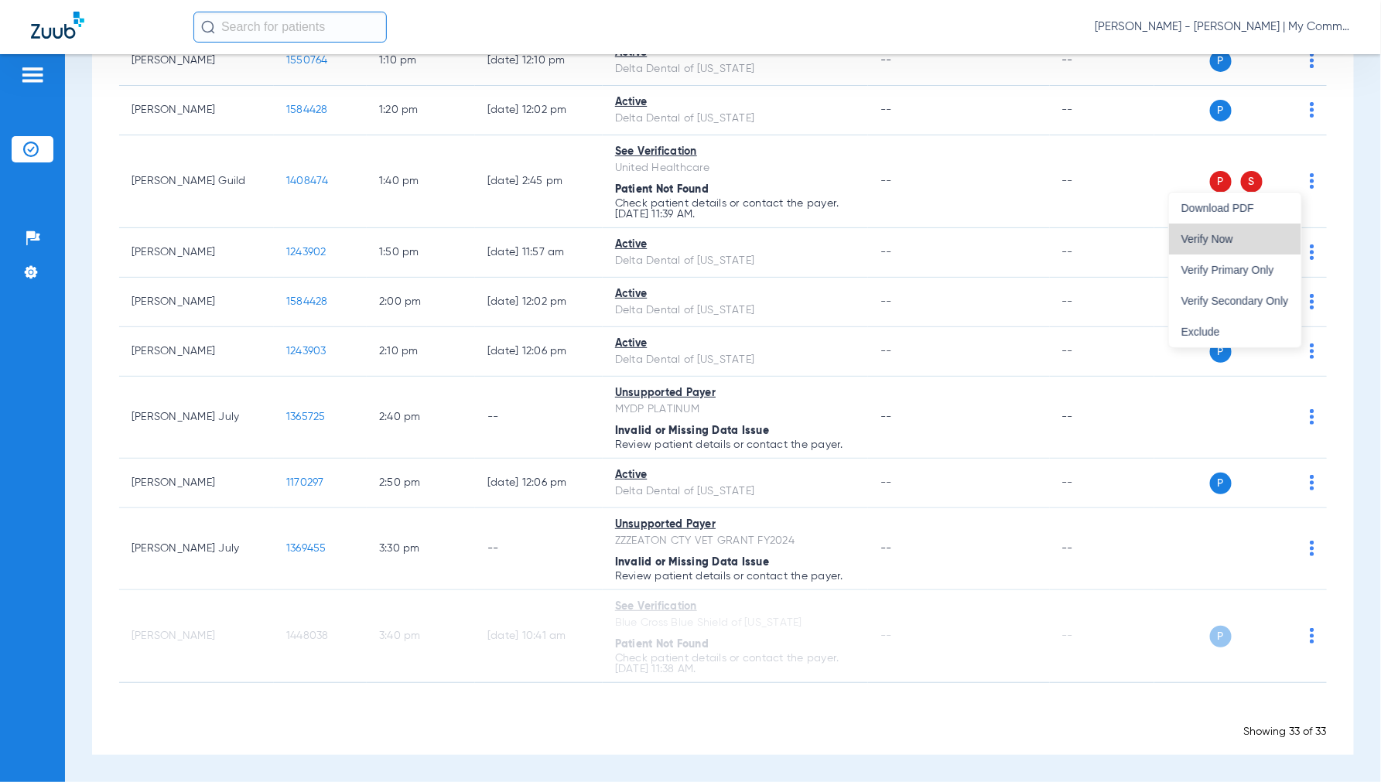
click at [1238, 234] on span "Verify Now" at bounding box center [1235, 239] width 108 height 11
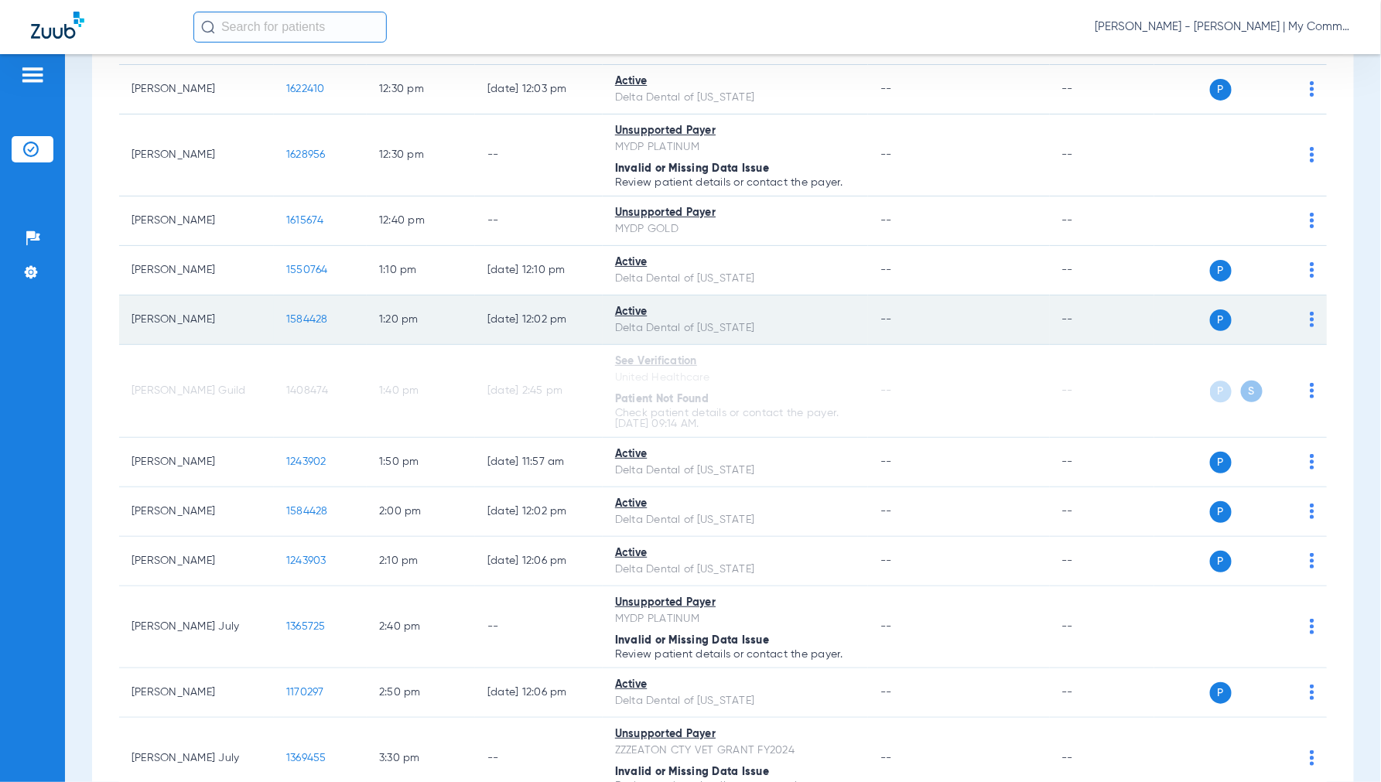
scroll to position [1633, 0]
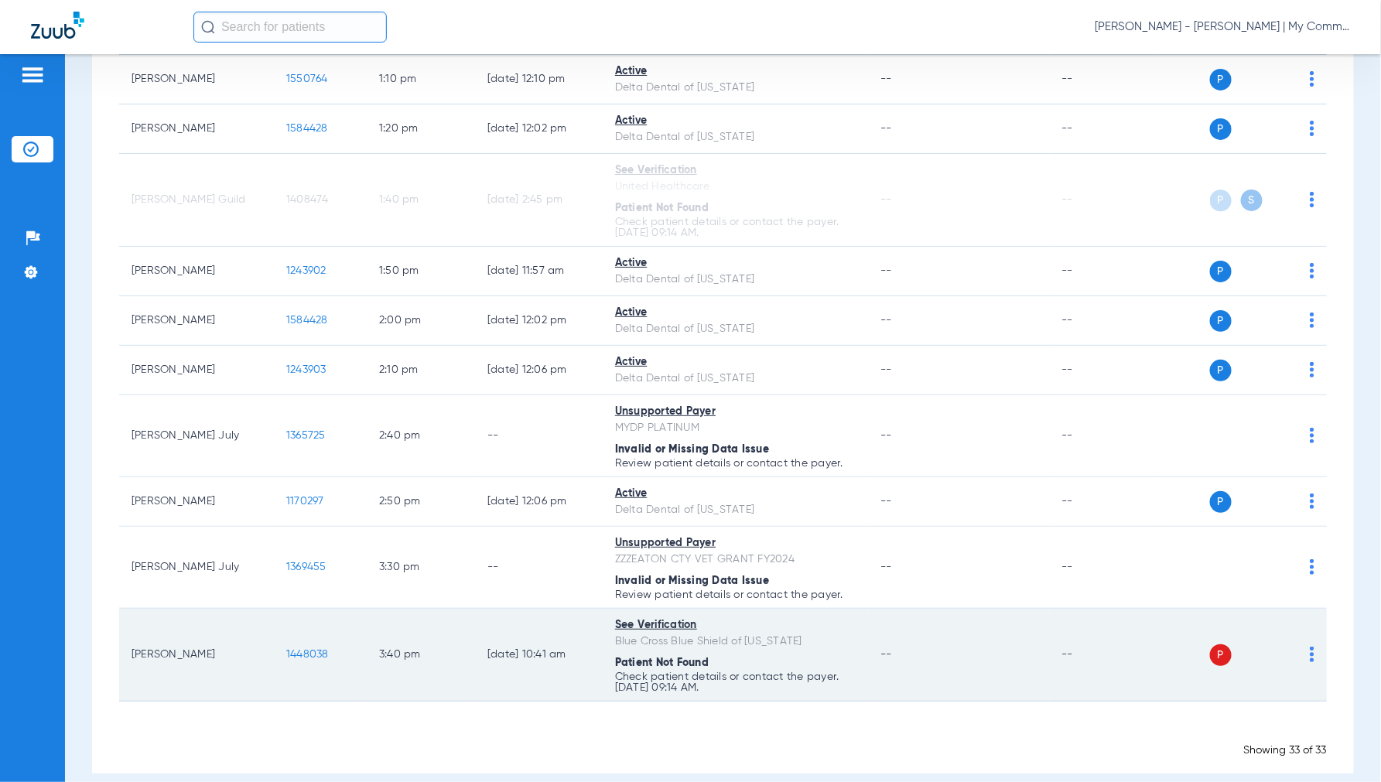
drag, startPoint x: 1301, startPoint y: 661, endPoint x: 1294, endPoint y: 666, distance: 8.8
click at [1309, 661] on img at bounding box center [1311, 654] width 5 height 15
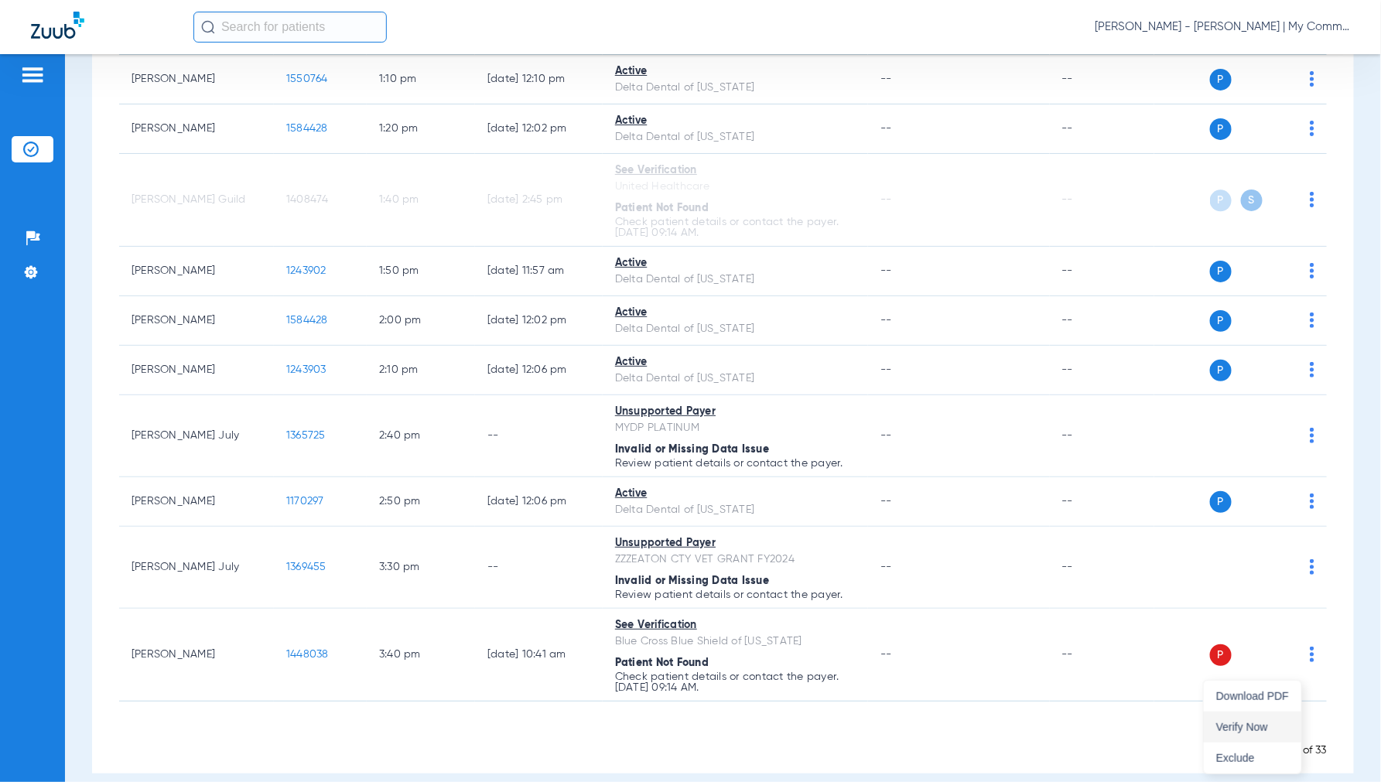
click at [1246, 722] on span "Verify Now" at bounding box center [1252, 727] width 73 height 11
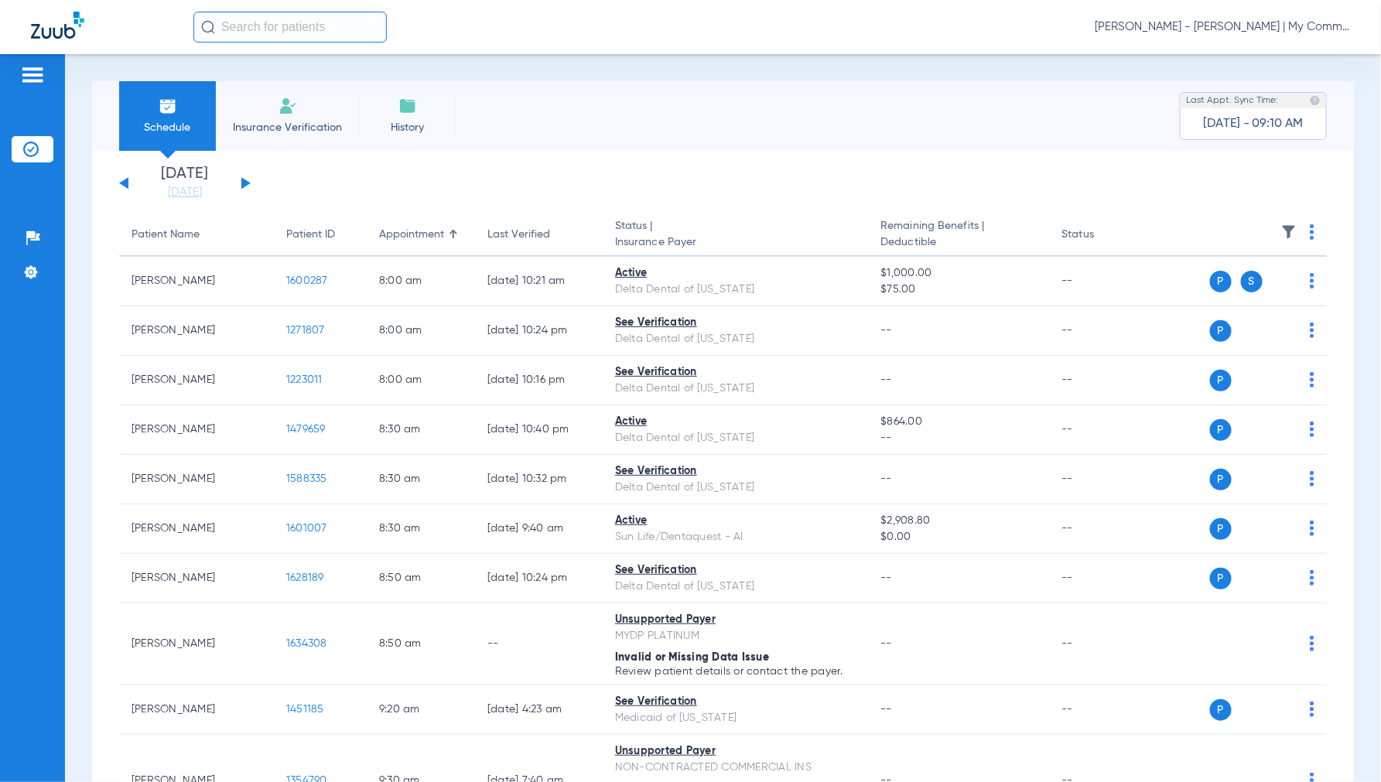
click at [1226, 33] on span "[PERSON_NAME] - [PERSON_NAME] | My Community Dental Centers" at bounding box center [1221, 26] width 255 height 15
click at [1275, 55] on span "Account Selection" at bounding box center [1291, 55] width 87 height 11
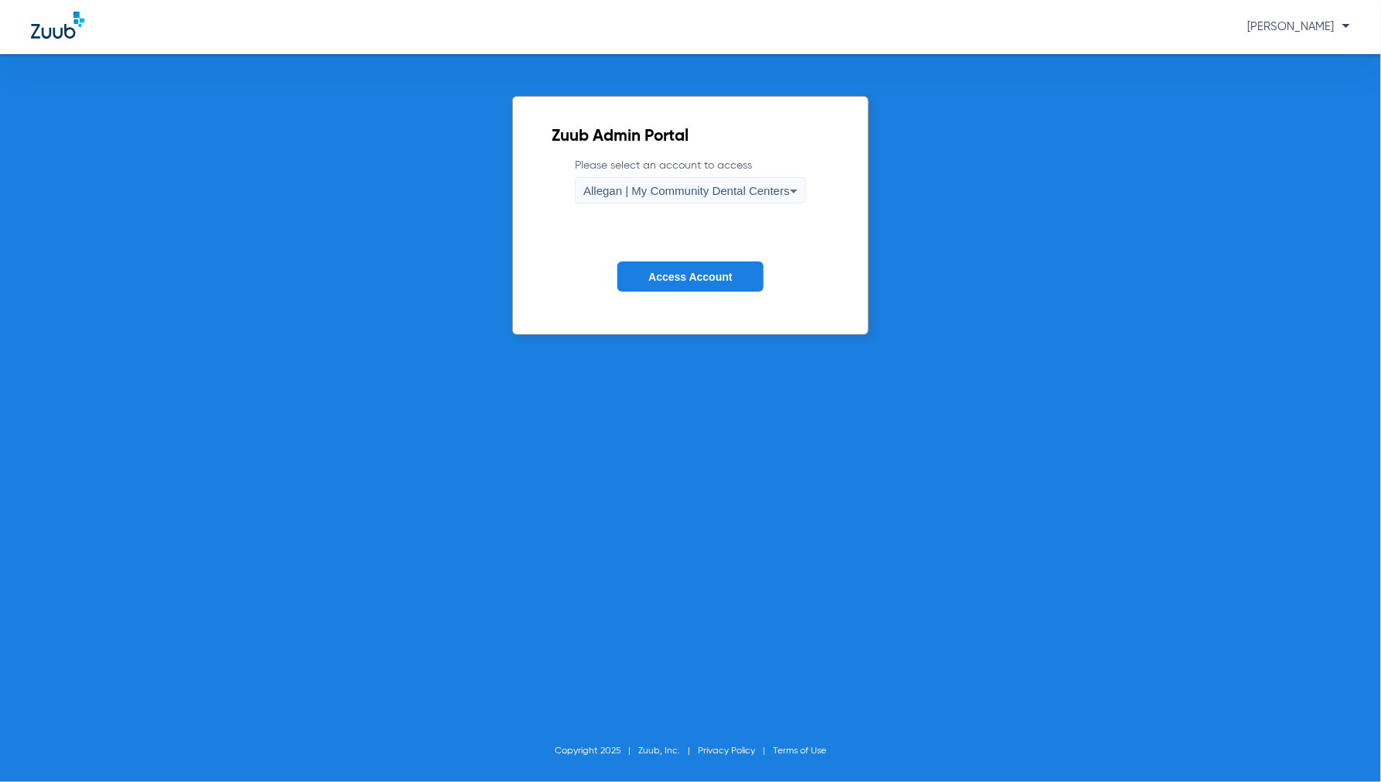
click at [639, 204] on div "Allegan | My Community Dental Centers" at bounding box center [686, 191] width 207 height 26
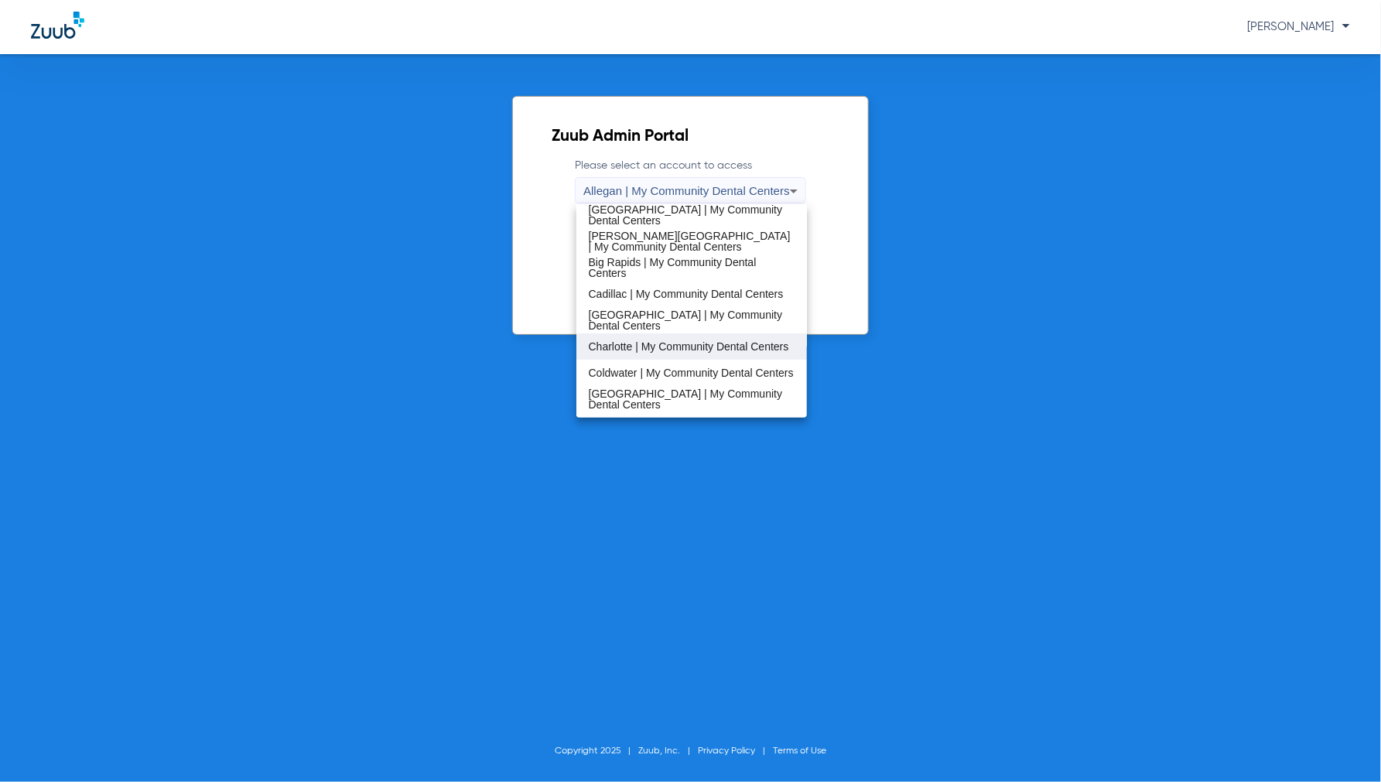
scroll to position [86, 0]
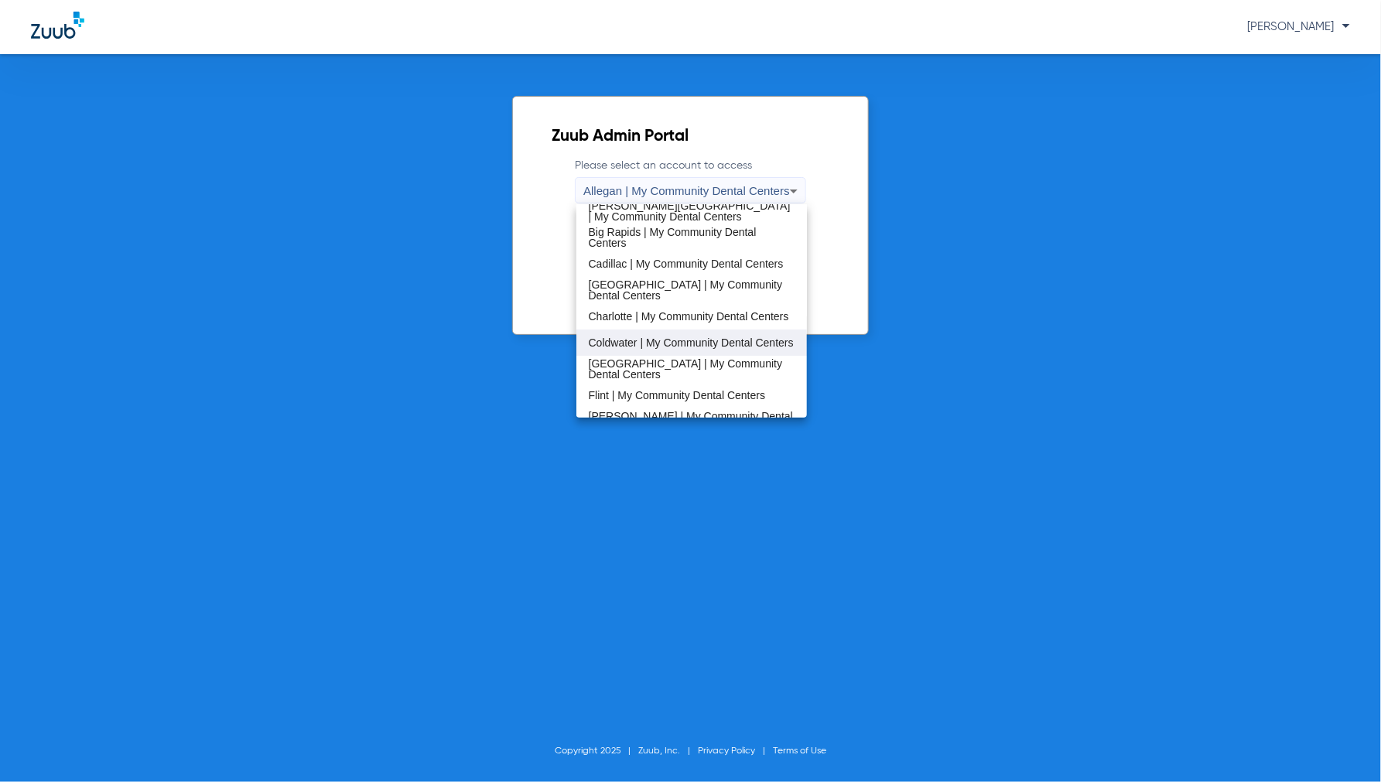
click at [633, 337] on span "Coldwater | My Community Dental Centers" at bounding box center [691, 342] width 205 height 11
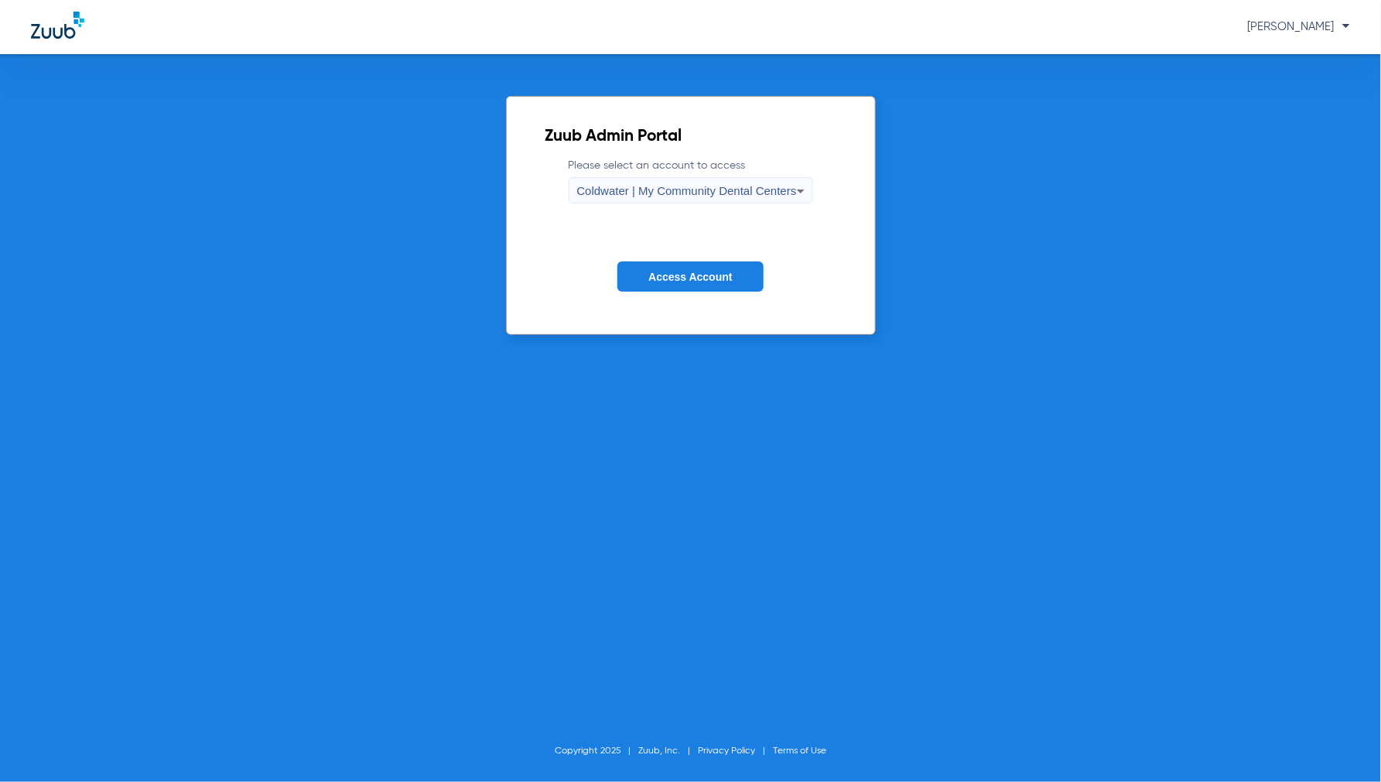
click at [699, 280] on span "Access Account" at bounding box center [690, 277] width 84 height 12
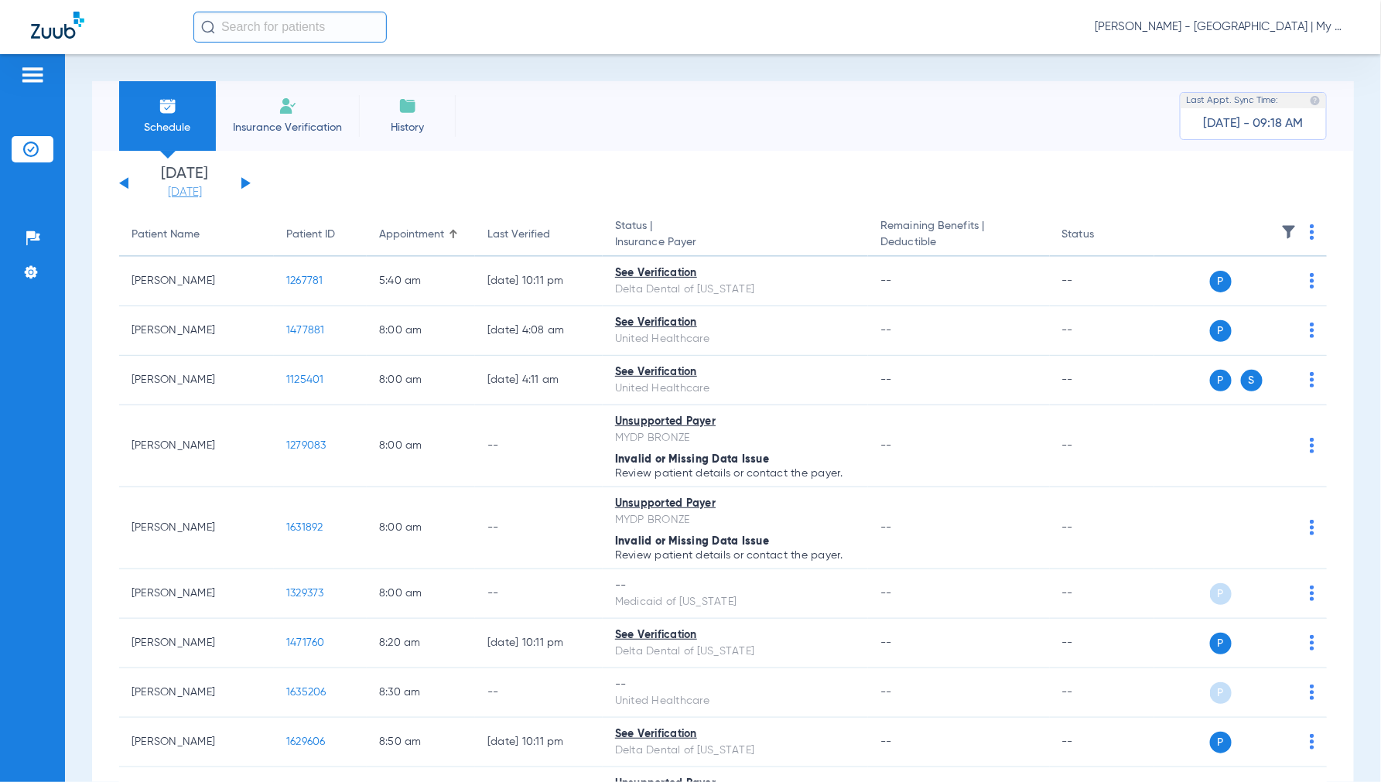
click at [191, 193] on link "[DATE]" at bounding box center [184, 192] width 93 height 15
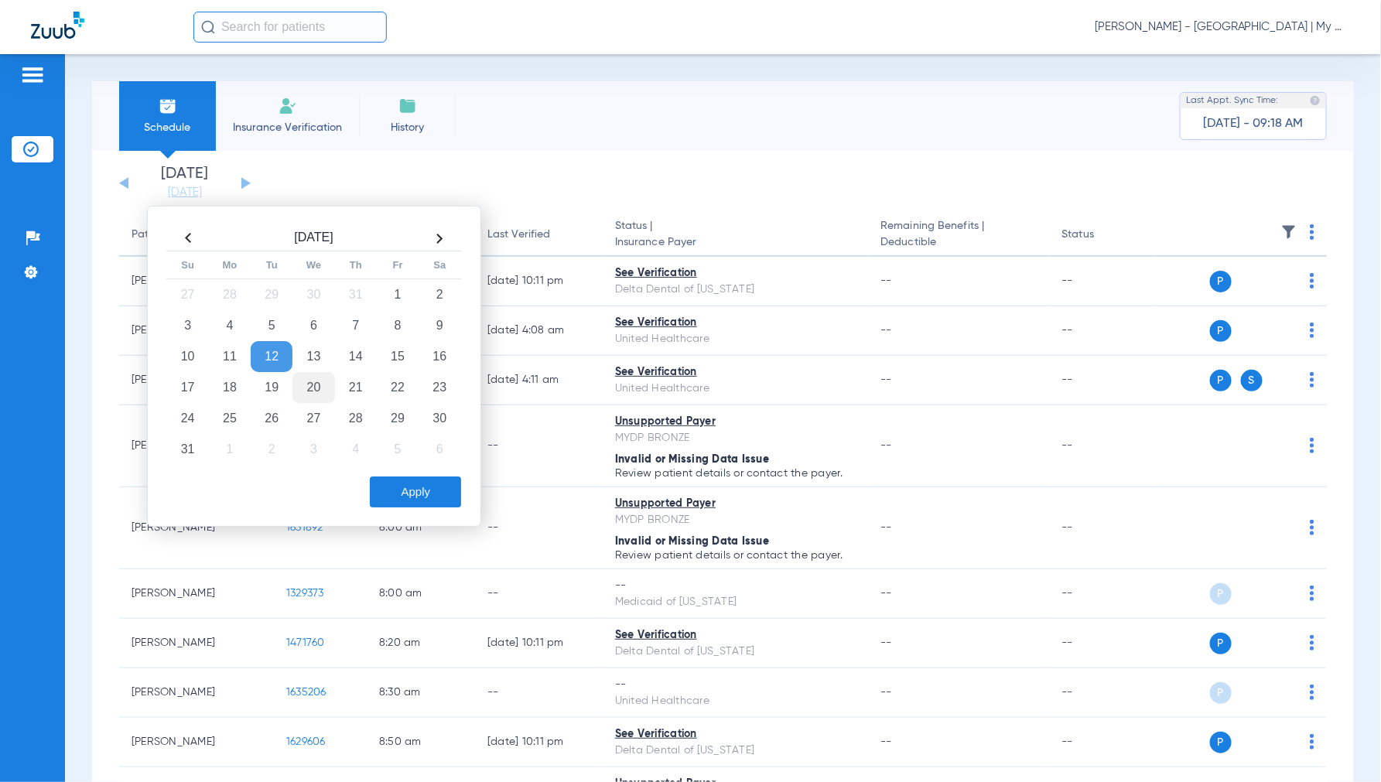
click at [310, 381] on td "20" at bounding box center [313, 387] width 42 height 31
click at [430, 487] on button "Apply" at bounding box center [415, 491] width 91 height 31
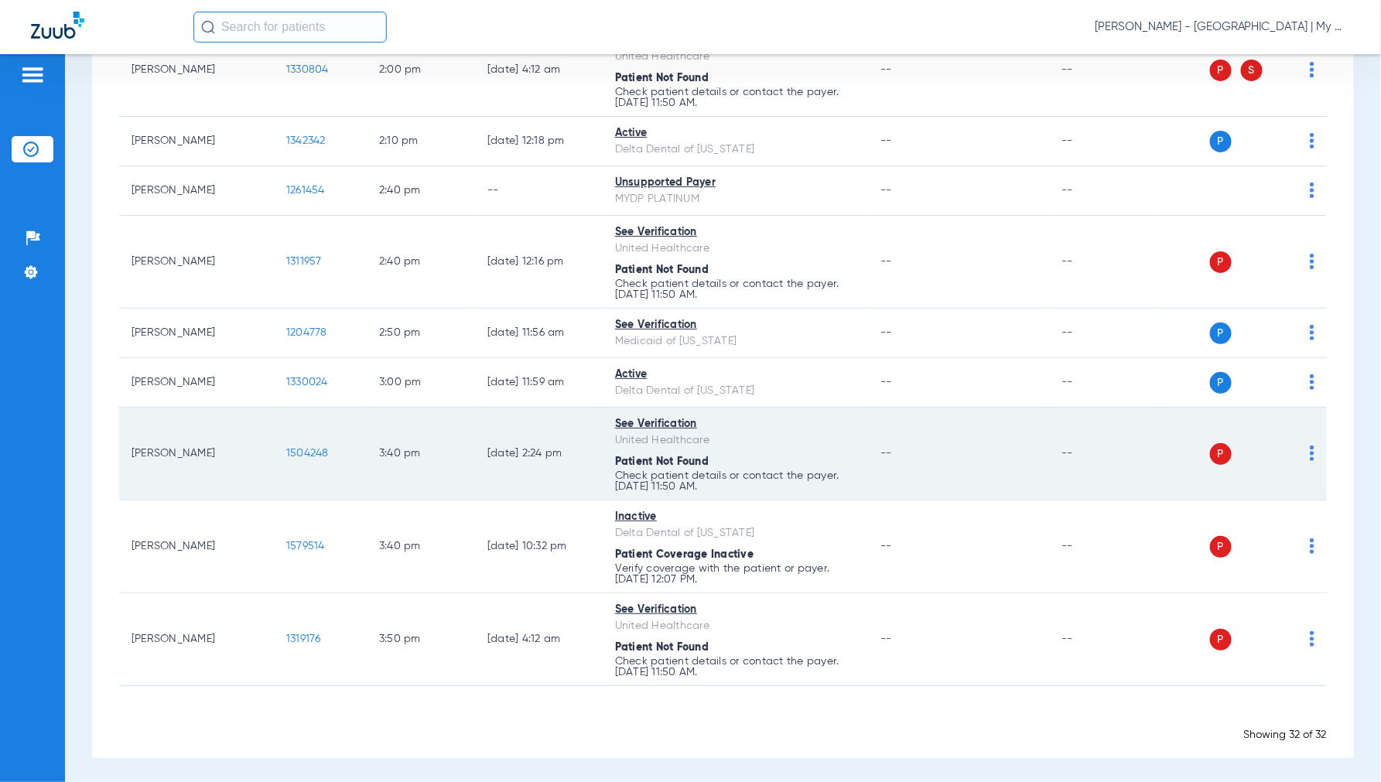
scroll to position [1673, 0]
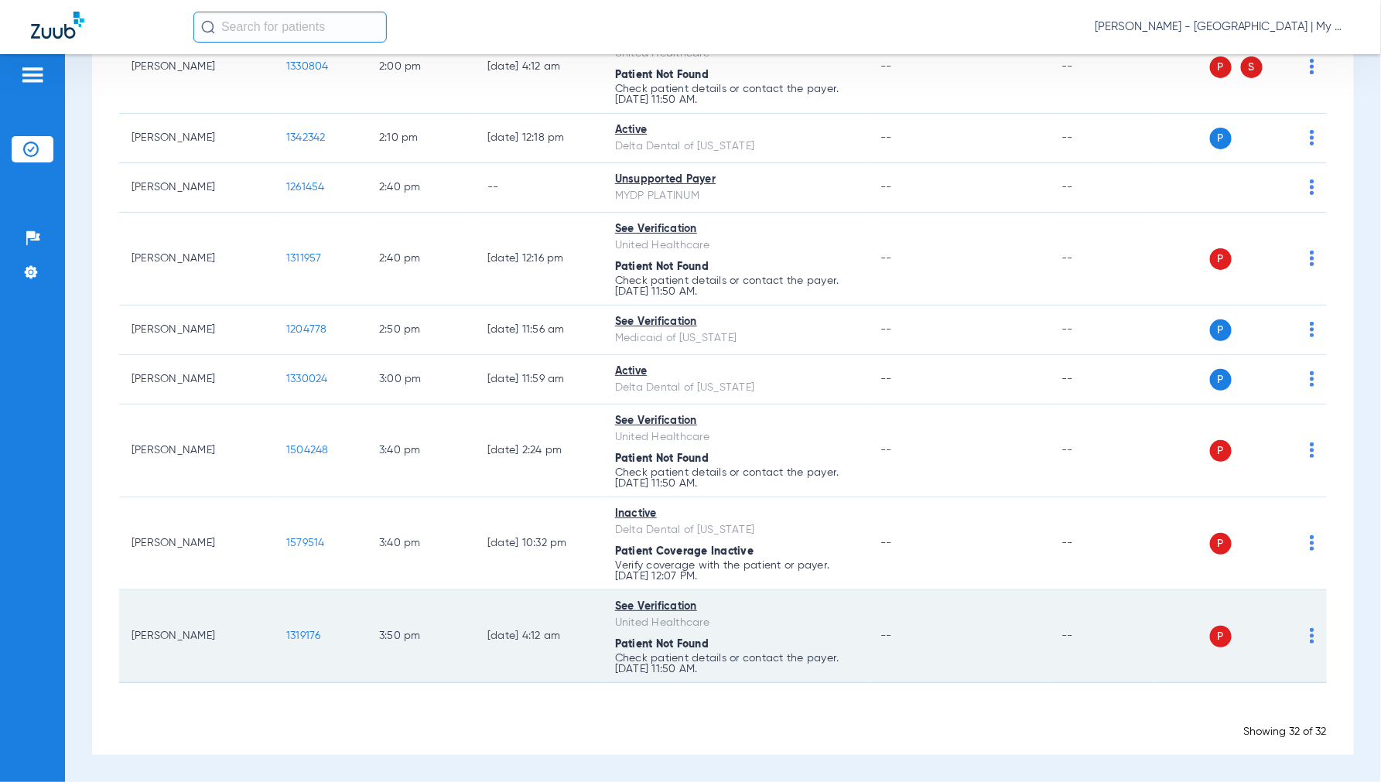
click at [1309, 633] on img at bounding box center [1311, 635] width 5 height 15
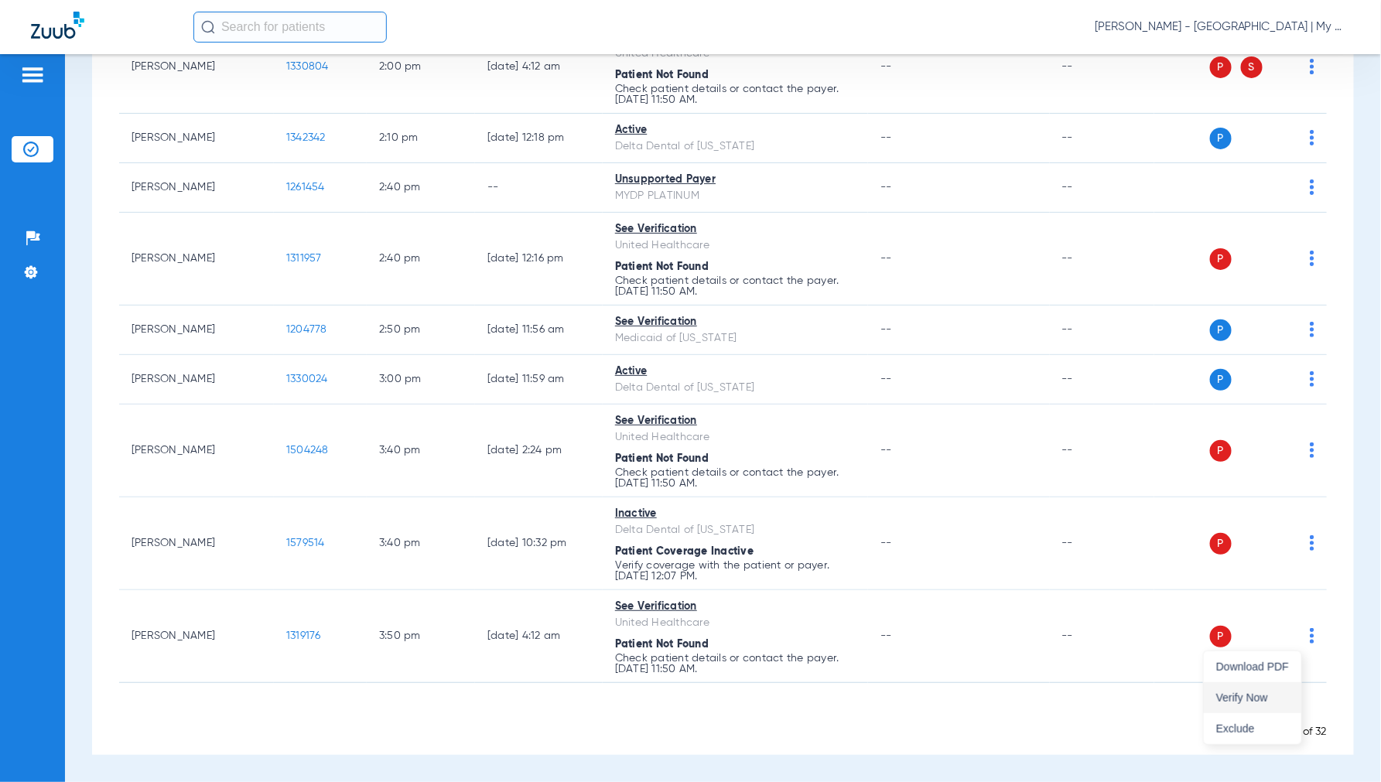
click at [1264, 693] on span "Verify Now" at bounding box center [1252, 697] width 73 height 11
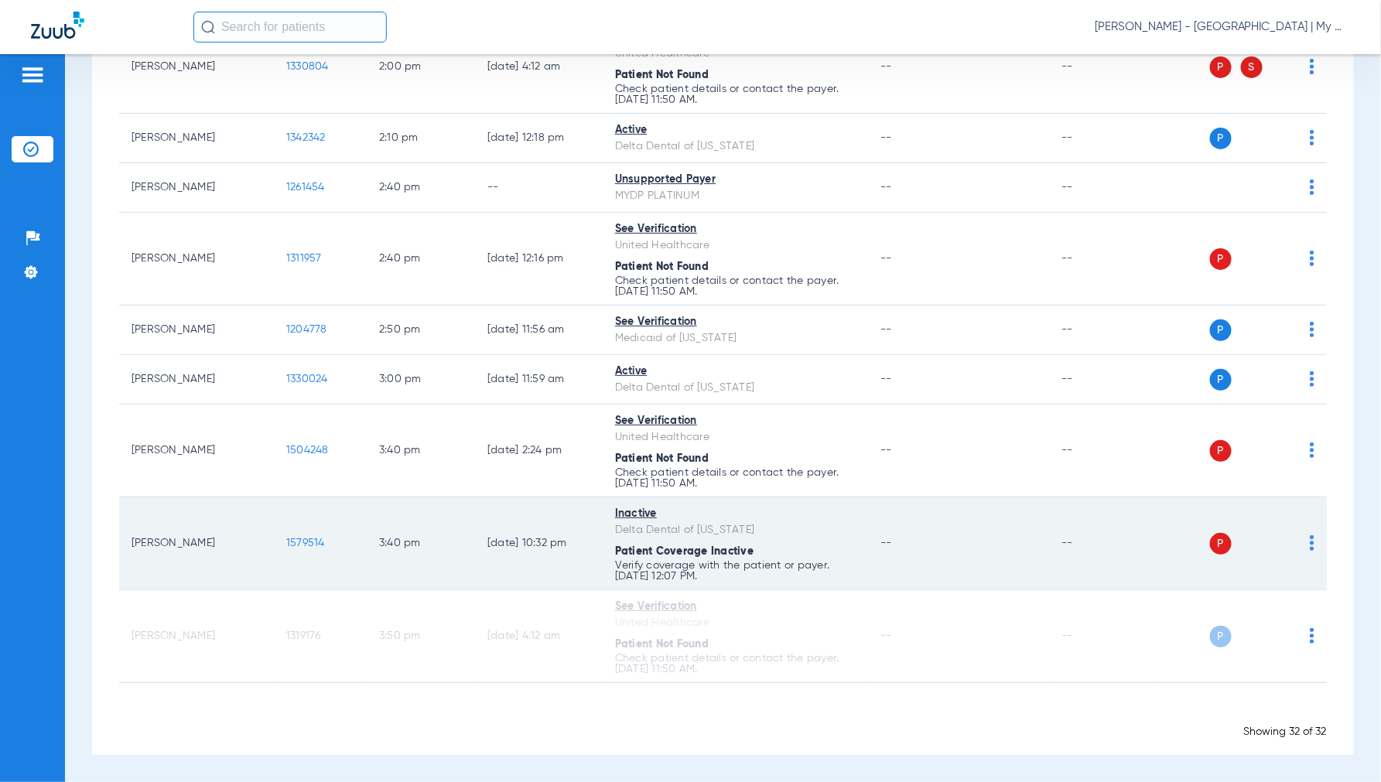
click at [1309, 541] on img at bounding box center [1311, 542] width 5 height 15
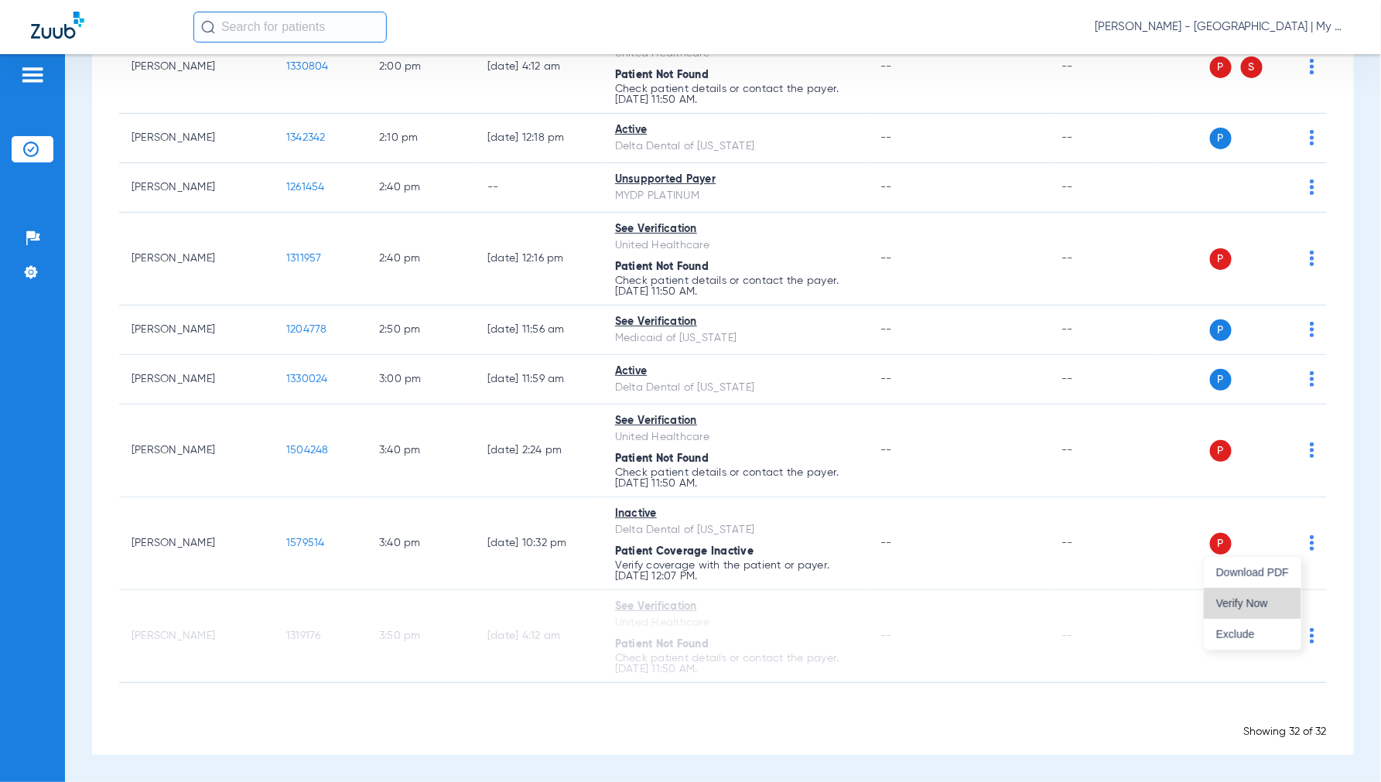
click at [1262, 598] on span "Verify Now" at bounding box center [1252, 603] width 73 height 11
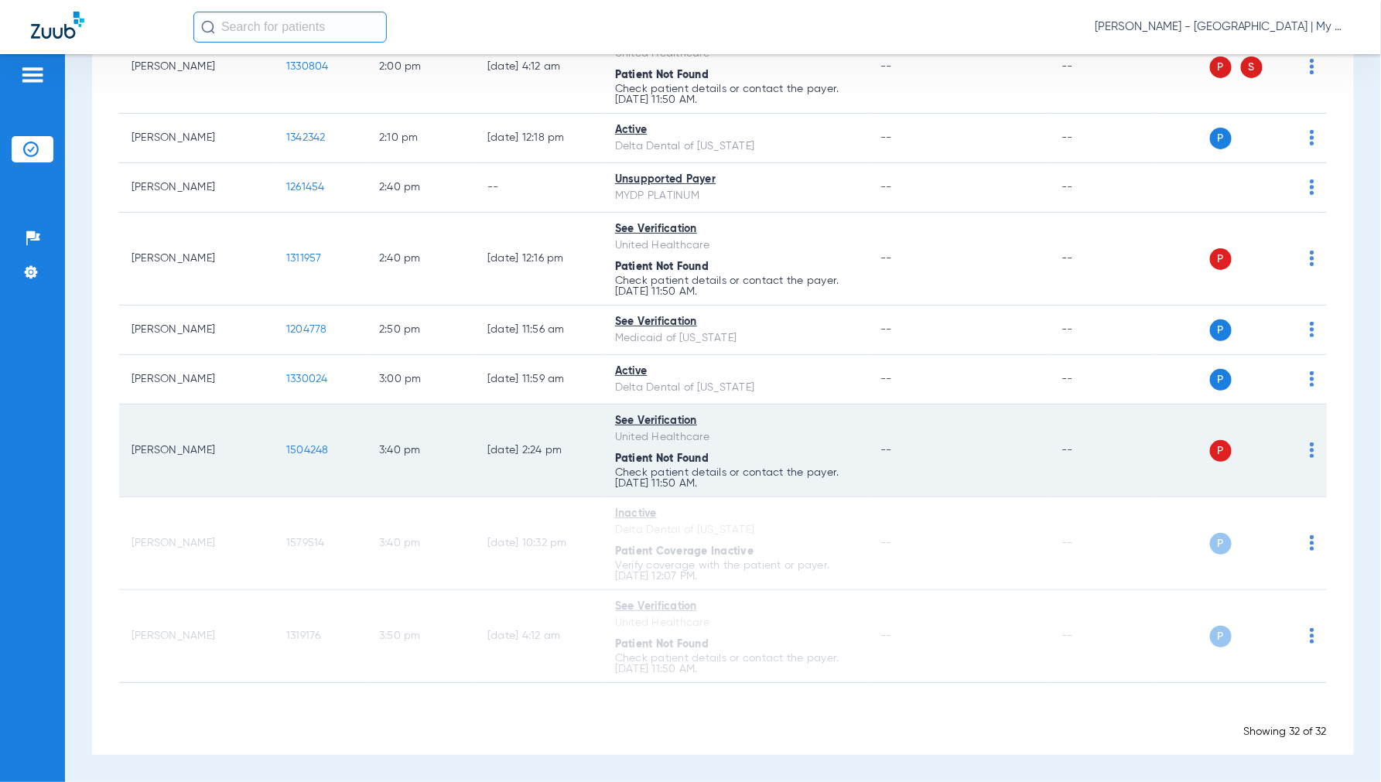
click at [1303, 437] on td "P S" at bounding box center [1240, 451] width 172 height 93
click at [1309, 444] on img at bounding box center [1311, 449] width 5 height 15
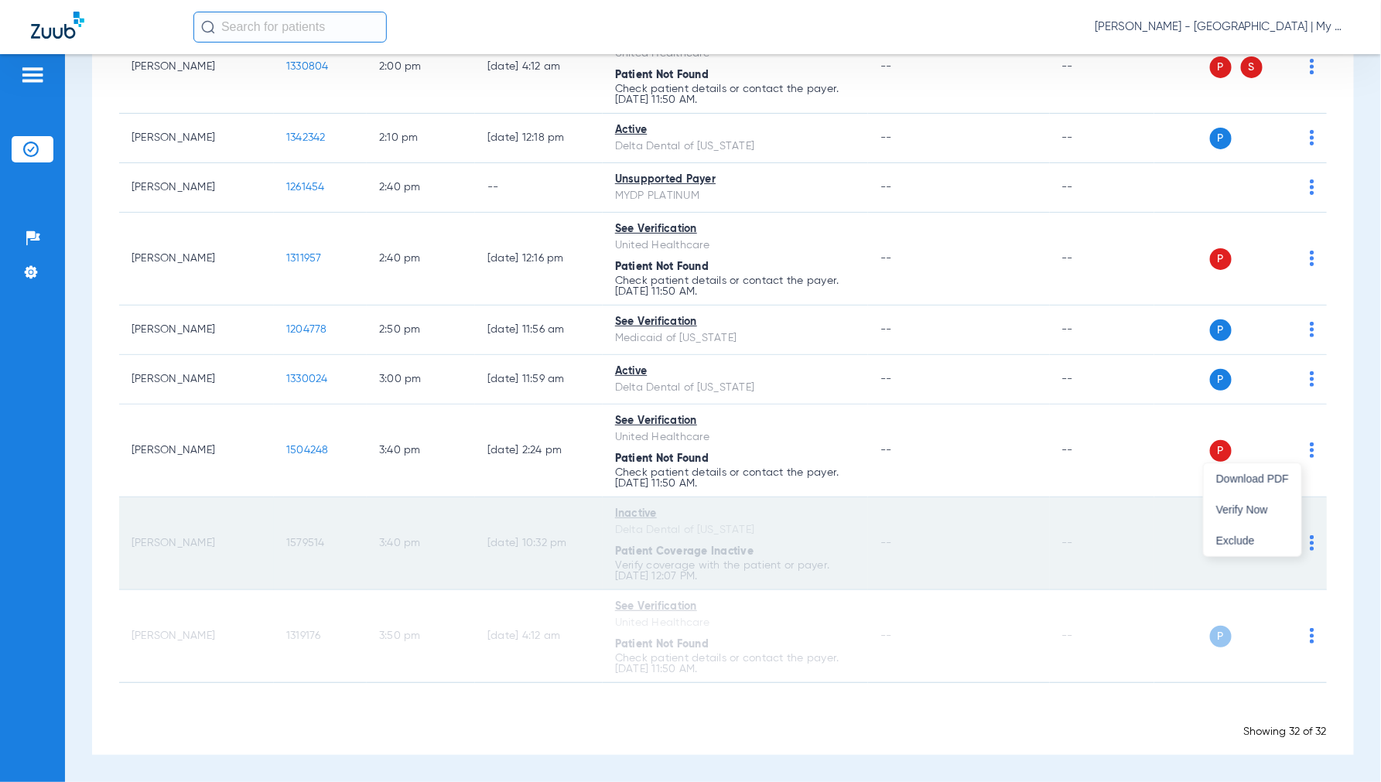
click at [1247, 520] on button "Verify Now" at bounding box center [1252, 509] width 97 height 31
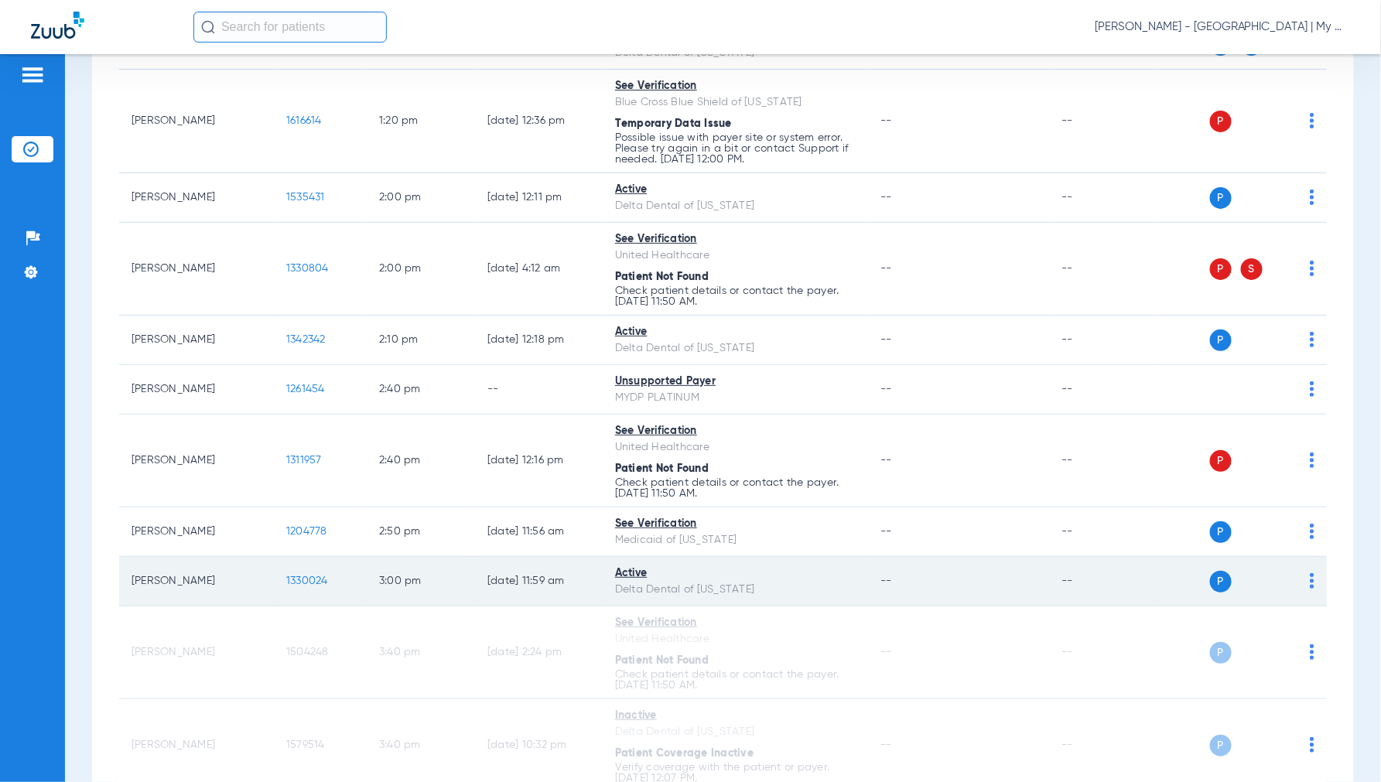
scroll to position [1415, 0]
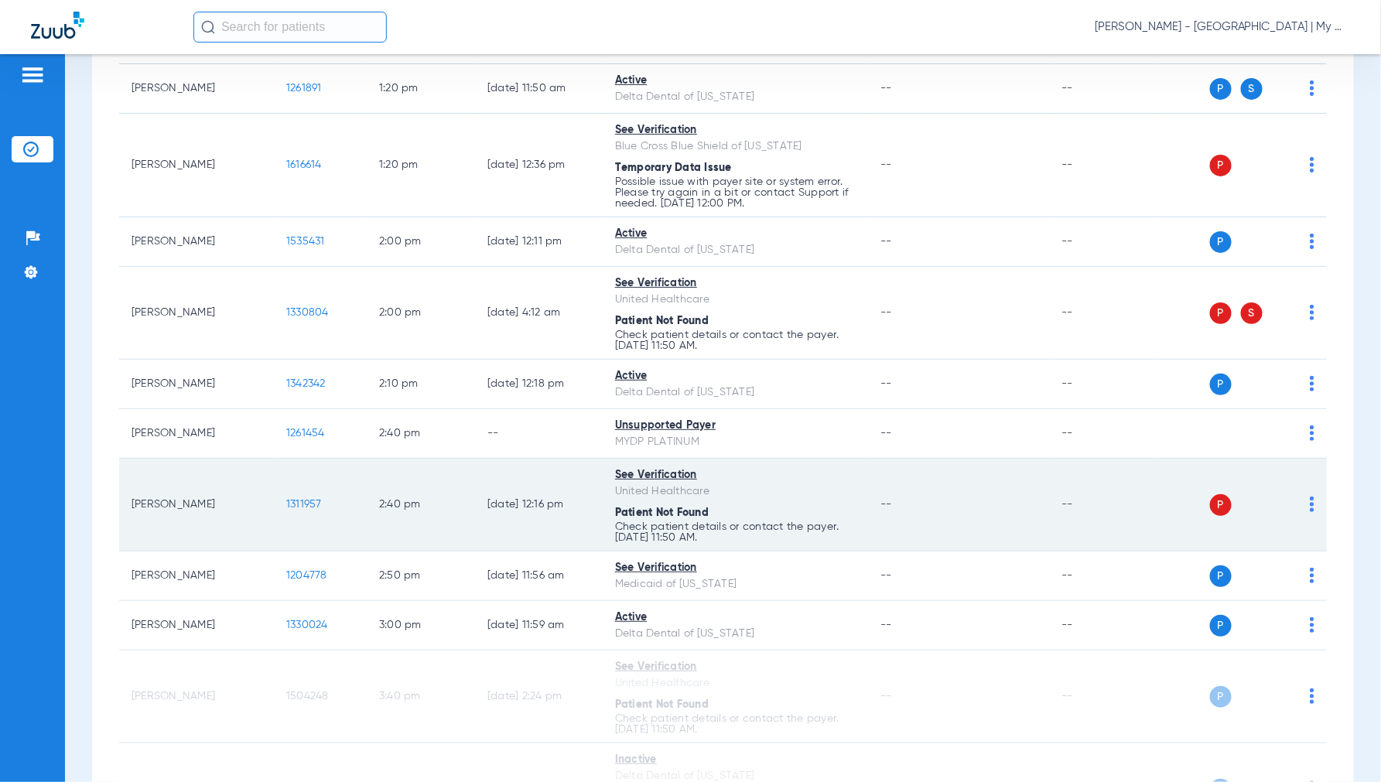
click at [1309, 507] on img at bounding box center [1311, 504] width 5 height 15
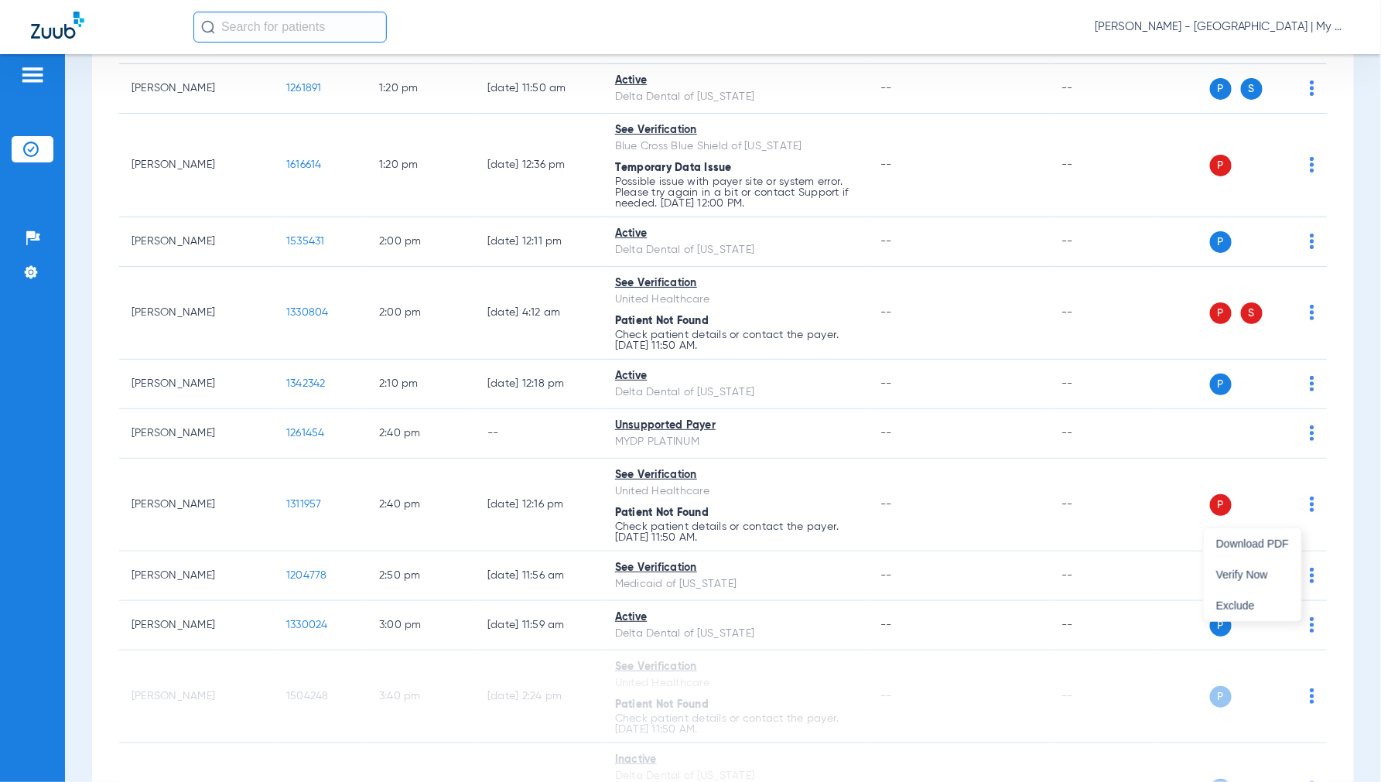
click at [1257, 569] on span "Verify Now" at bounding box center [1252, 574] width 73 height 11
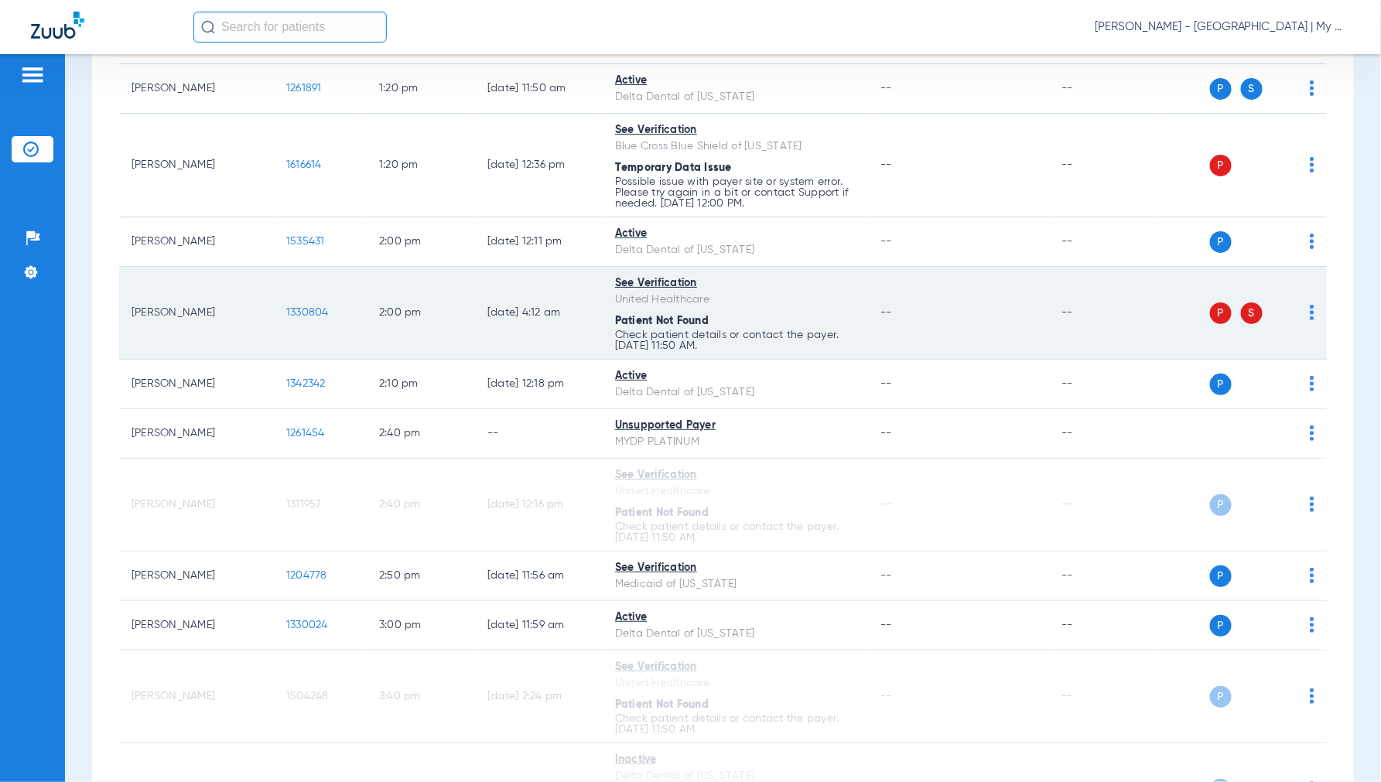
click at [1309, 316] on img at bounding box center [1311, 312] width 5 height 15
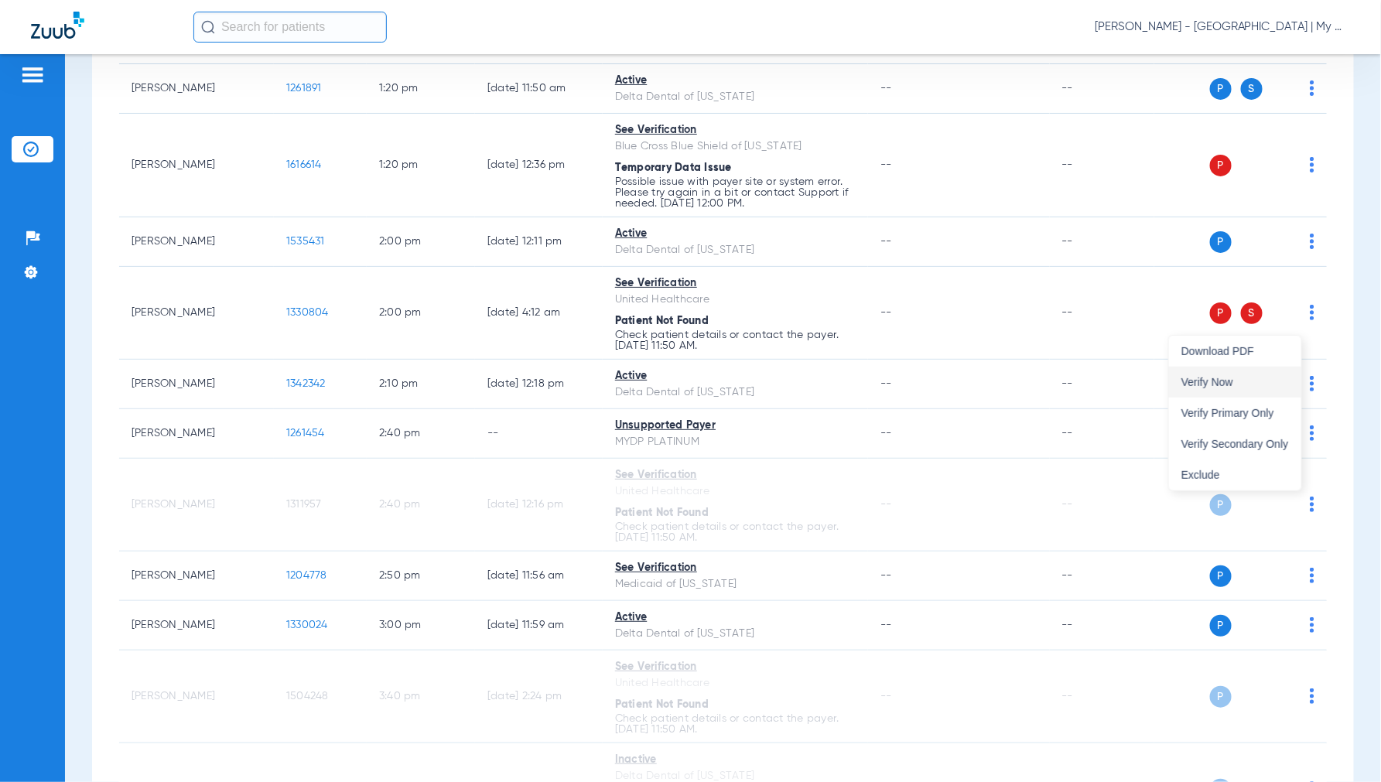
click at [1245, 374] on button "Verify Now" at bounding box center [1235, 382] width 132 height 31
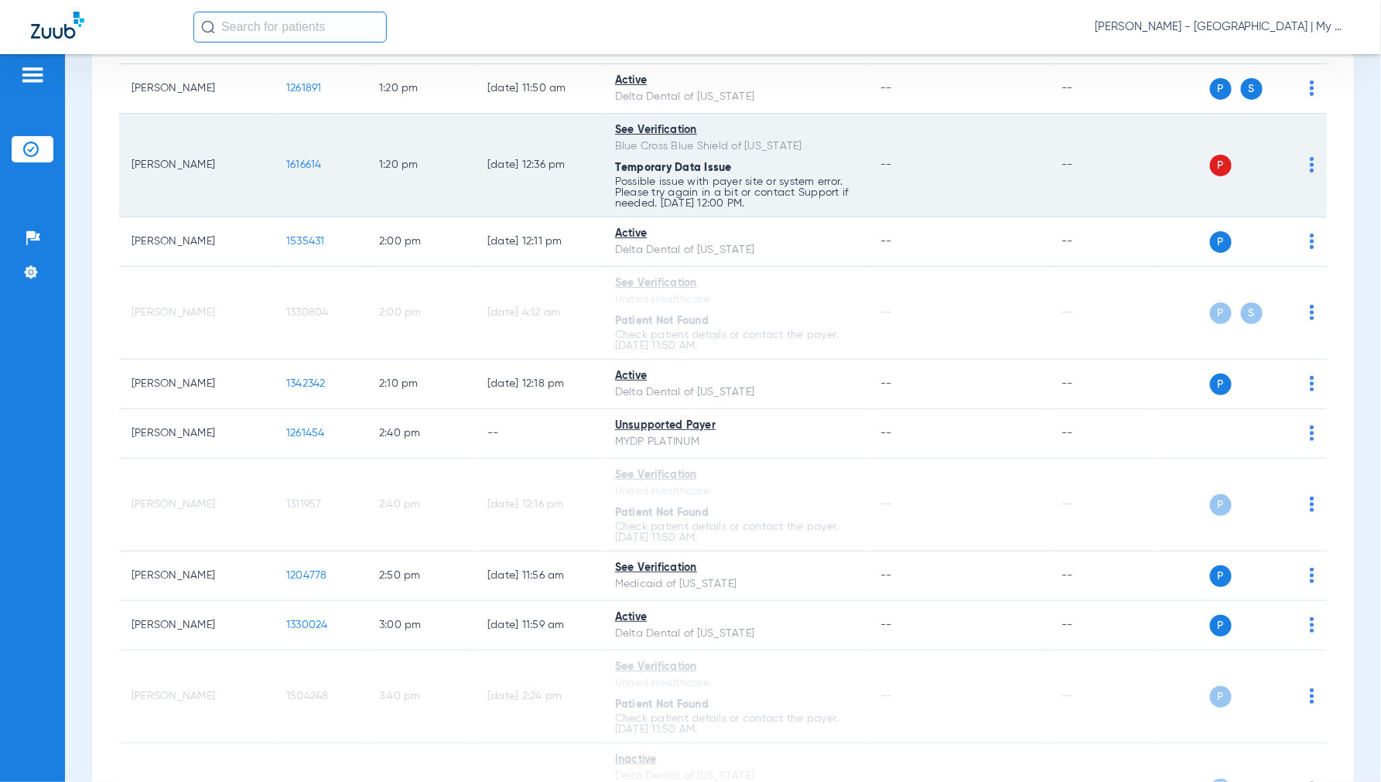
click at [1309, 166] on img at bounding box center [1311, 164] width 5 height 15
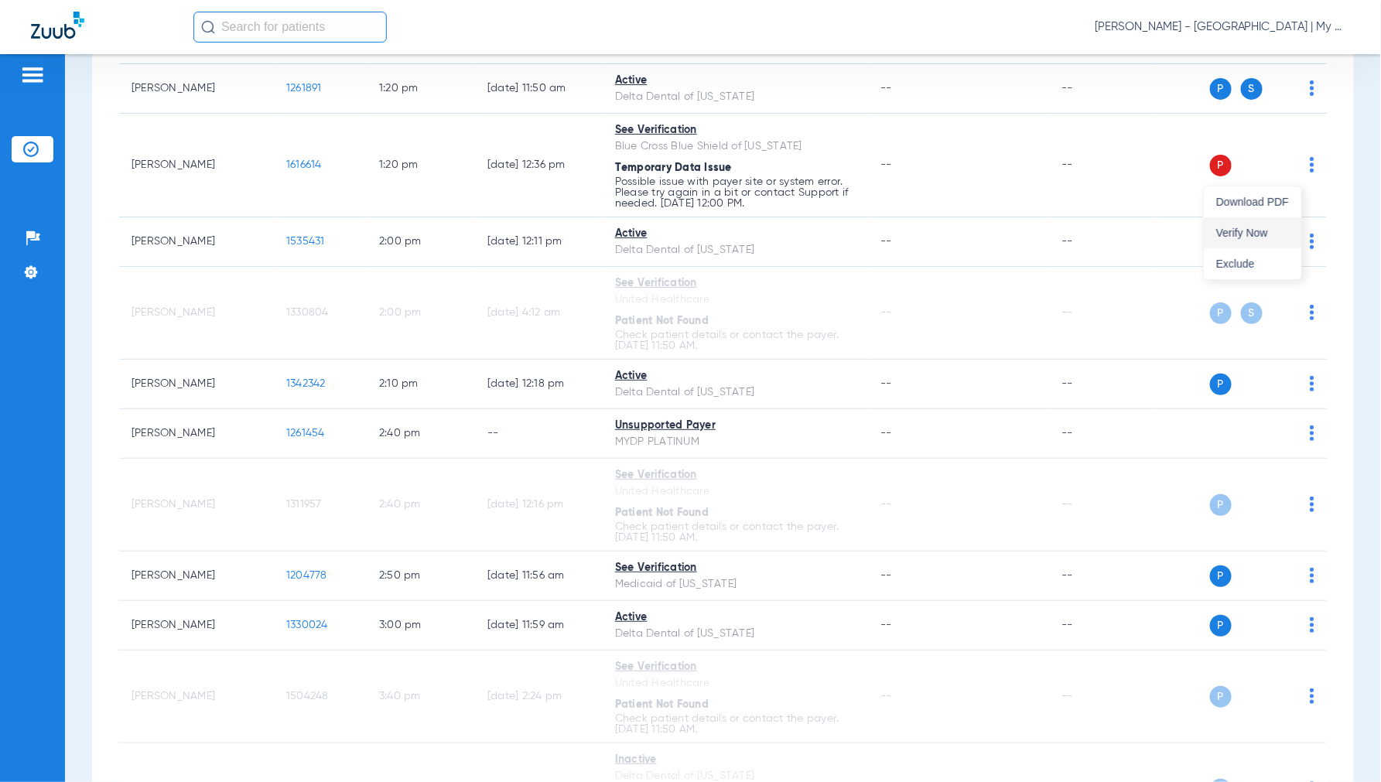
click at [1273, 227] on span "Verify Now" at bounding box center [1252, 232] width 73 height 11
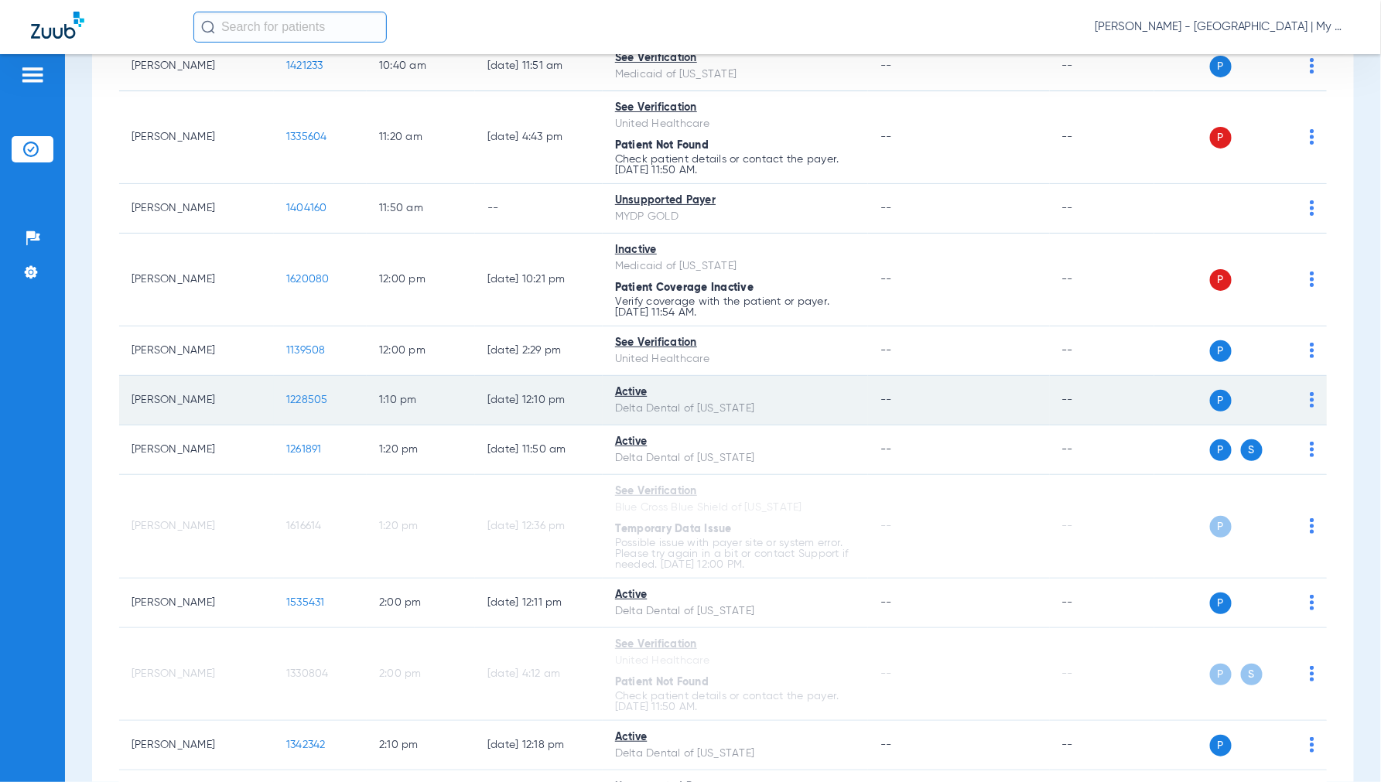
scroll to position [985, 0]
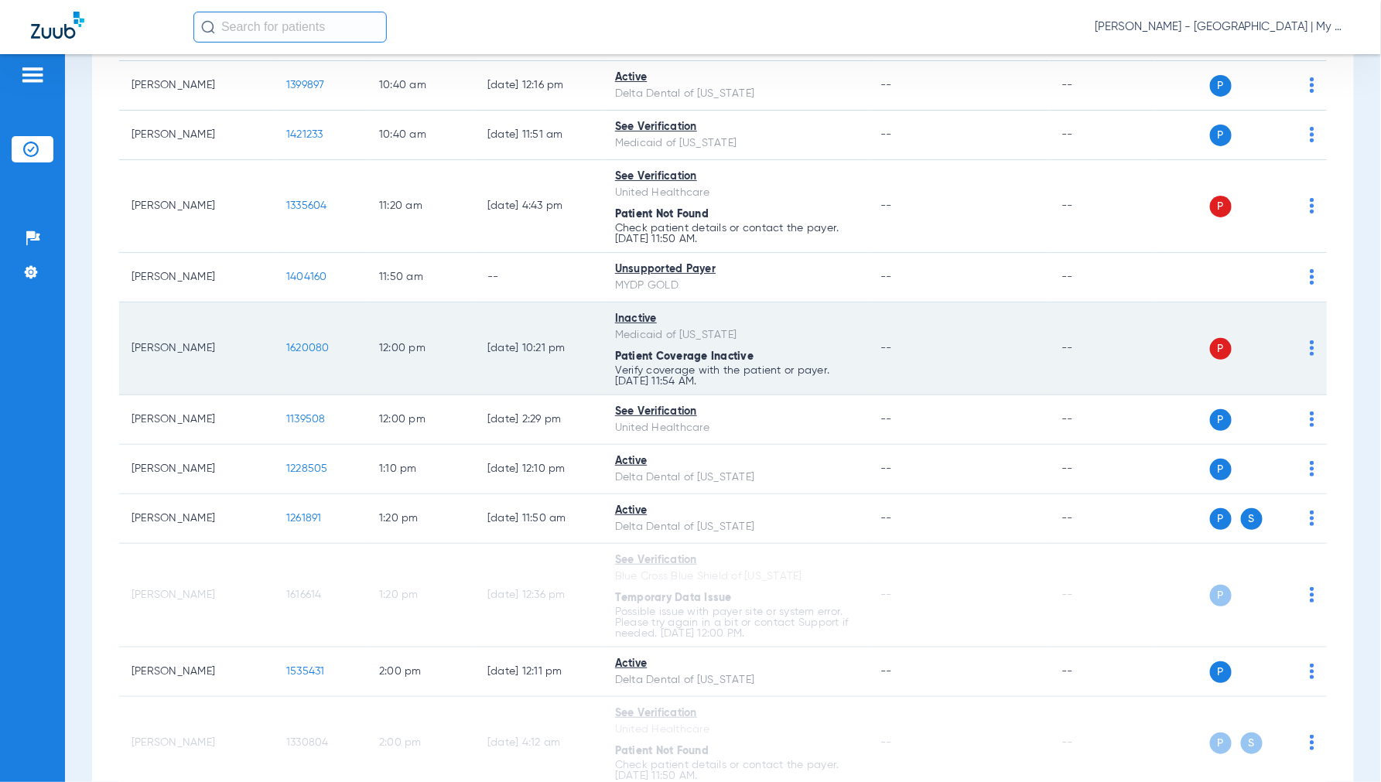
click at [1309, 350] on img at bounding box center [1311, 347] width 5 height 15
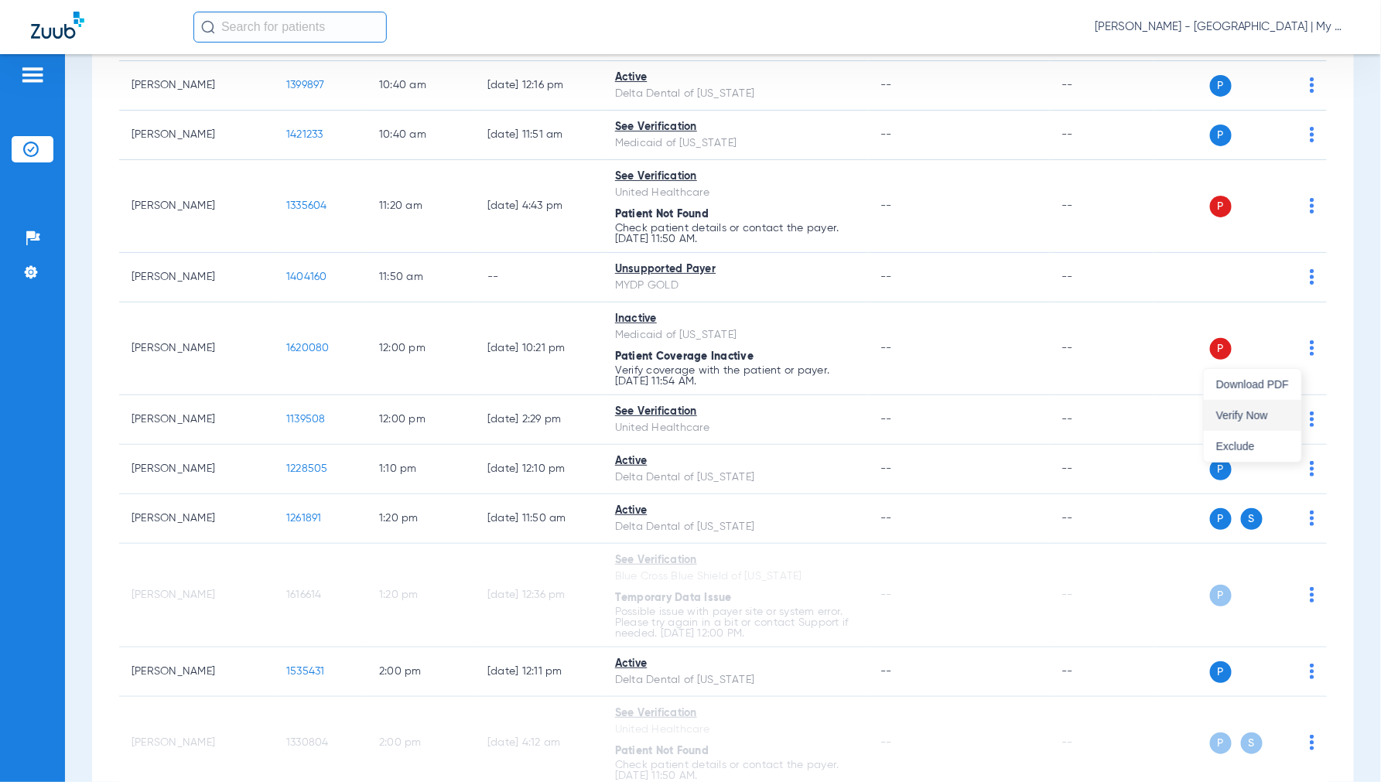
click at [1267, 406] on button "Verify Now" at bounding box center [1252, 415] width 97 height 31
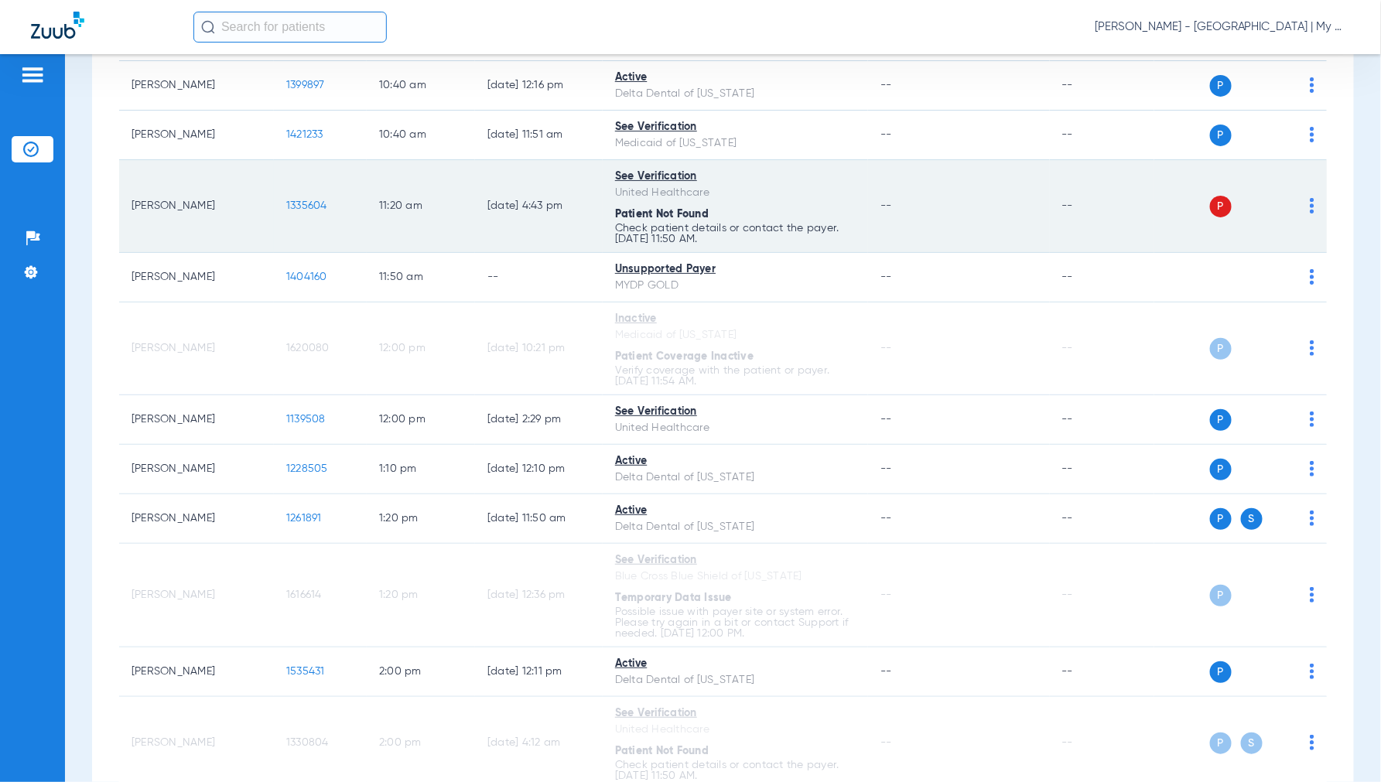
click at [1309, 211] on img at bounding box center [1311, 205] width 5 height 15
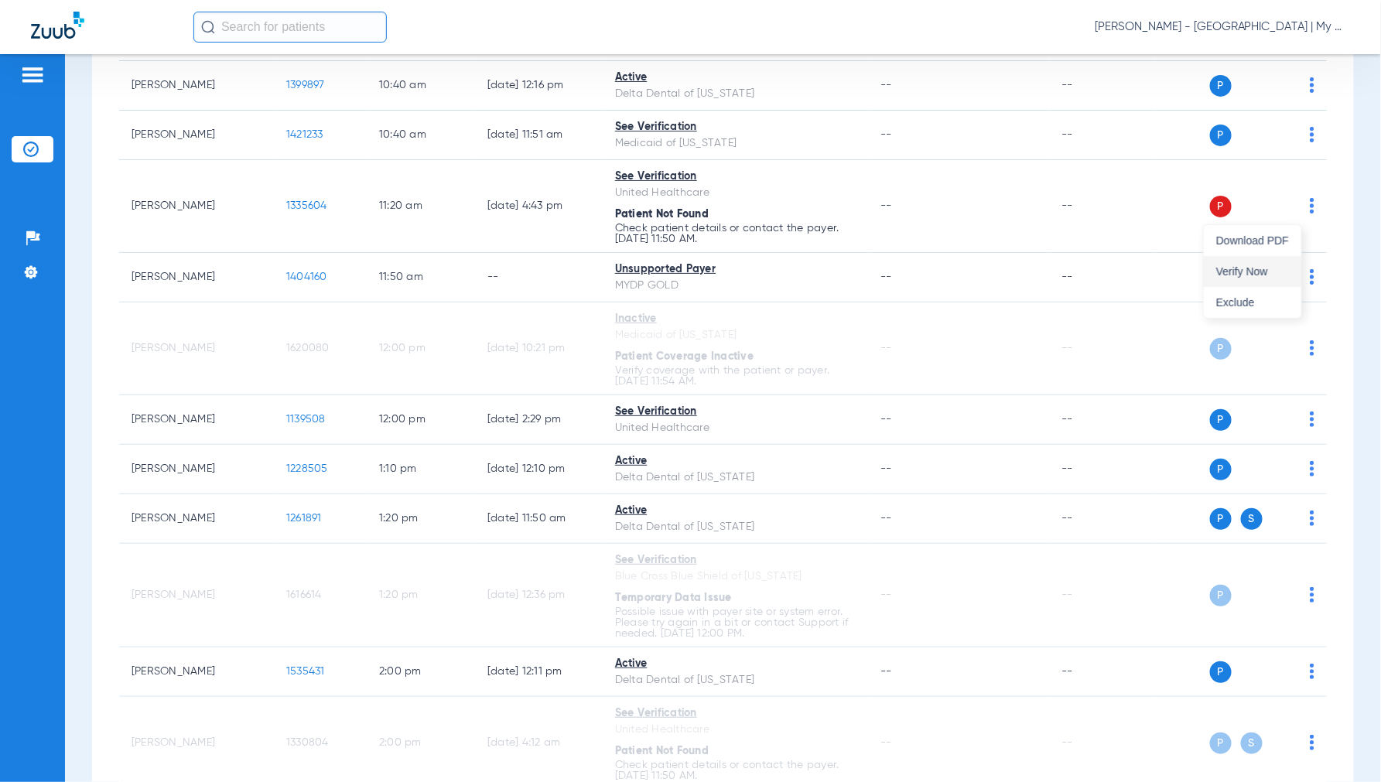
click at [1268, 269] on span "Verify Now" at bounding box center [1252, 271] width 73 height 11
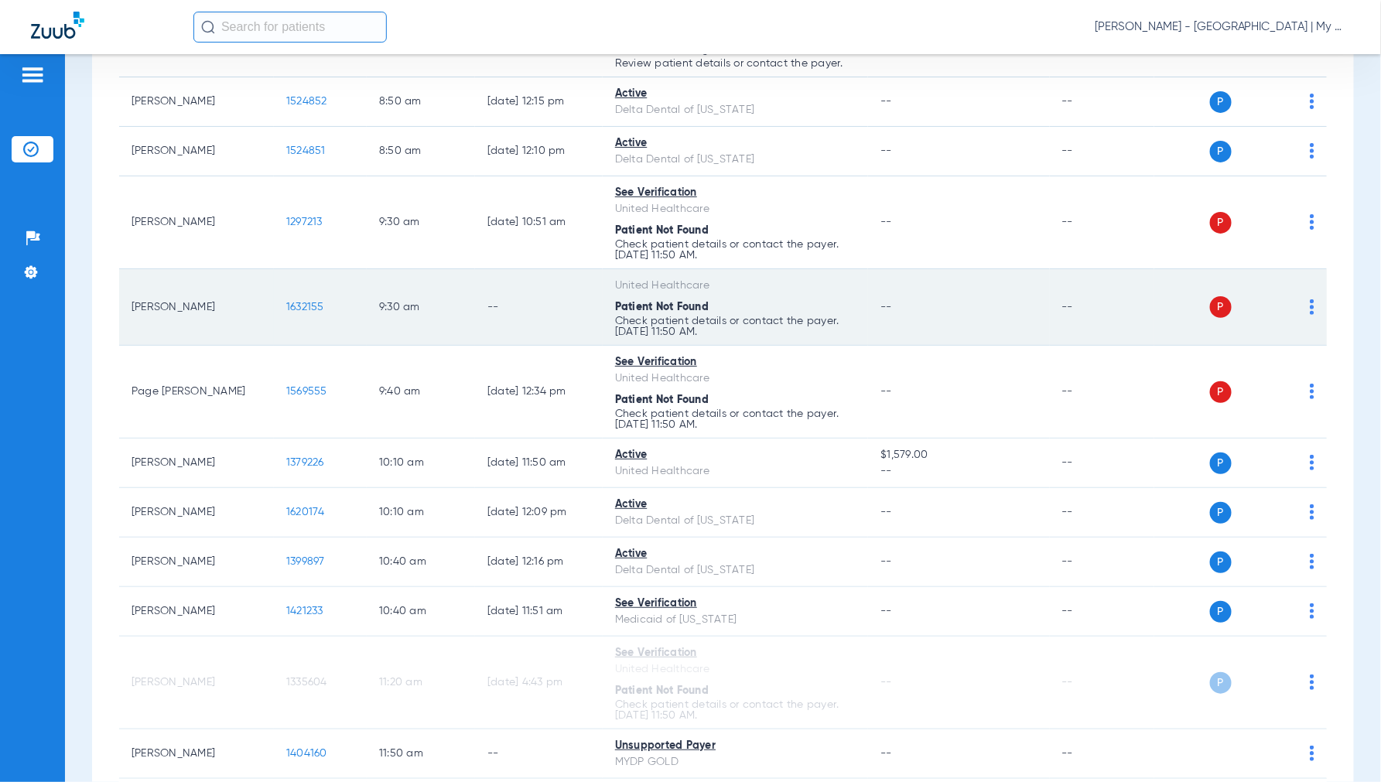
scroll to position [469, 0]
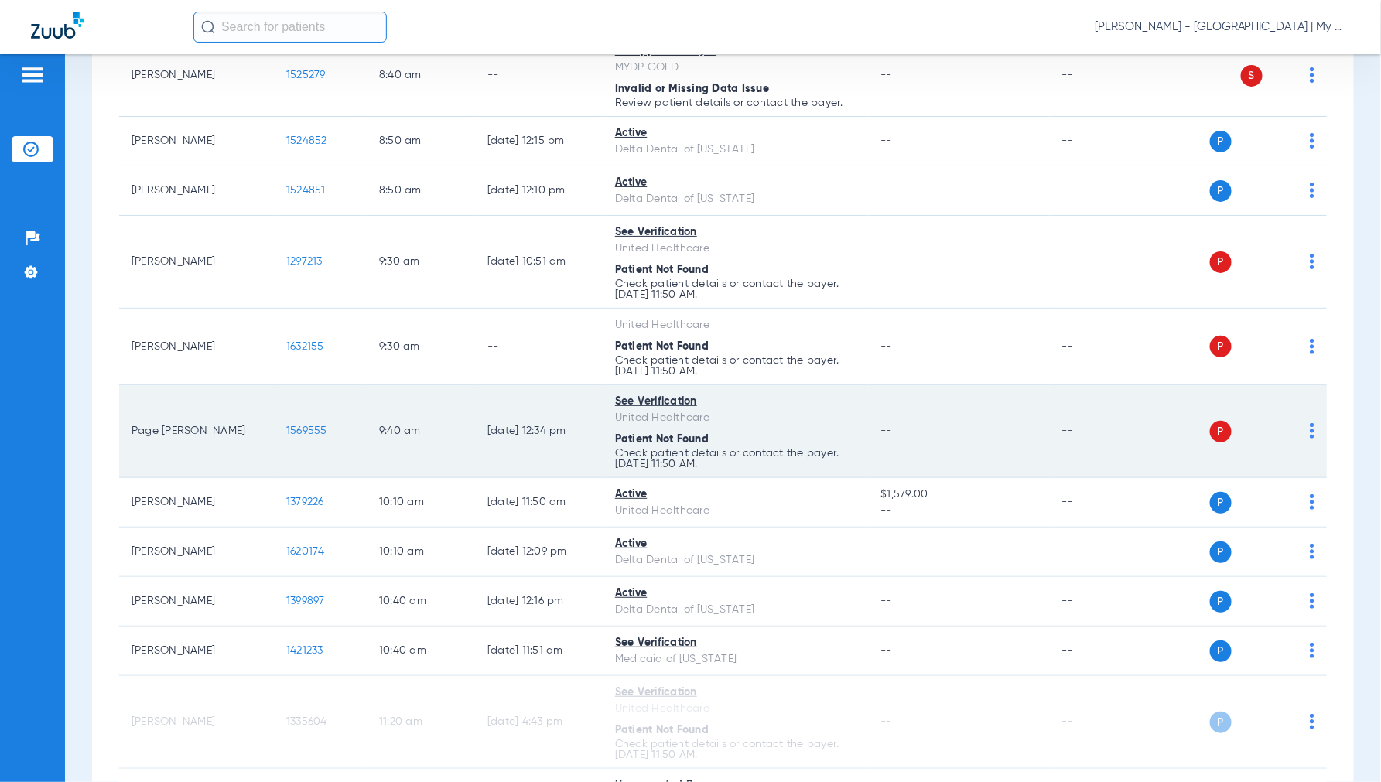
click at [1309, 433] on img at bounding box center [1311, 430] width 5 height 15
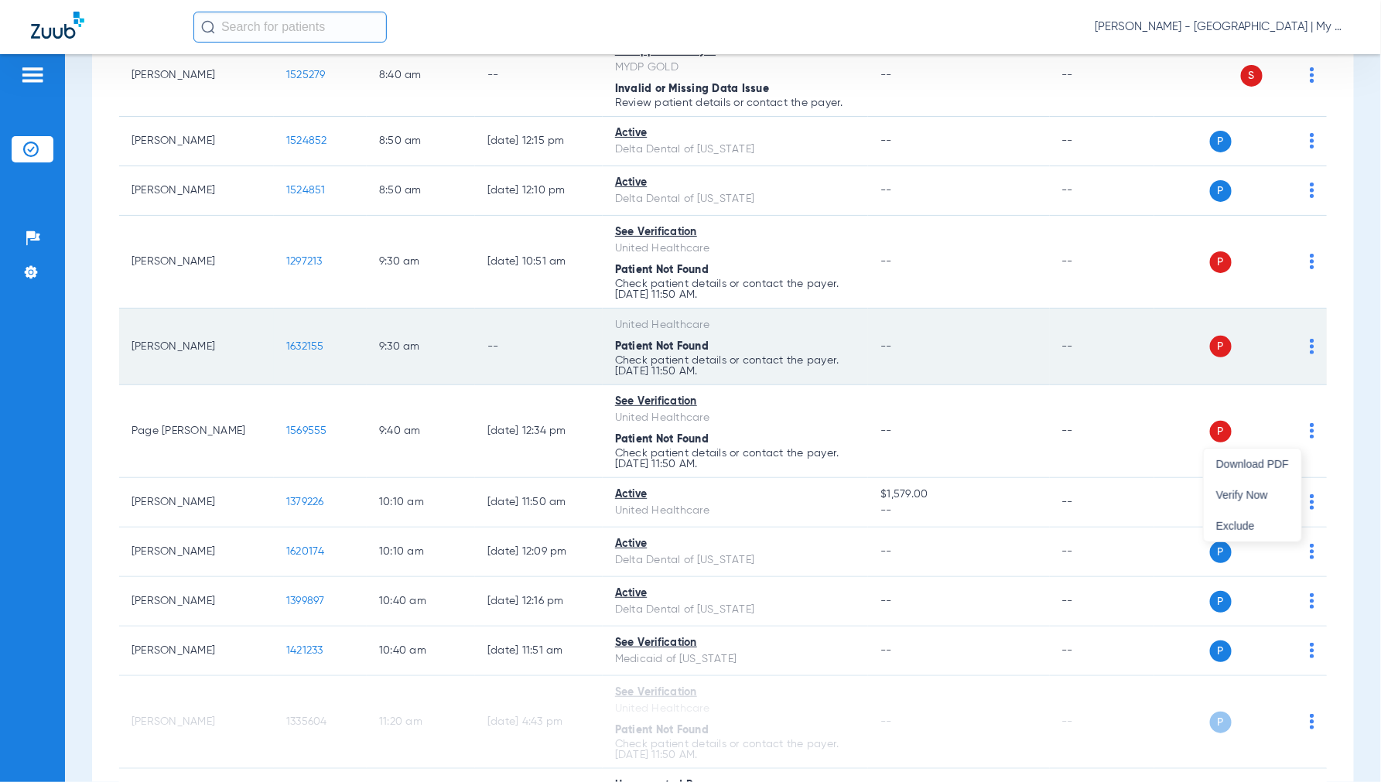
click at [1251, 491] on span "Verify Now" at bounding box center [1252, 495] width 73 height 11
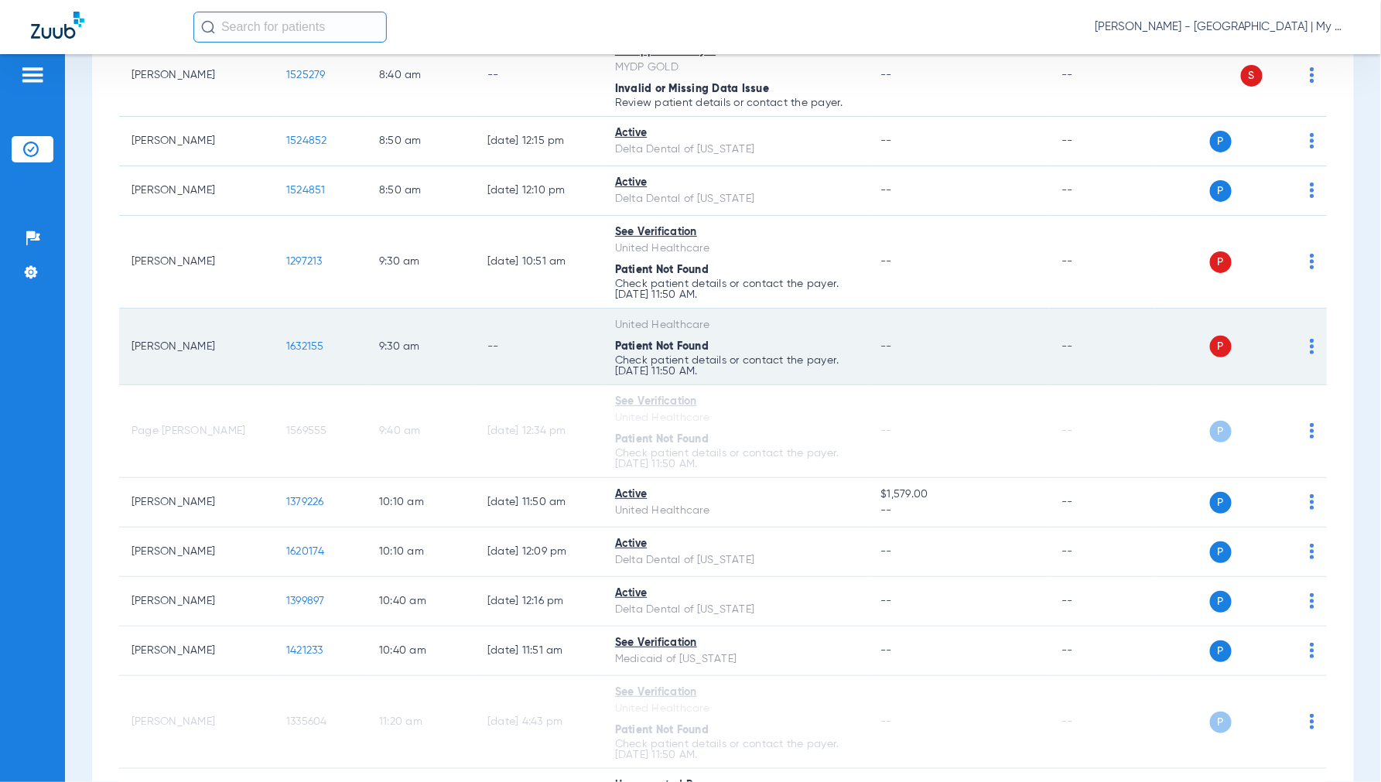
click at [1309, 341] on img at bounding box center [1311, 346] width 5 height 15
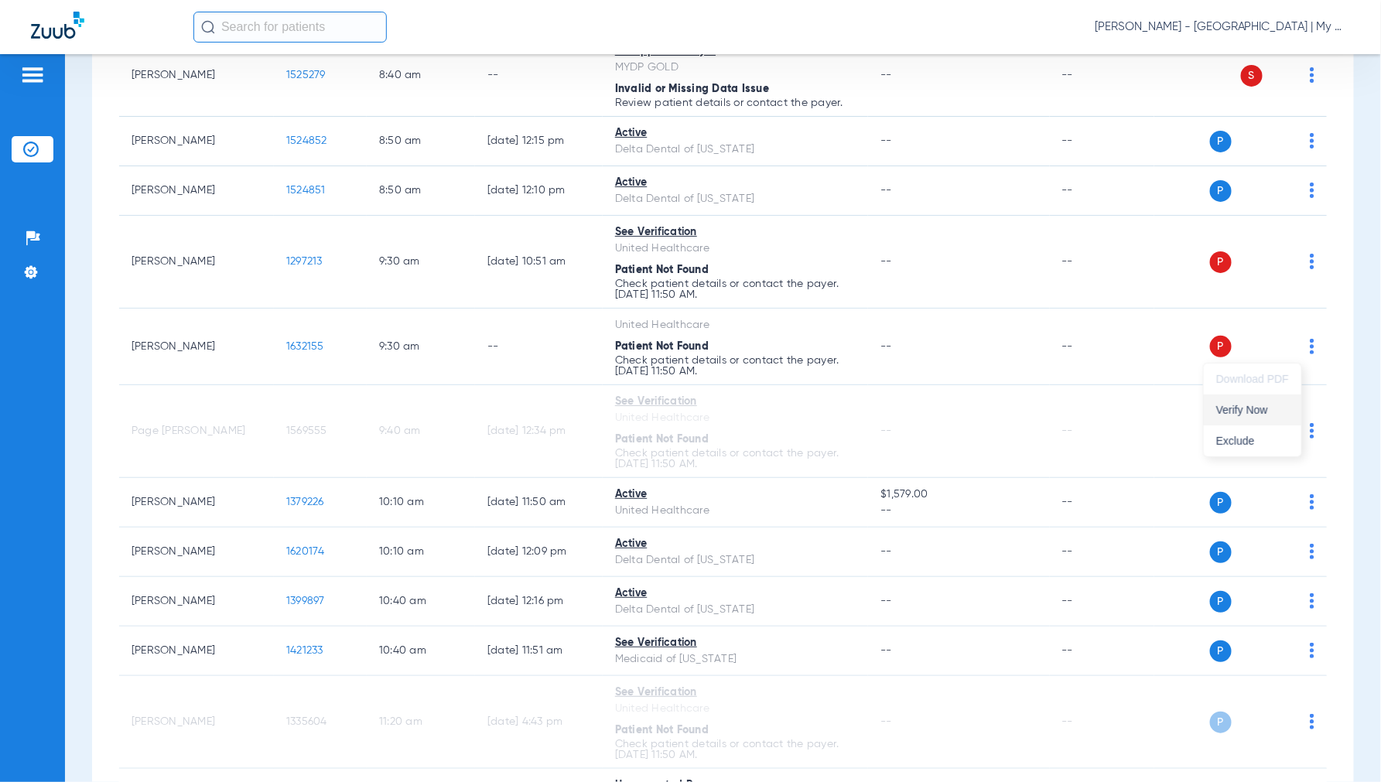
click at [1255, 412] on span "Verify Now" at bounding box center [1252, 410] width 73 height 11
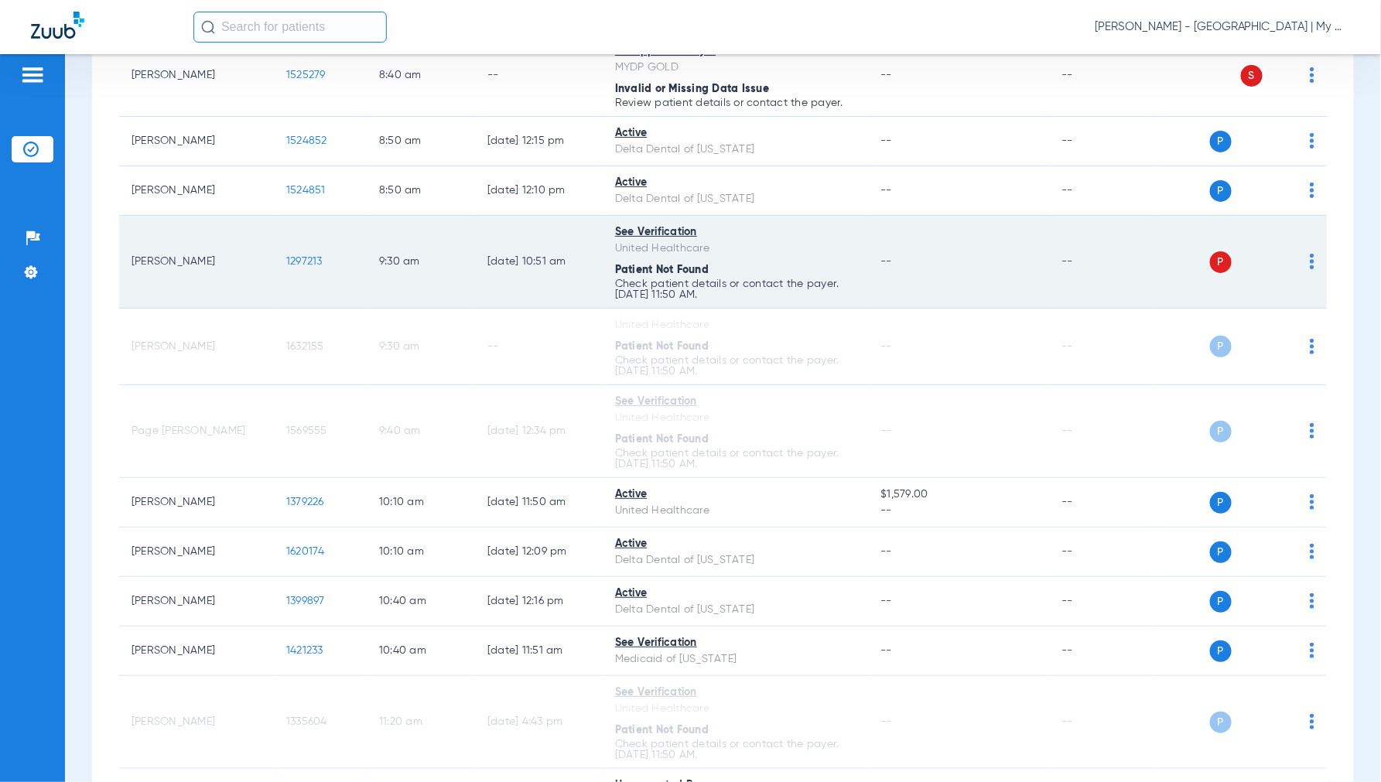
click at [1296, 258] on div "P S" at bounding box center [1234, 262] width 160 height 22
click at [1309, 255] on img at bounding box center [1311, 261] width 5 height 15
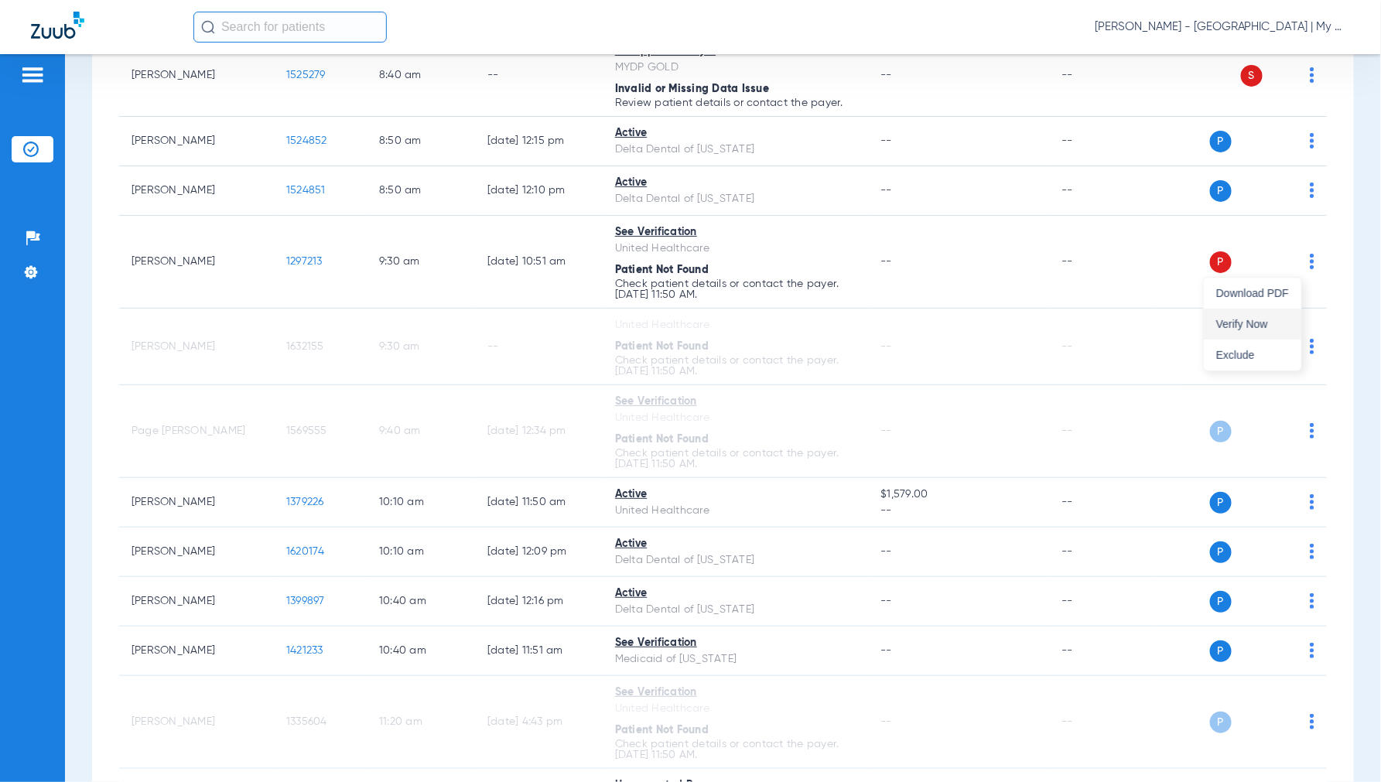
click at [1257, 326] on span "Verify Now" at bounding box center [1252, 324] width 73 height 11
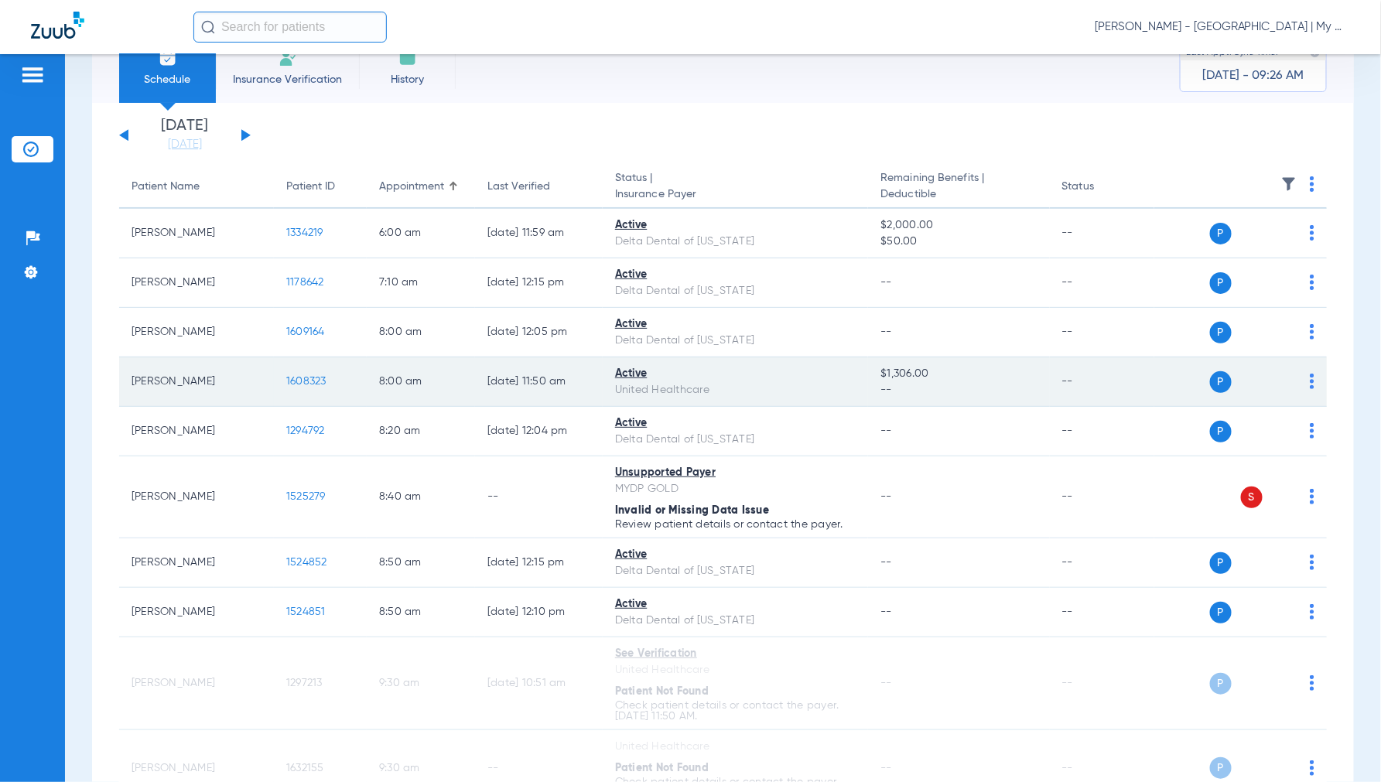
scroll to position [40, 0]
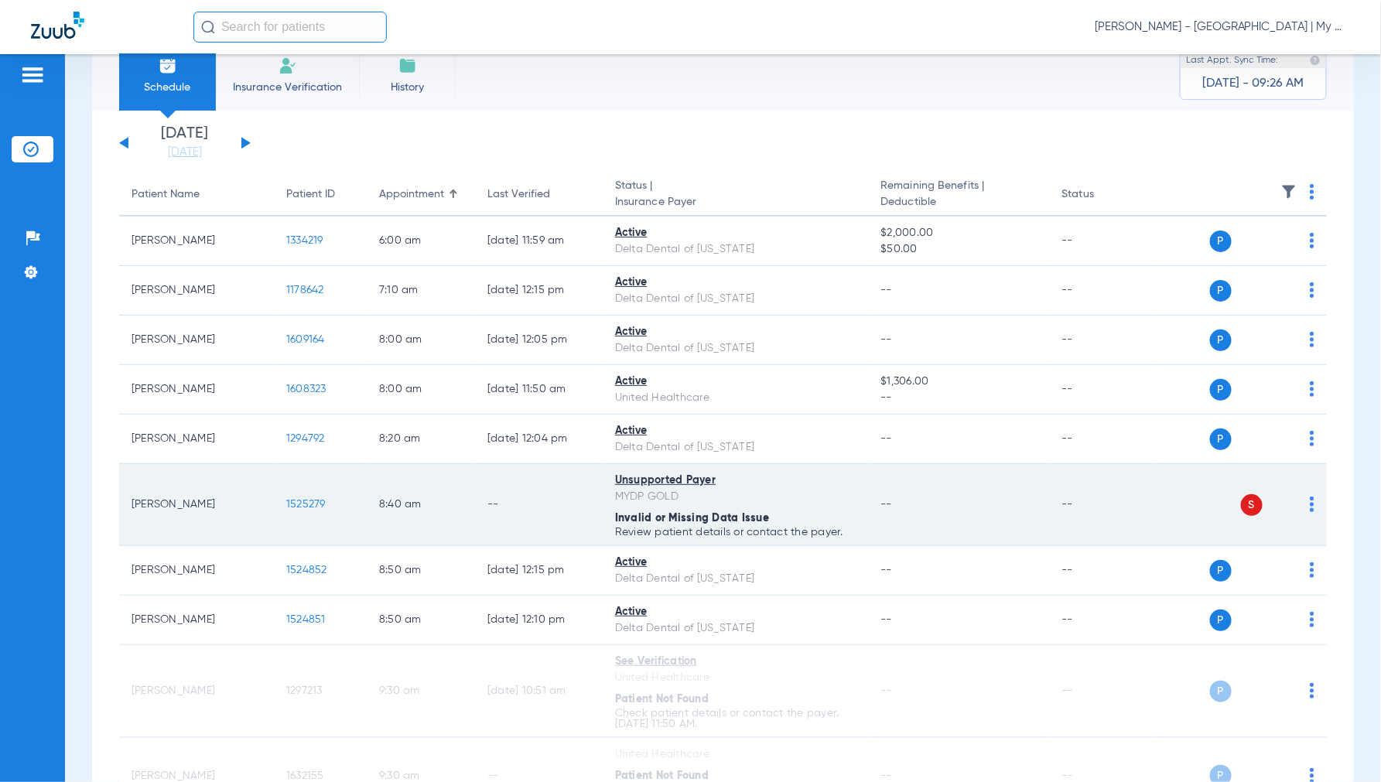
click at [1309, 501] on img at bounding box center [1311, 504] width 5 height 15
drag, startPoint x: 1196, startPoint y: 491, endPoint x: 1248, endPoint y: 491, distance: 51.8
click at [1197, 491] on div at bounding box center [690, 391] width 1381 height 782
click at [1295, 497] on div "P S" at bounding box center [1234, 505] width 160 height 22
click at [1300, 496] on div "P S" at bounding box center [1234, 505] width 160 height 22
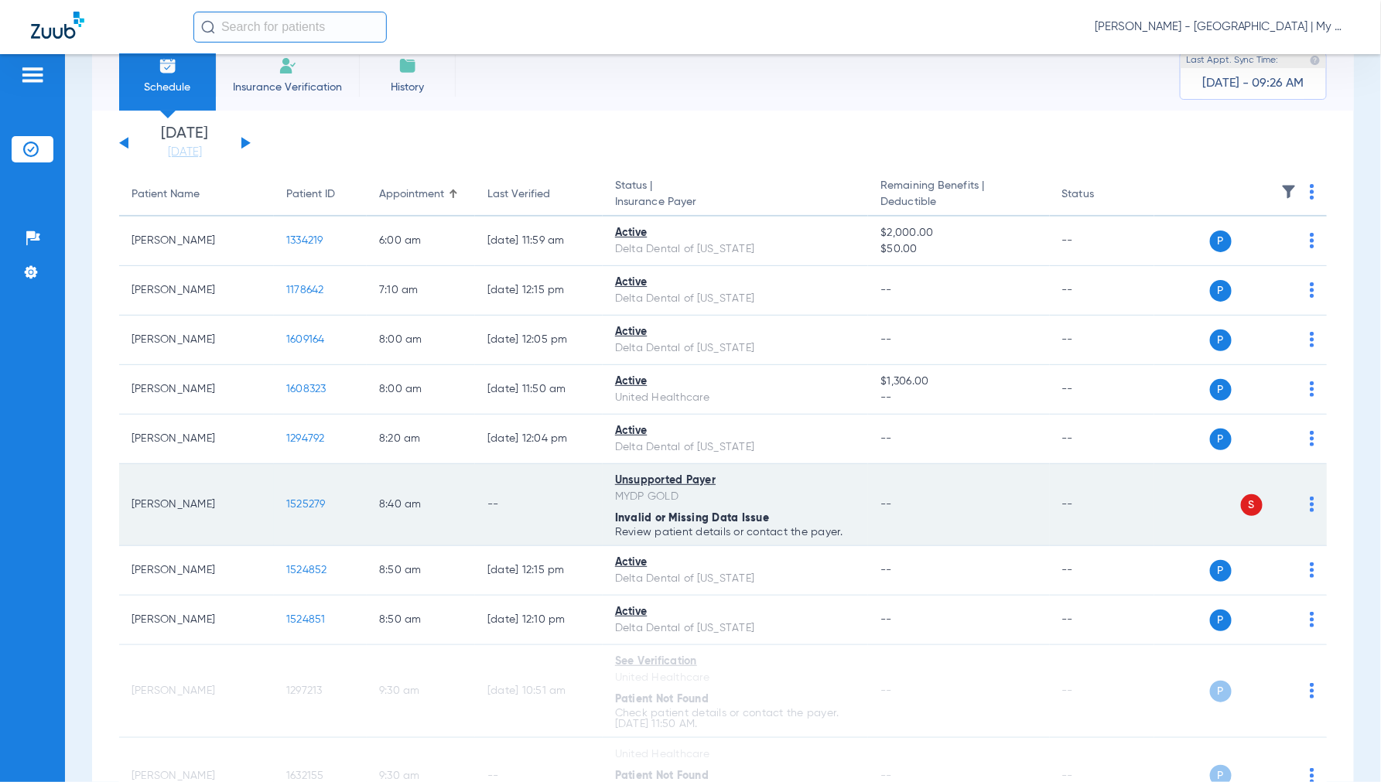
click at [1309, 503] on img at bounding box center [1311, 504] width 5 height 15
click at [1300, 503] on div at bounding box center [690, 391] width 1381 height 782
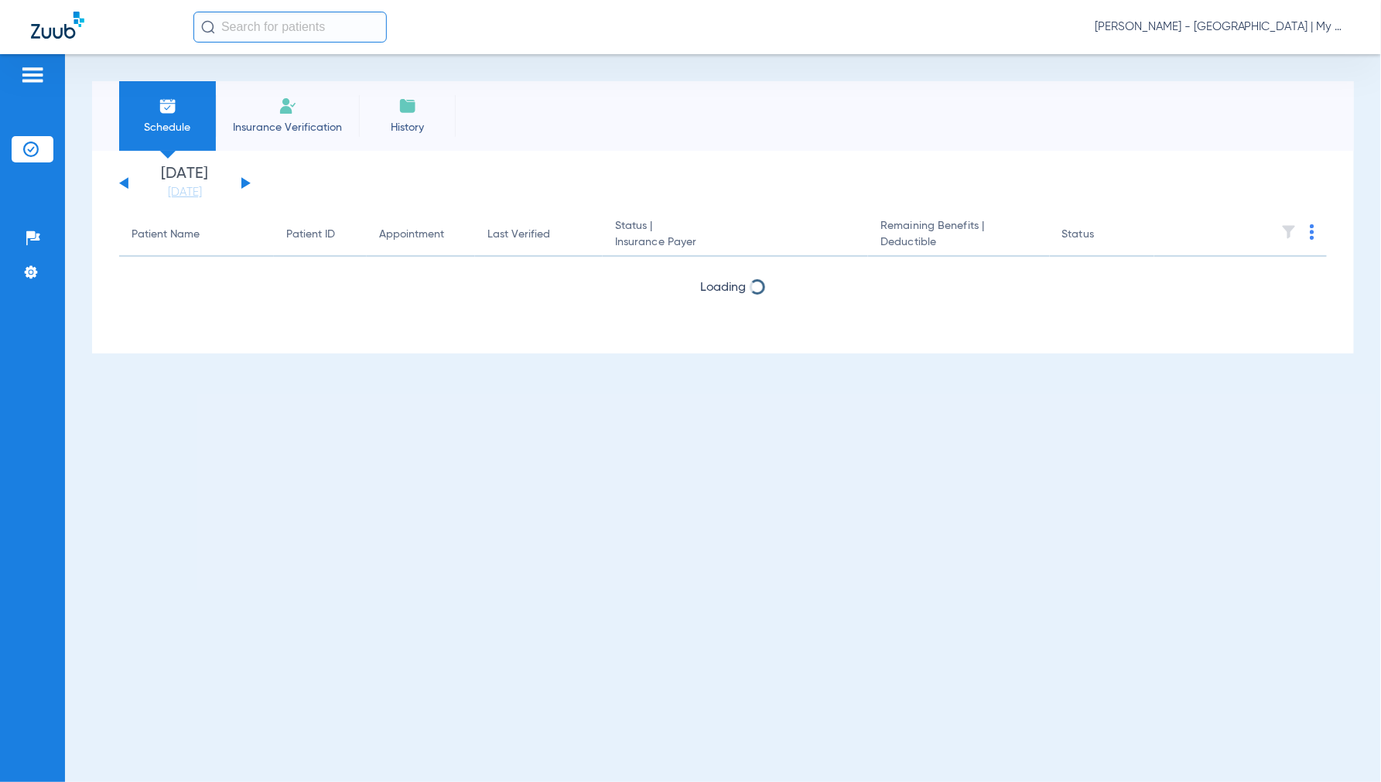
click at [1224, 32] on span "[PERSON_NAME] - [GEOGRAPHIC_DATA] | My Community Dental Centers" at bounding box center [1221, 26] width 255 height 15
click at [1264, 54] on span "Account Selection" at bounding box center [1291, 55] width 87 height 11
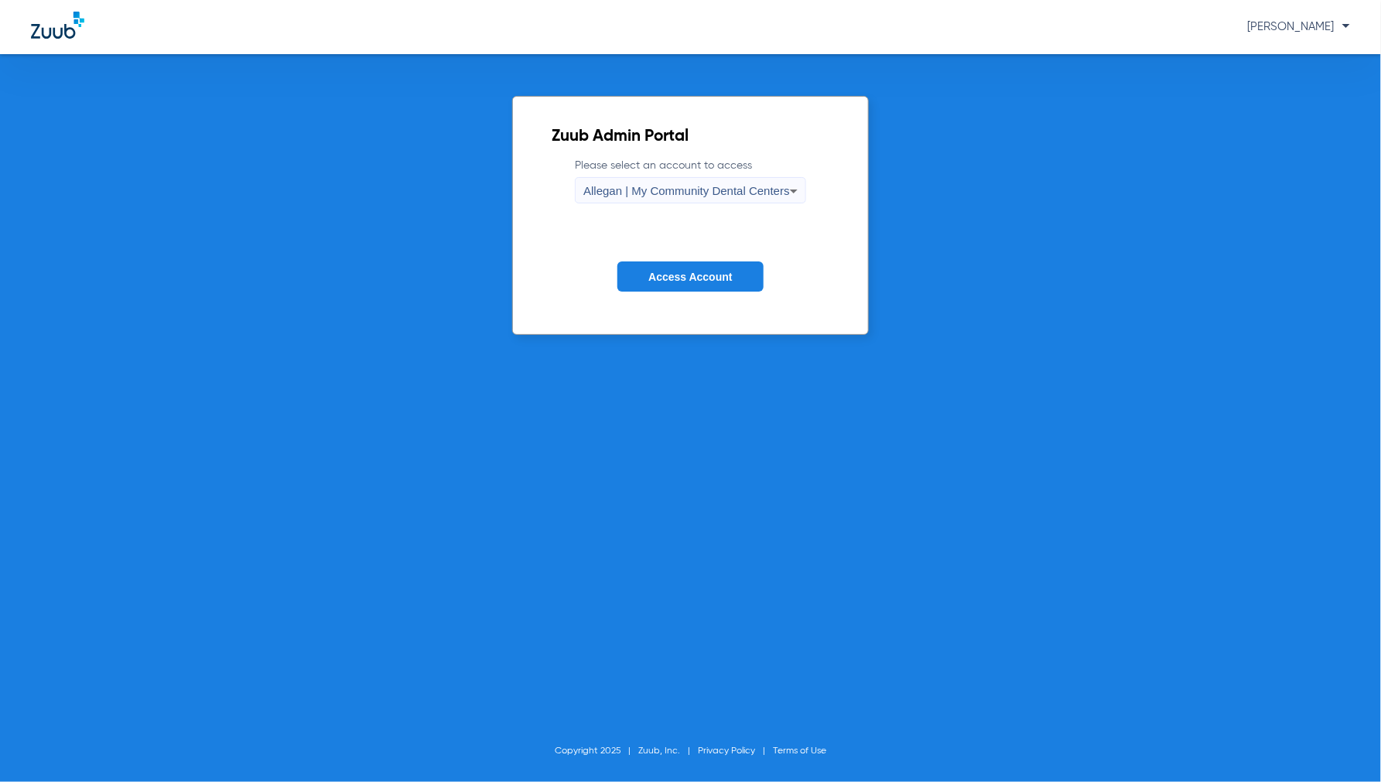
drag, startPoint x: 613, startPoint y: 207, endPoint x: 623, endPoint y: 198, distance: 13.8
click at [613, 207] on form "Please select an account to access Allegan | My Community Dental Centers Access…" at bounding box center [690, 236] width 278 height 157
click at [628, 190] on span "Allegan | My Community Dental Centers" at bounding box center [686, 190] width 207 height 13
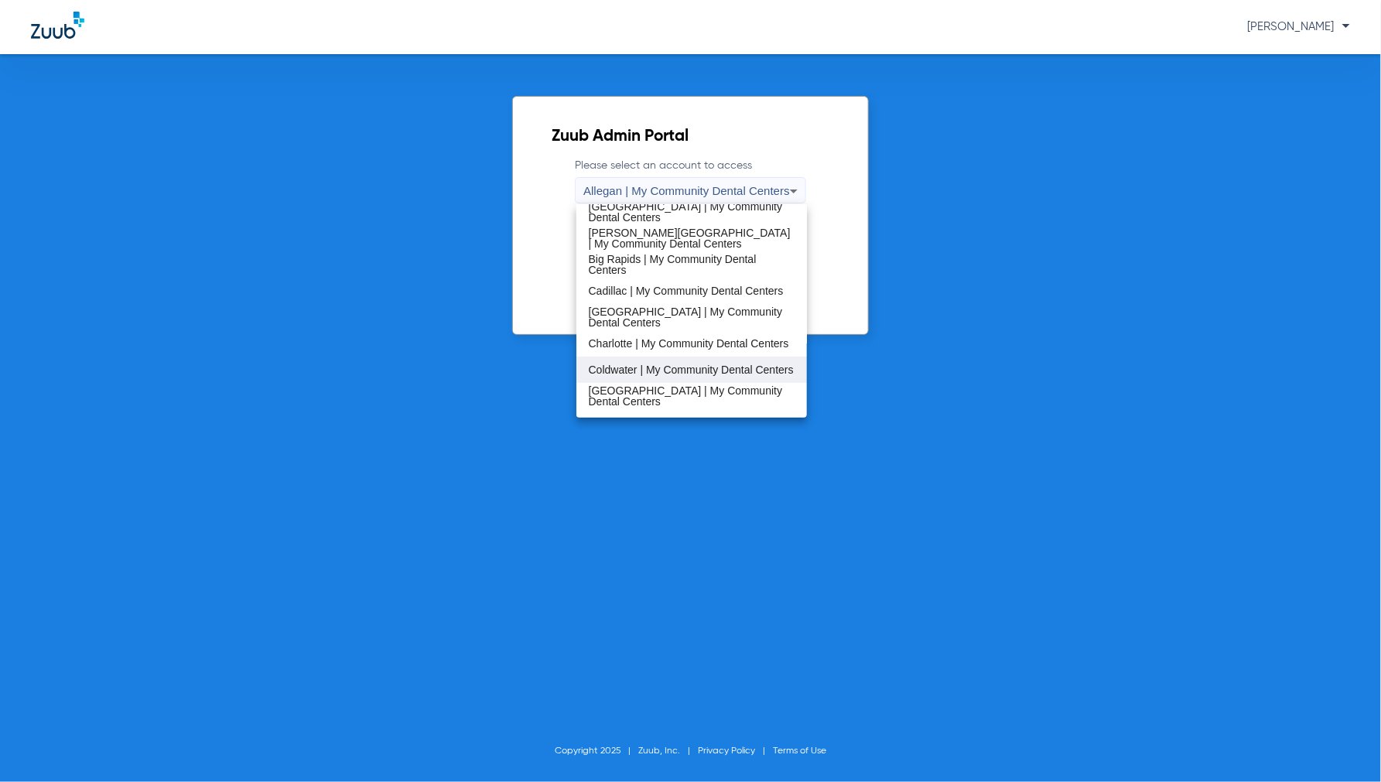
scroll to position [86, 0]
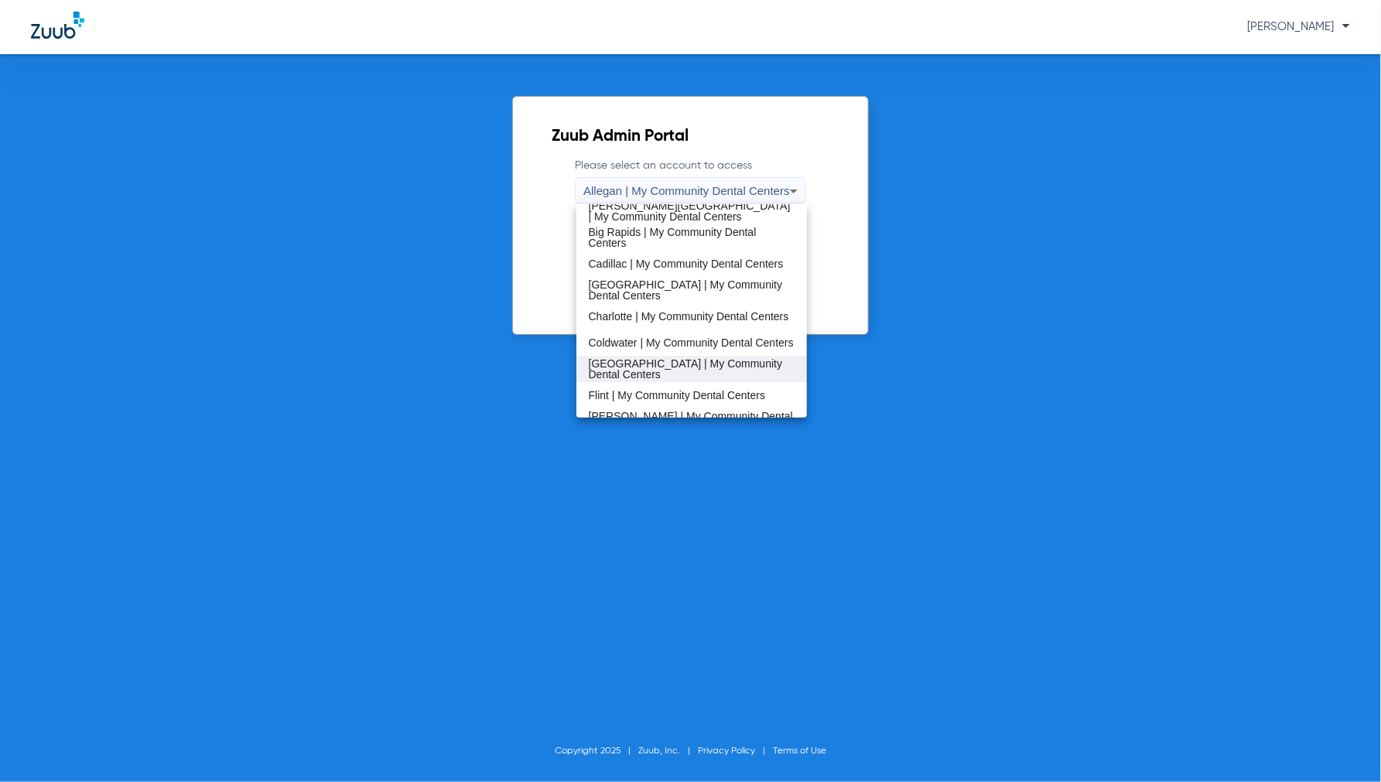
click at [616, 362] on span "[GEOGRAPHIC_DATA] | My Community Dental Centers" at bounding box center [692, 369] width 207 height 22
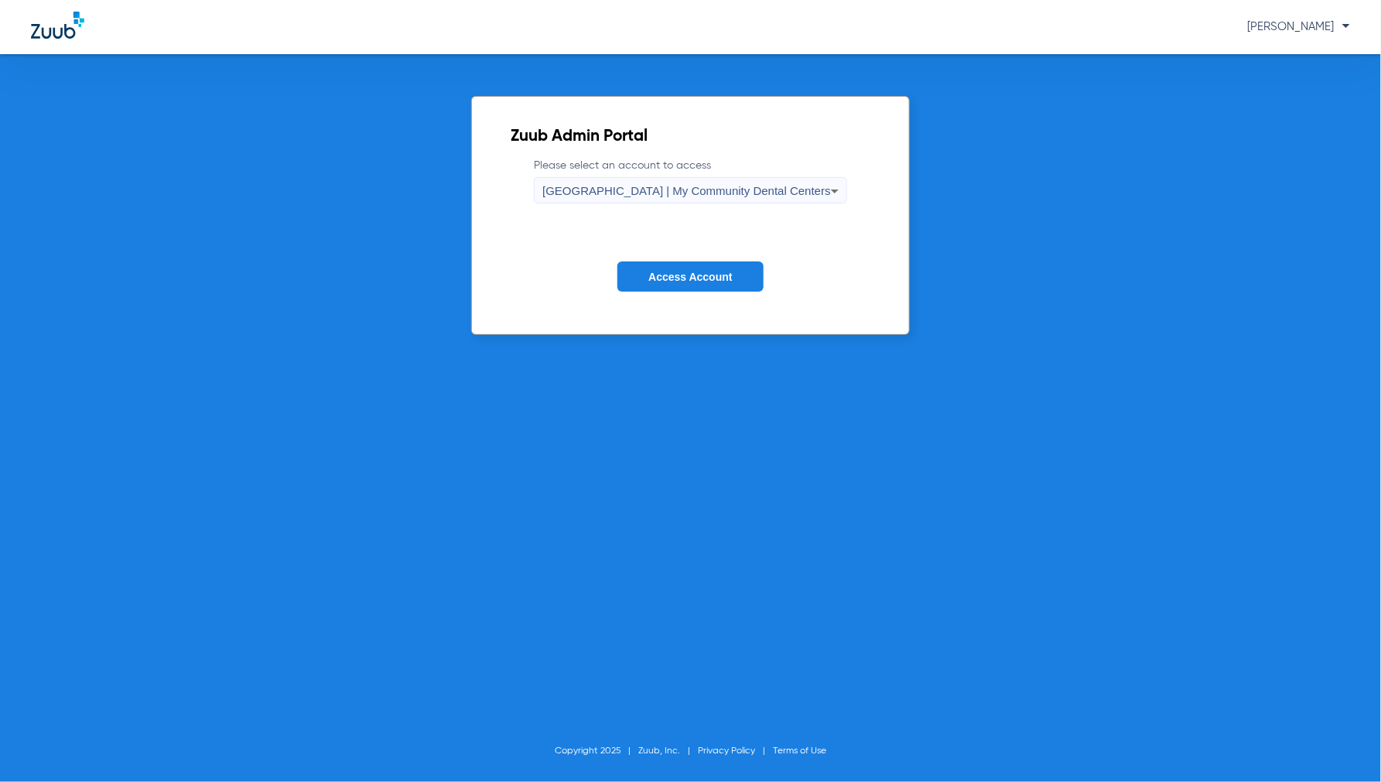
click at [725, 289] on button "Access Account" at bounding box center [689, 276] width 145 height 30
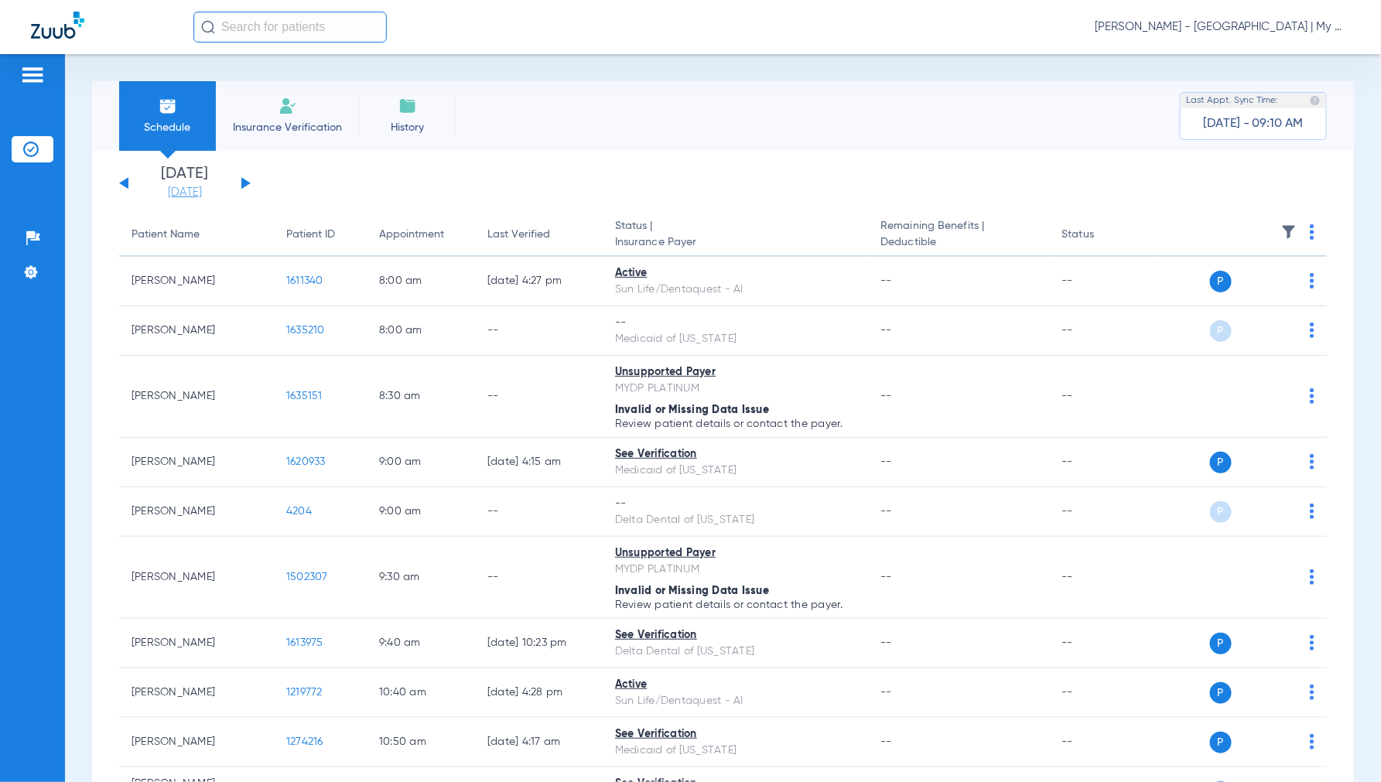
click at [197, 196] on link "[DATE]" at bounding box center [184, 192] width 93 height 15
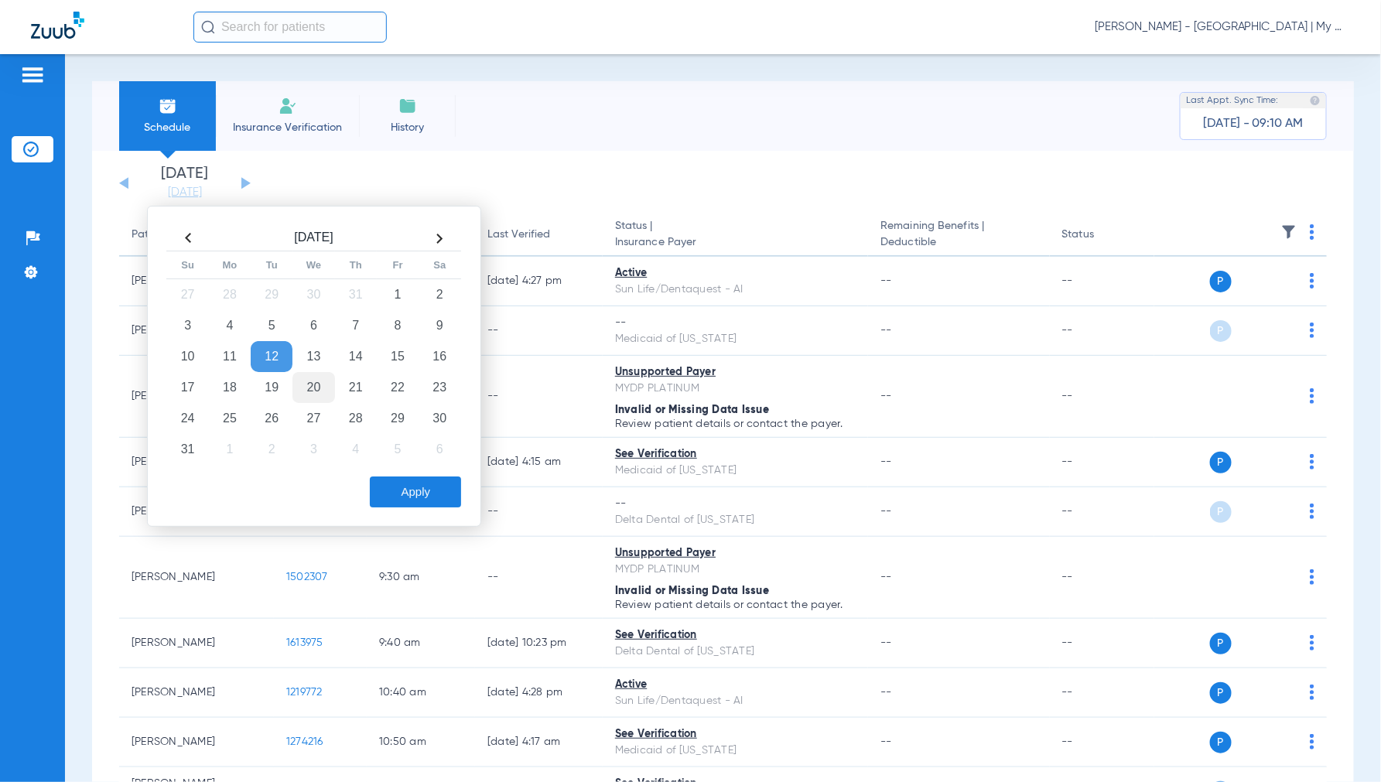
click at [323, 384] on td "20" at bounding box center [313, 387] width 42 height 31
click at [429, 483] on button "Apply" at bounding box center [415, 491] width 91 height 31
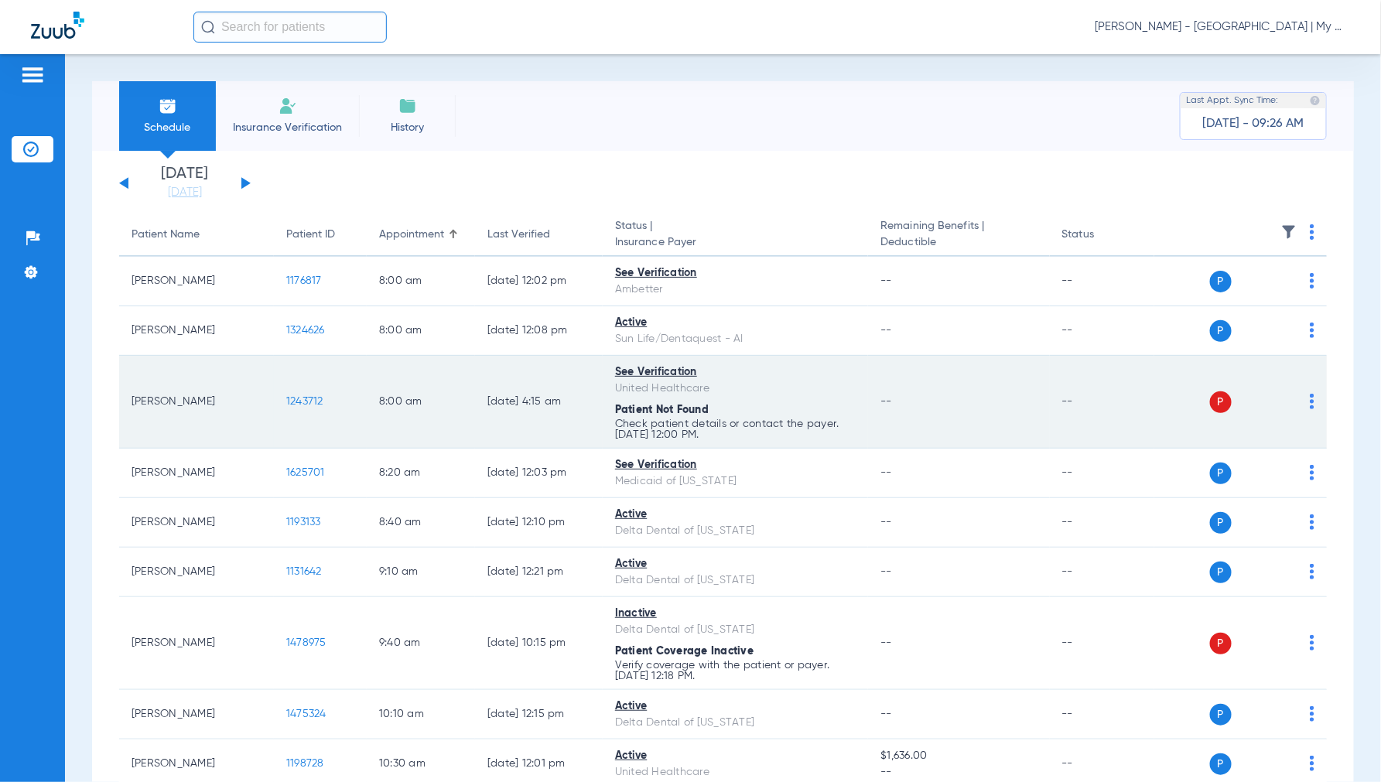
click at [1309, 401] on img at bounding box center [1311, 401] width 5 height 15
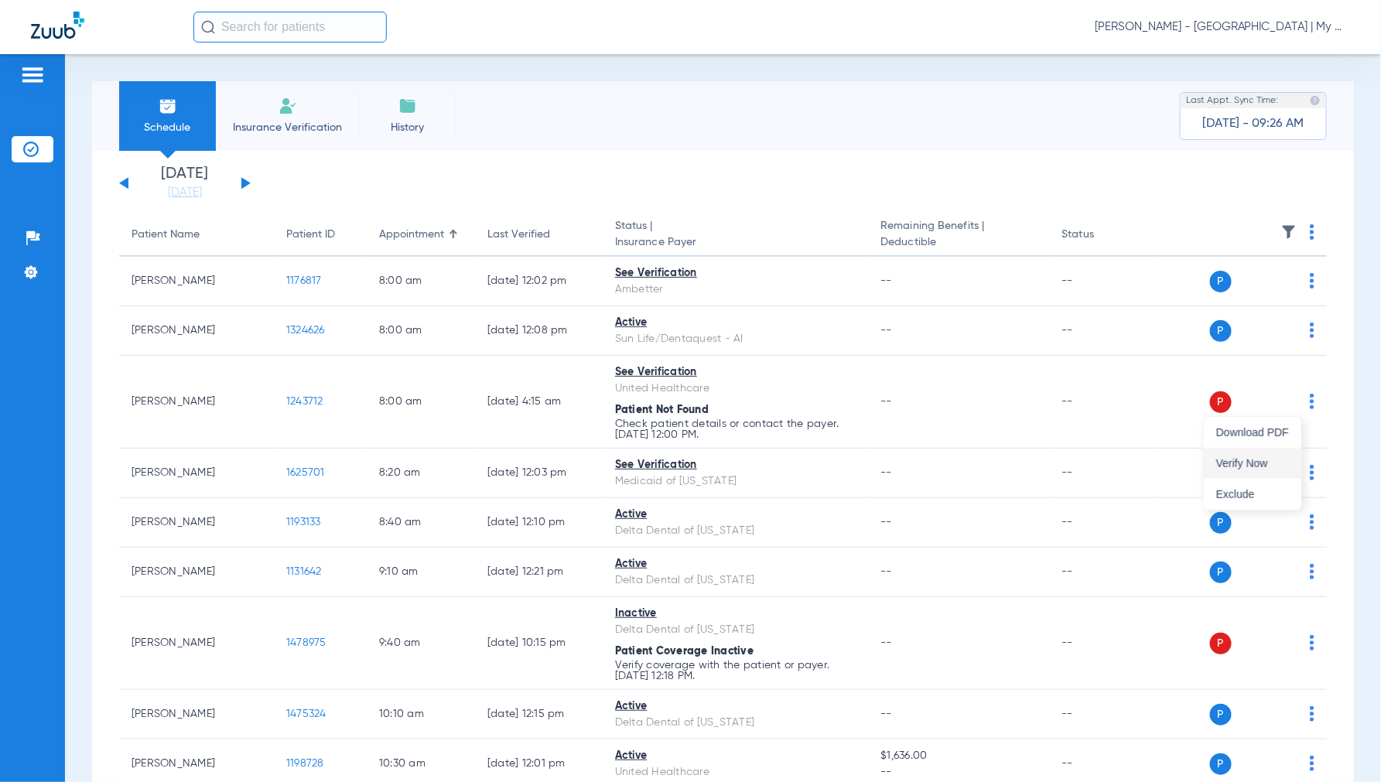
click at [1234, 453] on button "Verify Now" at bounding box center [1252, 463] width 97 height 31
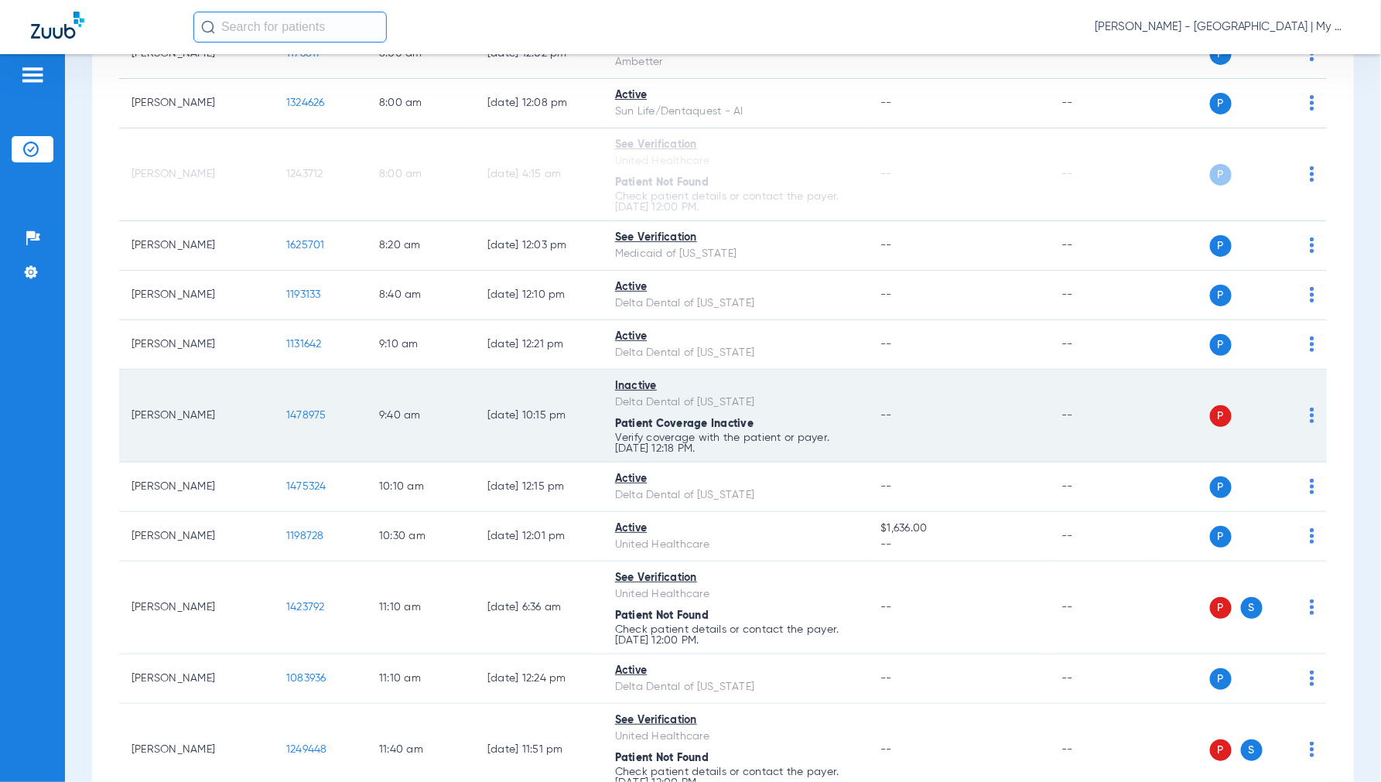
scroll to position [258, 0]
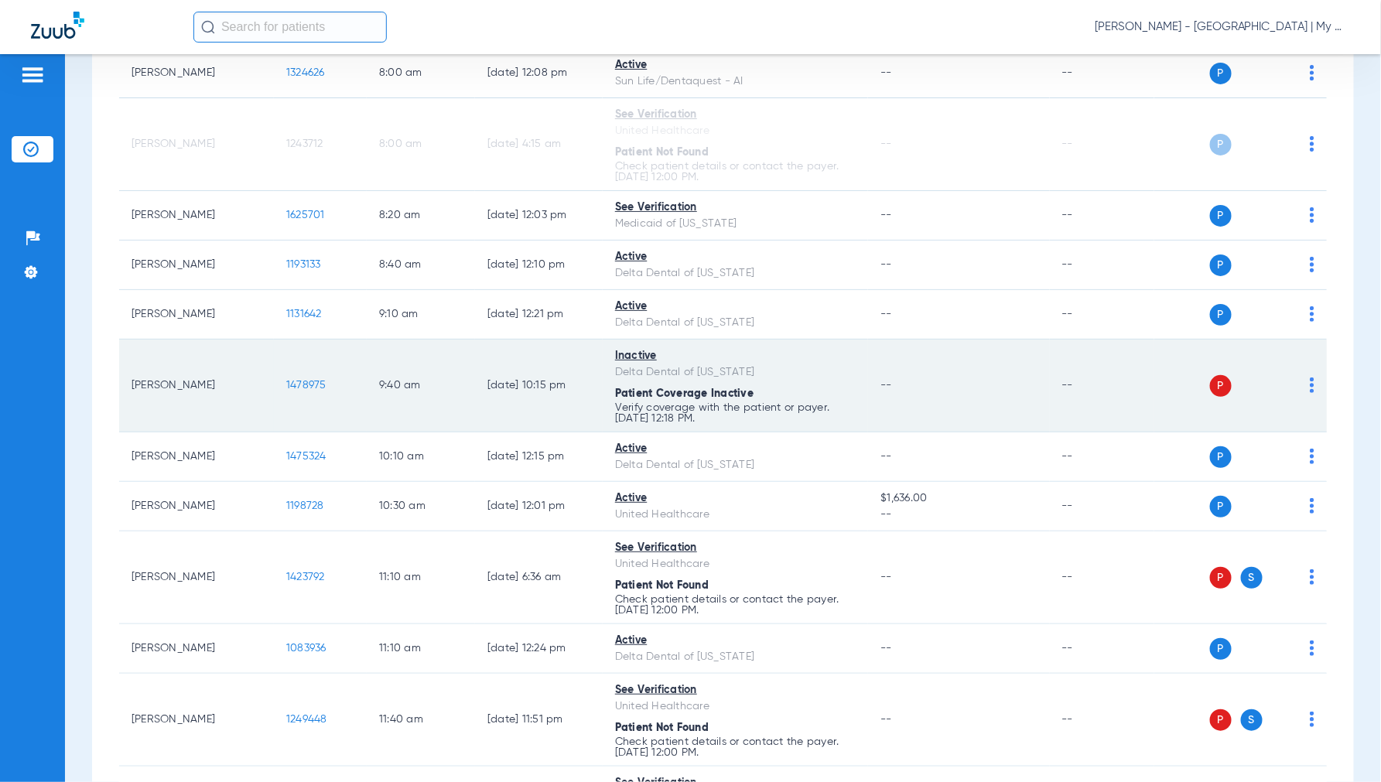
click at [1309, 388] on img at bounding box center [1311, 384] width 5 height 15
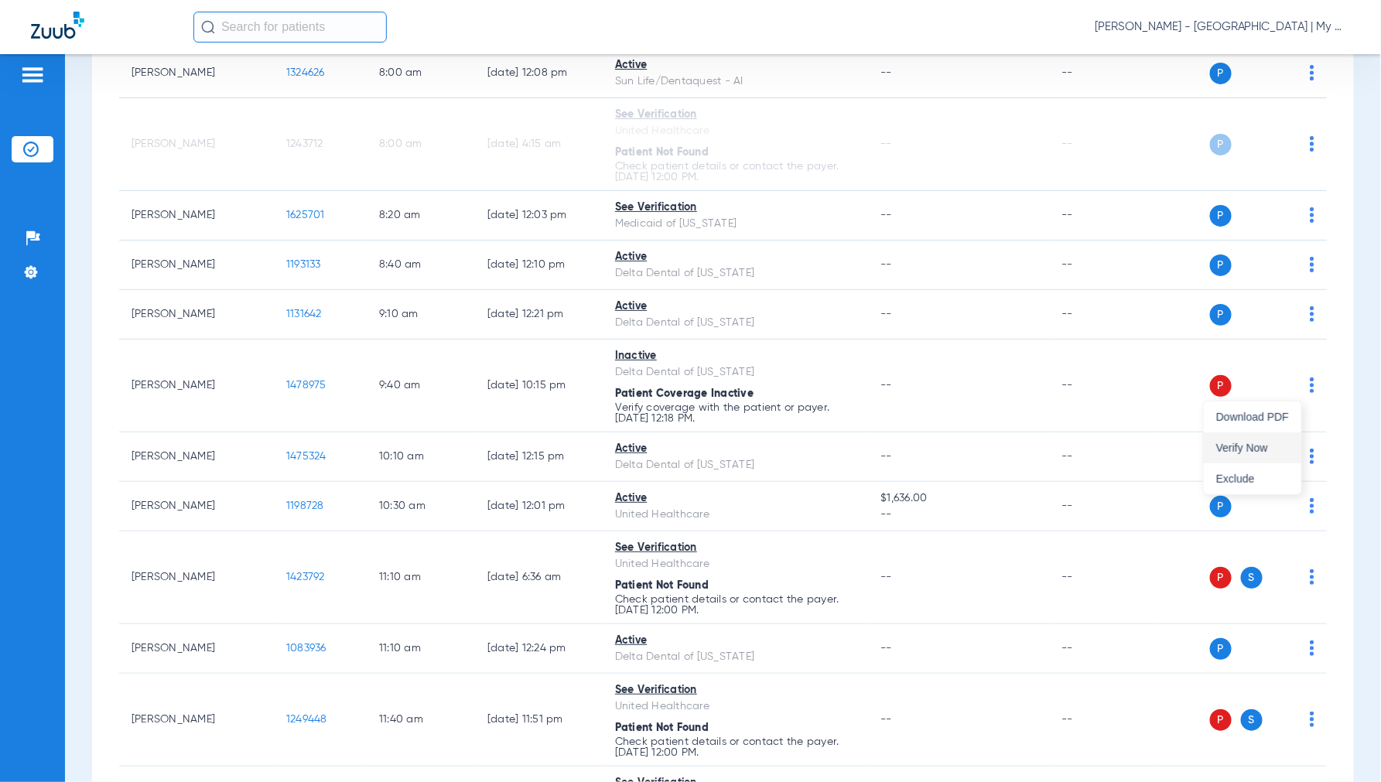
click at [1254, 442] on span "Verify Now" at bounding box center [1252, 447] width 73 height 11
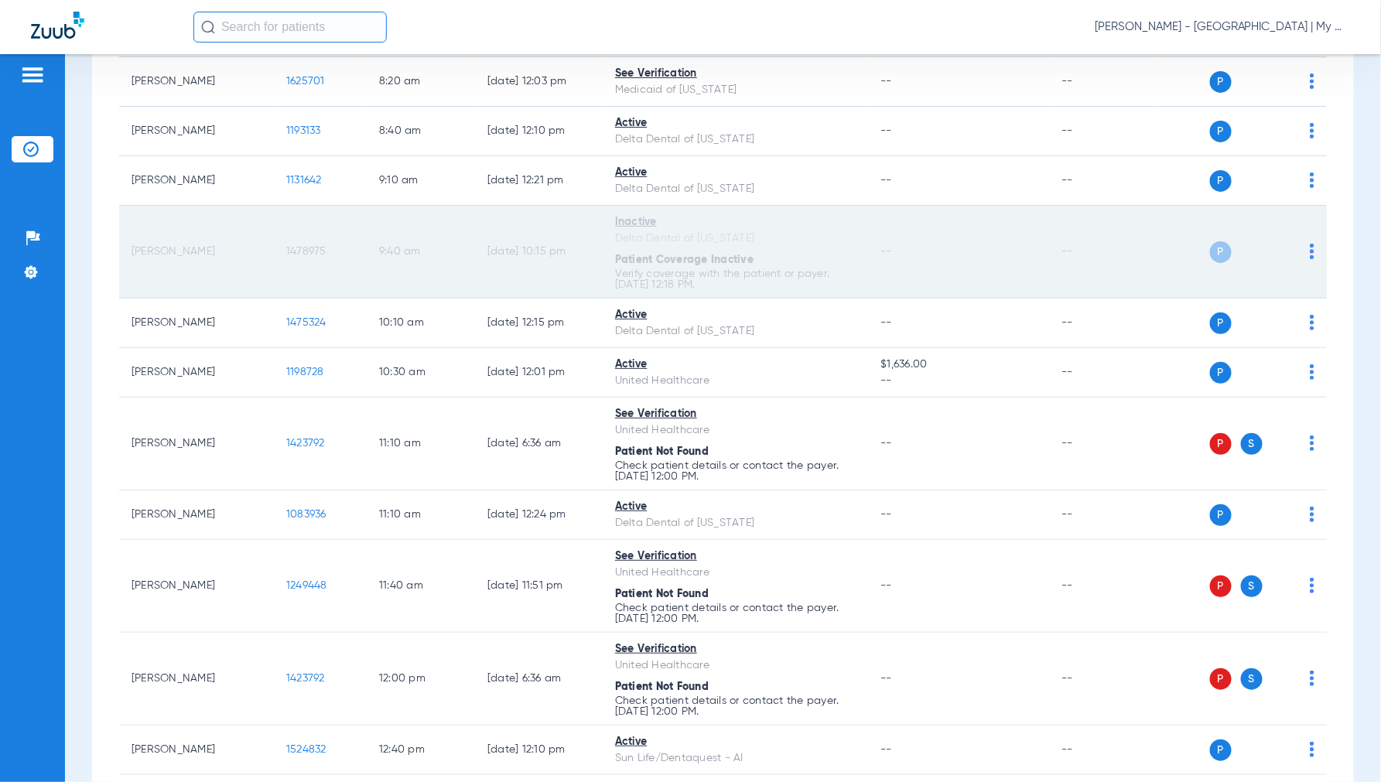
scroll to position [429, 0]
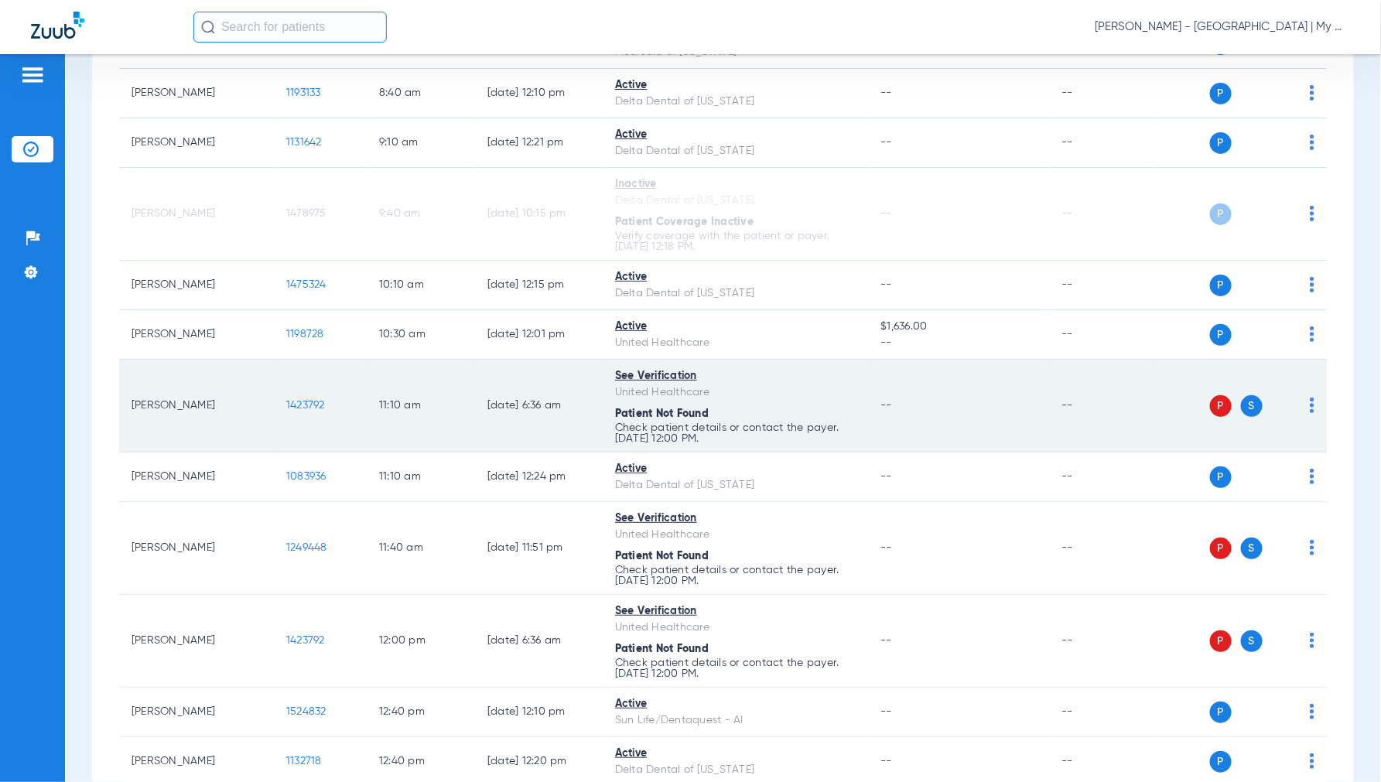
click at [1302, 404] on td "P S" at bounding box center [1240, 406] width 172 height 93
click at [1309, 405] on img at bounding box center [1311, 405] width 5 height 15
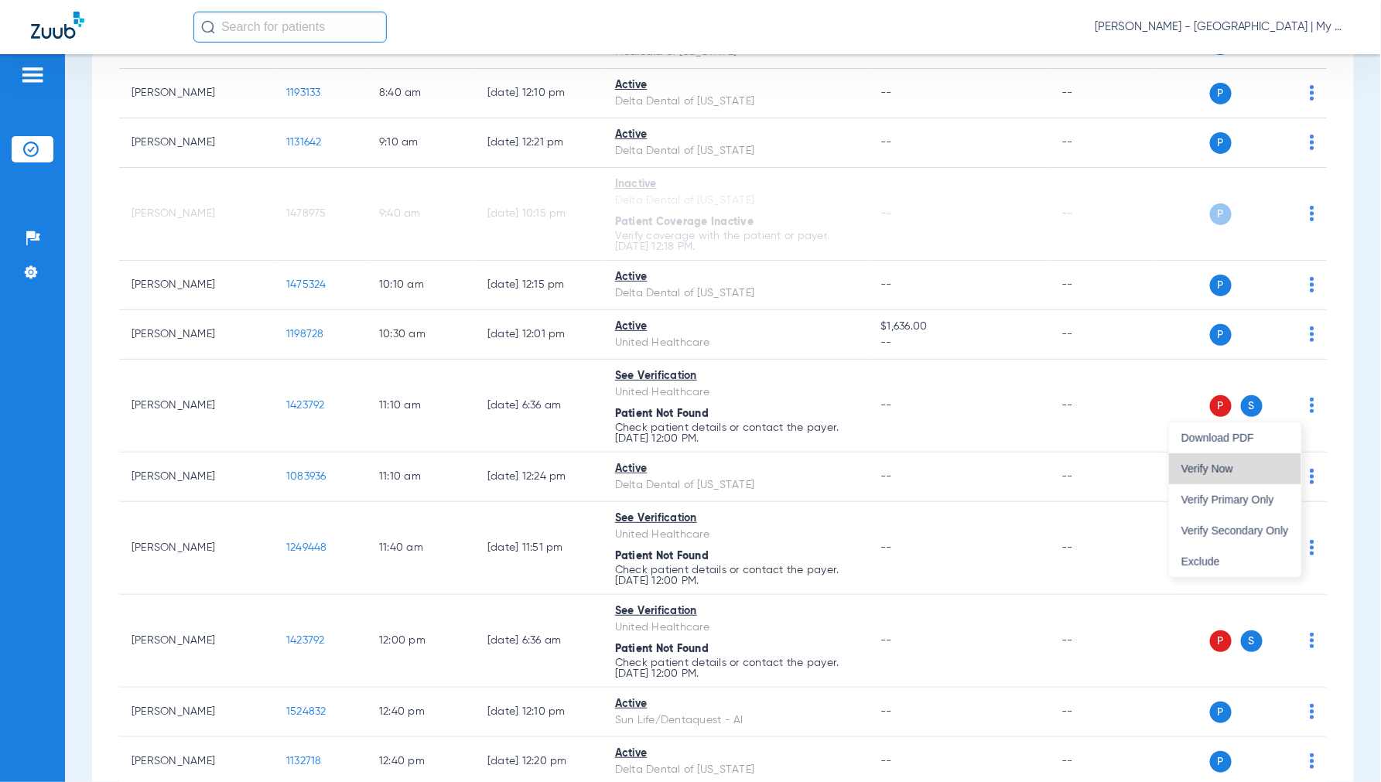
click at [1244, 466] on span "Verify Now" at bounding box center [1235, 468] width 108 height 11
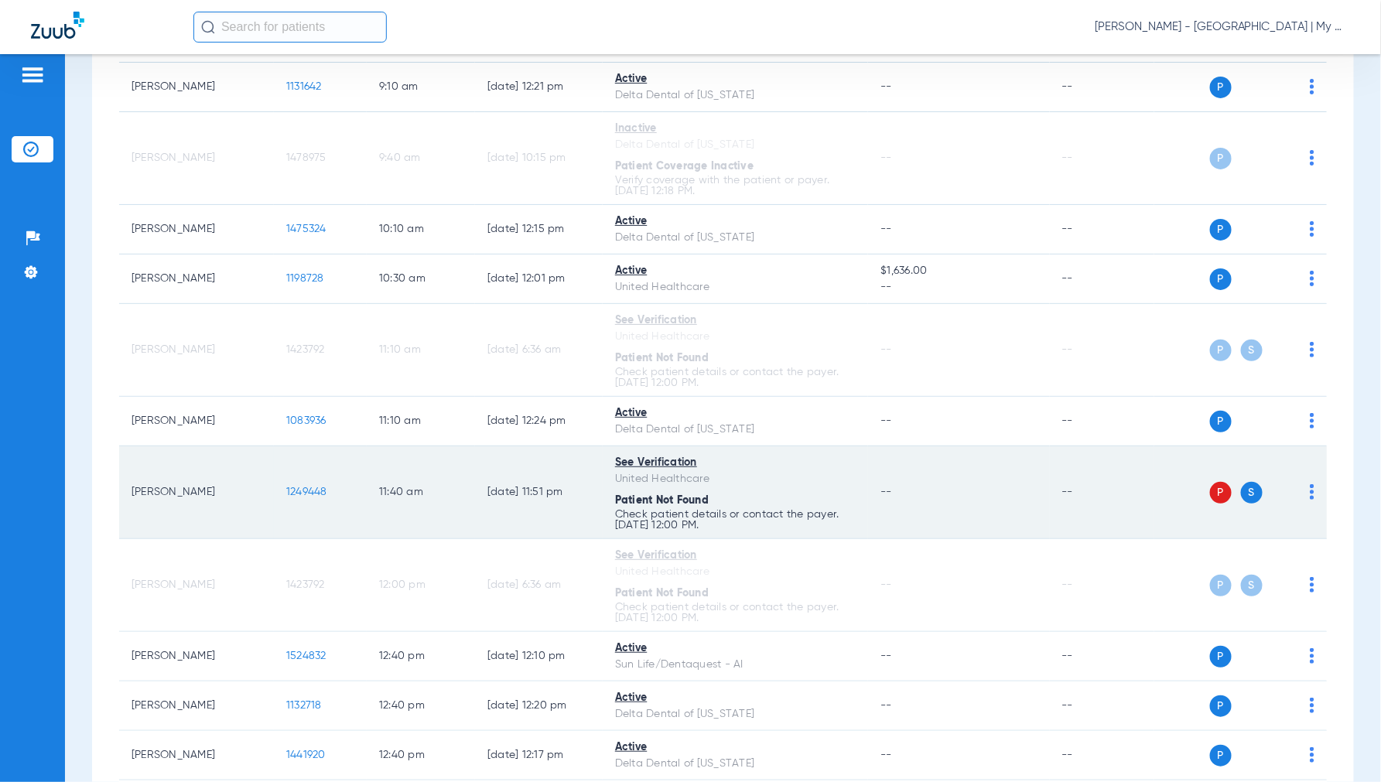
scroll to position [515, 0]
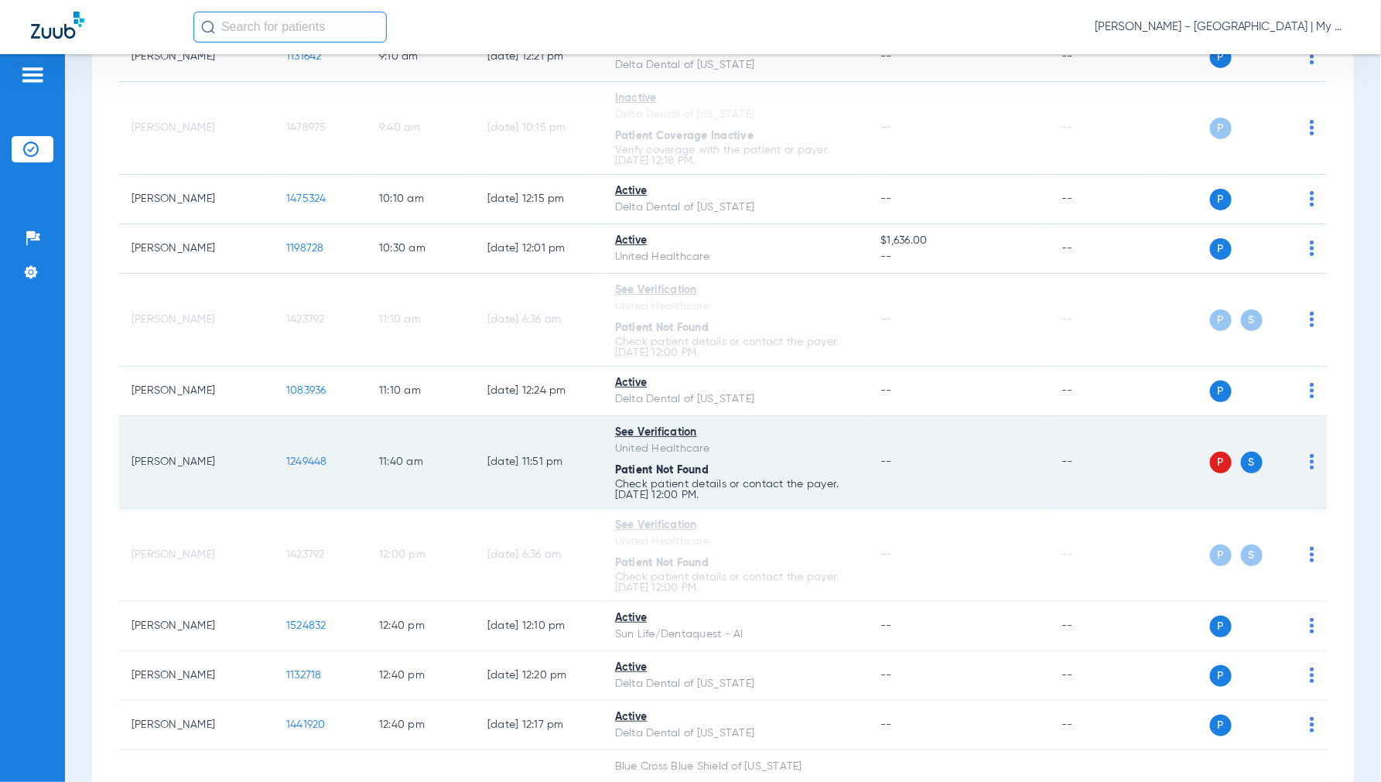
click at [1309, 462] on img at bounding box center [1311, 461] width 5 height 15
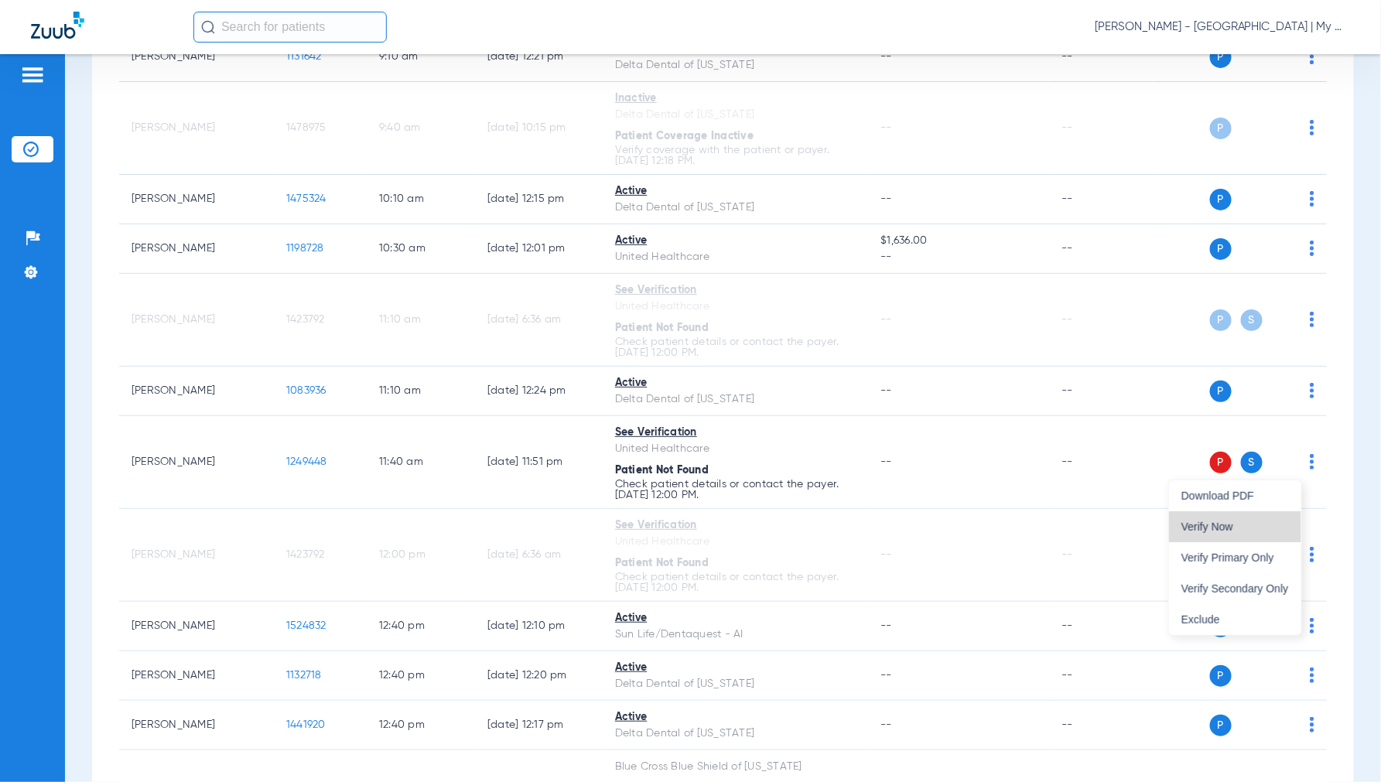
click at [1242, 516] on button "Verify Now" at bounding box center [1235, 526] width 132 height 31
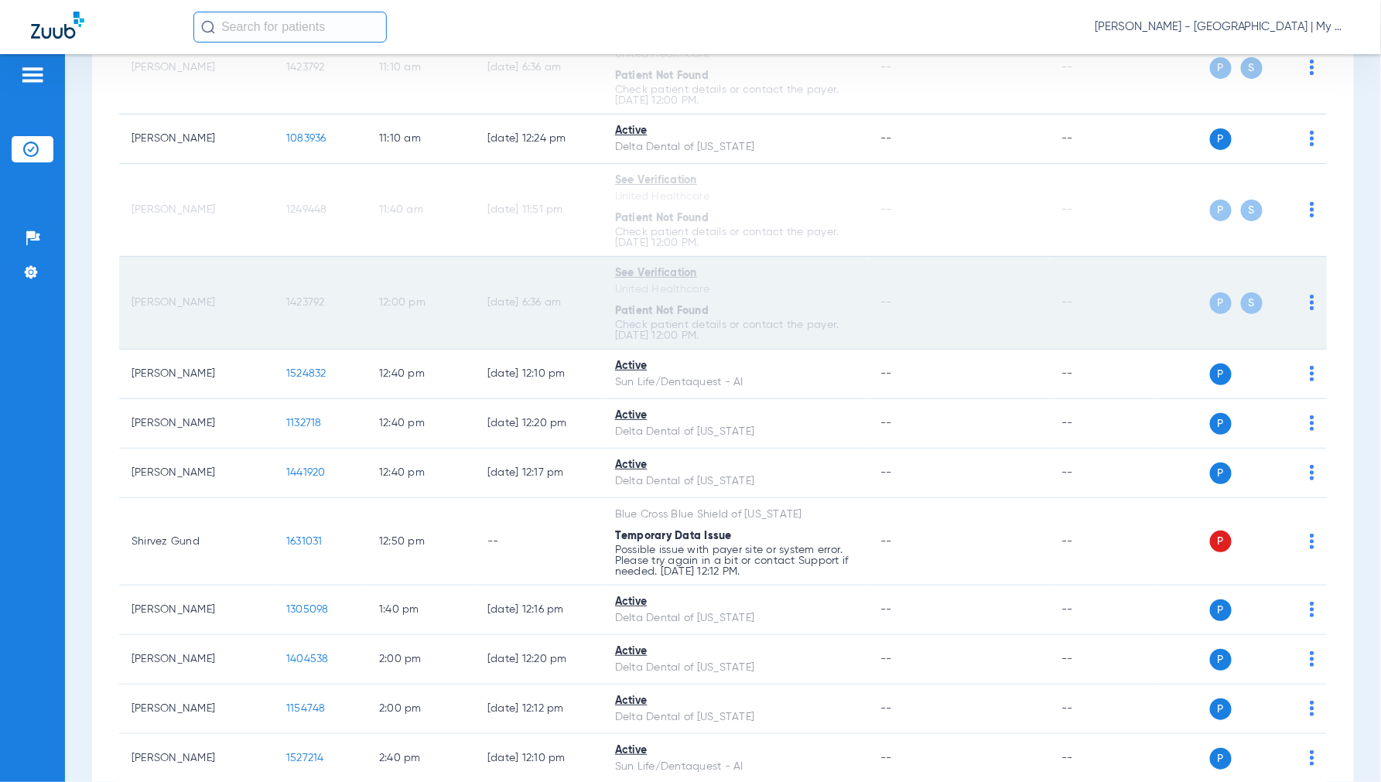
scroll to position [773, 0]
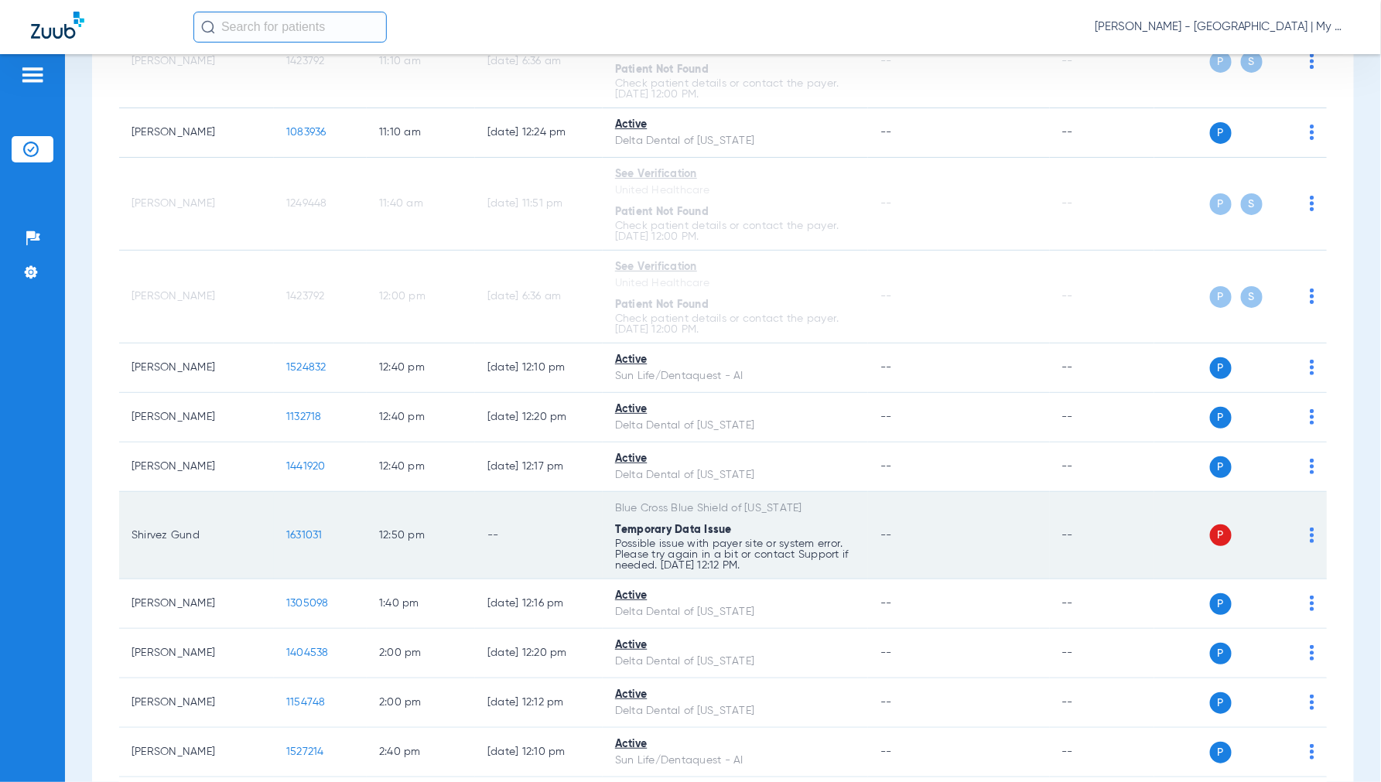
click at [1309, 535] on img at bounding box center [1311, 535] width 5 height 15
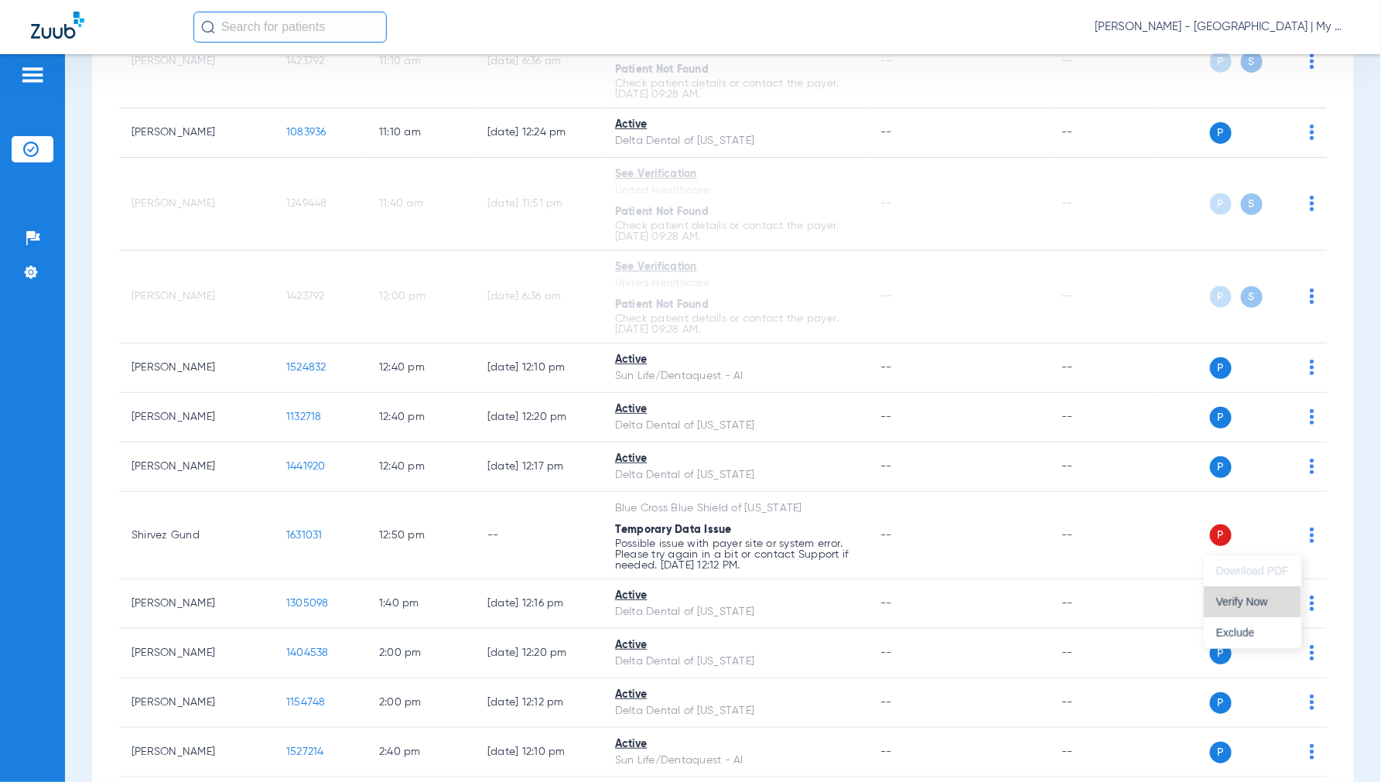
click at [1246, 603] on span "Verify Now" at bounding box center [1252, 601] width 73 height 11
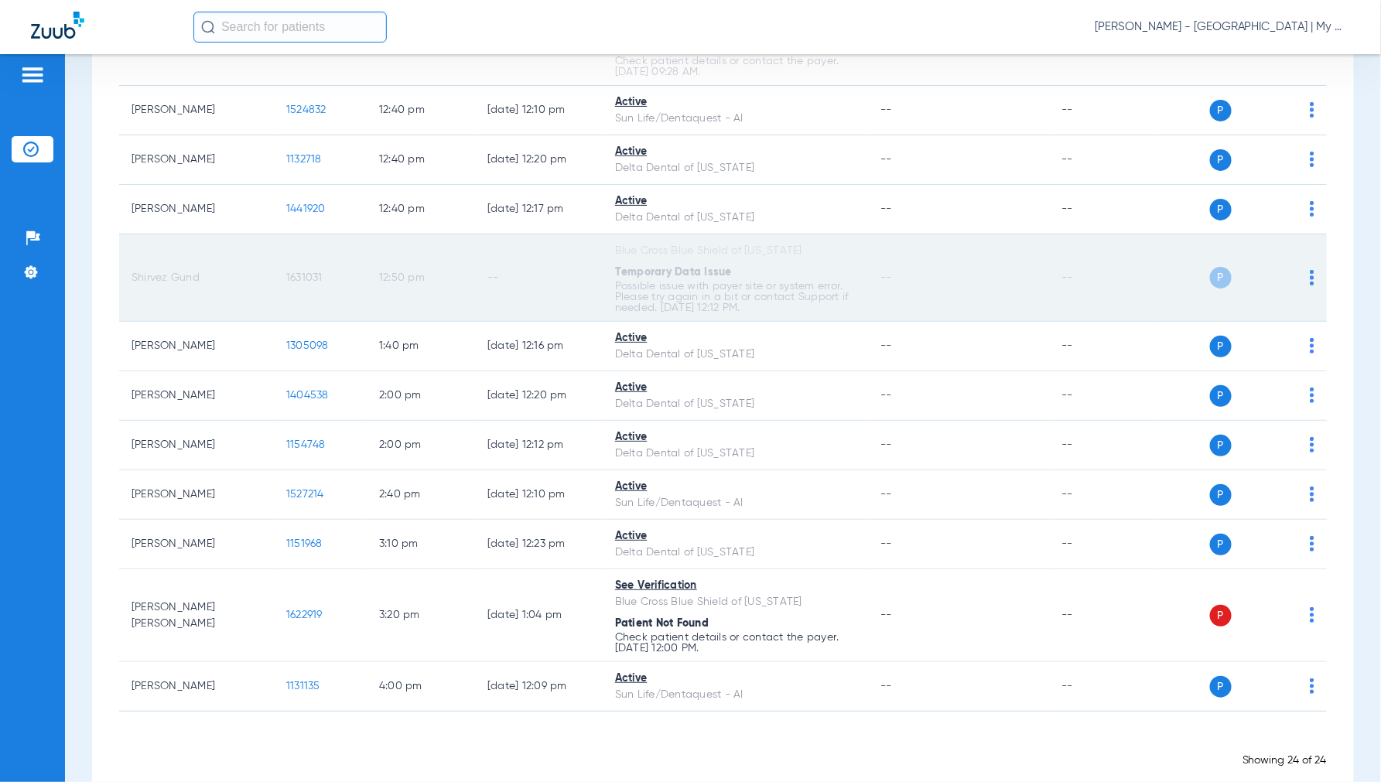
scroll to position [1066, 0]
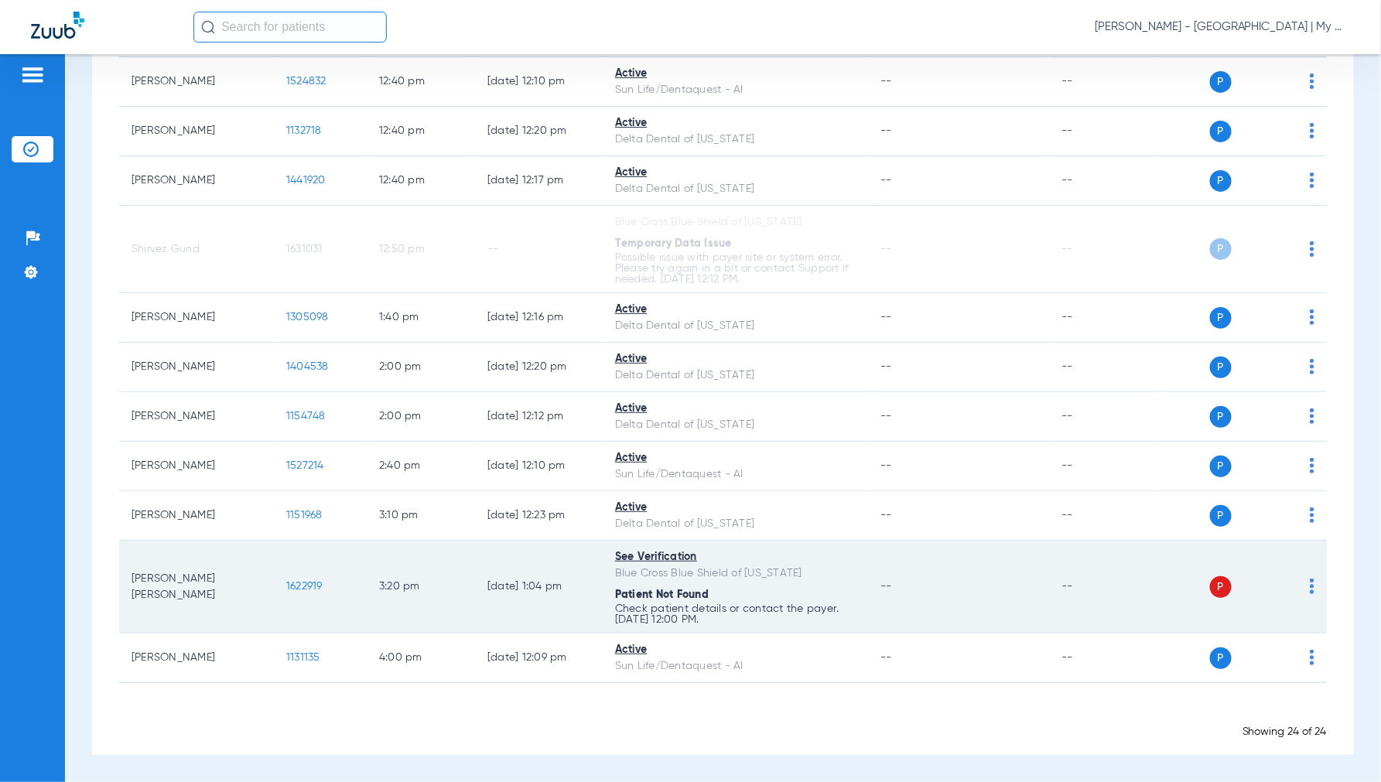
click at [1309, 591] on img at bounding box center [1311, 586] width 5 height 15
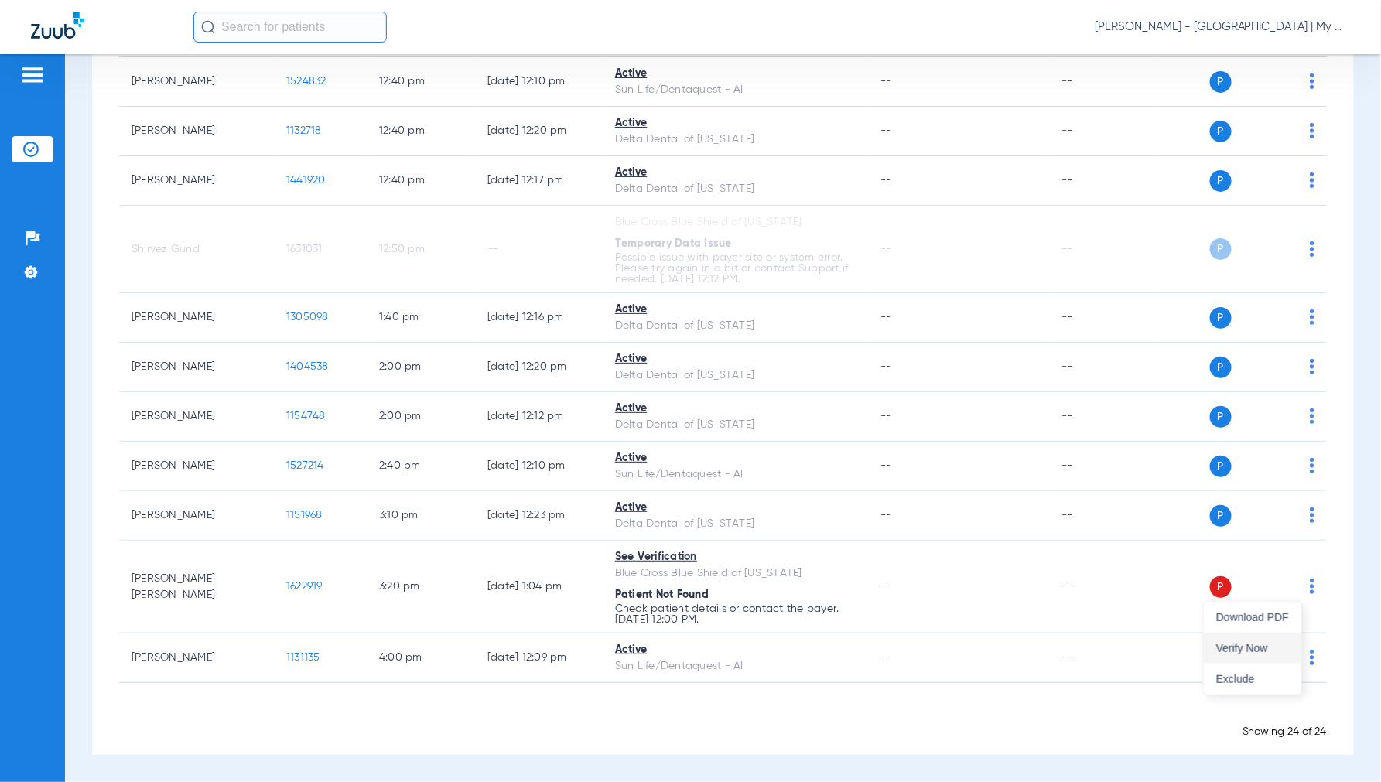
click at [1264, 644] on span "Verify Now" at bounding box center [1252, 648] width 73 height 11
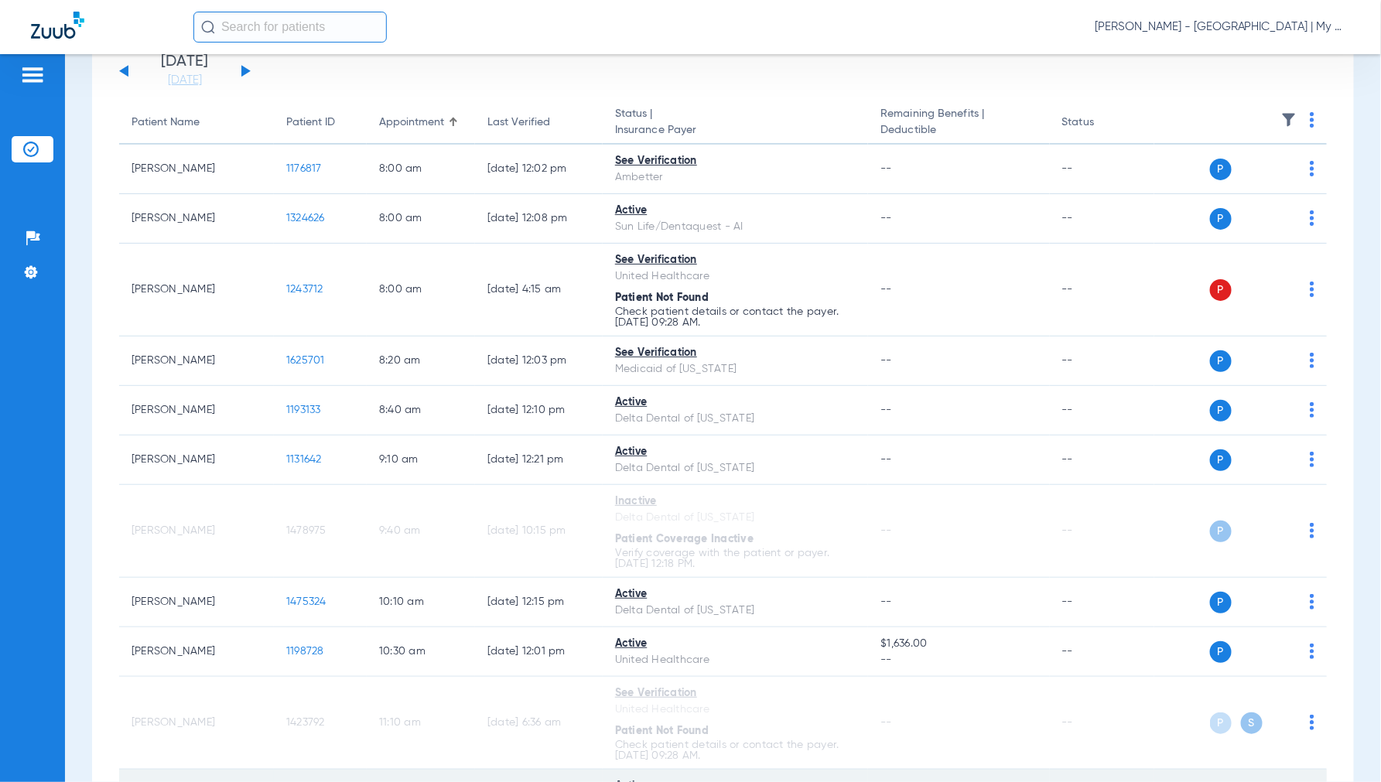
scroll to position [0, 0]
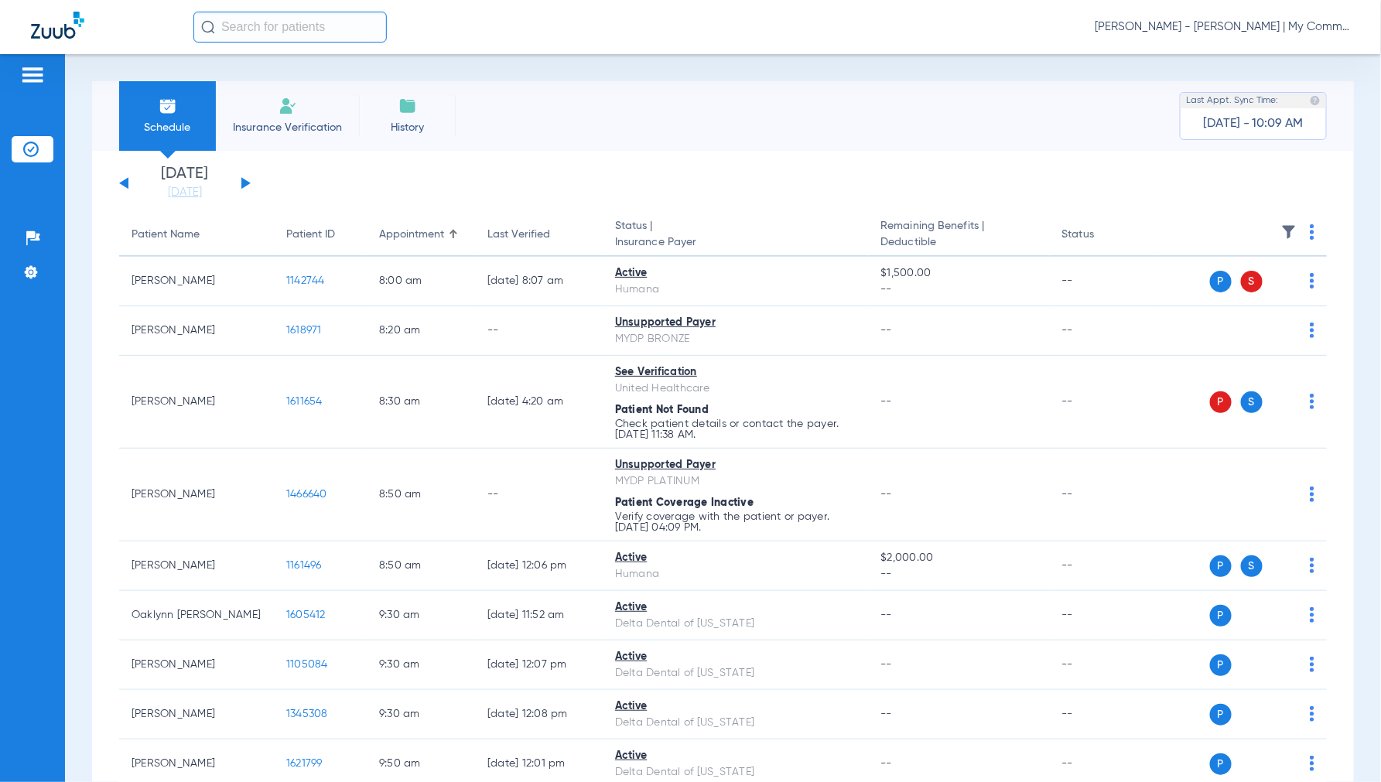
scroll to position [1633, 0]
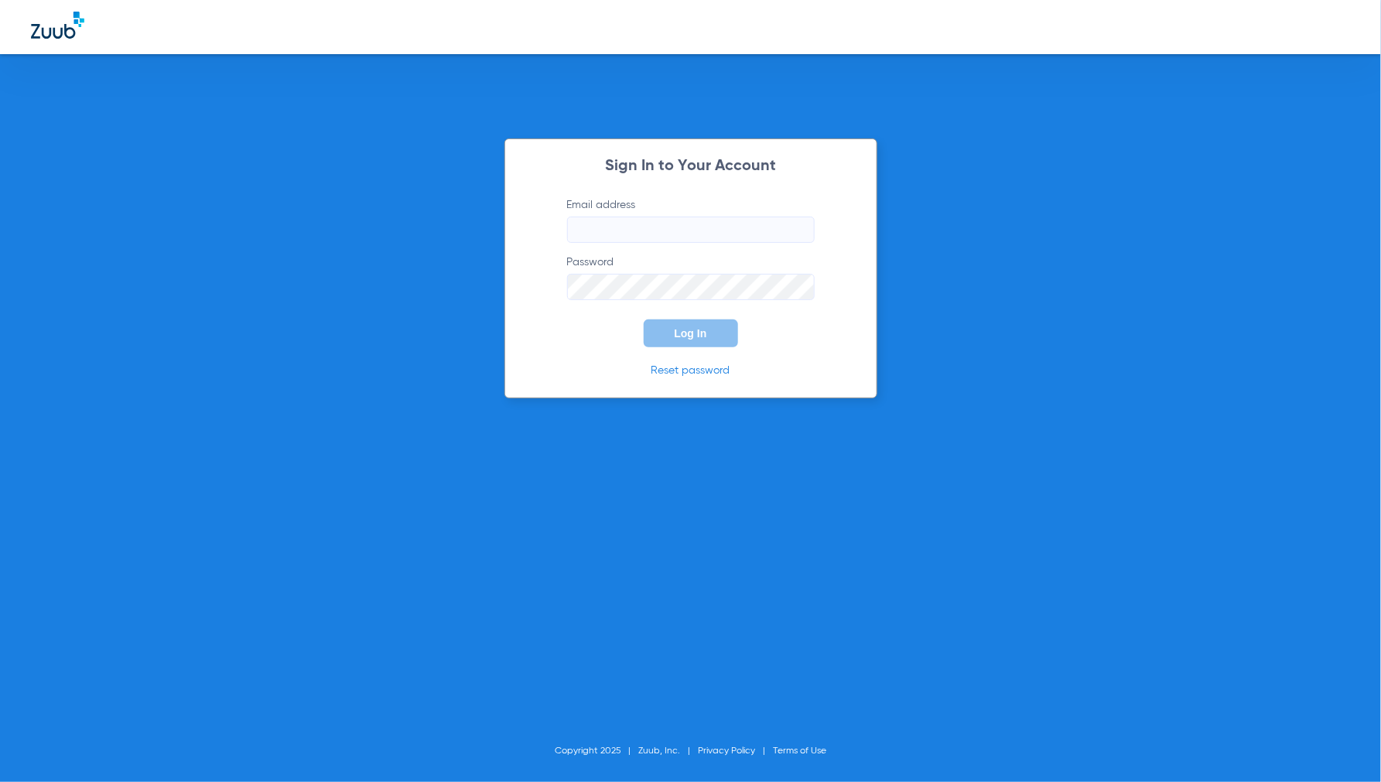
type input "[EMAIL_ADDRESS][DOMAIN_NAME]"
